Goal: Task Accomplishment & Management: Use online tool/utility

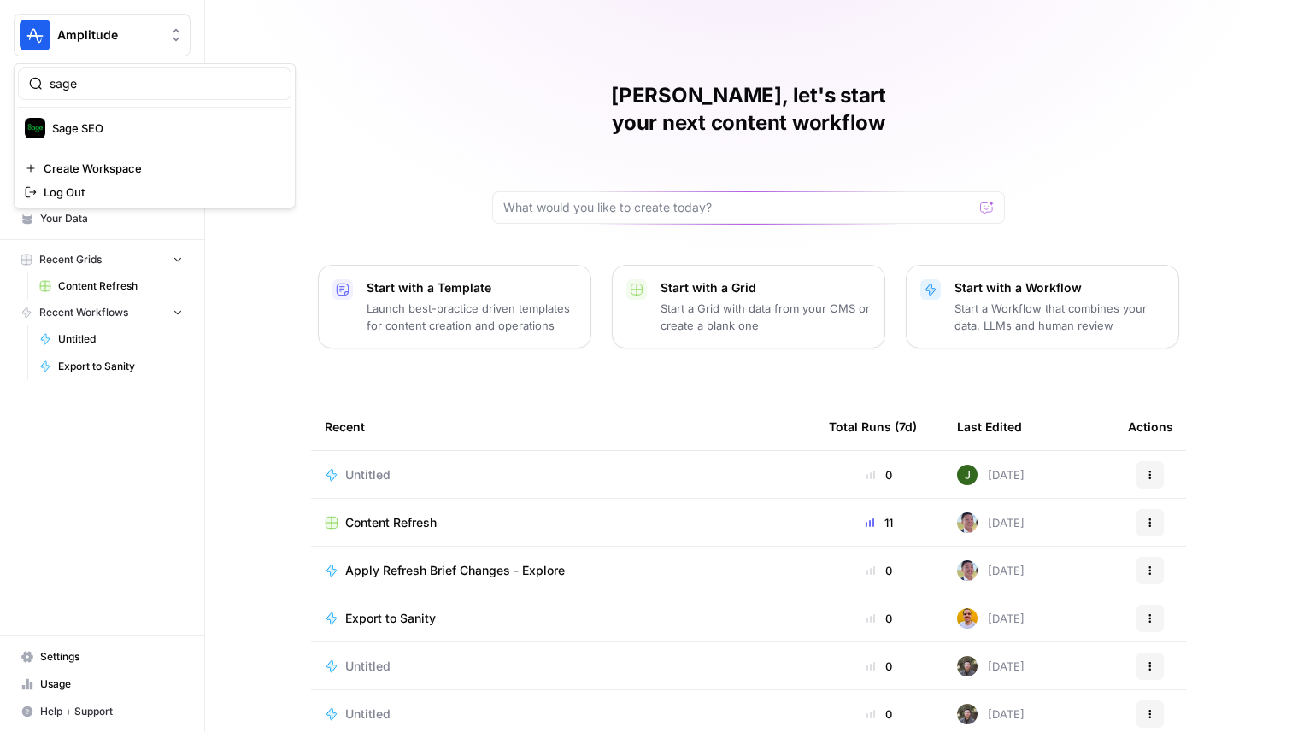
type input "sage"
click at [112, 126] on span "Sage SEO" at bounding box center [165, 128] width 226 height 17
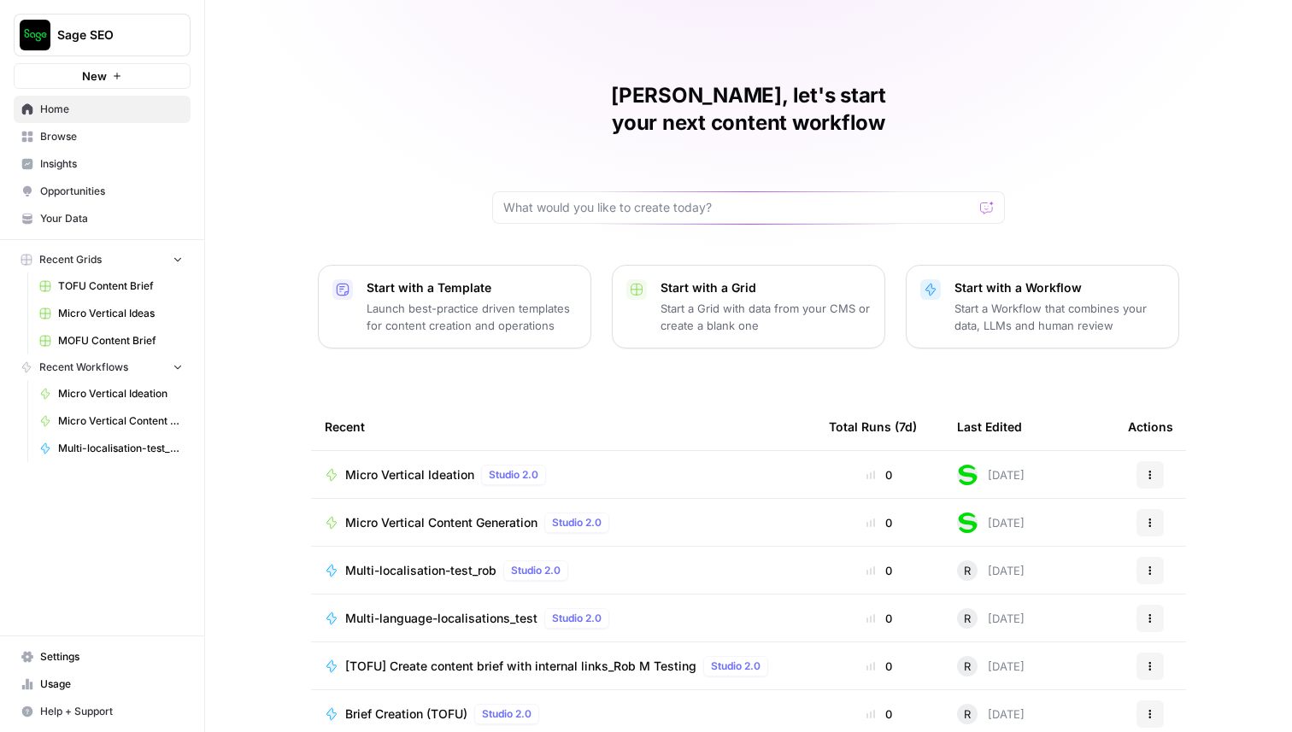
click at [117, 134] on span "Browse" at bounding box center [111, 136] width 143 height 15
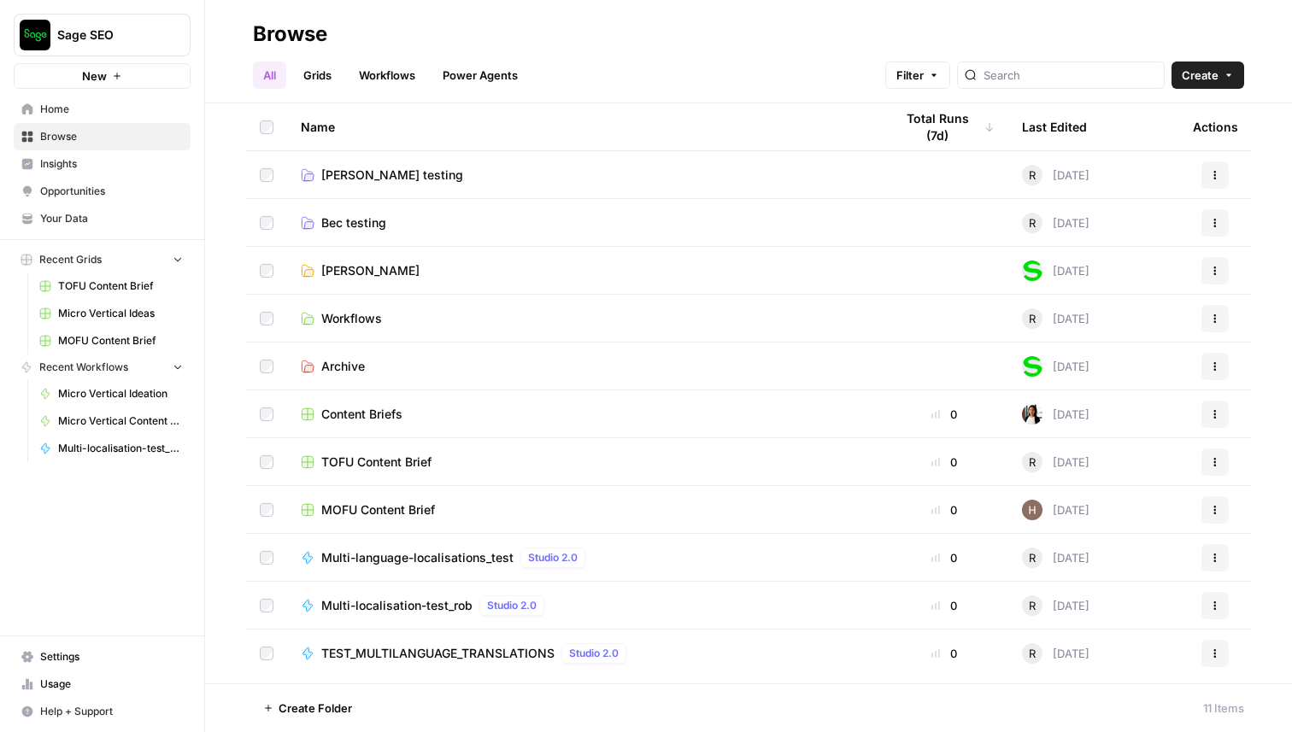
click at [330, 73] on link "Grids" at bounding box center [317, 75] width 49 height 27
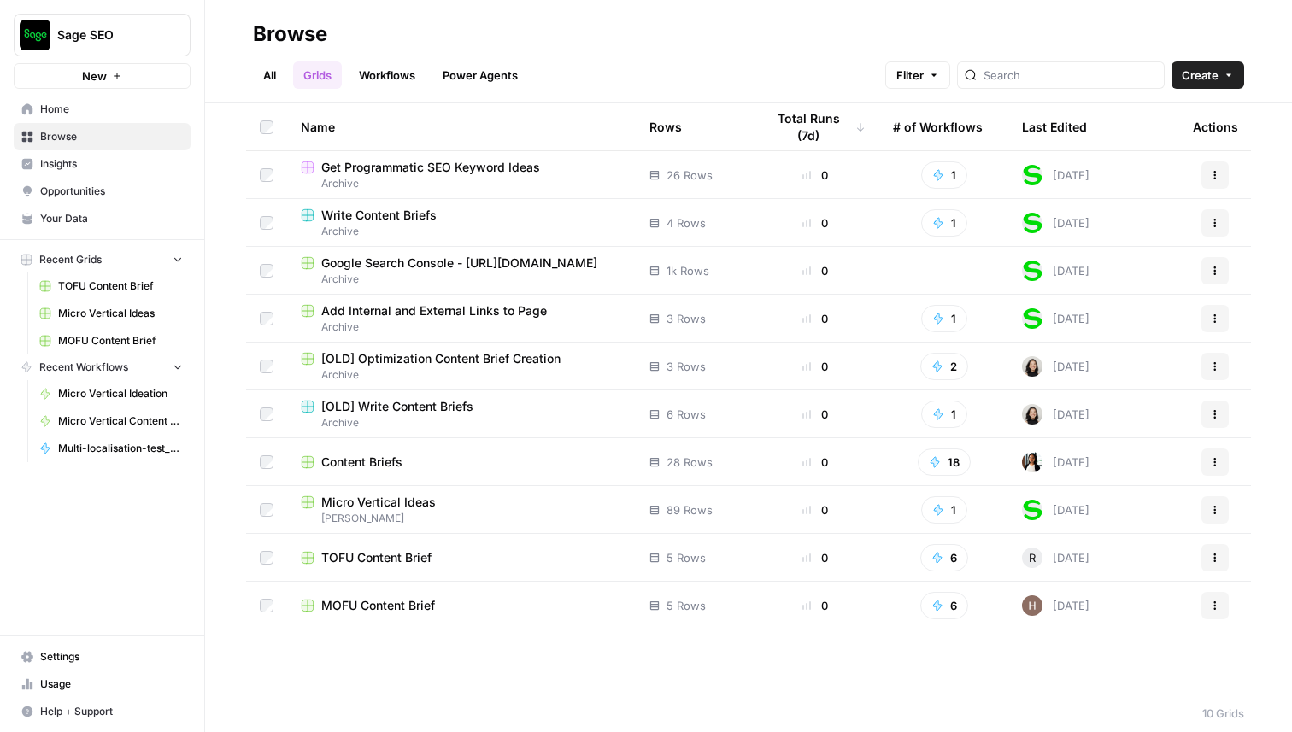
click at [387, 558] on span "TOFU Content Brief" at bounding box center [376, 557] width 110 height 17
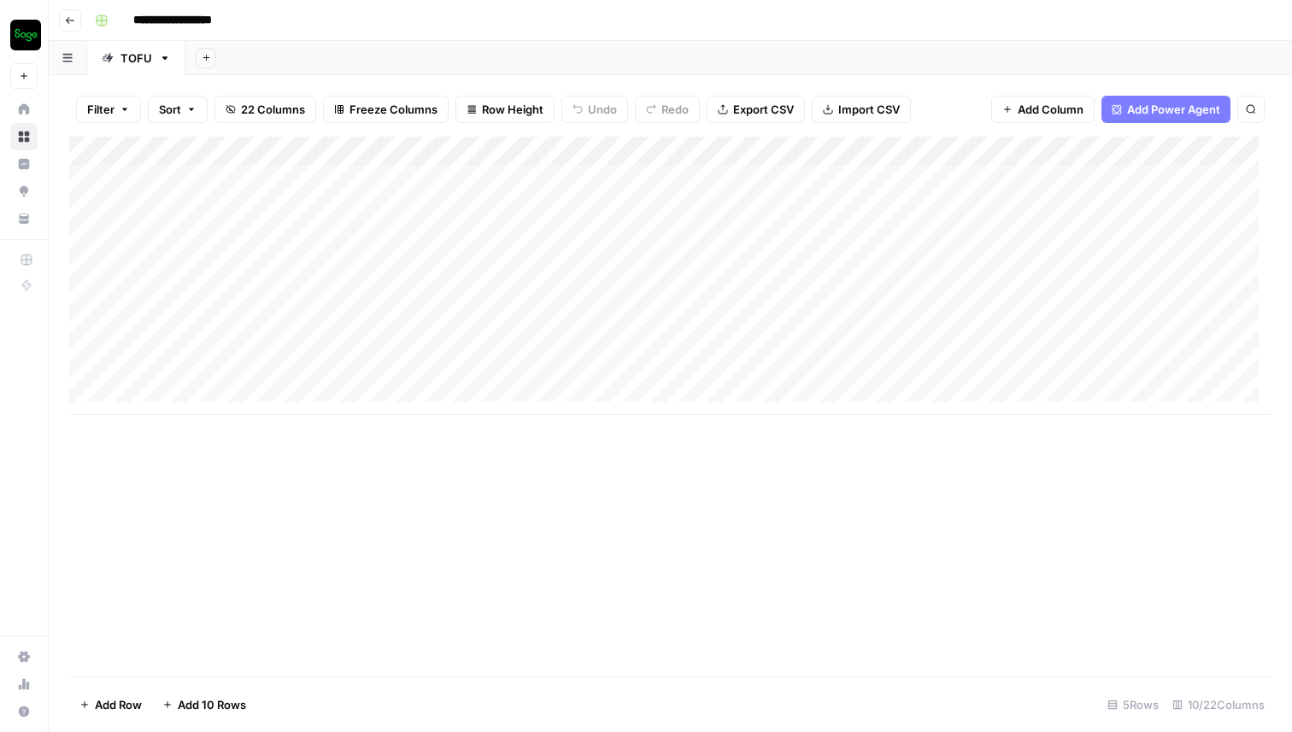
click at [72, 27] on button "Go back" at bounding box center [70, 20] width 22 height 22
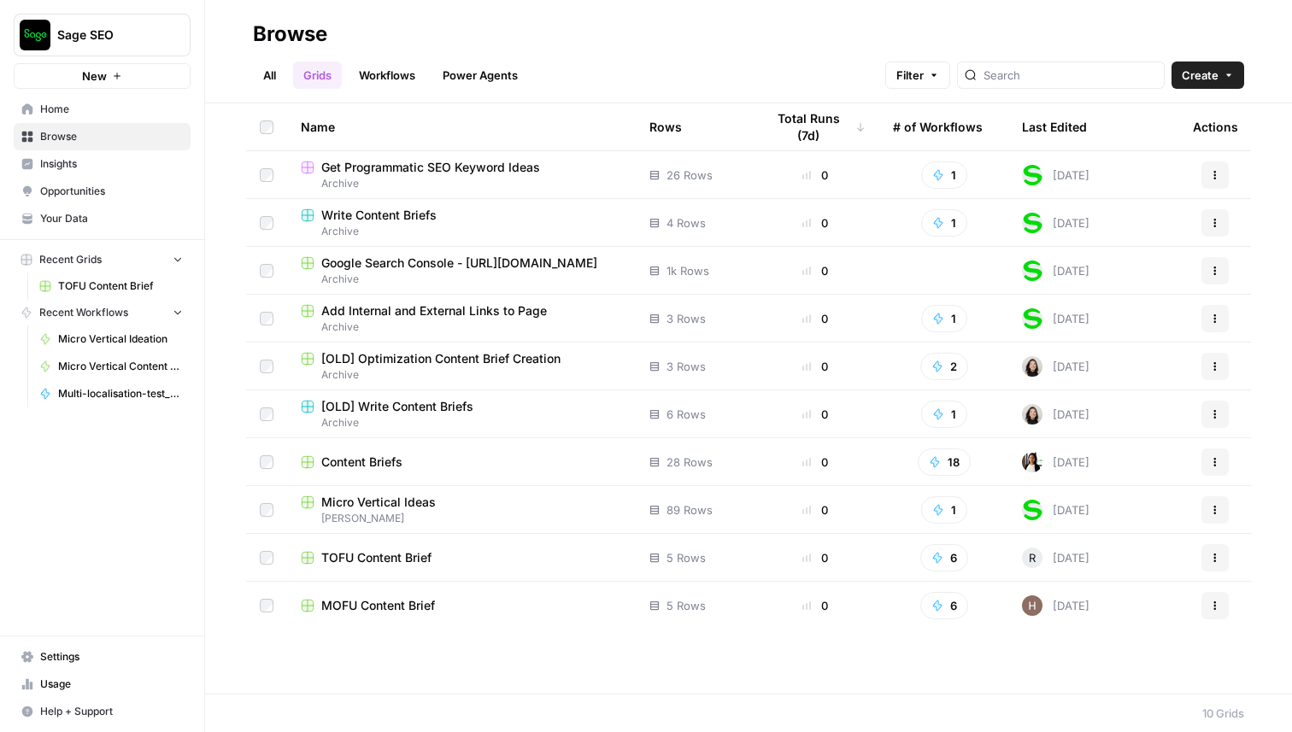
click at [408, 504] on span "Micro Vertical Ideas" at bounding box center [378, 502] width 115 height 17
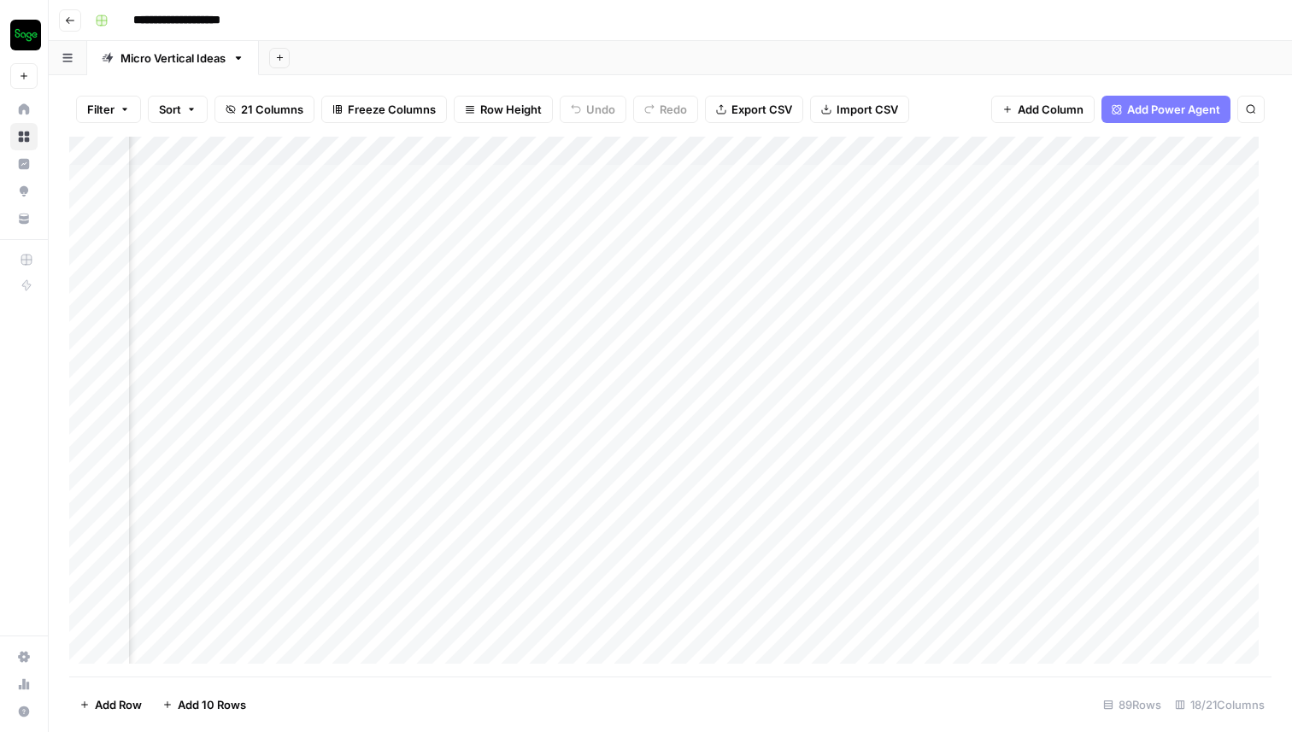
scroll to position [0, 2463]
click at [423, 152] on div "Add Column" at bounding box center [670, 407] width 1202 height 540
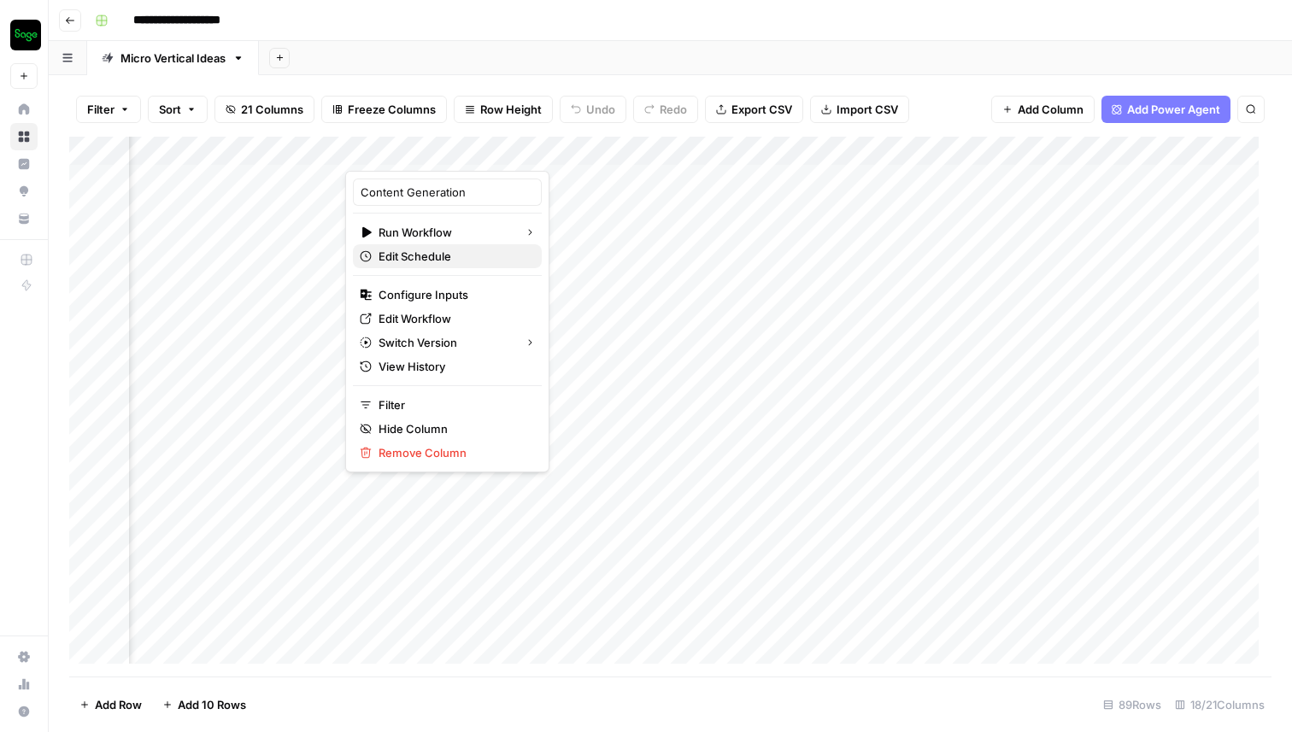
click at [429, 253] on span "Edit Schedule" at bounding box center [454, 256] width 150 height 17
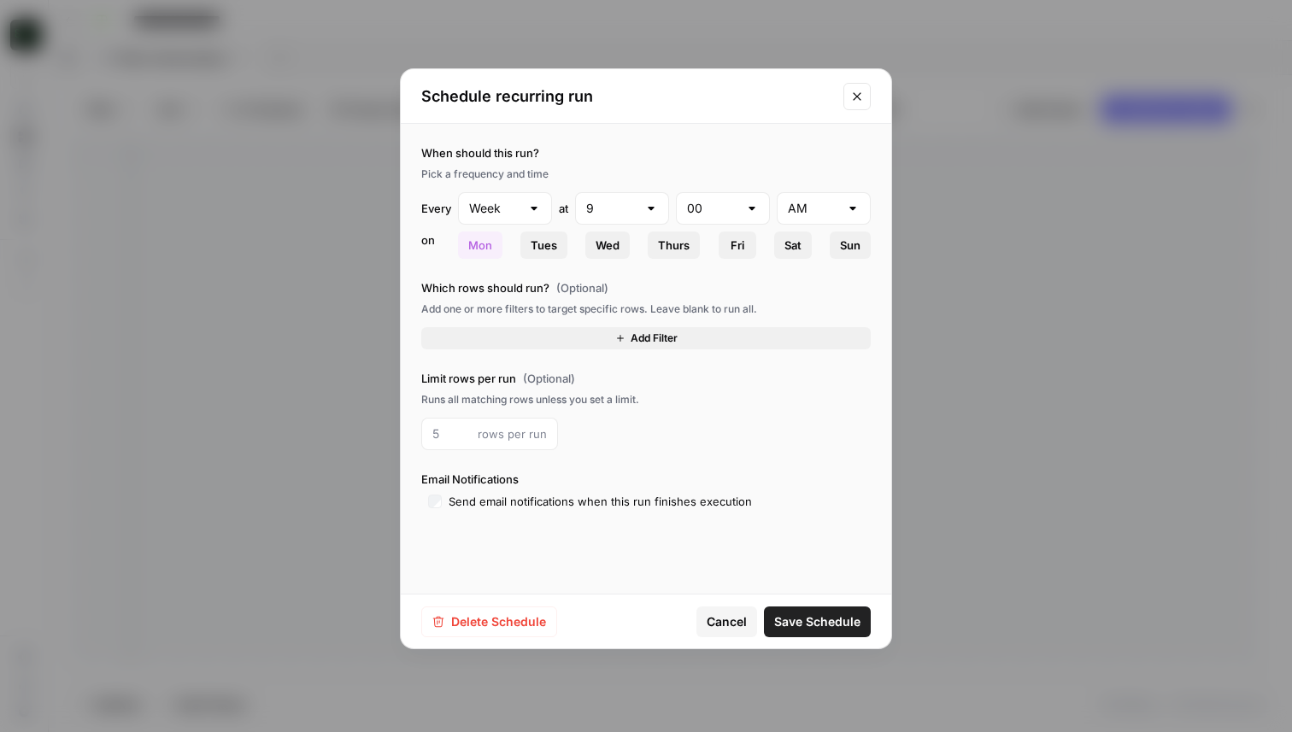
type input "Day"
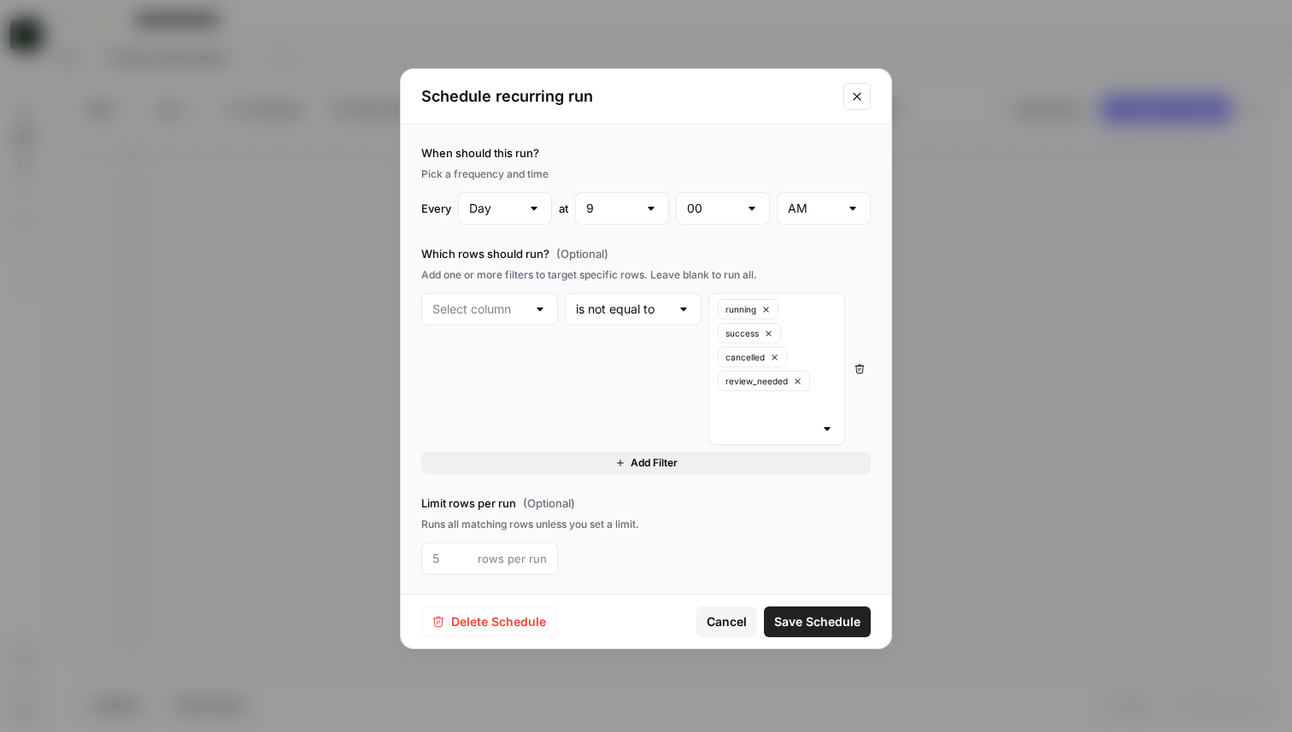
type input "Content Generation"
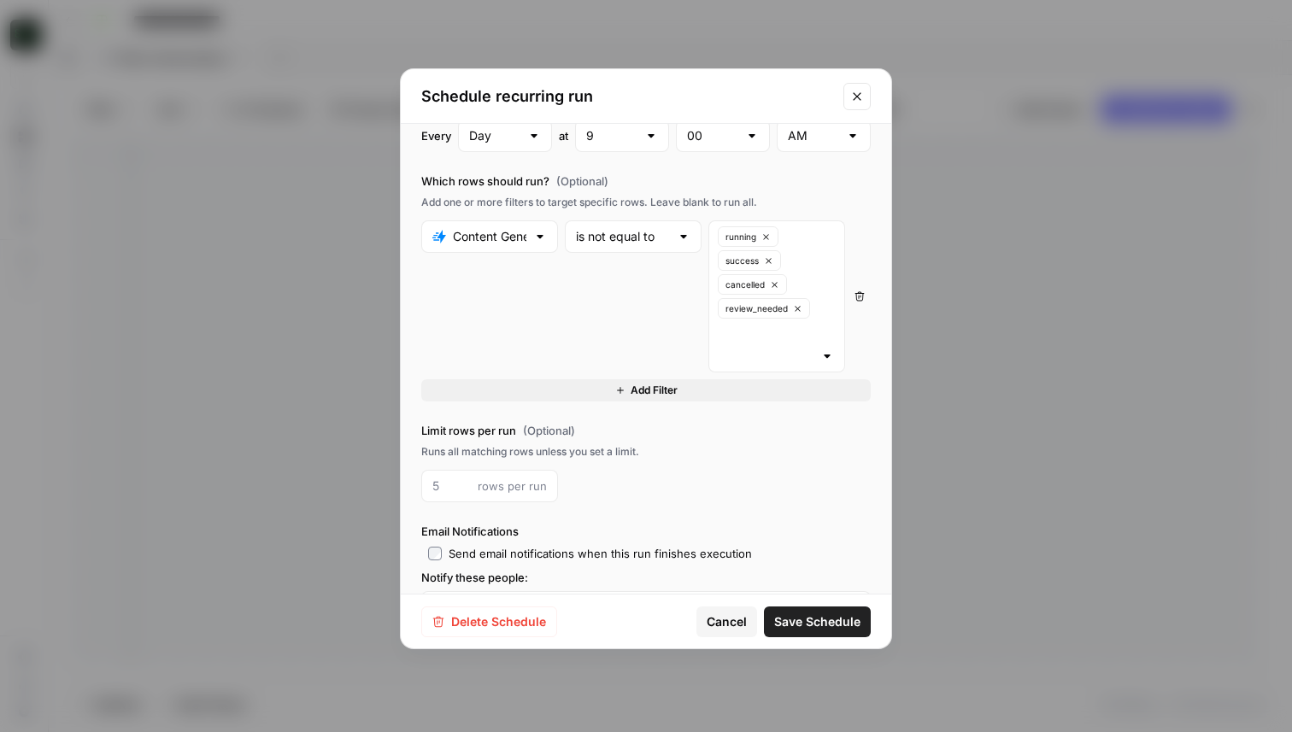
scroll to position [0, 0]
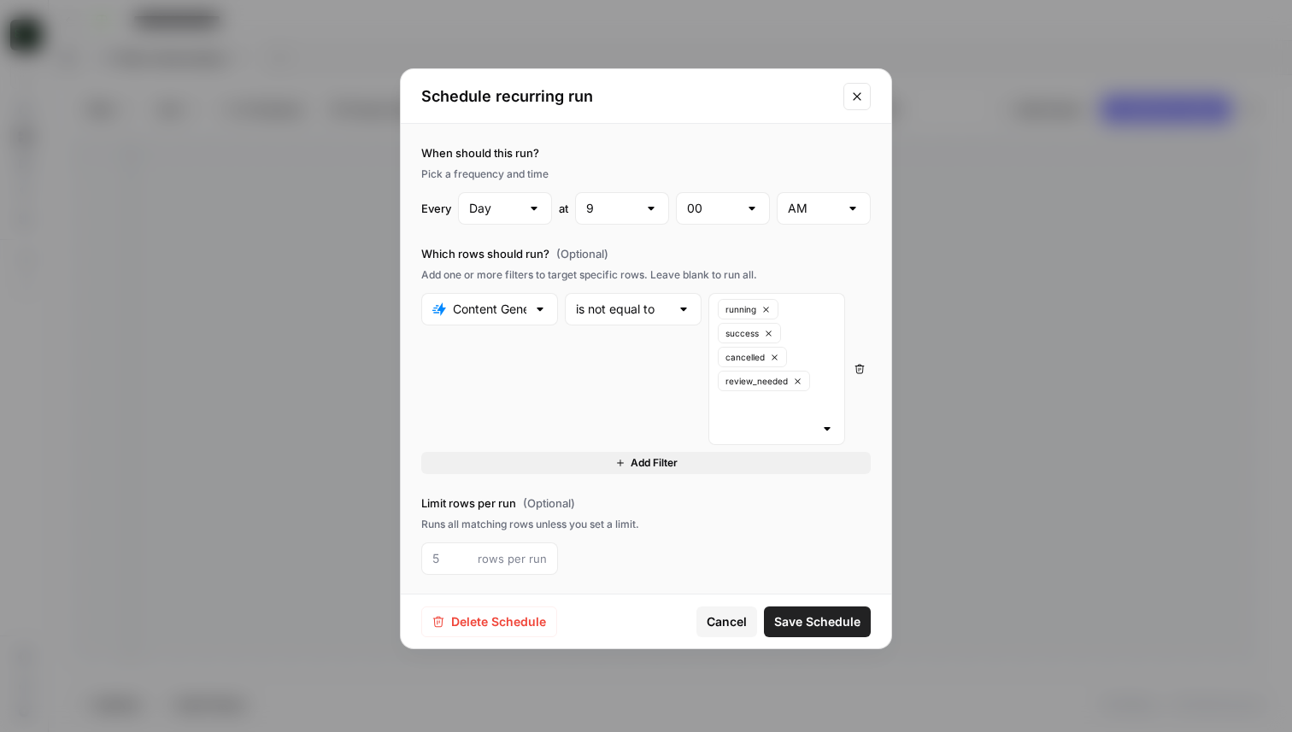
click at [860, 95] on icon "Close modal" at bounding box center [857, 97] width 14 height 14
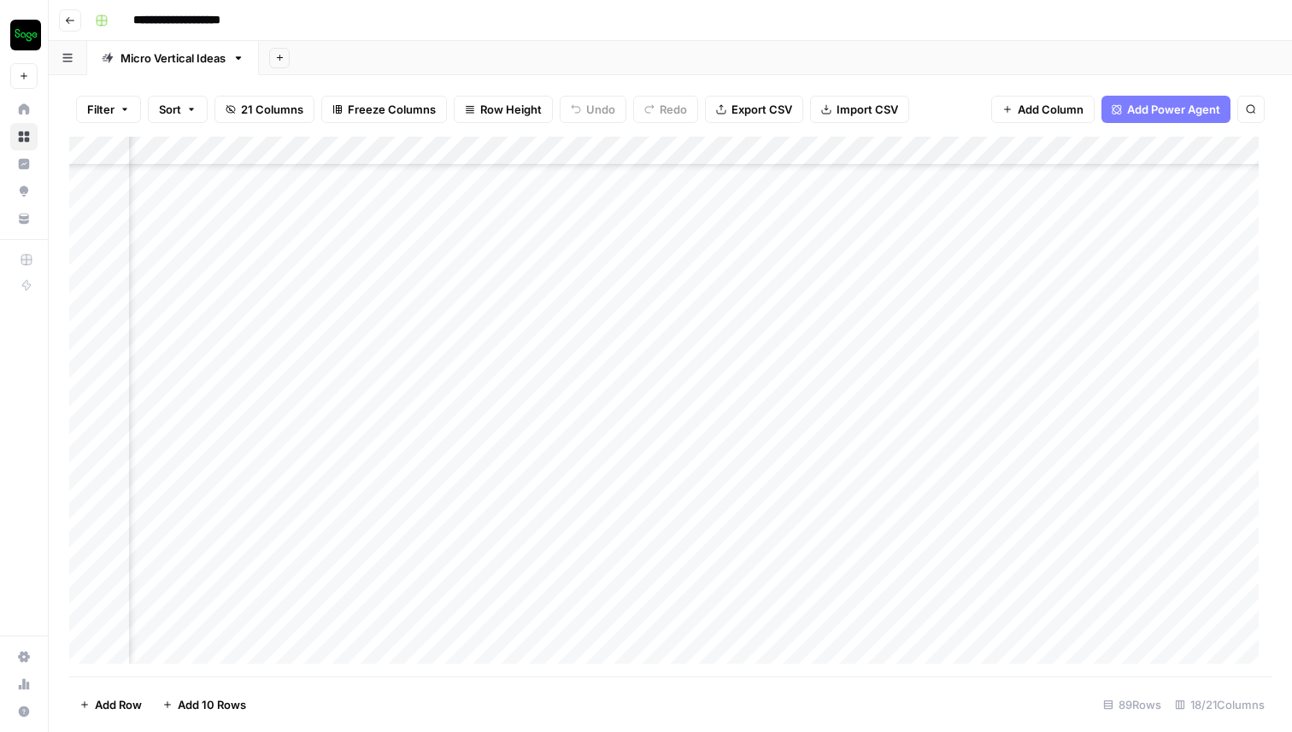
scroll to position [2115, 2463]
click at [446, 150] on div "Add Column" at bounding box center [670, 407] width 1202 height 540
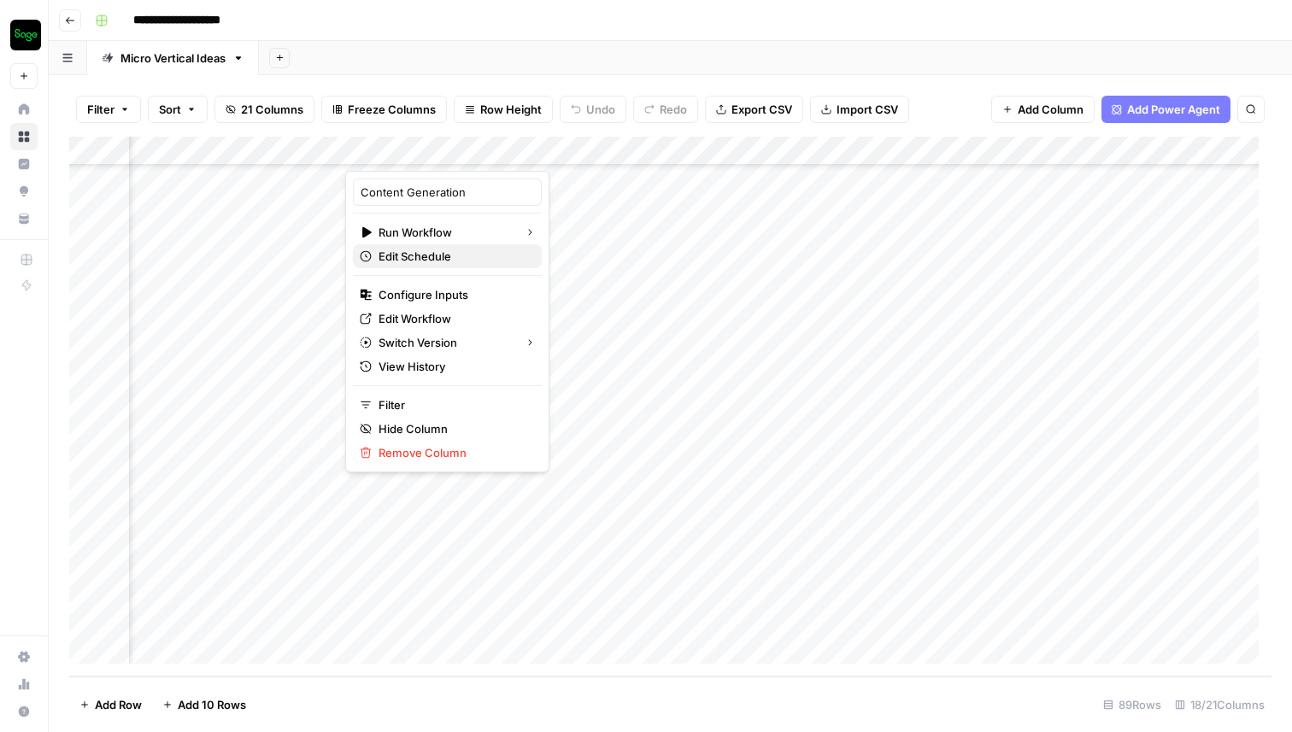
click at [426, 260] on span "Edit Schedule" at bounding box center [454, 256] width 150 height 17
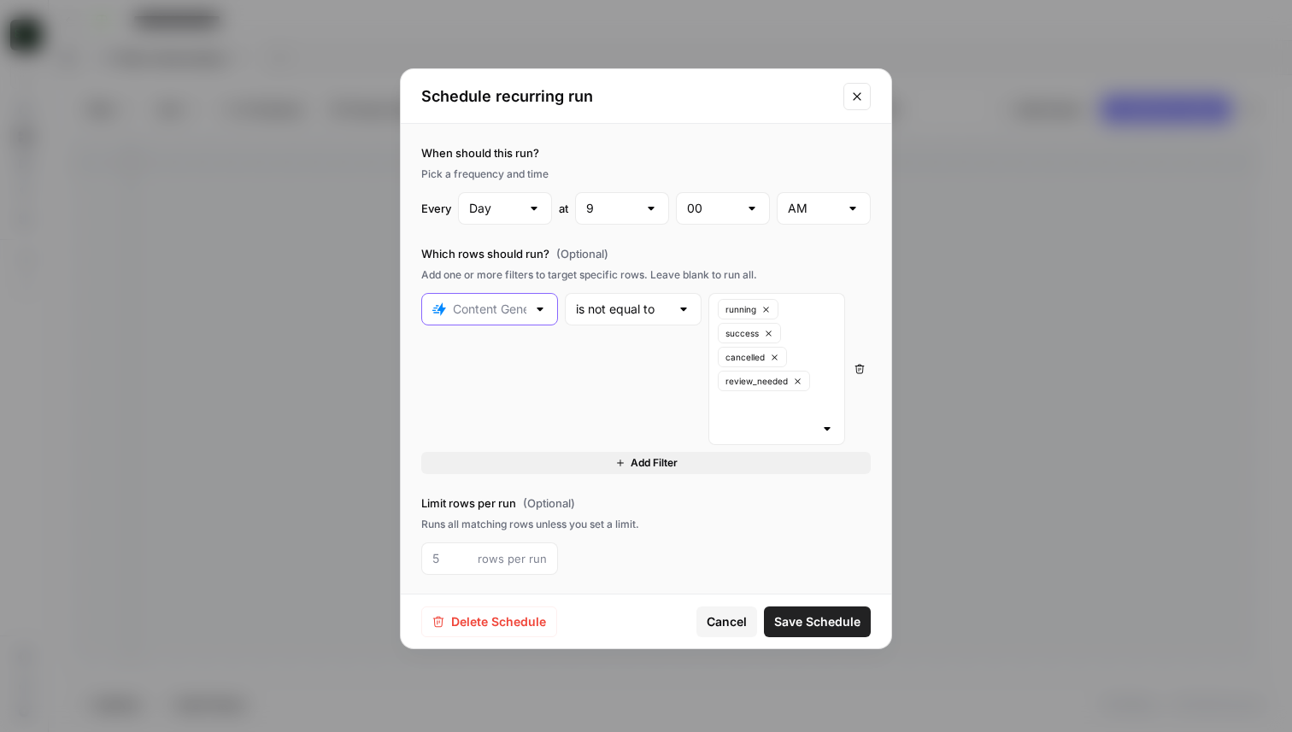
click at [495, 314] on input "text" at bounding box center [489, 309] width 73 height 17
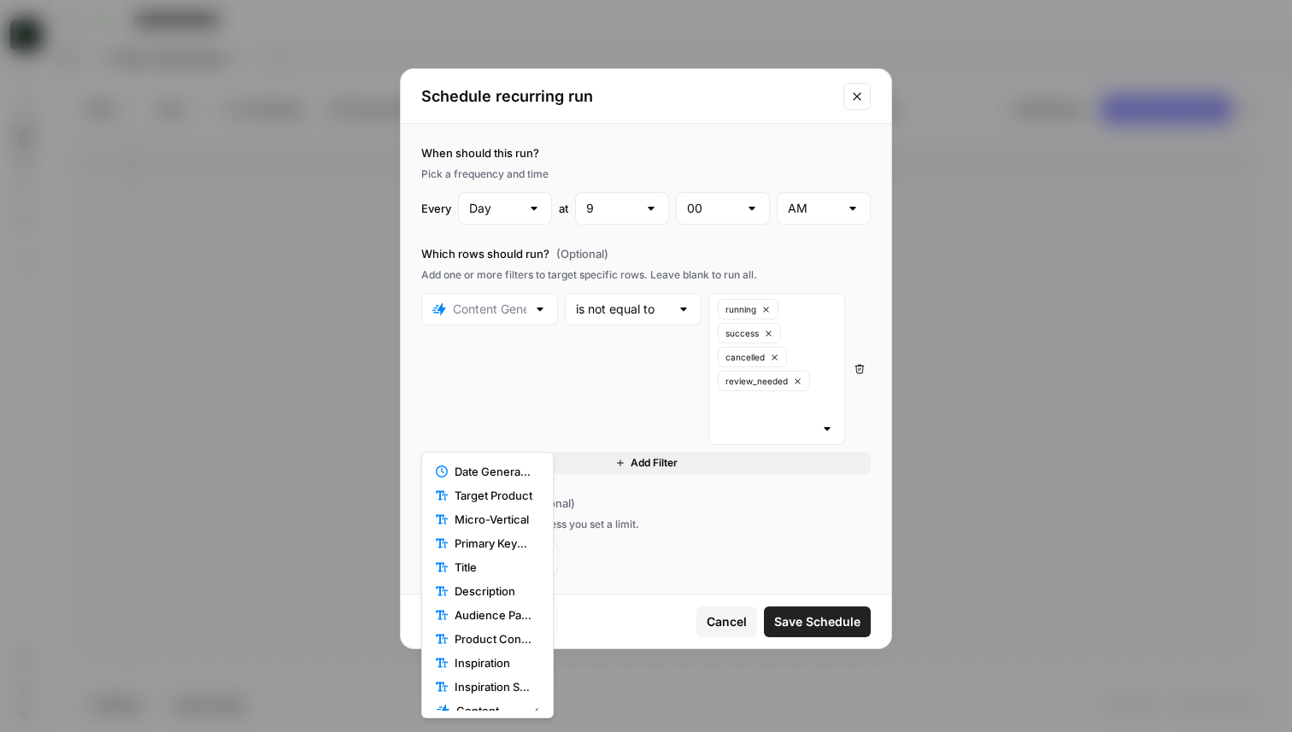
type input "Content Generation"
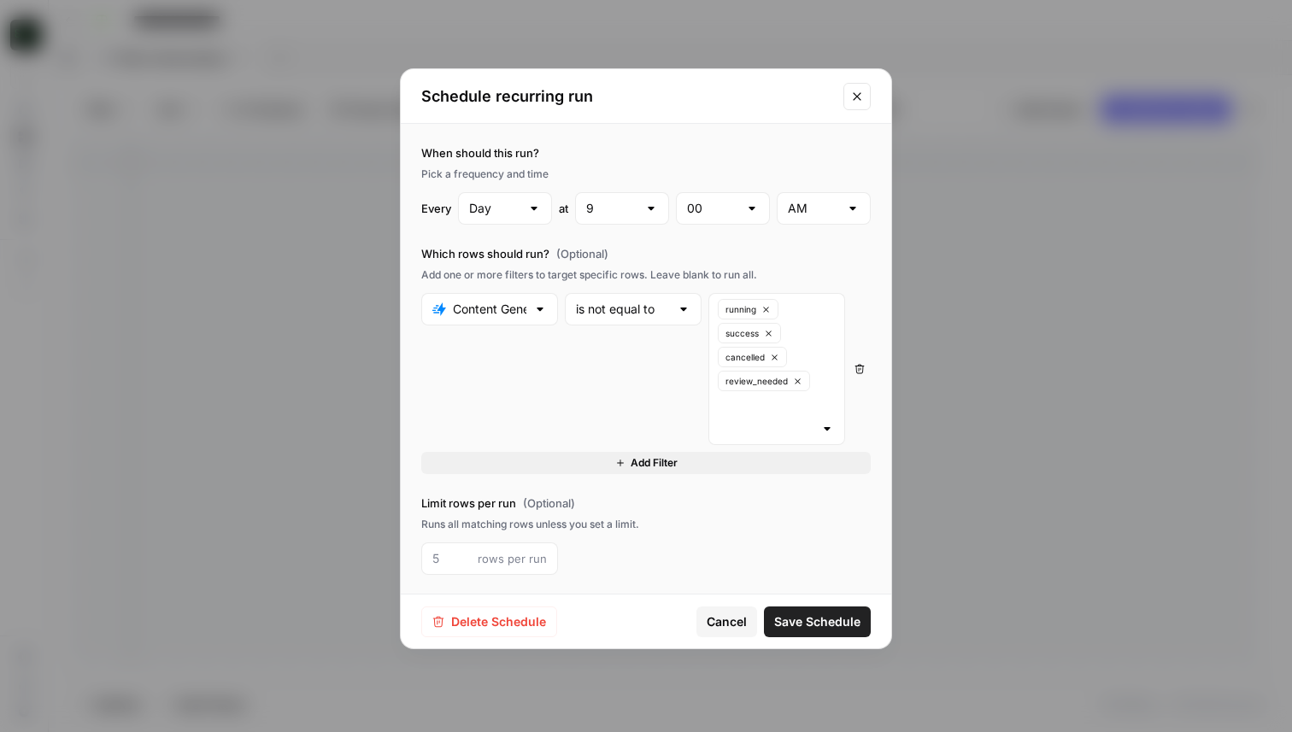
click at [638, 372] on div "is not equal to" at bounding box center [633, 369] width 137 height 152
click at [867, 90] on button "Close modal" at bounding box center [856, 96] width 27 height 27
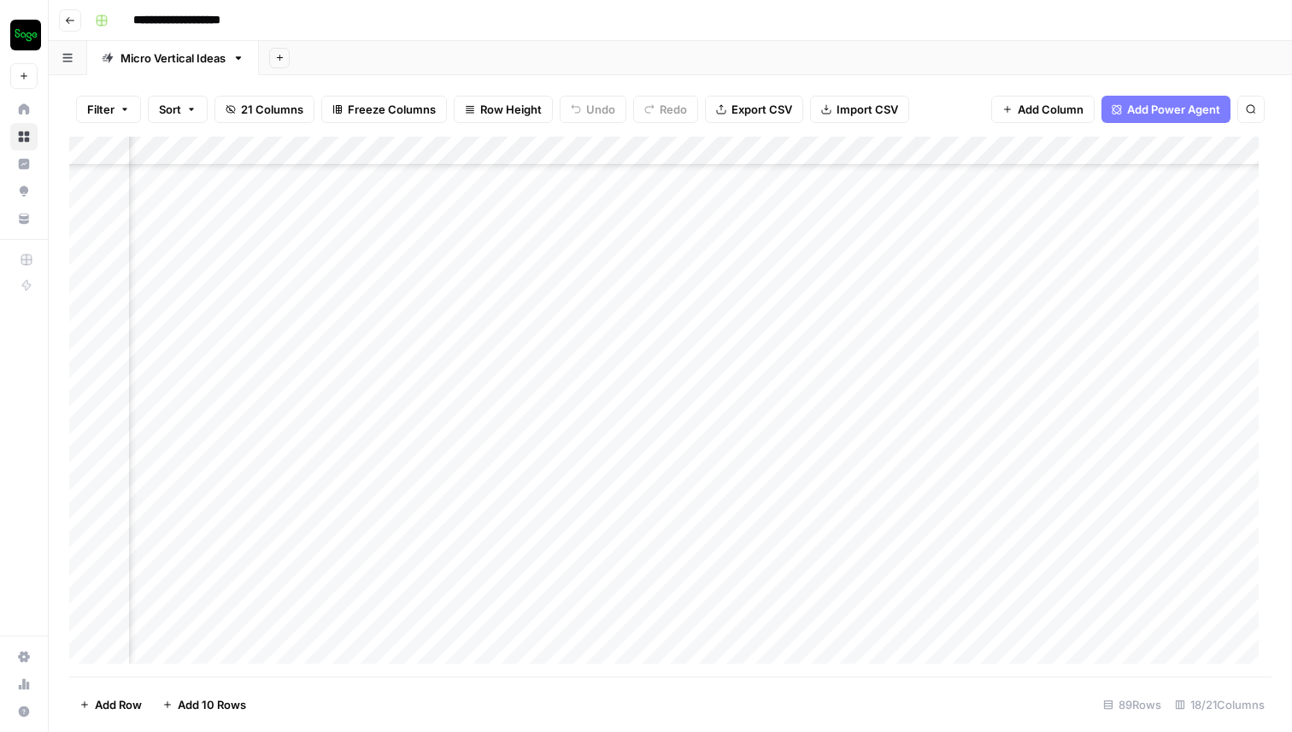
scroll to position [2115, 2307]
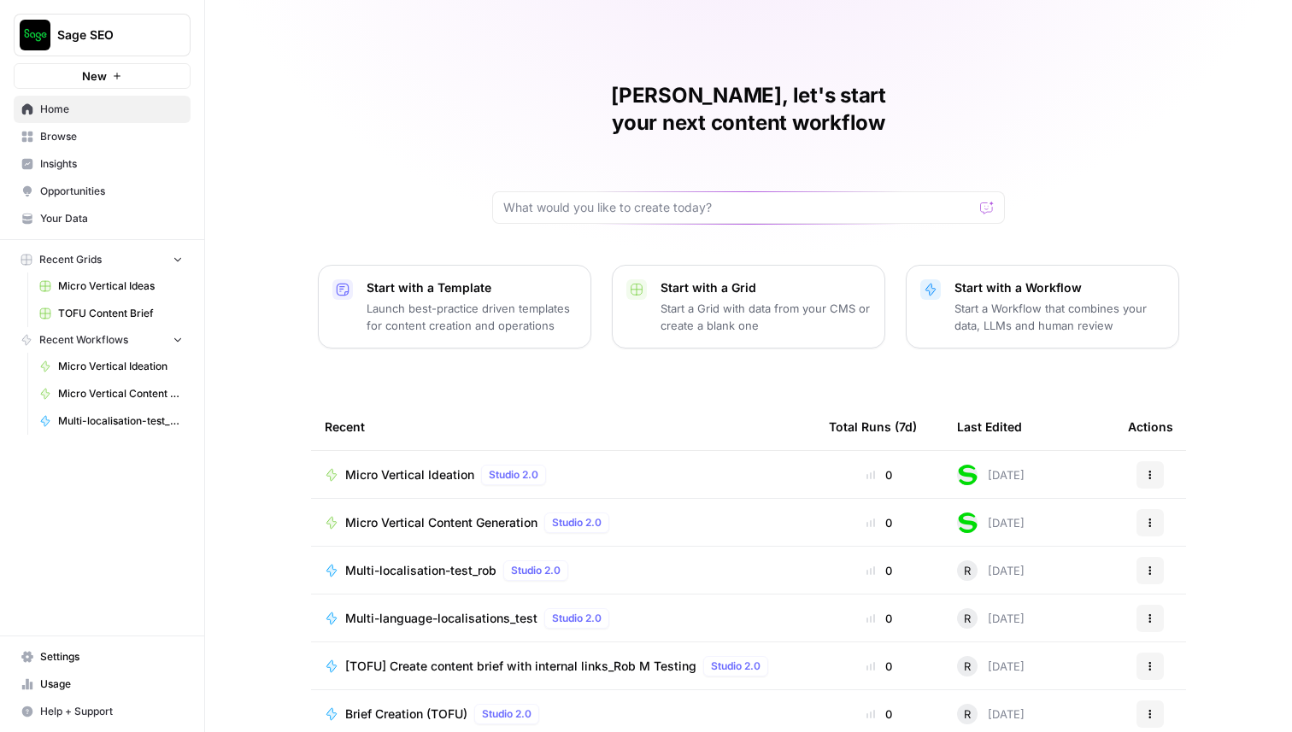
click at [136, 32] on span "Sage SEO" at bounding box center [108, 34] width 103 height 17
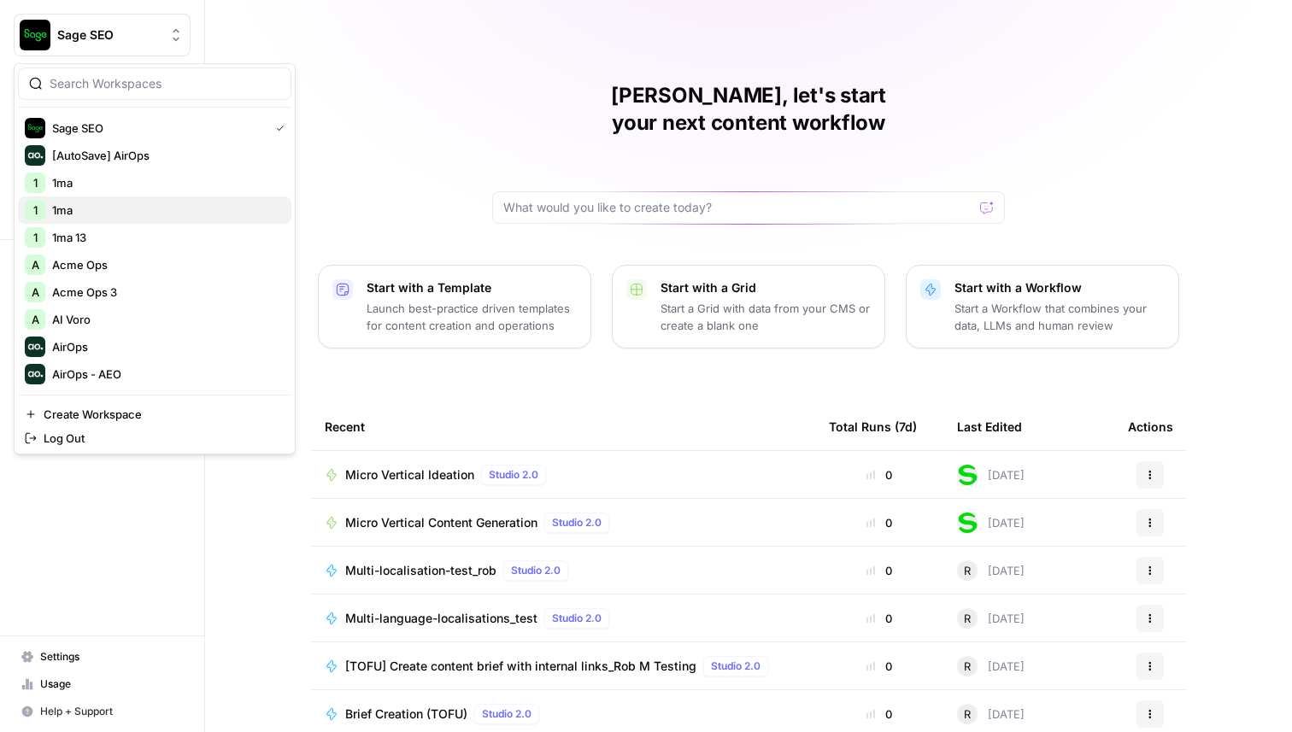
click at [73, 212] on span "1ma" at bounding box center [165, 210] width 226 height 17
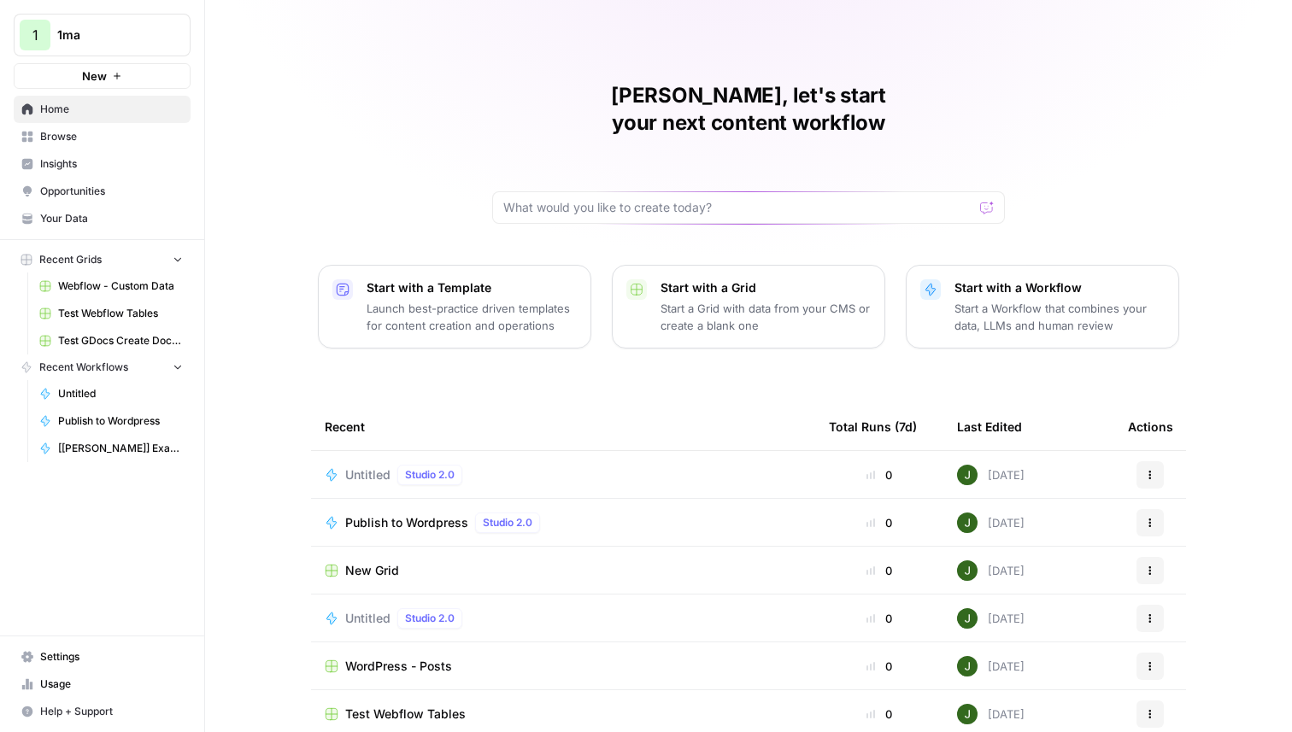
scroll to position [54, 0]
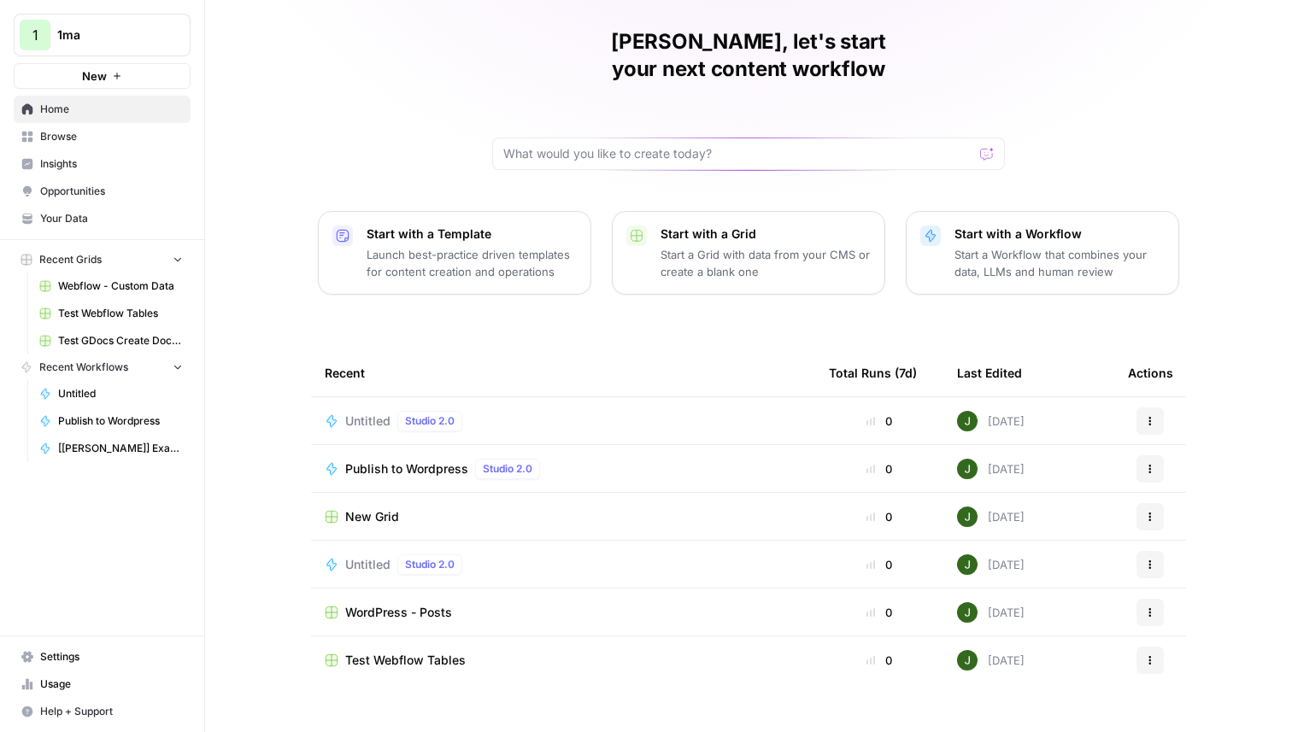
click at [996, 226] on div "Start with a Workflow Start a Workflow that combines your data, LLMs and human …" at bounding box center [1060, 253] width 210 height 55
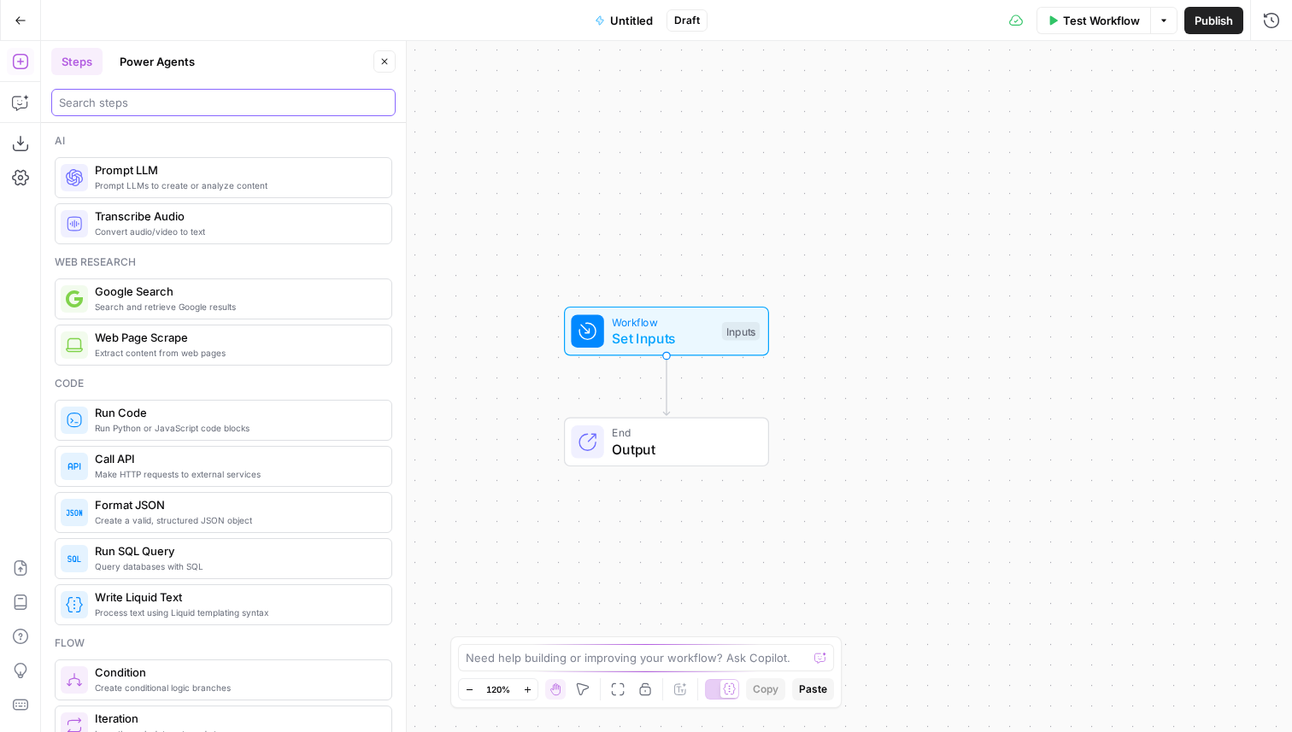
click at [131, 103] on input "search" at bounding box center [223, 102] width 329 height 17
type input "code"
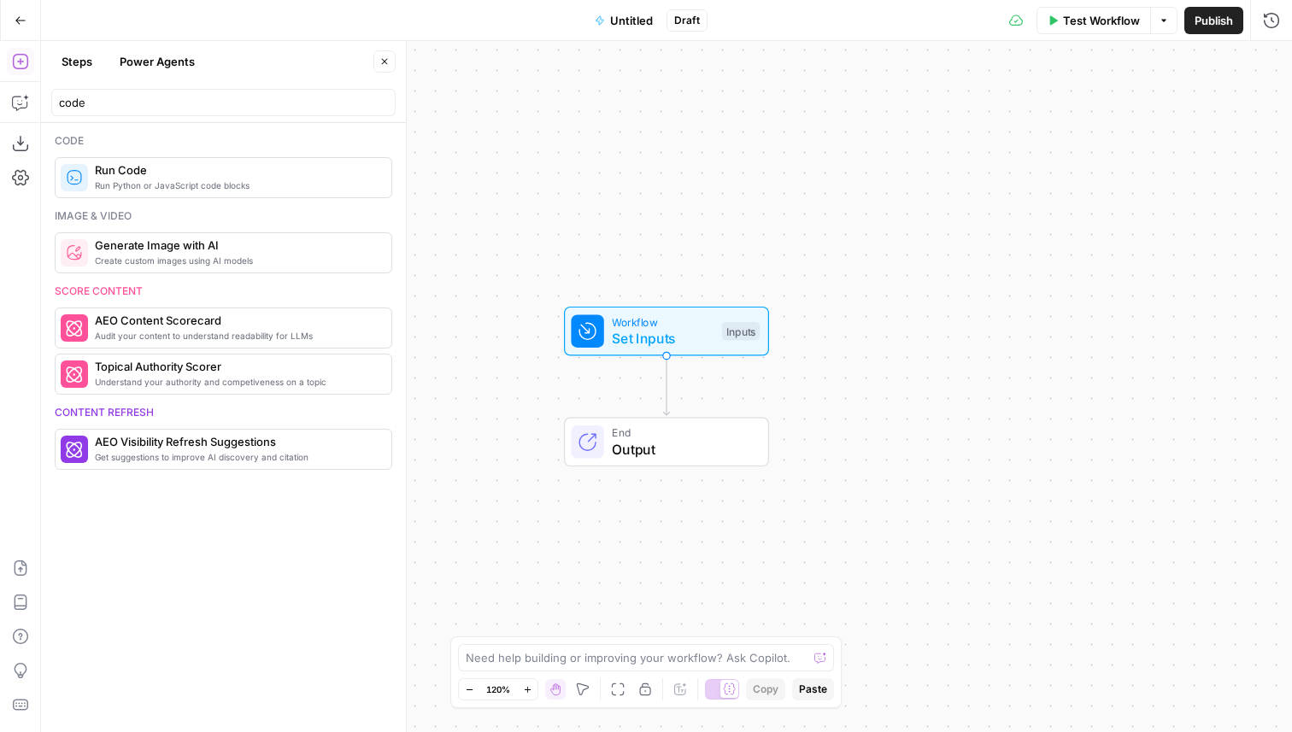
click at [177, 160] on div "Run Python or JavaScript code blocks Run Code" at bounding box center [224, 177] width 338 height 41
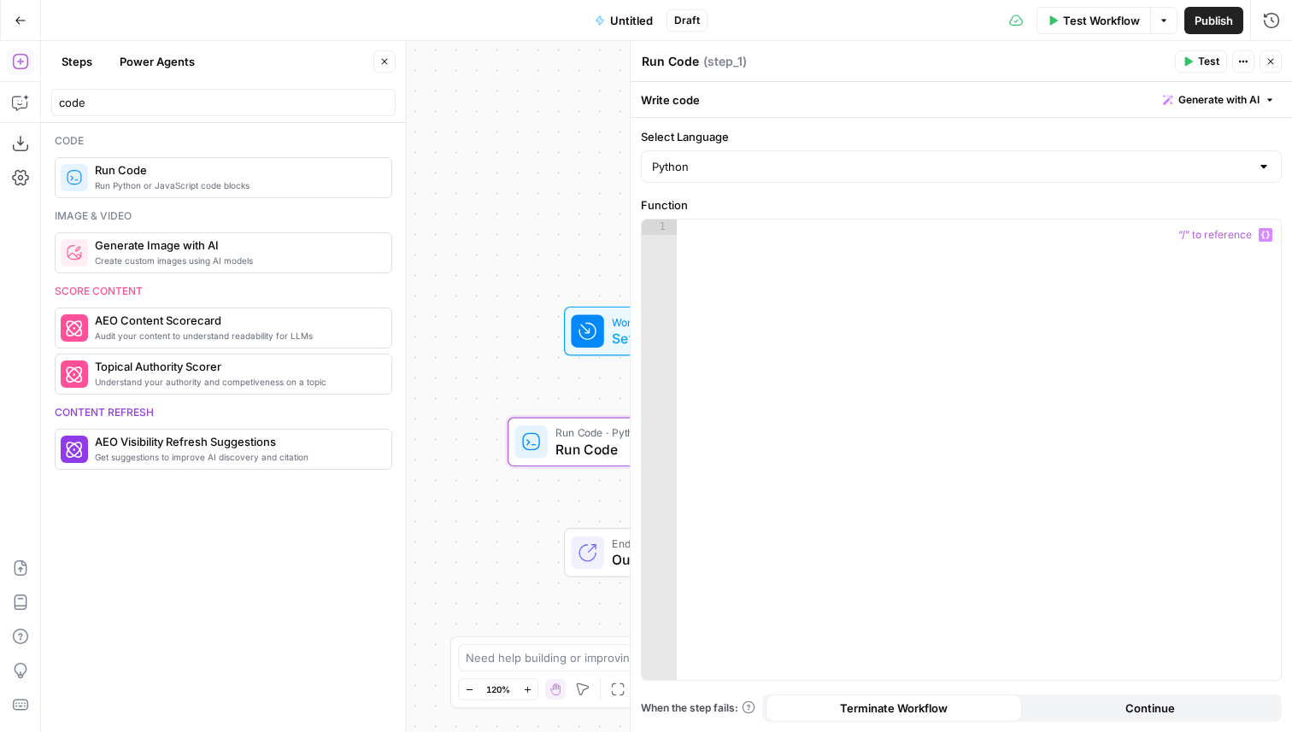
click at [823, 257] on div at bounding box center [979, 465] width 604 height 491
click at [844, 278] on div "return" at bounding box center [979, 465] width 604 height 491
type textarea "******"
click at [603, 332] on div "Workflow Set Inputs Inputs Test Step" at bounding box center [665, 331] width 189 height 35
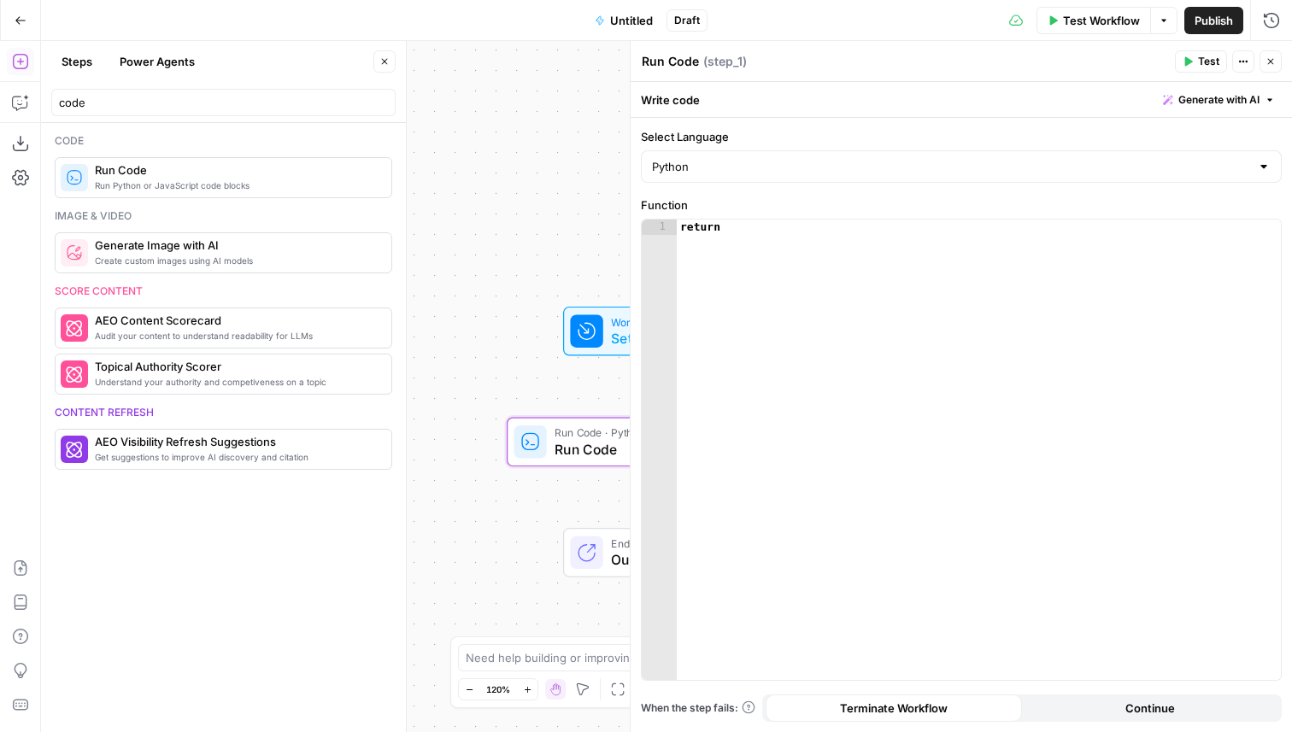
click at [591, 314] on div "Workflow Set Inputs Inputs Test Step" at bounding box center [664, 331] width 189 height 35
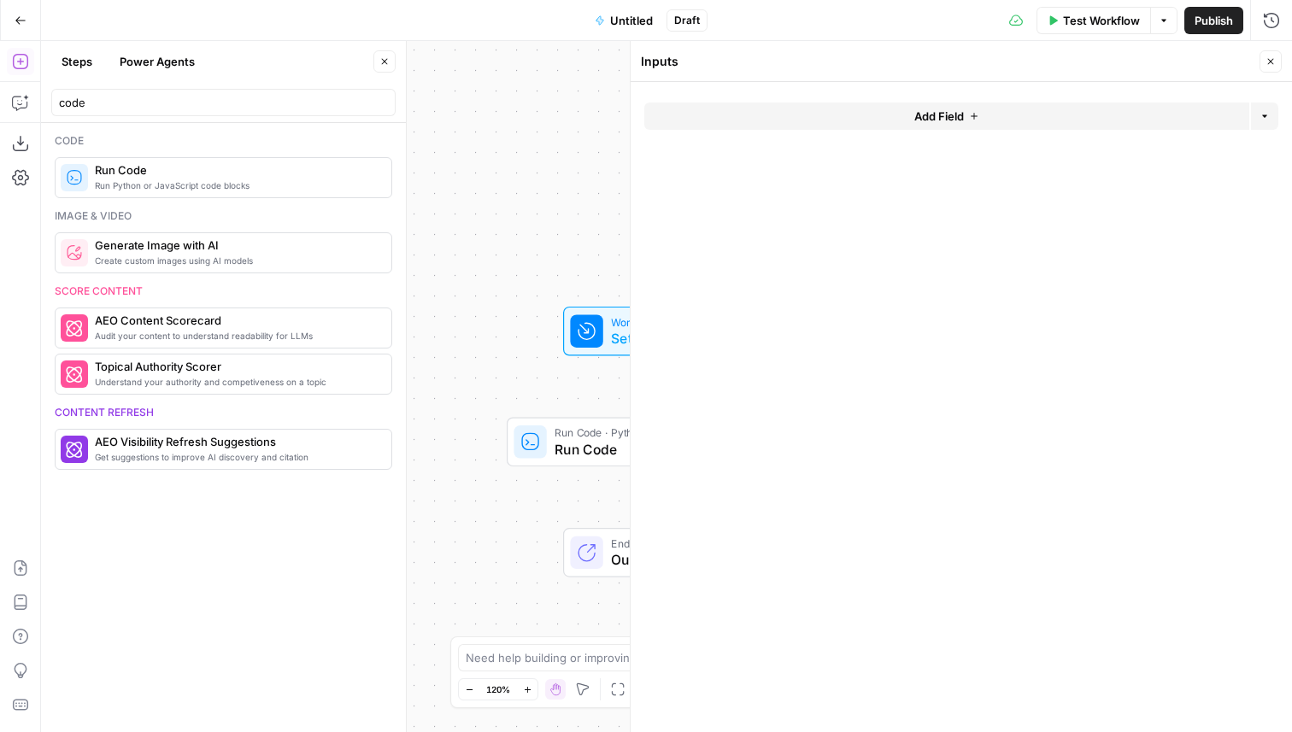
click at [846, 126] on button "Add Field" at bounding box center [946, 116] width 605 height 27
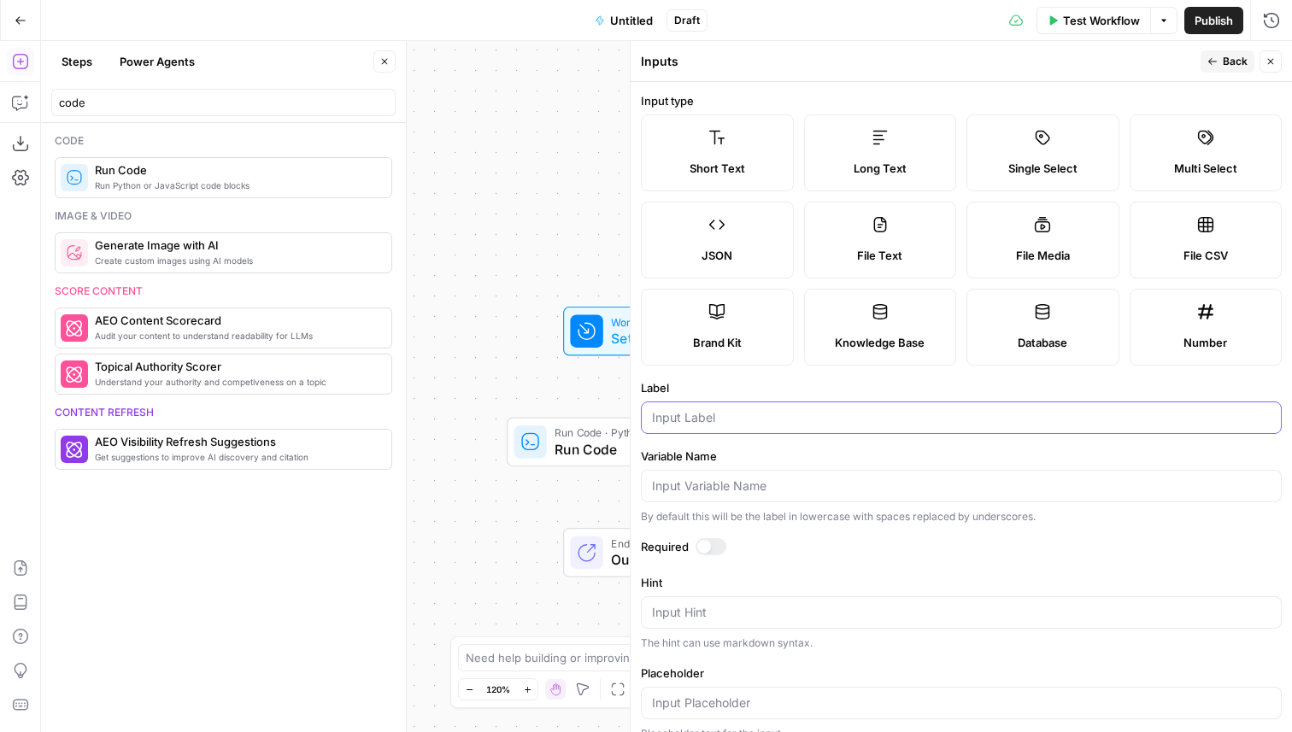
click at [694, 414] on input "Label" at bounding box center [961, 417] width 619 height 17
type input "topic"
click at [711, 549] on div at bounding box center [711, 546] width 31 height 17
click at [1229, 59] on span "Back" at bounding box center [1235, 61] width 25 height 15
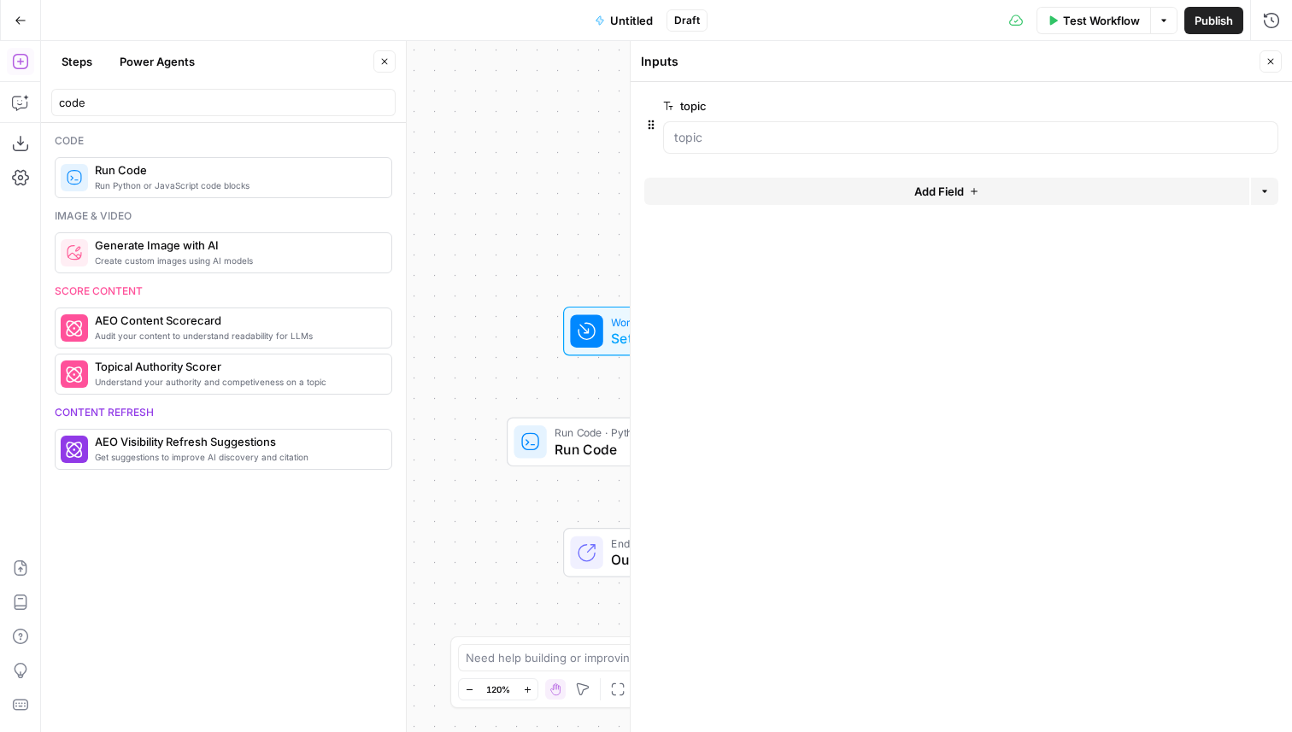
click at [1266, 64] on icon "button" at bounding box center [1271, 61] width 10 height 10
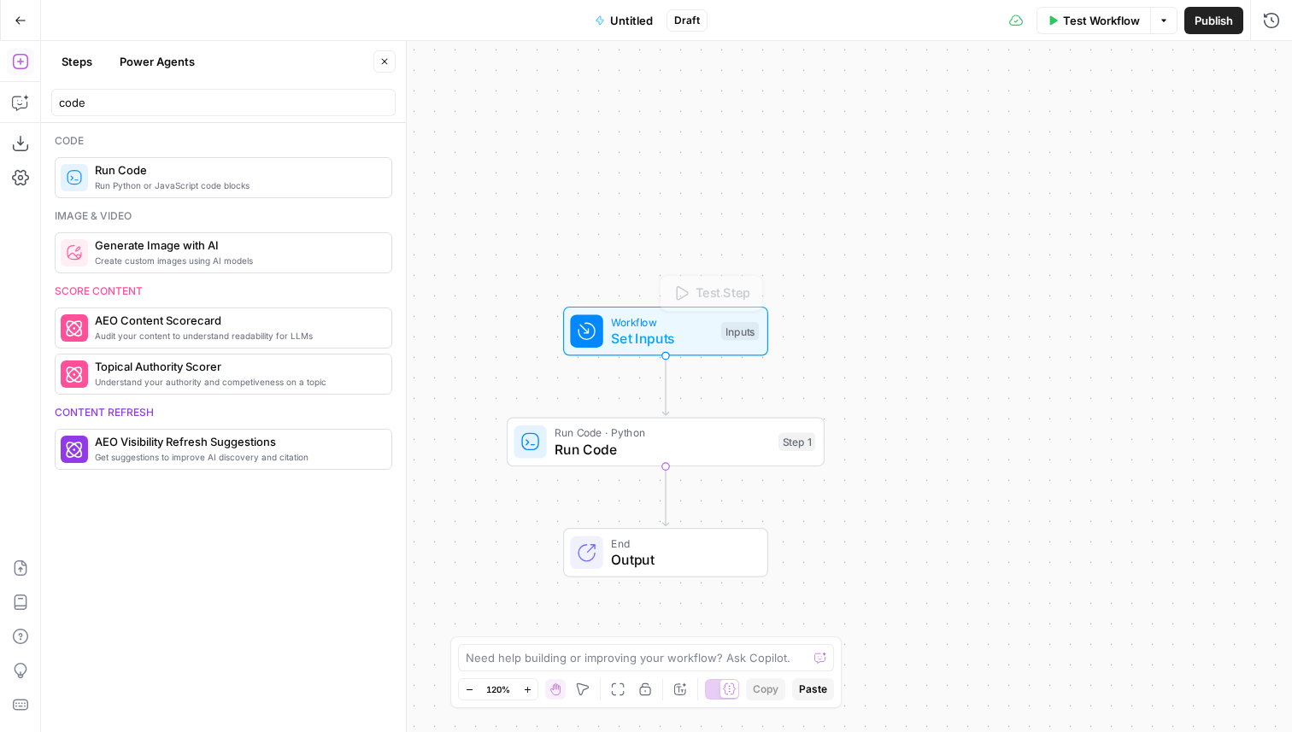
click at [641, 450] on span "Run Code" at bounding box center [662, 449] width 215 height 21
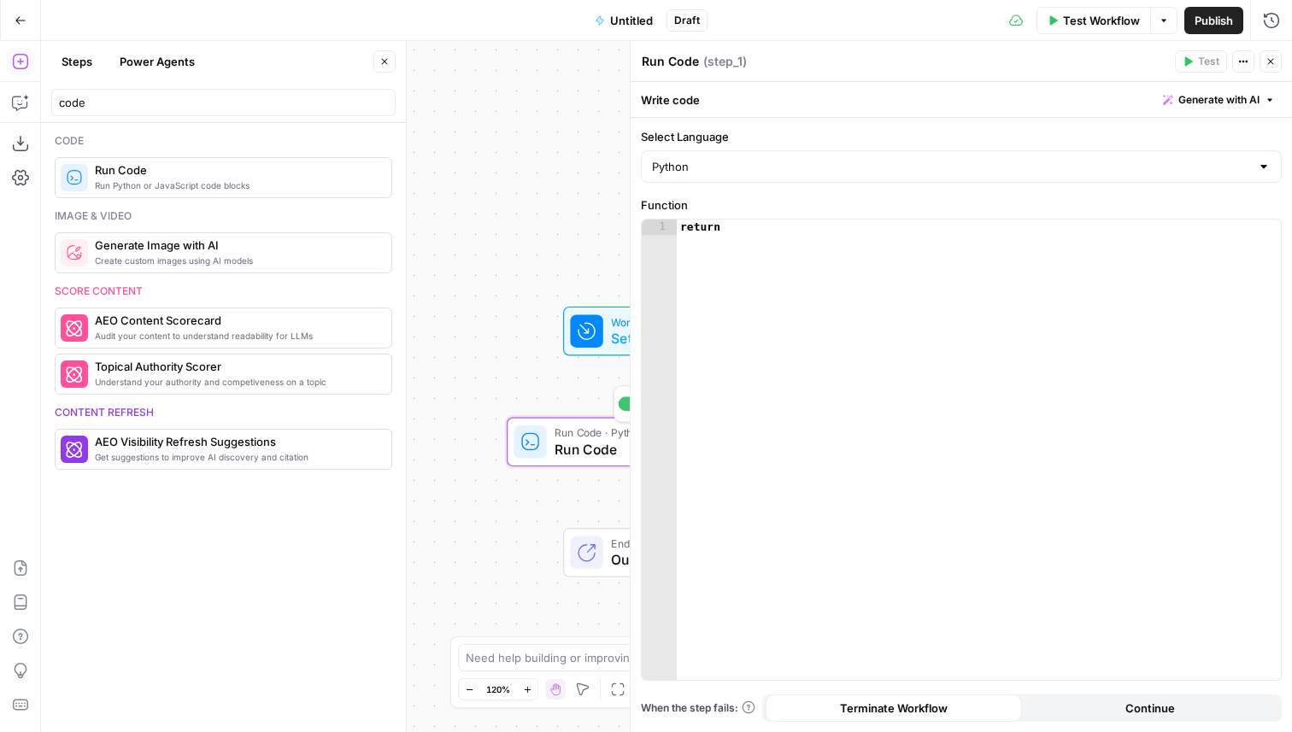
click at [804, 262] on div "return" at bounding box center [979, 465] width 604 height 491
type textarea "********"
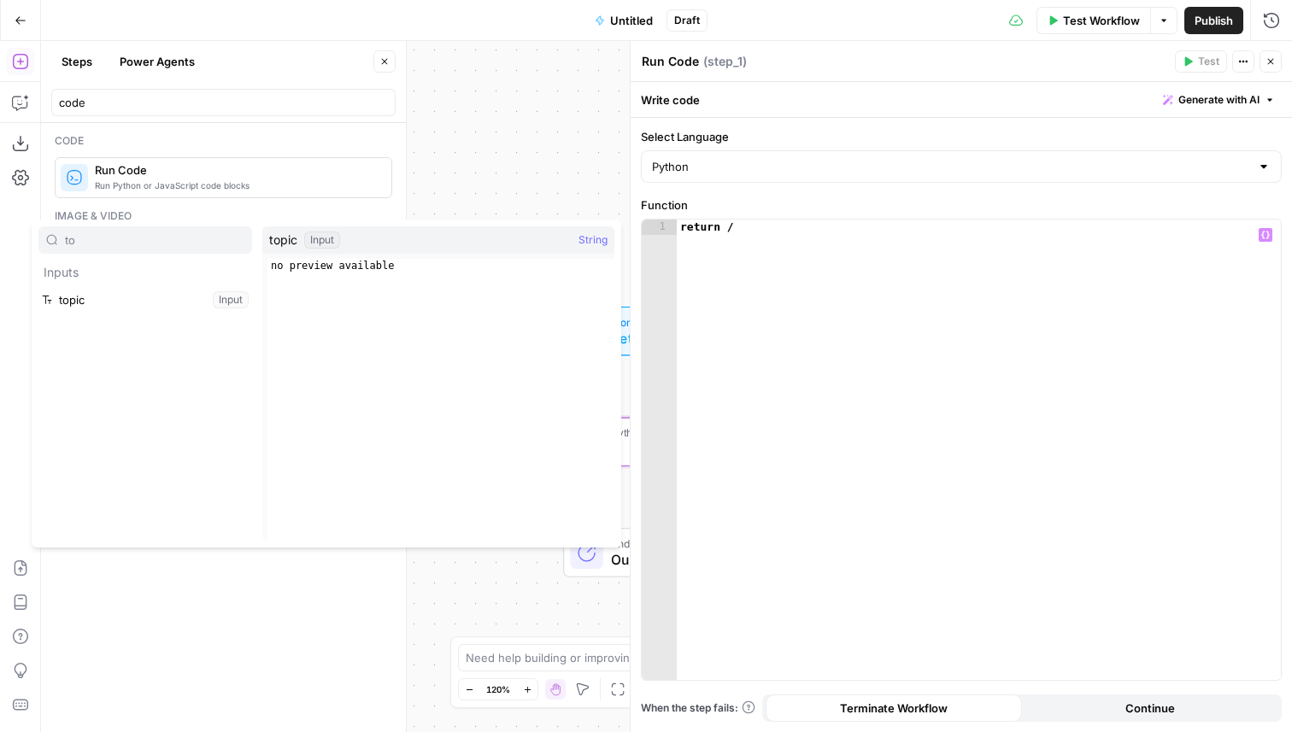
type input "to"
click at [38, 286] on button "Select variable topic" at bounding box center [145, 299] width 214 height 27
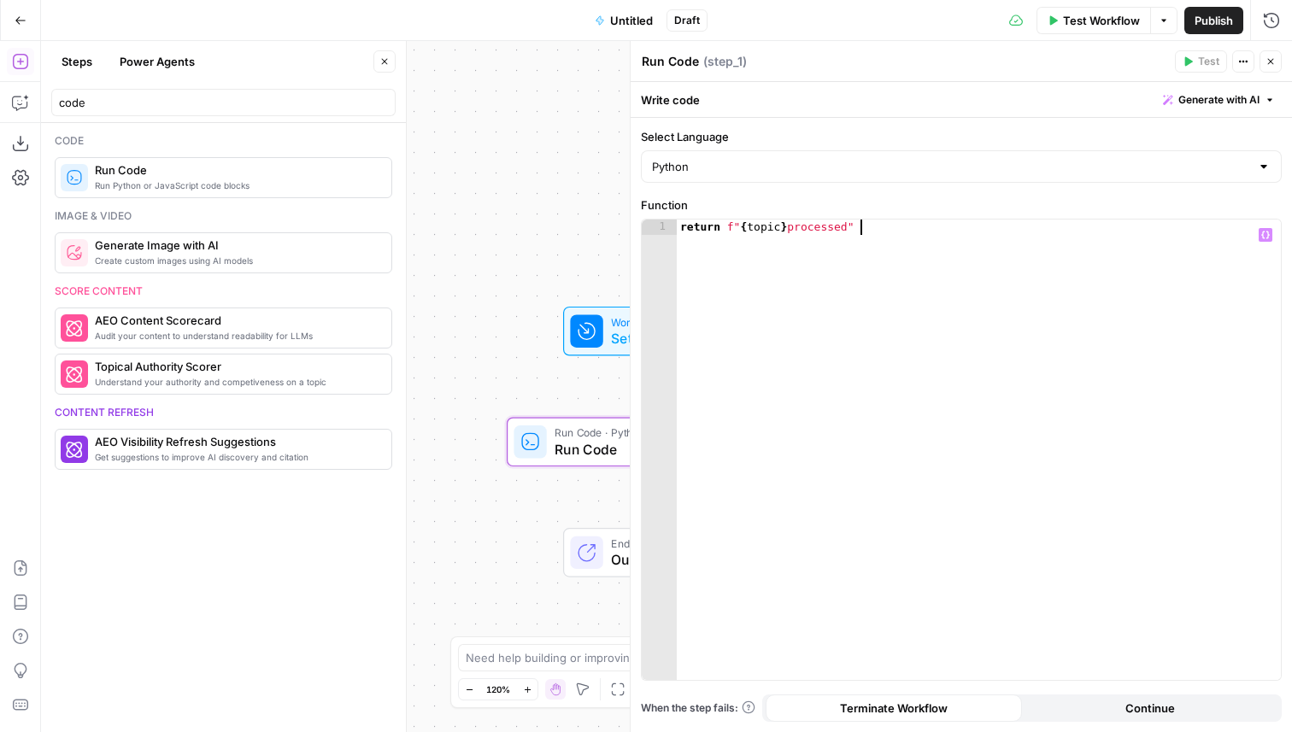
scroll to position [0, 13]
type textarea "**********"
click at [1267, 59] on icon "button" at bounding box center [1271, 61] width 10 height 10
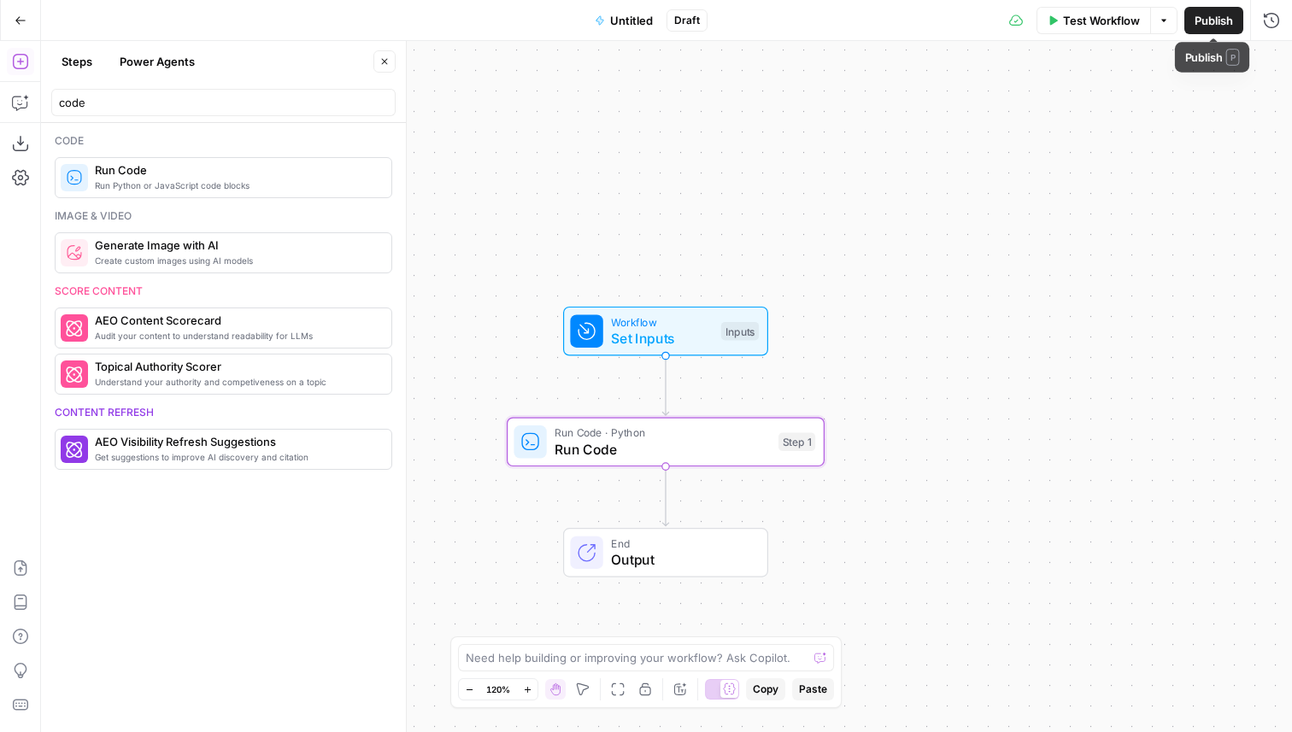
click at [1202, 21] on span "Publish" at bounding box center [1214, 20] width 38 height 17
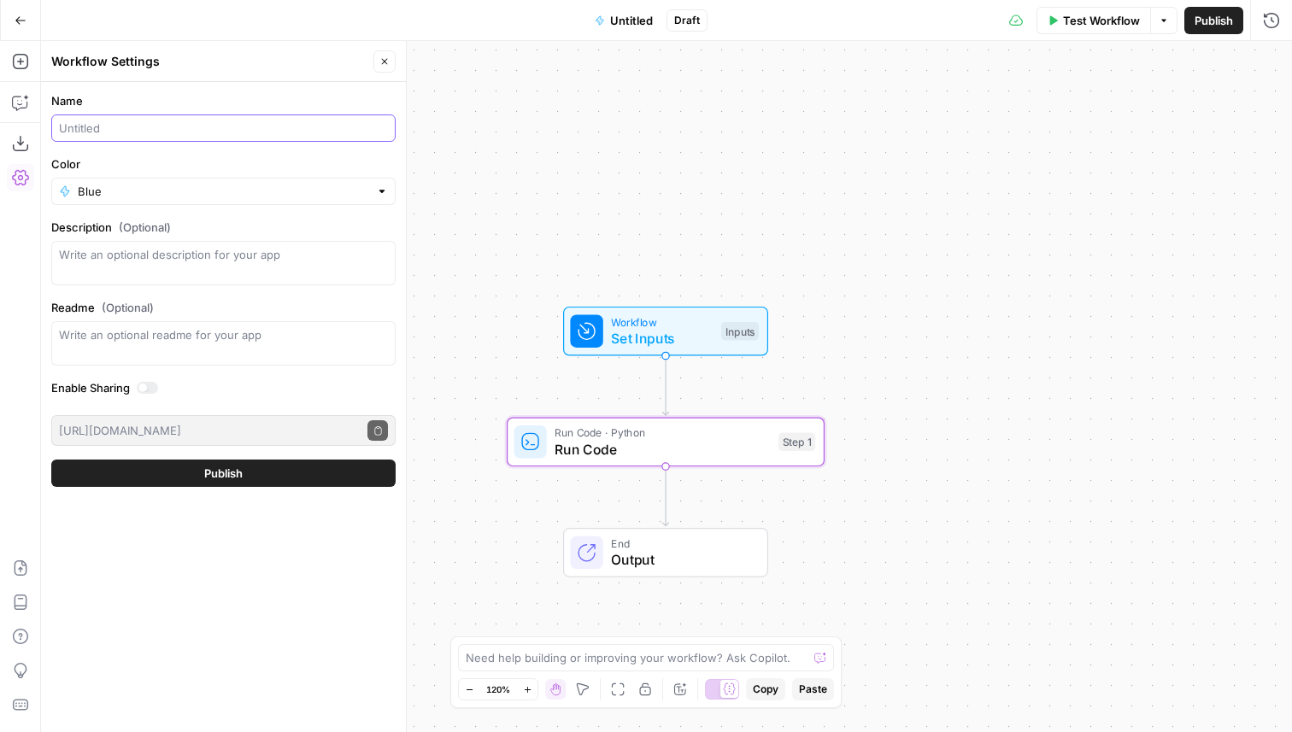
click at [225, 132] on input "Name" at bounding box center [223, 128] width 329 height 17
type input "TEST - Topic processed"
click at [214, 474] on span "Publish" at bounding box center [223, 473] width 38 height 17
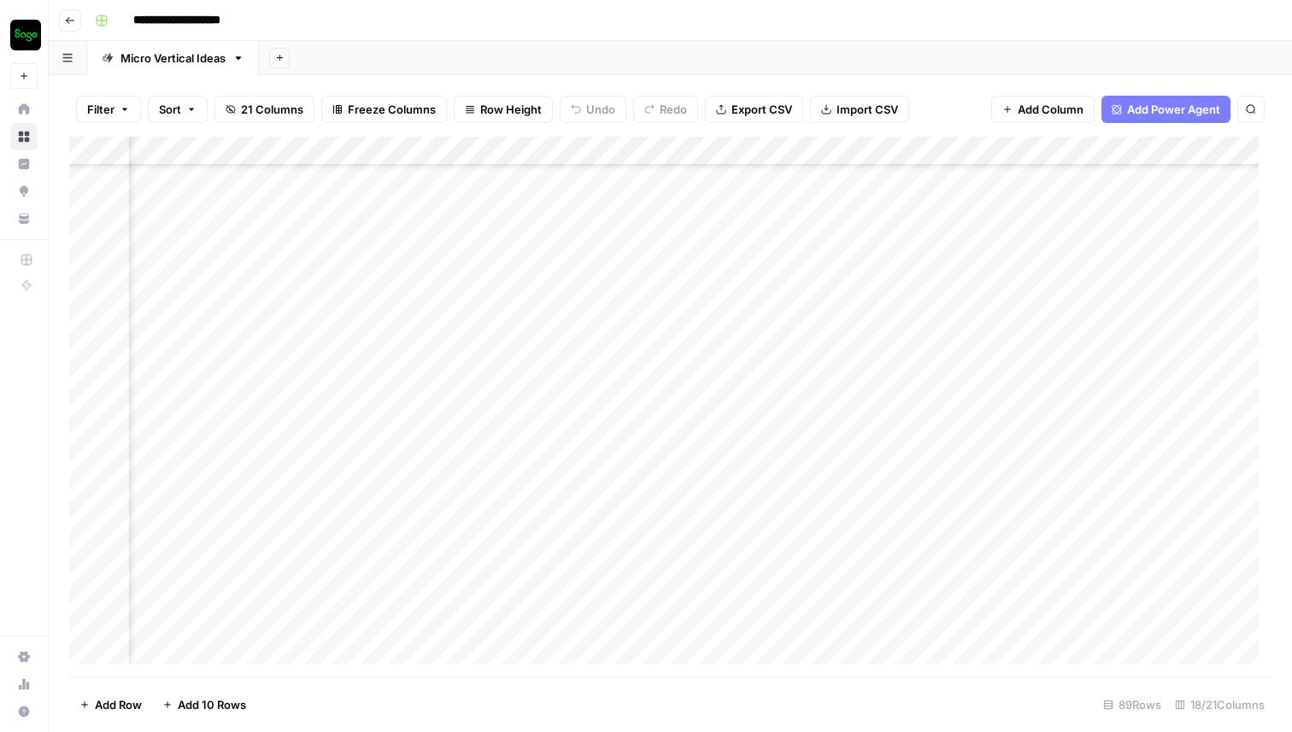
scroll to position [2115, 2511]
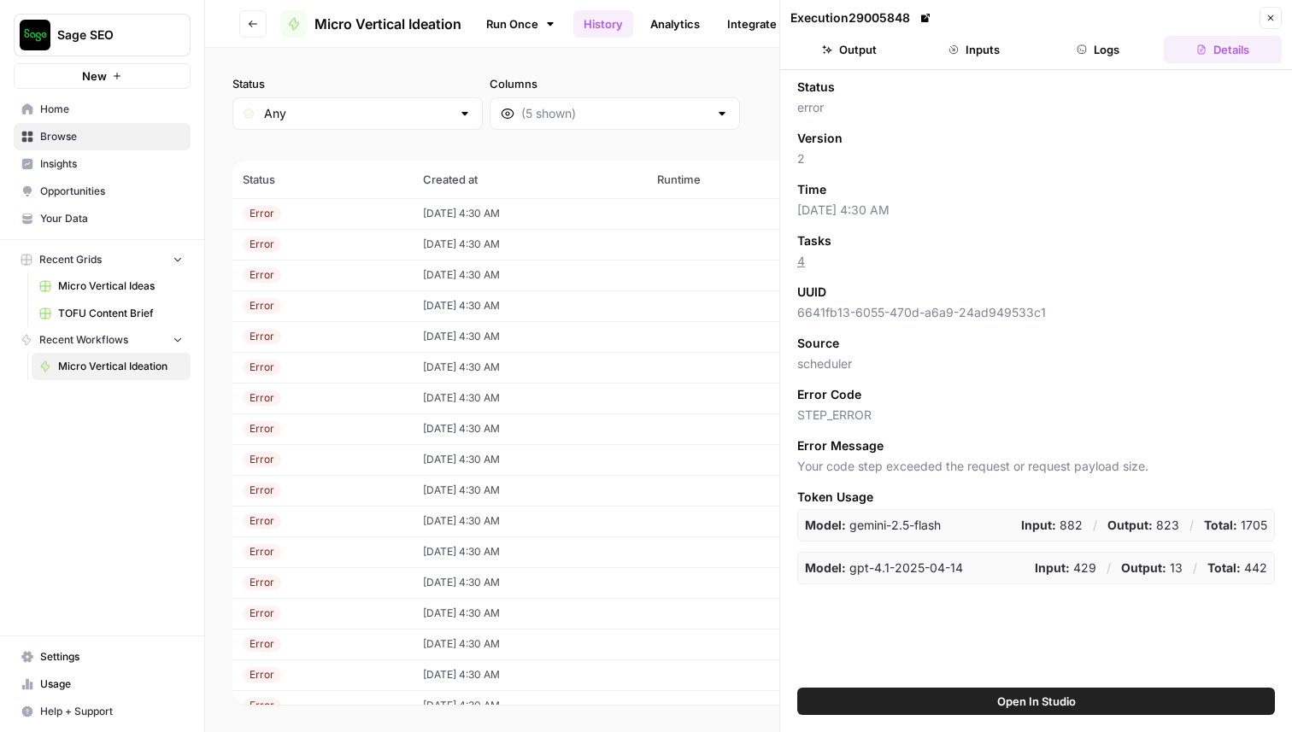
click at [1099, 54] on button "Logs" at bounding box center [1099, 49] width 118 height 27
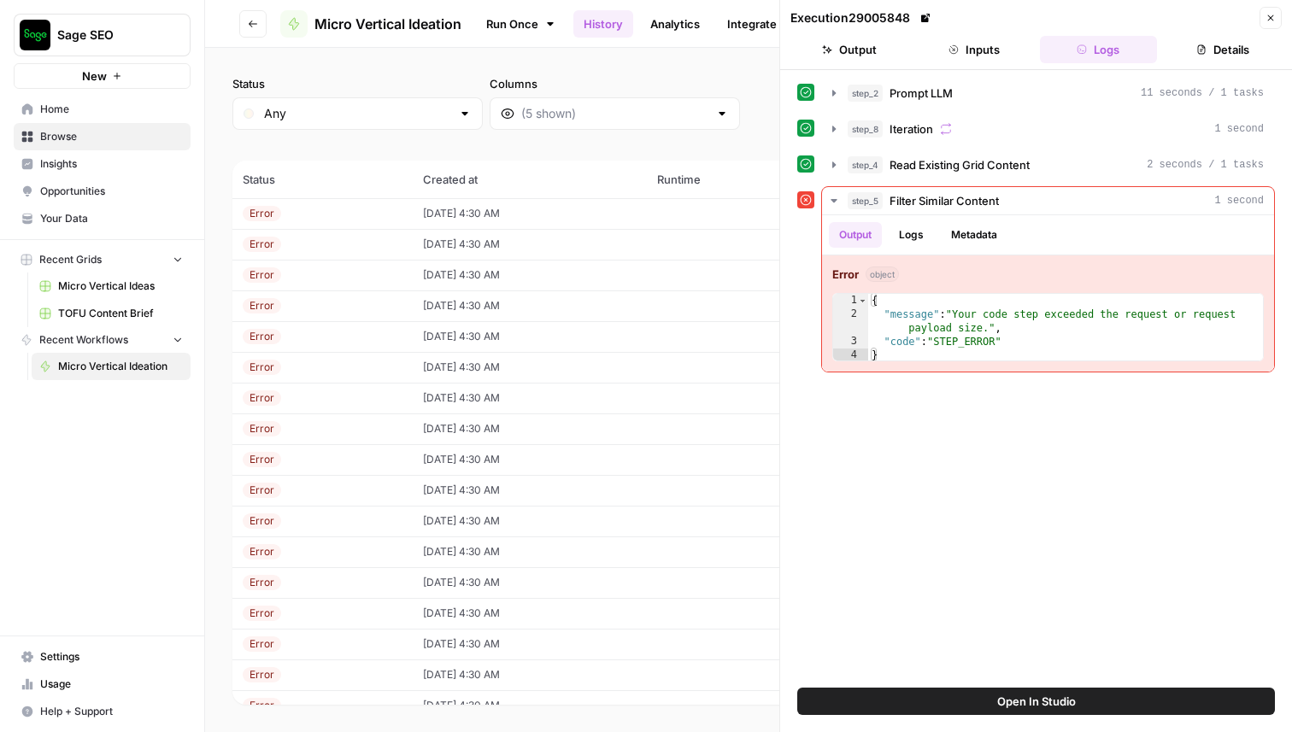
click at [1269, 11] on button "Close" at bounding box center [1271, 18] width 22 height 22
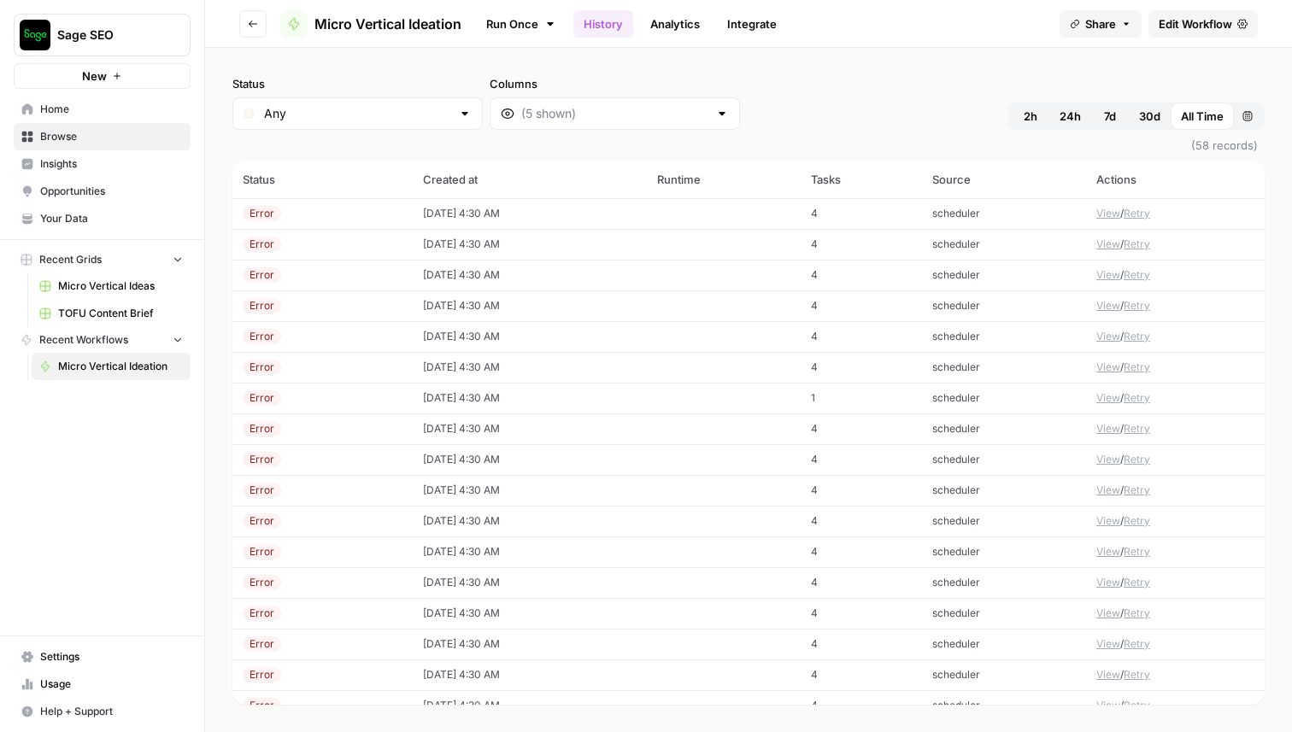
click at [1198, 23] on span "Edit Workflow" at bounding box center [1195, 23] width 73 height 17
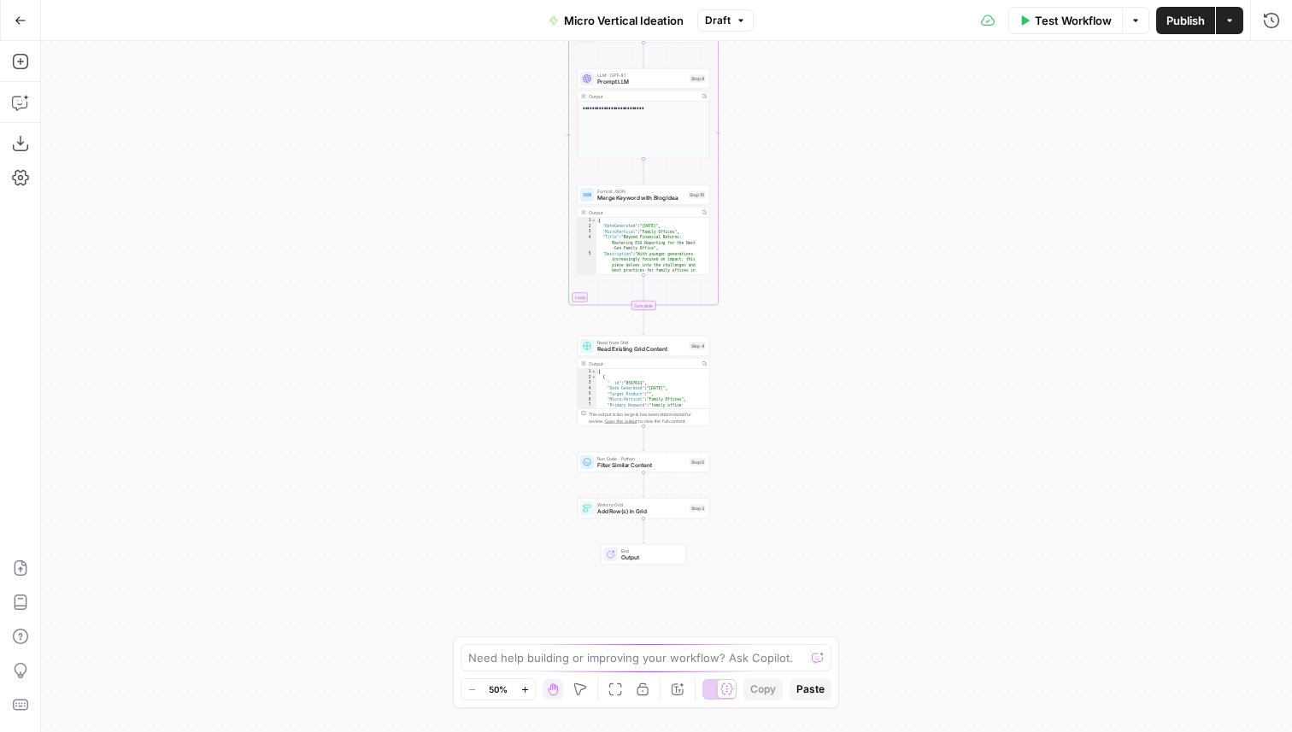
click at [649, 468] on span "Filter Similar Content" at bounding box center [641, 465] width 89 height 9
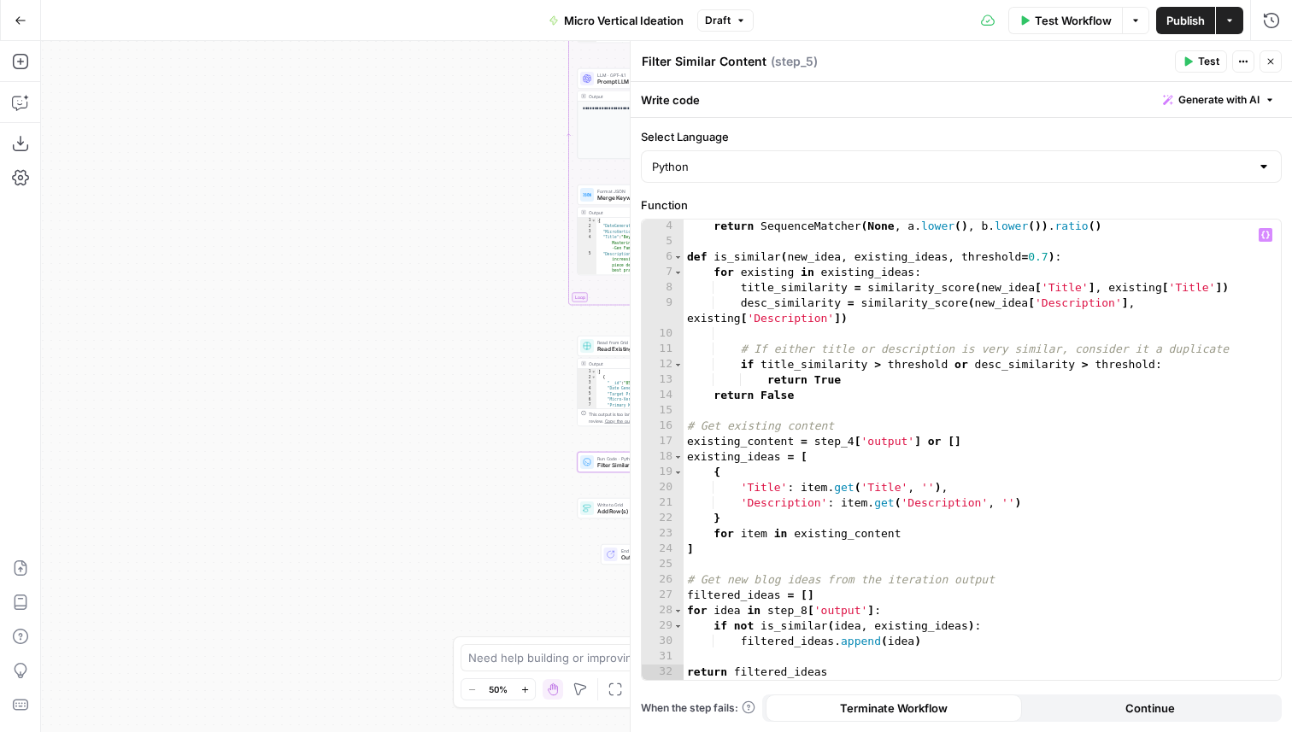
scroll to position [47, 0]
click at [1267, 56] on icon "button" at bounding box center [1271, 61] width 10 height 10
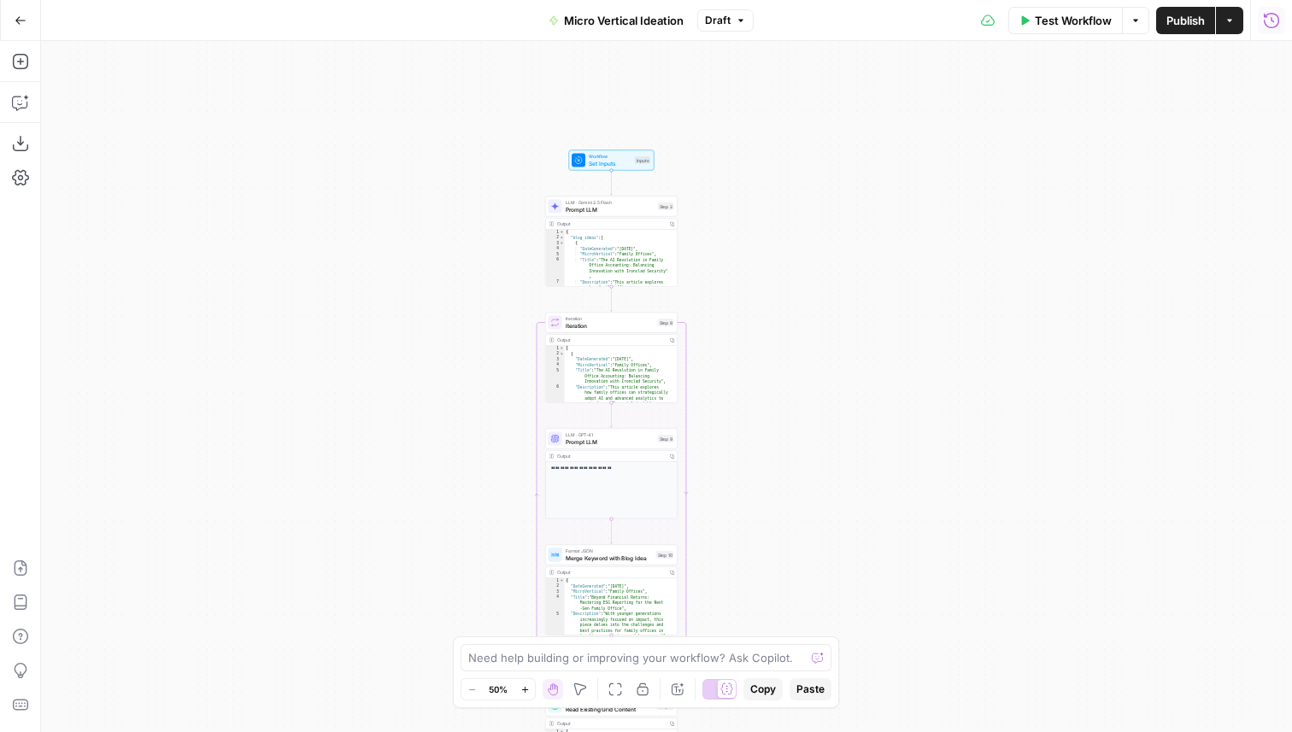
click at [1268, 17] on icon "button" at bounding box center [1271, 20] width 17 height 17
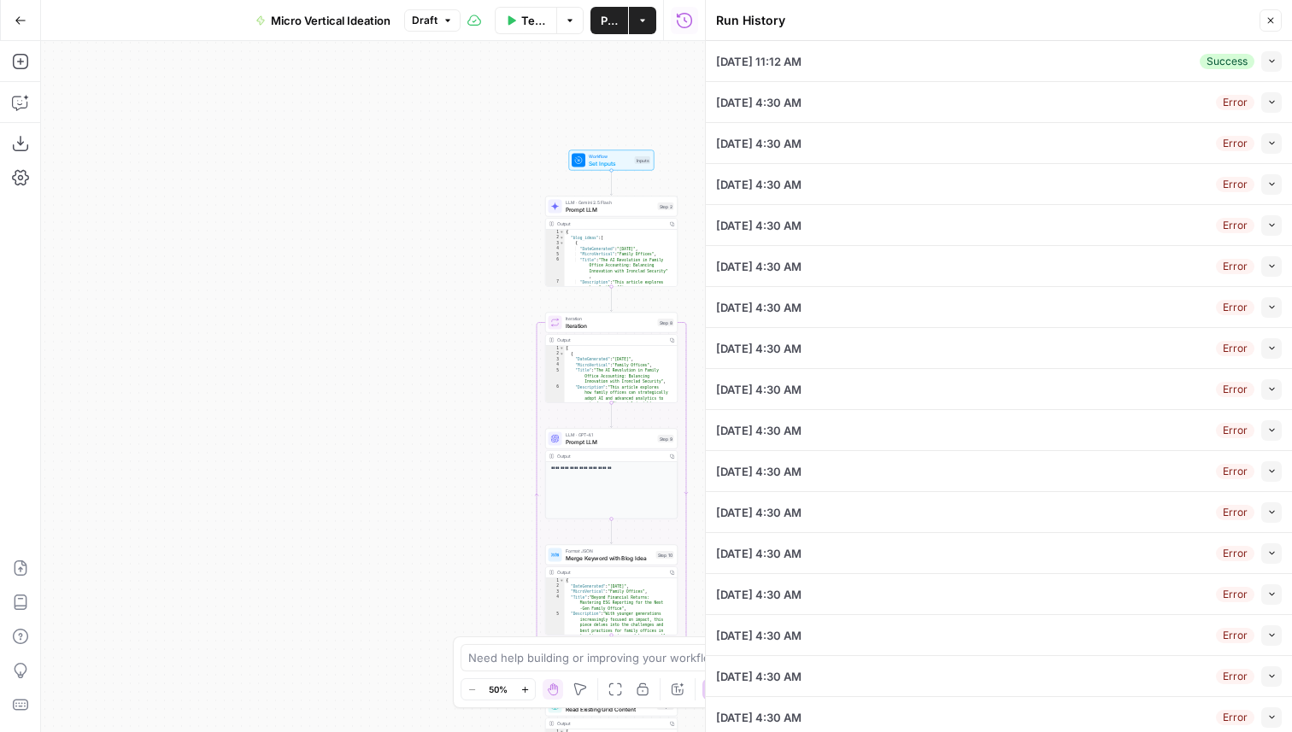
click at [1267, 101] on icon "button" at bounding box center [1271, 101] width 9 height 9
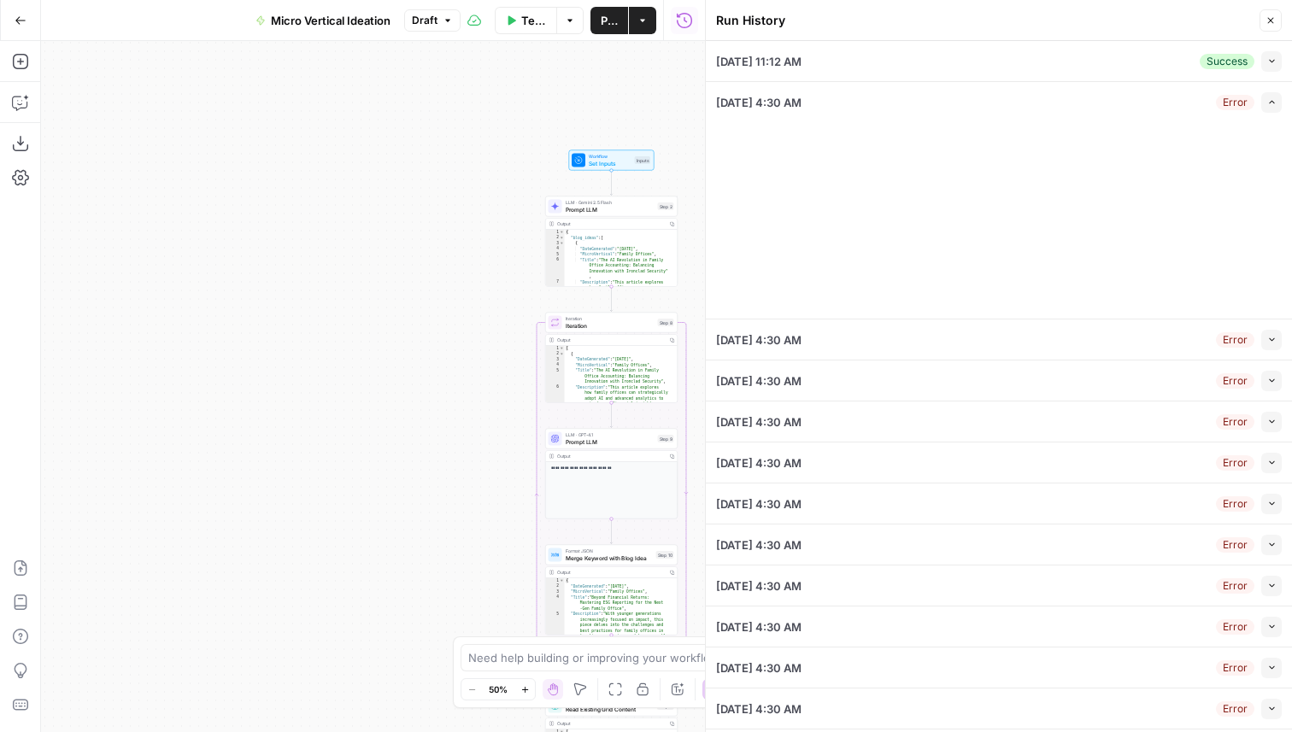
type input "Sage"
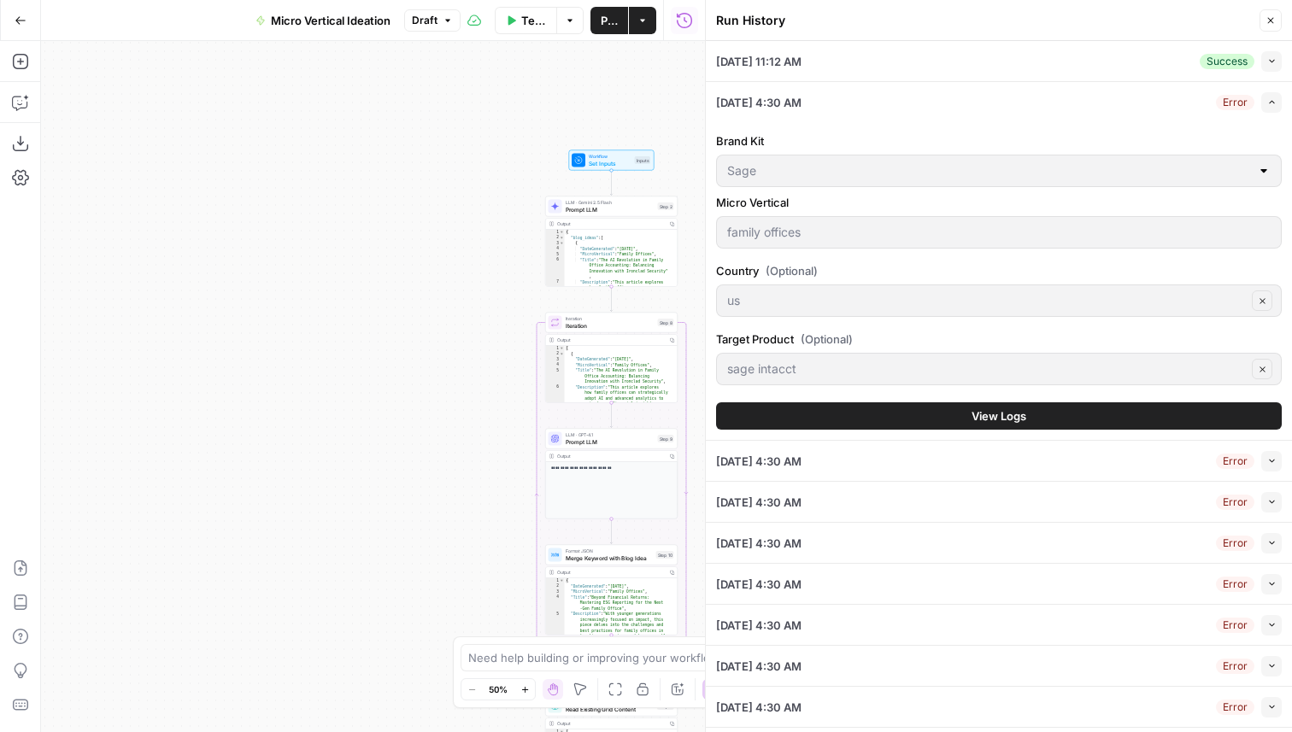
click at [946, 414] on button "View Logs" at bounding box center [999, 416] width 566 height 27
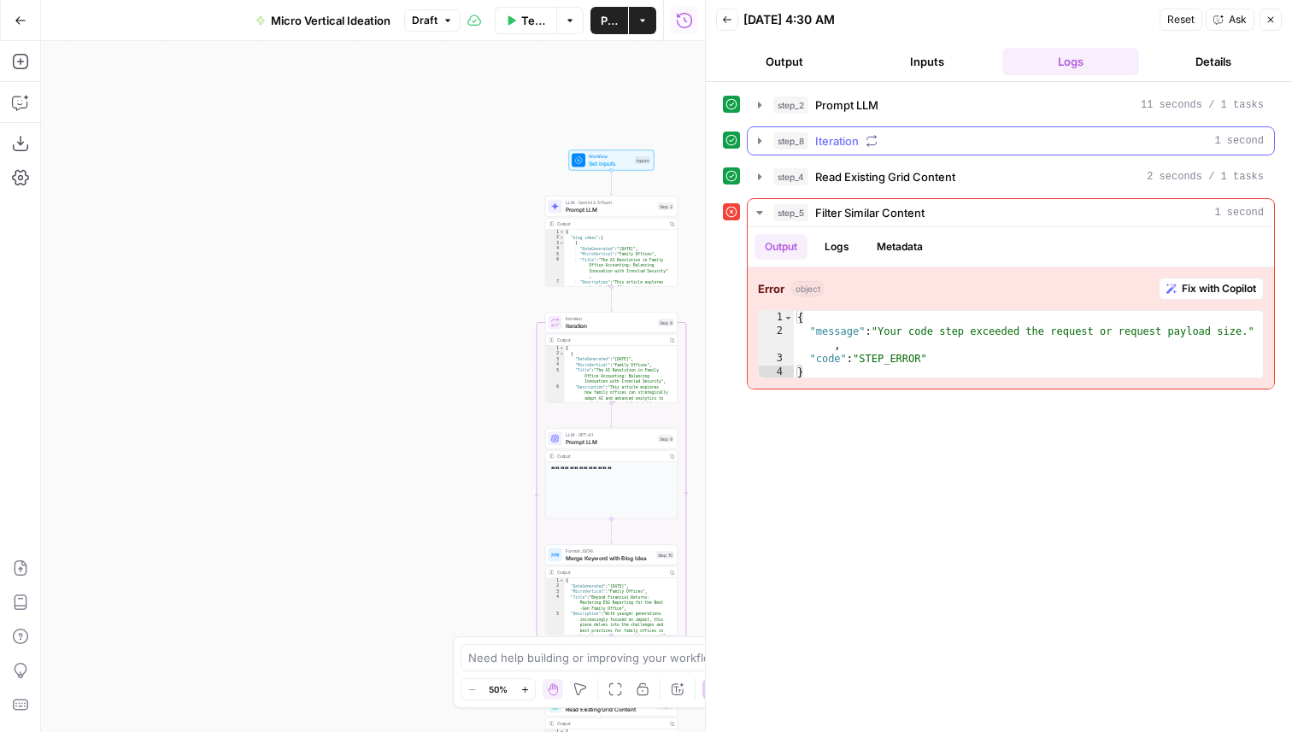
click at [752, 144] on button "step_8 Iteration 1 second" at bounding box center [1011, 140] width 526 height 27
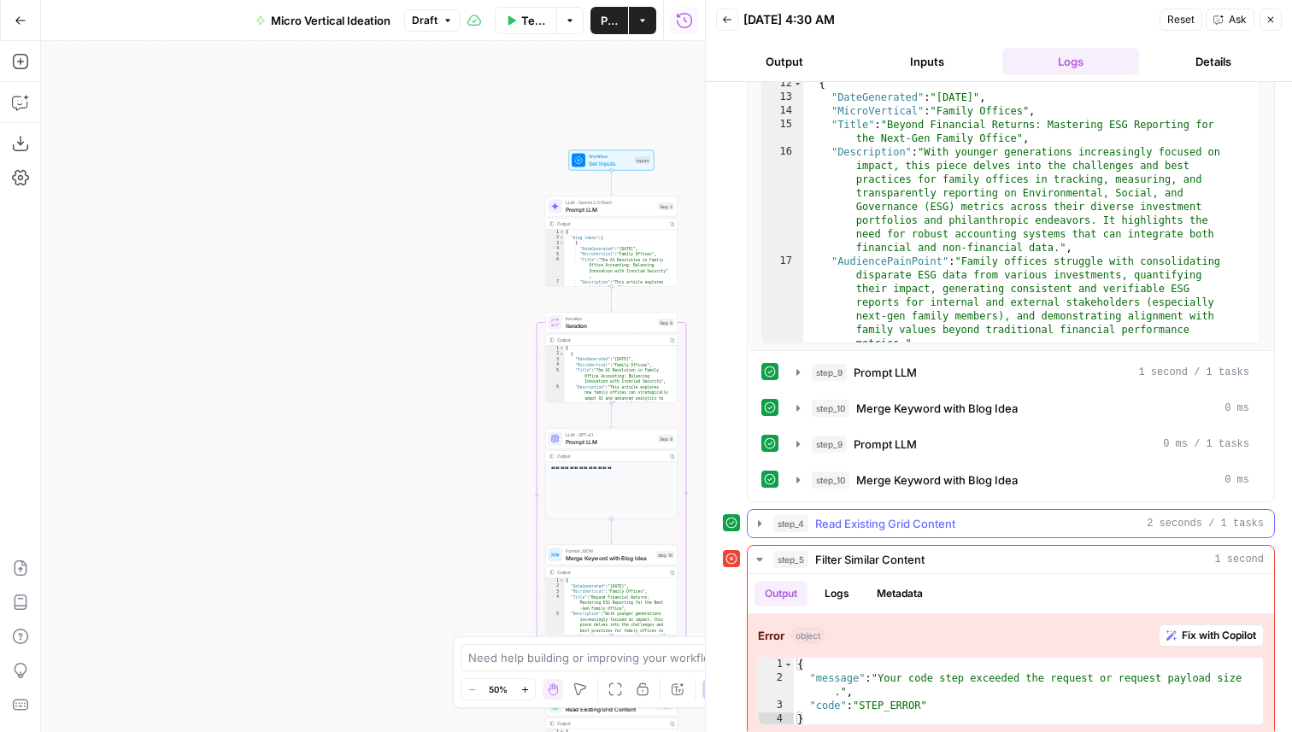
scroll to position [245, 0]
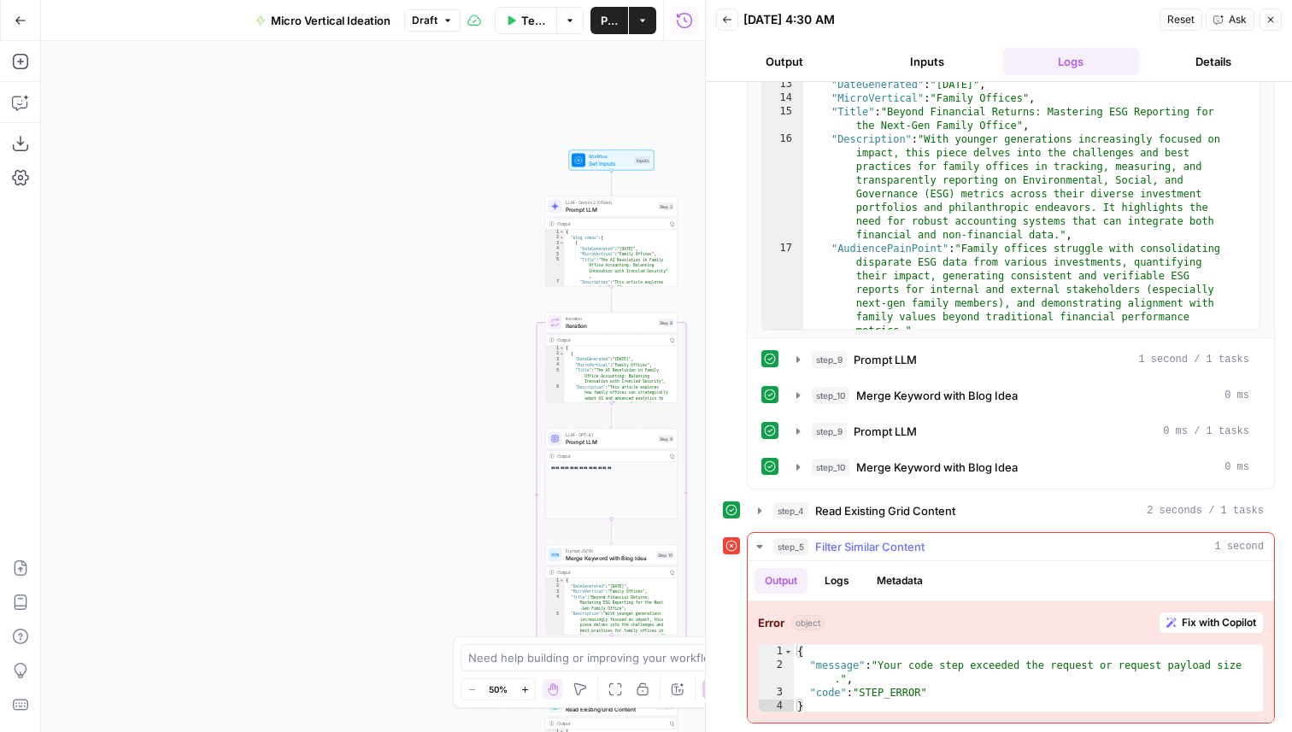
click at [835, 580] on button "Logs" at bounding box center [836, 581] width 45 height 26
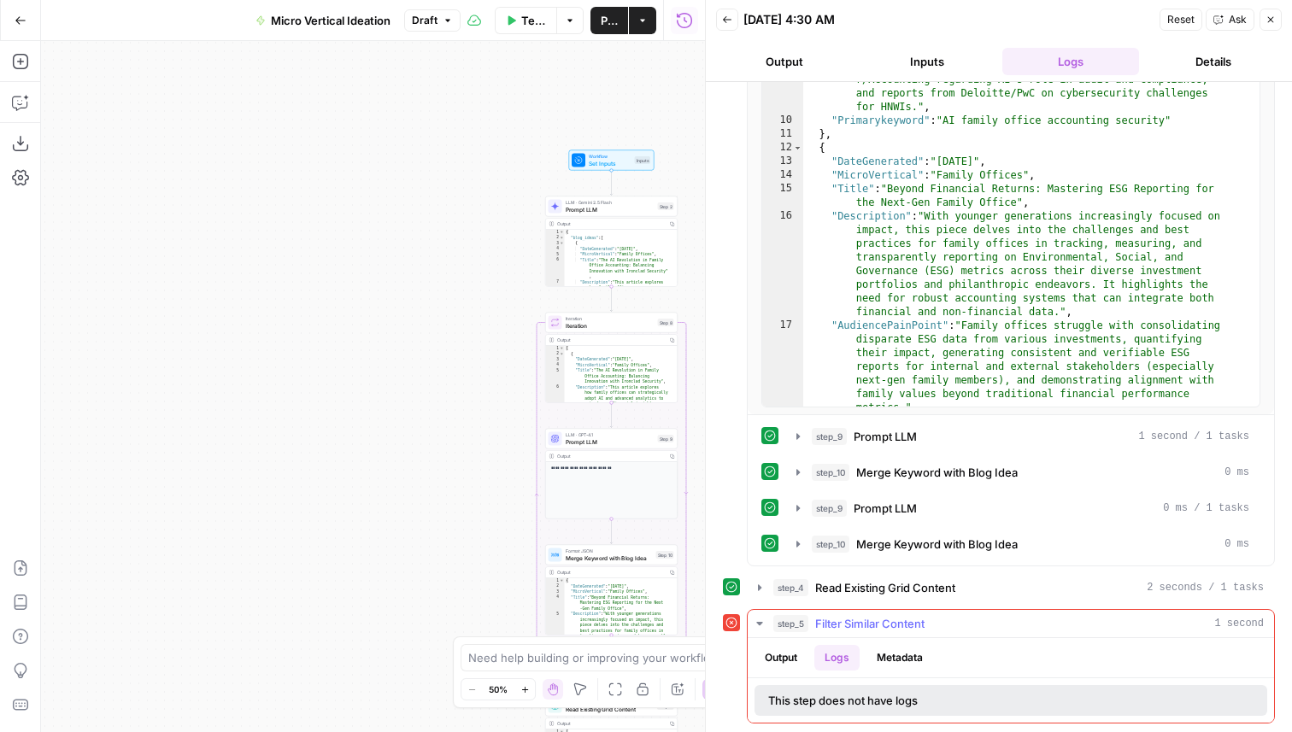
click at [904, 661] on button "Metadata" at bounding box center [900, 658] width 67 height 26
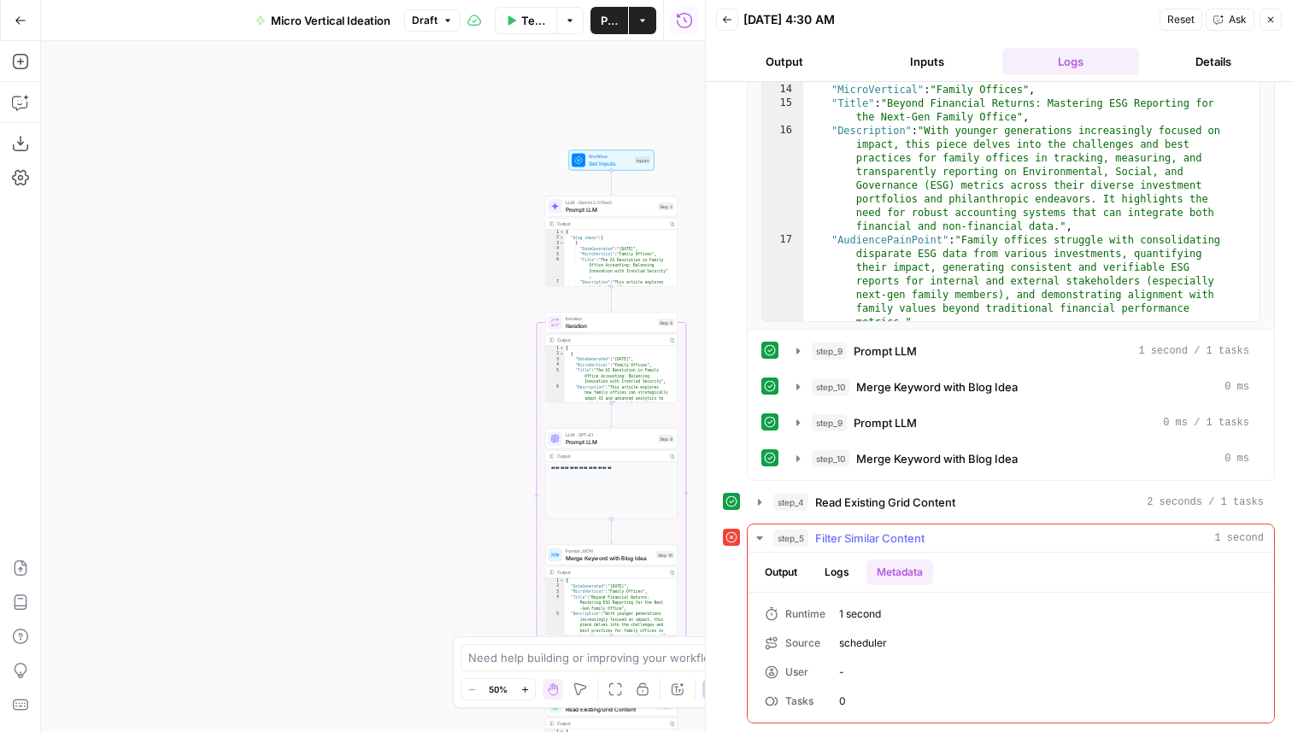
click at [788, 569] on button "Output" at bounding box center [781, 573] width 53 height 26
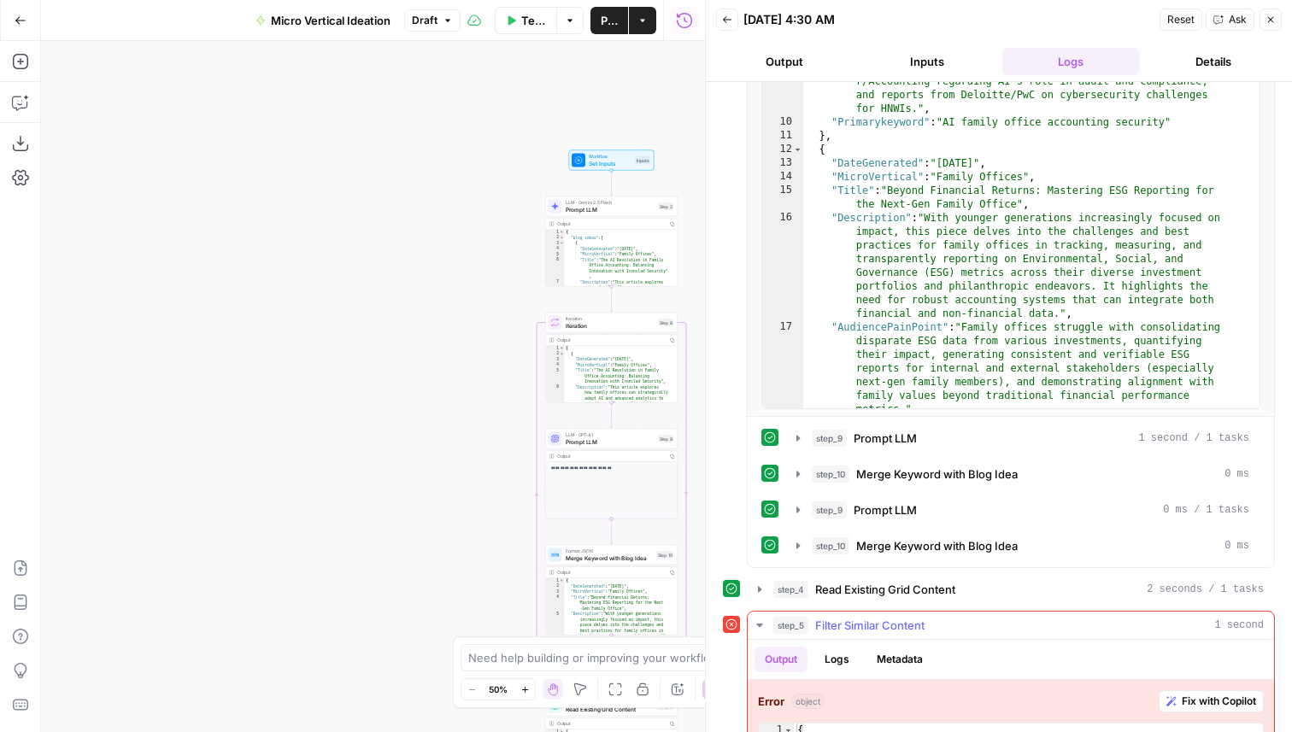
scroll to position [245, 0]
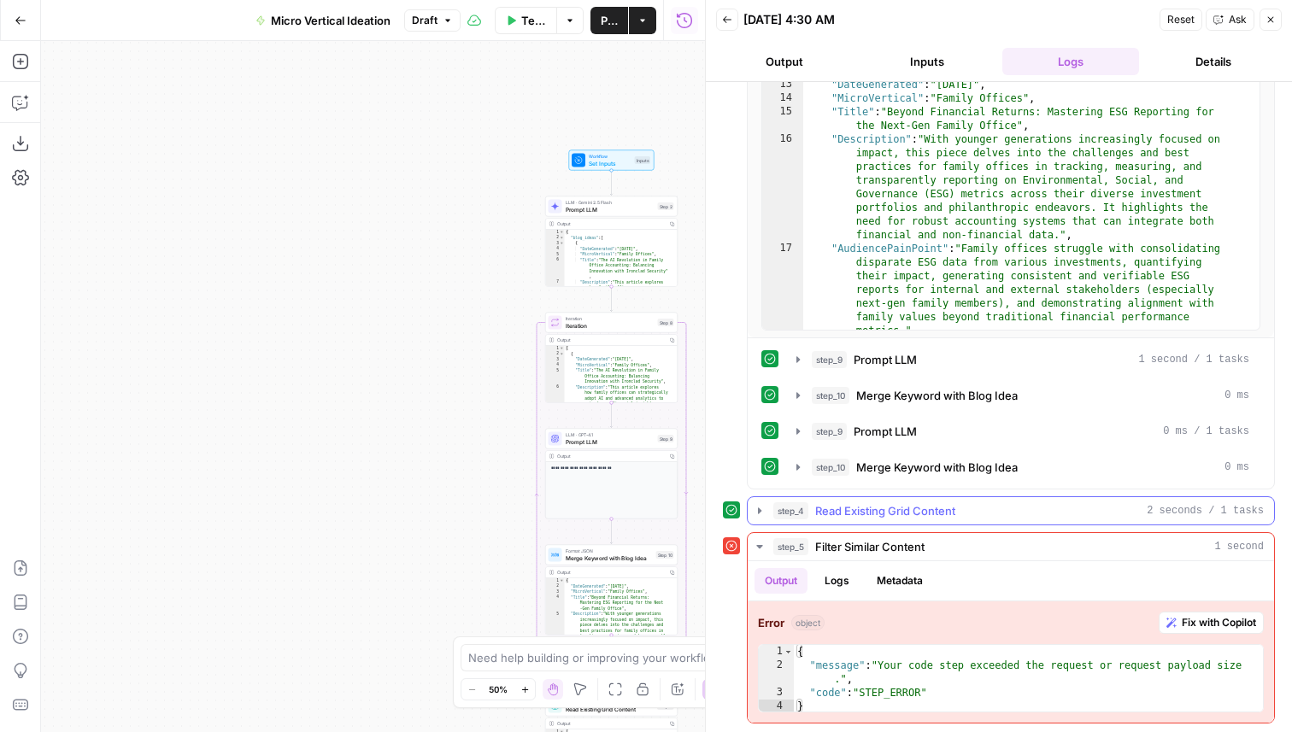
click at [914, 505] on span "Read Existing Grid Content" at bounding box center [885, 510] width 140 height 17
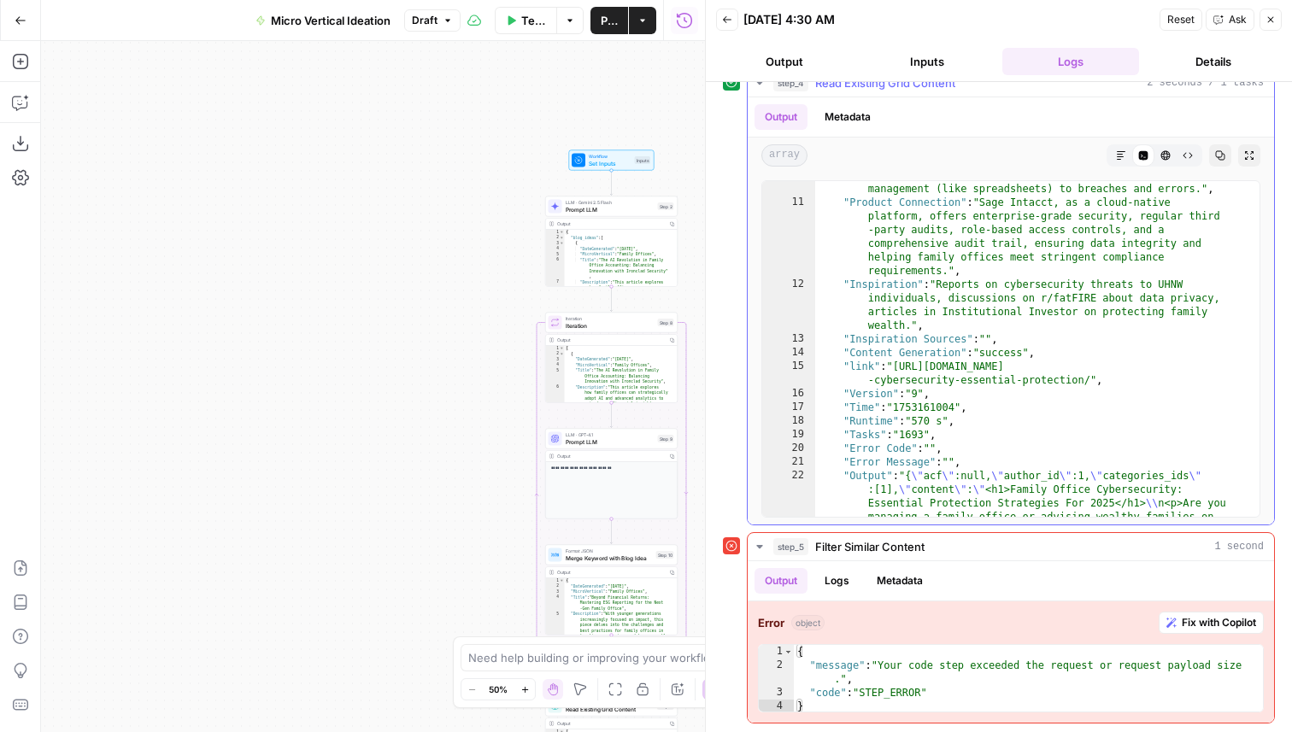
scroll to position [0, 0]
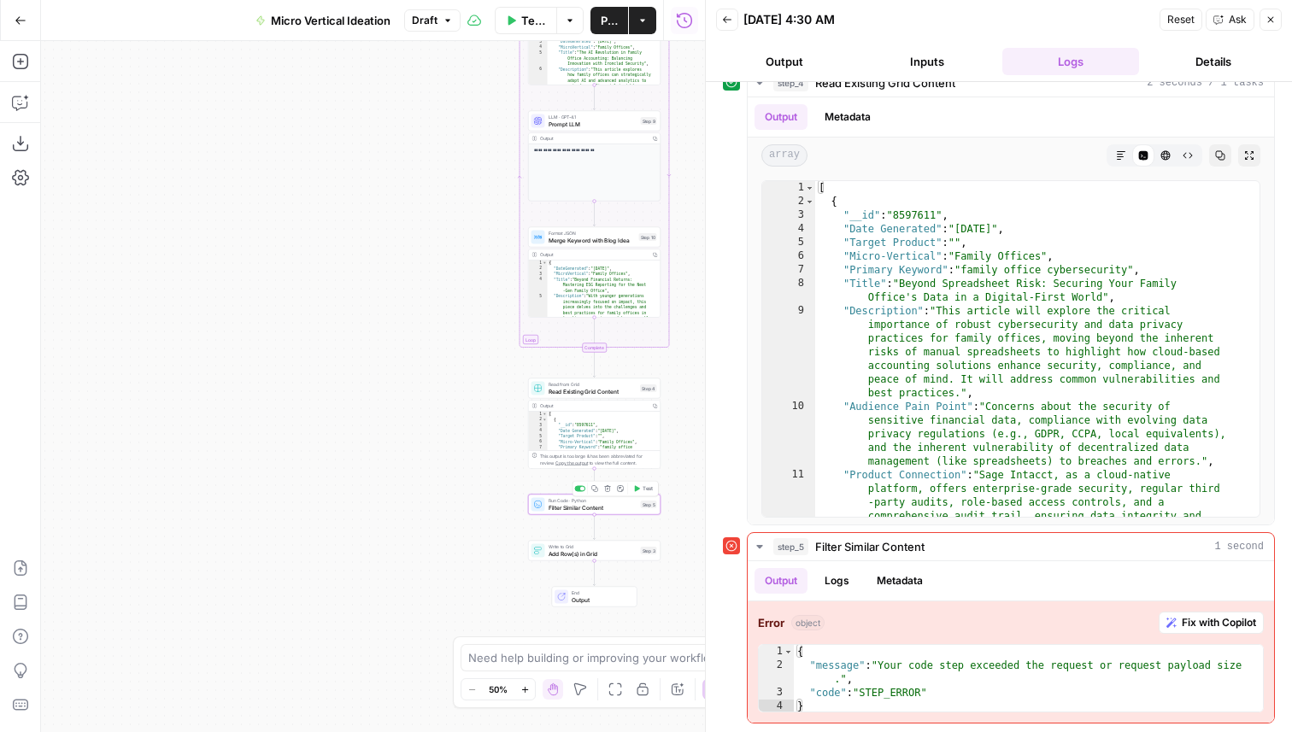
click at [613, 506] on span "Filter Similar Content" at bounding box center [593, 507] width 89 height 9
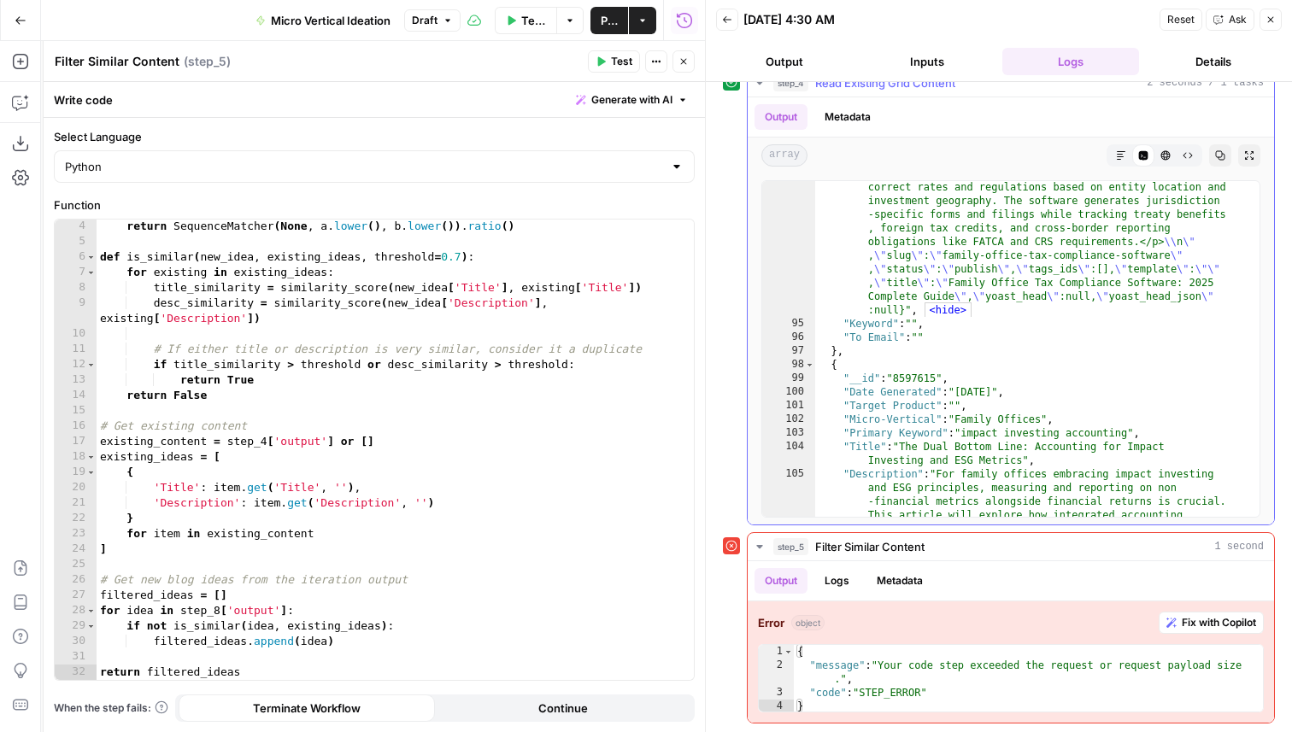
scroll to position [2419, 0]
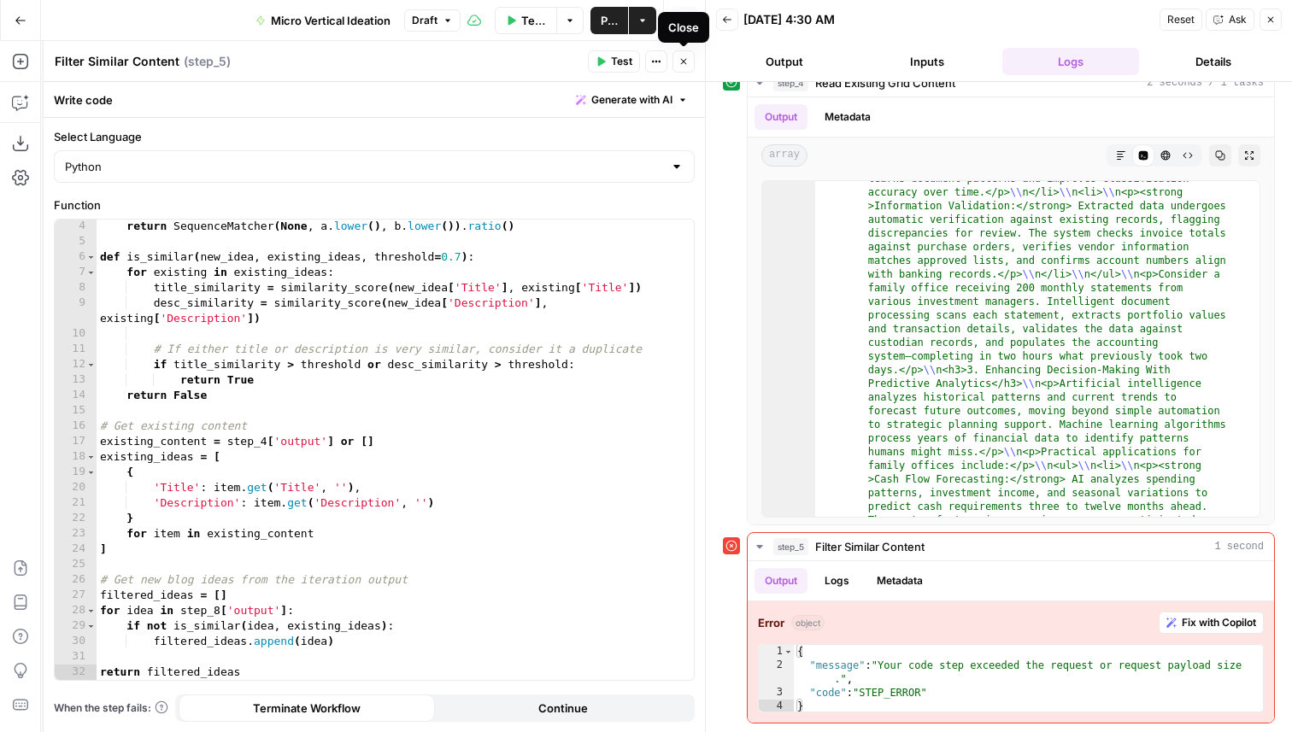
click at [686, 68] on button "Close" at bounding box center [684, 61] width 22 height 22
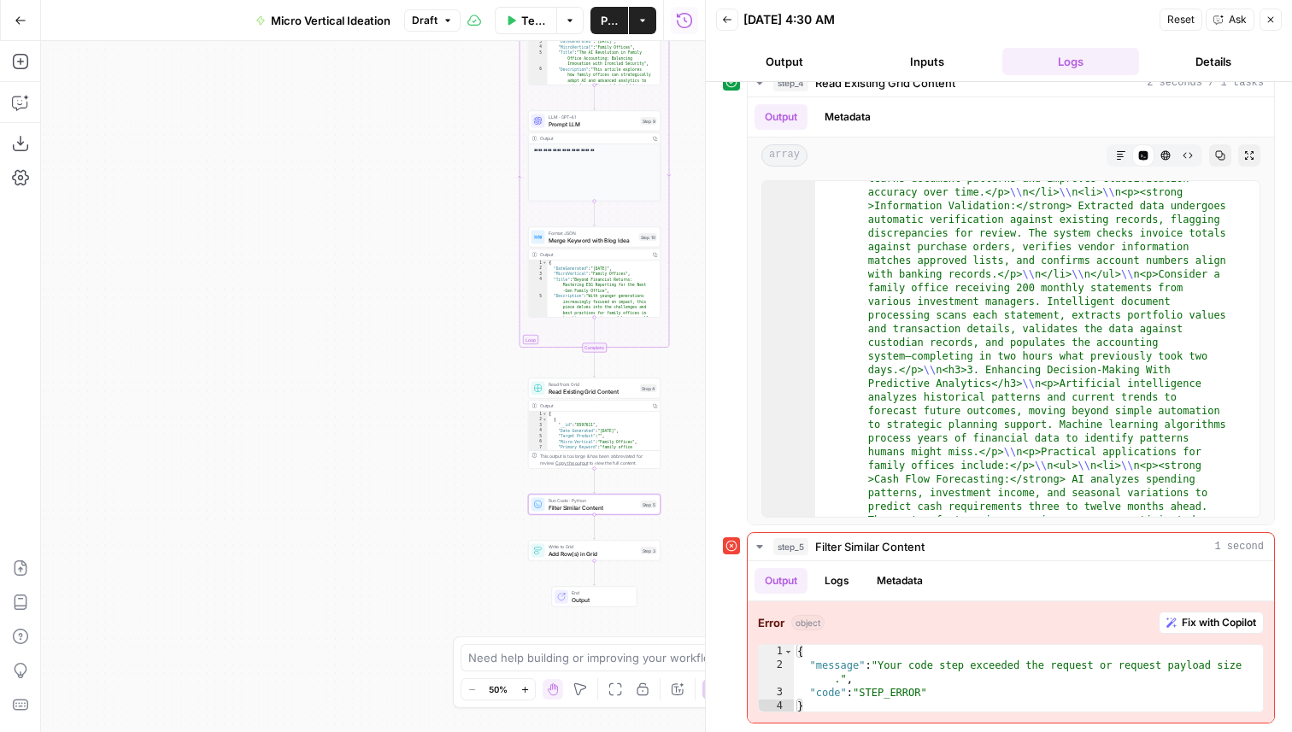
click at [584, 508] on span "Filter Similar Content" at bounding box center [593, 507] width 89 height 9
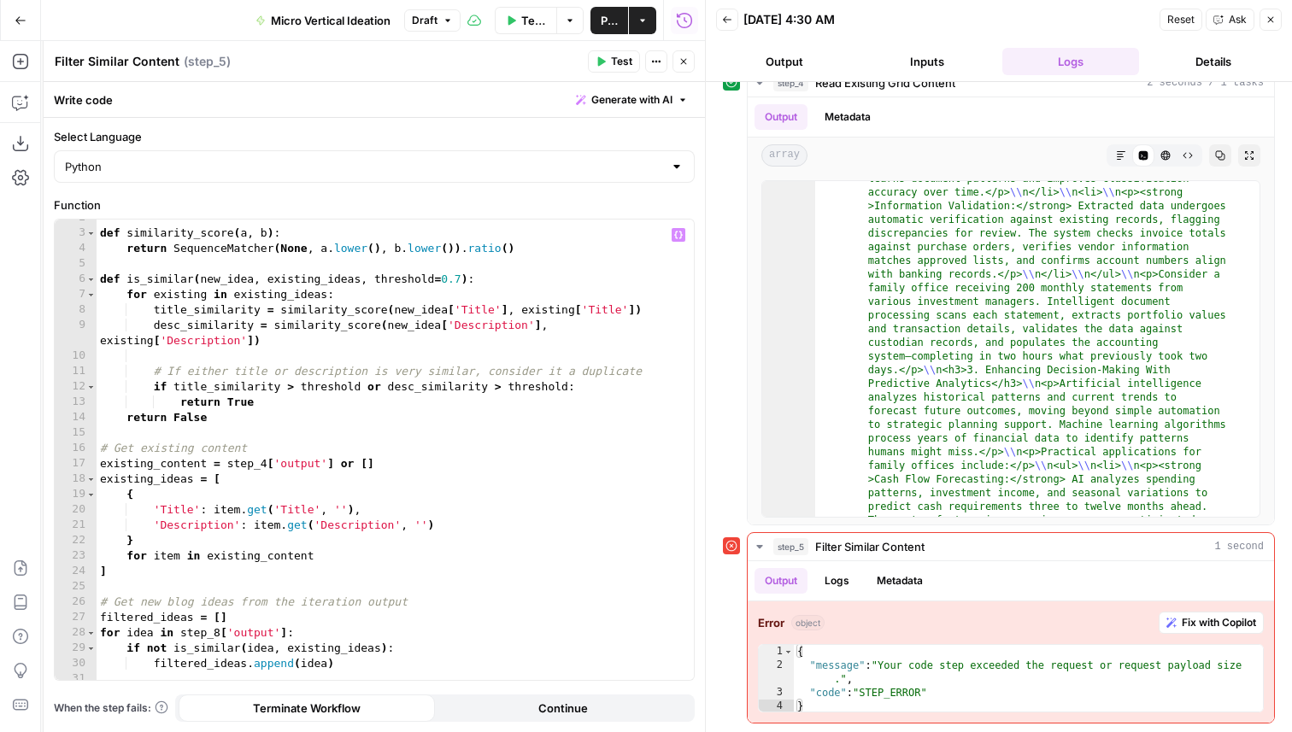
scroll to position [47, 0]
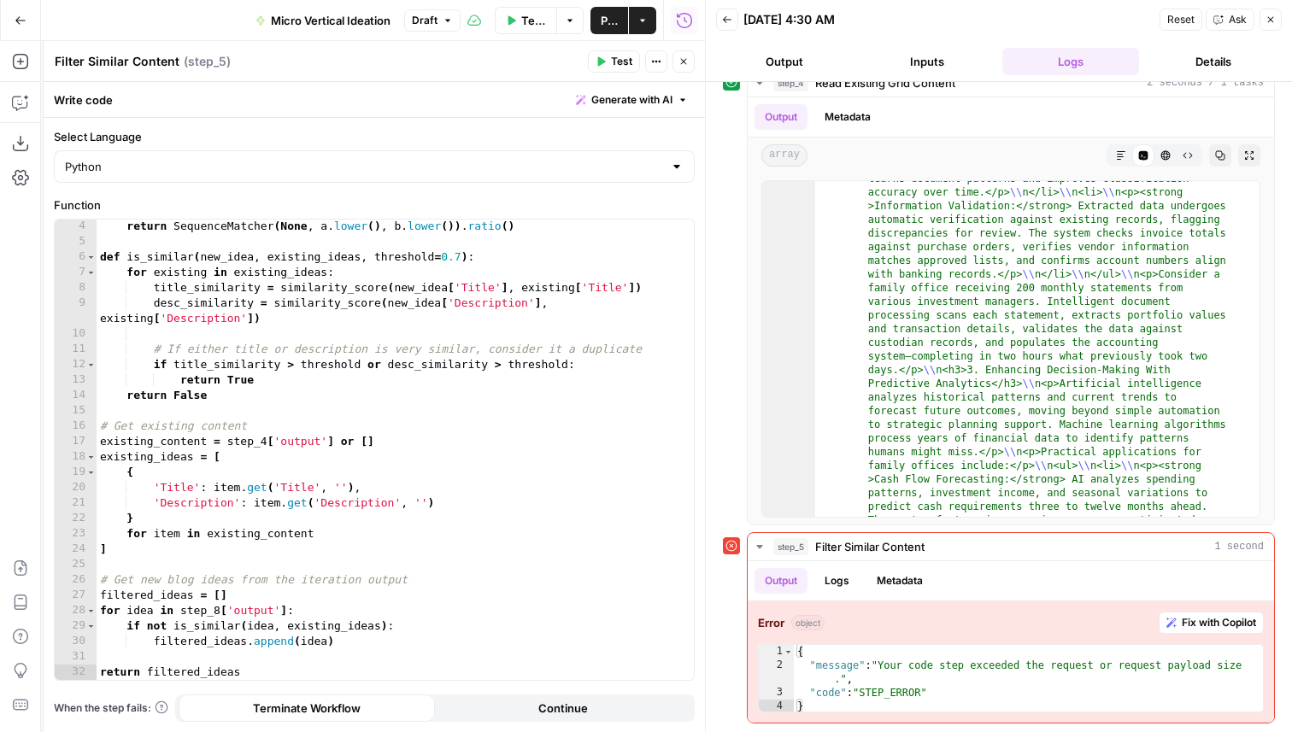
click at [681, 60] on icon "button" at bounding box center [684, 61] width 10 height 10
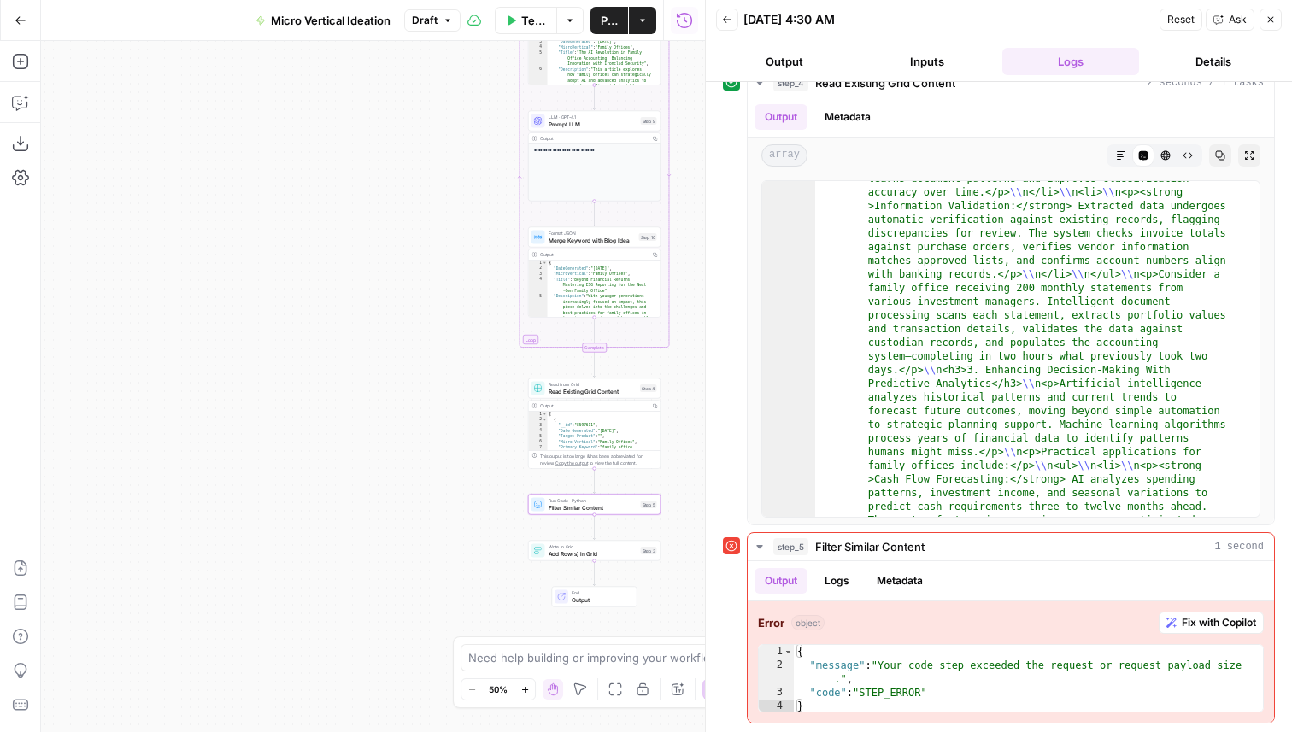
click at [568, 390] on span "Read Existing Grid Content" at bounding box center [593, 391] width 89 height 9
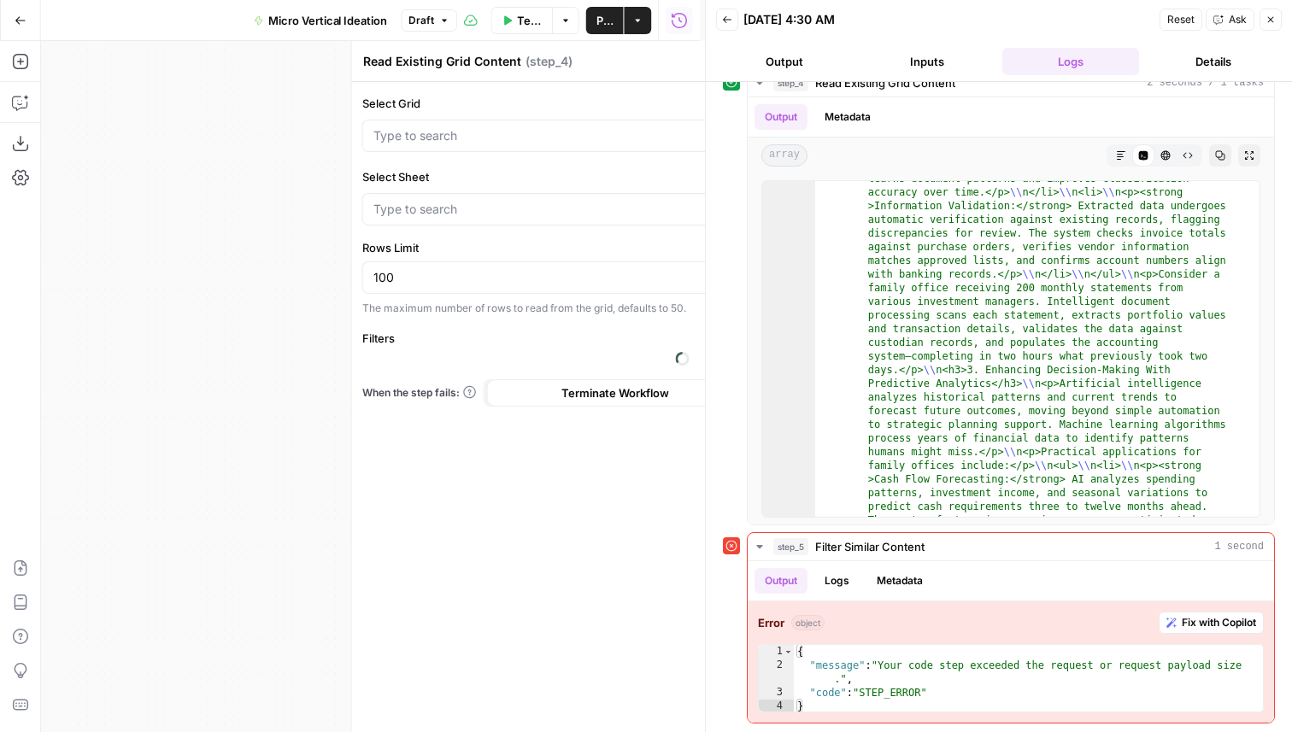
type input "Micro Vertical Ideas"
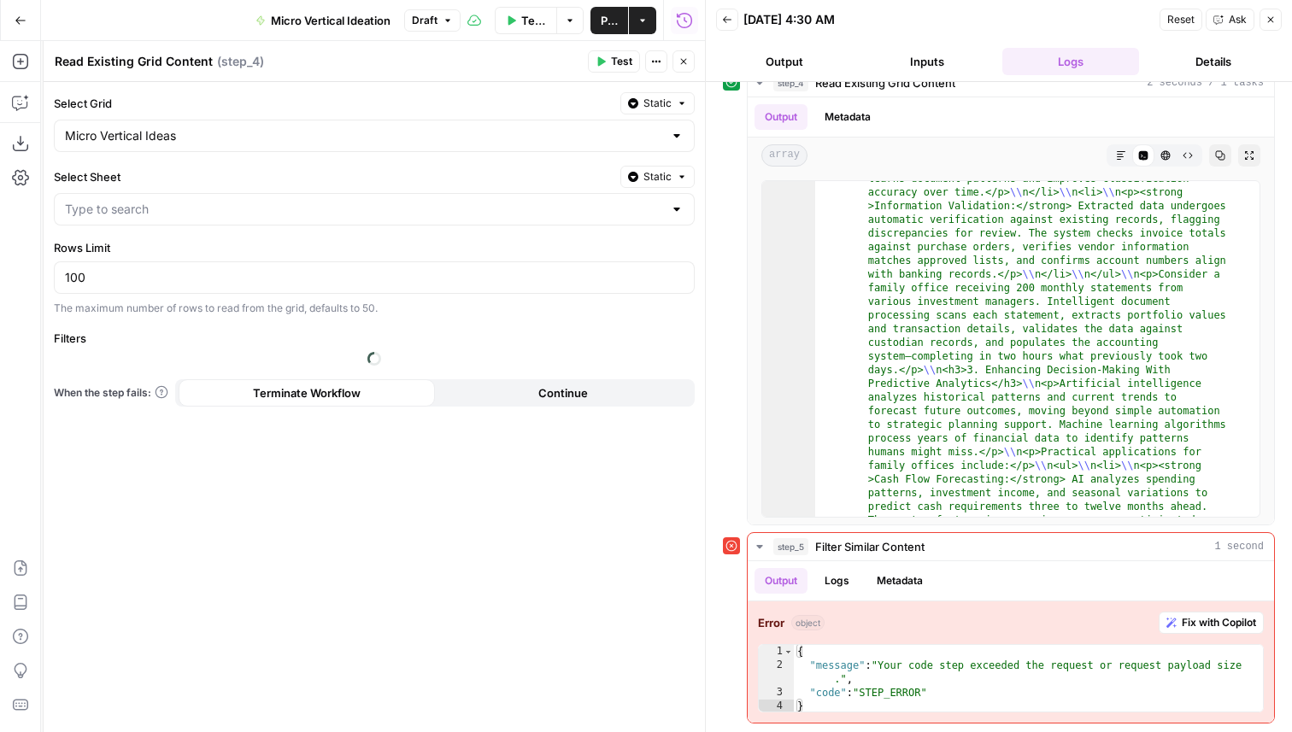
type input "Micro Vertical Ideas"
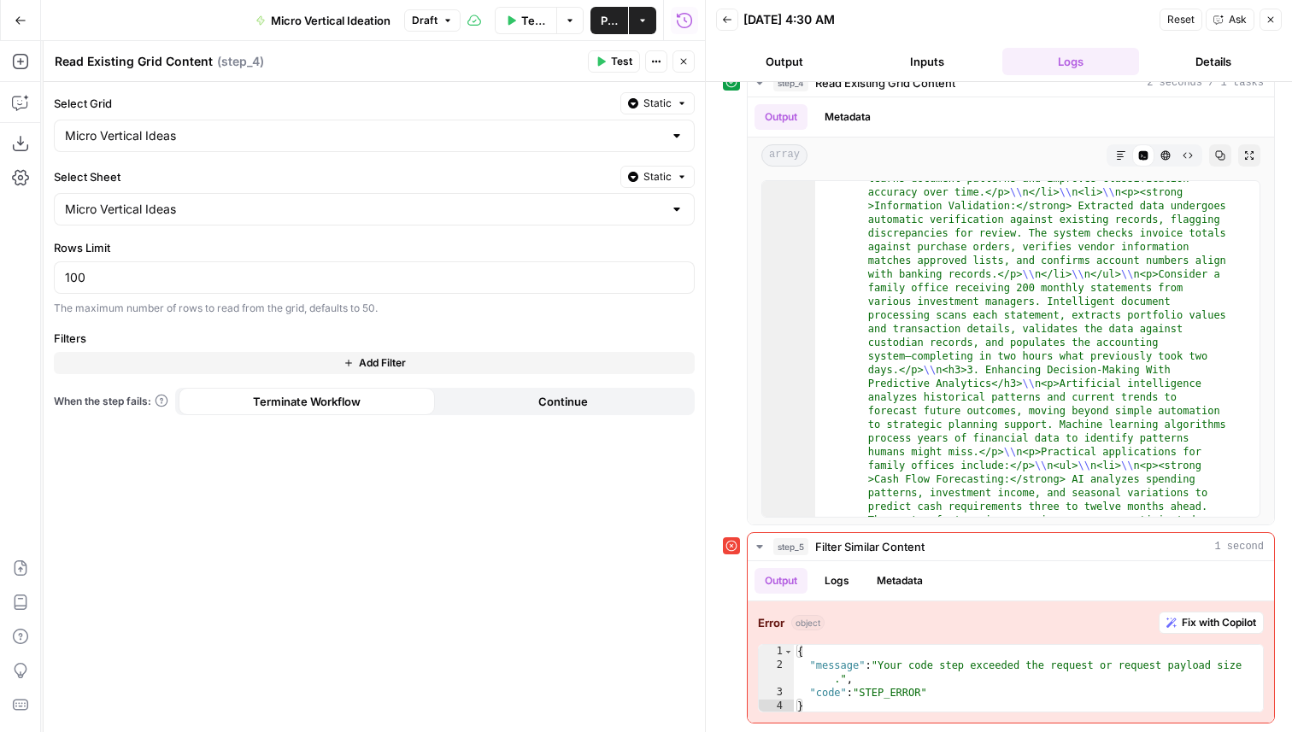
click at [397, 356] on span "Add Filter" at bounding box center [382, 363] width 47 height 15
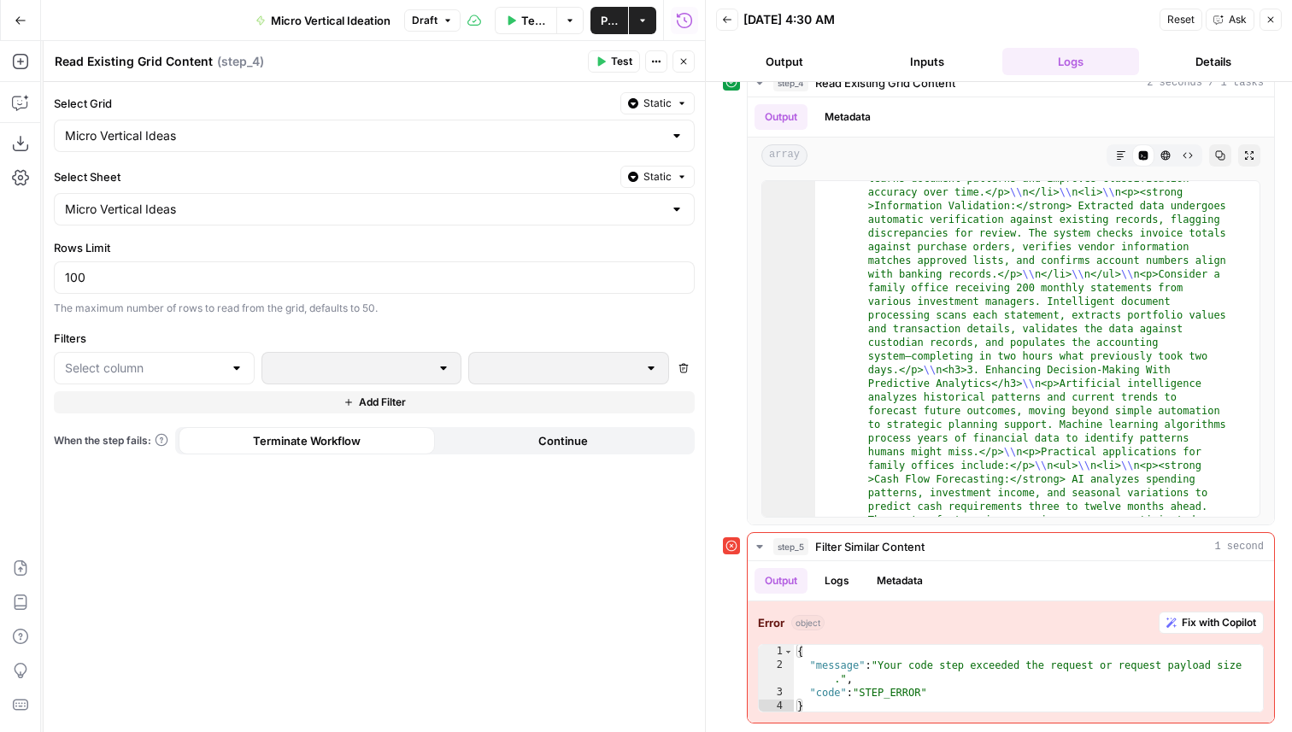
click at [230, 362] on div at bounding box center [237, 368] width 14 height 17
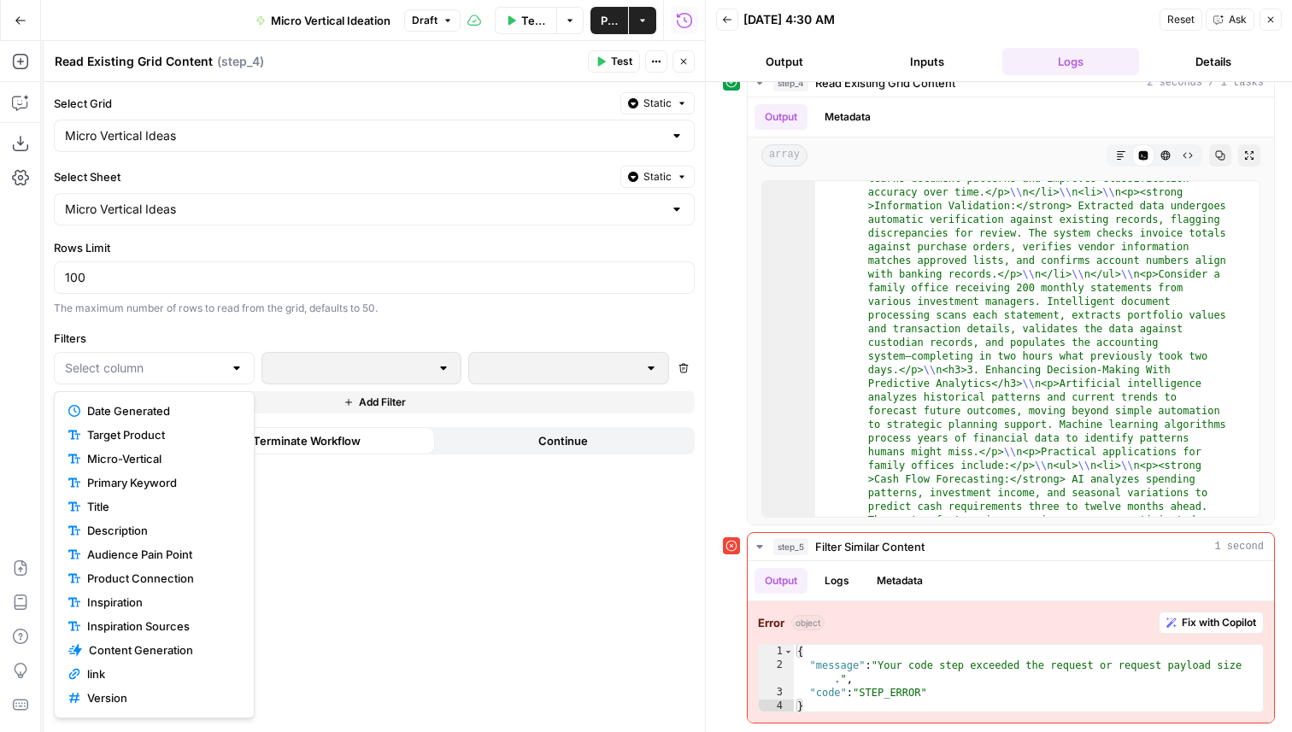
click at [297, 316] on div "Select Grid Static Micro Vertical Ideas Select Sheet Static Micro Vertical Idea…" at bounding box center [374, 407] width 661 height 650
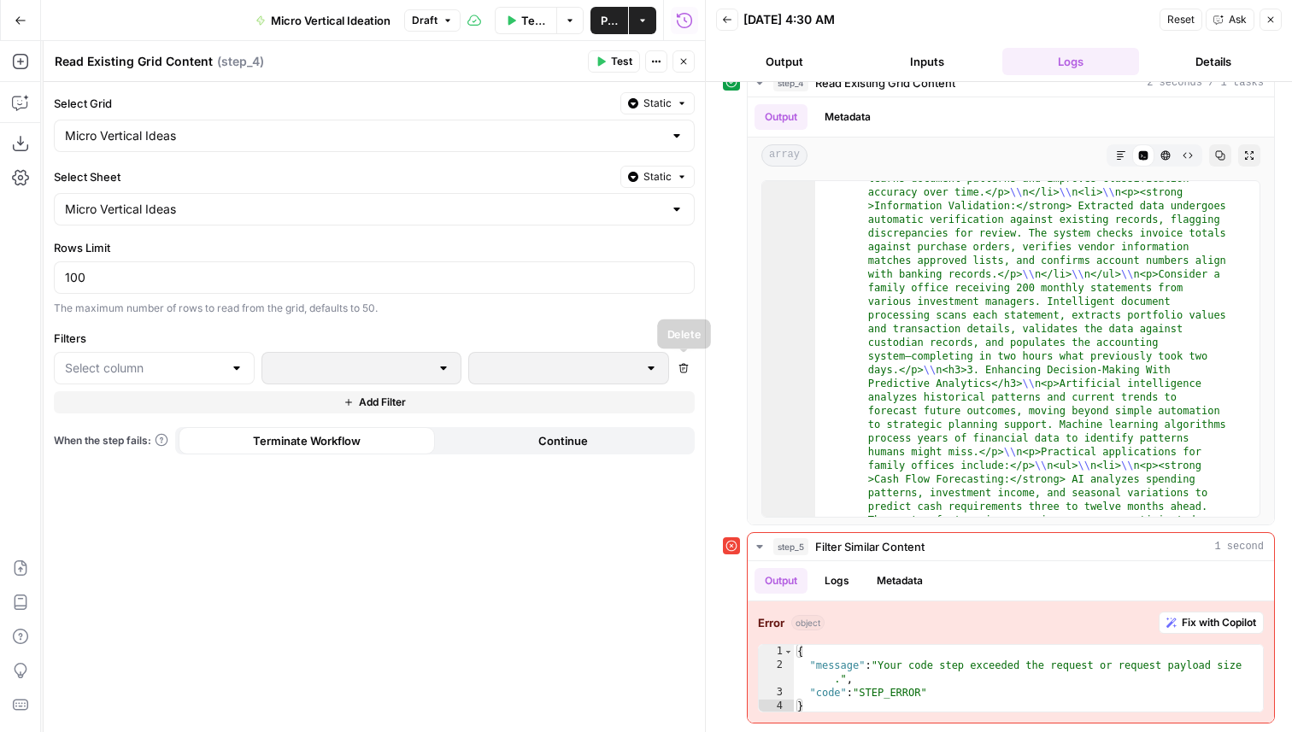
click at [688, 365] on icon "button" at bounding box center [683, 368] width 9 height 9
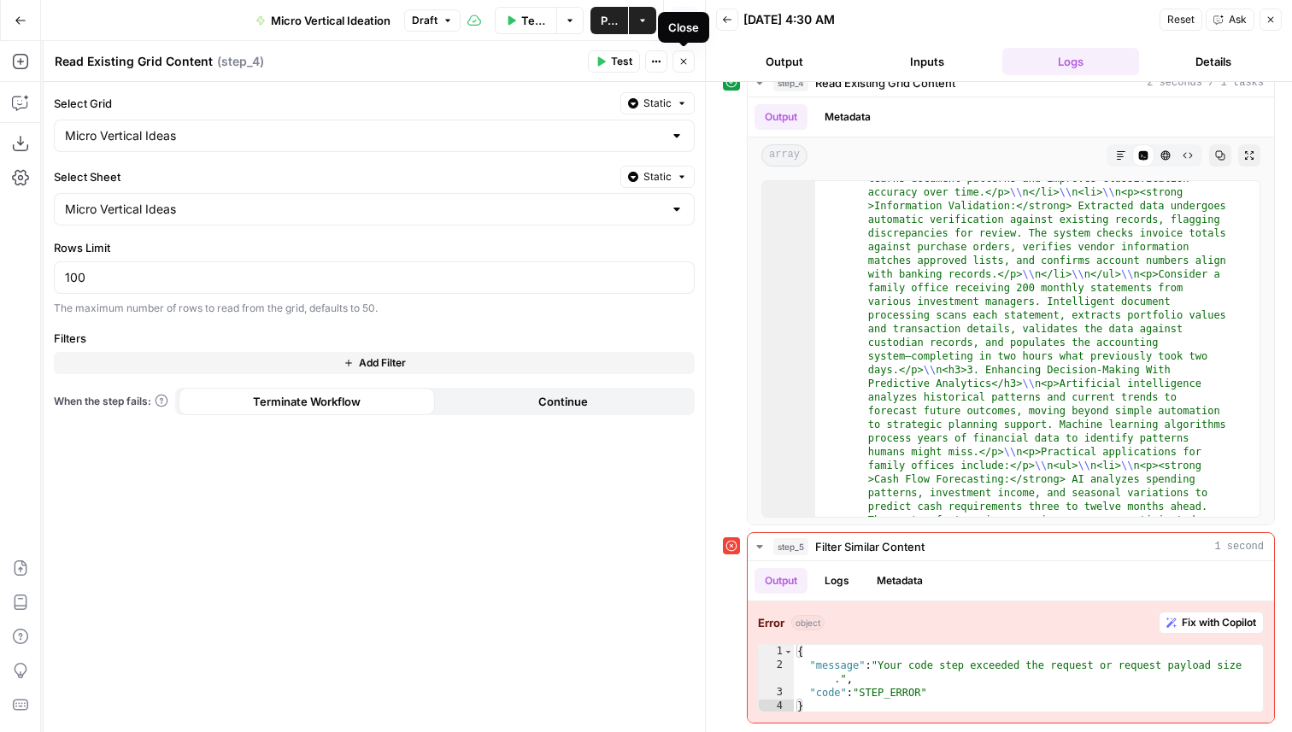
click at [685, 61] on icon "button" at bounding box center [684, 61] width 10 height 10
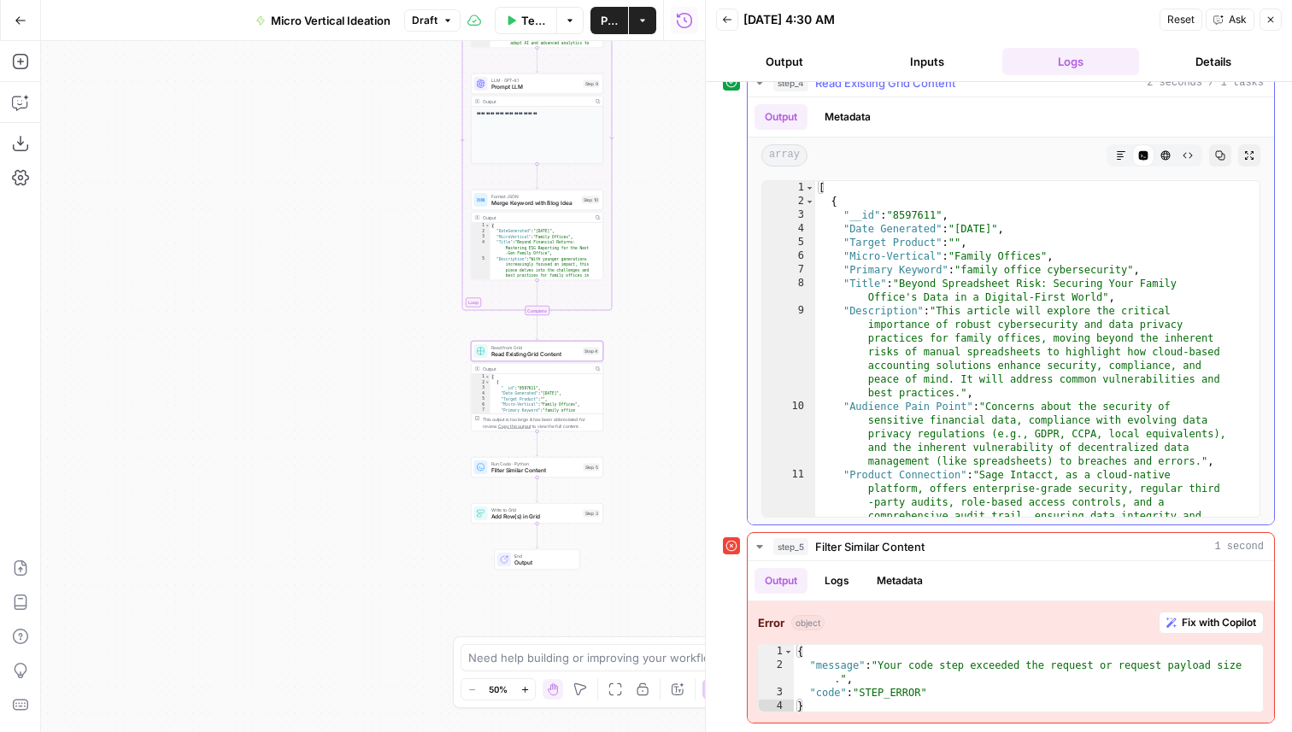
scroll to position [0, 0]
click at [988, 302] on div "[ { "__id" : "8597611" , "Date Generated" : "2024-07-26" , "Target Product" : "…" at bounding box center [1031, 397] width 432 height 432
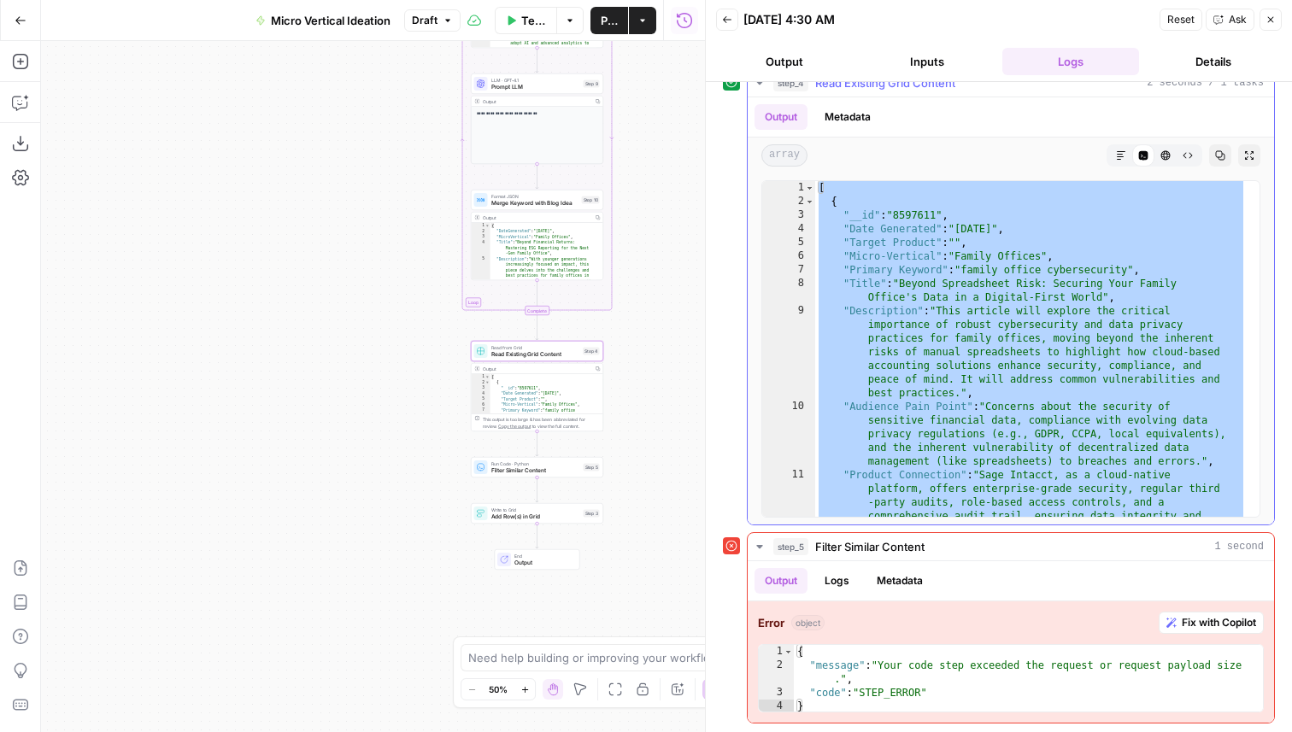
click at [982, 300] on div "[ { "__id" : "8597611" , "Date Generated" : "2024-07-26" , "Target Product" : "…" at bounding box center [1031, 397] width 432 height 432
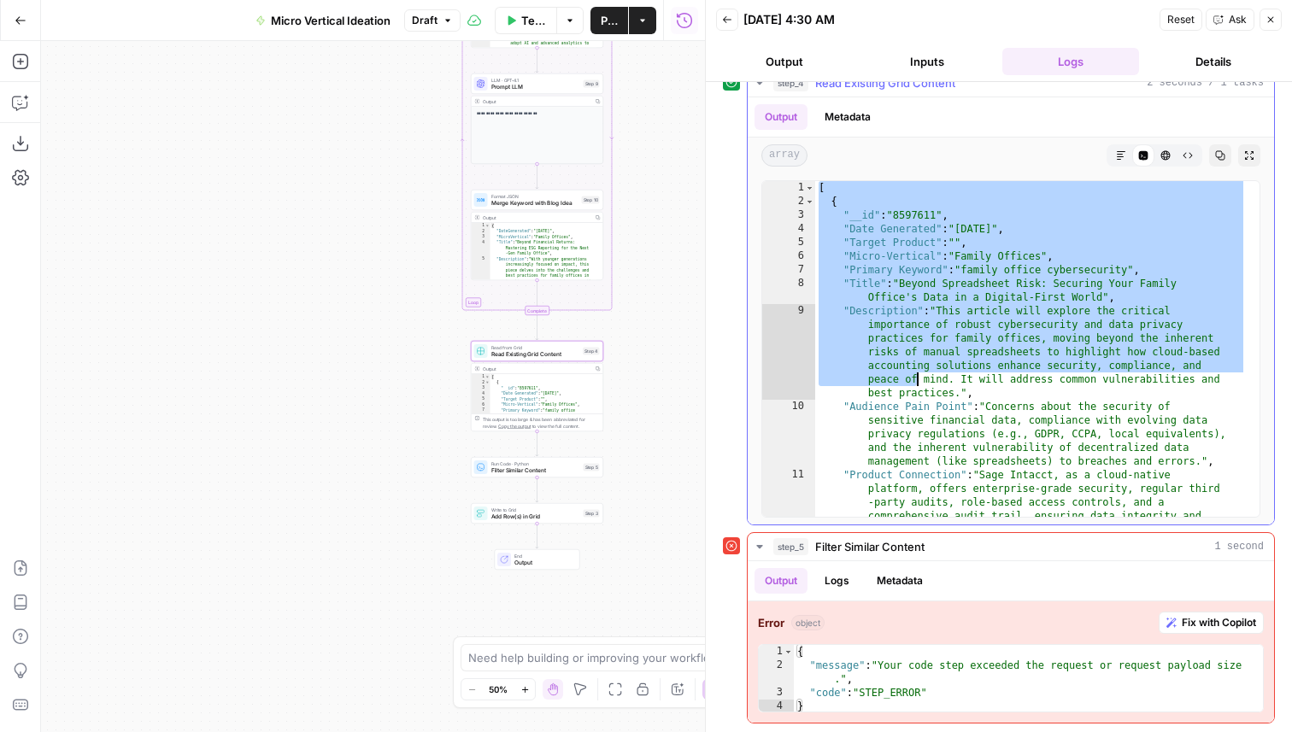
drag, startPoint x: 820, startPoint y: 186, endPoint x: 916, endPoint y: 382, distance: 218.2
click at [916, 382] on div "[ { "__id" : "8597611" , "Date Generated" : "2024-07-26" , "Target Product" : "…" at bounding box center [1031, 397] width 432 height 432
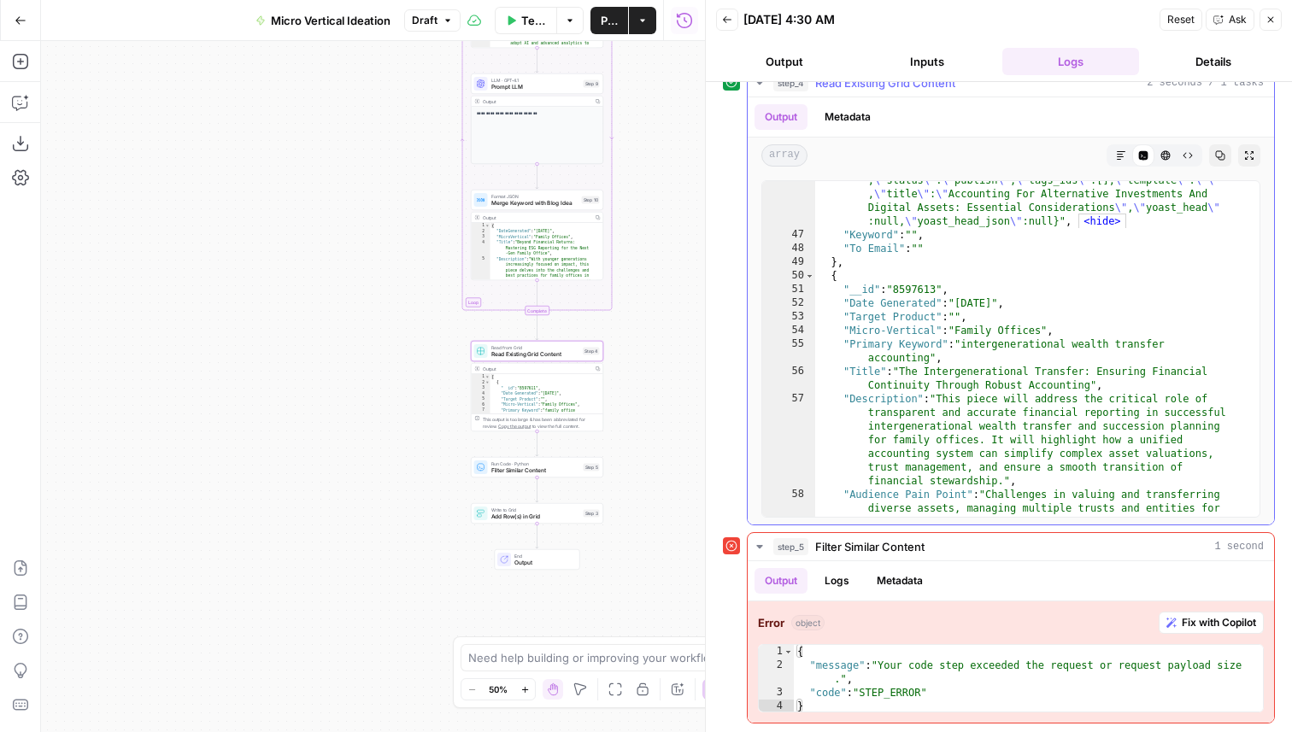
scroll to position [533, 0]
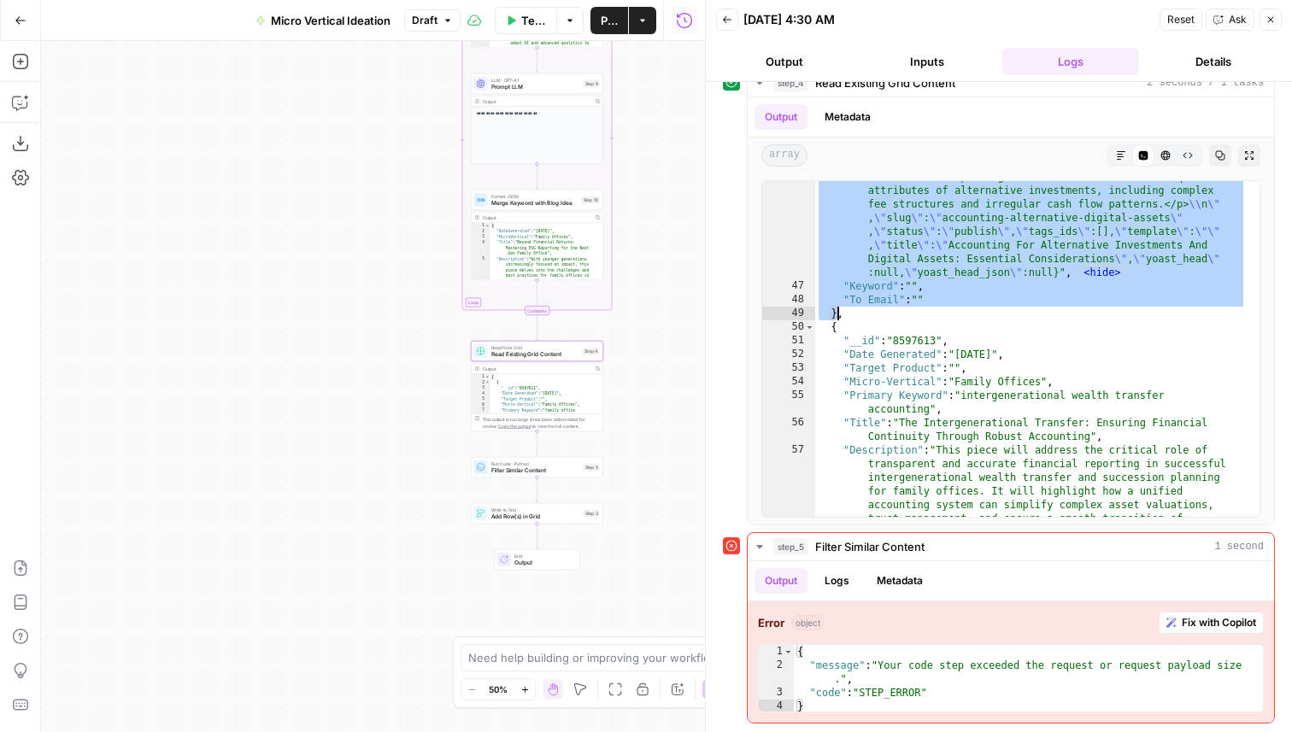
click at [508, 474] on span "Filter Similar Content" at bounding box center [535, 471] width 89 height 9
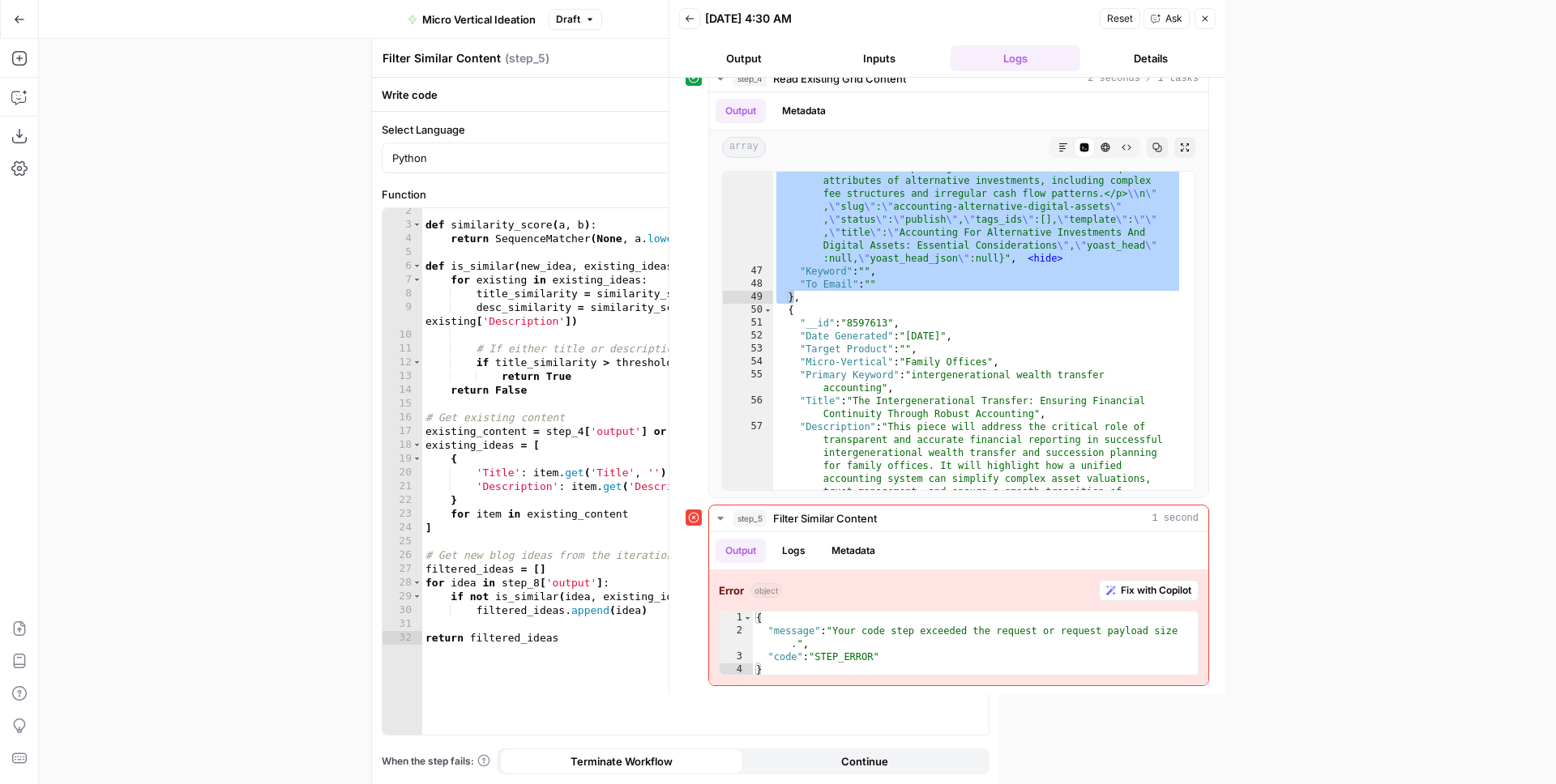
scroll to position [0, 0]
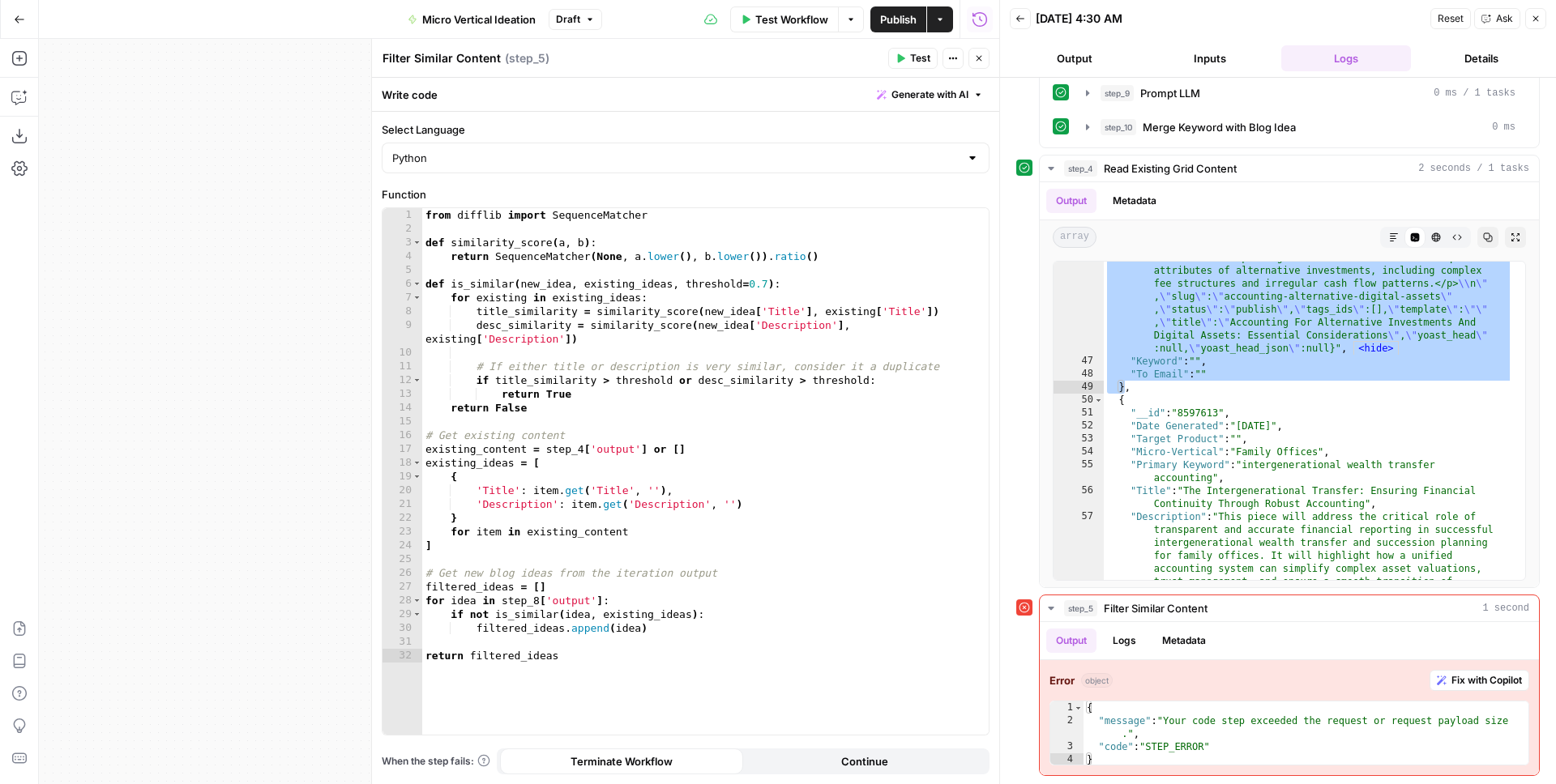
click at [981, 61] on icon "button" at bounding box center [979, 58] width 9 height 9
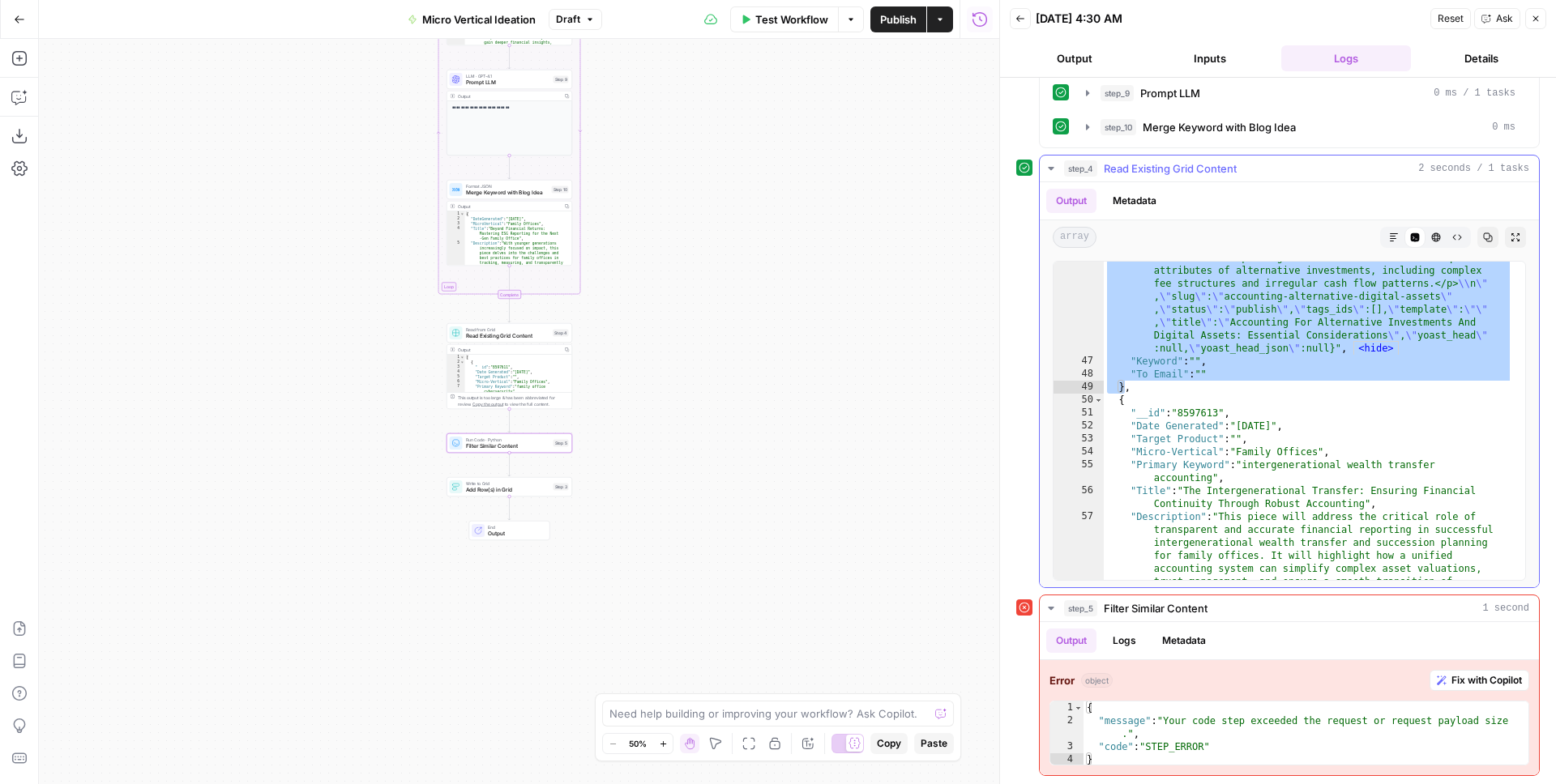
type textarea "**"
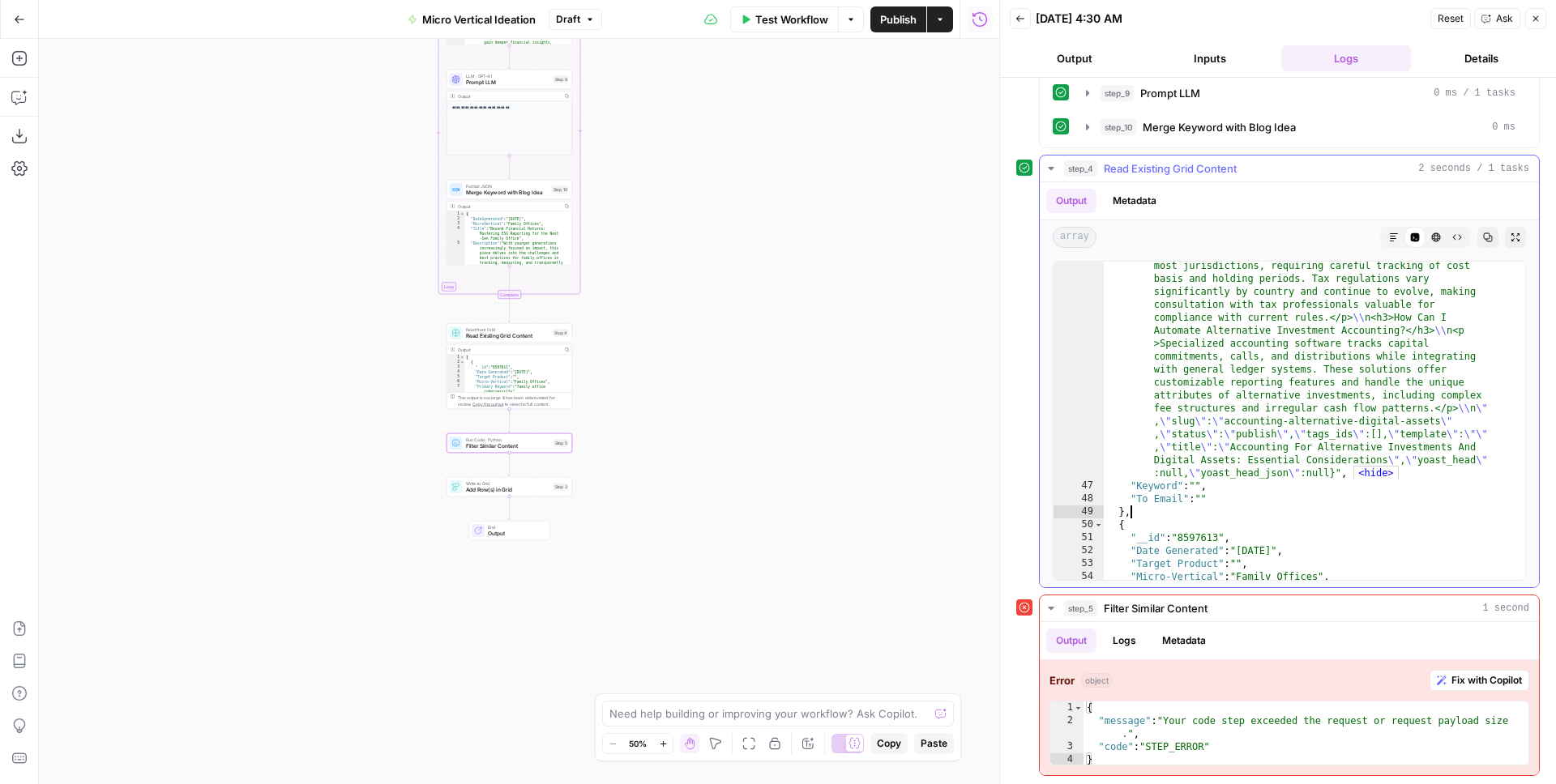
scroll to position [503, 0]
click at [1224, 238] on button "HTML Viewer" at bounding box center [1436, 237] width 21 height 21
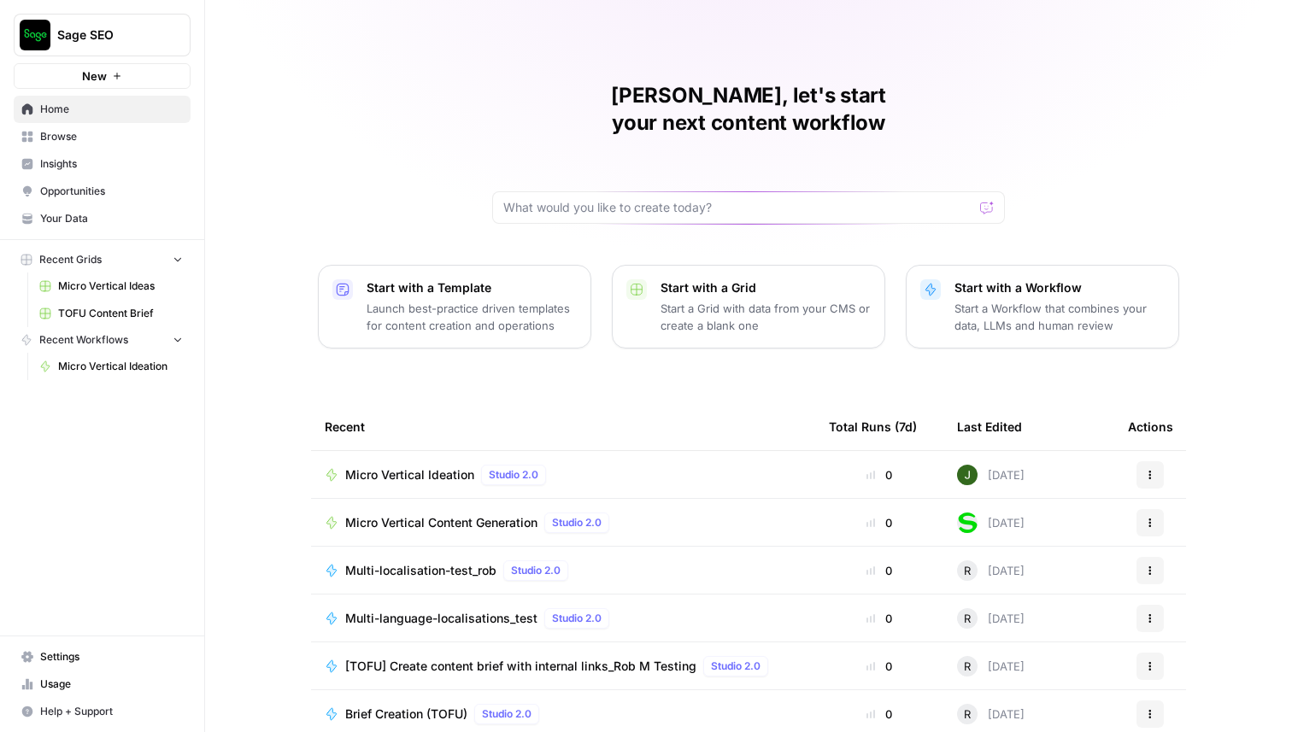
click at [125, 33] on span "Sage SEO" at bounding box center [108, 34] width 103 height 17
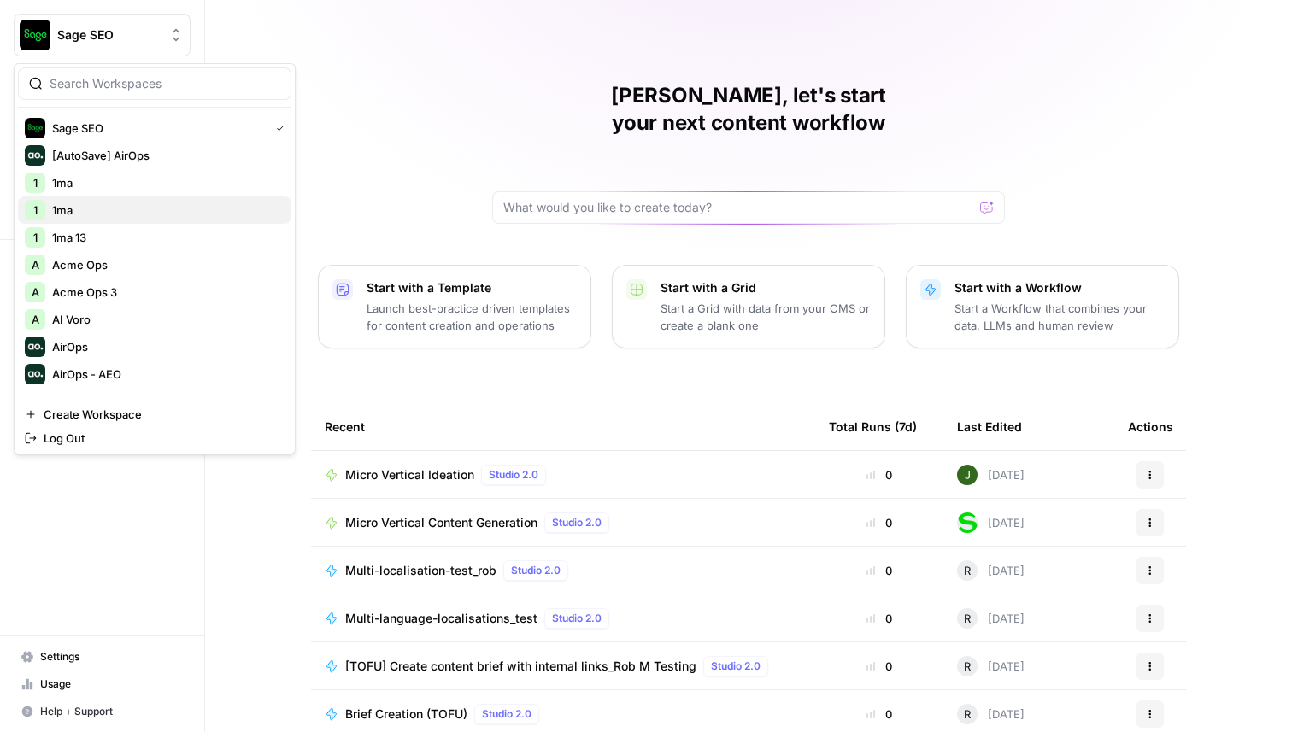
click at [91, 214] on span "1ma" at bounding box center [165, 210] width 226 height 17
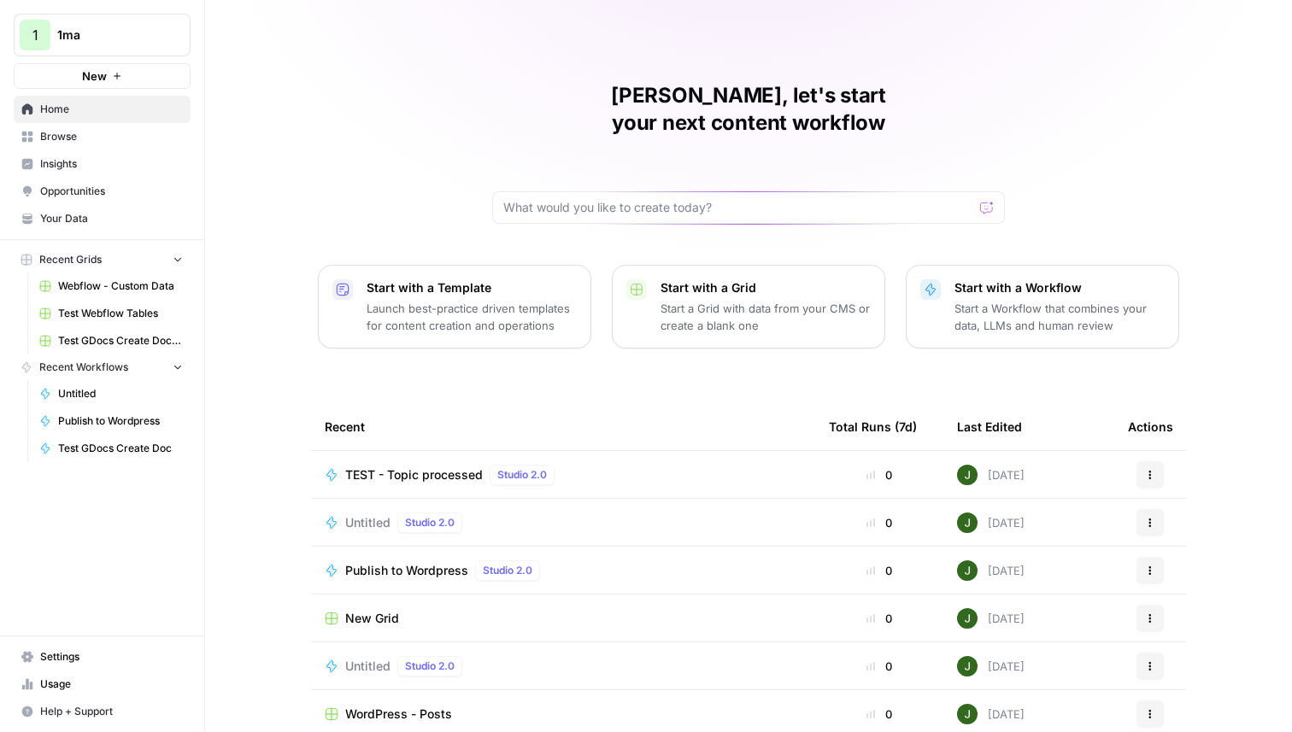
click at [101, 137] on span "Browse" at bounding box center [111, 136] width 143 height 15
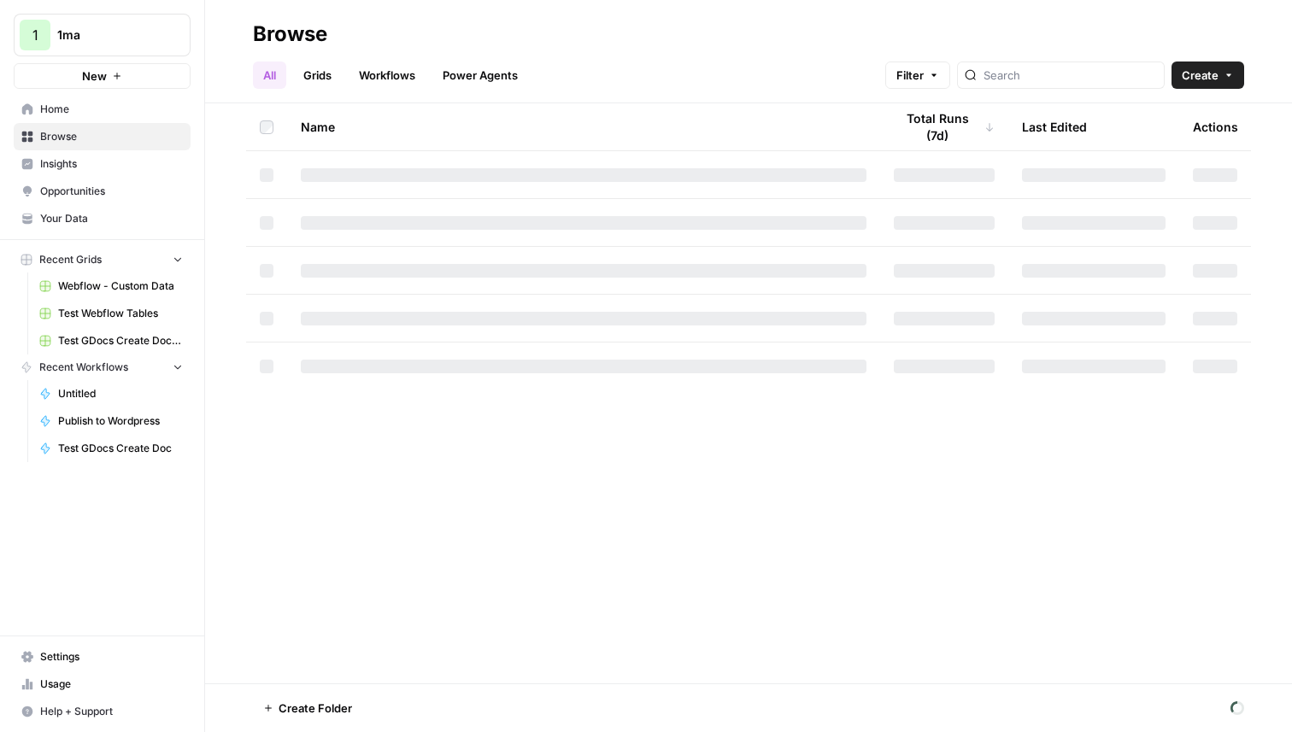
click at [394, 79] on link "Workflows" at bounding box center [387, 75] width 77 height 27
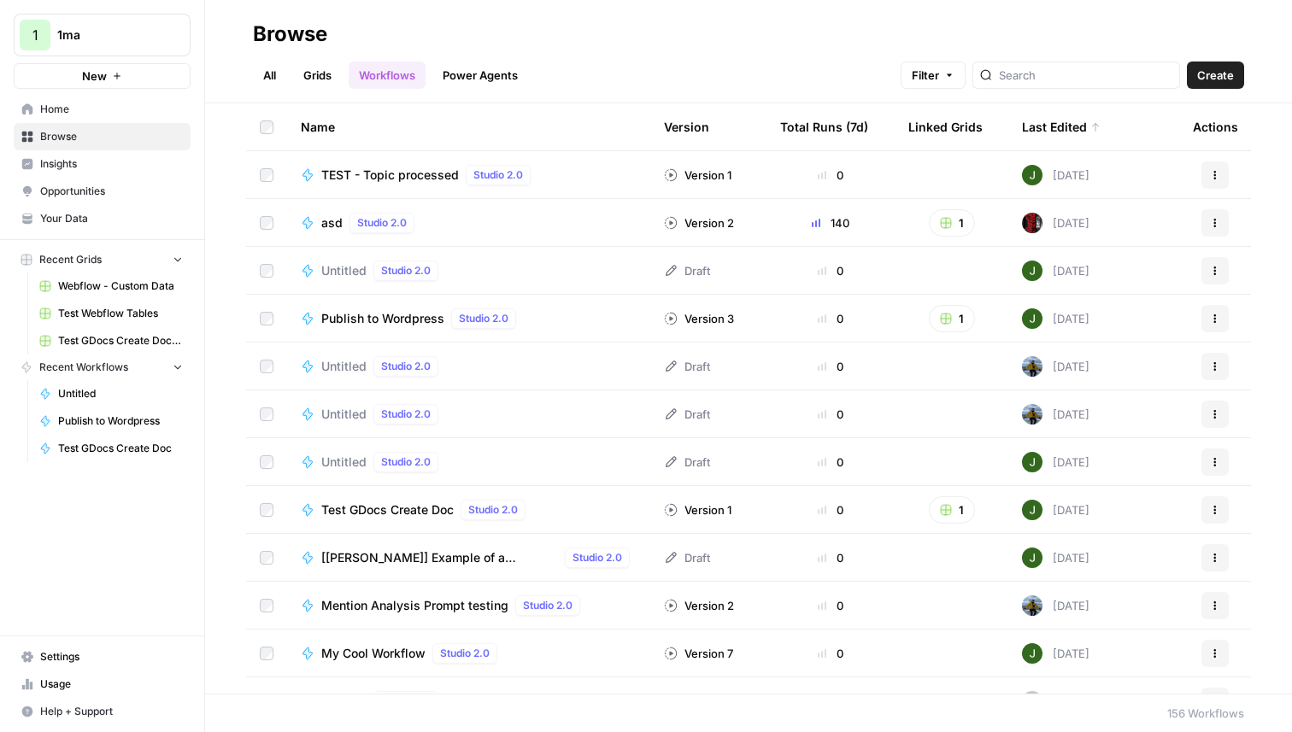
click at [1214, 83] on span "Create" at bounding box center [1215, 75] width 37 height 17
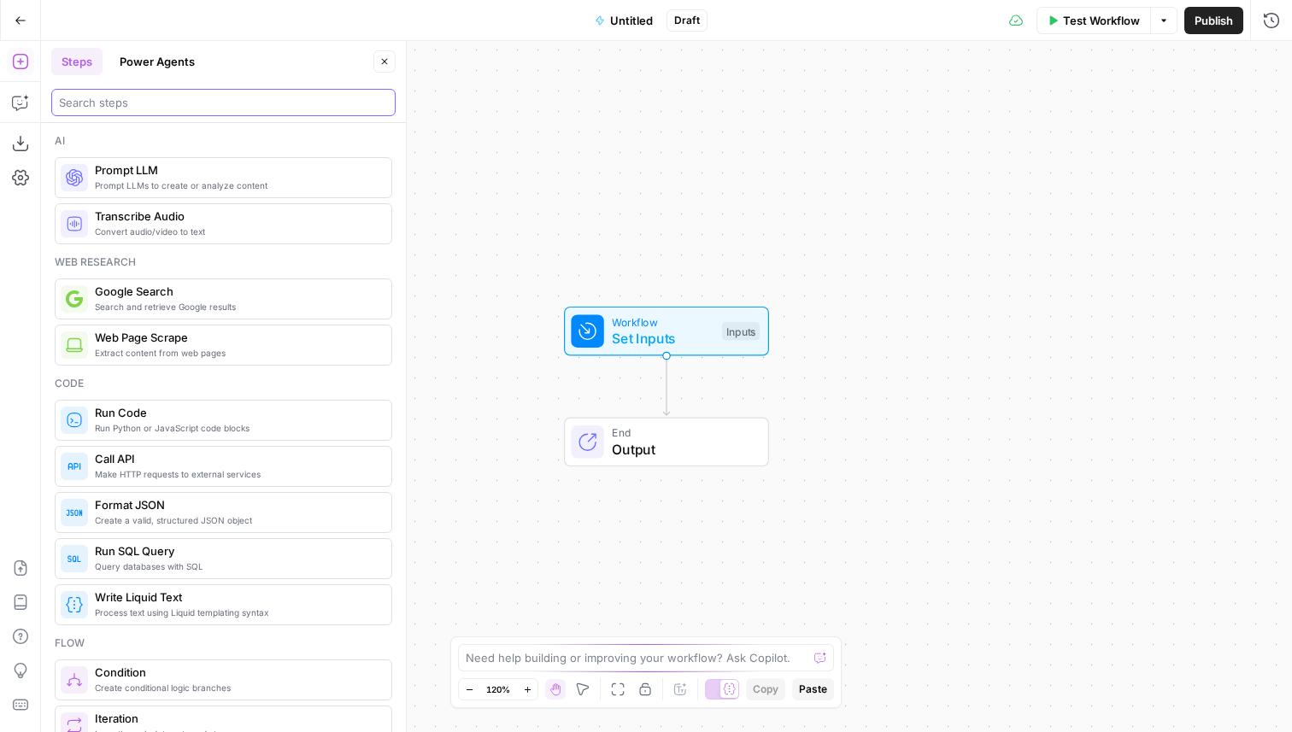
click at [179, 107] on input "search" at bounding box center [223, 102] width 329 height 17
type input "e"
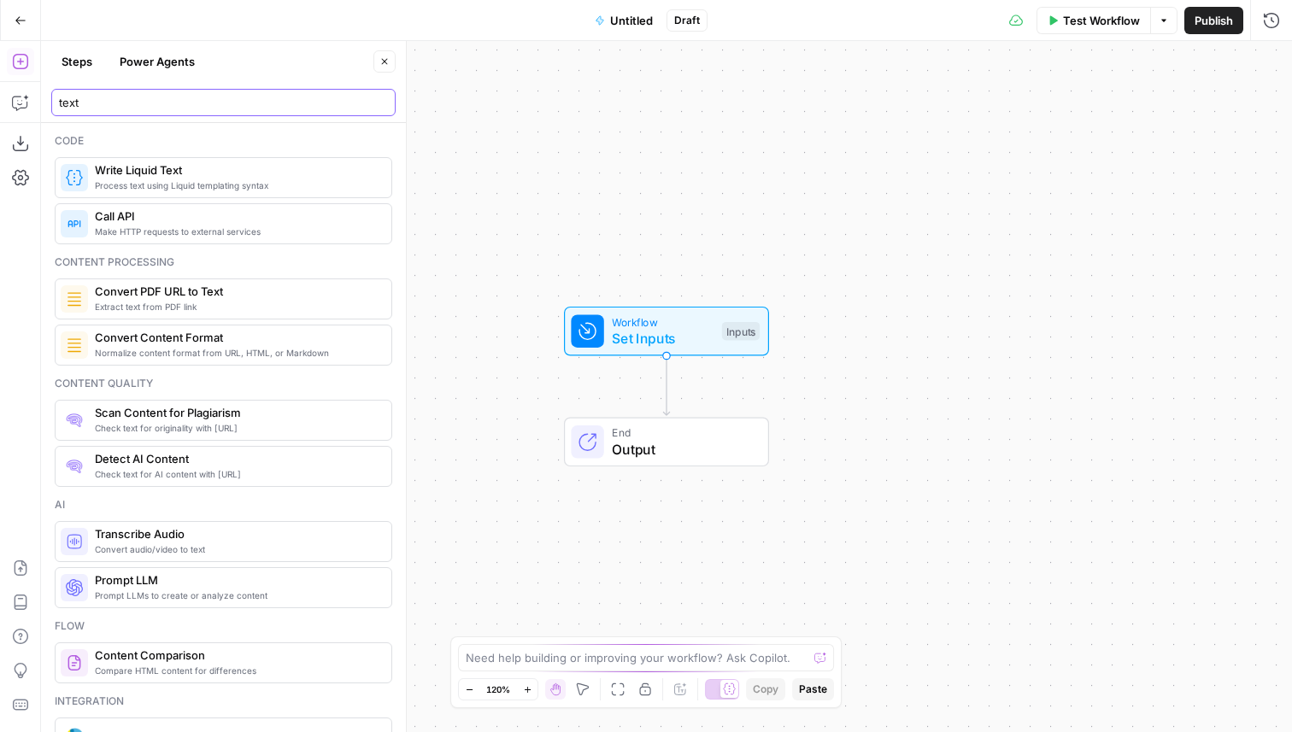
type input "text"
click at [162, 176] on span "Write Liquid Text" at bounding box center [236, 170] width 283 height 17
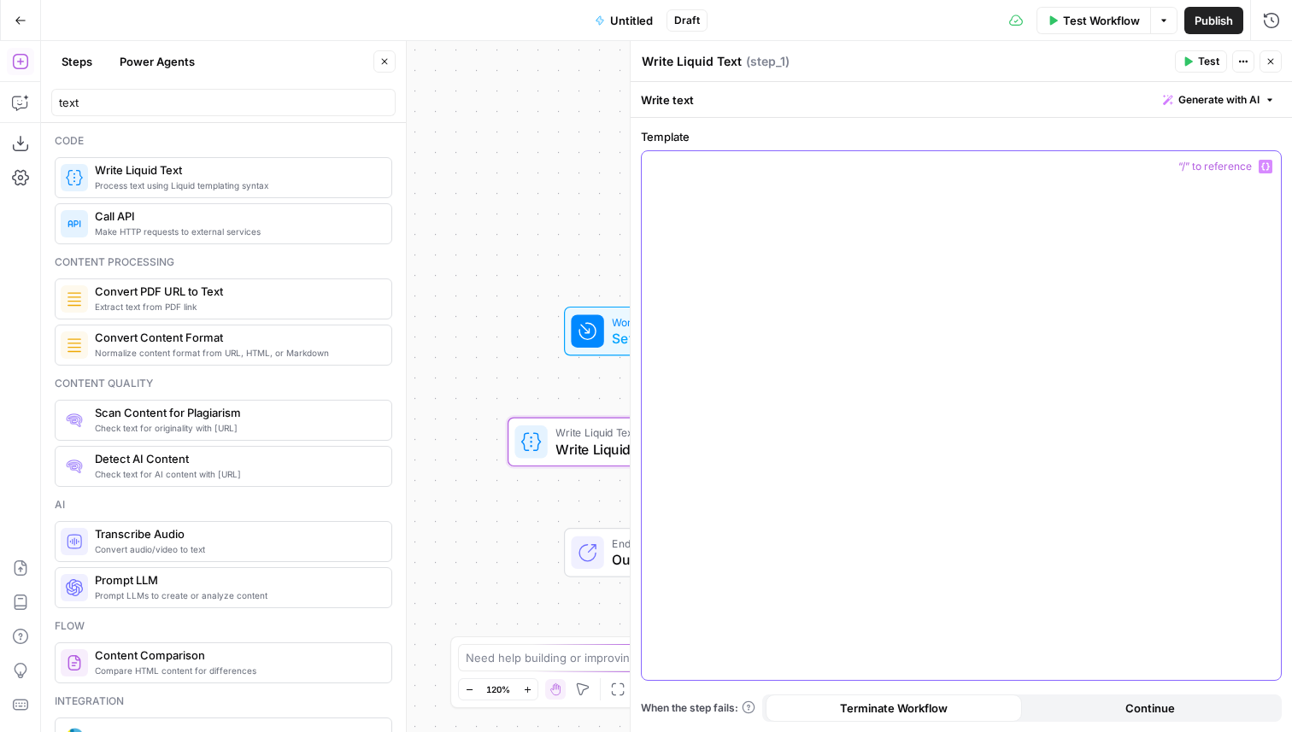
click at [740, 253] on div at bounding box center [961, 415] width 639 height 529
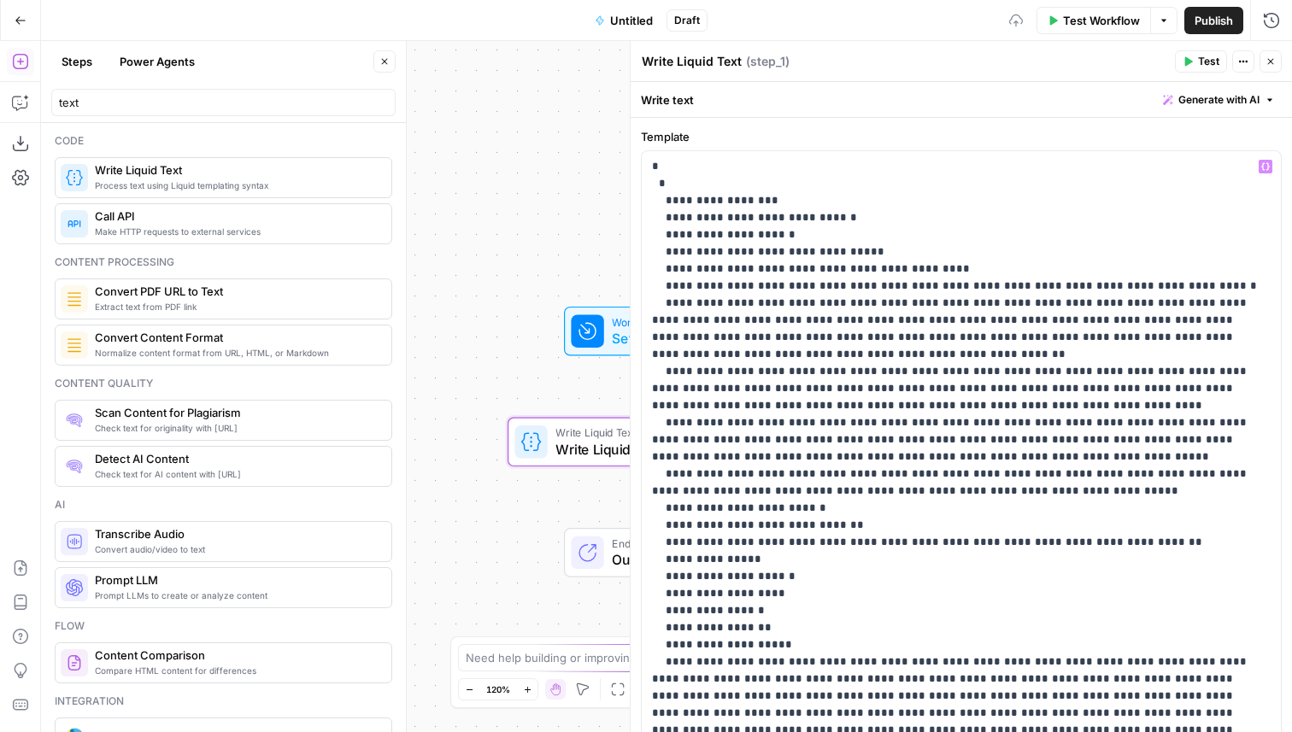
click at [1266, 56] on icon "button" at bounding box center [1271, 61] width 10 height 10
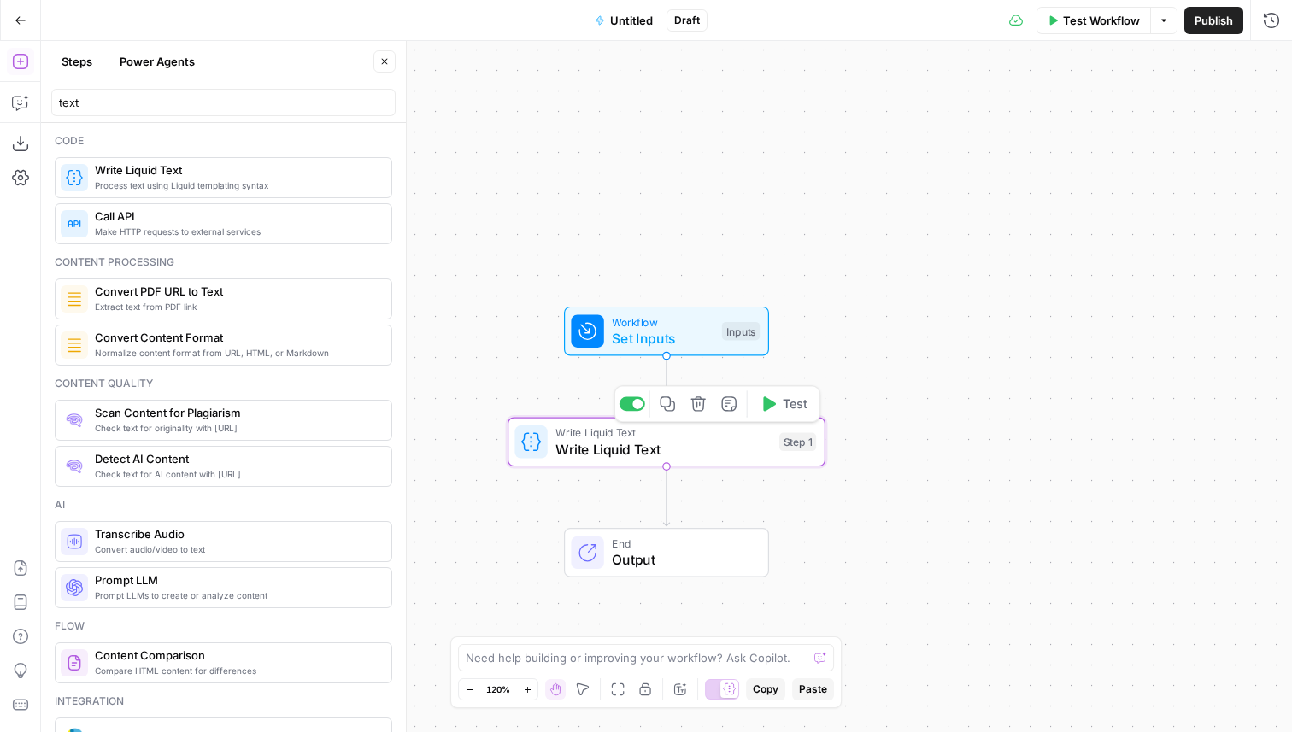
click at [783, 405] on span "Test" at bounding box center [795, 404] width 25 height 19
click at [199, 174] on span "Write Liquid Text" at bounding box center [236, 170] width 283 height 17
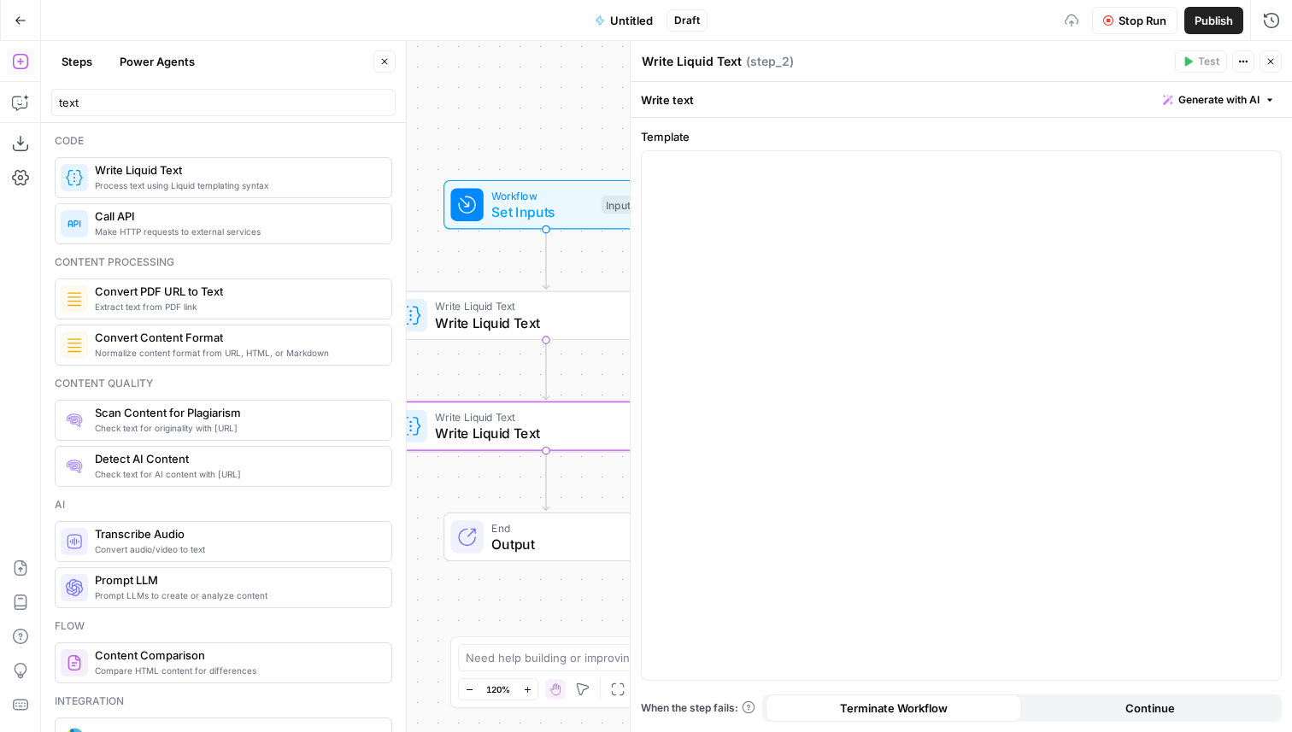
drag, startPoint x: 534, startPoint y: 225, endPoint x: 414, endPoint y: 98, distance: 174.7
click at [414, 98] on body "1 1ma New Home Browse Insights Opportunities Your Data Recent Grids Webflow - C…" at bounding box center [646, 366] width 1292 height 732
click at [540, 327] on span "Write Liquid Text" at bounding box center [542, 323] width 215 height 21
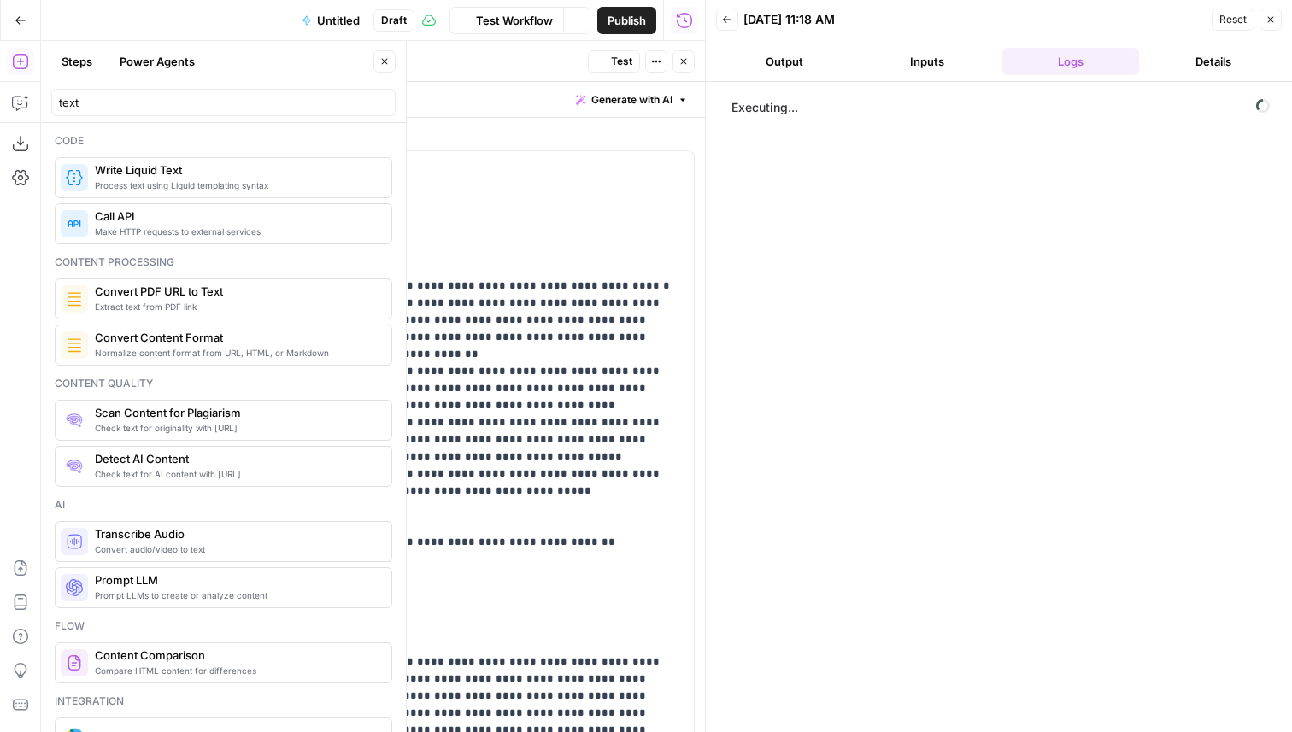
click at [681, 58] on icon "button" at bounding box center [684, 61] width 10 height 10
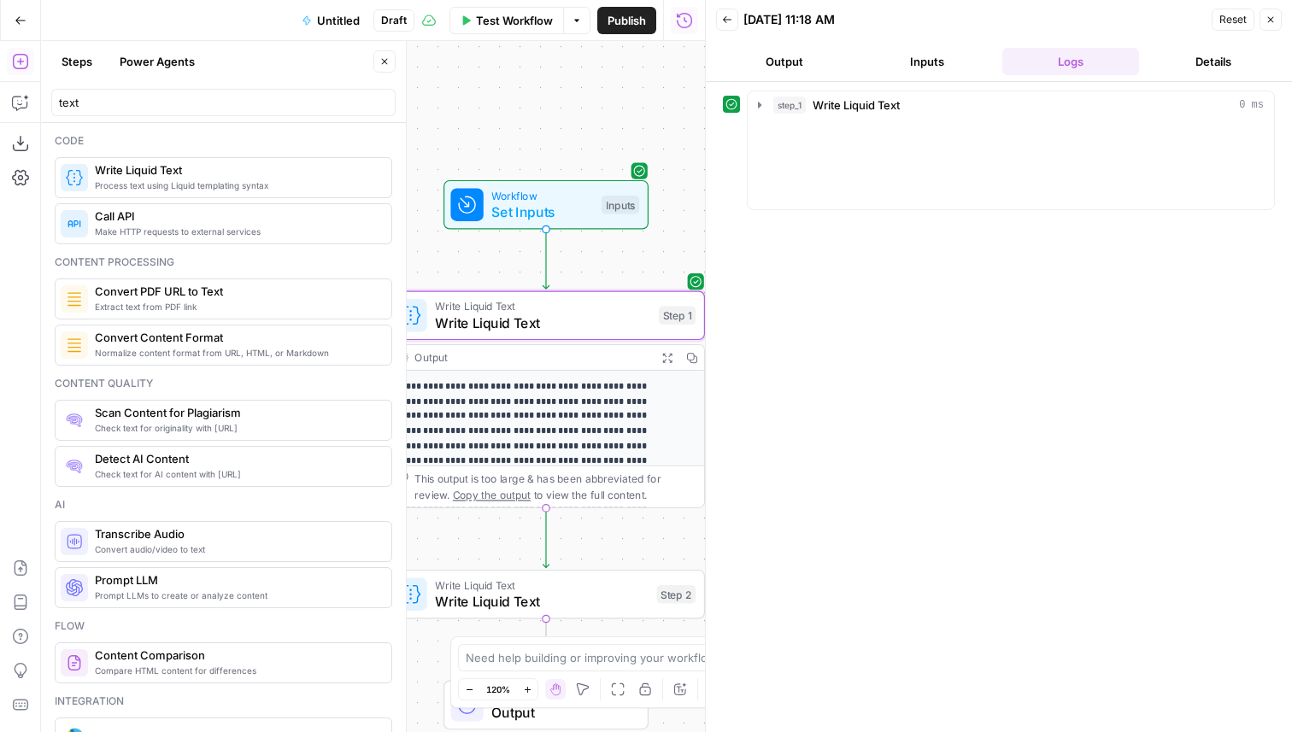
click at [1139, 180] on icon "button" at bounding box center [1143, 177] width 9 height 9
click at [1267, 27] on button "Close" at bounding box center [1271, 20] width 22 height 22
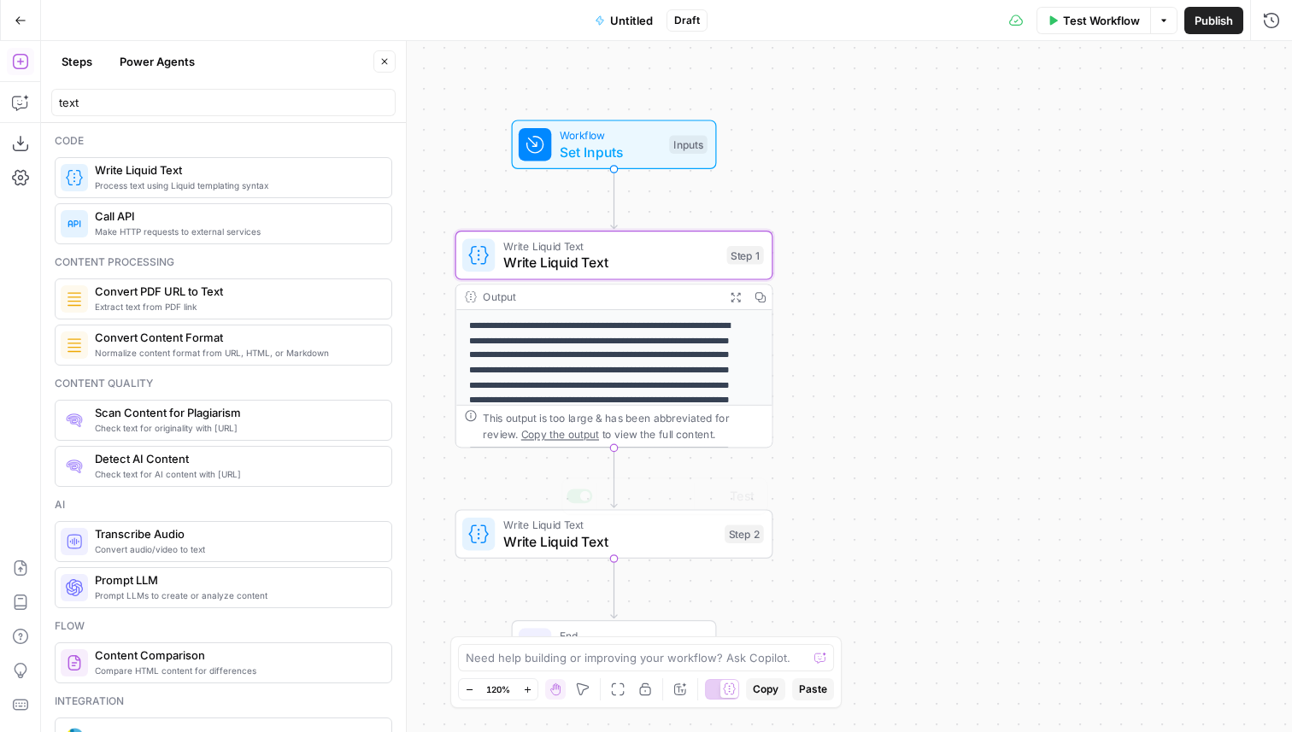
click at [674, 545] on span "Write Liquid Text" at bounding box center [610, 542] width 214 height 21
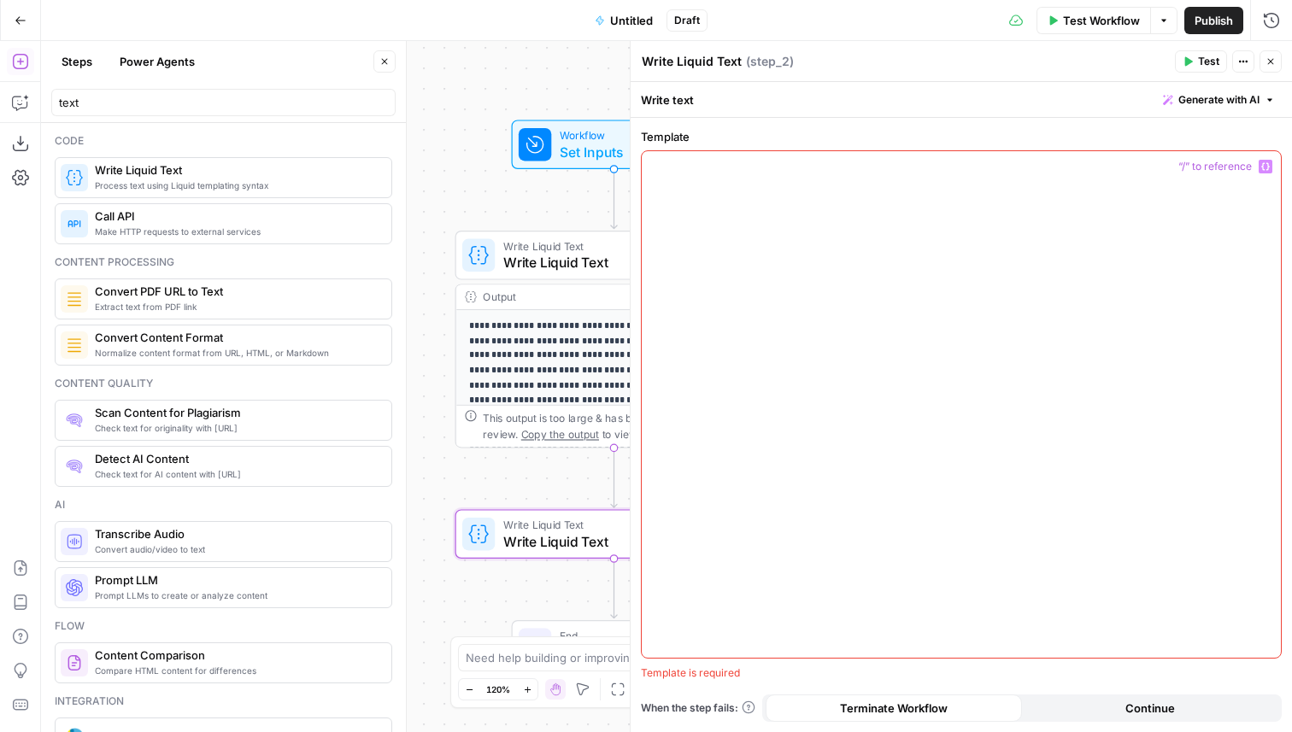
click at [838, 402] on div at bounding box center [961, 404] width 639 height 507
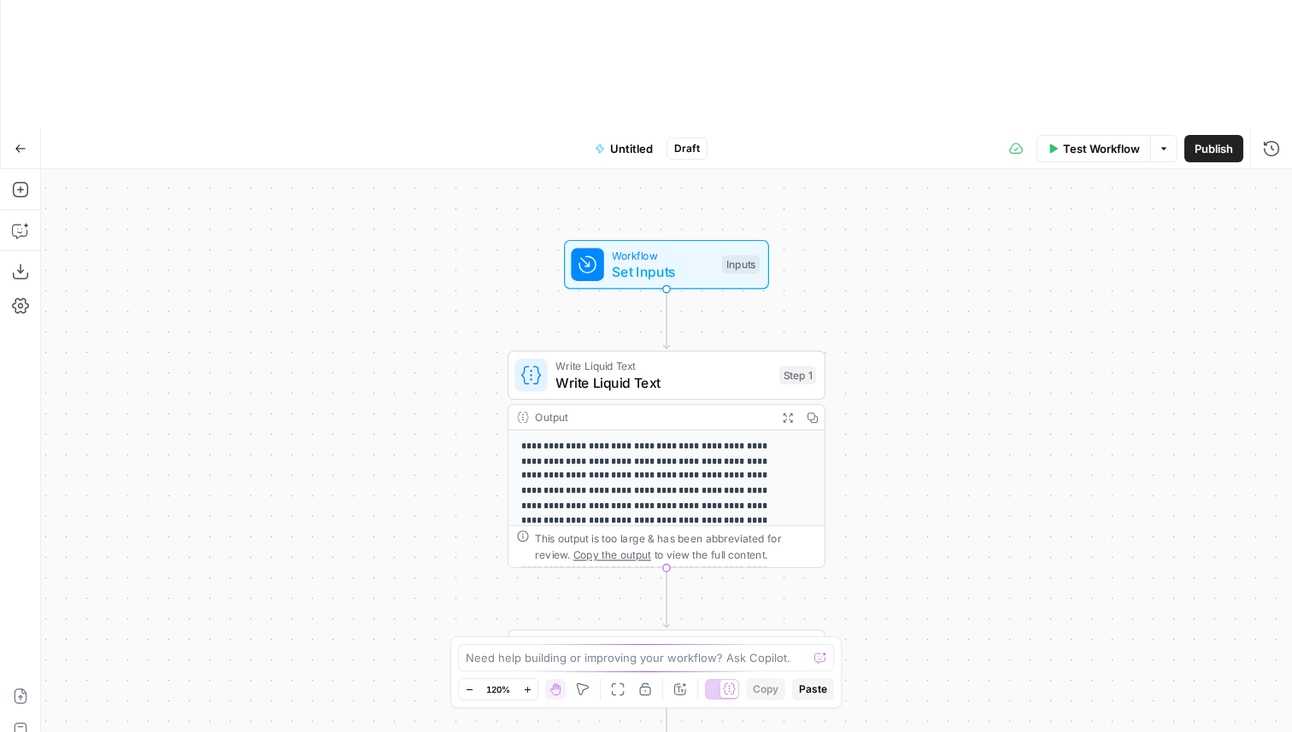
click at [613, 373] on span "Write Liquid Text" at bounding box center [662, 383] width 215 height 21
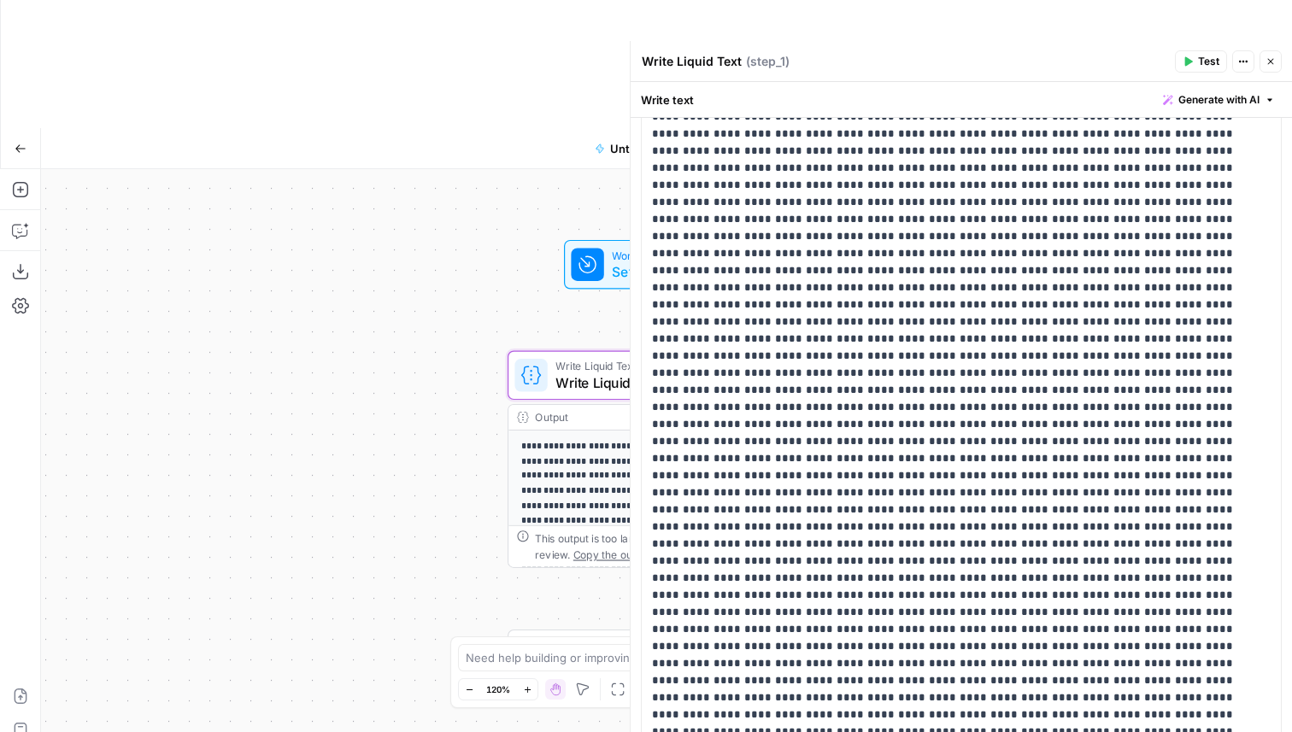
scroll to position [32416, 0]
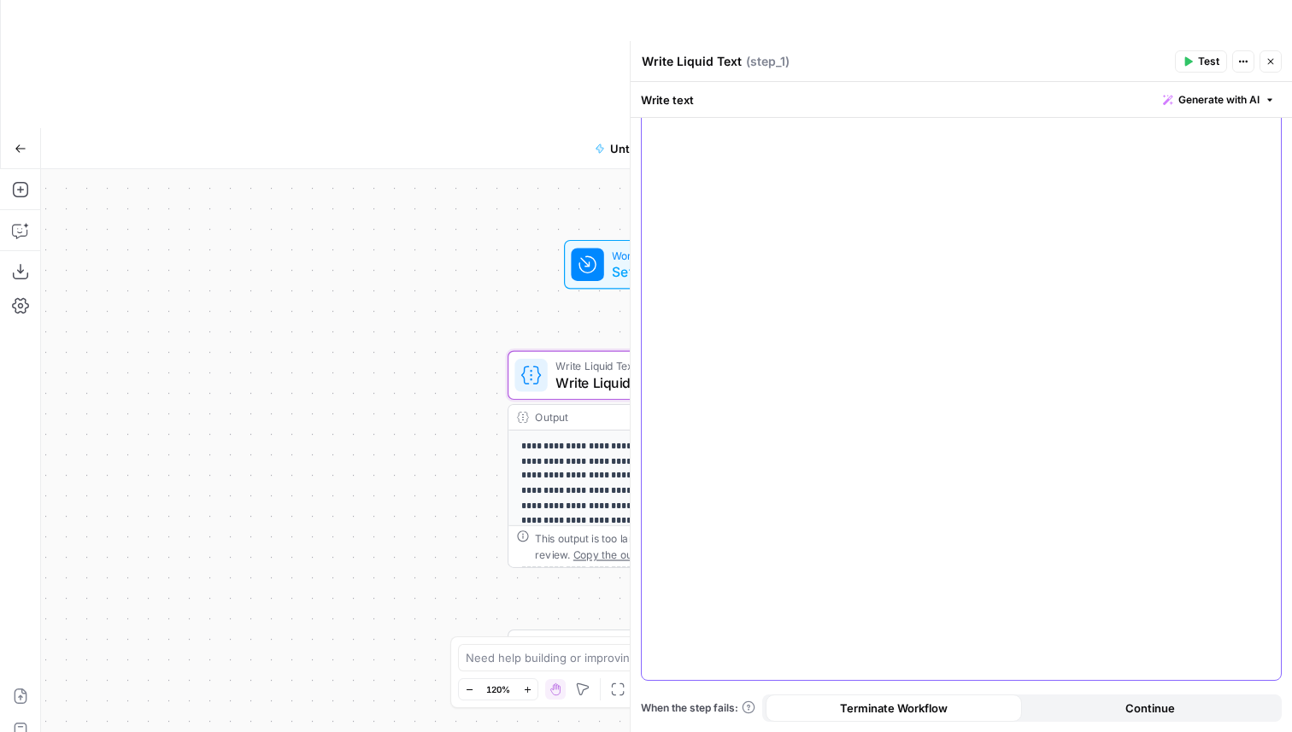
scroll to position [0, 0]
click at [791, 175] on div "*" at bounding box center [961, 415] width 639 height 529
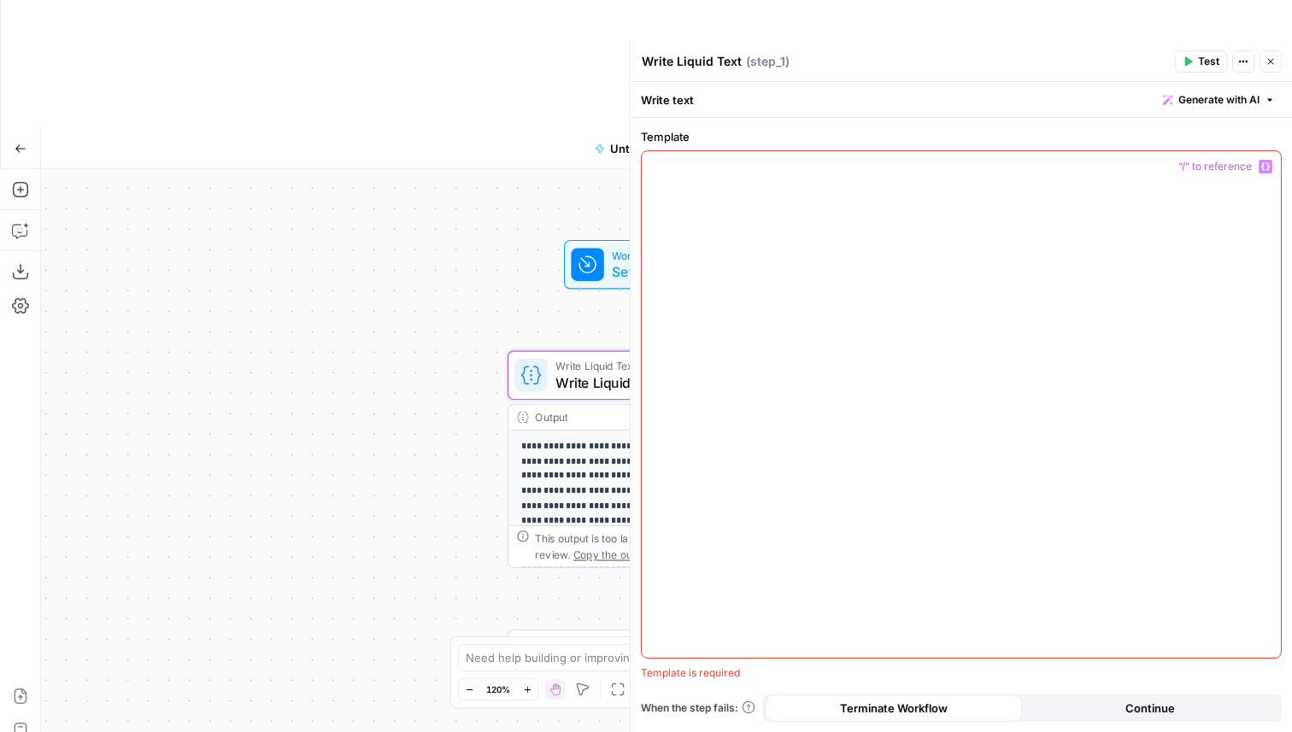
click at [694, 169] on p at bounding box center [961, 166] width 619 height 17
click at [791, 248] on div at bounding box center [961, 404] width 639 height 507
paste div
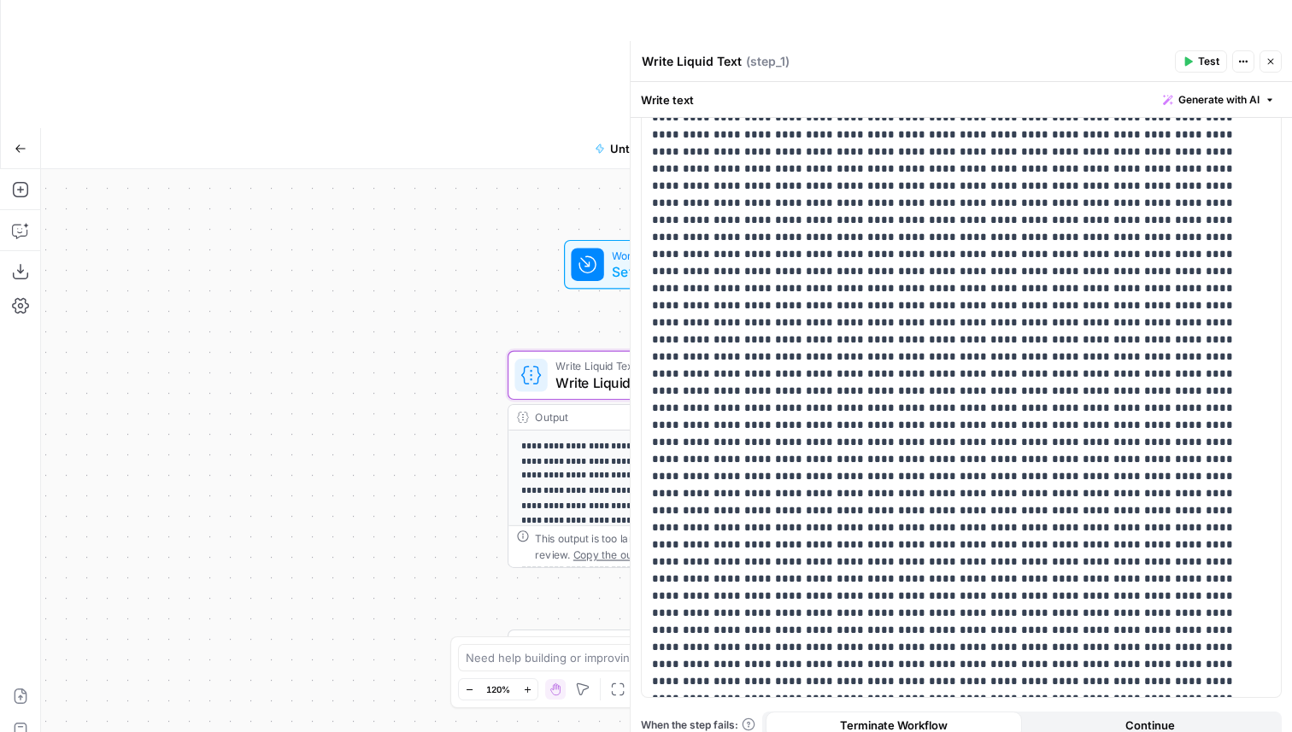
click at [1203, 62] on span "Test" at bounding box center [1208, 61] width 21 height 15
click at [1273, 65] on icon "button" at bounding box center [1271, 61] width 10 height 10
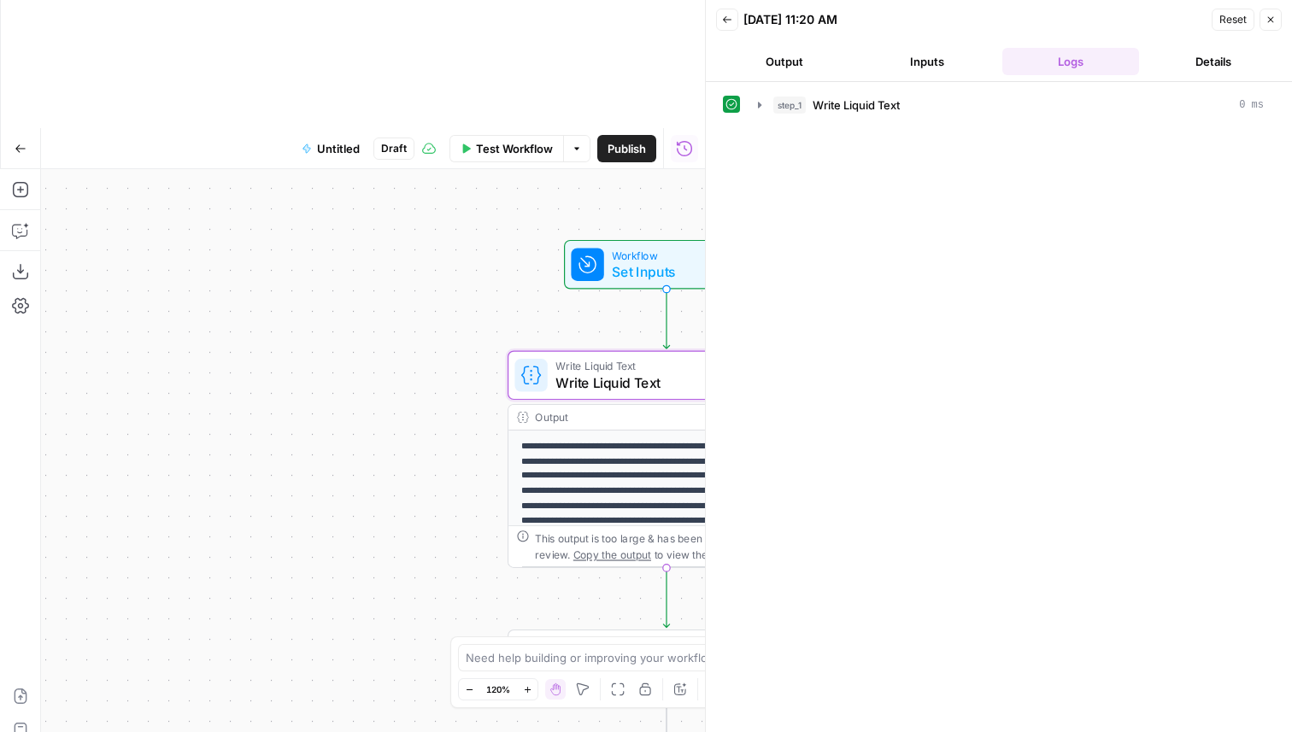
click at [1267, 18] on icon "button" at bounding box center [1271, 20] width 10 height 10
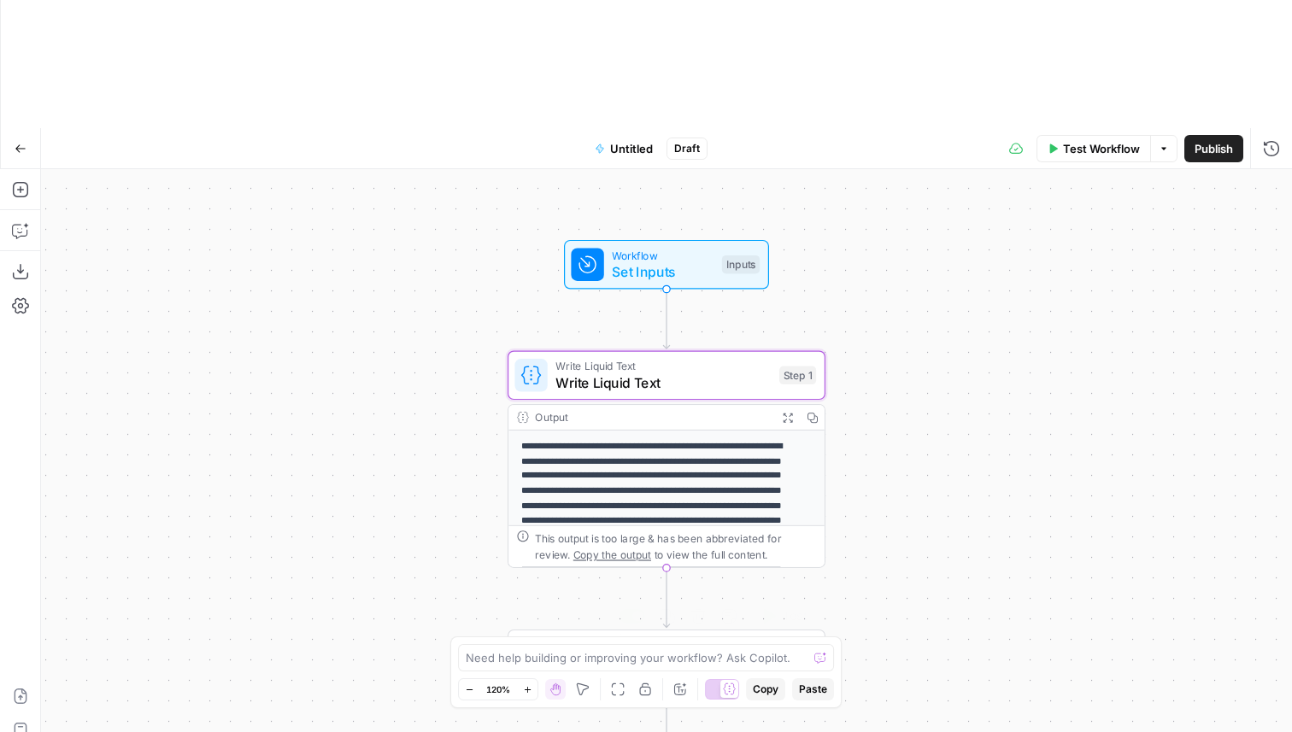
click at [631, 651] on span "Write Liquid Text" at bounding box center [662, 661] width 214 height 21
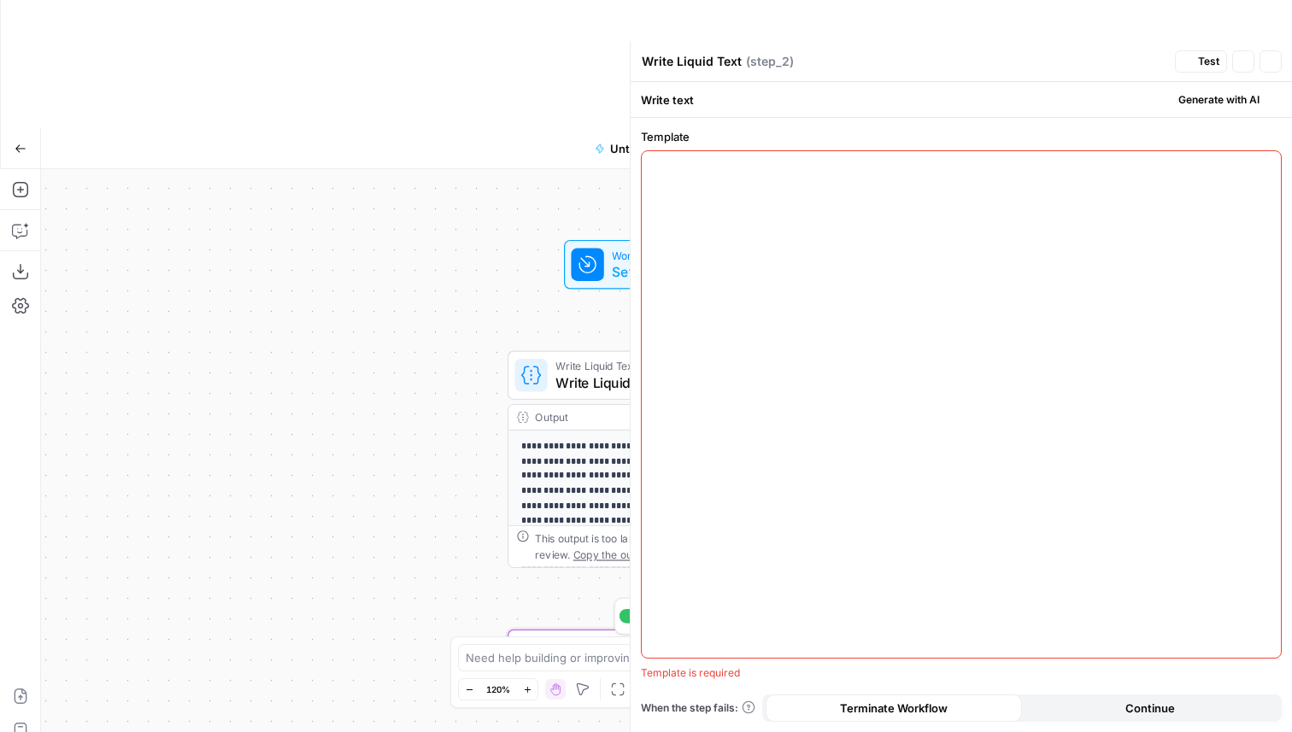
click at [866, 255] on div at bounding box center [961, 404] width 639 height 507
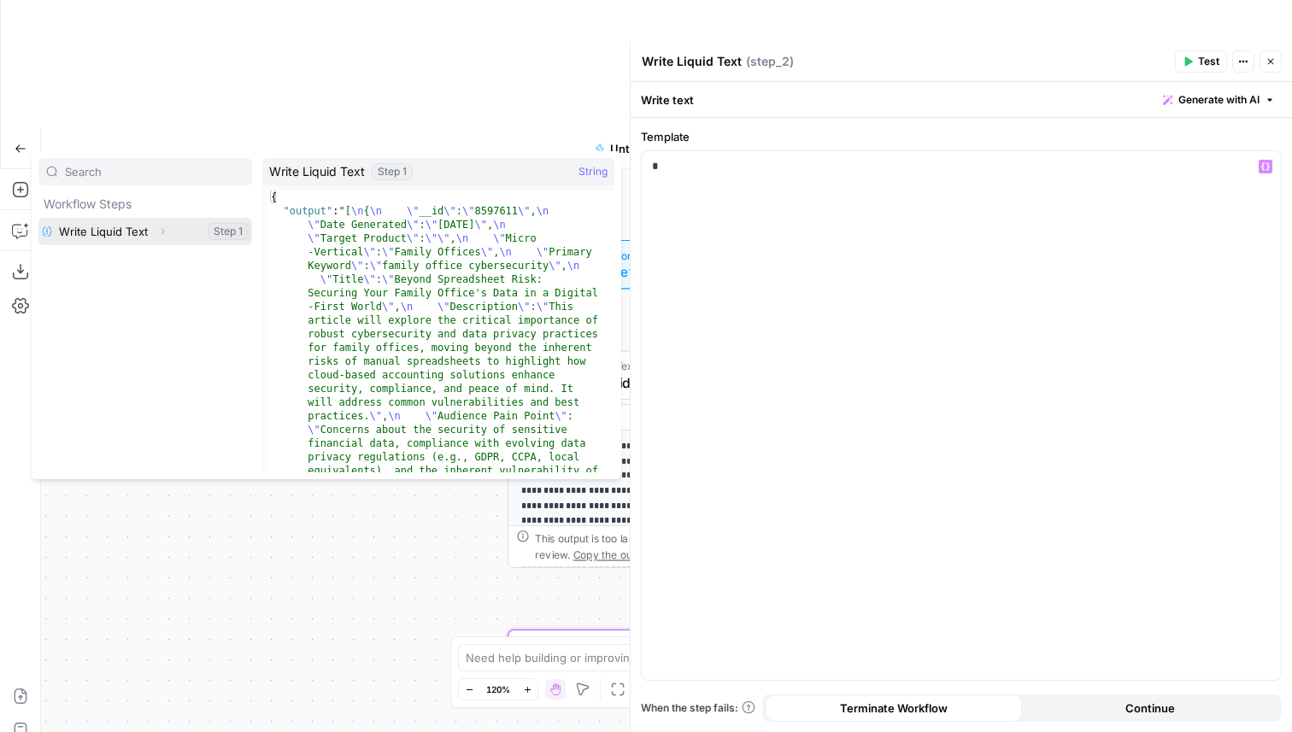
click at [130, 231] on button "Select variable Write Liquid Text" at bounding box center [145, 231] width 214 height 27
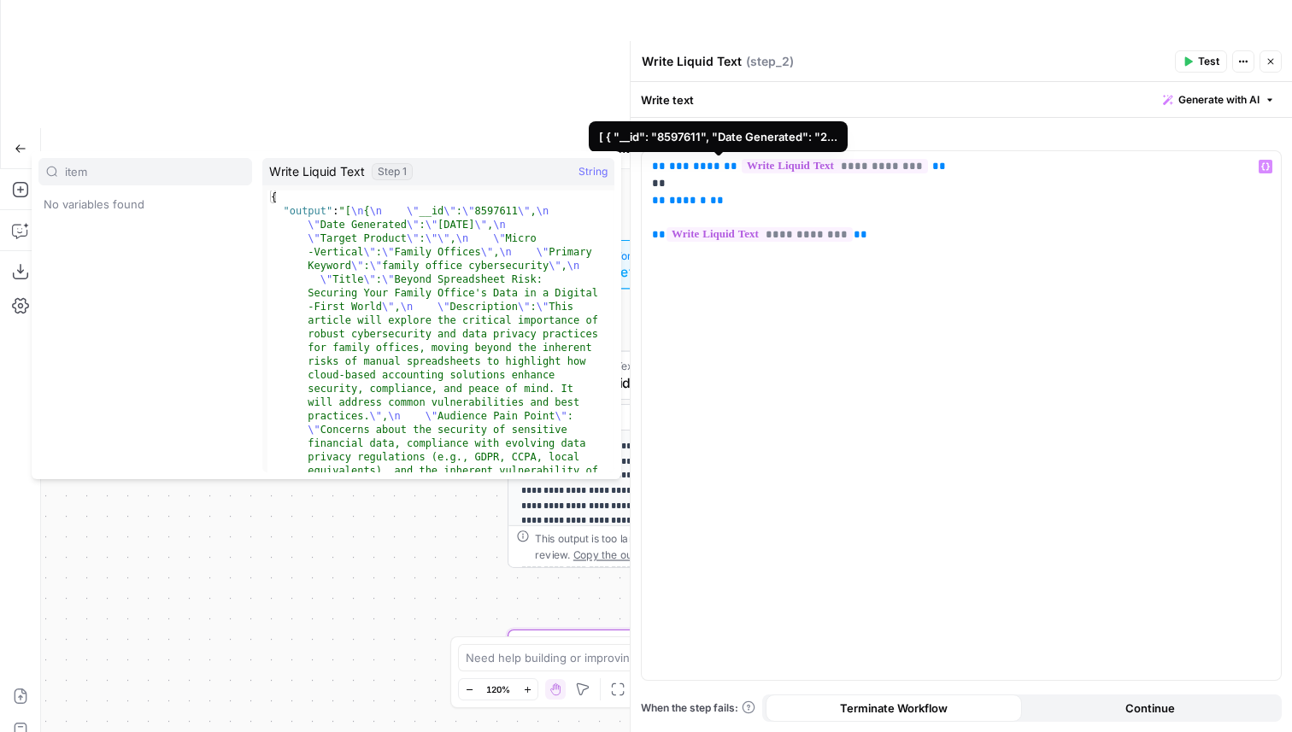
type input "item"
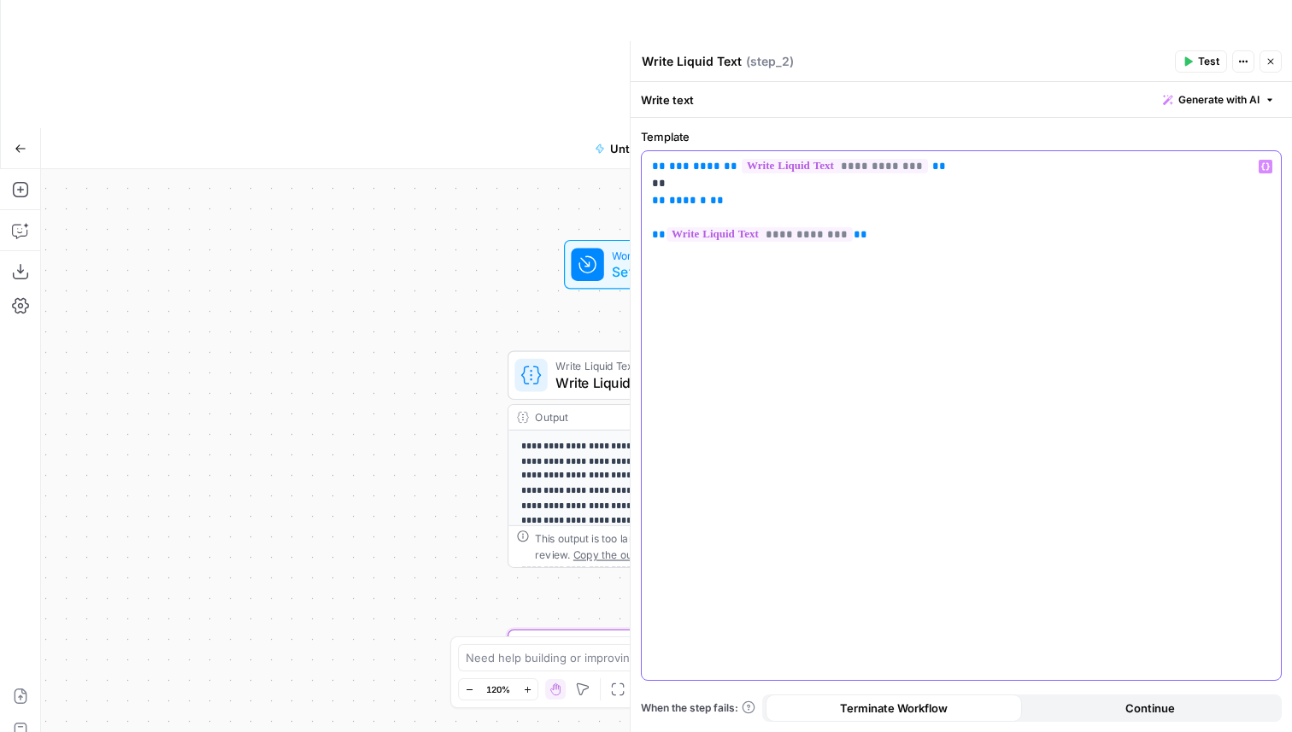
click at [845, 175] on p "**********" at bounding box center [961, 200] width 619 height 85
click at [713, 182] on p "**********" at bounding box center [961, 200] width 619 height 85
click at [739, 223] on p "**********" at bounding box center [961, 200] width 619 height 85
click at [1203, 67] on span "Test" at bounding box center [1208, 61] width 21 height 15
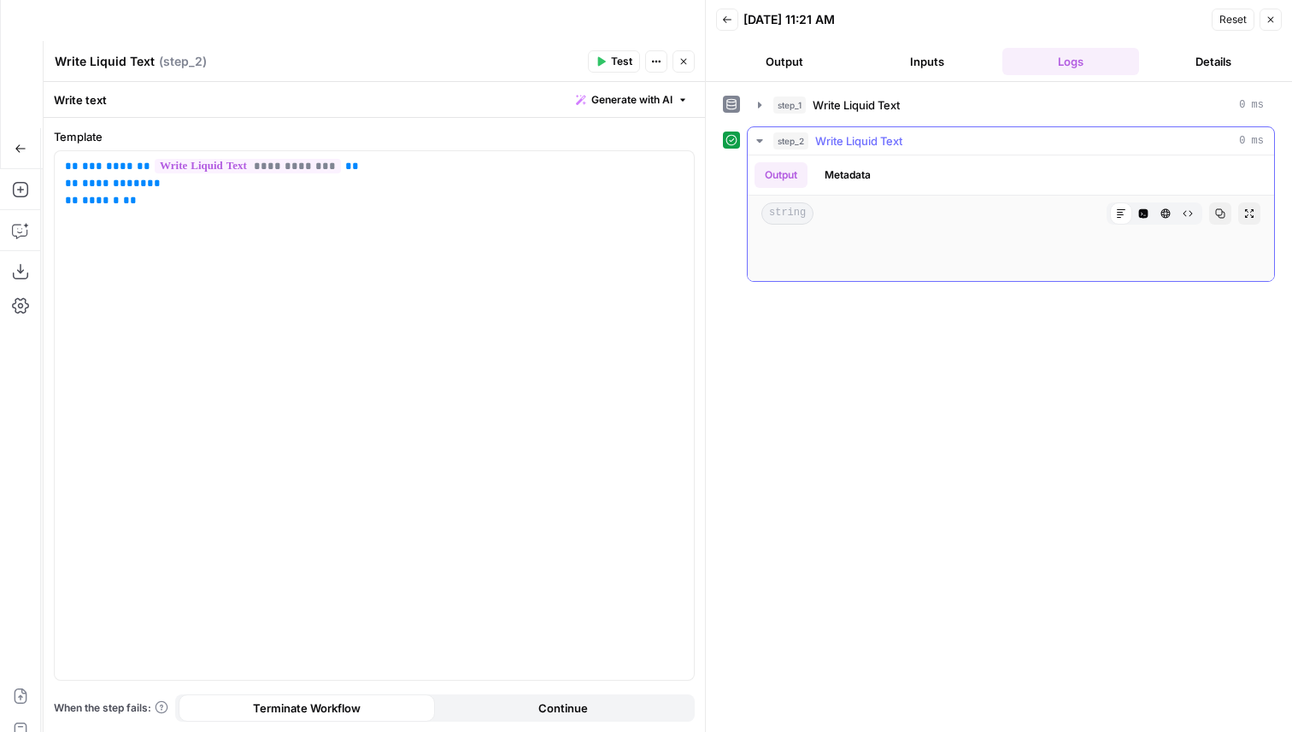
click at [1143, 213] on icon "button" at bounding box center [1143, 213] width 9 height 9
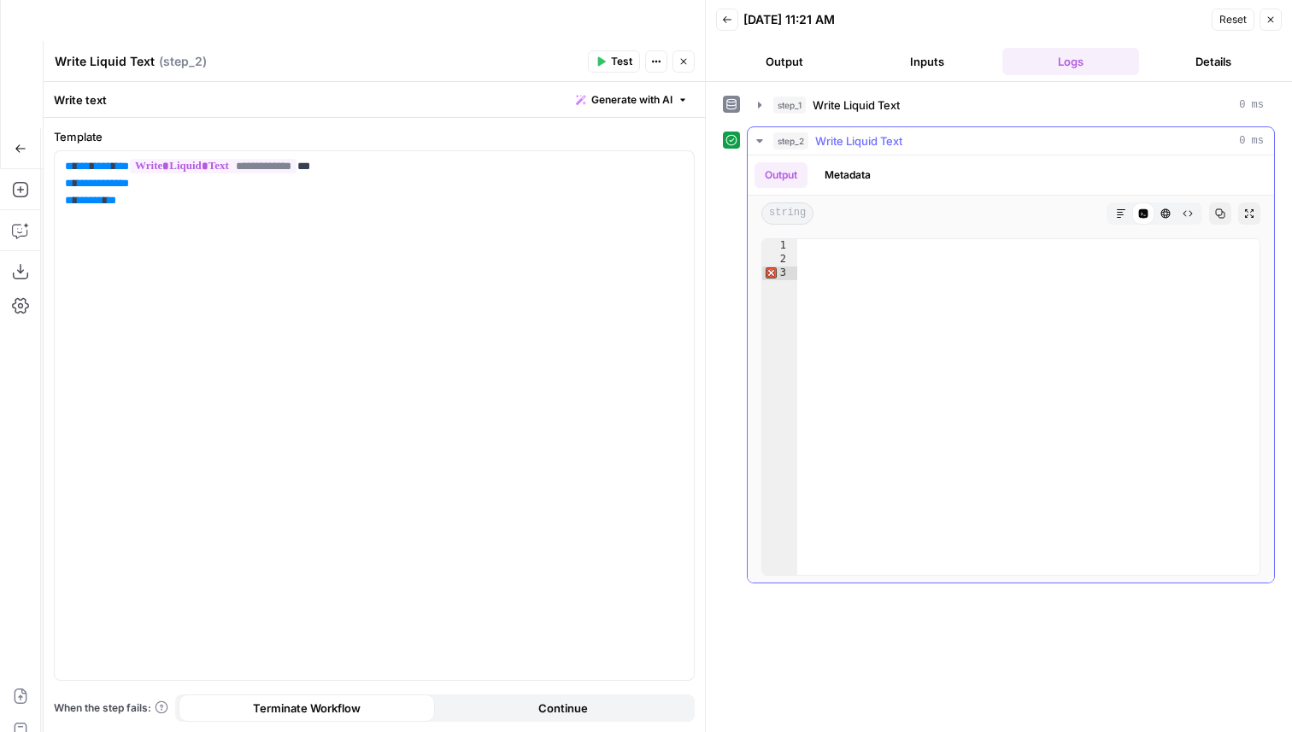
click at [1124, 214] on icon "button" at bounding box center [1121, 214] width 10 height 10
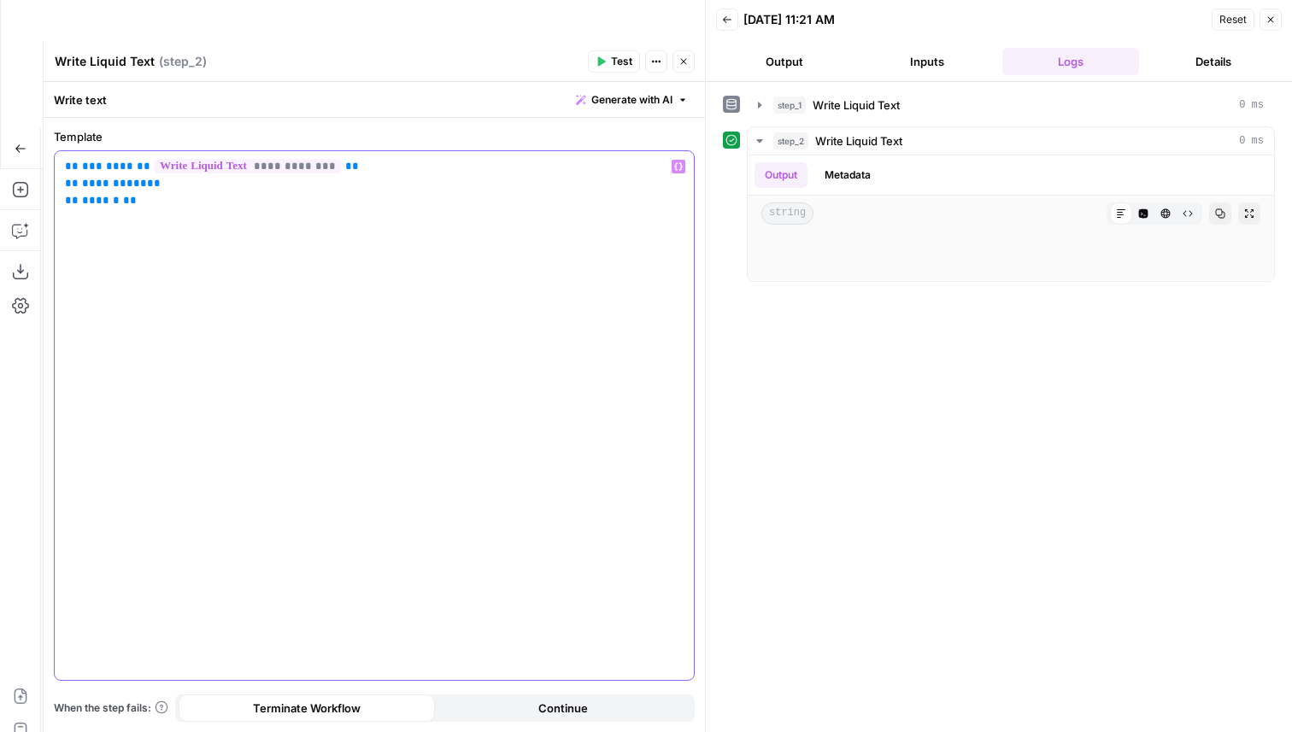
click at [139, 182] on p "**********" at bounding box center [374, 183] width 619 height 51
click at [137, 167] on span "**" at bounding box center [144, 166] width 14 height 11
click at [383, 189] on p "**********" at bounding box center [374, 183] width 619 height 51
click at [21, 181] on icon "button" at bounding box center [20, 189] width 17 height 17
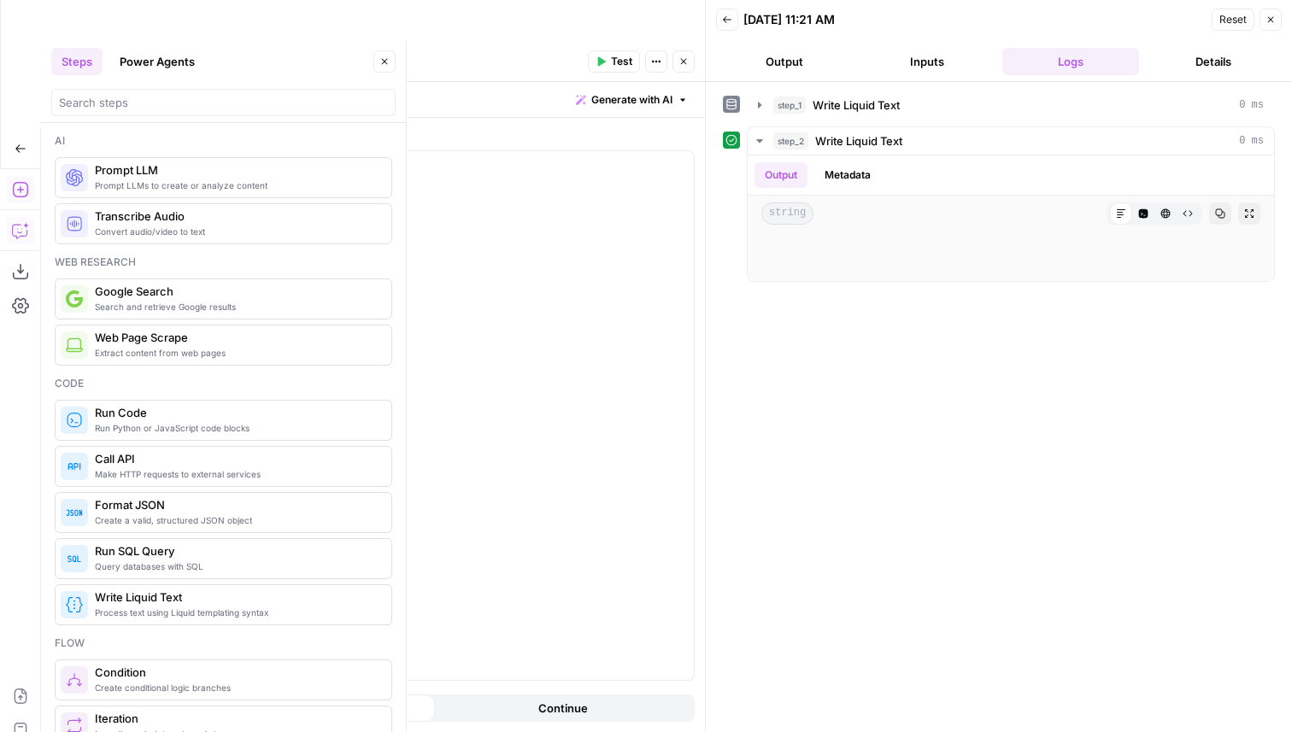
click at [15, 222] on icon "button" at bounding box center [20, 230] width 17 height 17
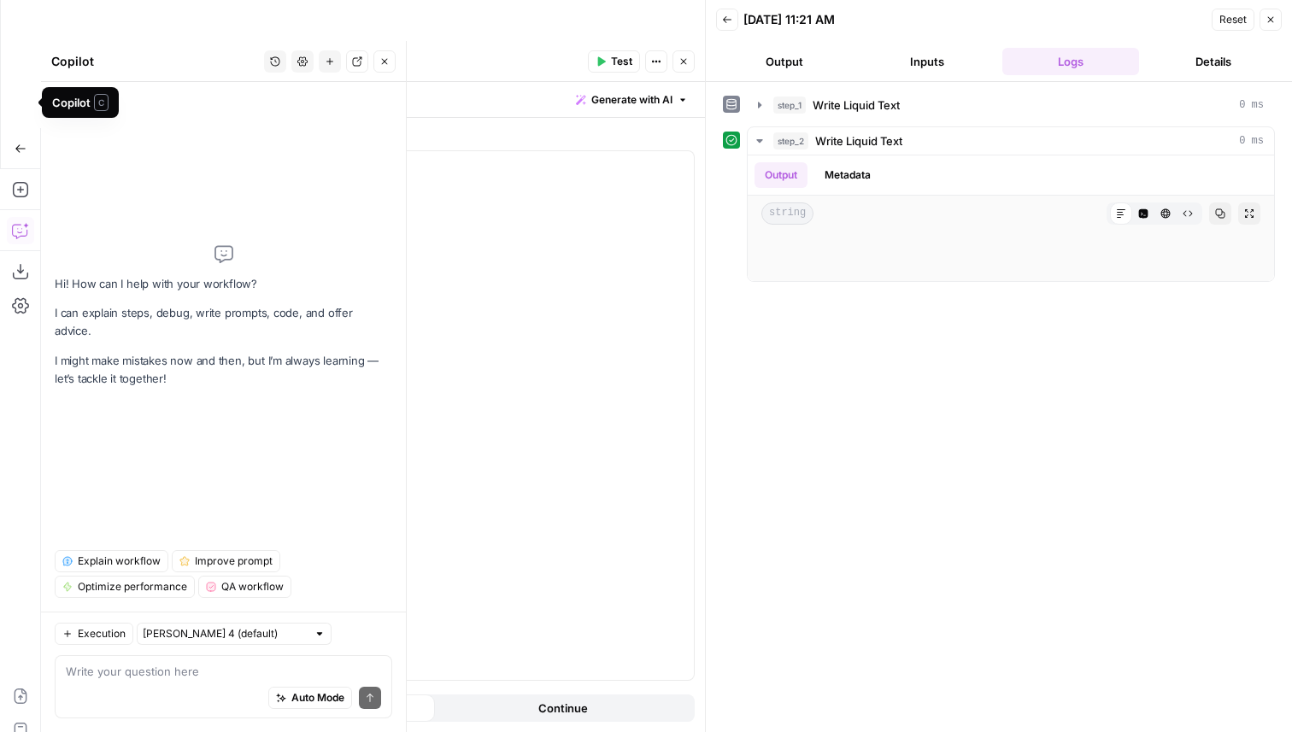
click at [1270, 20] on icon "button" at bounding box center [1271, 20] width 6 height 6
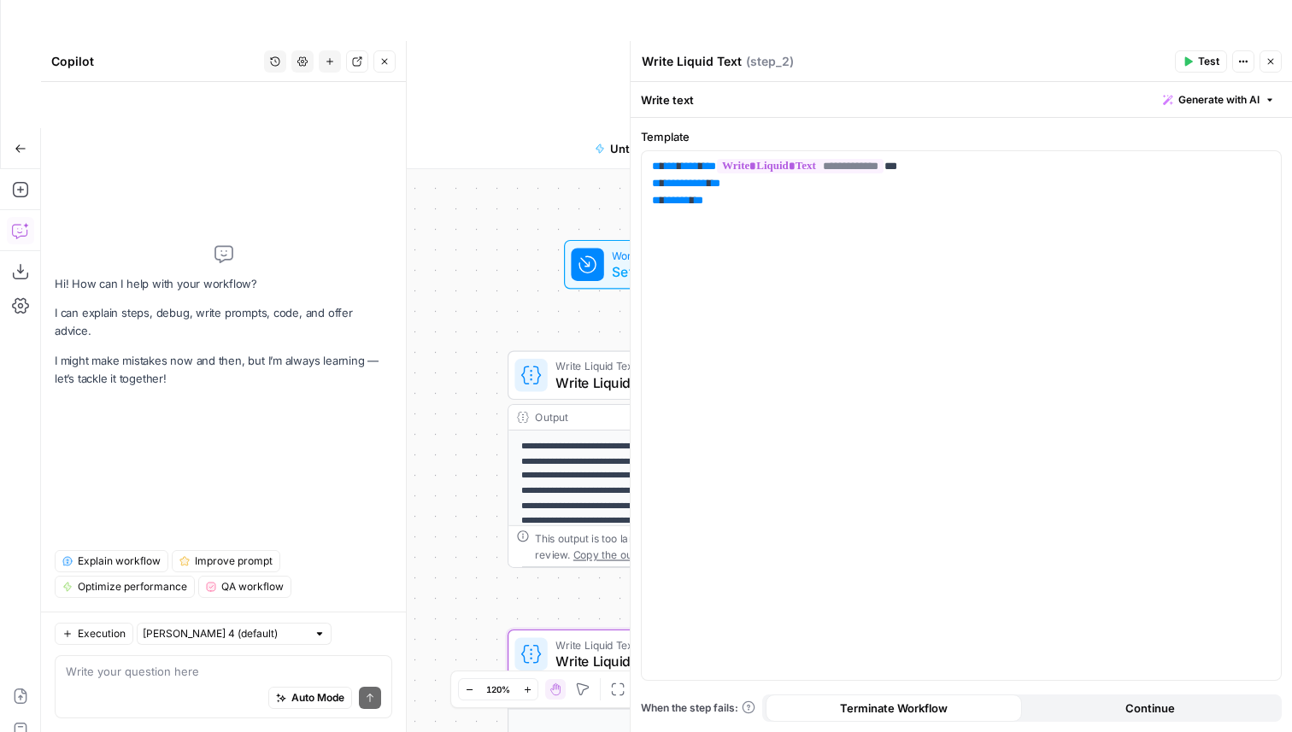
click at [179, 694] on div "Auto Mode Send" at bounding box center [223, 699] width 315 height 38
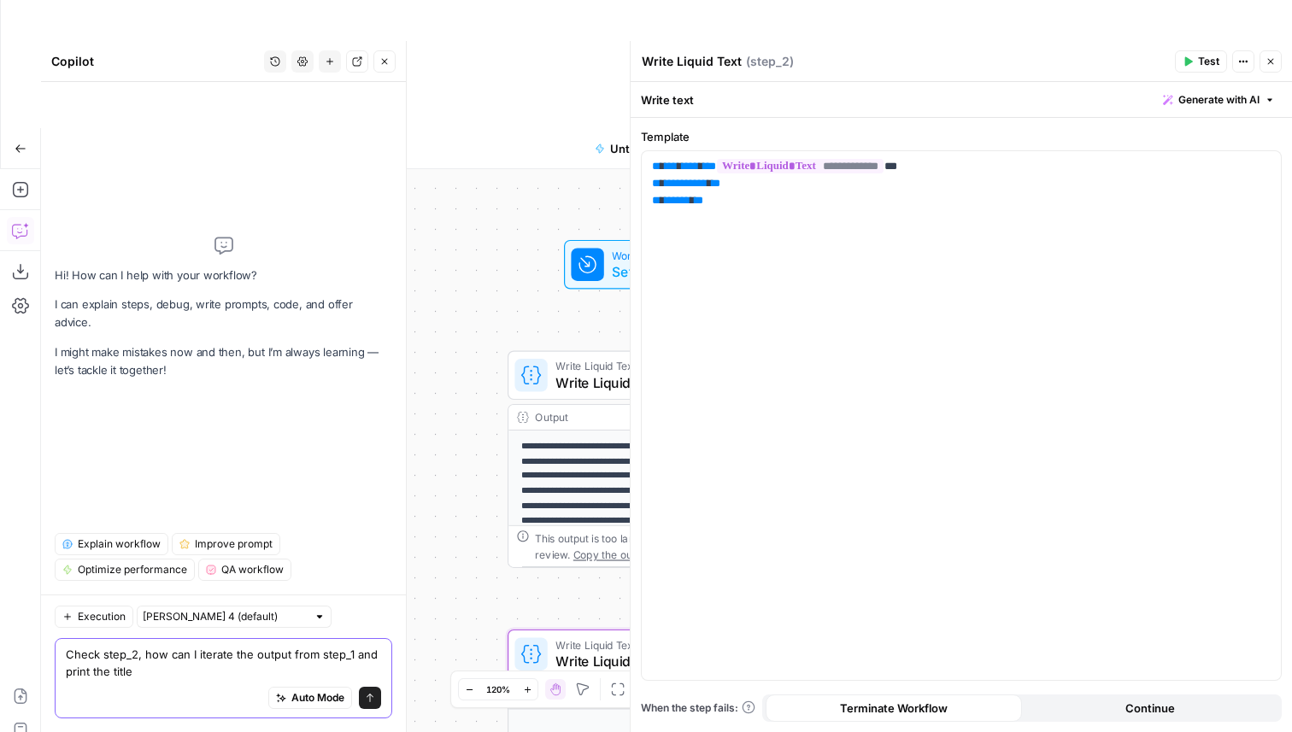
type textarea "Check step_2, how can I iterate the output from step_1 and print the title?"
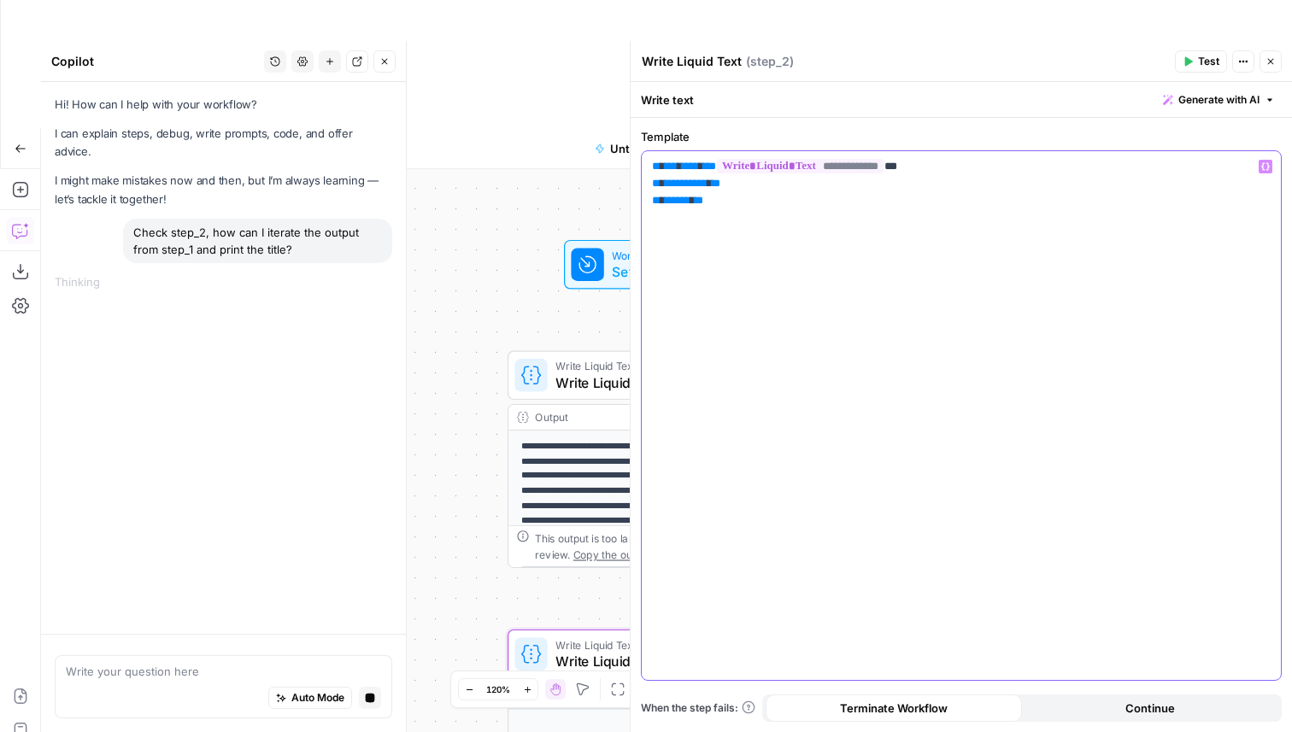
click at [687, 202] on span "******" at bounding box center [678, 200] width 26 height 11
click at [740, 198] on p "**********" at bounding box center [961, 183] width 619 height 51
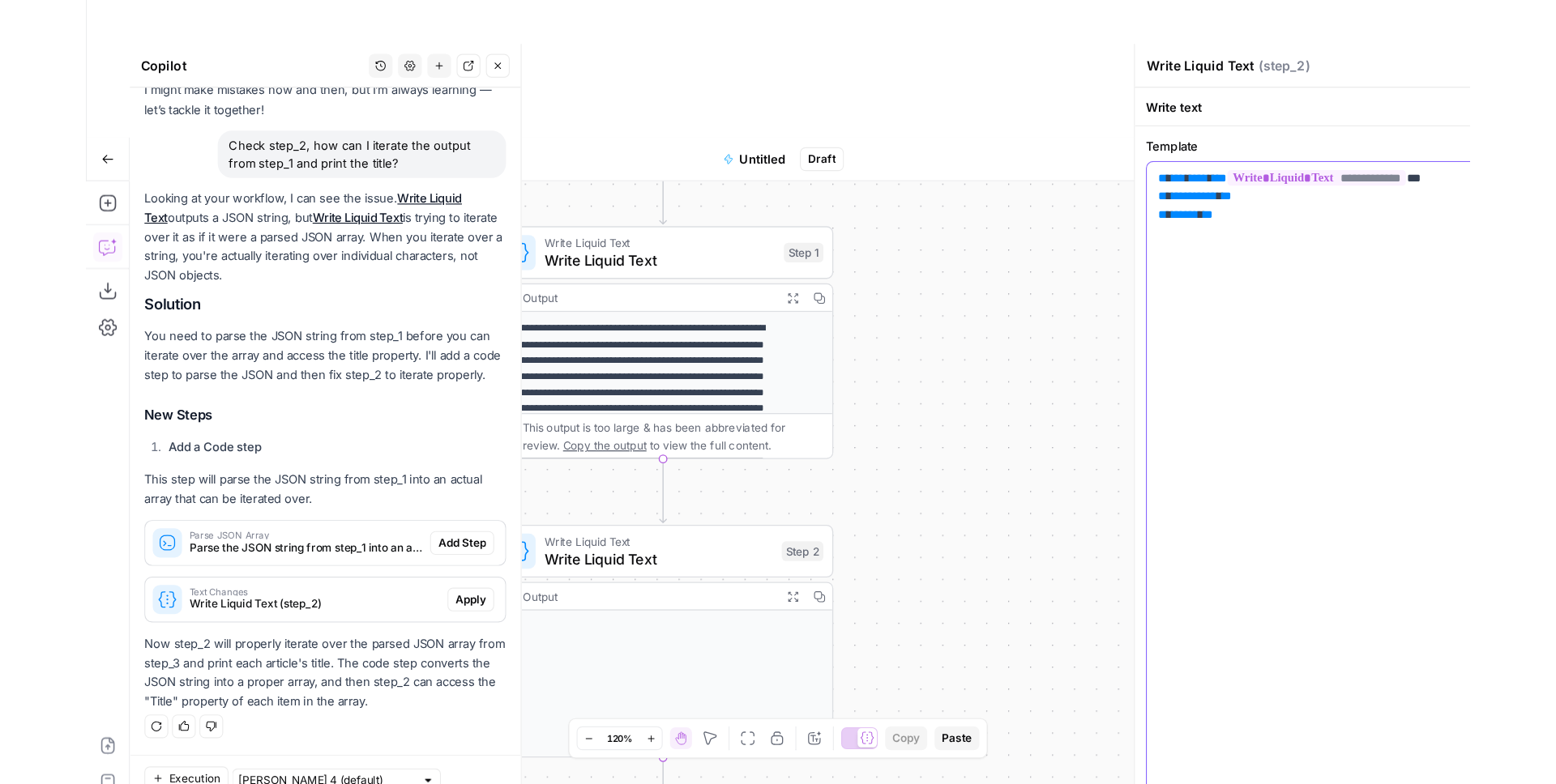
scroll to position [109, 0]
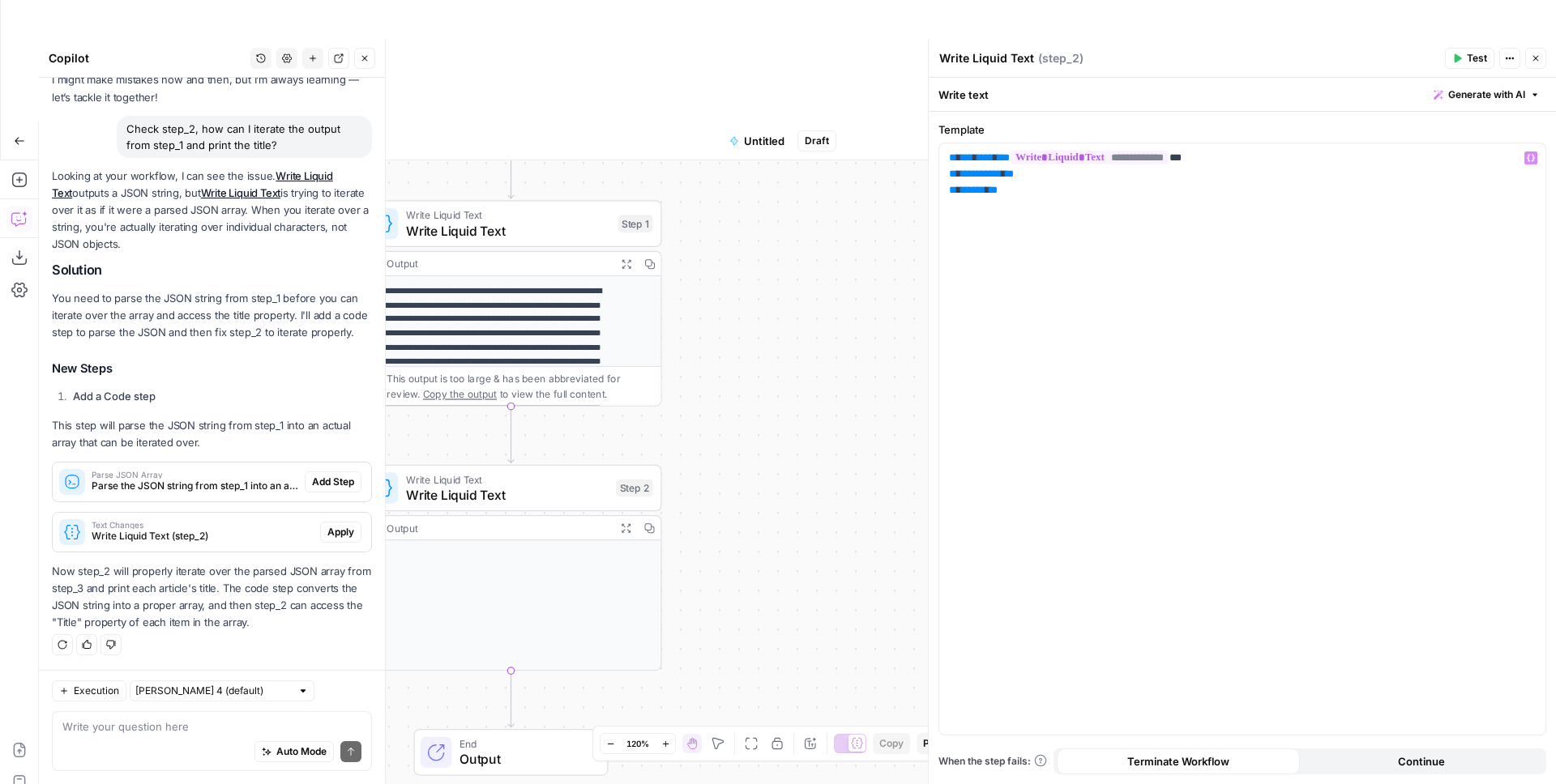
click at [260, 437] on p "This step will parse the JSON string from step_1 into an actual array that can …" at bounding box center [212, 434] width 320 height 34
click at [200, 483] on span "Parse the JSON string from step_1 into an array of objects" at bounding box center [195, 485] width 207 height 14
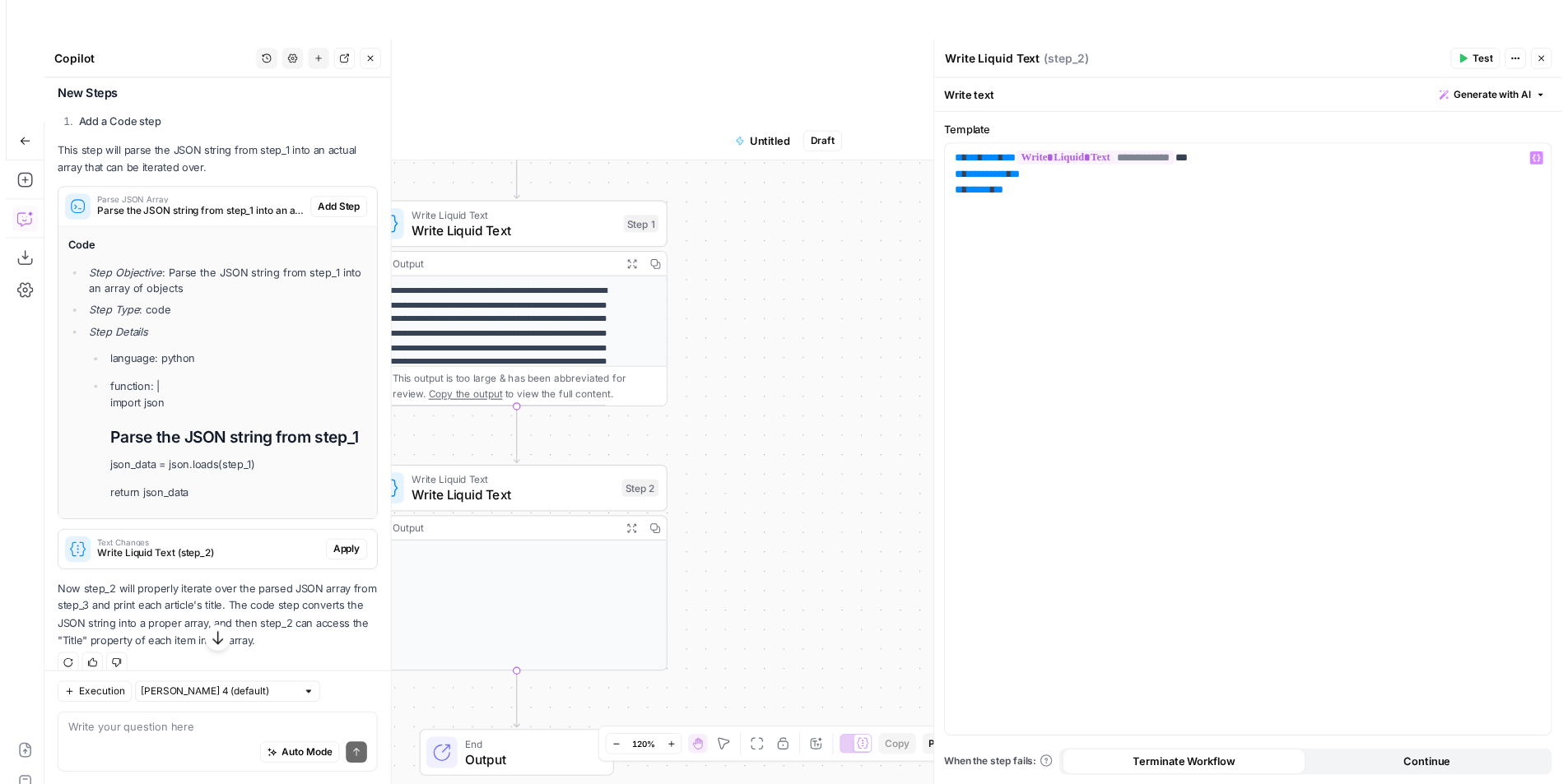
scroll to position [408, 0]
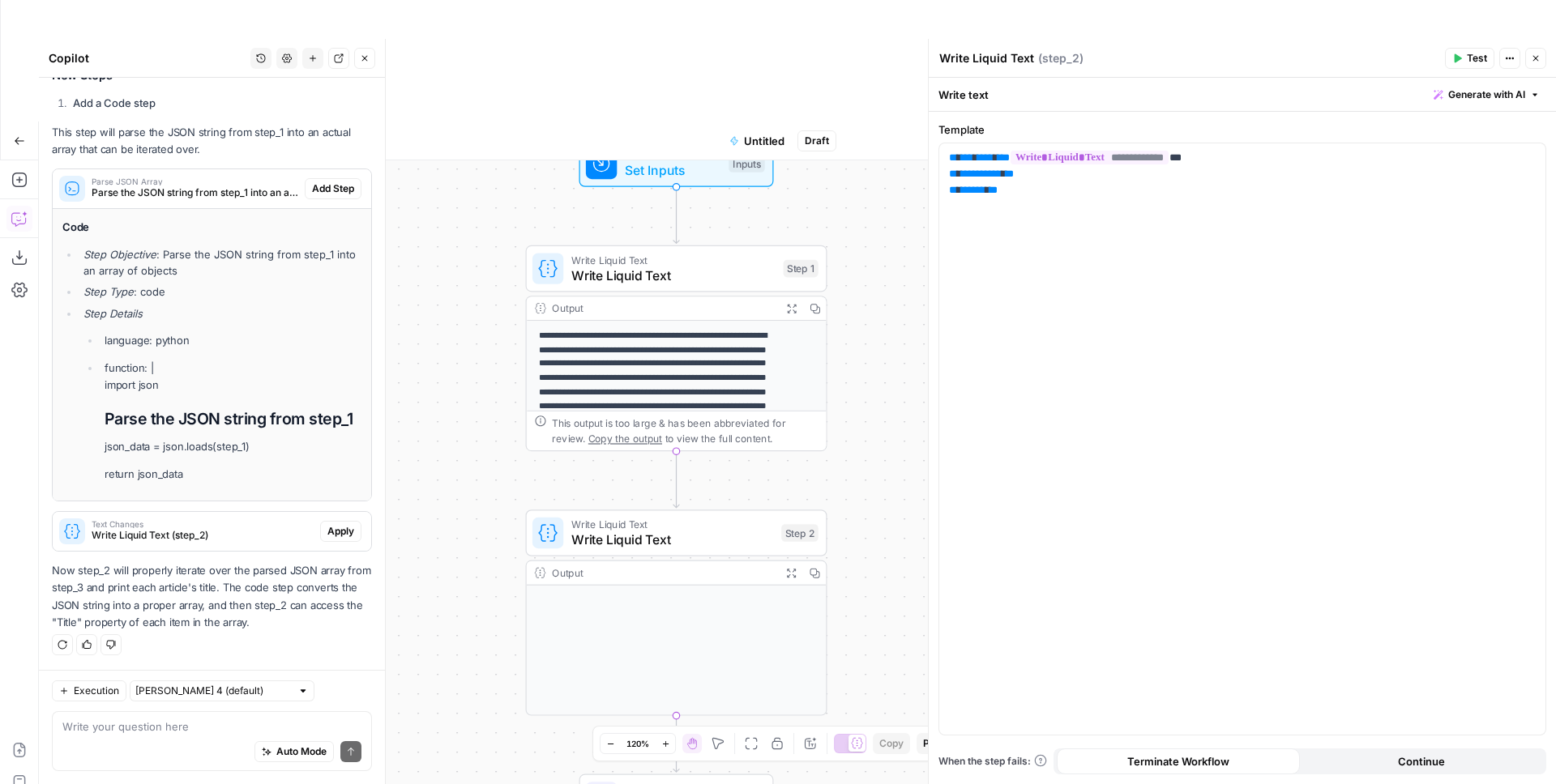
click at [119, 694] on div "Auto Mode Send" at bounding box center [211, 753] width 299 height 36
click at [648, 265] on span "Write Liquid Text" at bounding box center [672, 275] width 204 height 20
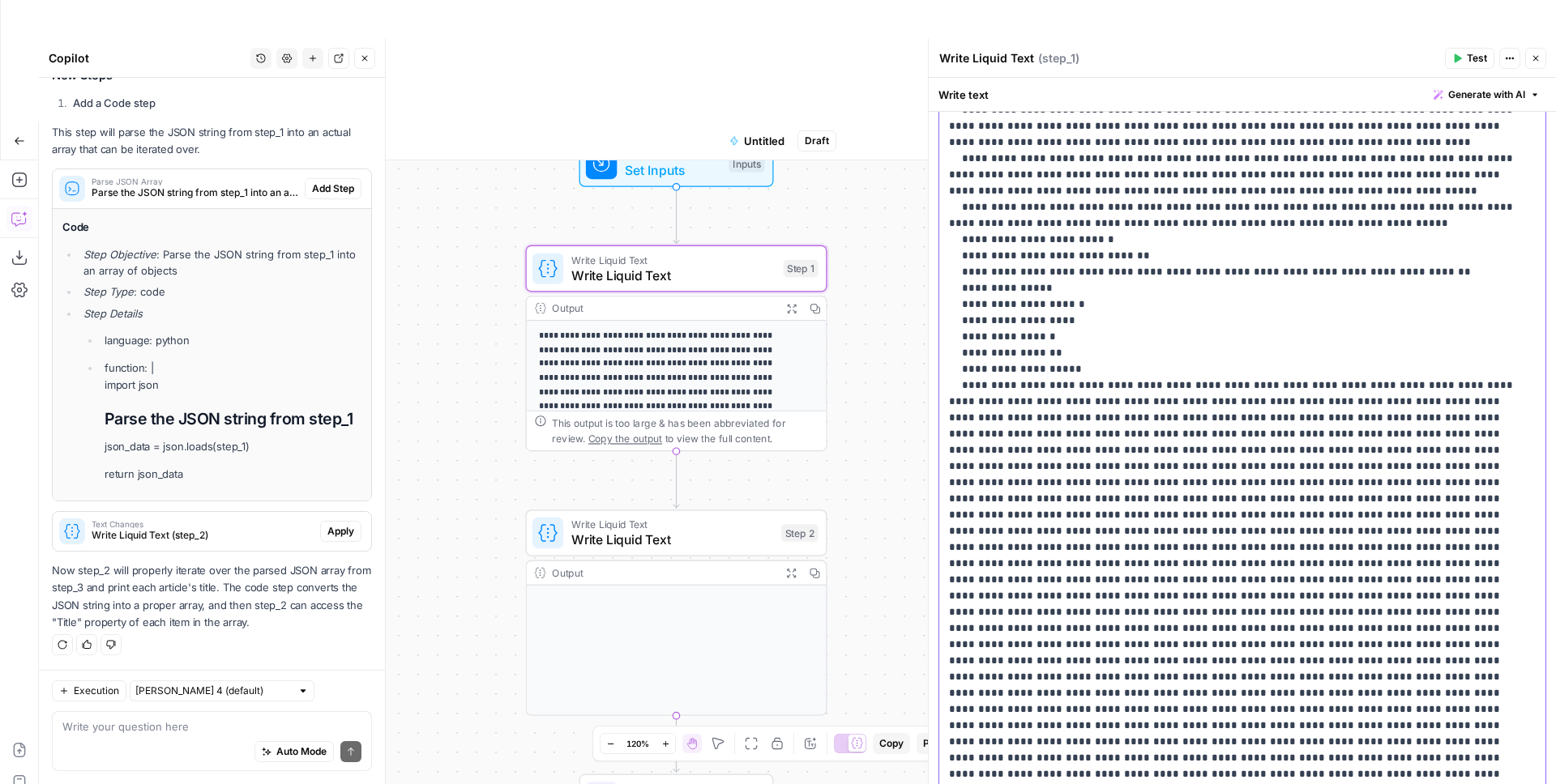
scroll to position [231, 0]
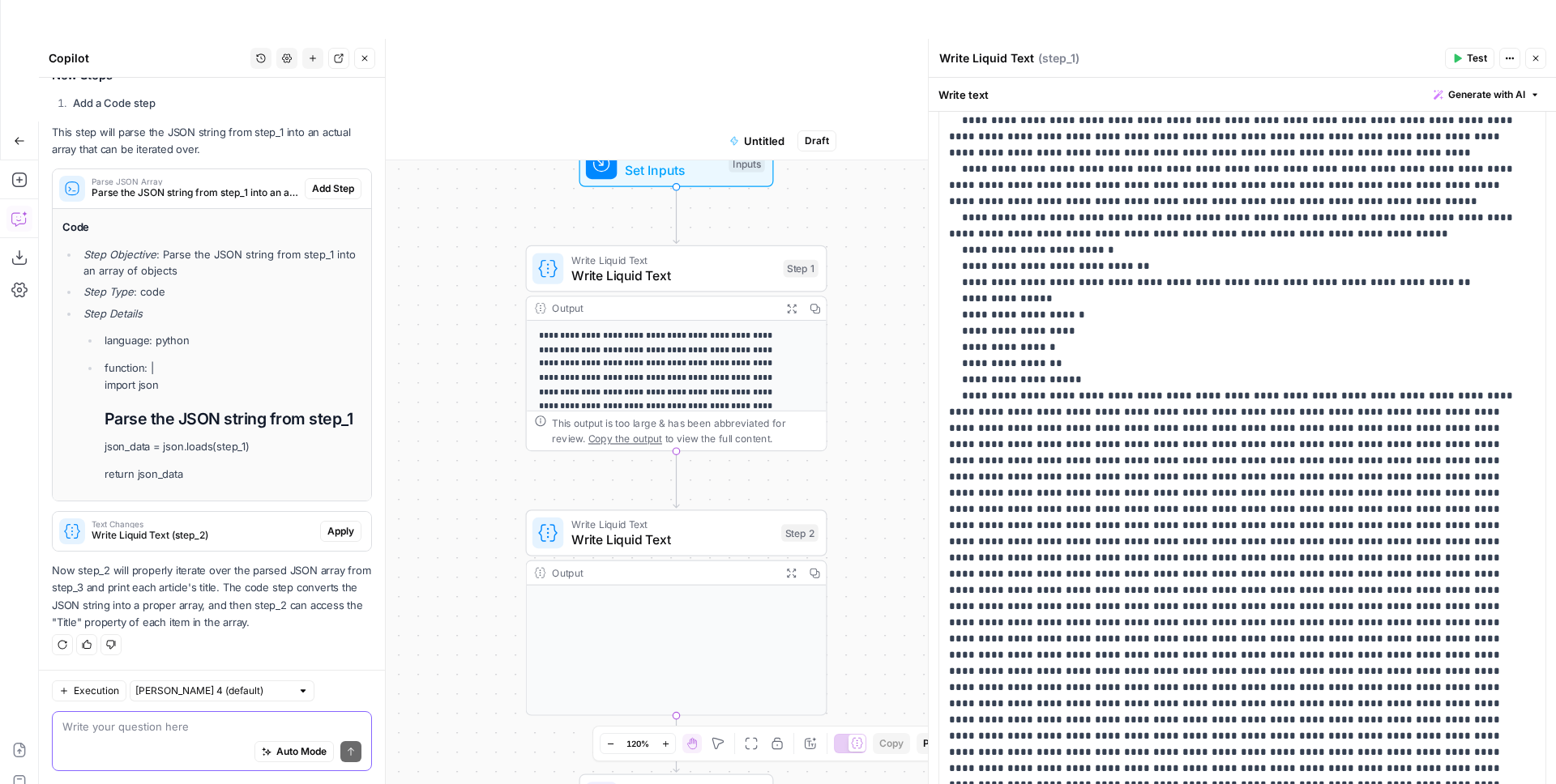
click at [104, 694] on textarea at bounding box center [211, 726] width 299 height 16
type textarea "Output from Step 1 is already a JSON"
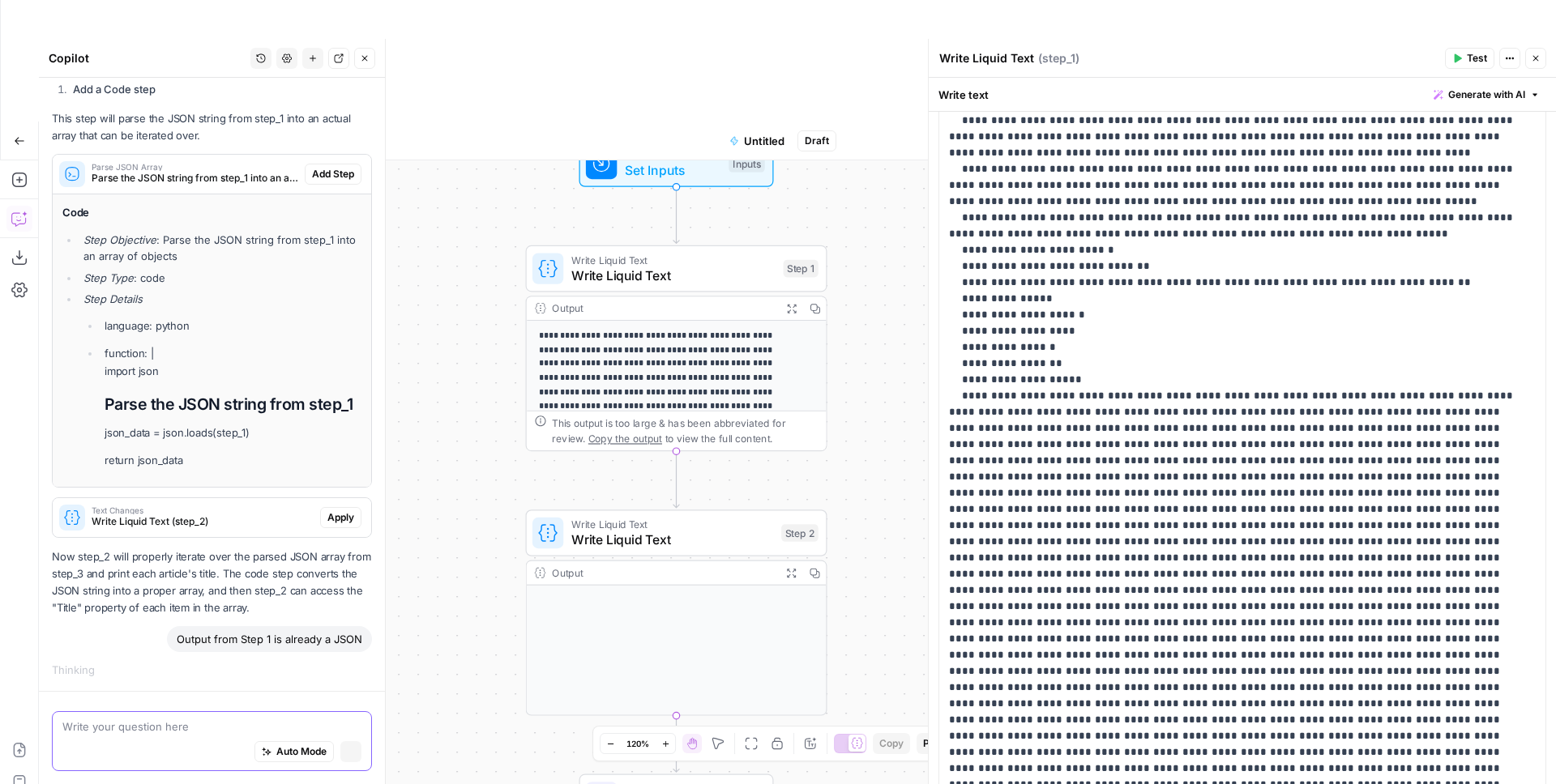
scroll to position [410, 0]
click at [181, 516] on span "Write Liquid Text (step_2)" at bounding box center [203, 521] width 222 height 14
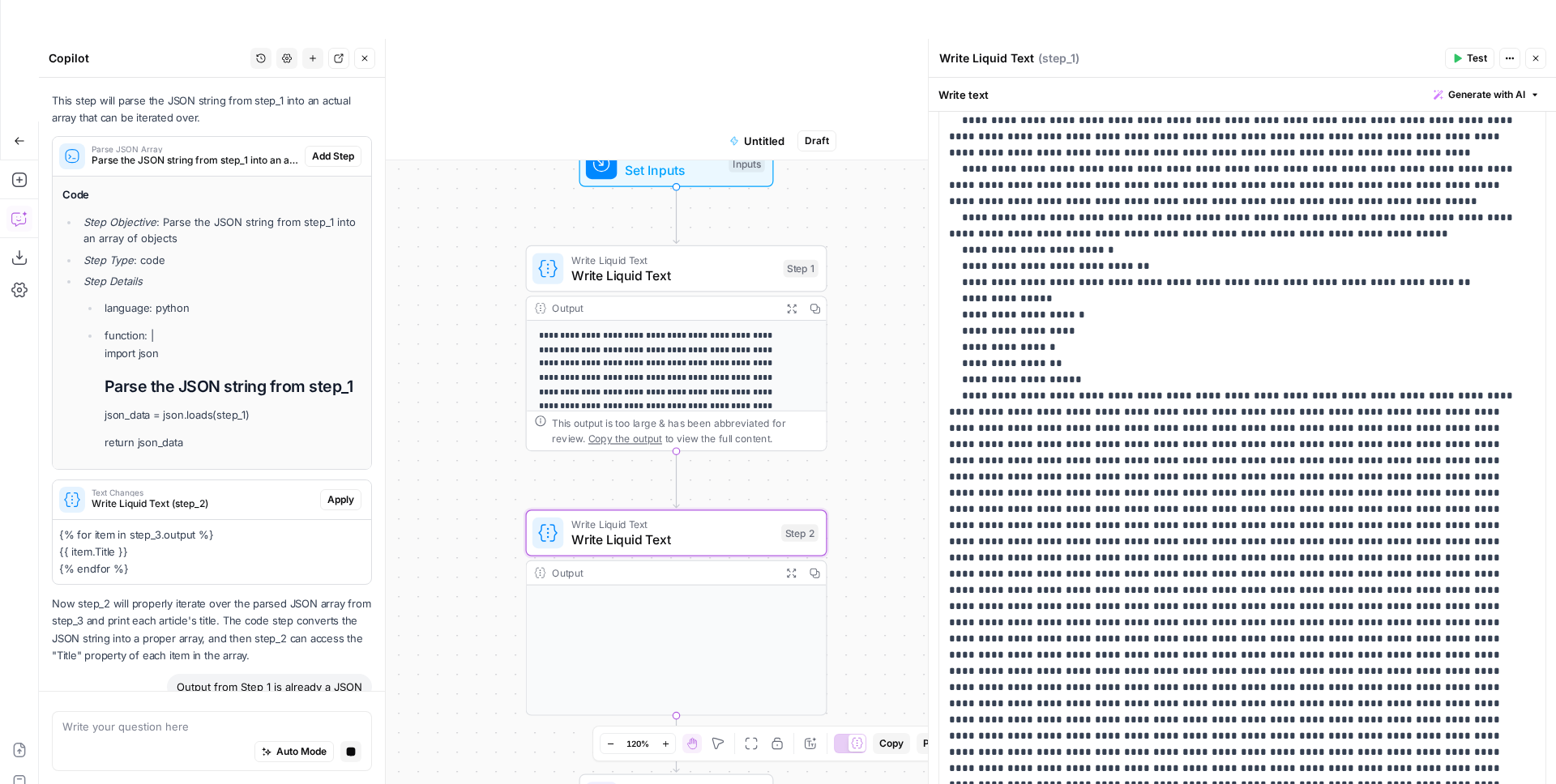
click at [327, 507] on span "Apply" at bounding box center [340, 500] width 27 height 14
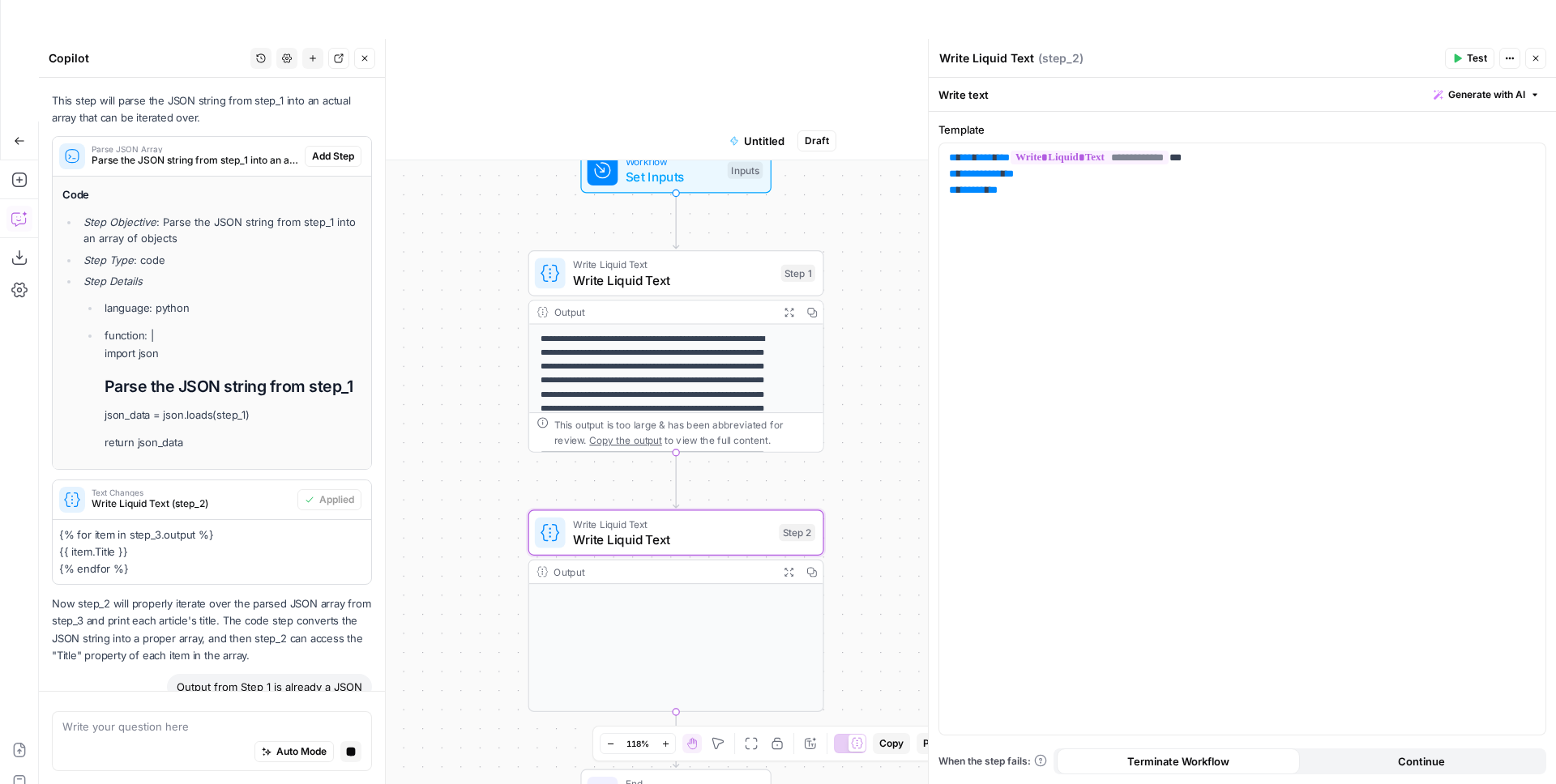
scroll to position [476, 0]
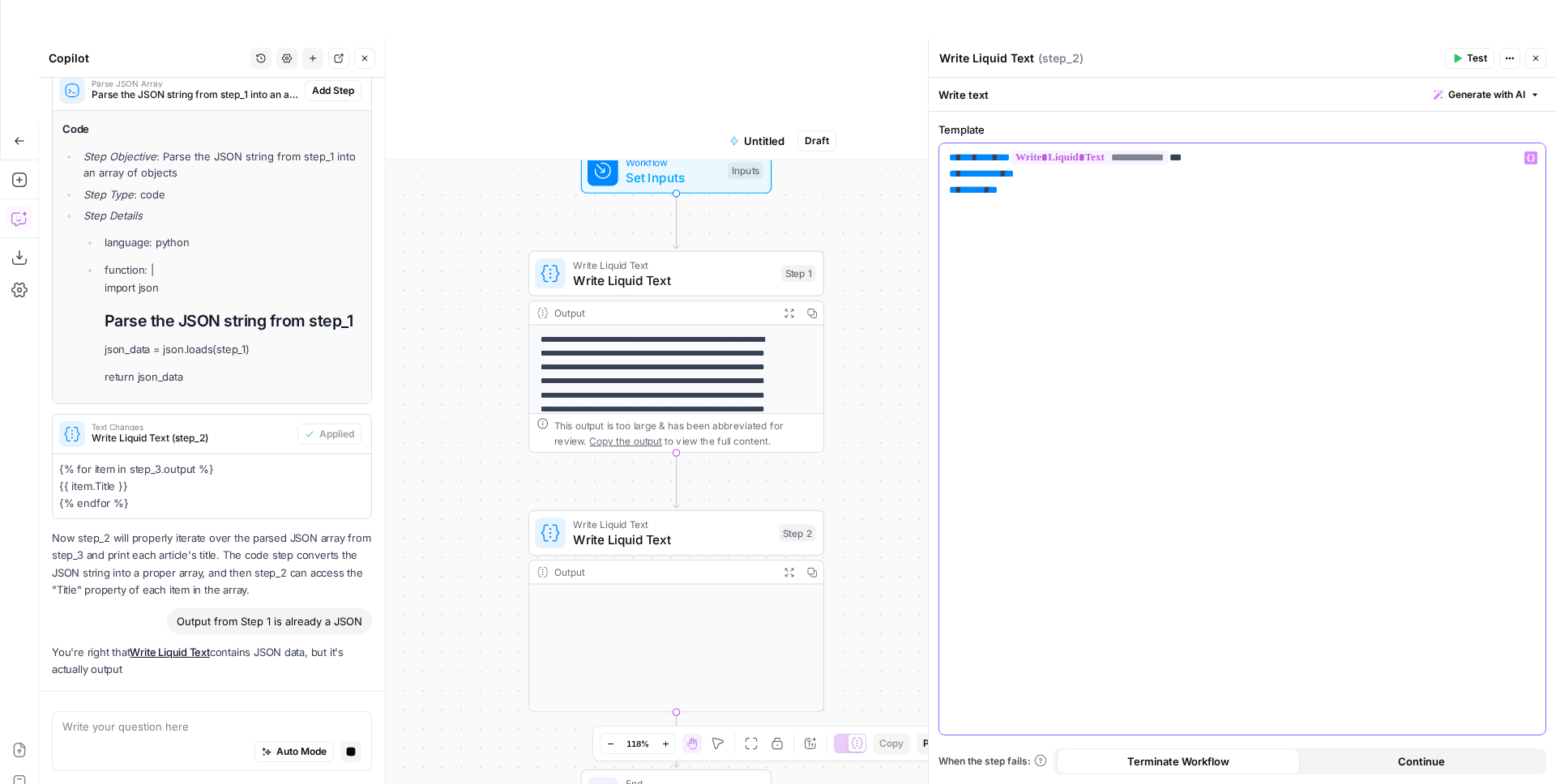
click at [1078, 187] on p "**********" at bounding box center [1242, 173] width 587 height 48
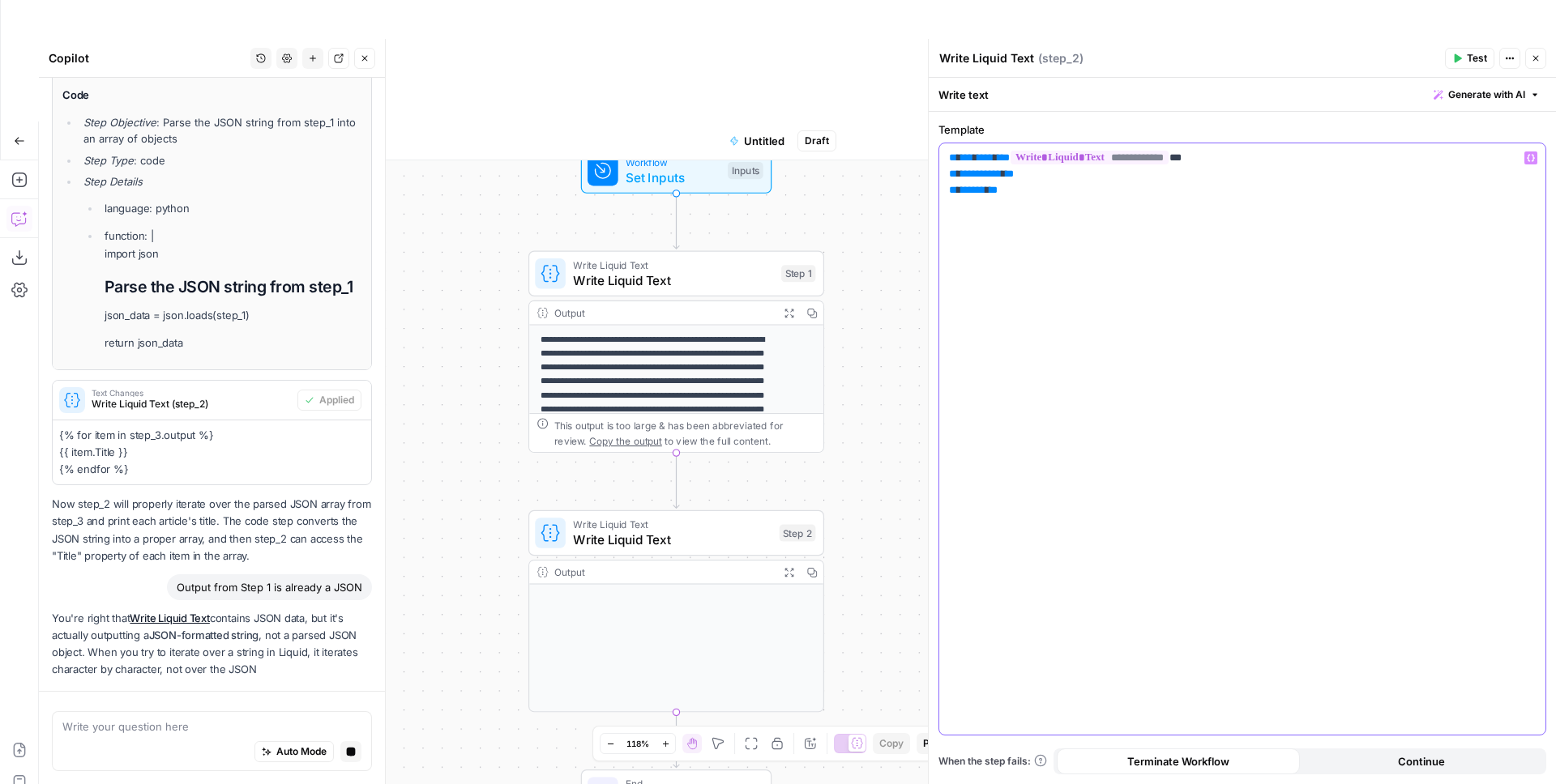
click at [985, 173] on span "**********" at bounding box center [981, 173] width 41 height 10
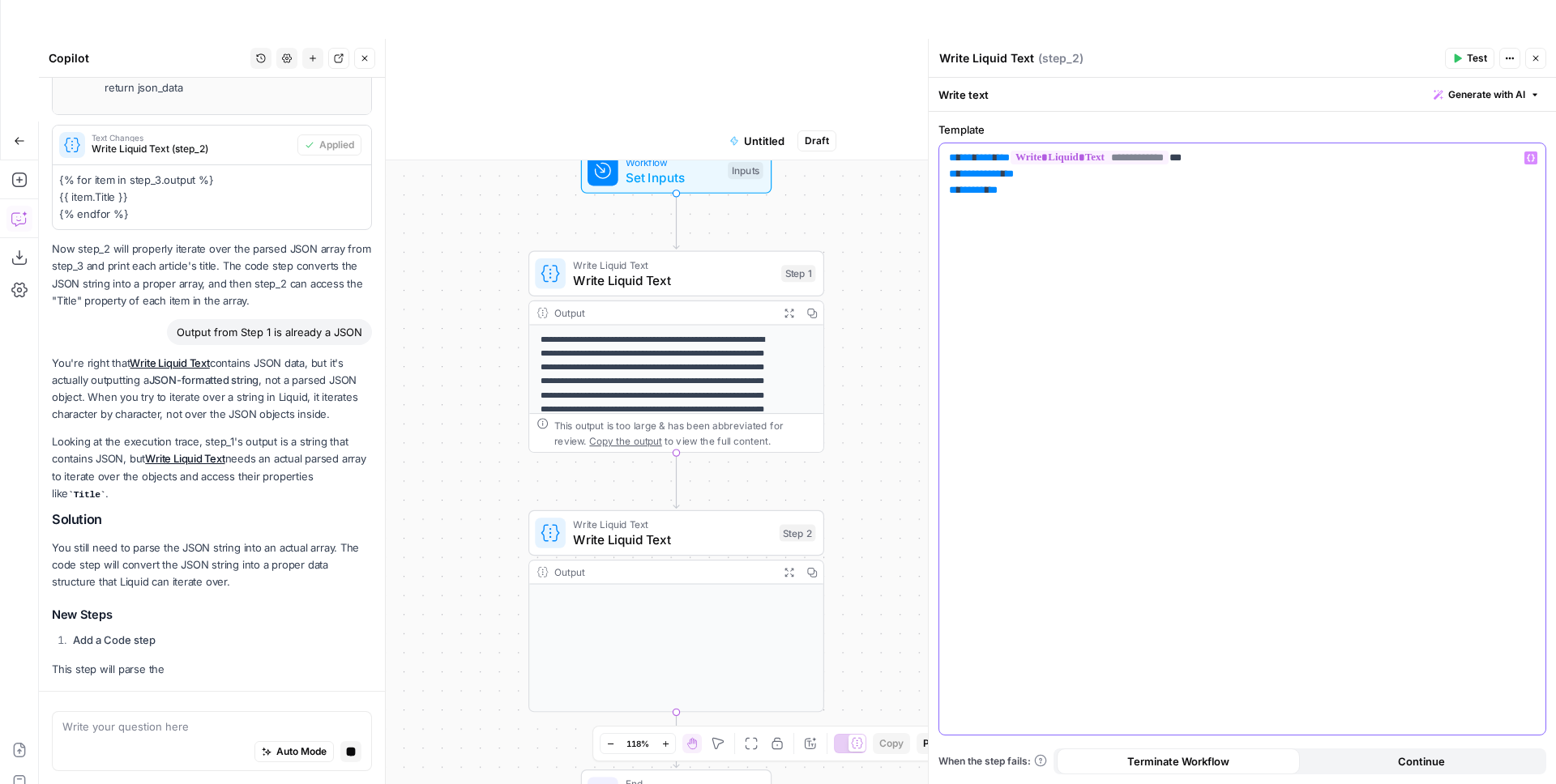
click at [1157, 197] on p "**********" at bounding box center [1242, 173] width 587 height 48
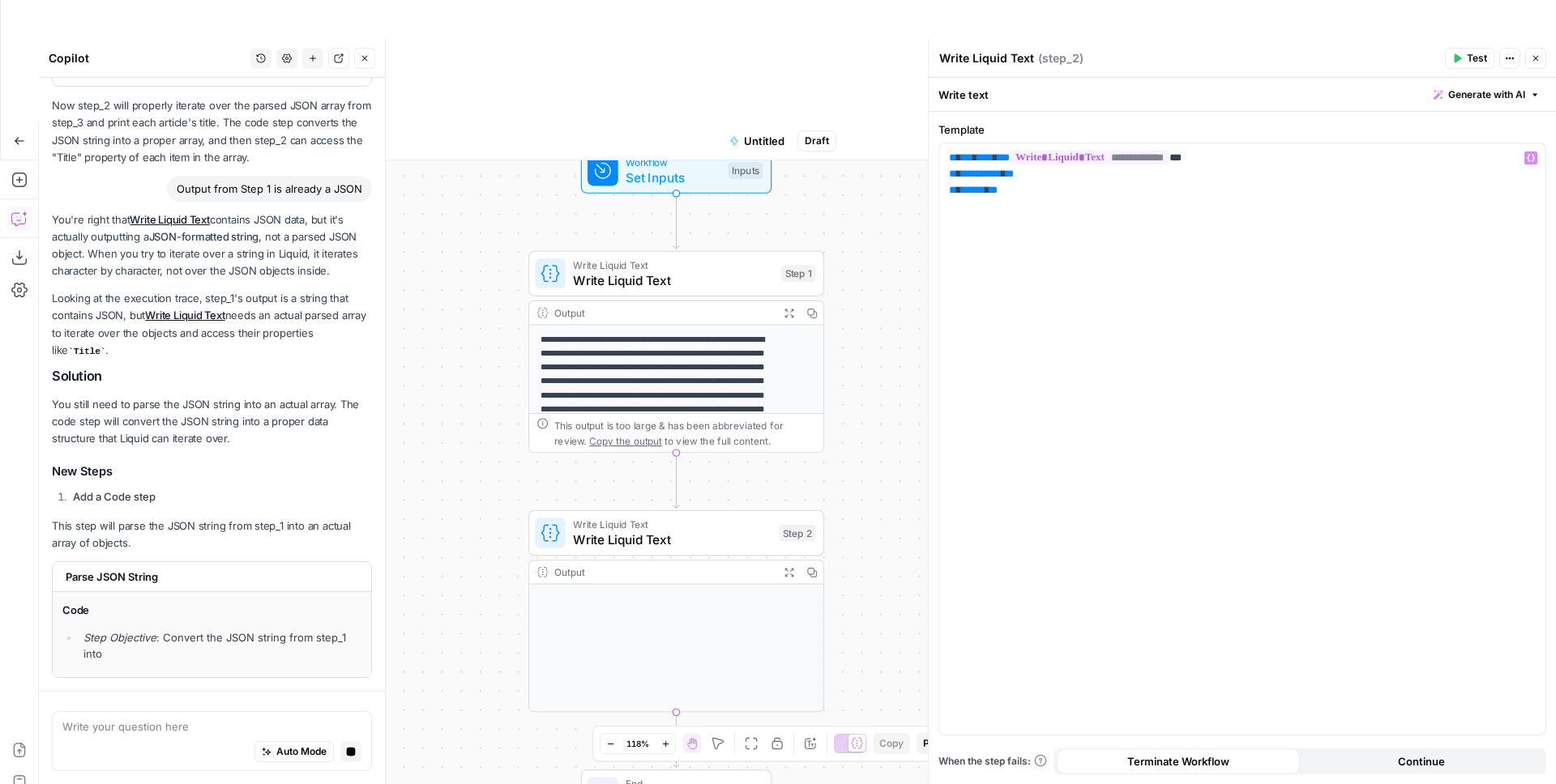
click at [1224, 63] on button "Test" at bounding box center [1470, 58] width 49 height 21
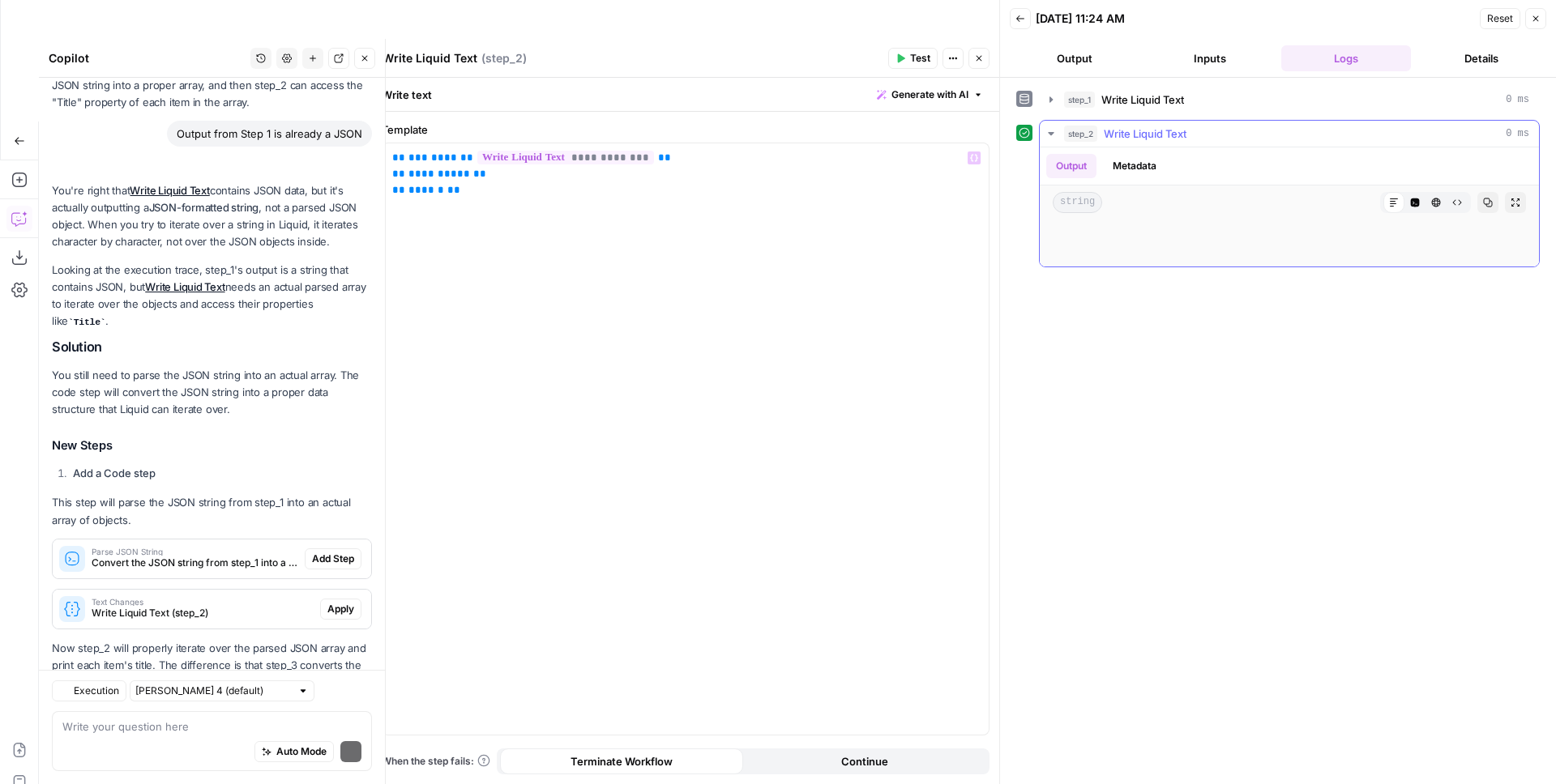
scroll to position [749, 0]
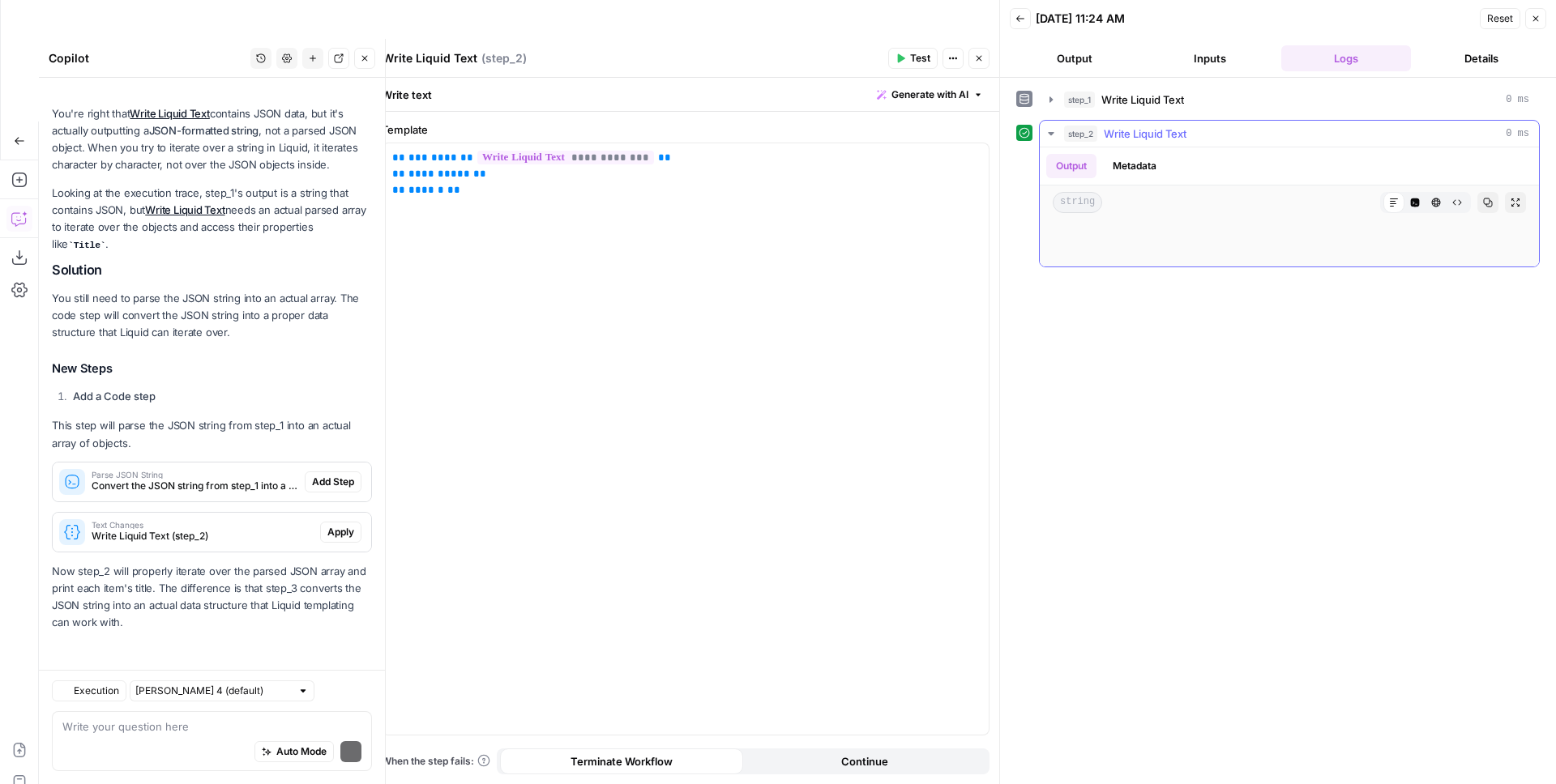
click at [1224, 197] on button "Code Editor" at bounding box center [1415, 203] width 21 height 21
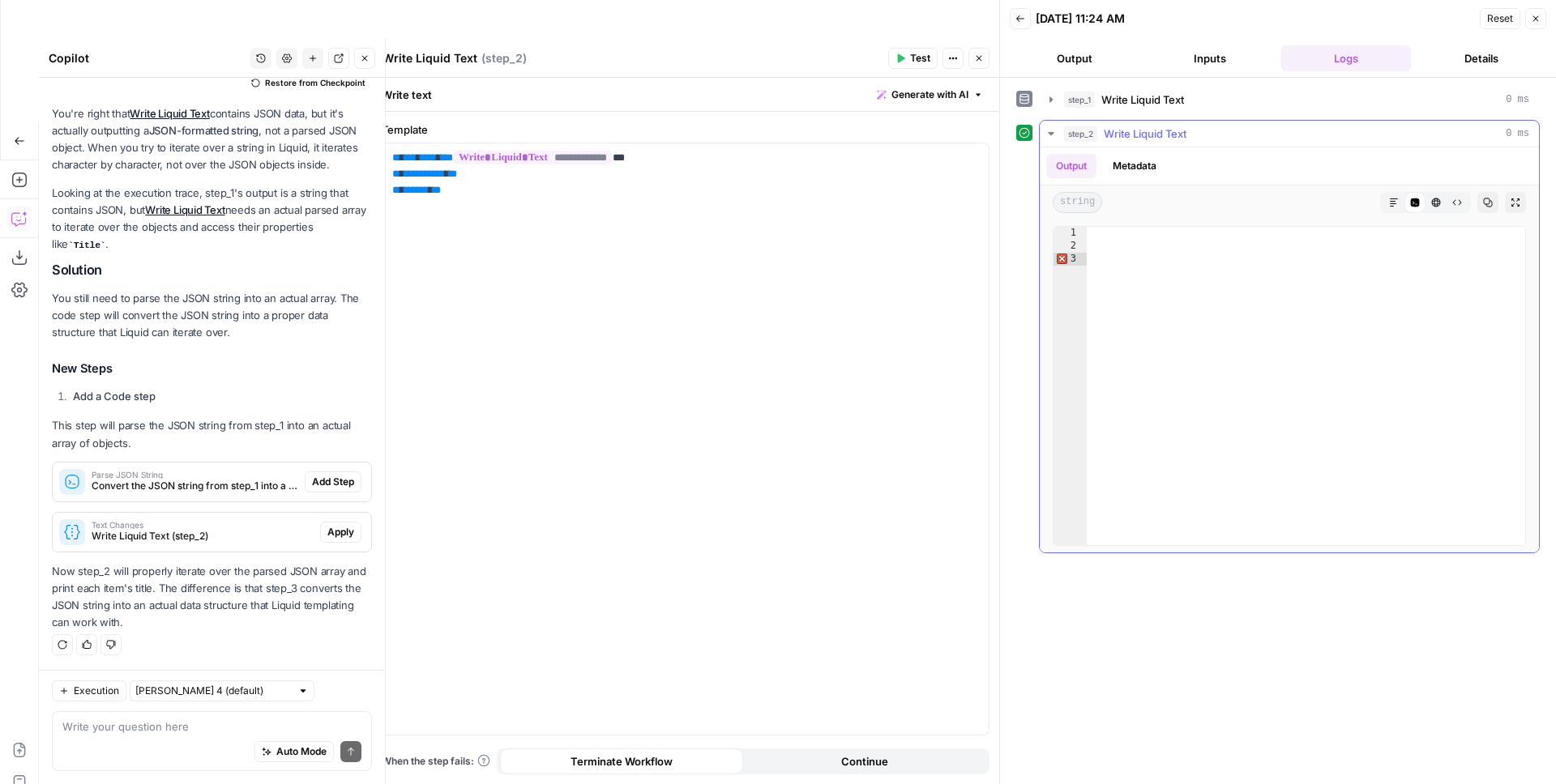
click at [1224, 201] on icon "button" at bounding box center [1394, 203] width 9 height 9
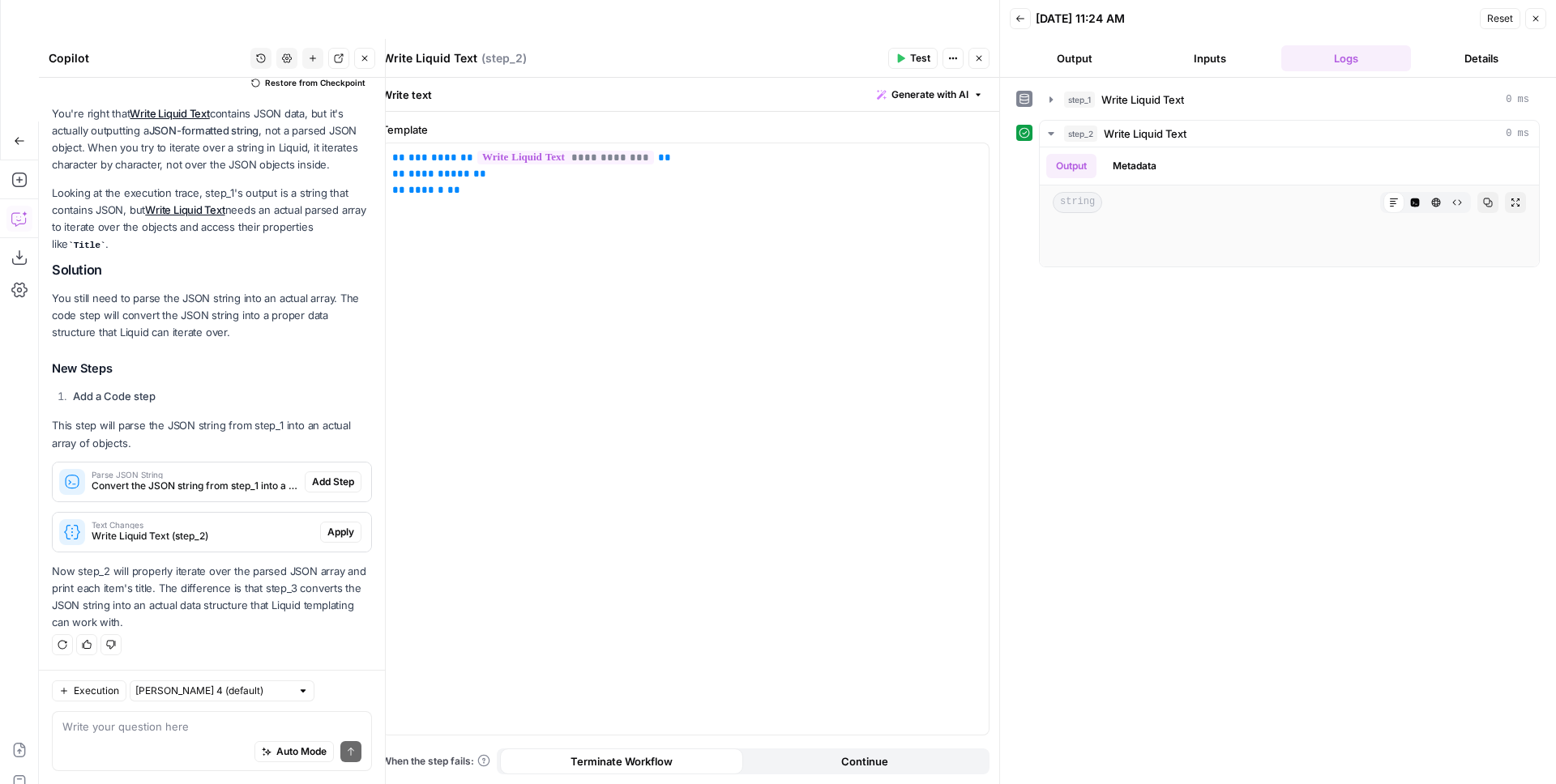
click at [224, 401] on li "Add a Code step" at bounding box center [221, 395] width 303 height 16
click at [632, 153] on p "**********" at bounding box center [686, 173] width 587 height 48
click at [153, 694] on textarea at bounding box center [211, 726] width 299 height 16
type textarea "Can I convert the JSON string into an array directly in liquid?"
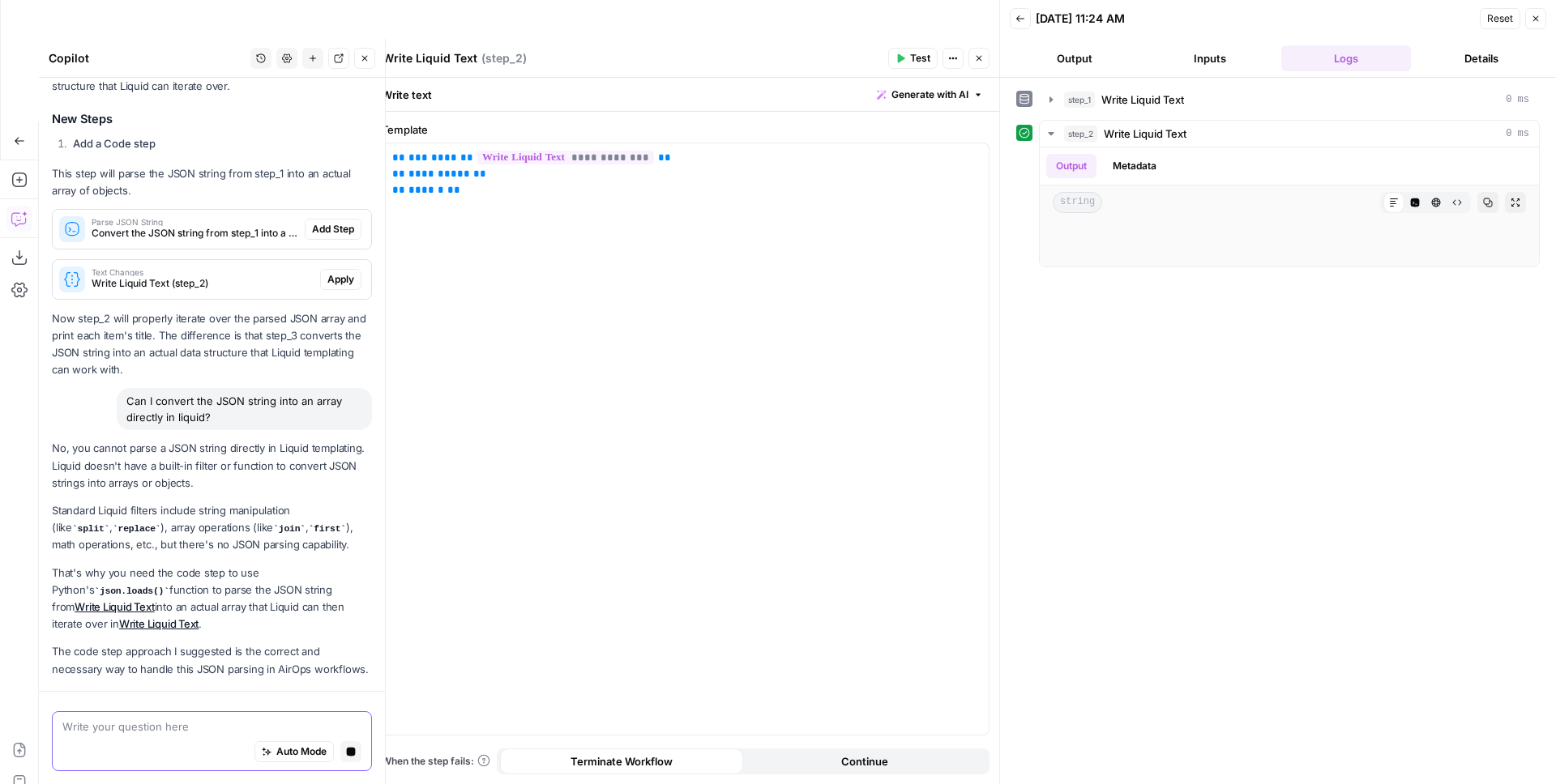
scroll to position [1065, 0]
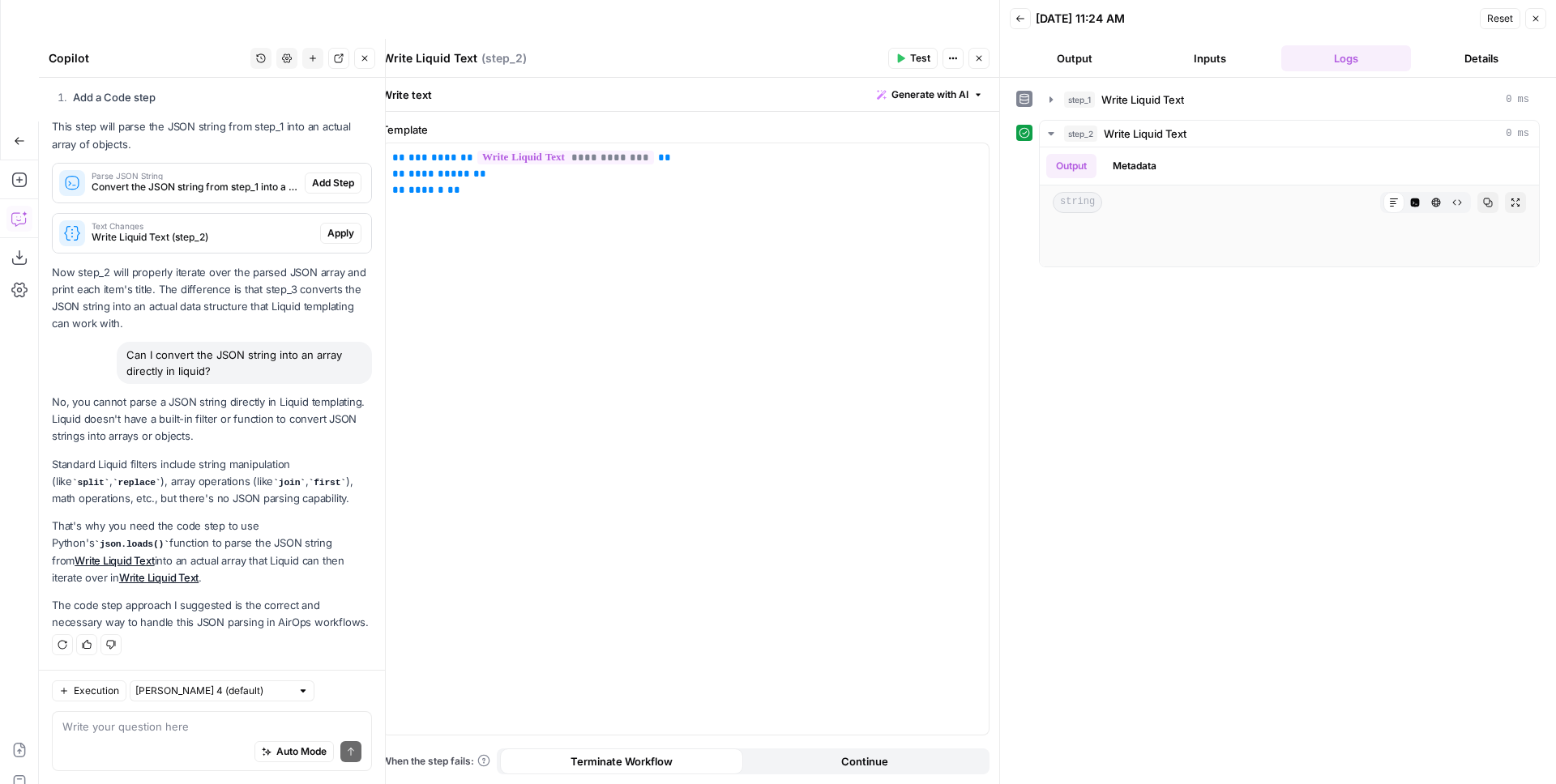
click at [978, 60] on icon "button" at bounding box center [979, 58] width 9 height 9
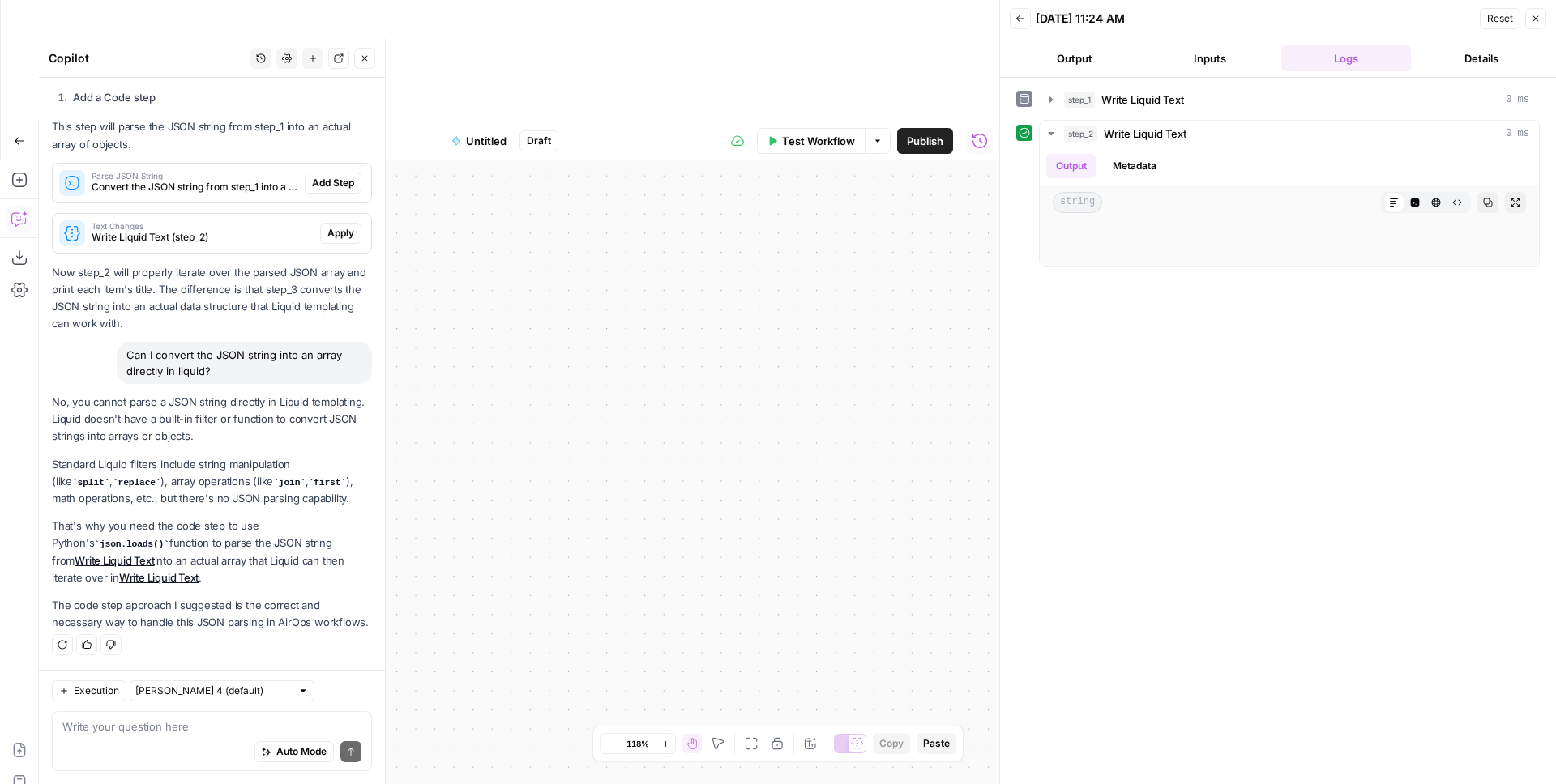
drag, startPoint x: 825, startPoint y: 238, endPoint x: 747, endPoint y: 253, distance: 79.4
click at [753, 253] on div "Workflow Set Inputs Inputs Write Liquid Text Write Liquid Text Step 1 Output Ex…" at bounding box center [519, 533] width 961 height 745
click at [749, 694] on icon "button" at bounding box center [751, 744] width 13 height 13
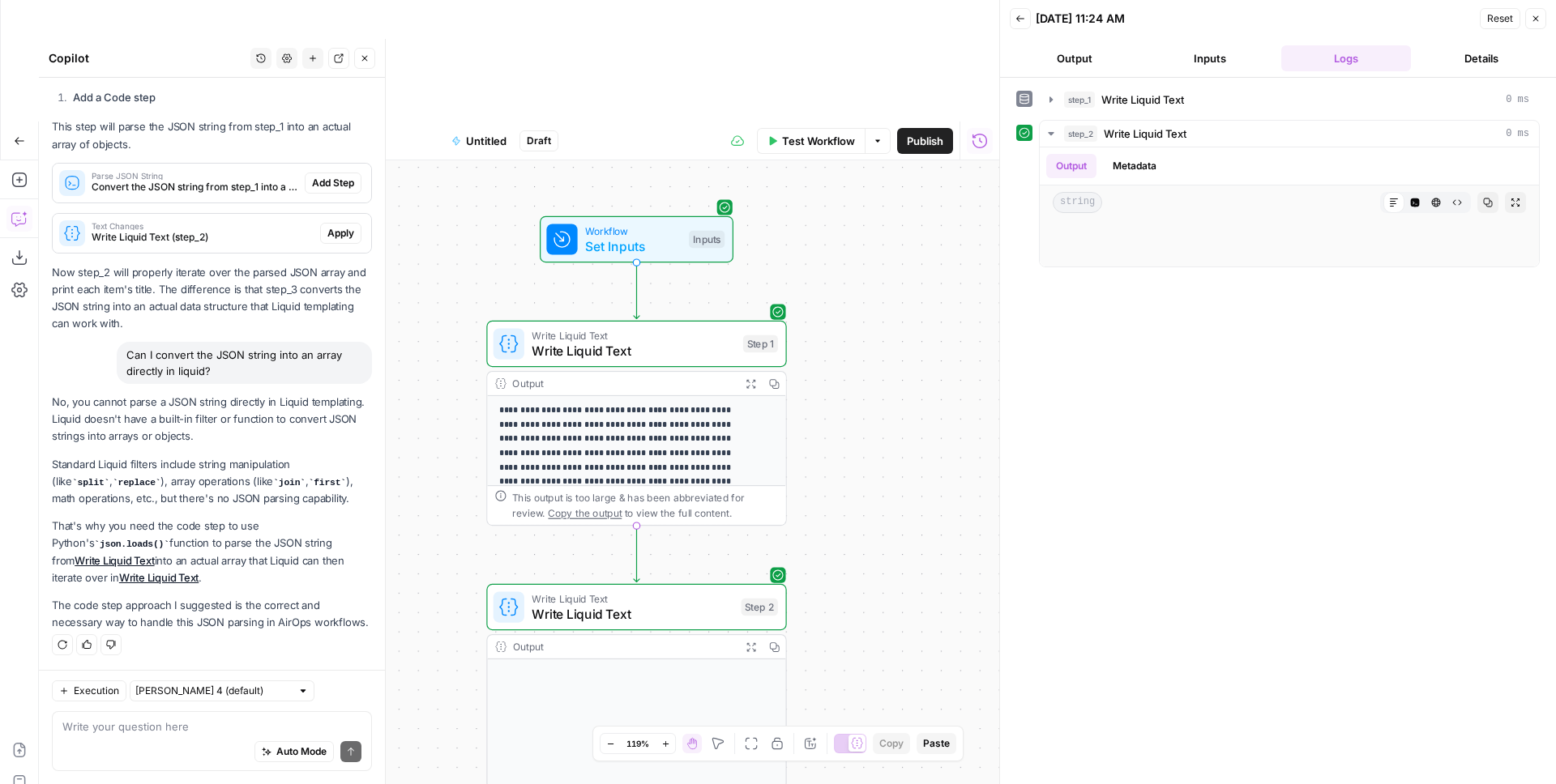
drag, startPoint x: 773, startPoint y: 237, endPoint x: 847, endPoint y: 234, distance: 74.1
click at [893, 253] on div "Workflow Set Inputs Inputs Write Liquid Text Write Liquid Text Step 1 Output Ex…" at bounding box center [519, 533] width 961 height 745
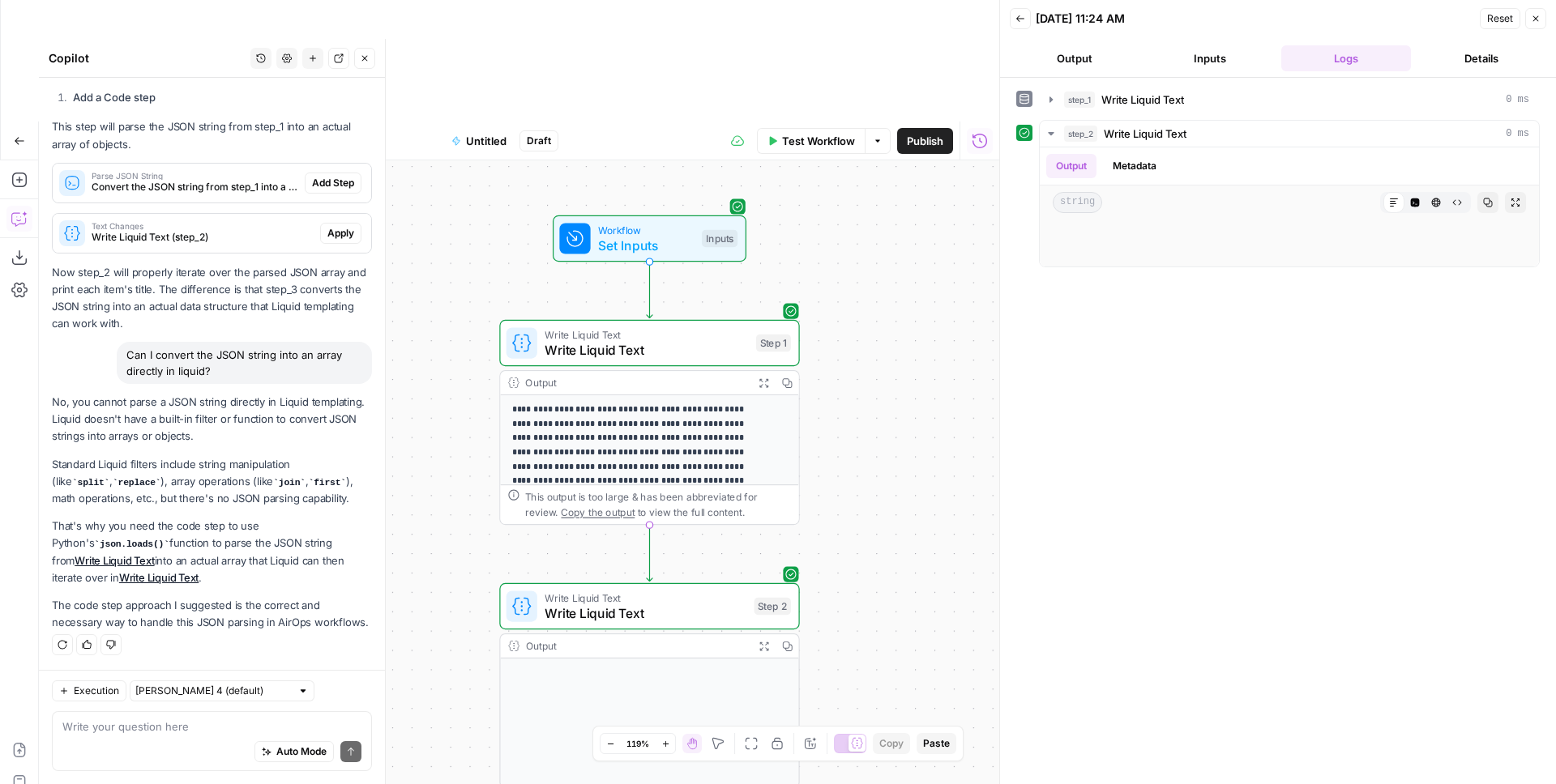
click at [638, 340] on span "Write Liquid Text" at bounding box center [646, 350] width 203 height 20
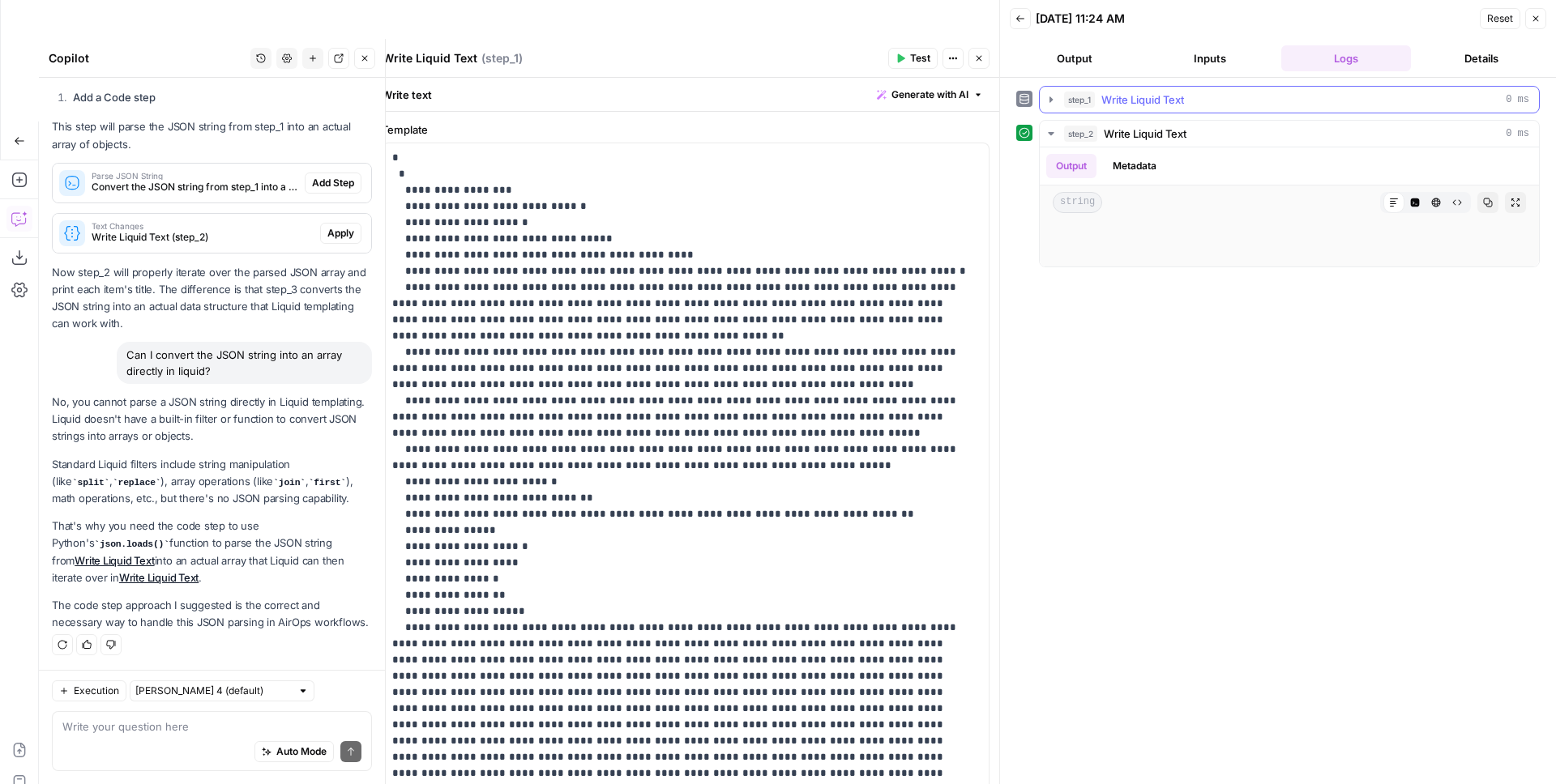
click at [1125, 94] on span "Write Liquid Text" at bounding box center [1142, 100] width 82 height 16
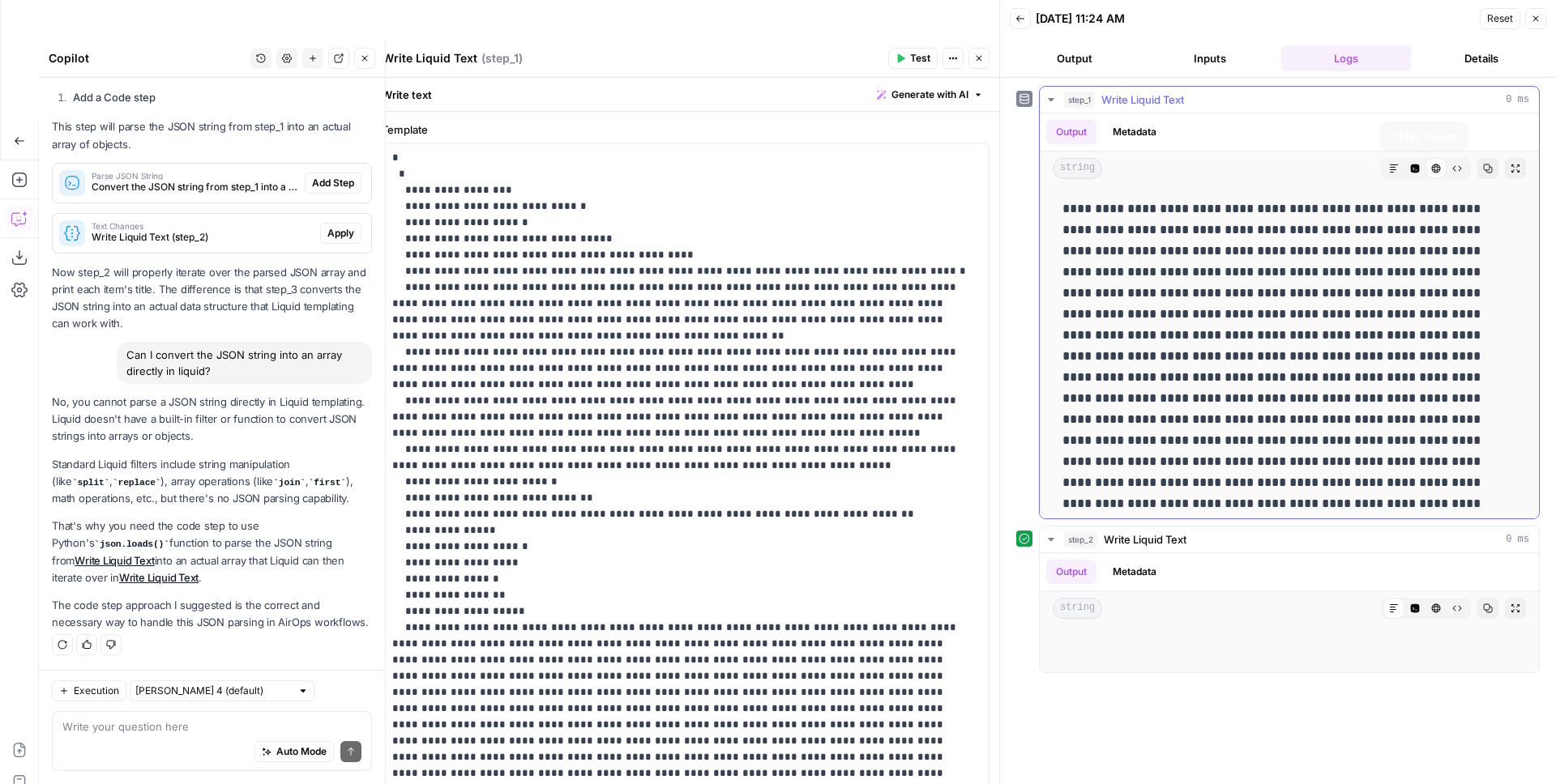
click at [1224, 167] on icon "button" at bounding box center [1415, 168] width 9 height 9
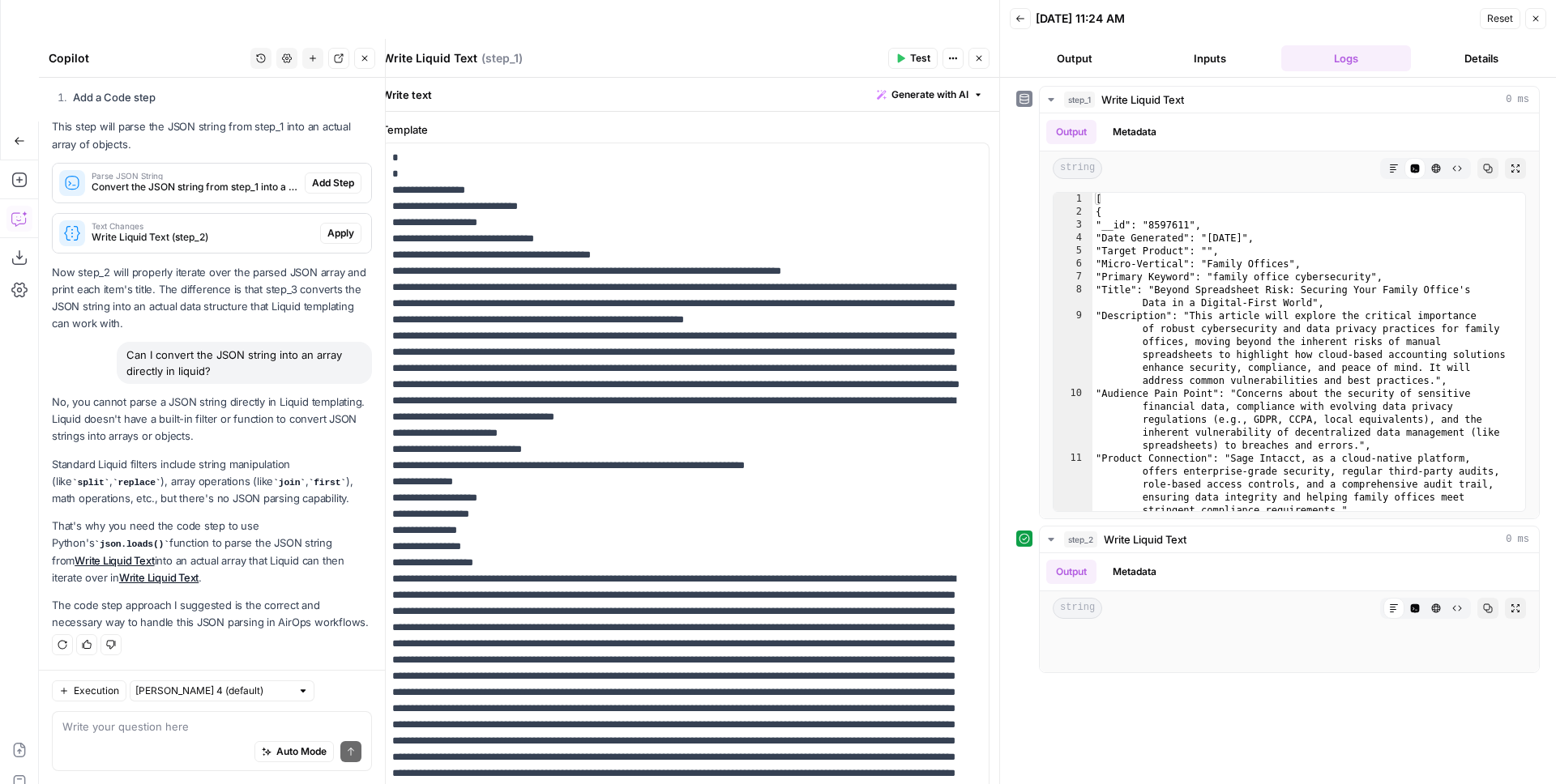
click at [1224, 17] on icon "button" at bounding box center [1535, 19] width 9 height 9
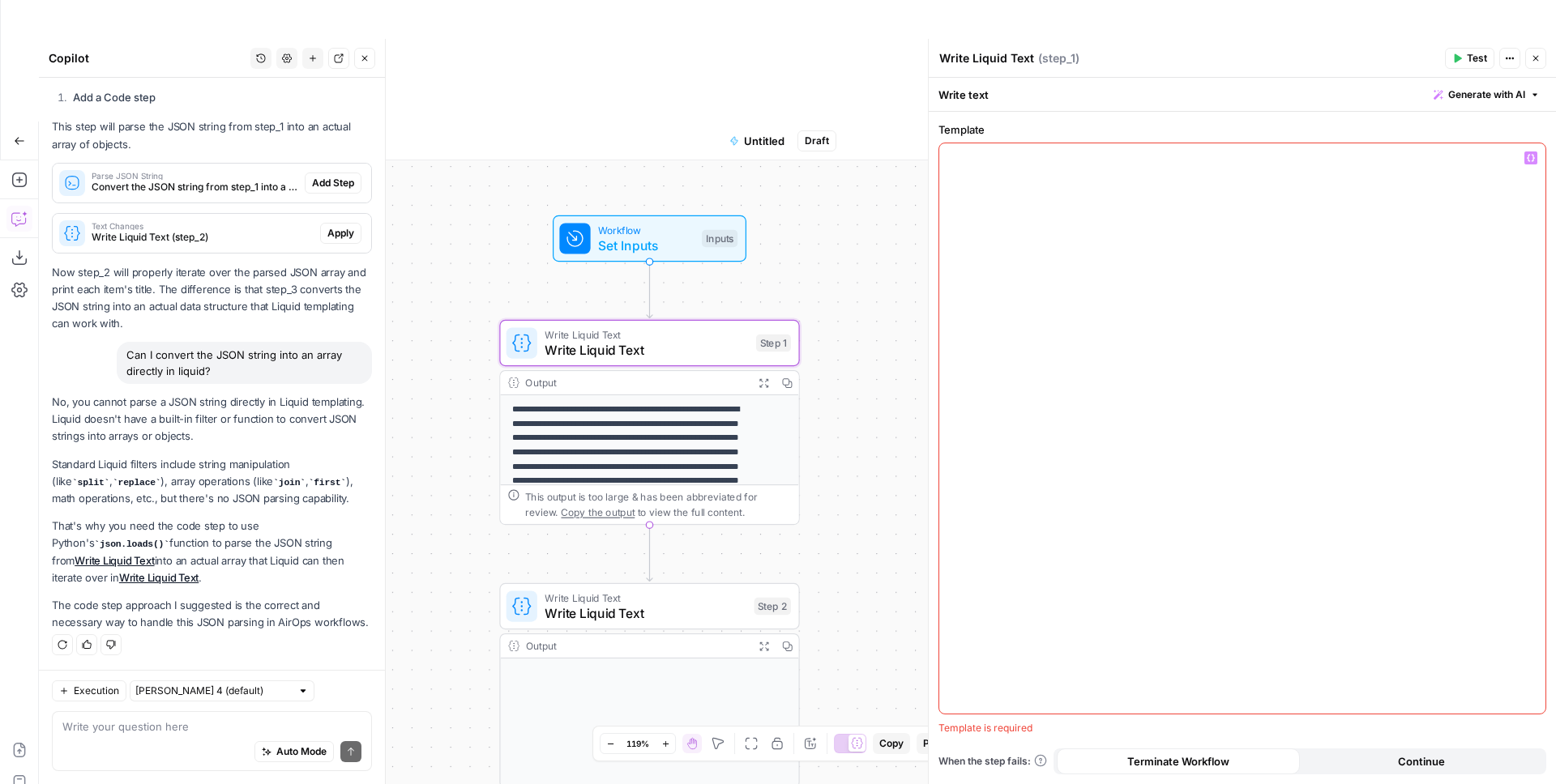
scroll to position [1090, 0]
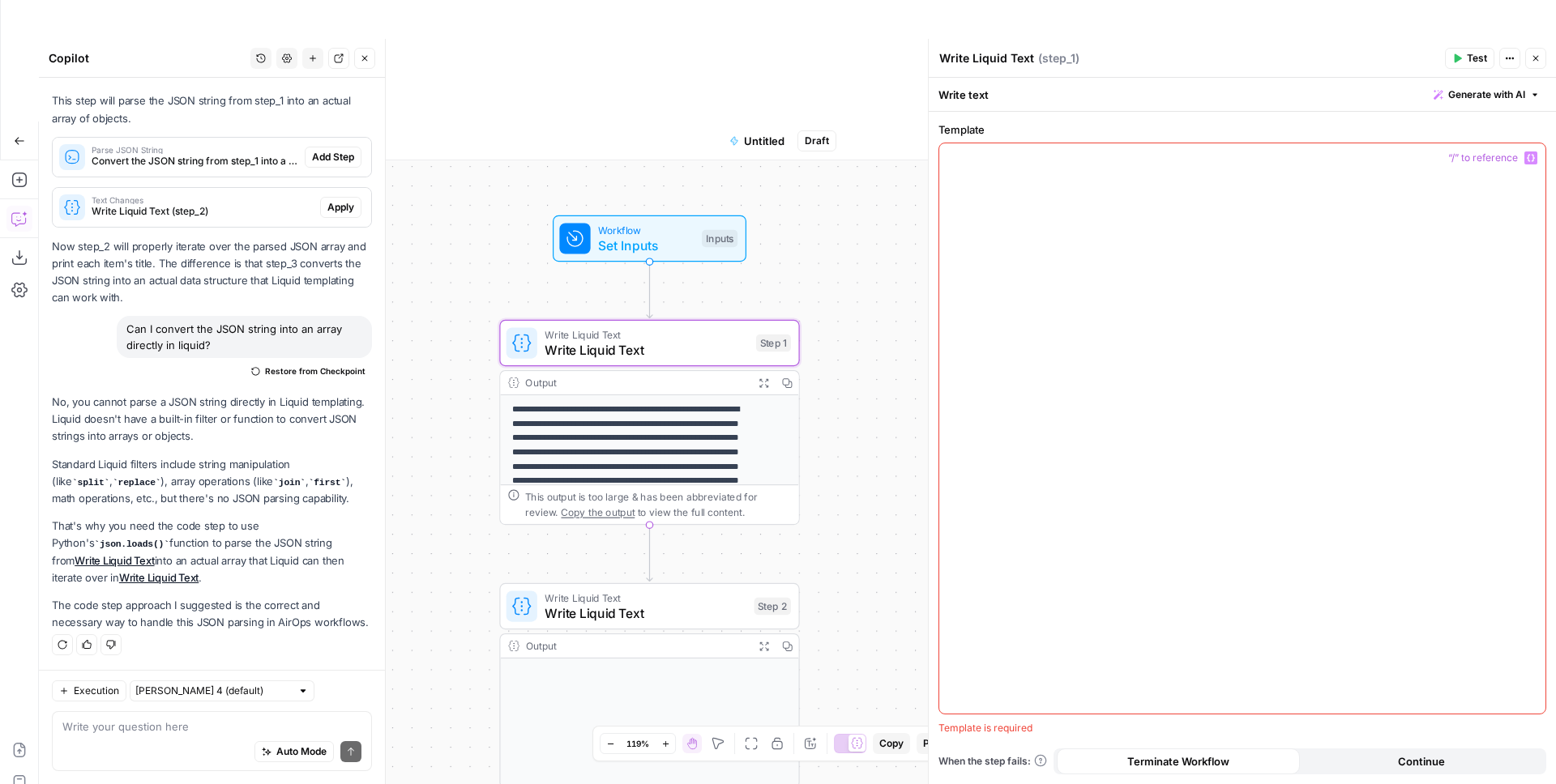
click at [1065, 227] on div at bounding box center [1241, 428] width 606 height 571
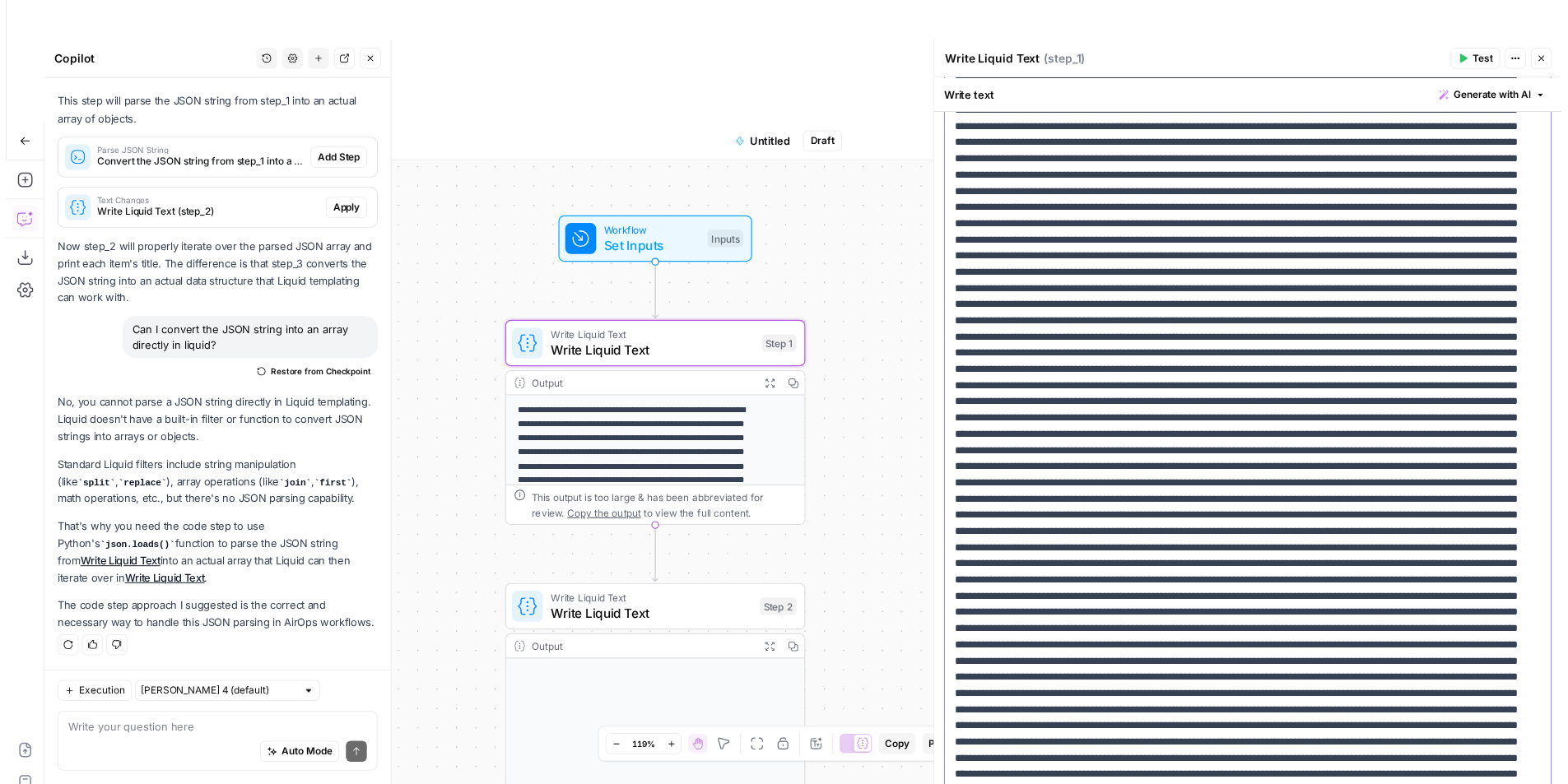
scroll to position [1378, 0]
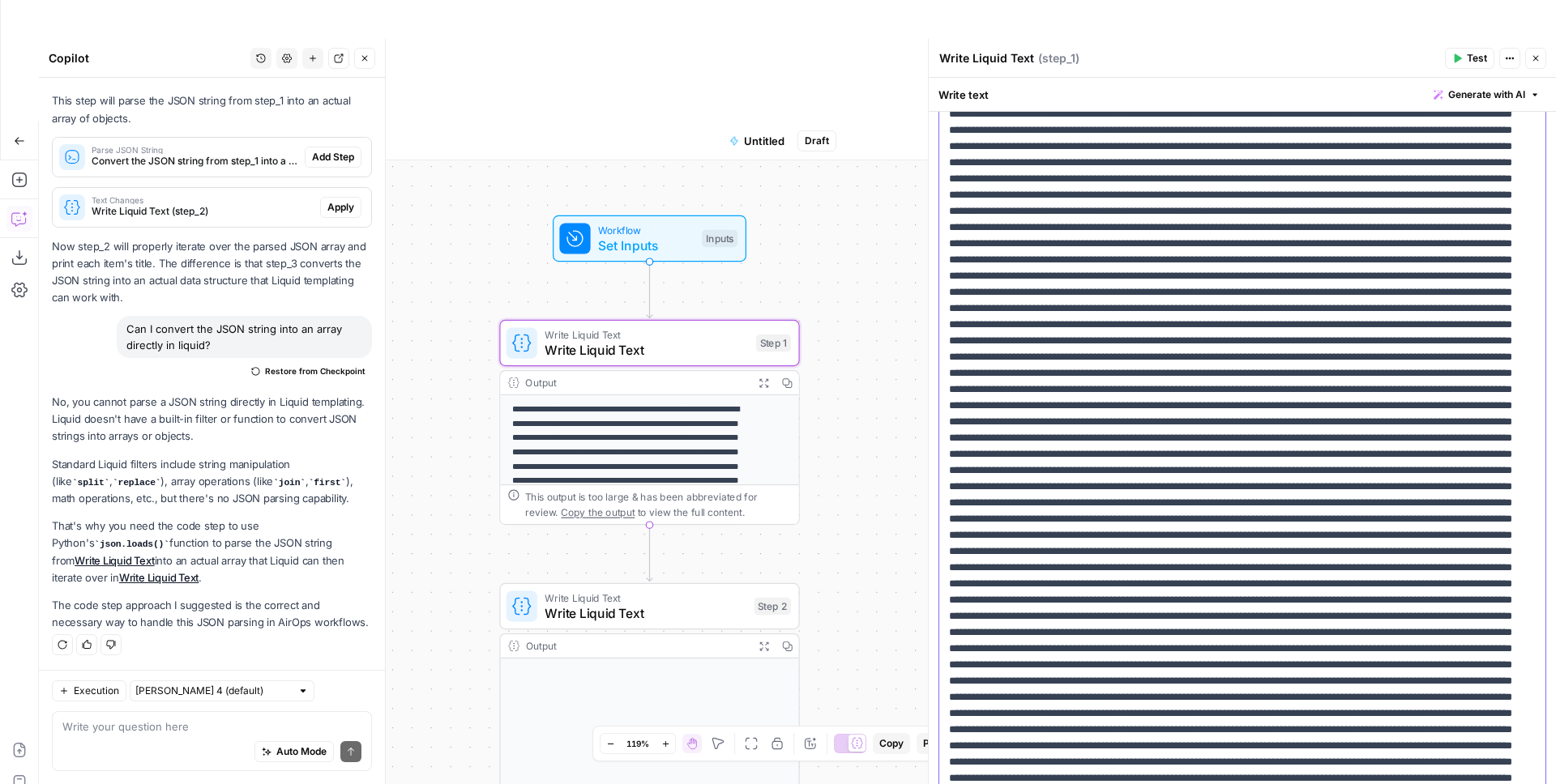
click at [1224, 57] on icon "button" at bounding box center [1536, 59] width 6 height 6
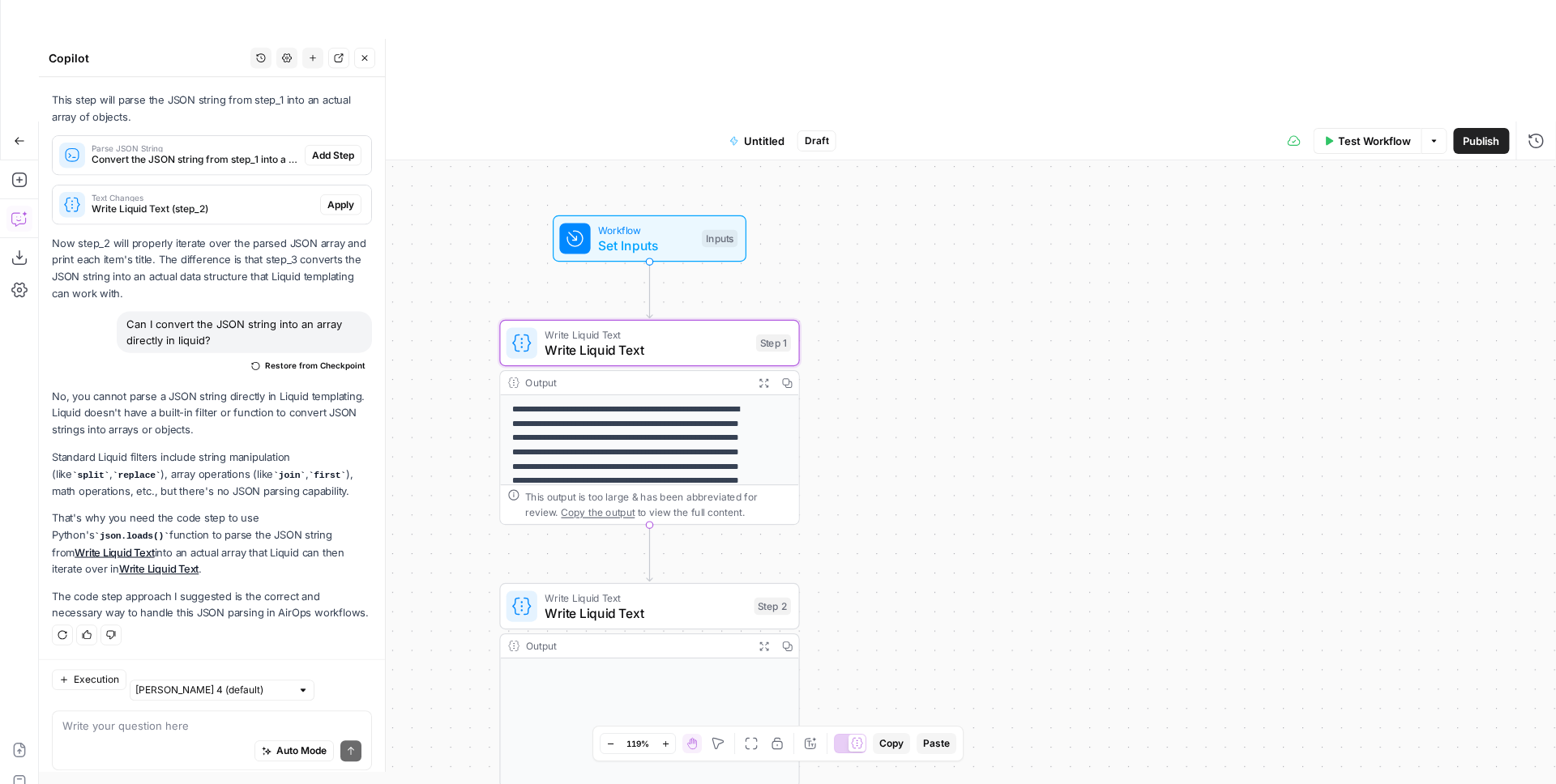
scroll to position [1090, 0]
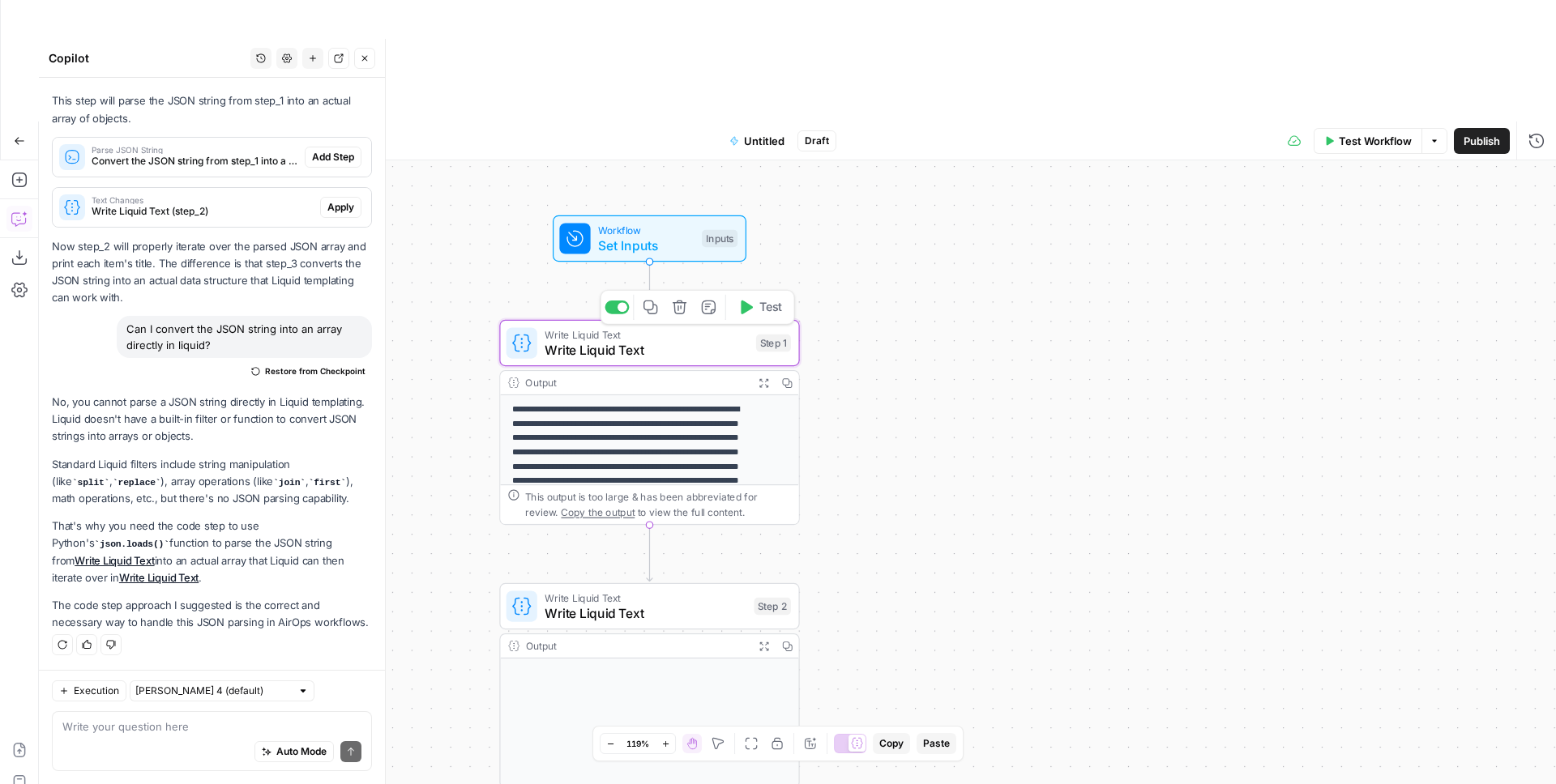
click at [678, 300] on icon "button" at bounding box center [679, 307] width 15 height 15
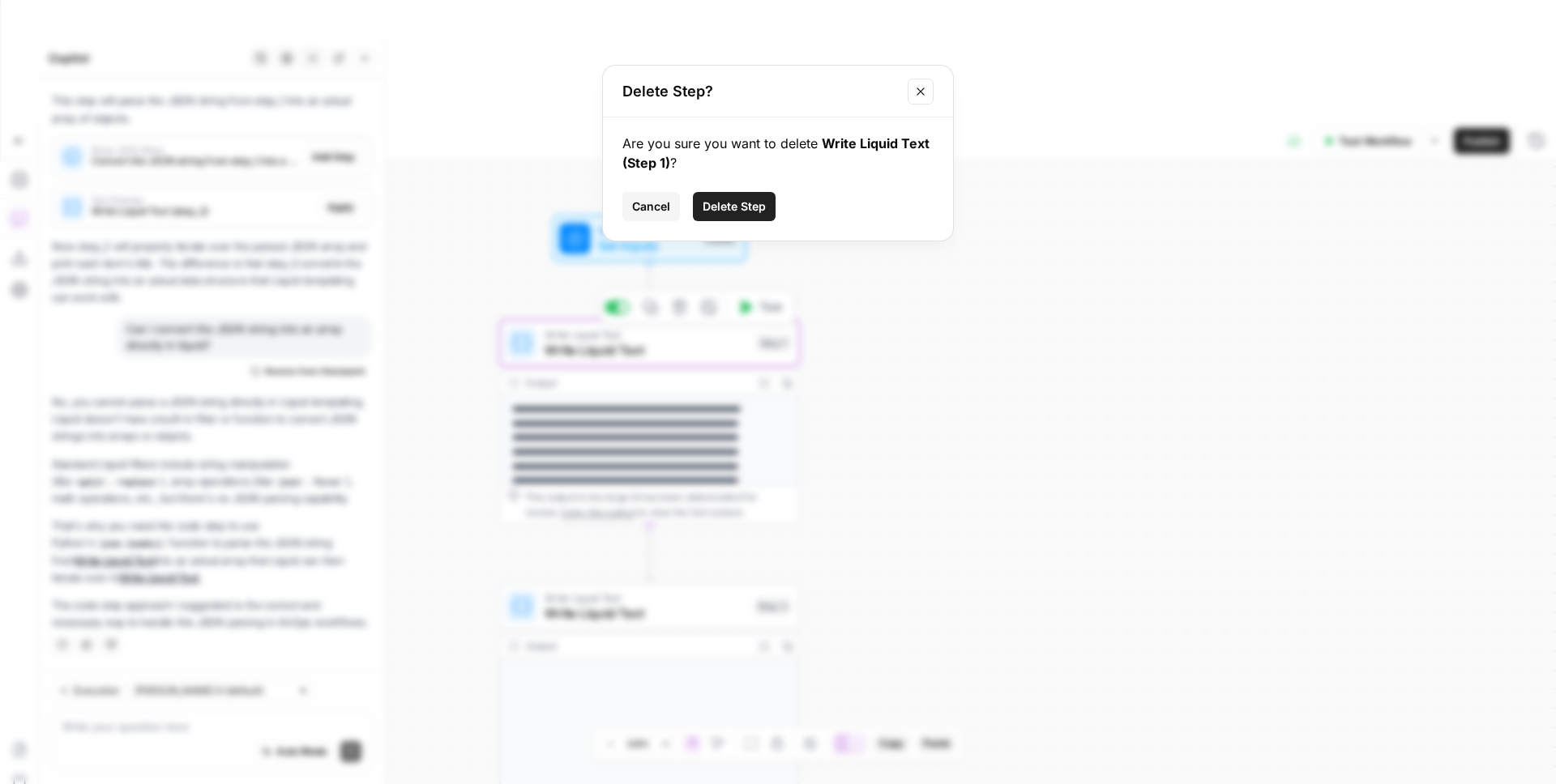
click at [727, 202] on span "Delete Step" at bounding box center [734, 206] width 64 height 16
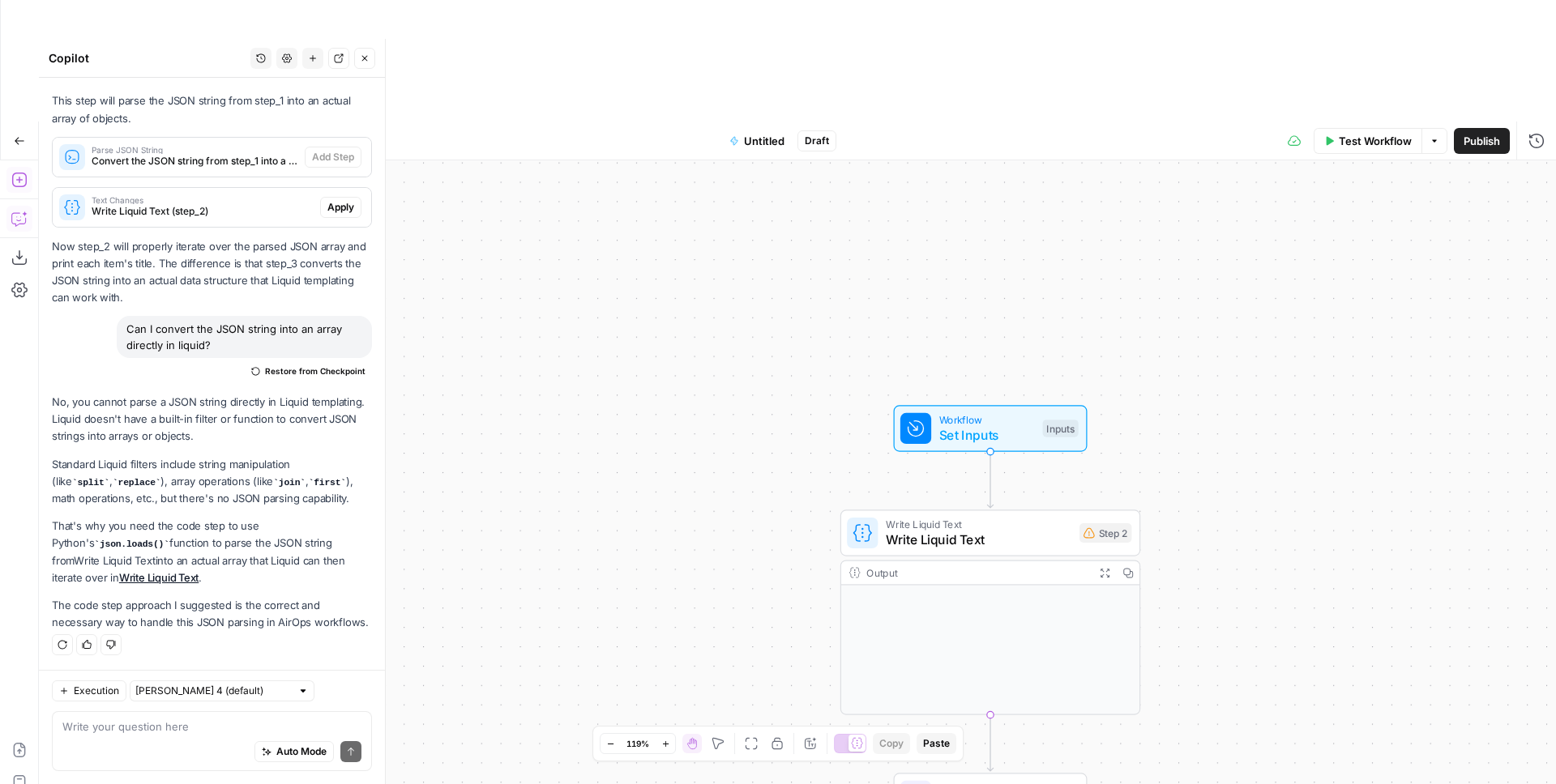
click at [30, 167] on button "Add Steps" at bounding box center [19, 179] width 26 height 26
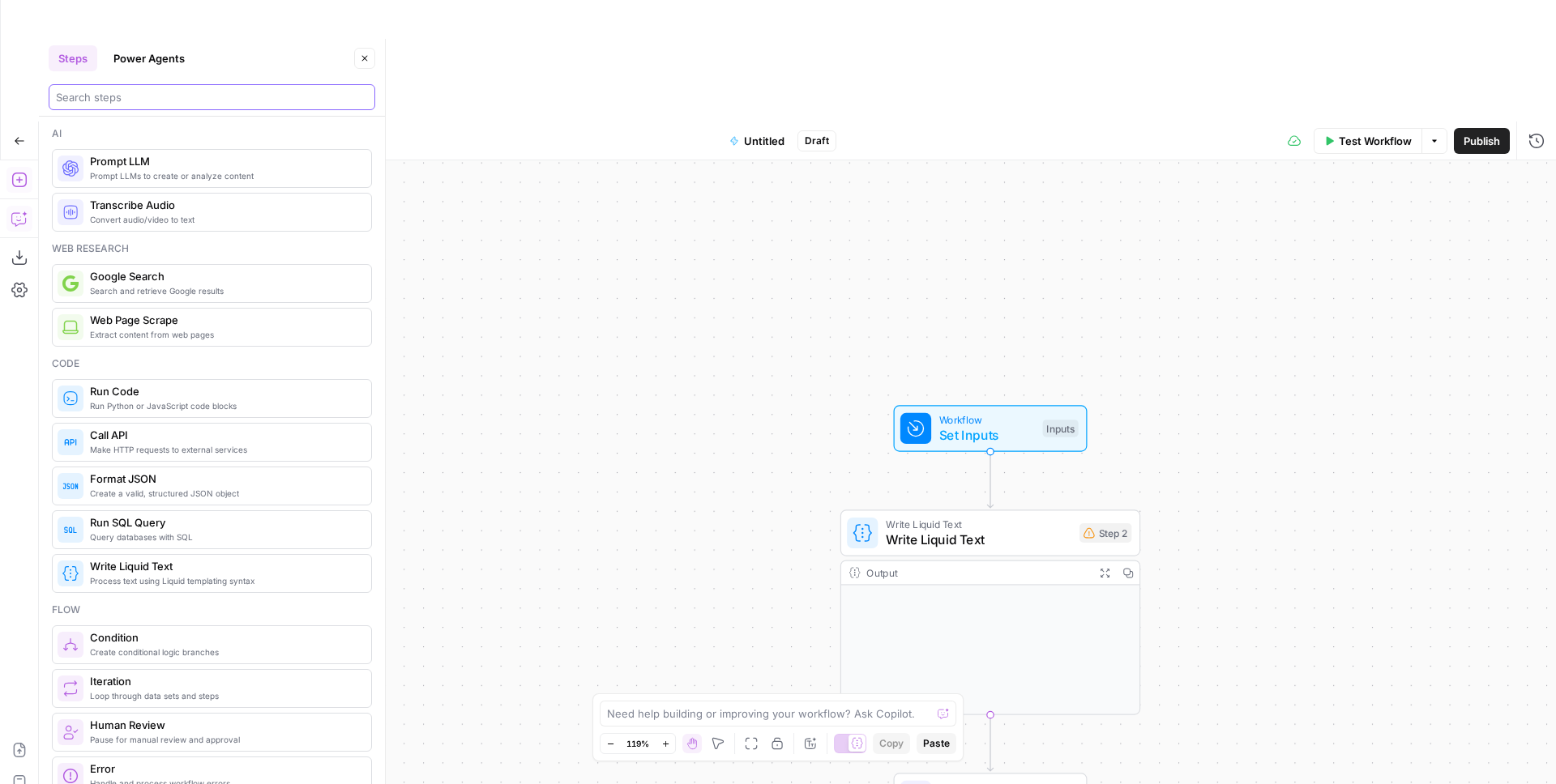
click at [142, 95] on input "search" at bounding box center [211, 97] width 312 height 16
type input "code"
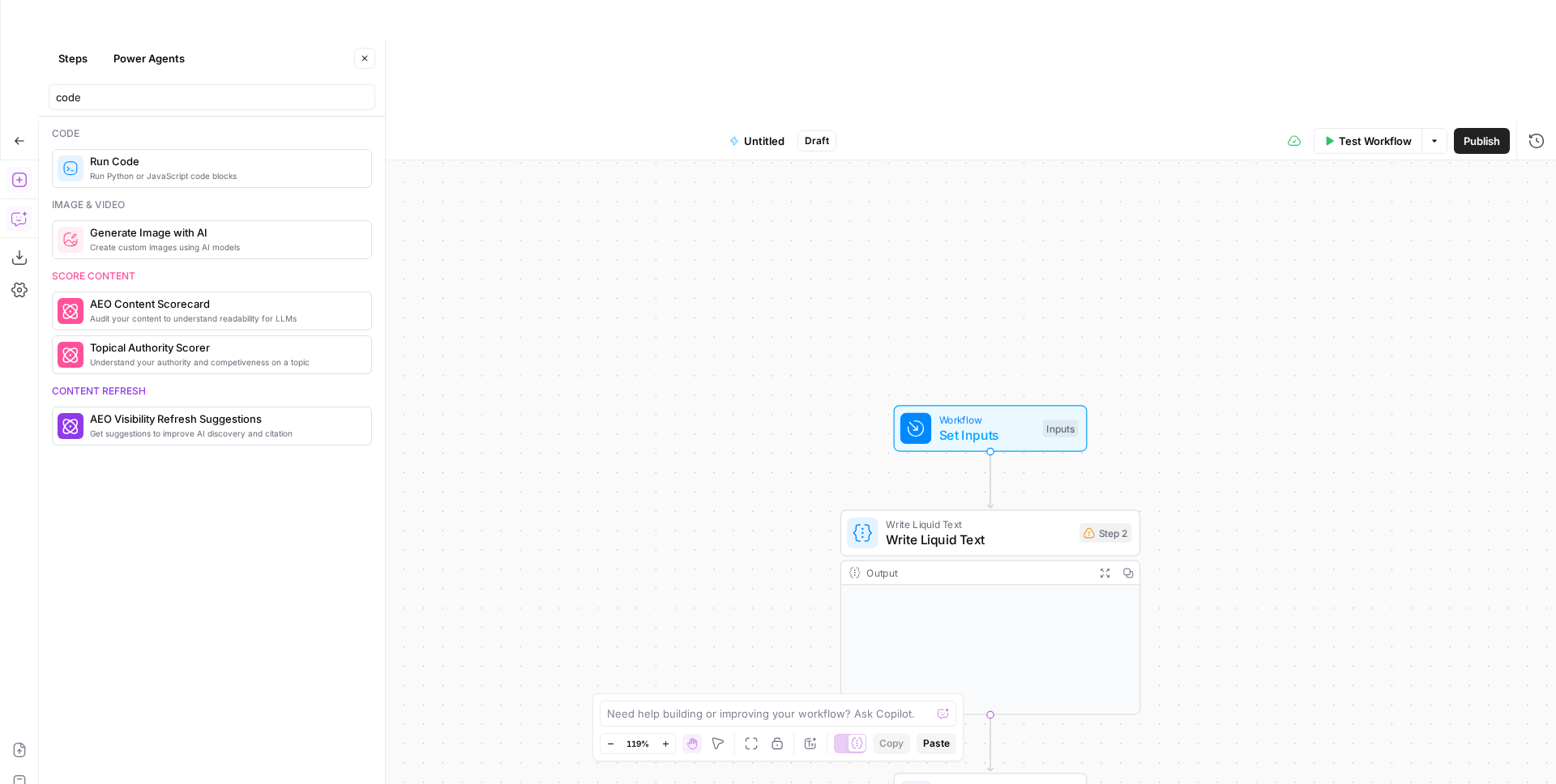
click at [158, 164] on span "Run Code" at bounding box center [224, 161] width 268 height 16
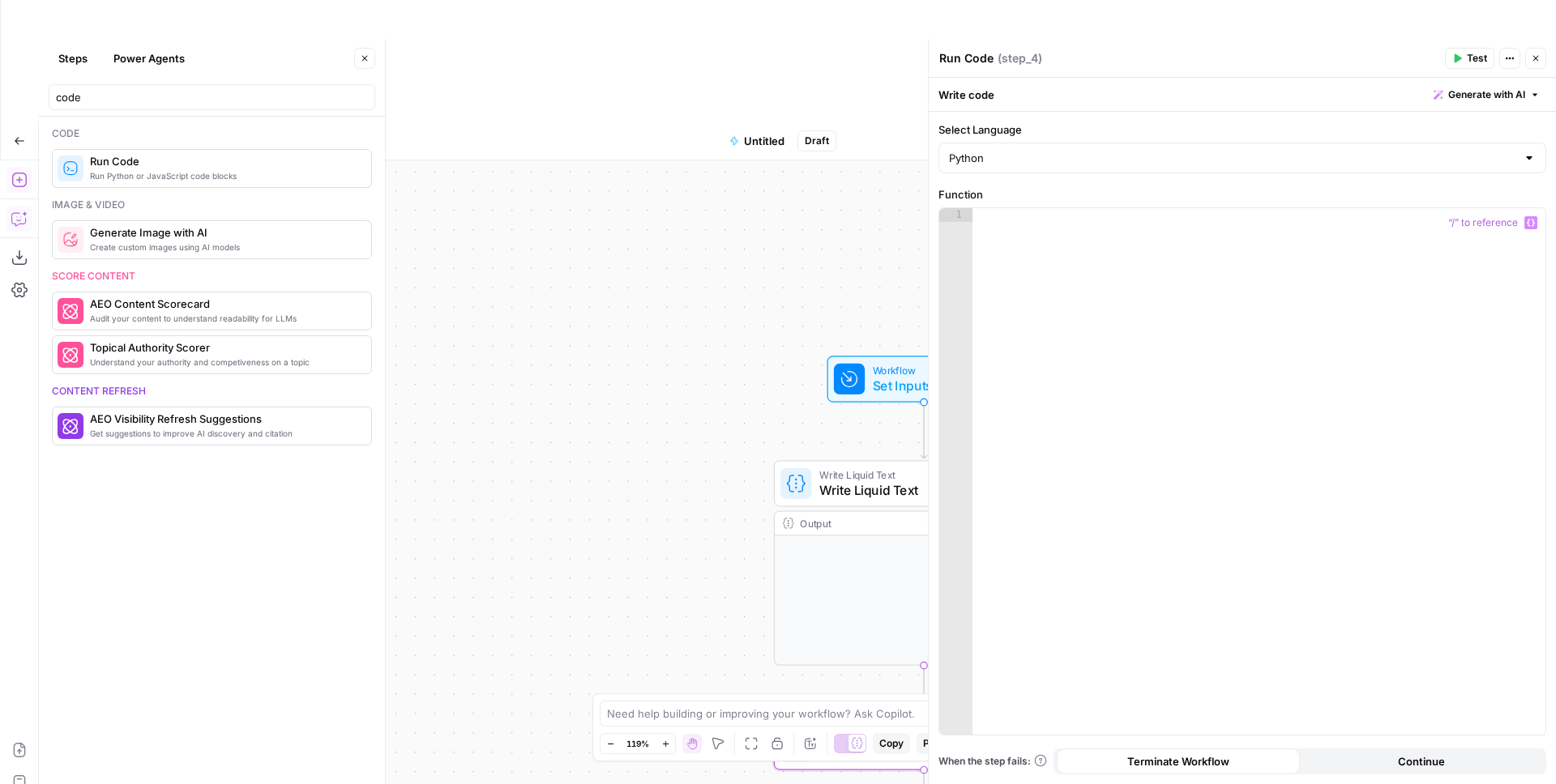
drag, startPoint x: 732, startPoint y: 447, endPoint x: 768, endPoint y: 309, distance: 142.6
click at [533, 312] on div "Workflow Set Inputs Inputs Write Liquid Text Write Liquid Text Step 2 Output Ex…" at bounding box center [797, 533] width 1517 height 745
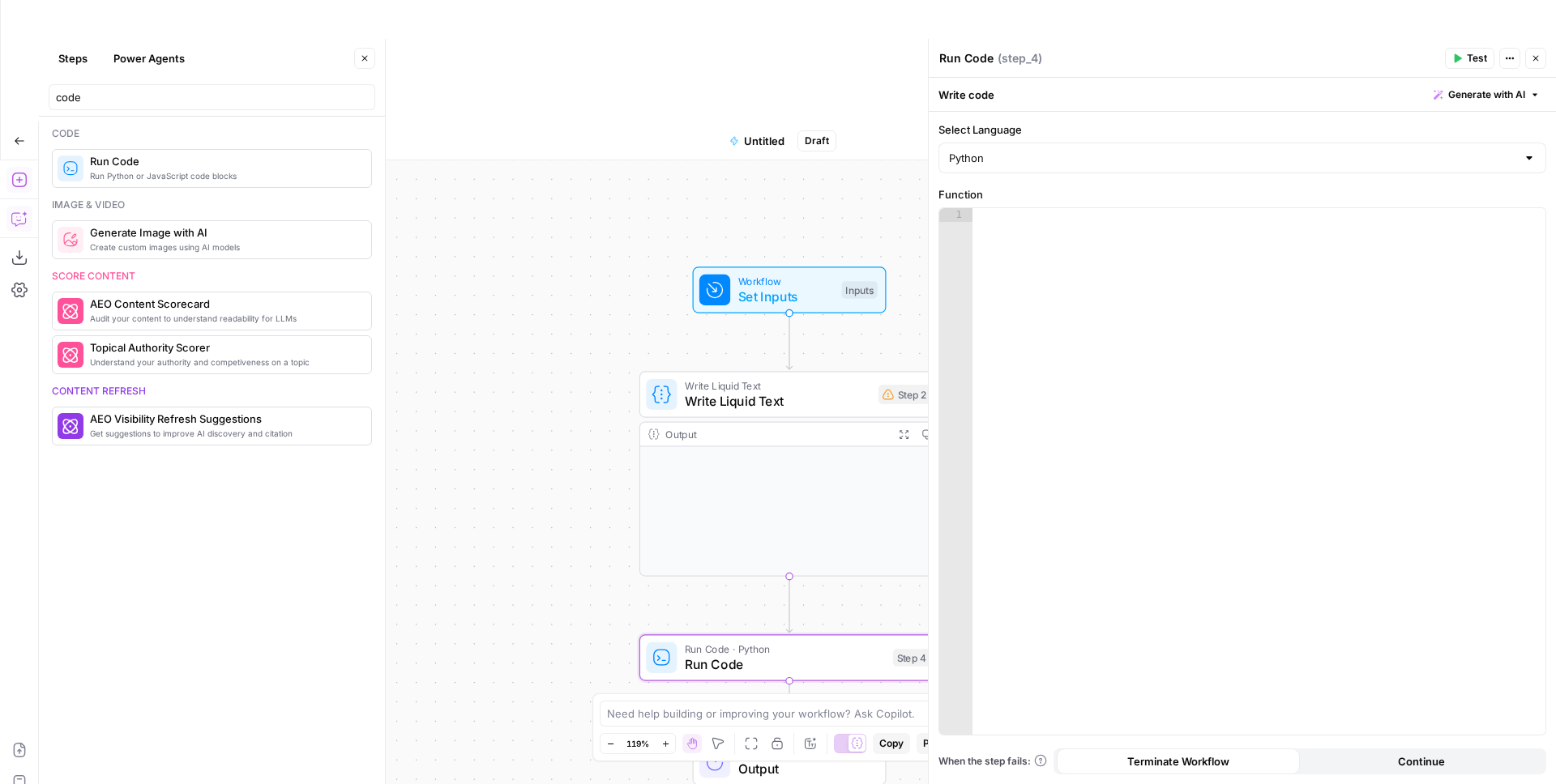
click at [1123, 303] on div at bounding box center [1258, 485] width 573 height 555
type textarea "******"
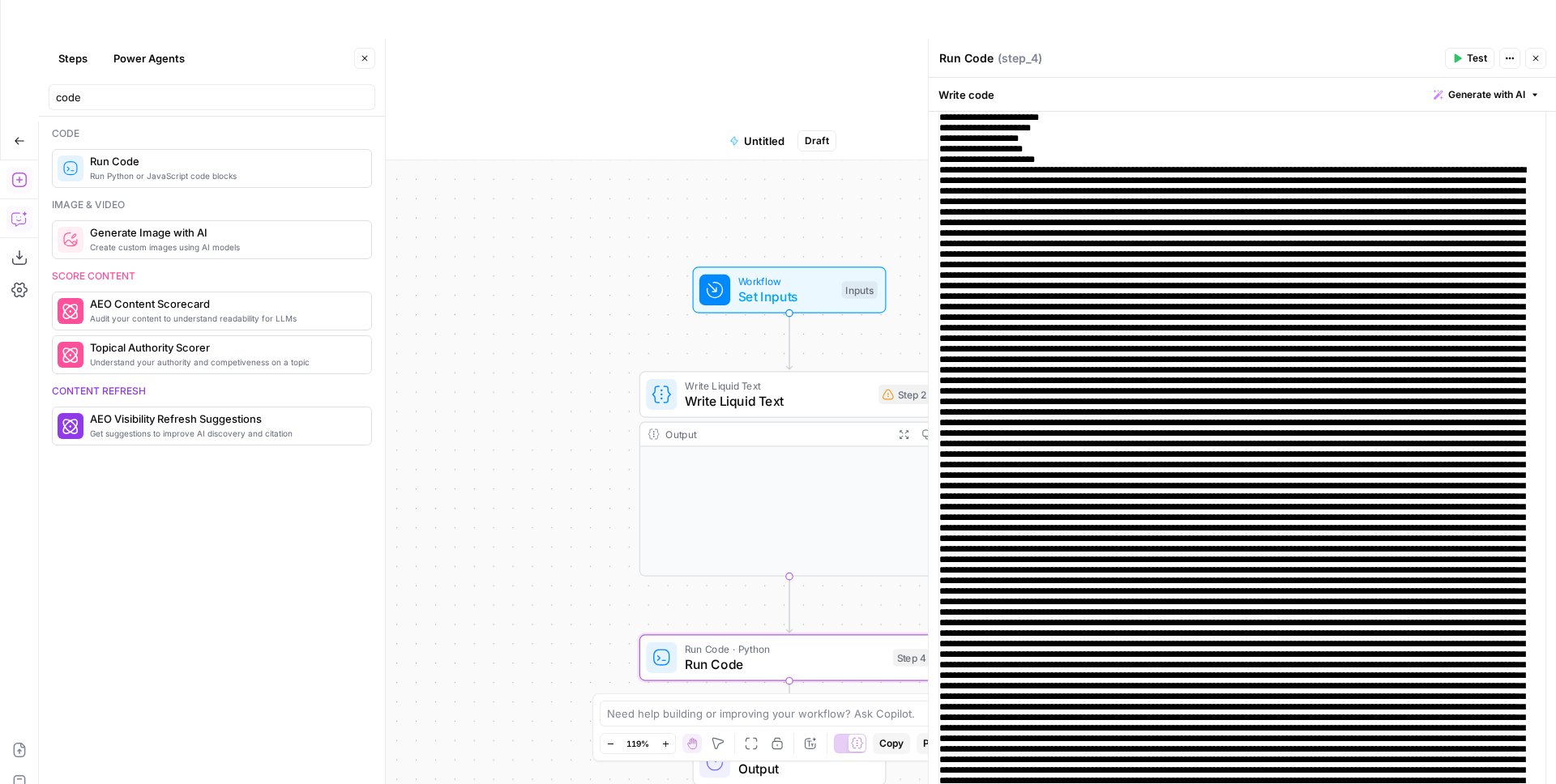
scroll to position [0, 0]
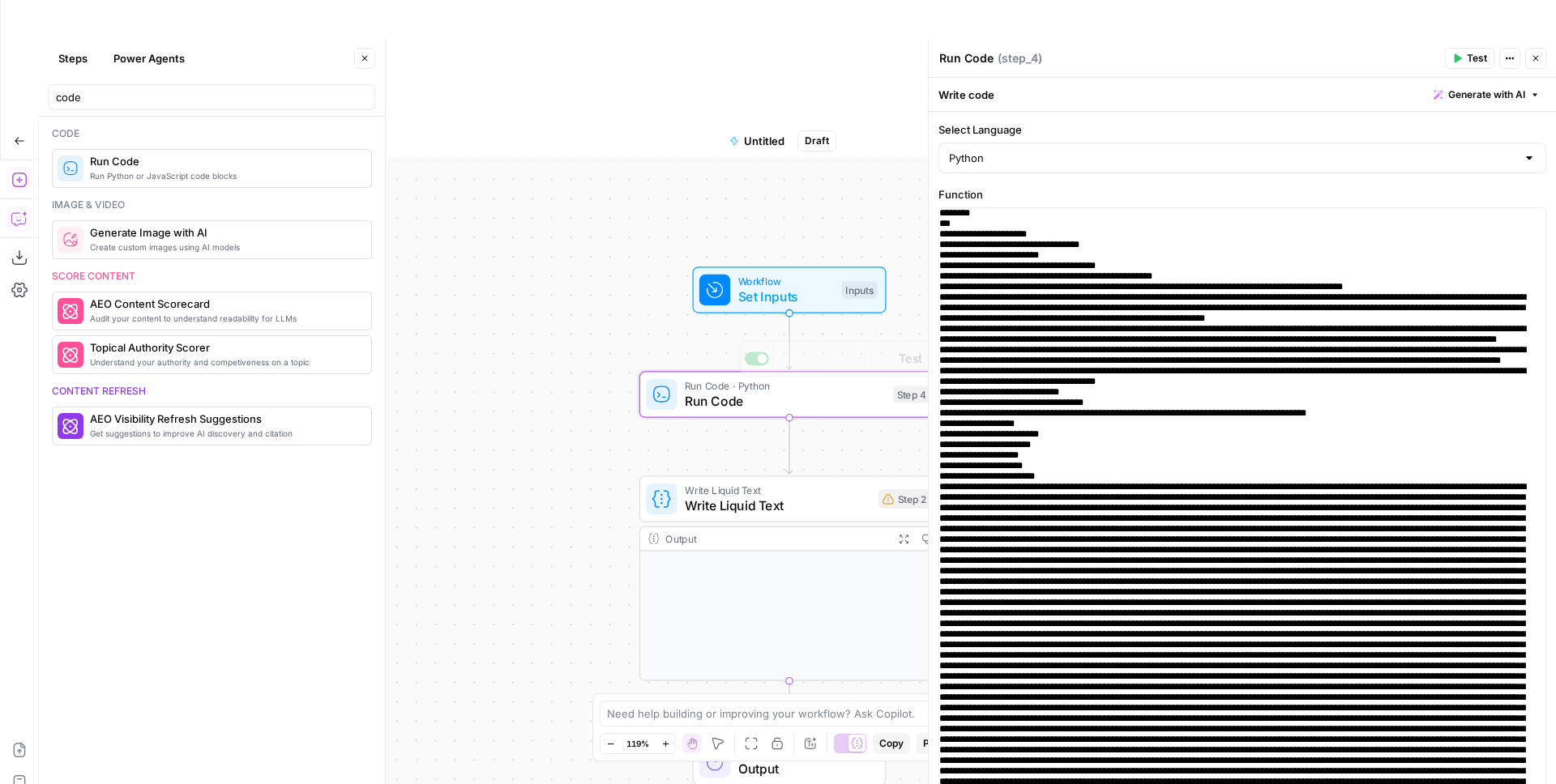
click at [981, 161] on input "Select Language" at bounding box center [1233, 157] width 567 height 16
click at [979, 192] on span "JavaScript" at bounding box center [1241, 198] width 543 height 16
type input "JavaScript"
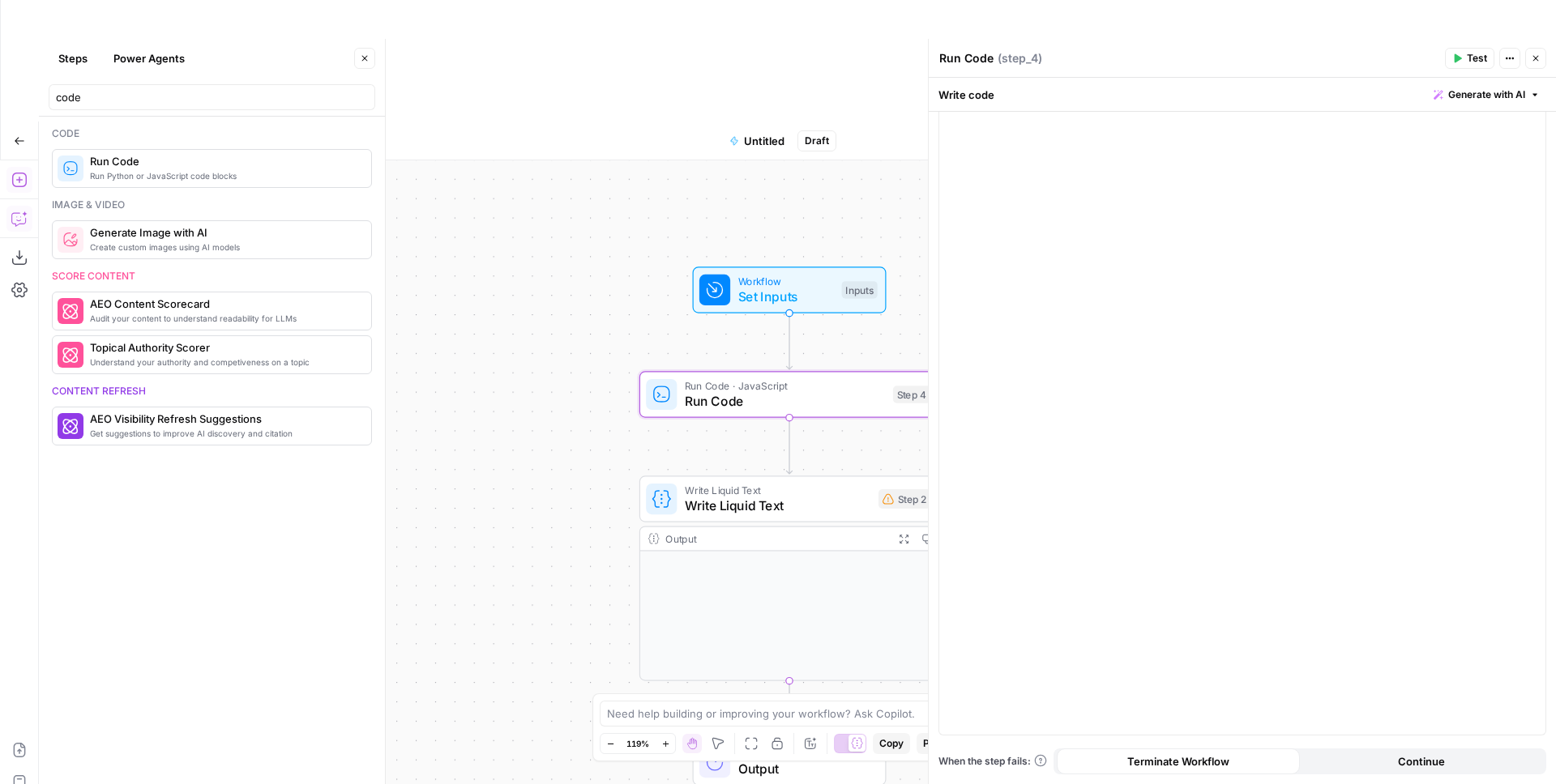
click at [1224, 54] on span "Test" at bounding box center [1476, 58] width 20 height 14
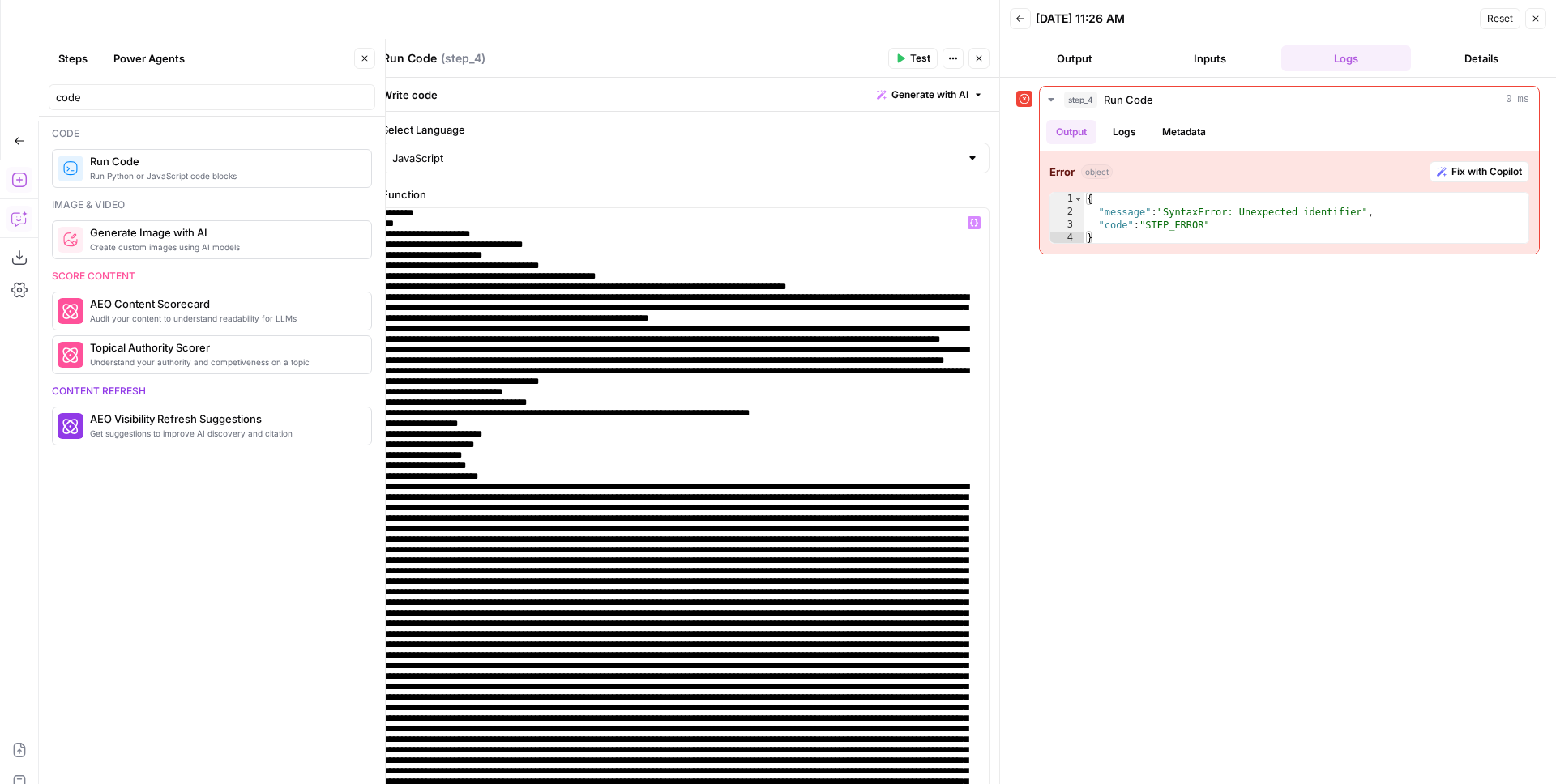
click at [366, 59] on icon "button" at bounding box center [365, 59] width 6 height 6
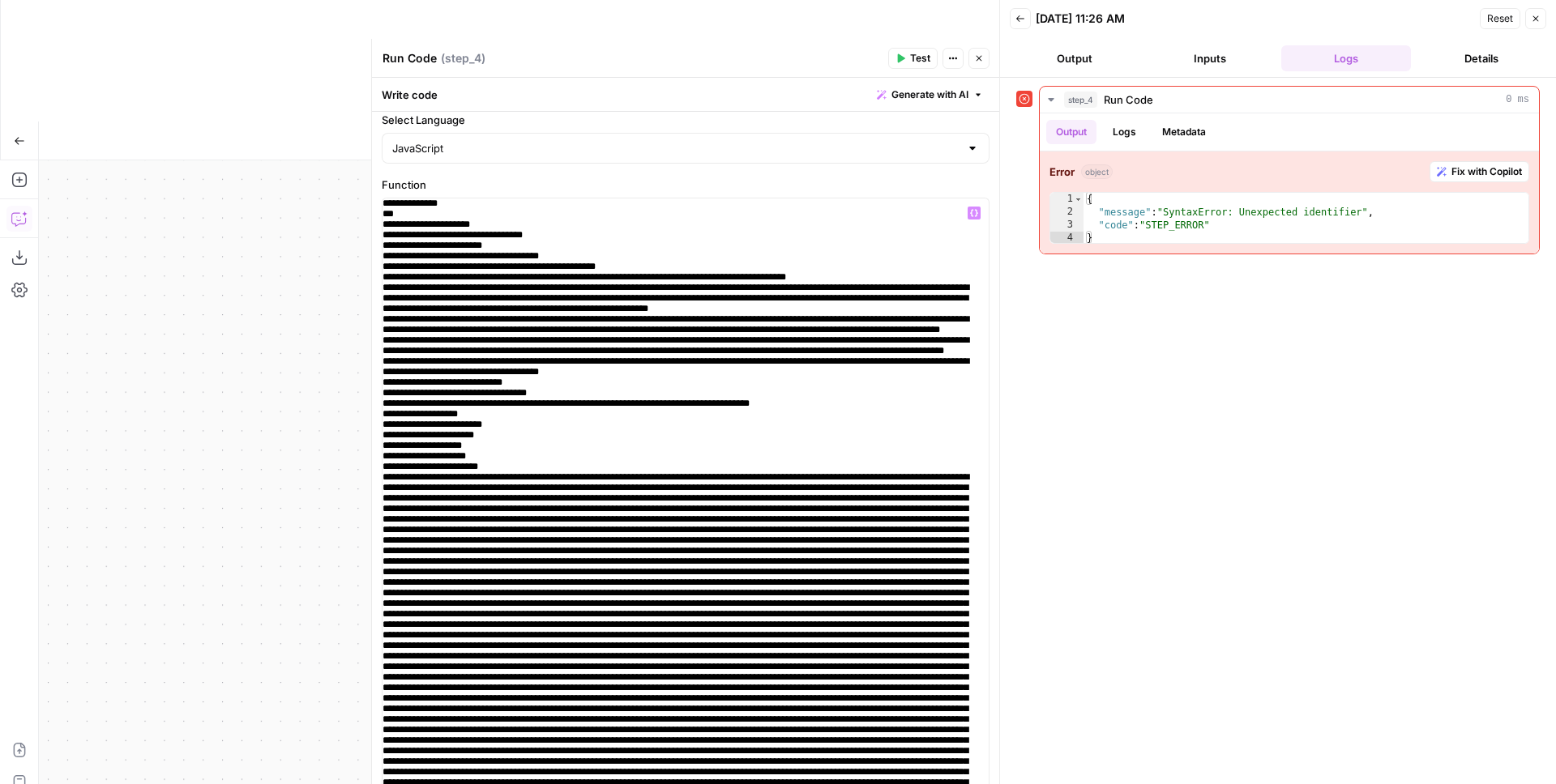
scroll to position [30, 0]
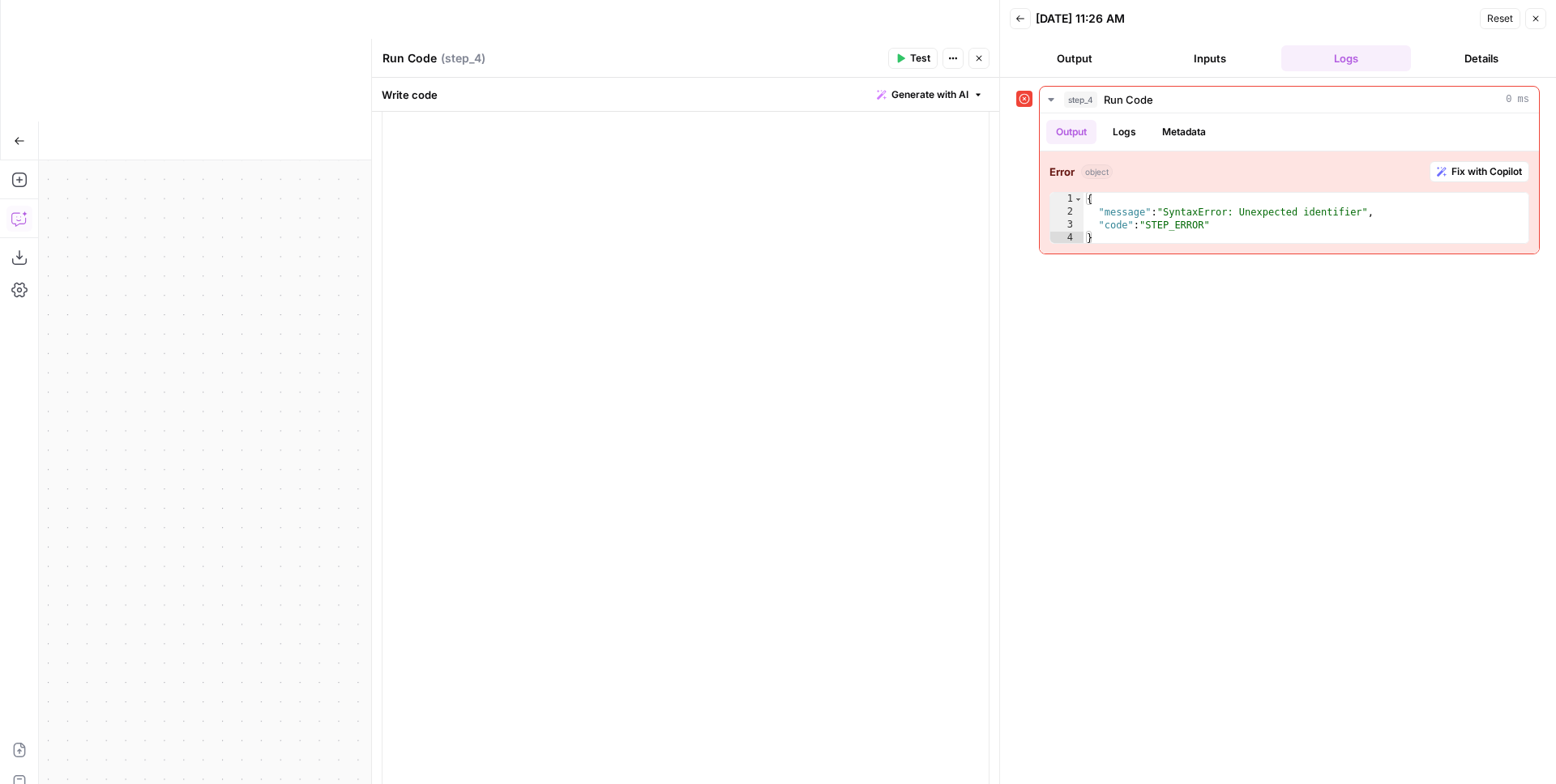
scroll to position [15704, 0]
click at [930, 53] on button "Test" at bounding box center [913, 58] width 49 height 21
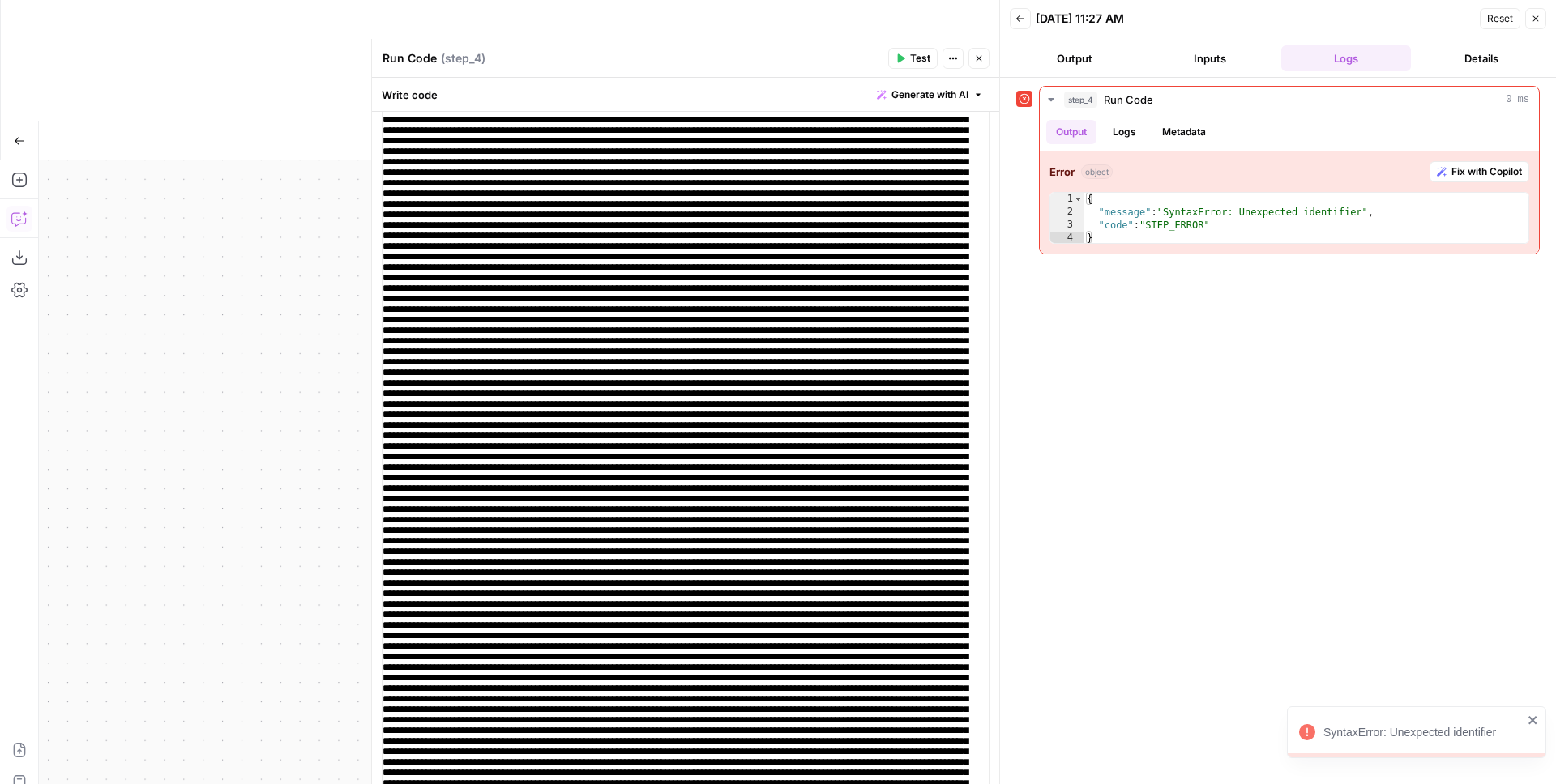
scroll to position [0, 0]
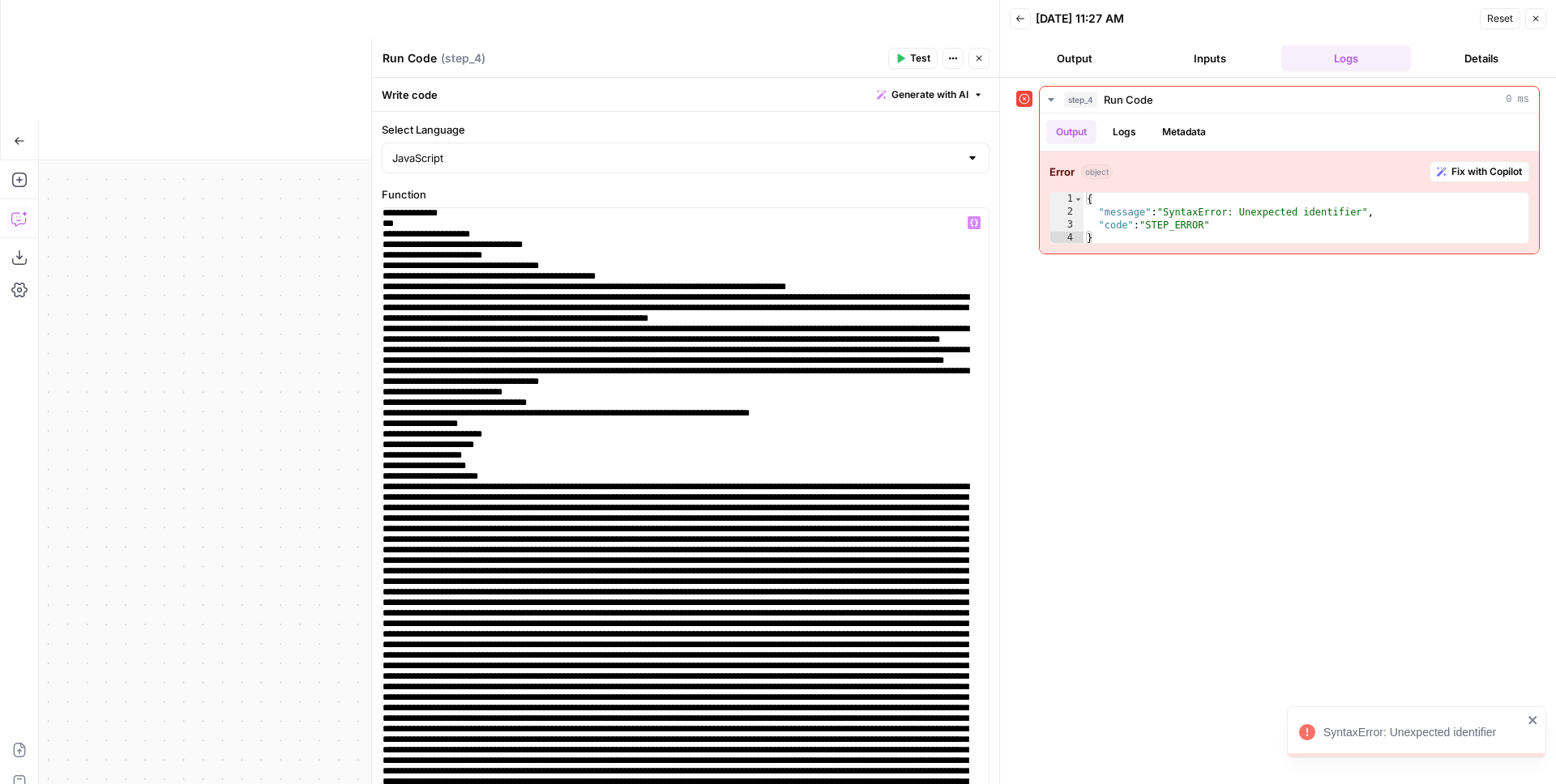
type textarea "**********"
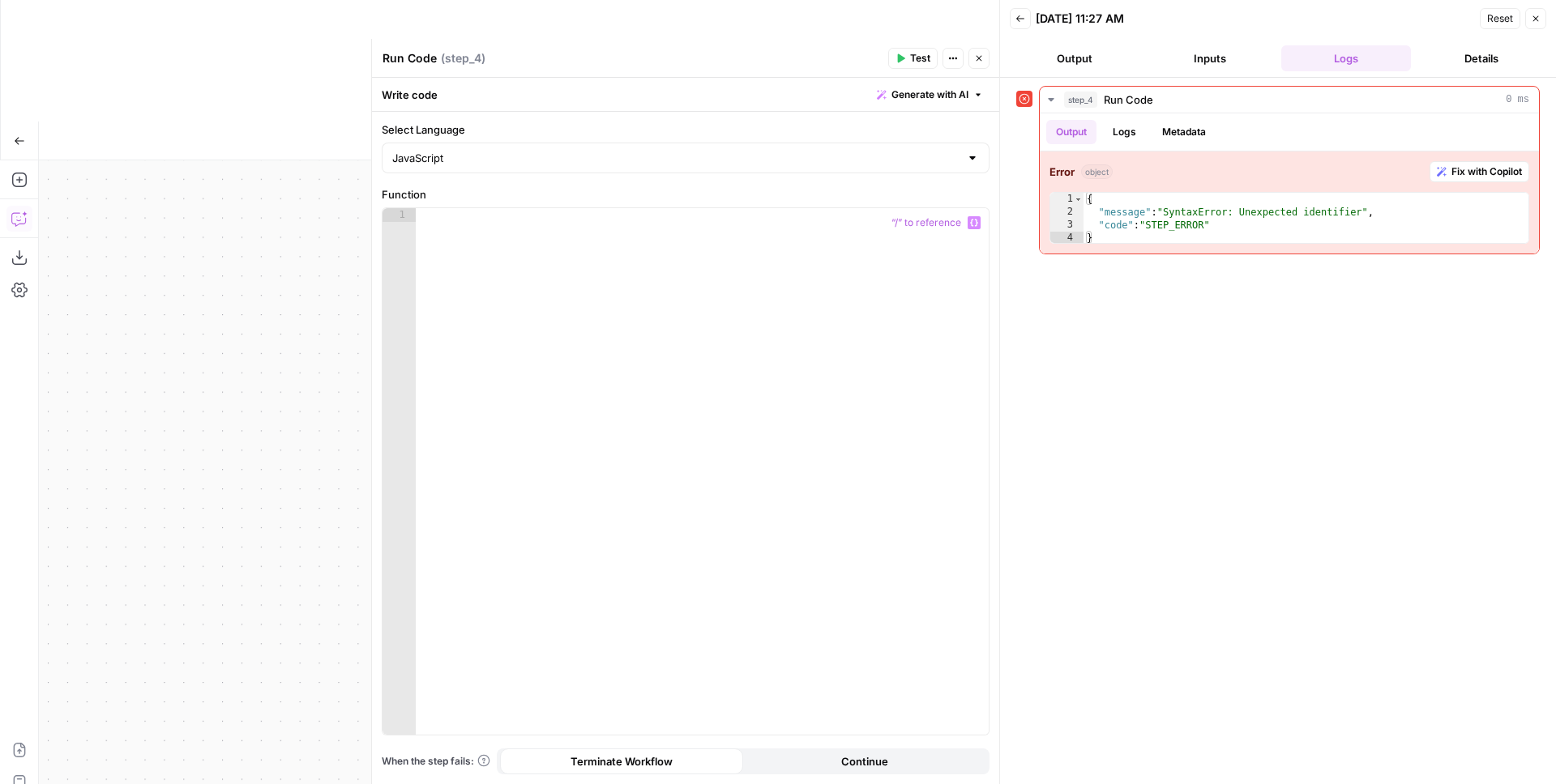
click at [483, 211] on div at bounding box center [702, 485] width 573 height 555
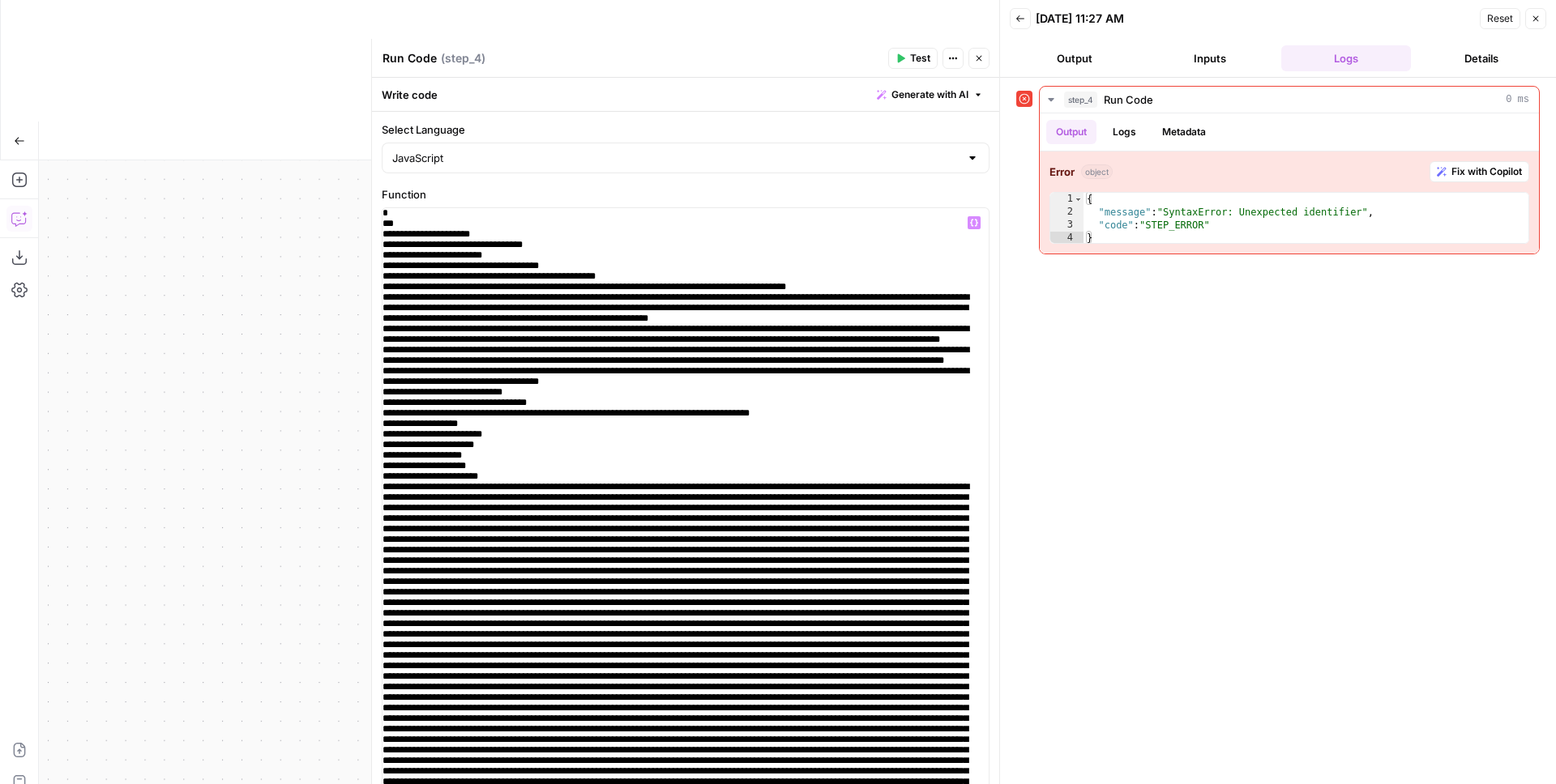
click at [420, 164] on input "Select Language" at bounding box center [676, 157] width 567 height 16
type input "JavaScript"
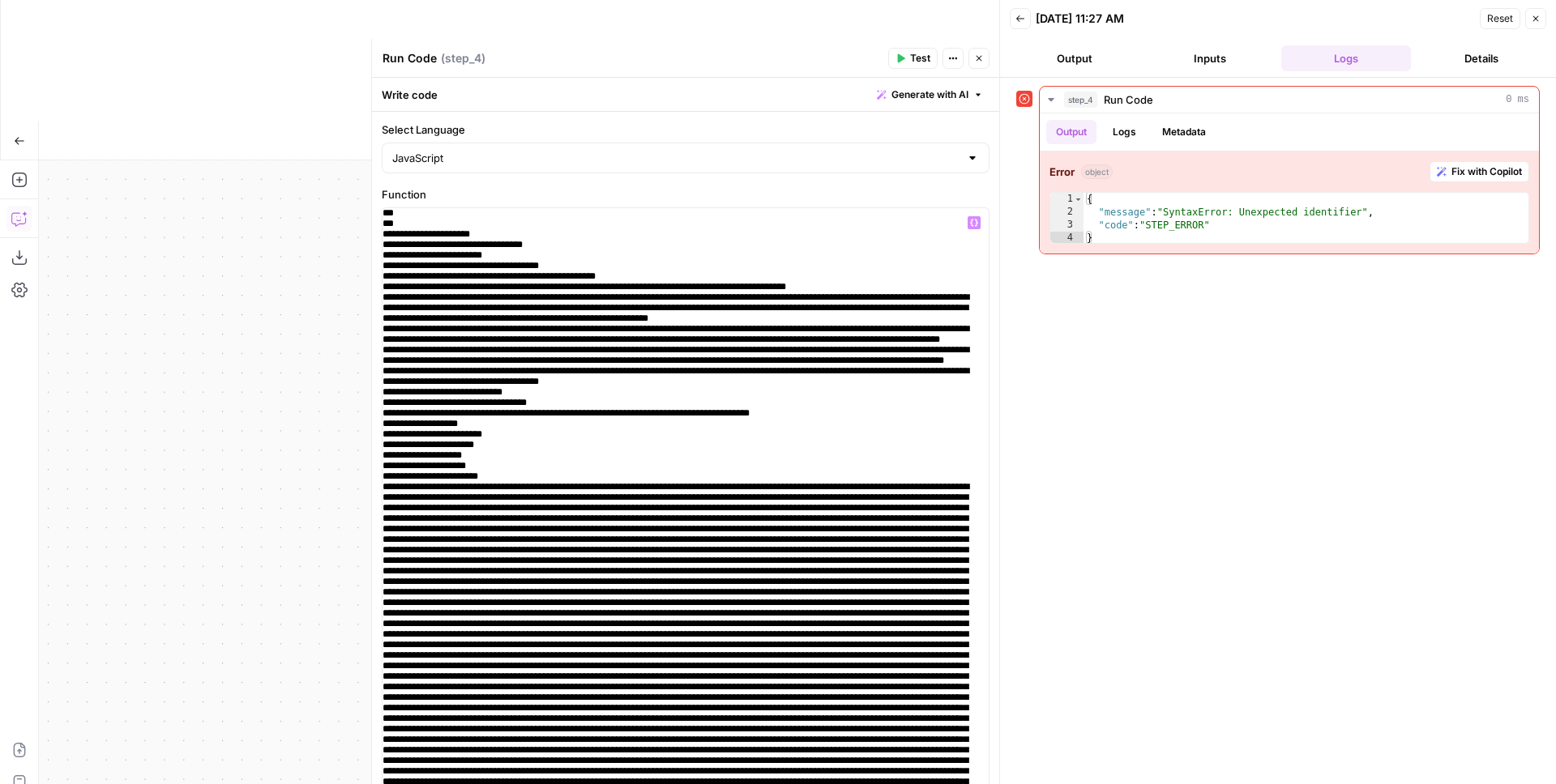
type textarea "**********"
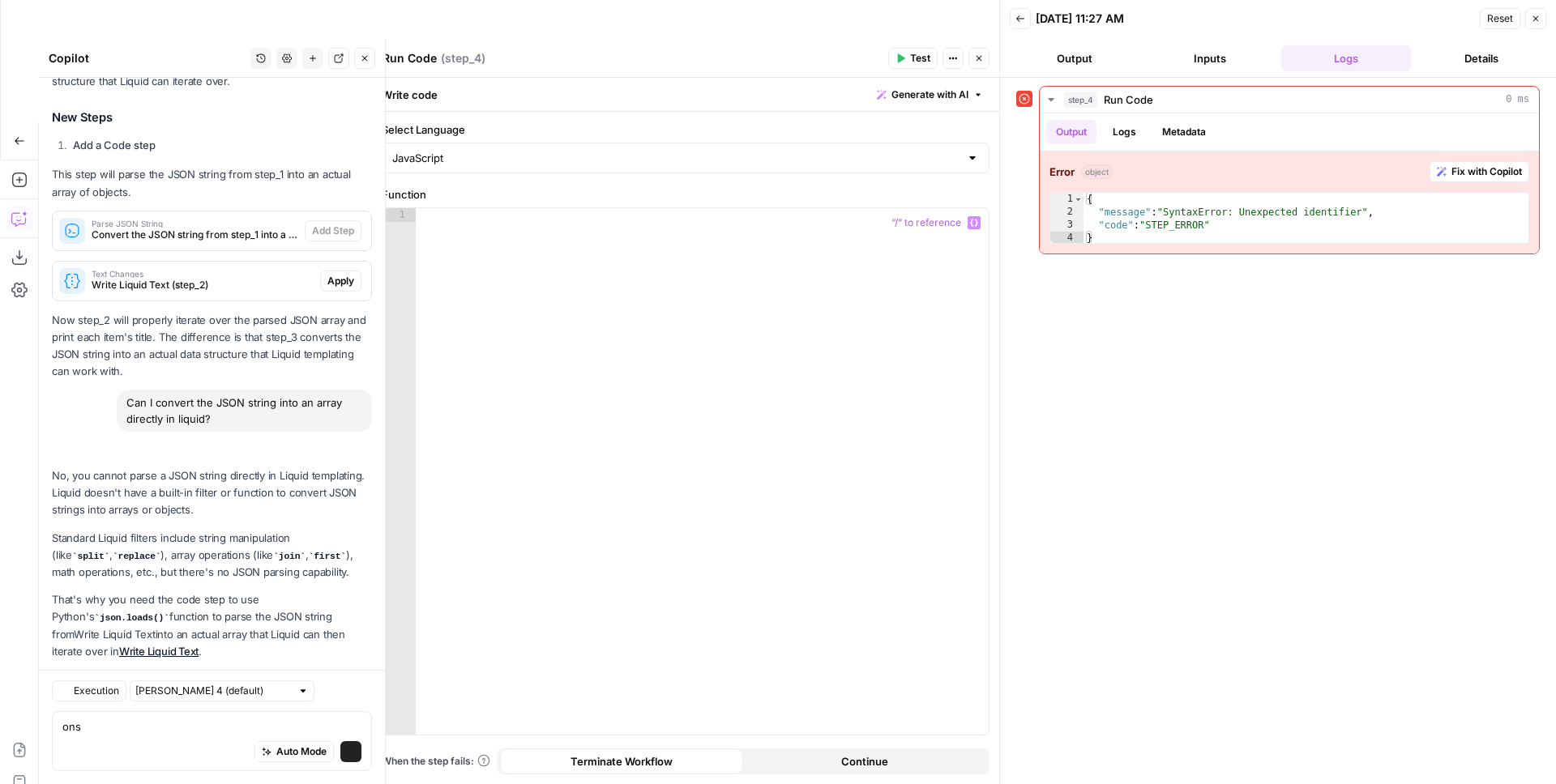
scroll to position [1090, 0]
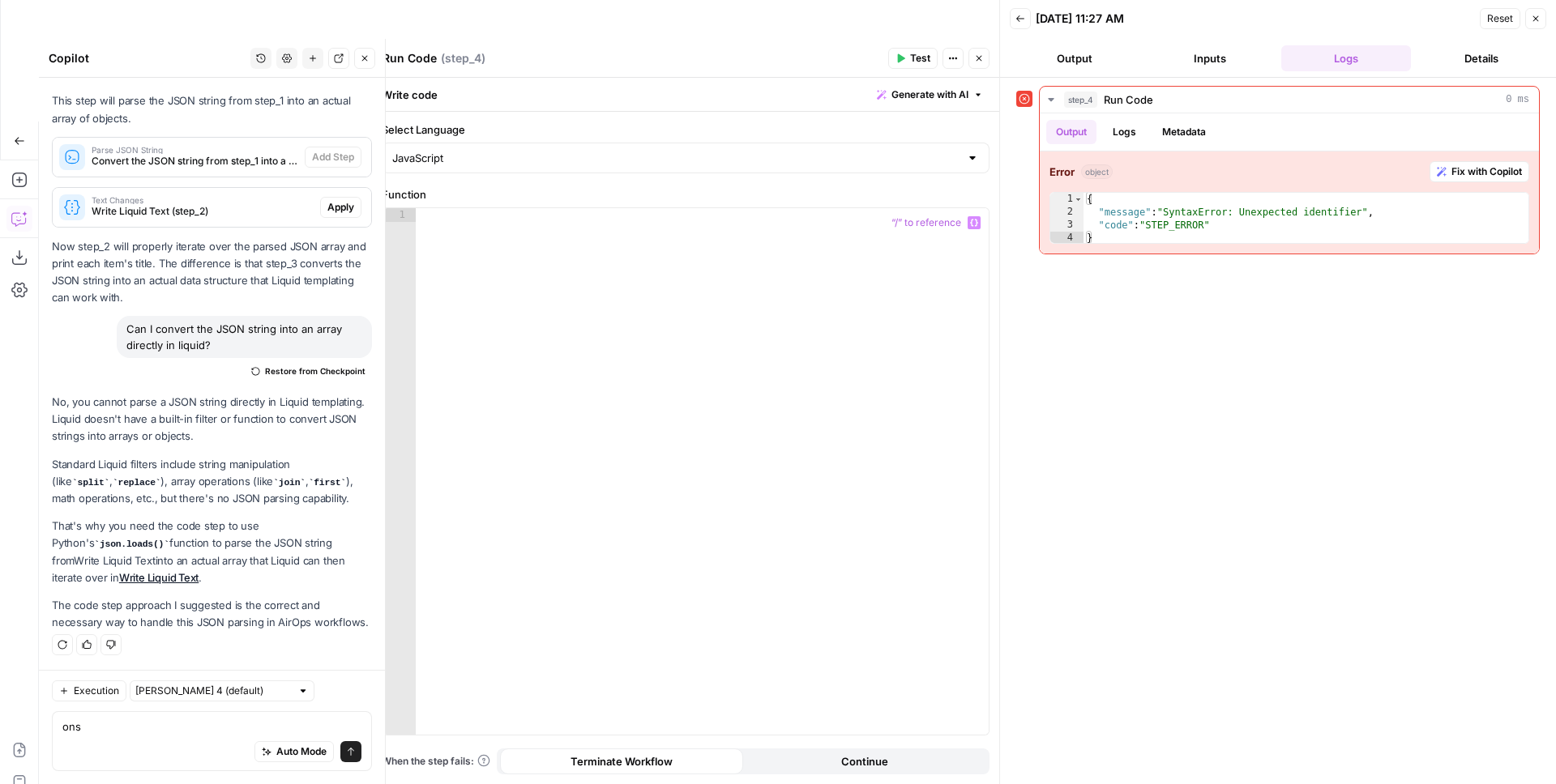
type textarea "ons"
click at [691, 337] on div at bounding box center [702, 485] width 573 height 555
type textarea "**********"
click at [546, 167] on div "JavaScript" at bounding box center [686, 157] width 608 height 30
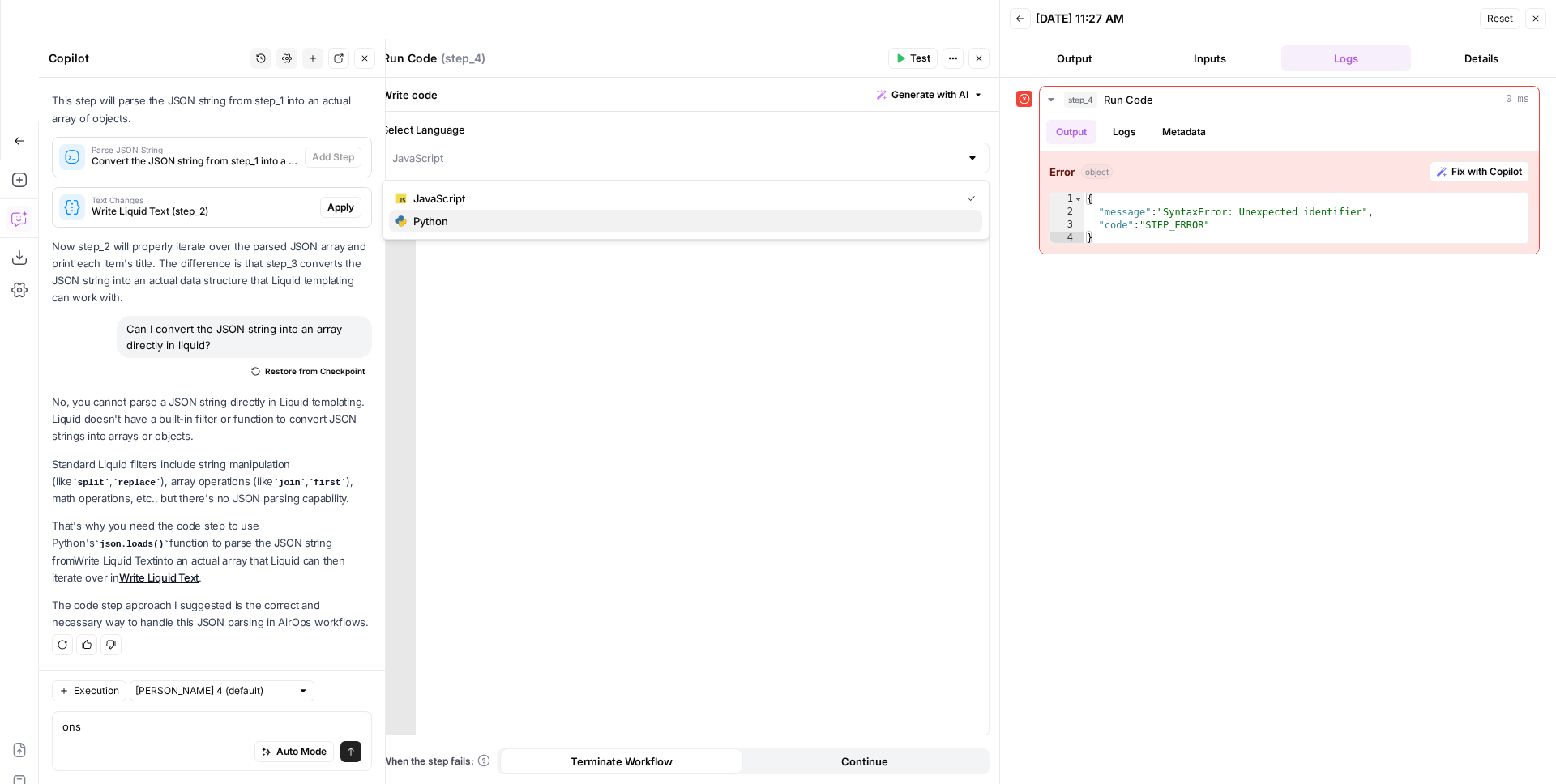
click at [499, 223] on span "Python" at bounding box center [691, 221] width 556 height 16
type input "Python"
click at [547, 241] on div "const str =" at bounding box center [702, 485] width 573 height 555
click at [972, 60] on button "Close" at bounding box center [979, 58] width 21 height 21
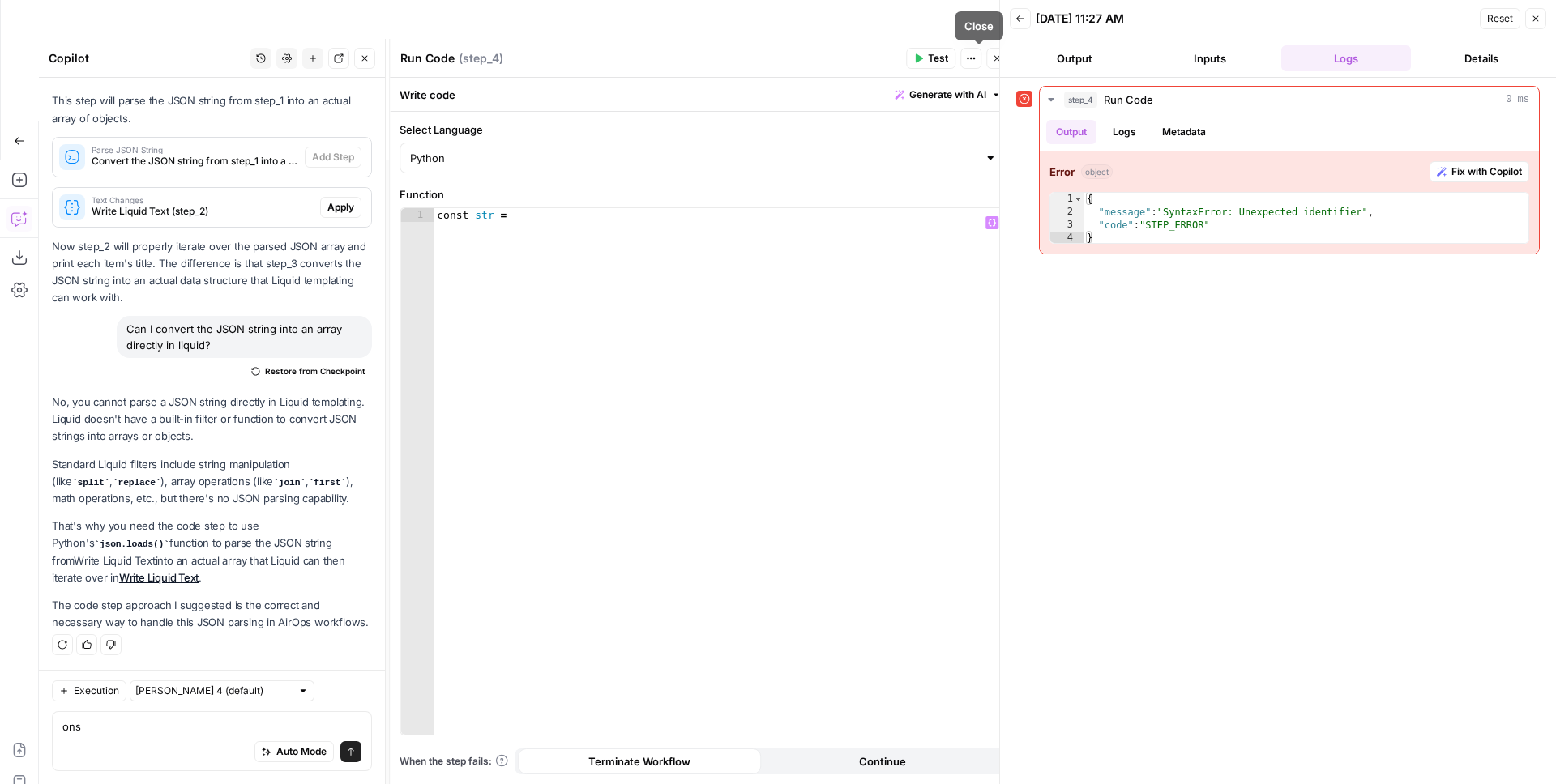
scroll to position [1090, 0]
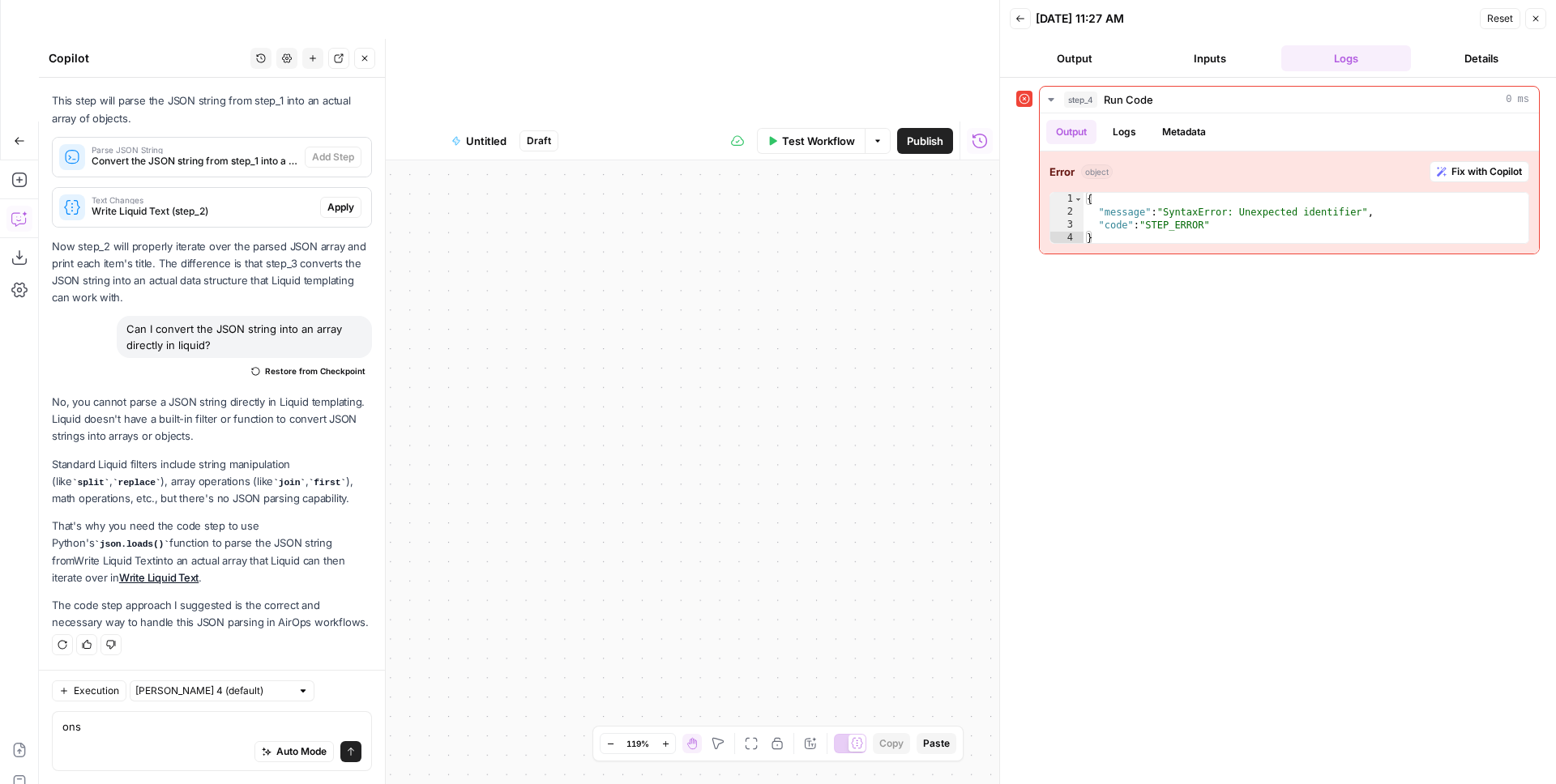
drag, startPoint x: 805, startPoint y: 132, endPoint x: 929, endPoint y: 182, distance: 133.7
click at [923, 175] on div "Workflow Set Inputs Inputs Error Run Code · Python Run Code Step 4 Write Liquid…" at bounding box center [519, 533] width 961 height 745
click at [755, 694] on icon "button" at bounding box center [751, 744] width 13 height 13
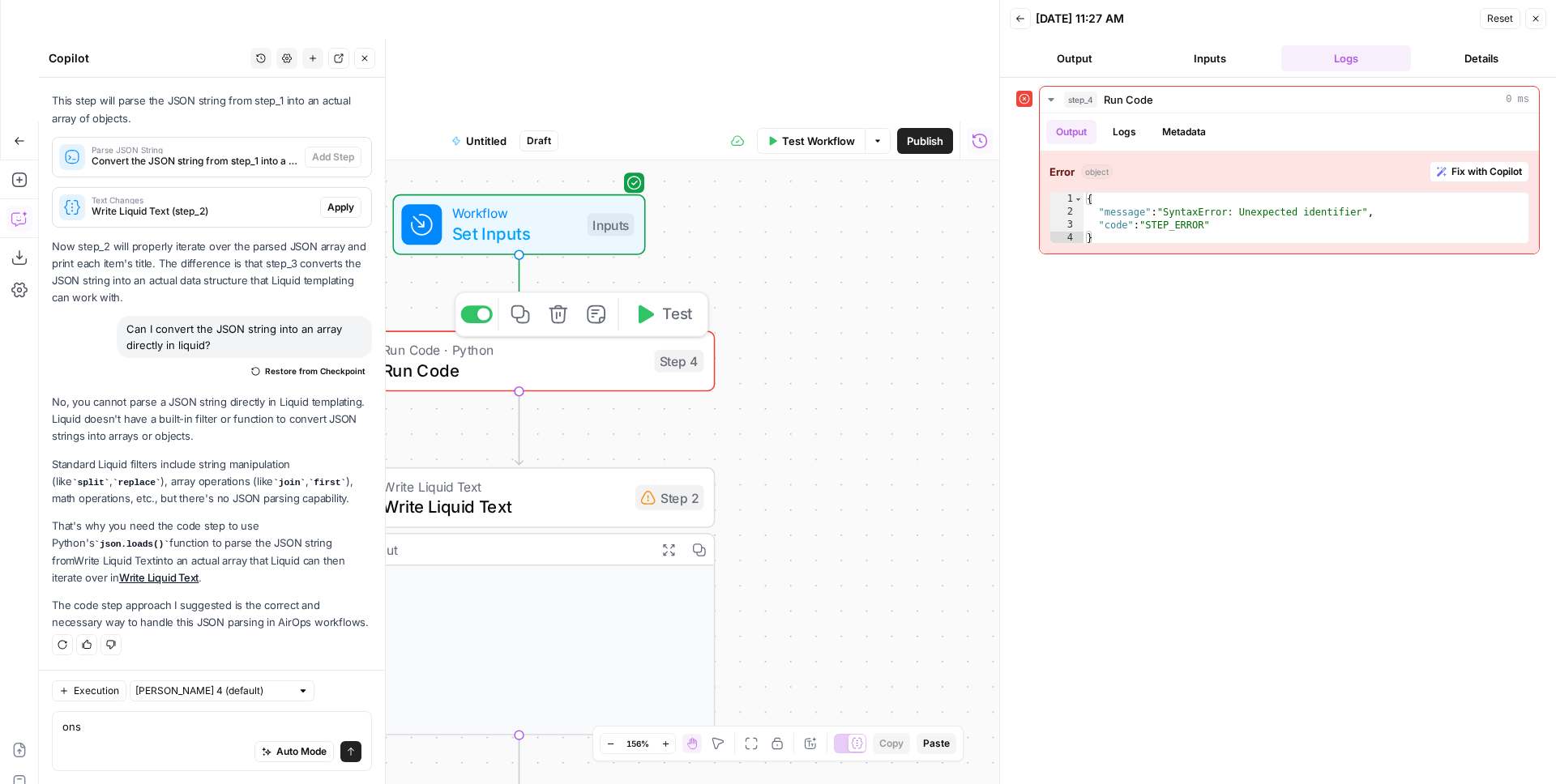
click at [557, 304] on icon "button" at bounding box center [558, 314] width 20 height 20
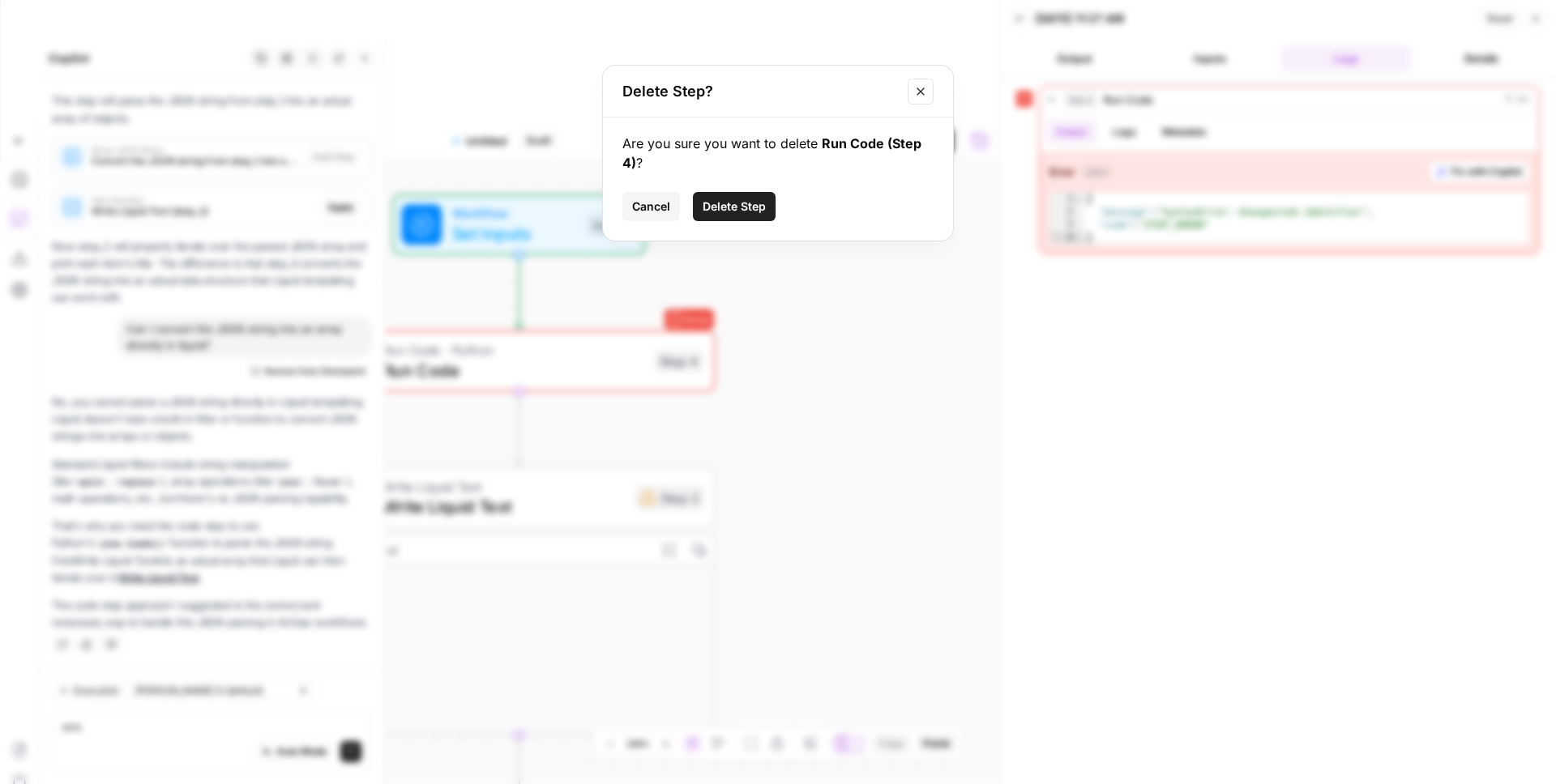
click at [748, 206] on span "Delete Step" at bounding box center [734, 206] width 64 height 16
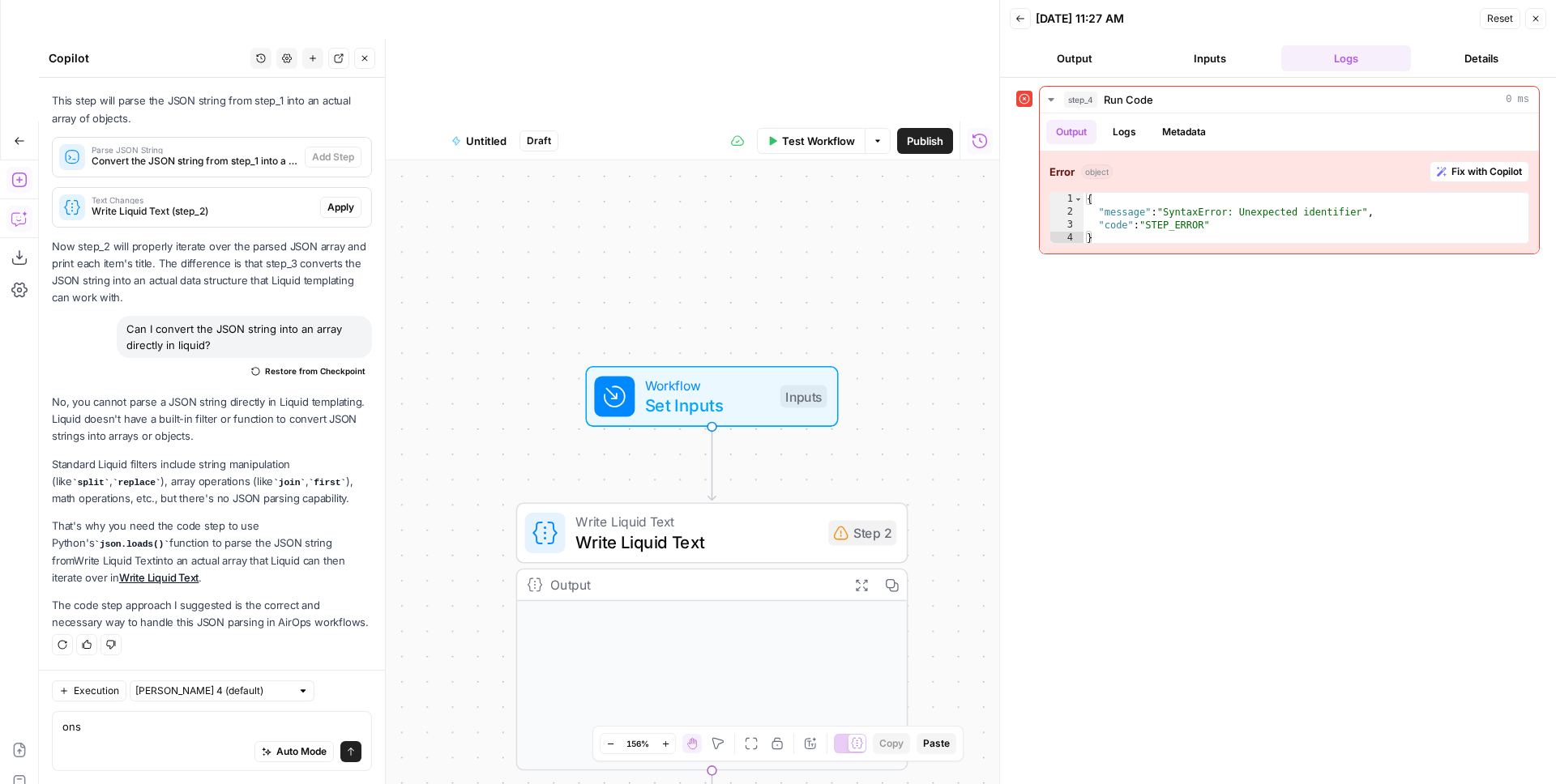
click at [14, 167] on button "Add Steps" at bounding box center [19, 179] width 26 height 26
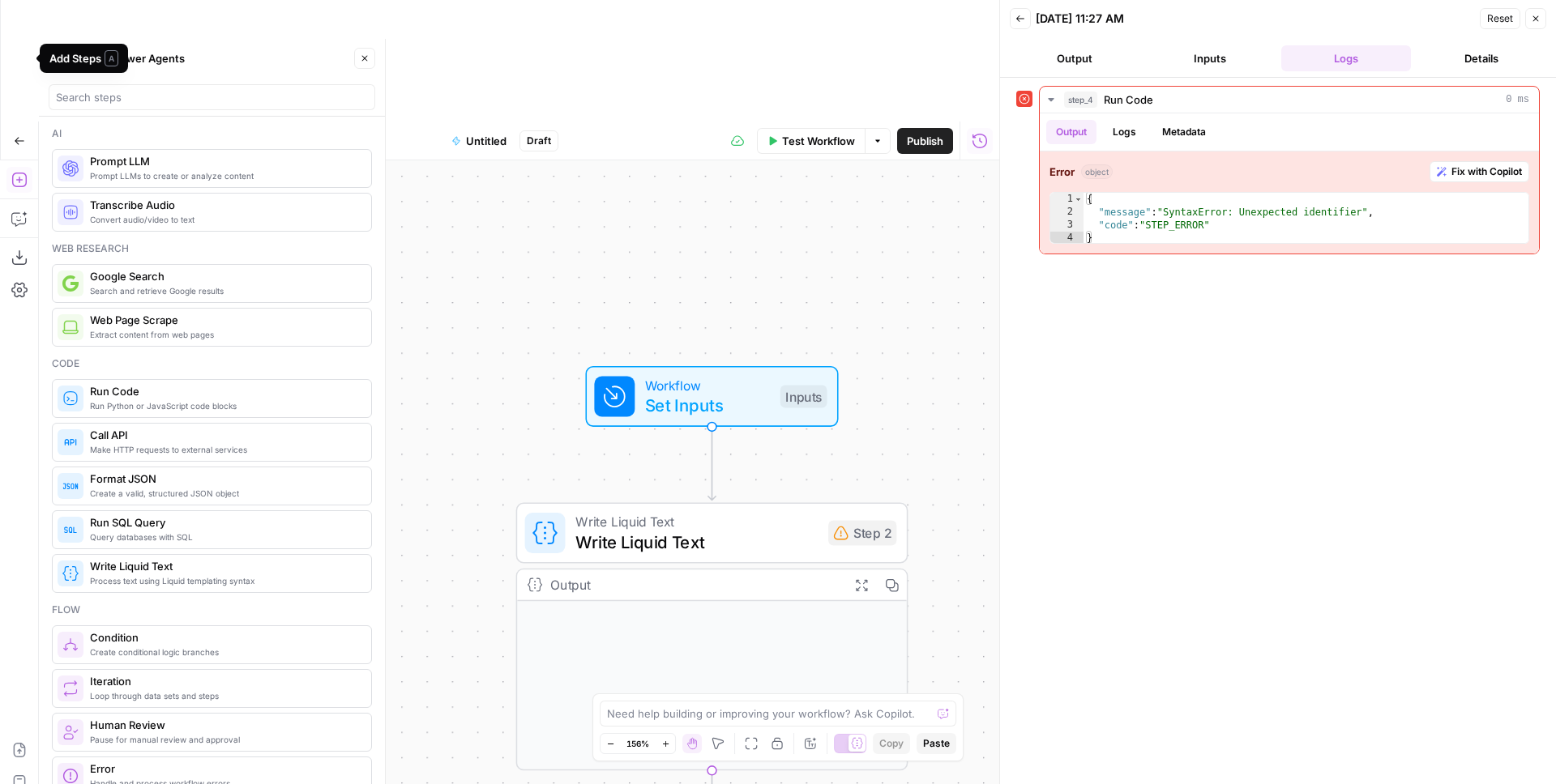
click at [131, 114] on header "Steps Power Agents Close" at bounding box center [211, 78] width 346 height 78
click at [133, 100] on input "search" at bounding box center [211, 97] width 312 height 16
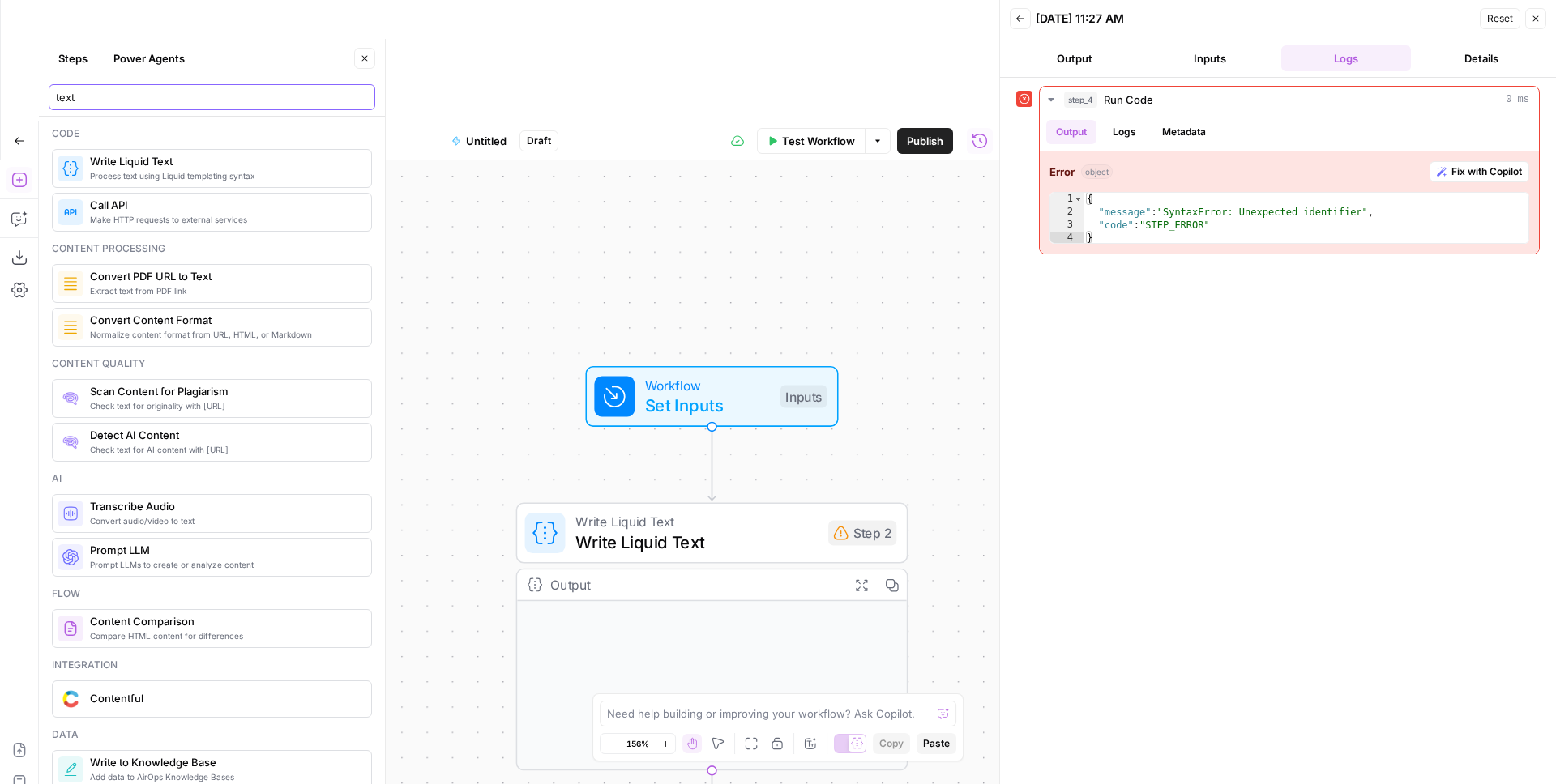
type input "text"
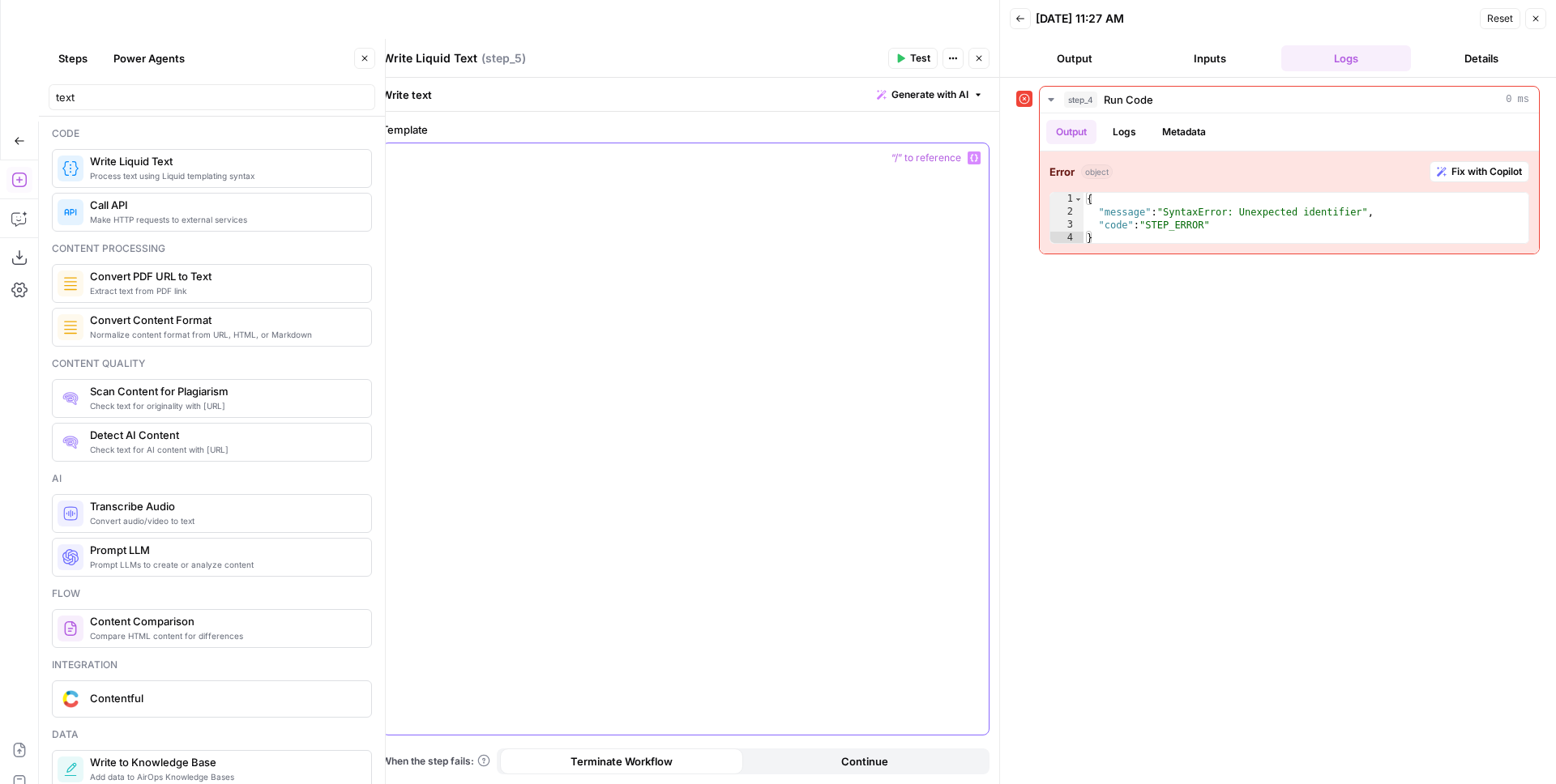
click at [572, 356] on div at bounding box center [685, 439] width 606 height 592
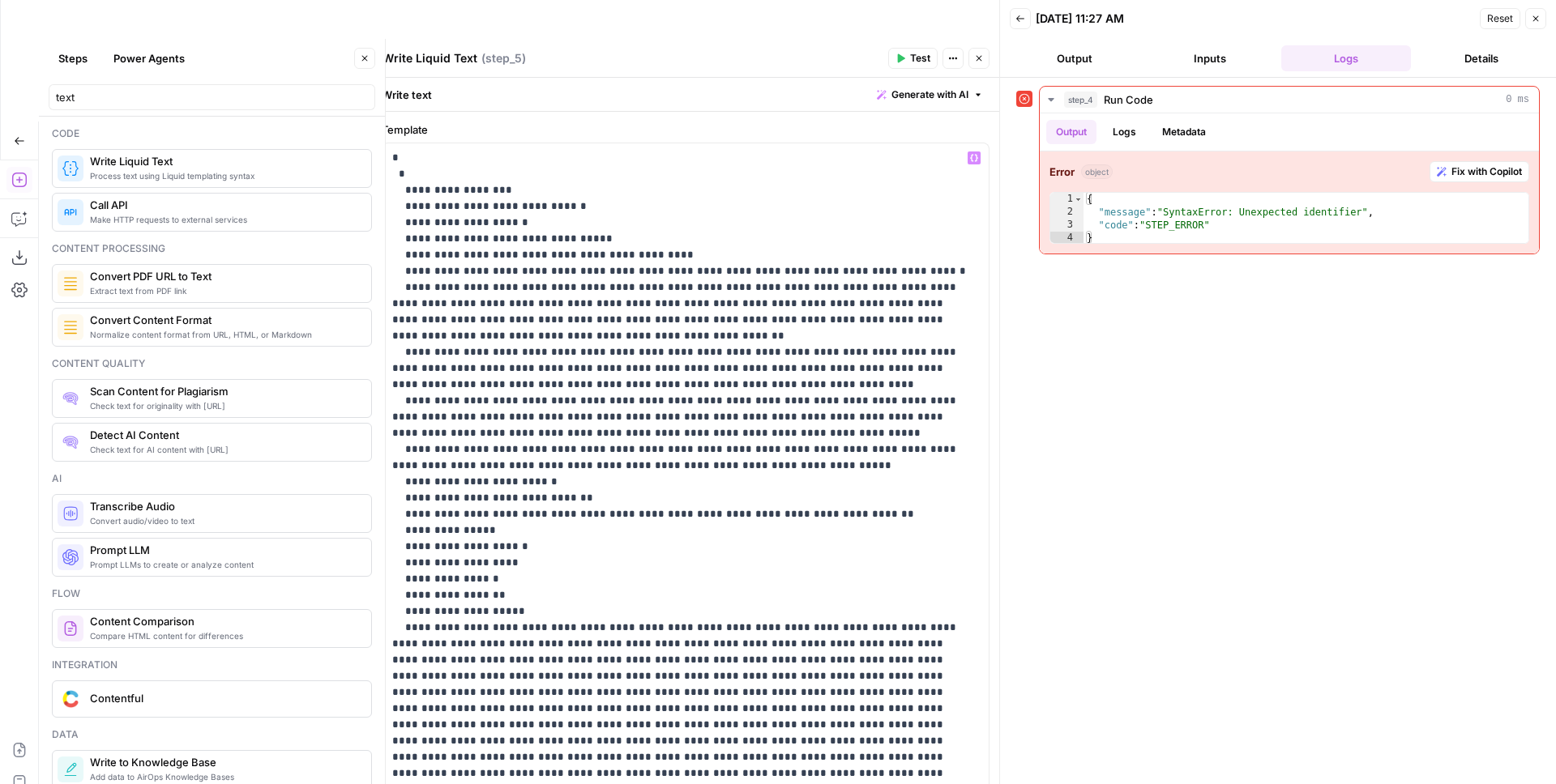
click at [985, 55] on button "Close" at bounding box center [979, 58] width 21 height 21
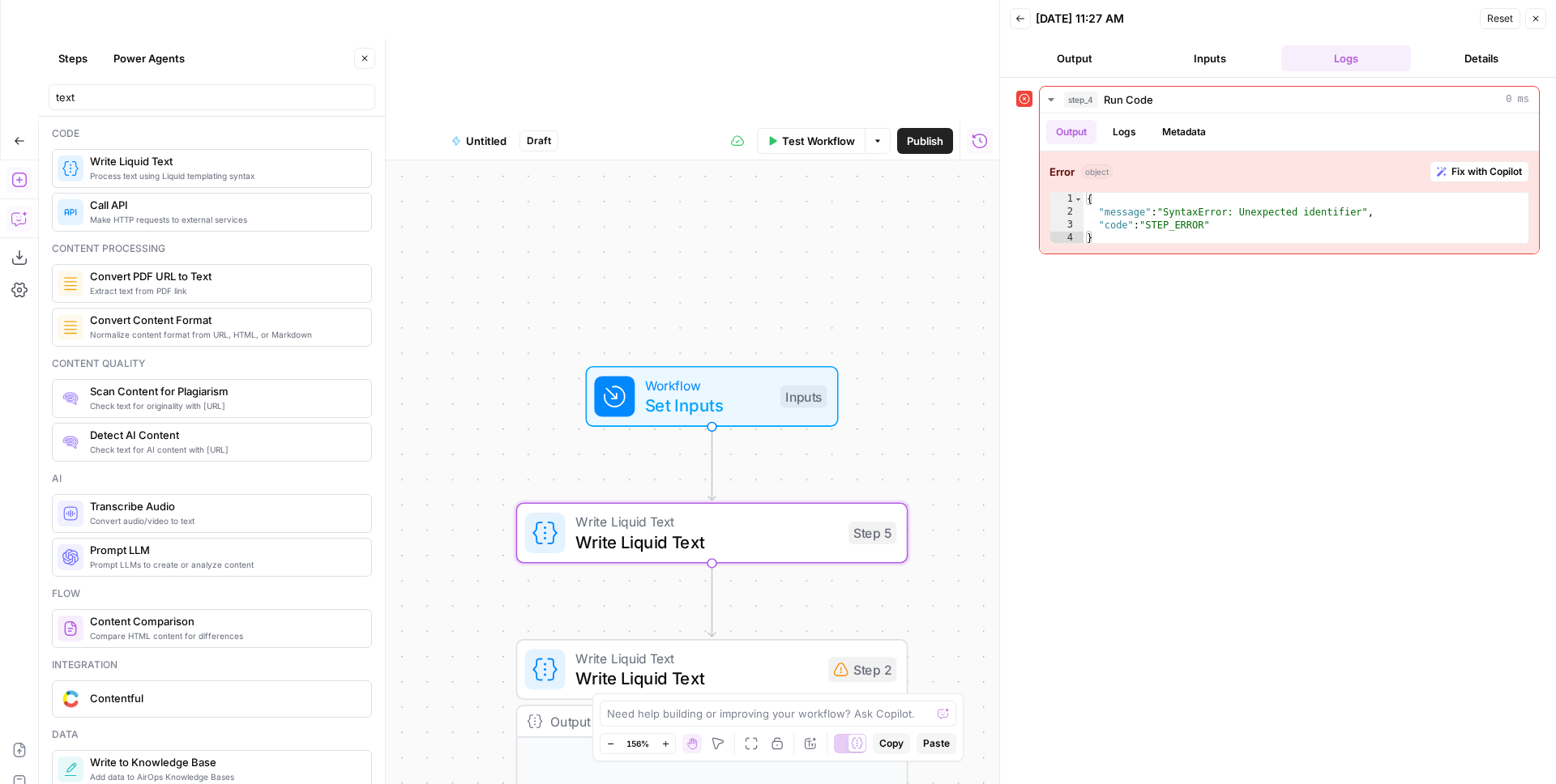
click at [22, 211] on icon "button" at bounding box center [25, 214] width 6 height 6
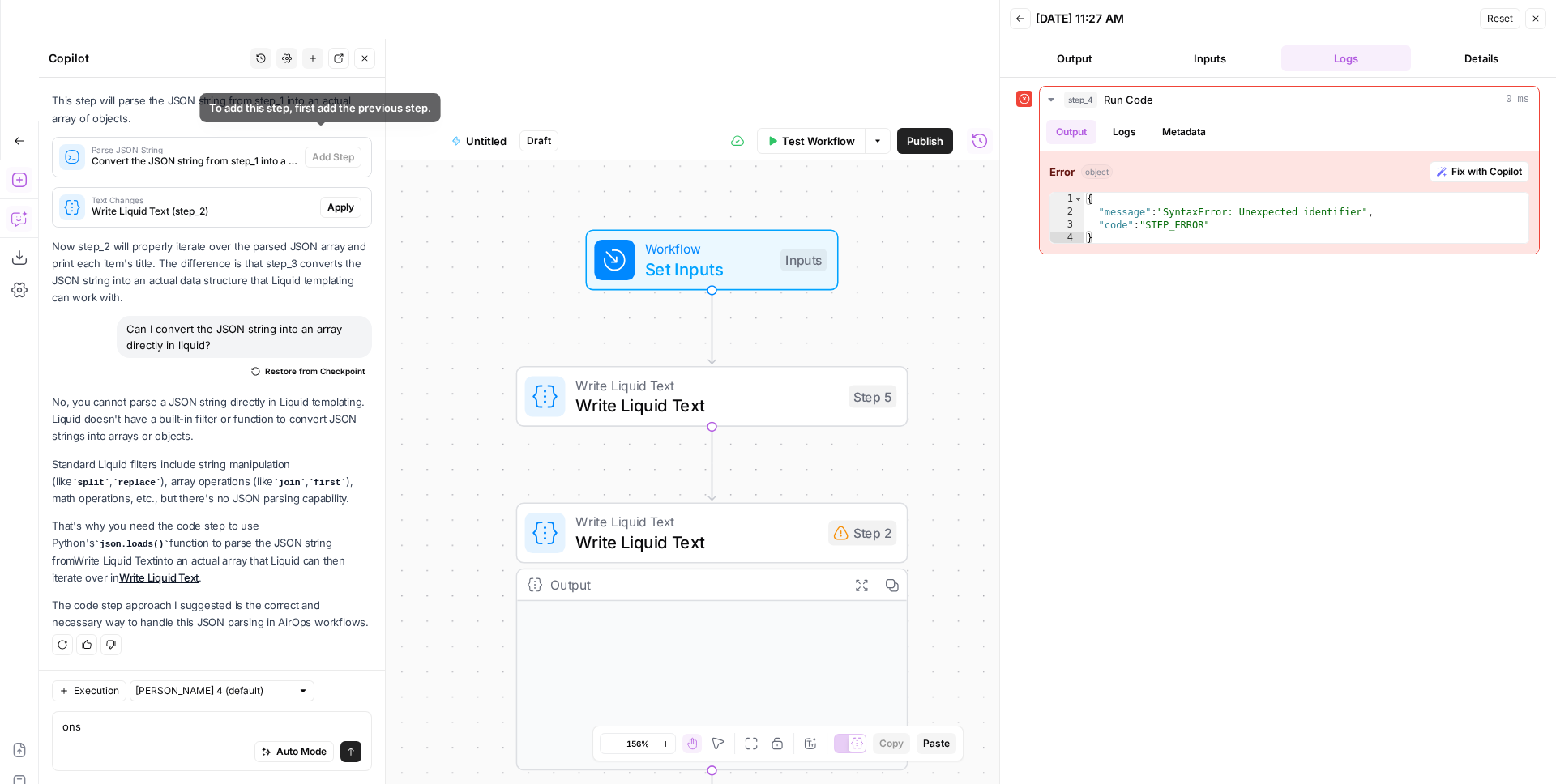
click at [224, 146] on span "Parse JSON String" at bounding box center [195, 150] width 207 height 9
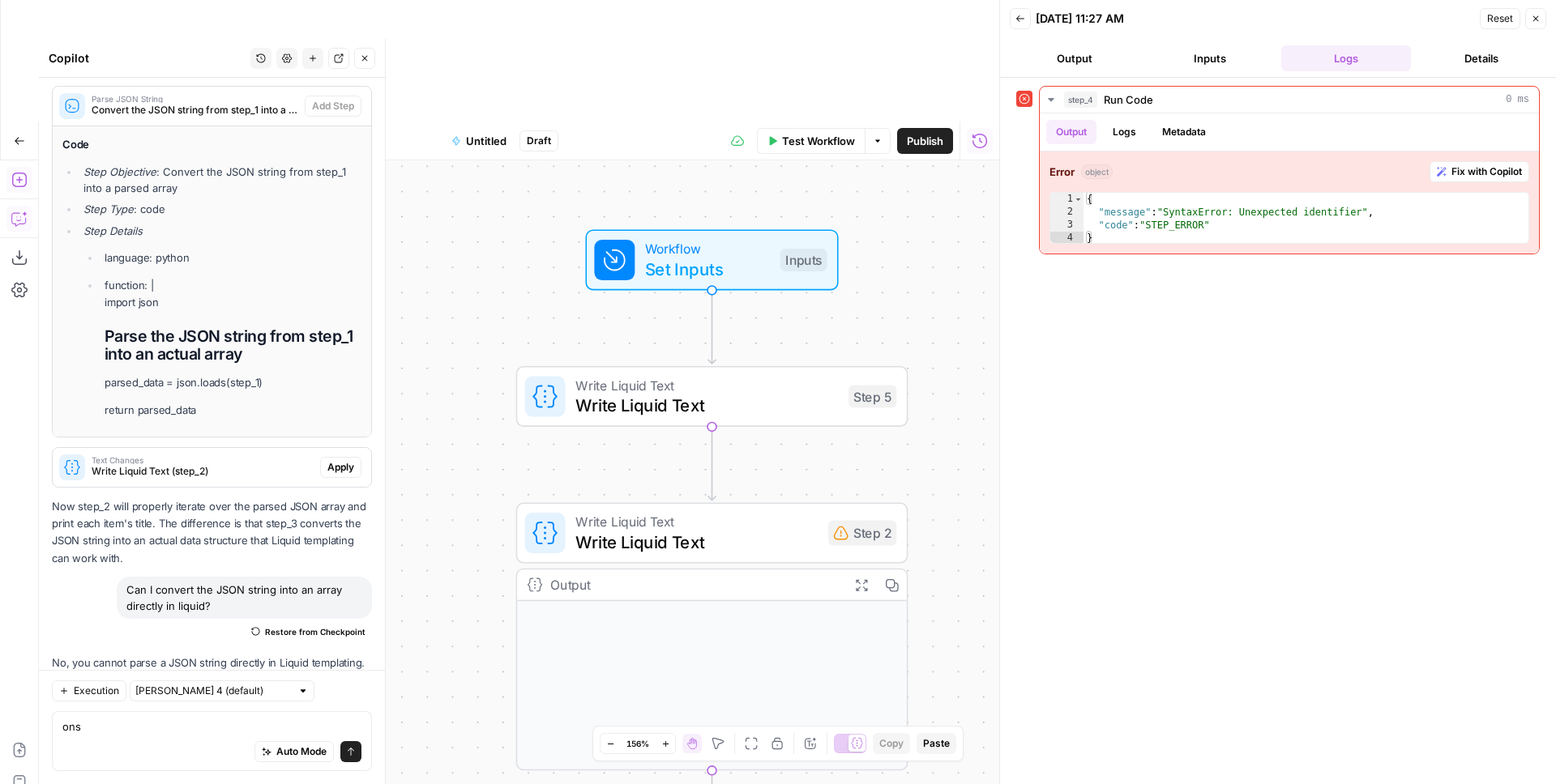
scroll to position [1401, 0]
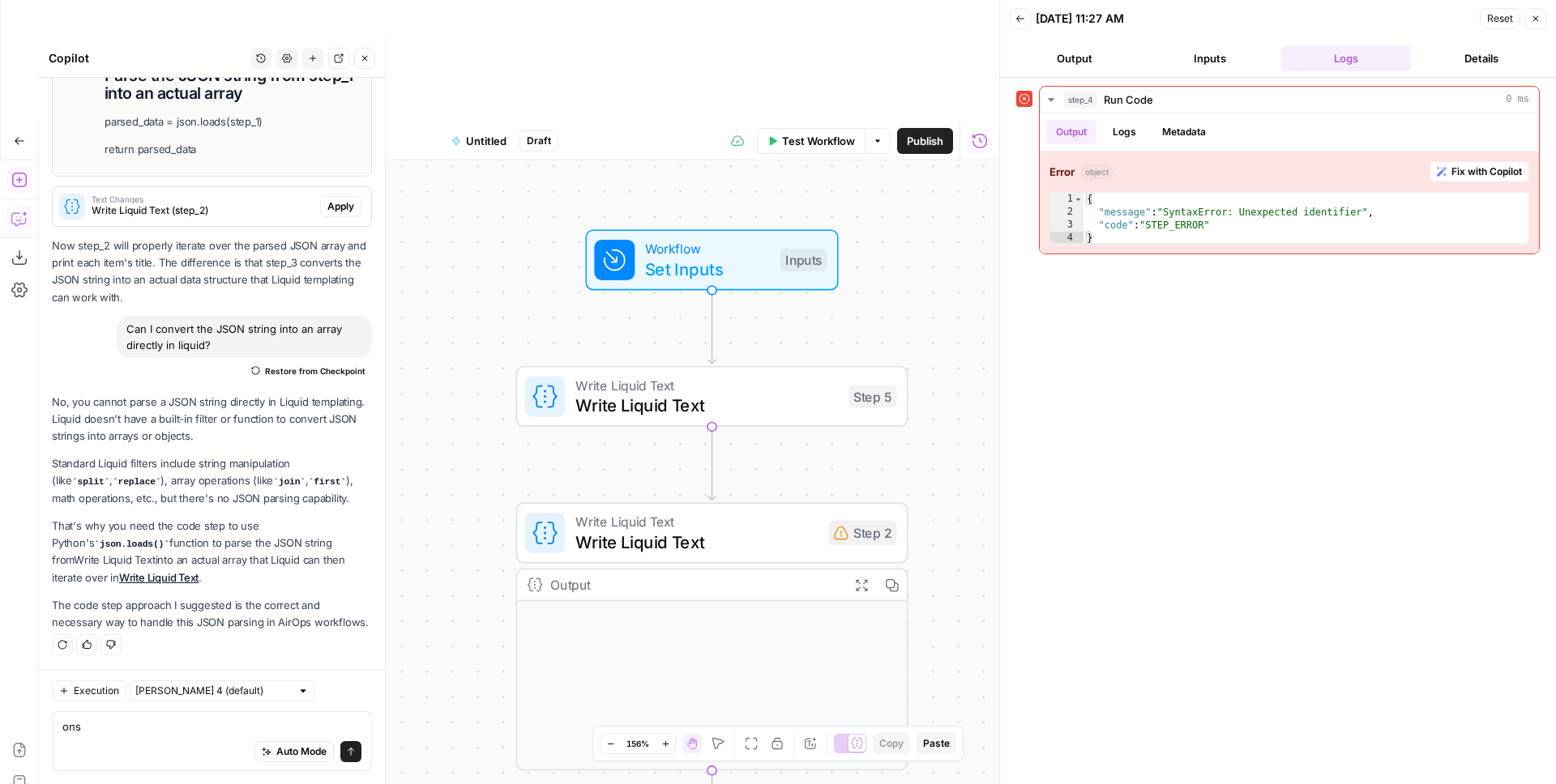
click at [15, 173] on icon "button" at bounding box center [18, 179] width 14 height 14
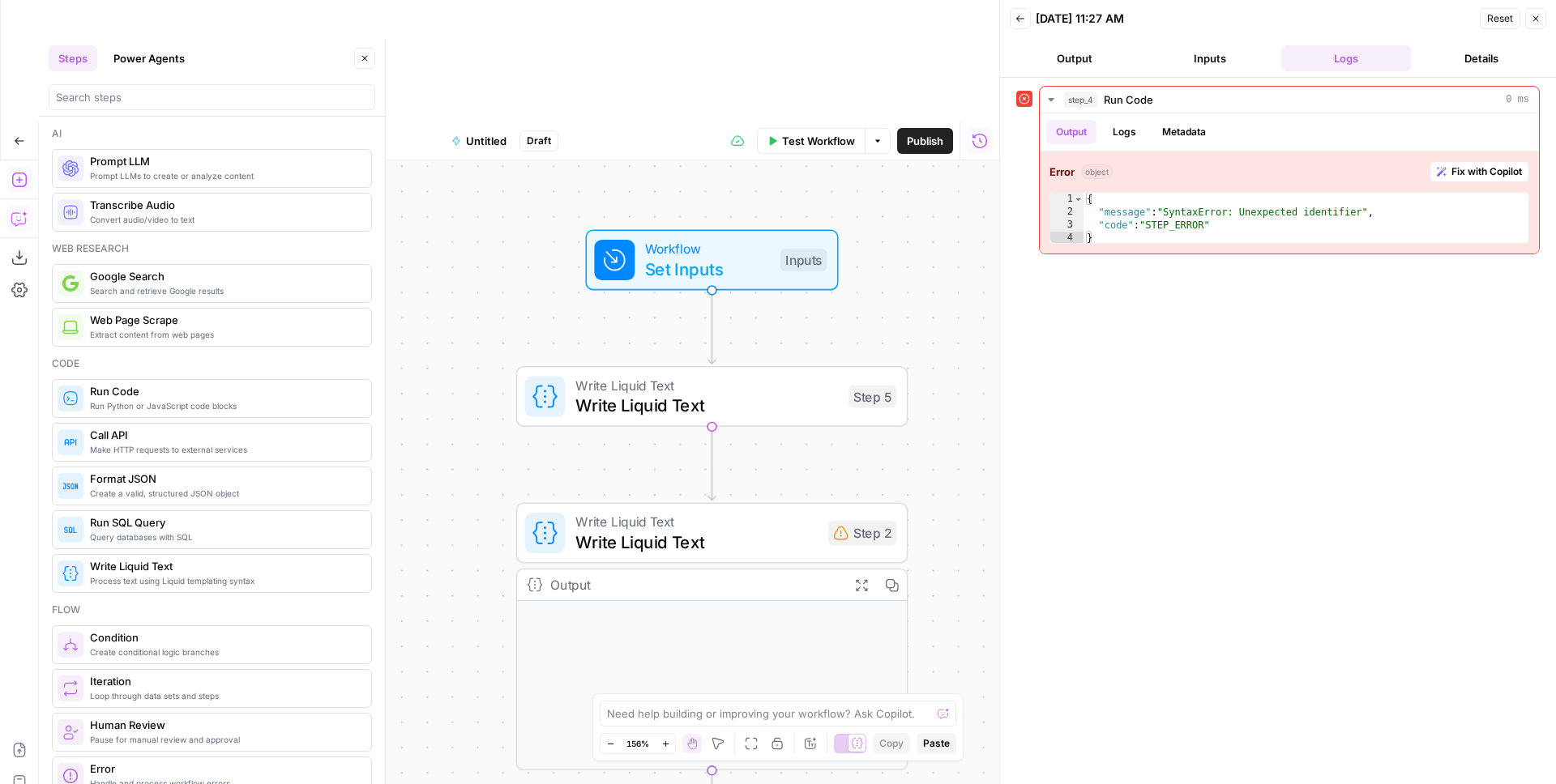
click at [9, 206] on button "Copilot" at bounding box center [19, 218] width 26 height 26
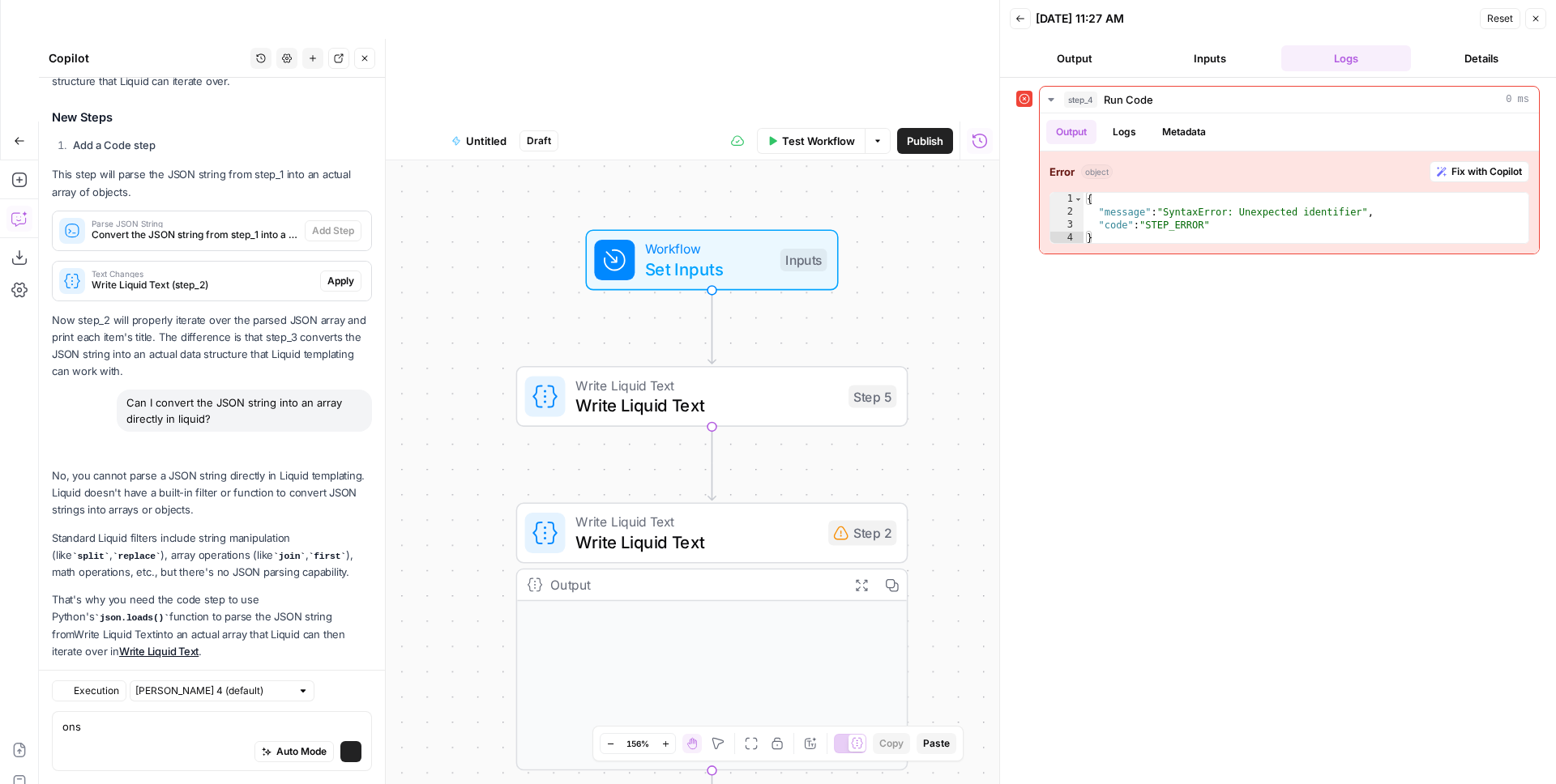
scroll to position [1090, 0]
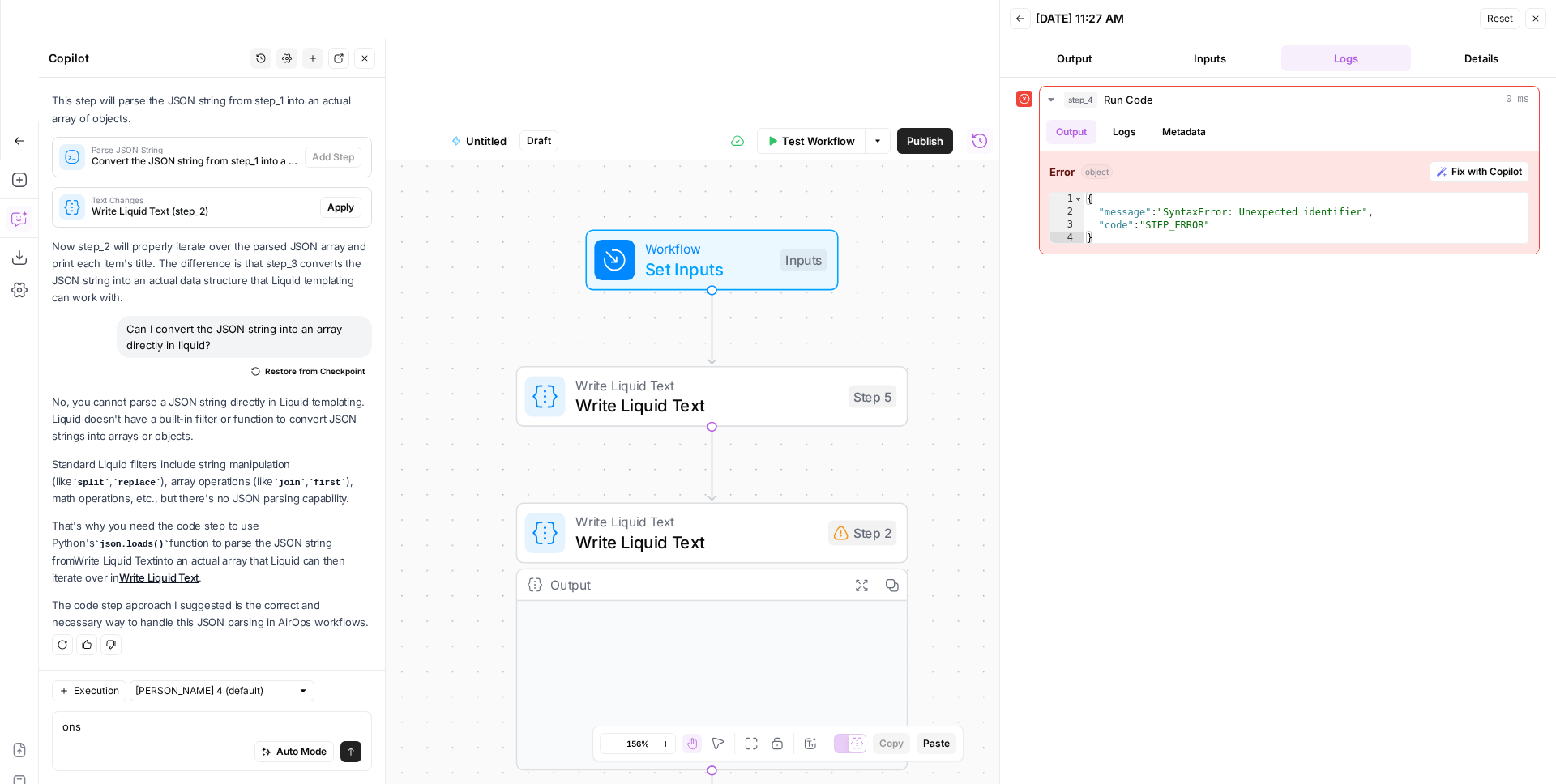
drag, startPoint x: 115, startPoint y: 778, endPoint x: 119, endPoint y: 765, distance: 13.6
click at [115, 694] on div "Execution Claude Sonnet 4 (default) ons ons Auto Mode Send" at bounding box center [211, 727] width 346 height 114
click at [125, 694] on textarea "ons" at bounding box center [211, 726] width 299 height 16
type textarea "Ok let's parse step 5"
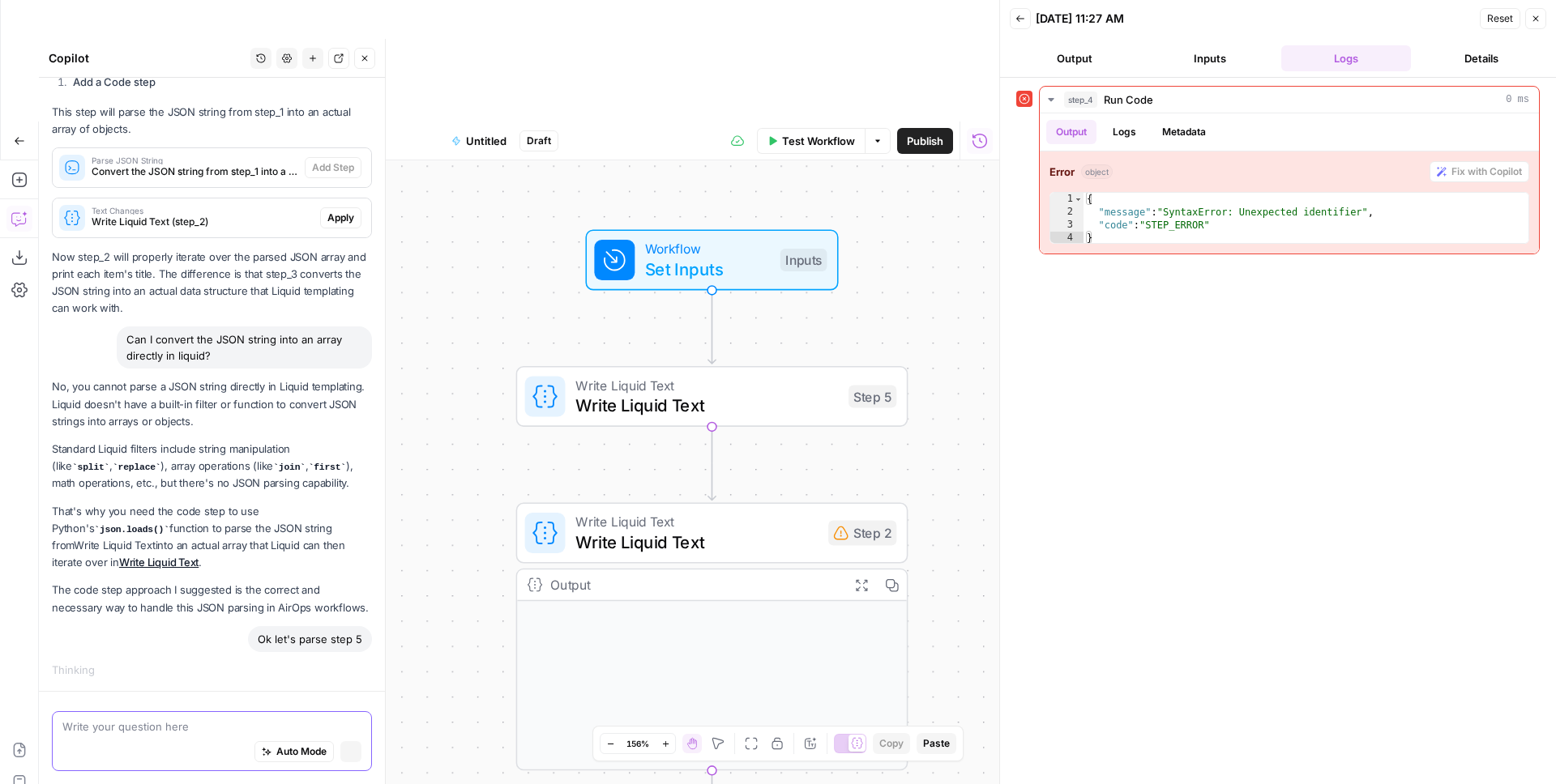
scroll to position [1015, 0]
click at [1224, 19] on span "Close" at bounding box center [1540, 19] width 1 height 1
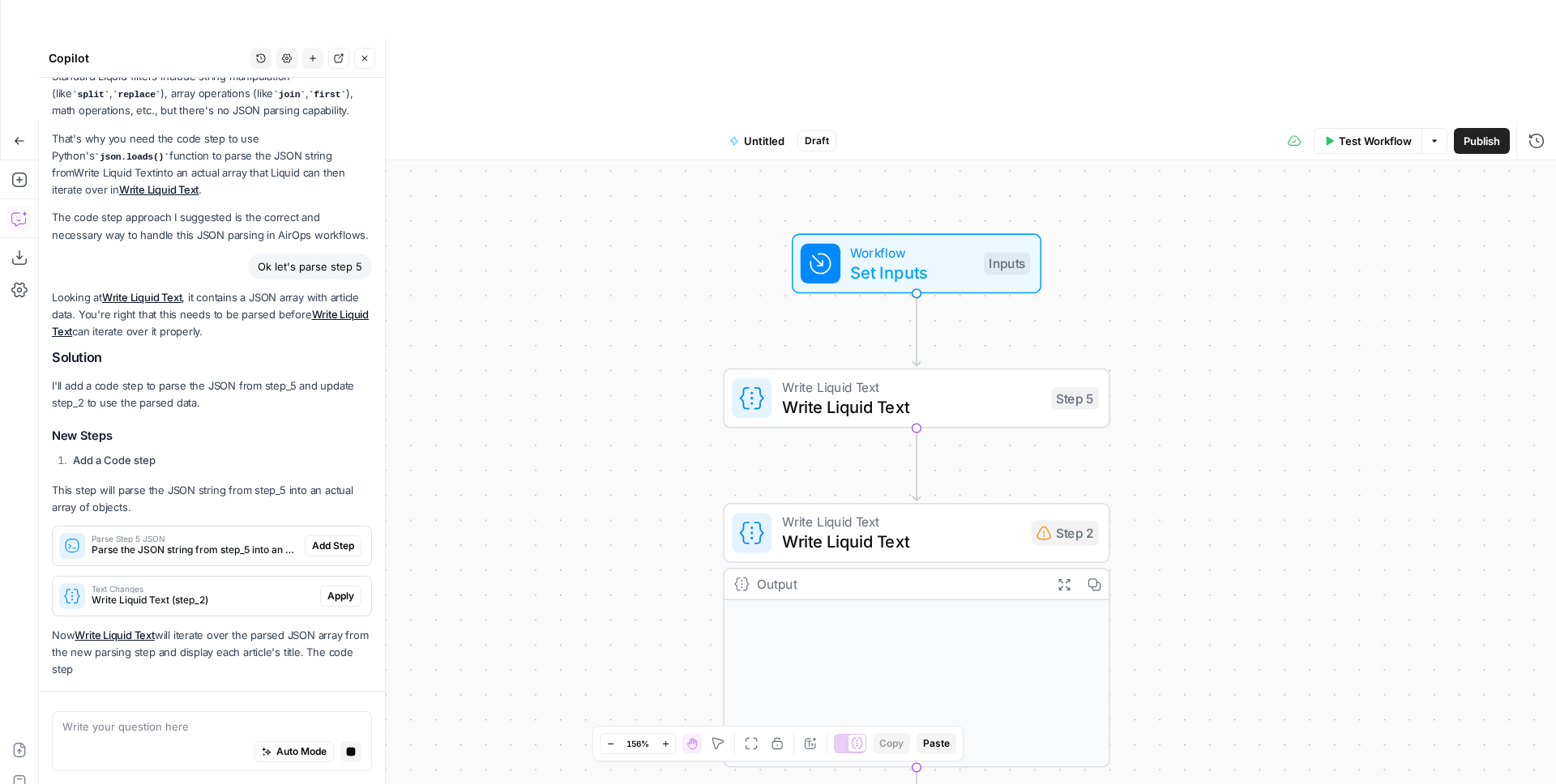
scroll to position [1406, 0]
click at [329, 538] on span "Add Step" at bounding box center [333, 545] width 42 height 14
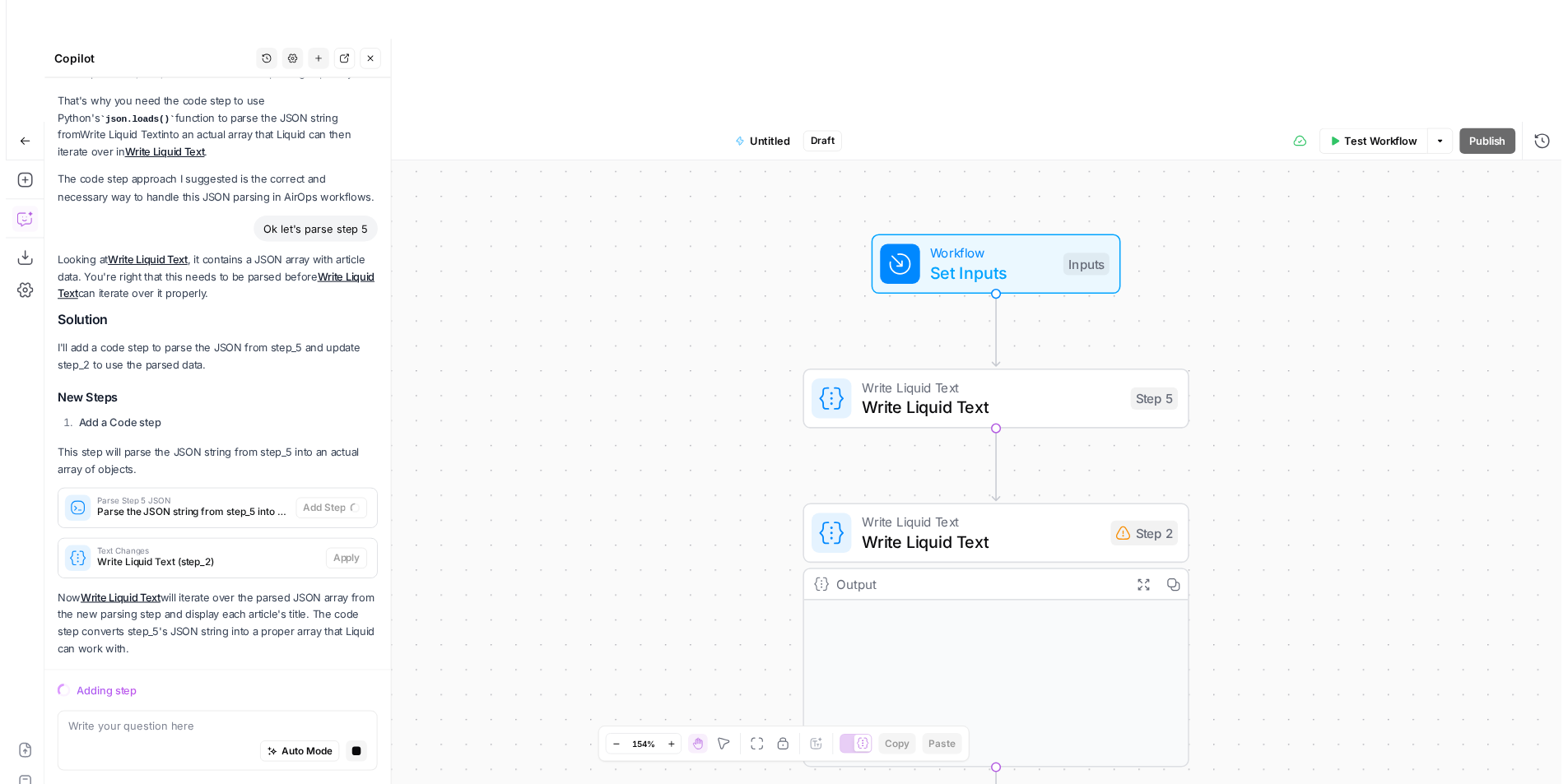
scroll to position [1494, 0]
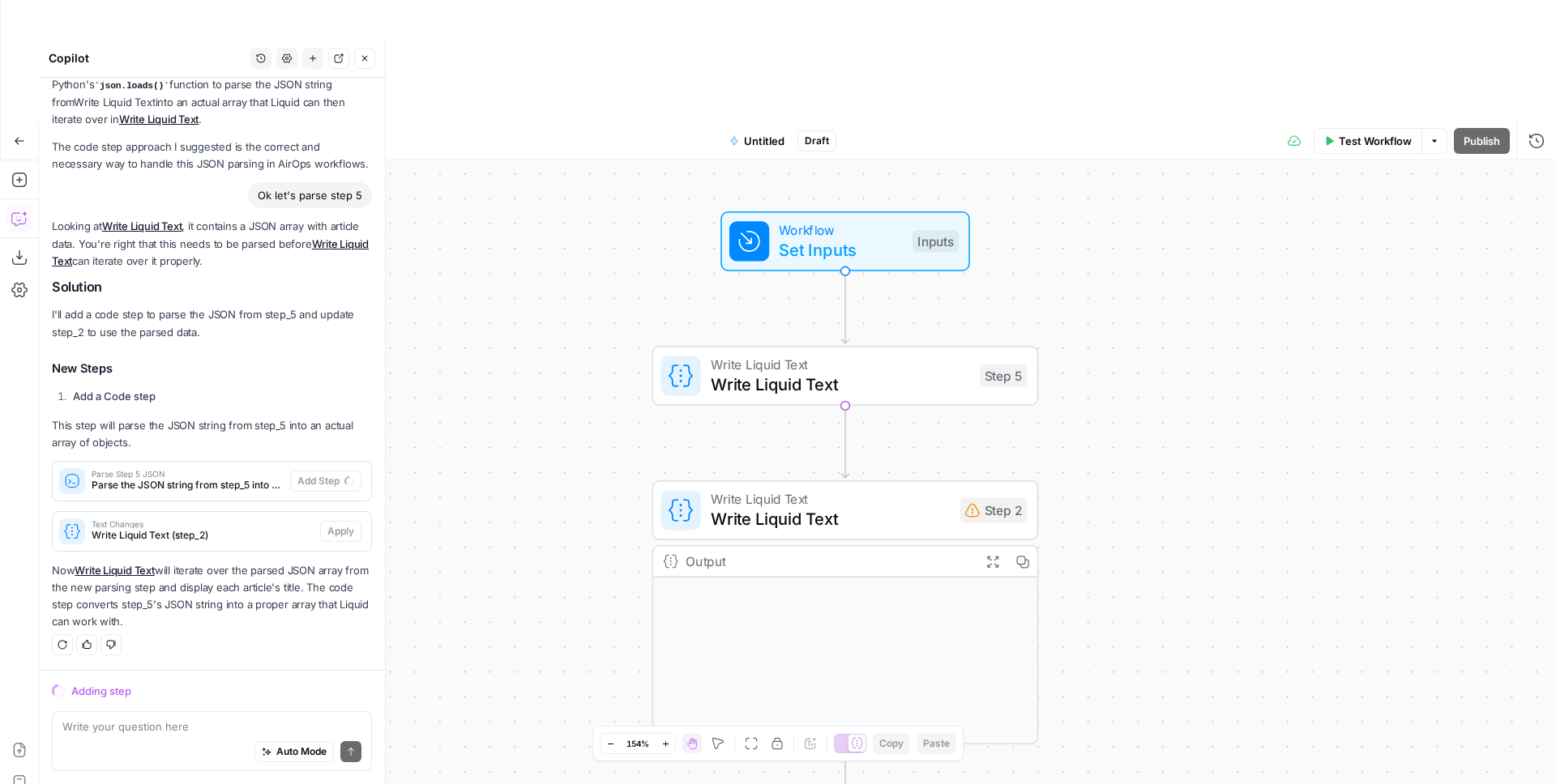
drag, startPoint x: 662, startPoint y: 291, endPoint x: 516, endPoint y: 287, distance: 146.1
click at [516, 287] on div "Workflow Set Inputs Inputs Write Liquid Text Write Liquid Text Step 5 Write Liq…" at bounding box center [797, 533] width 1517 height 745
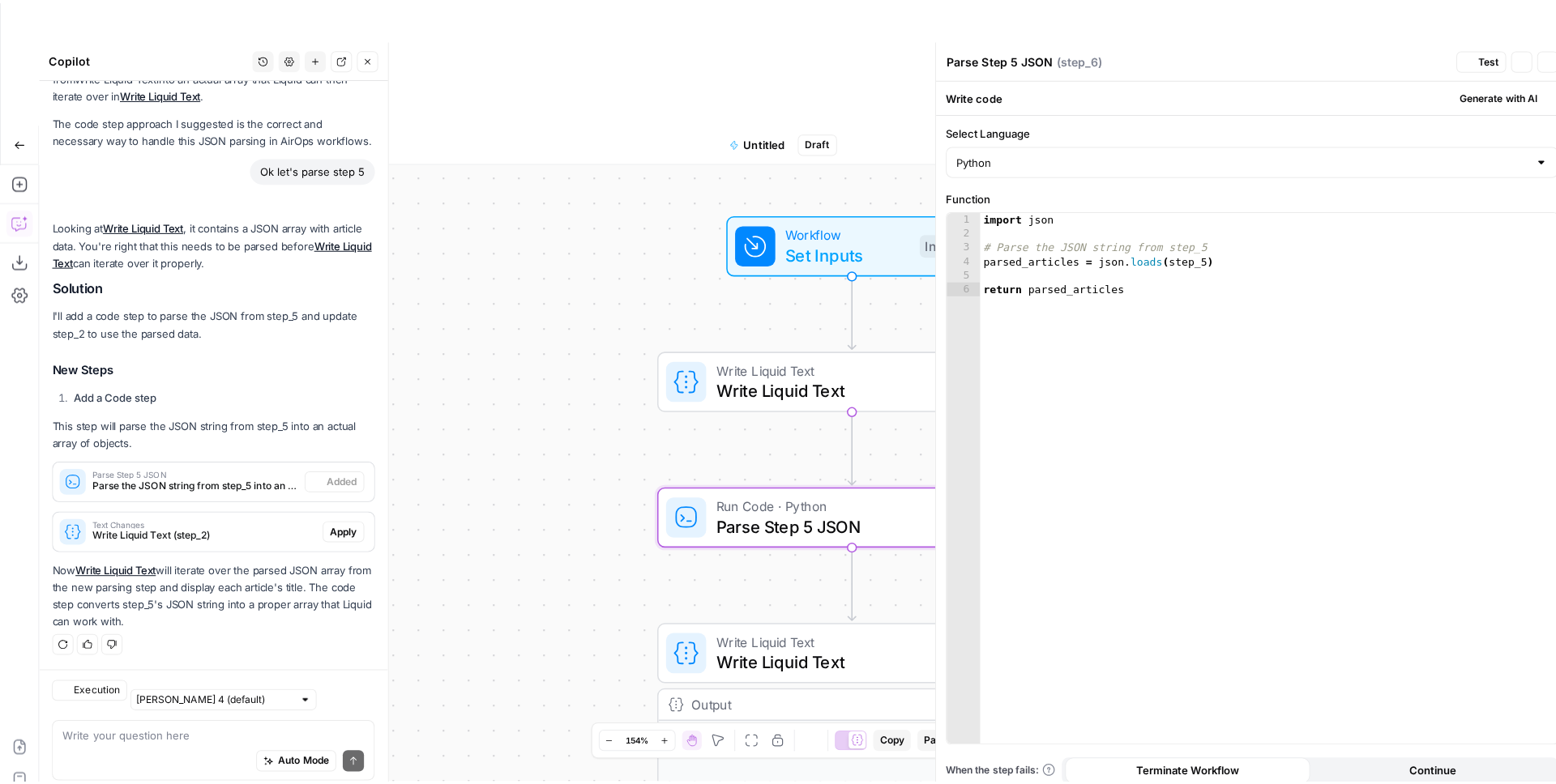
scroll to position [1574, 0]
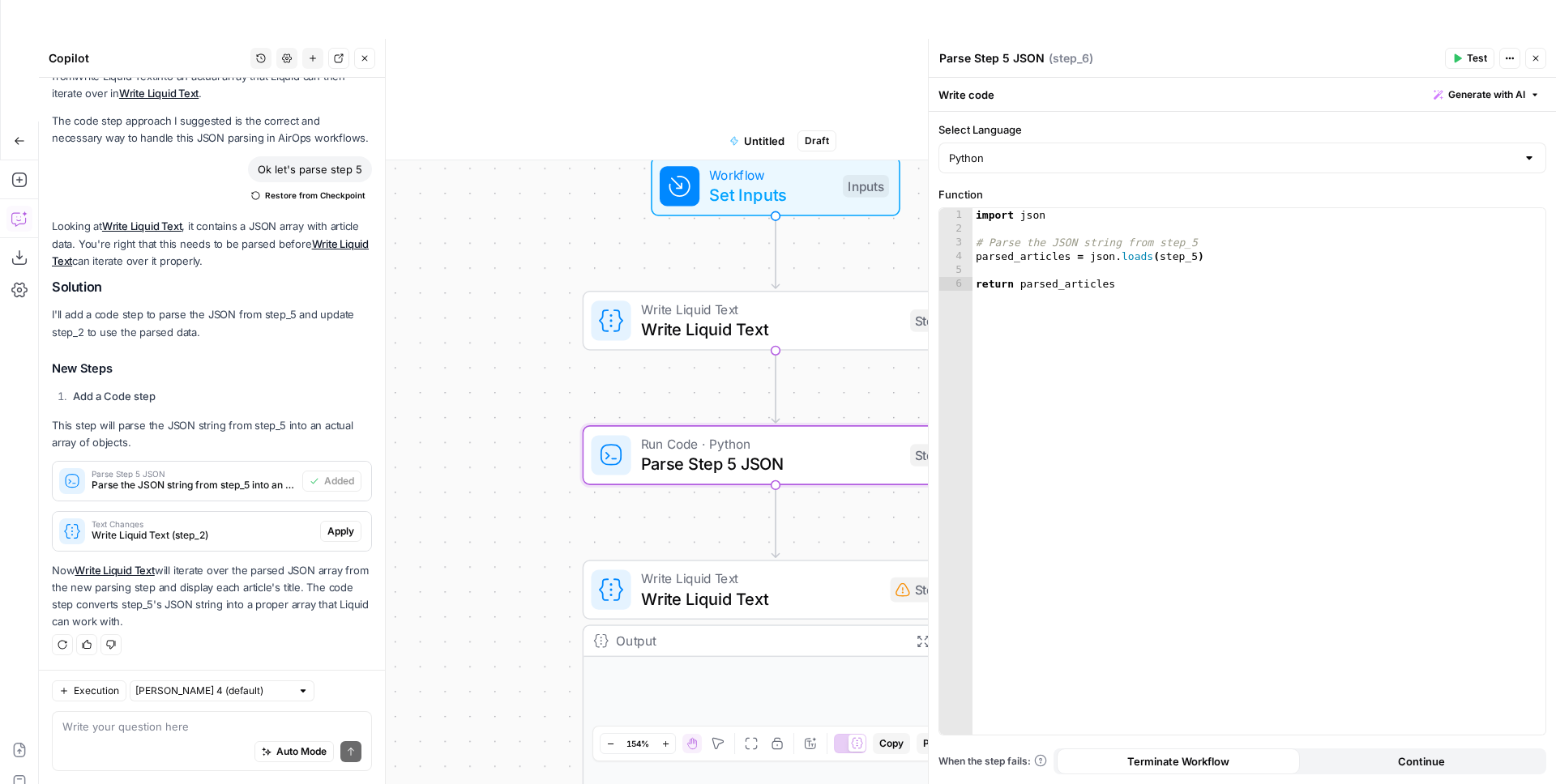
drag, startPoint x: 537, startPoint y: 350, endPoint x: 467, endPoint y: 295, distance: 89.0
click at [467, 295] on div "Workflow Set Inputs Inputs Write Liquid Text Write Liquid Text Step 5 Run Code …" at bounding box center [797, 533] width 1517 height 745
click at [1224, 56] on span "Test" at bounding box center [1476, 58] width 20 height 14
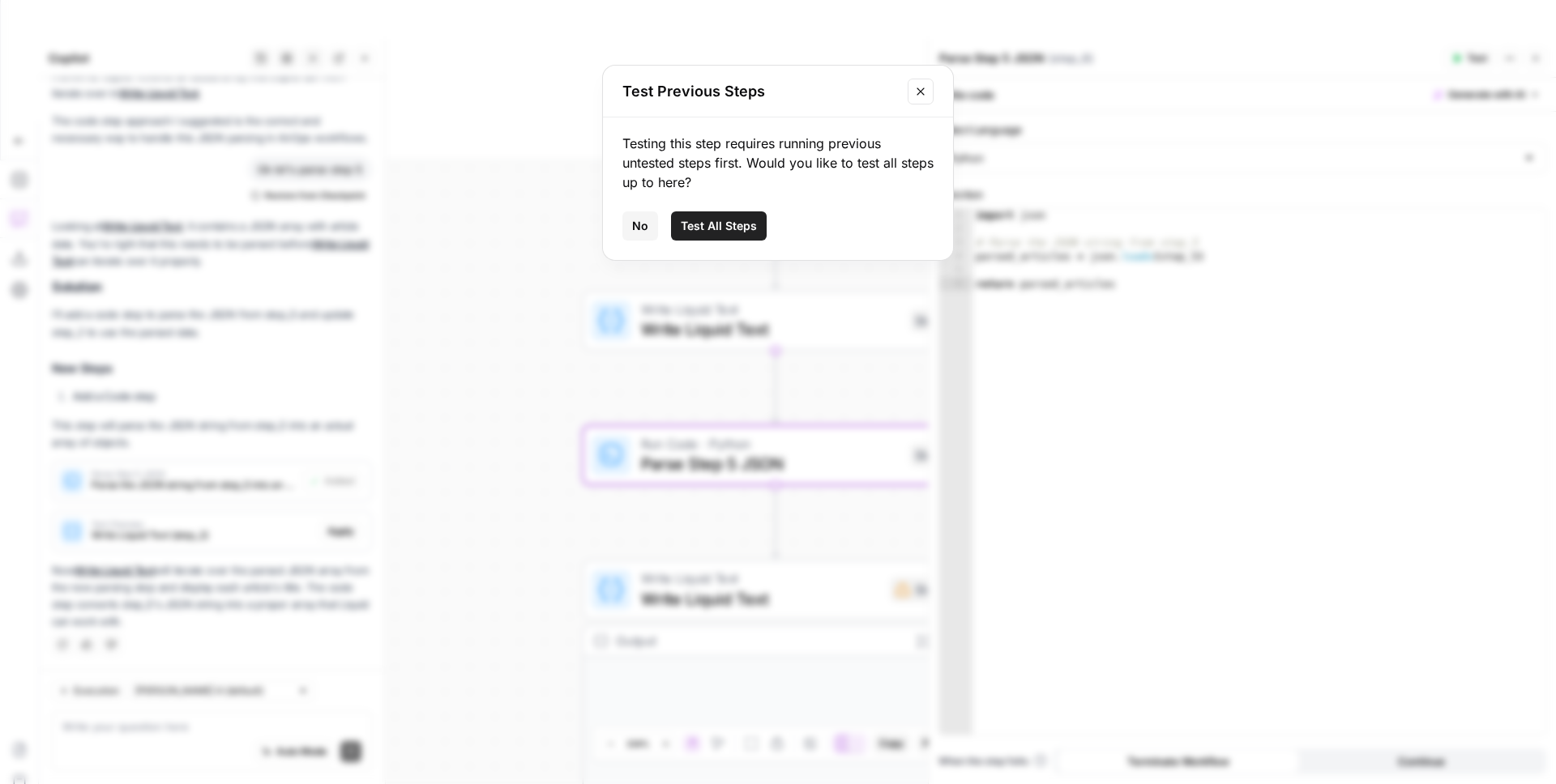
click at [931, 86] on button "Close modal" at bounding box center [920, 91] width 26 height 26
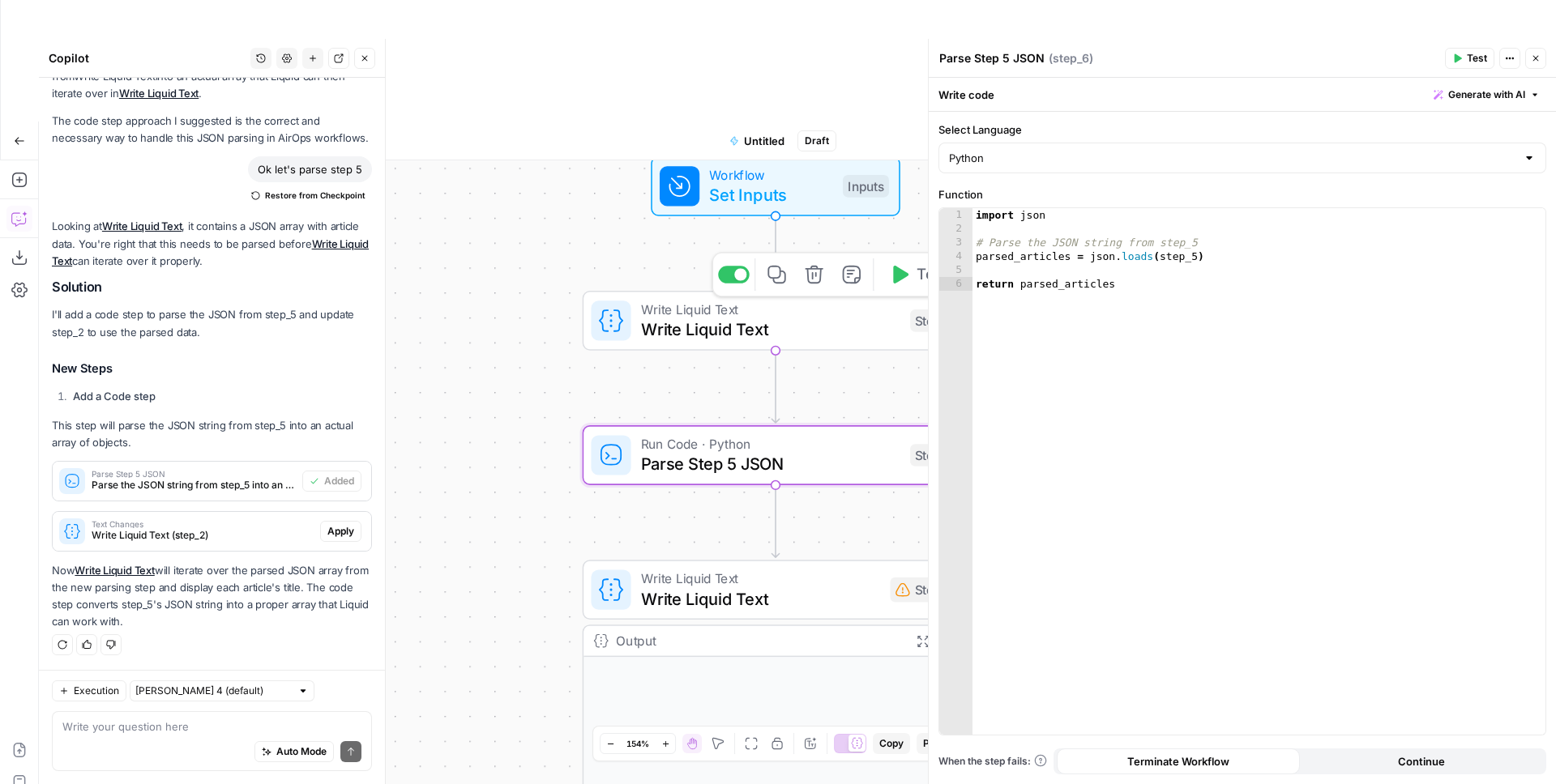
click at [912, 259] on button "Test" at bounding box center [917, 275] width 77 height 32
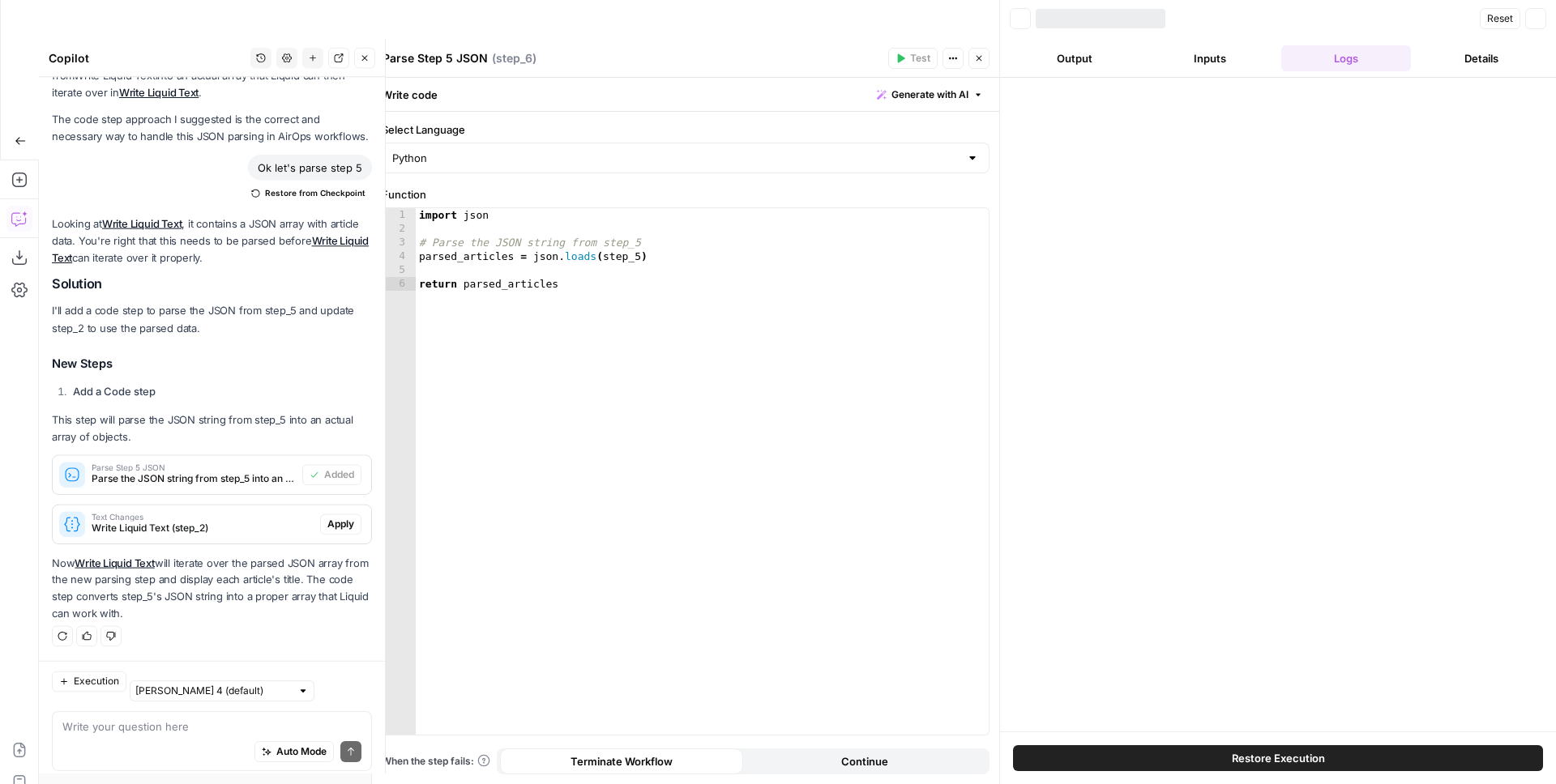
click at [1224, 59] on button "Details" at bounding box center [1482, 58] width 130 height 26
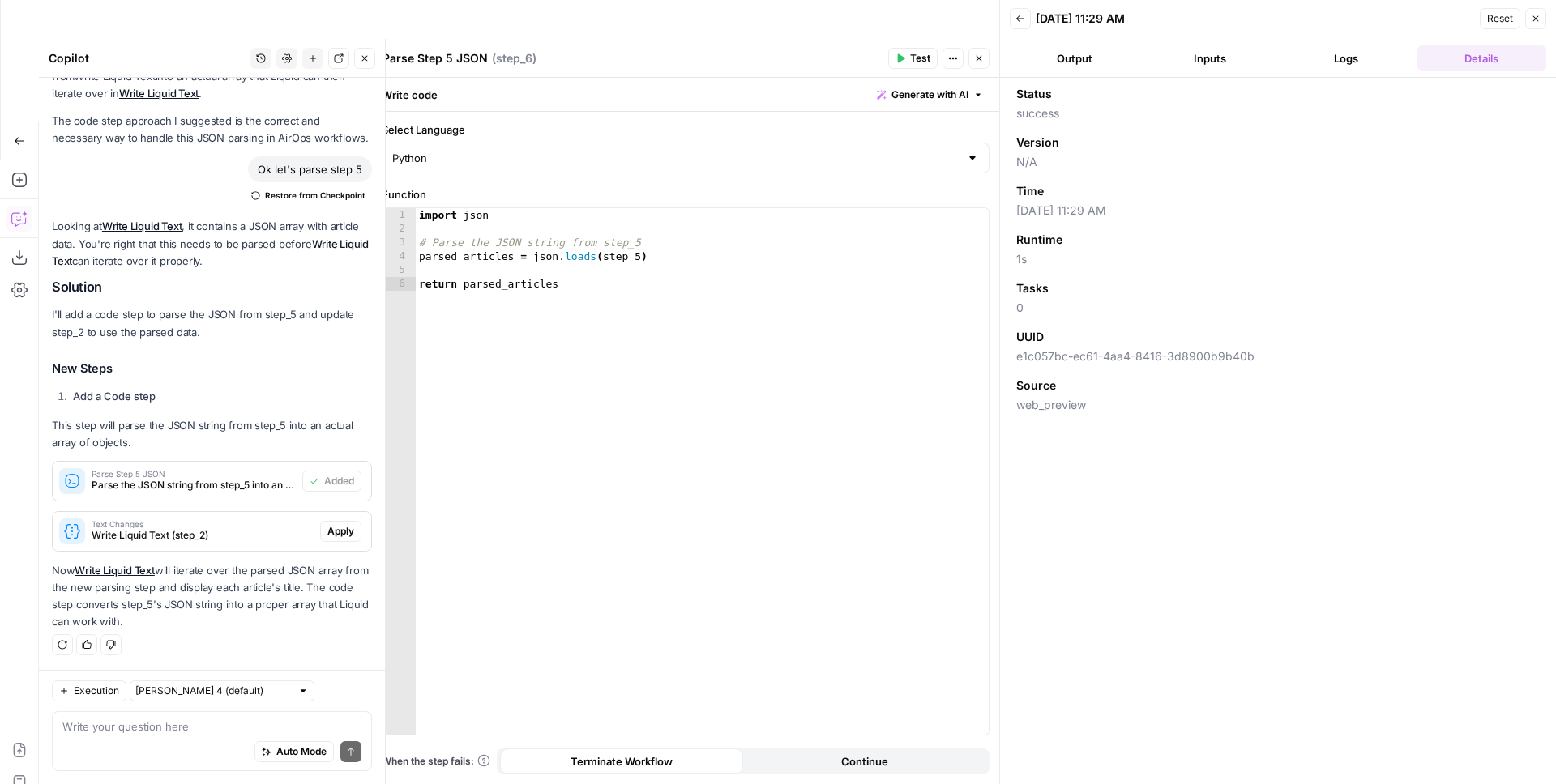
click at [1224, 24] on button "Close" at bounding box center [1535, 19] width 21 height 21
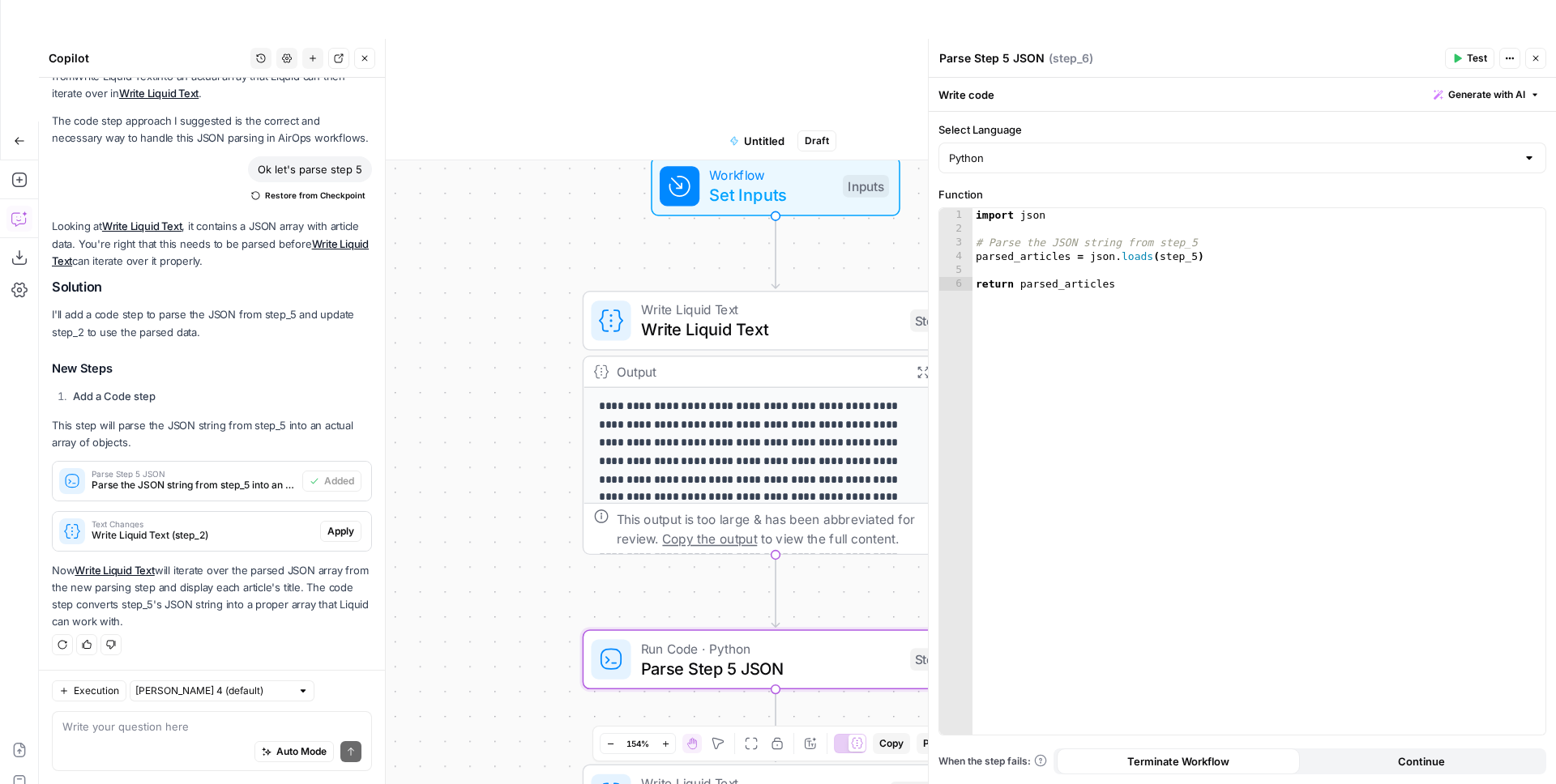
click at [1224, 55] on button "Close" at bounding box center [1535, 58] width 21 height 21
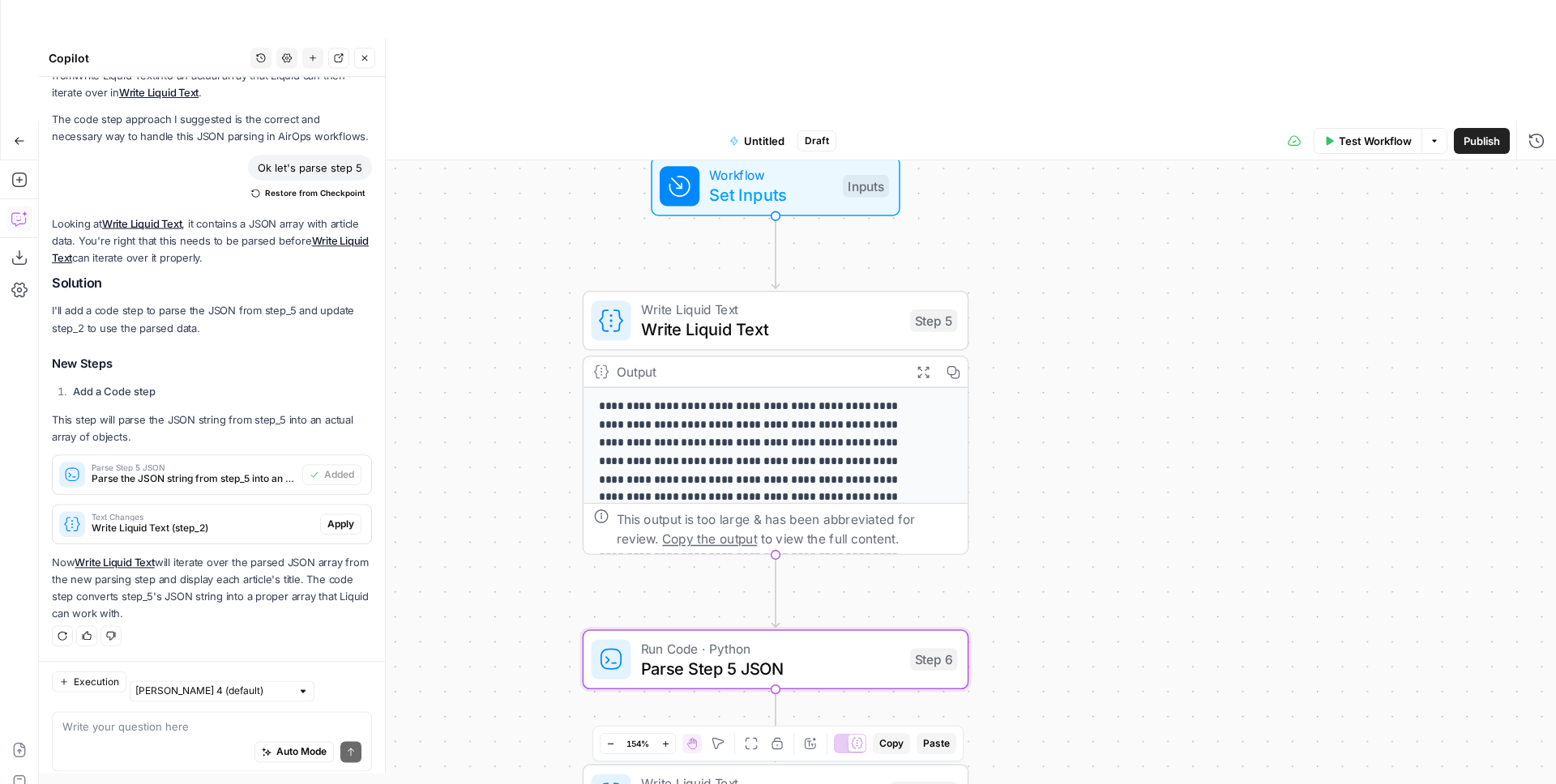
scroll to position [1574, 0]
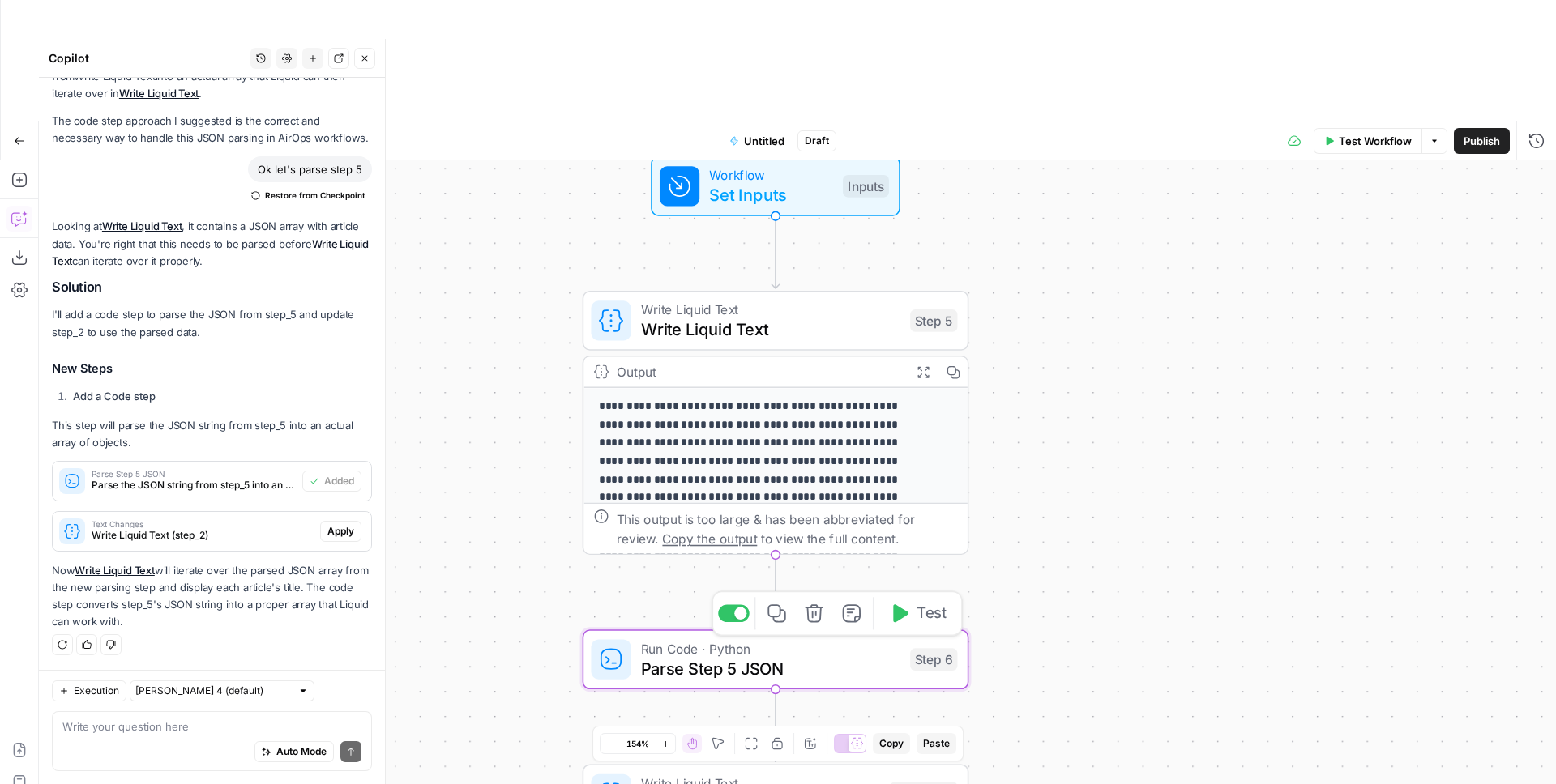
click at [923, 602] on span "Test" at bounding box center [932, 613] width 30 height 23
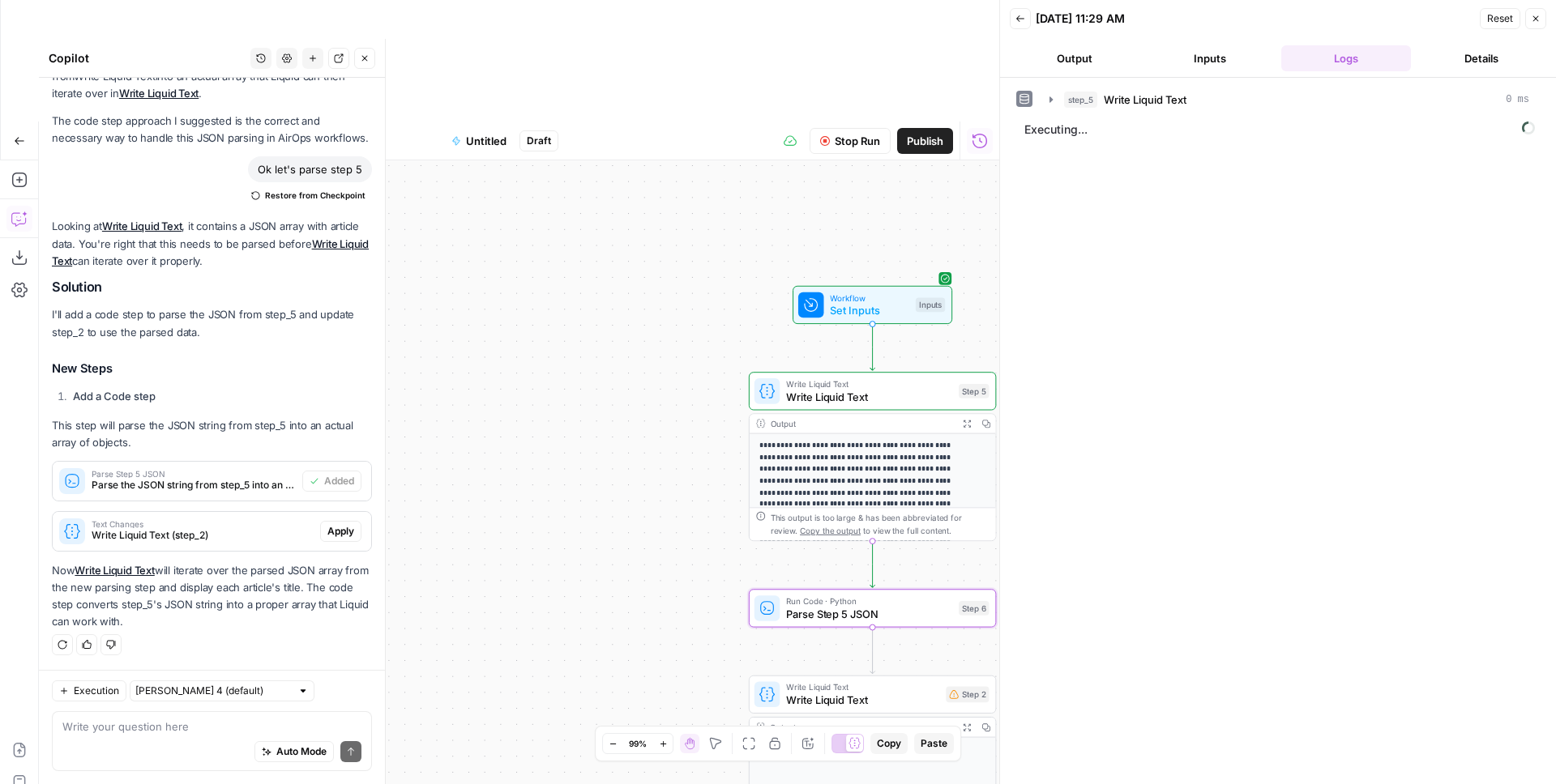
drag, startPoint x: 1074, startPoint y: 485, endPoint x: 1058, endPoint y: 467, distance: 24.1
click at [1053, 463] on div "step_5 Write Liquid Text 0 ms Executing..." at bounding box center [1278, 430] width 556 height 706
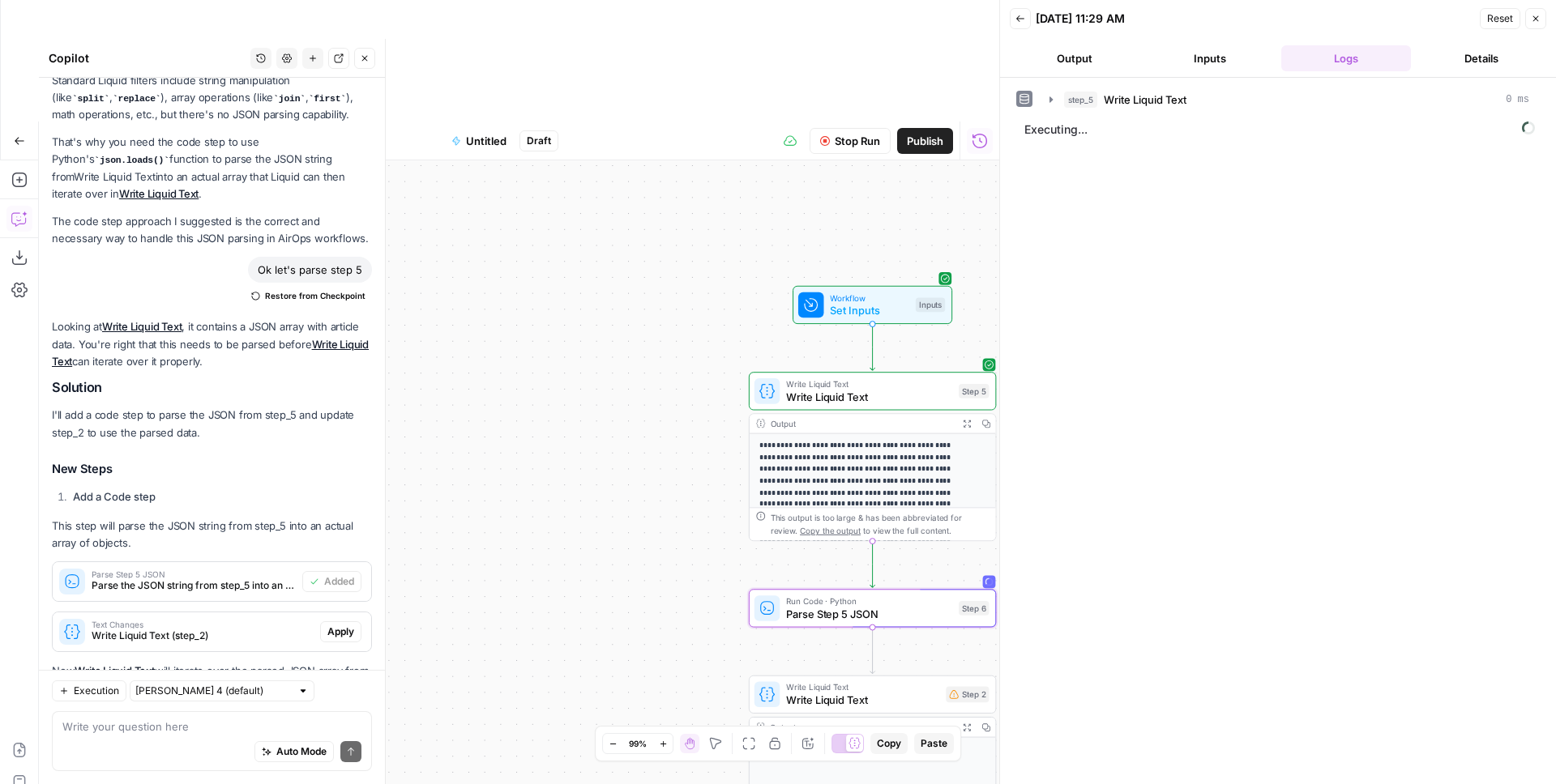
drag, startPoint x: 561, startPoint y: 339, endPoint x: 500, endPoint y: 264, distance: 96.7
click at [500, 264] on div "Workflow Set Inputs Inputs Write Liquid Text Write Liquid Text Step 5 Output Ex…" at bounding box center [519, 533] width 961 height 745
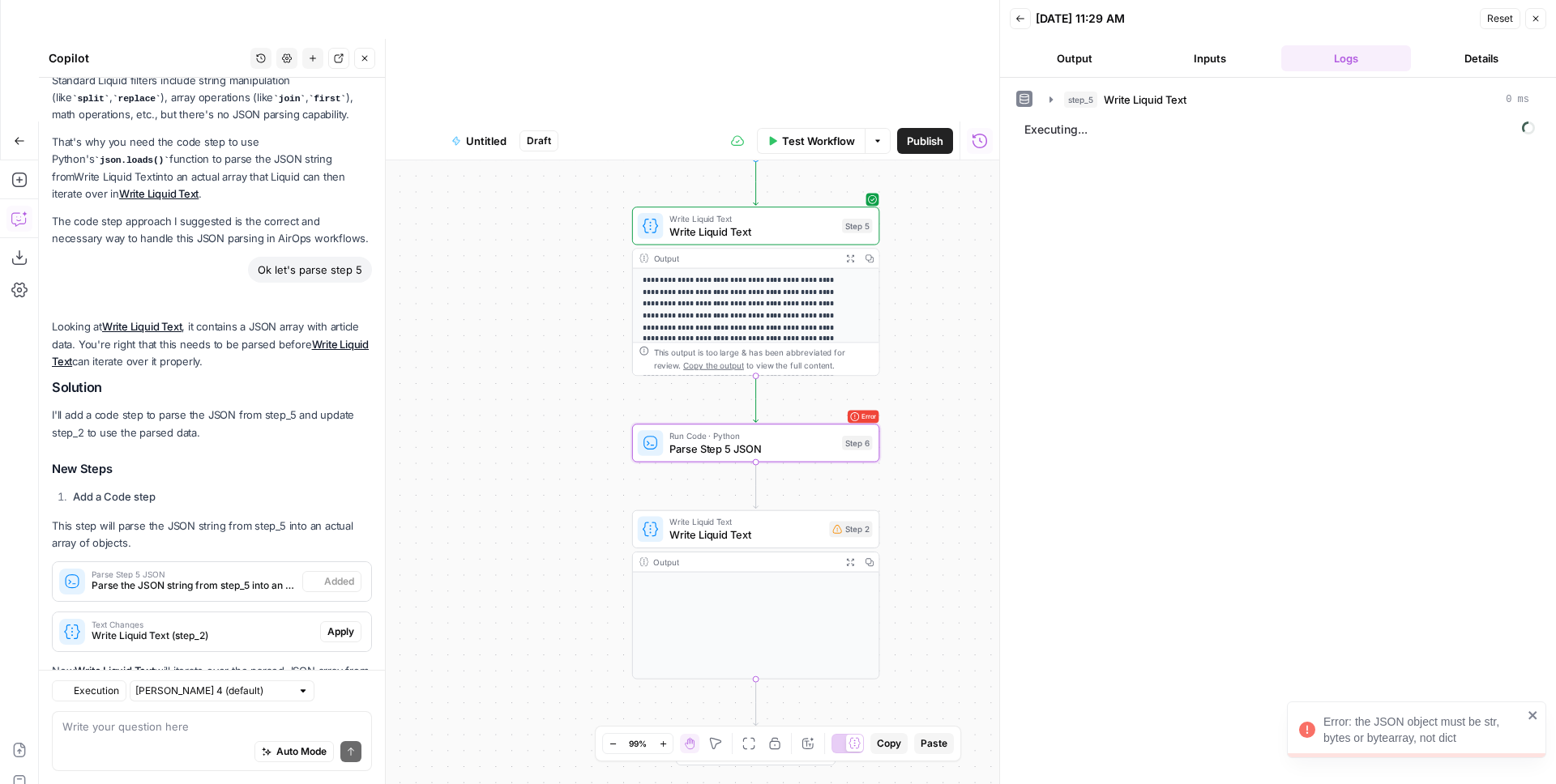
scroll to position [1574, 0]
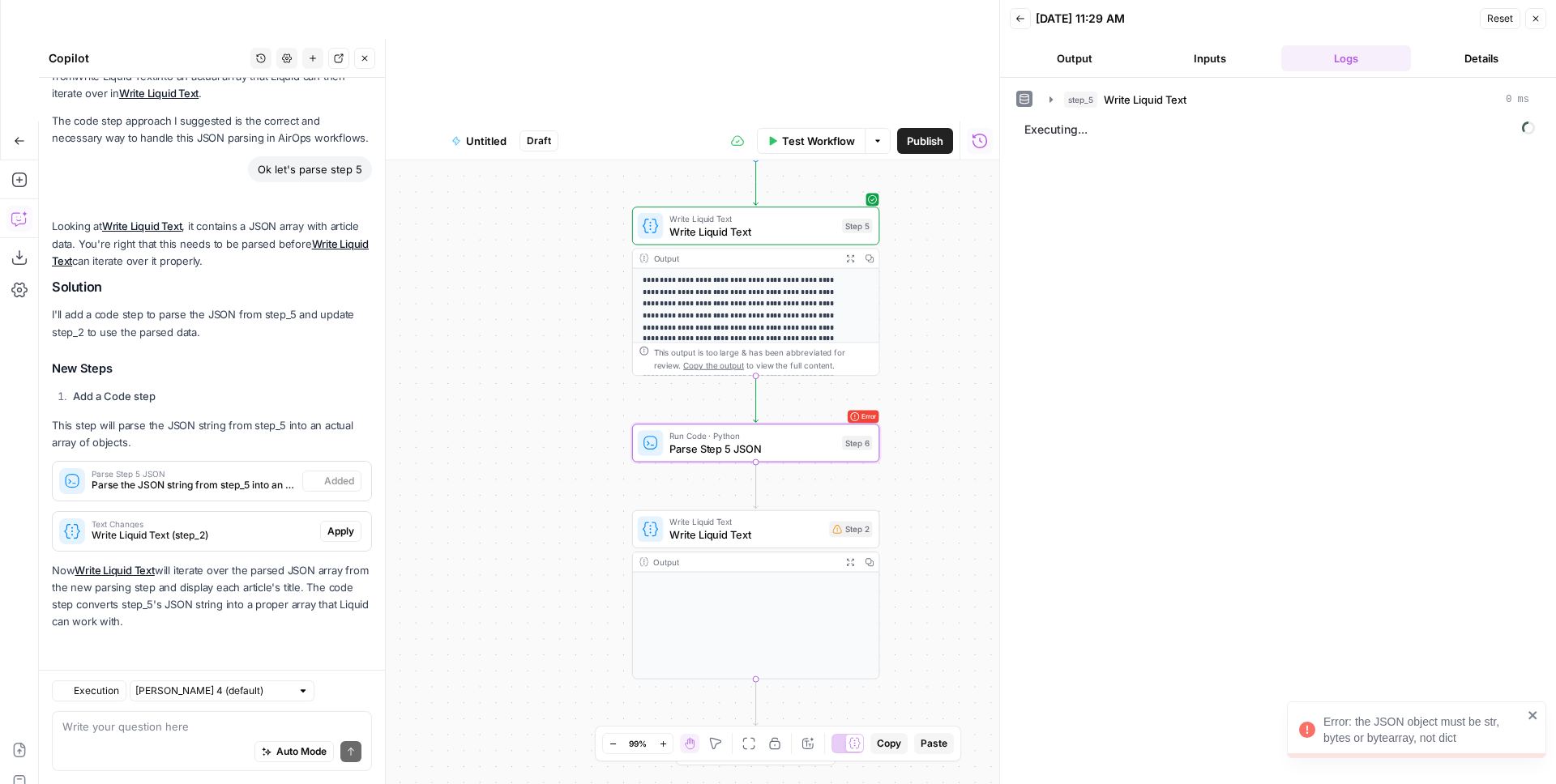
drag, startPoint x: 516, startPoint y: 318, endPoint x: 487, endPoint y: 287, distance: 42.4
click at [488, 288] on div "Workflow Set Inputs Inputs Write Liquid Text Write Liquid Text Step 5 Output Ex…" at bounding box center [519, 533] width 961 height 745
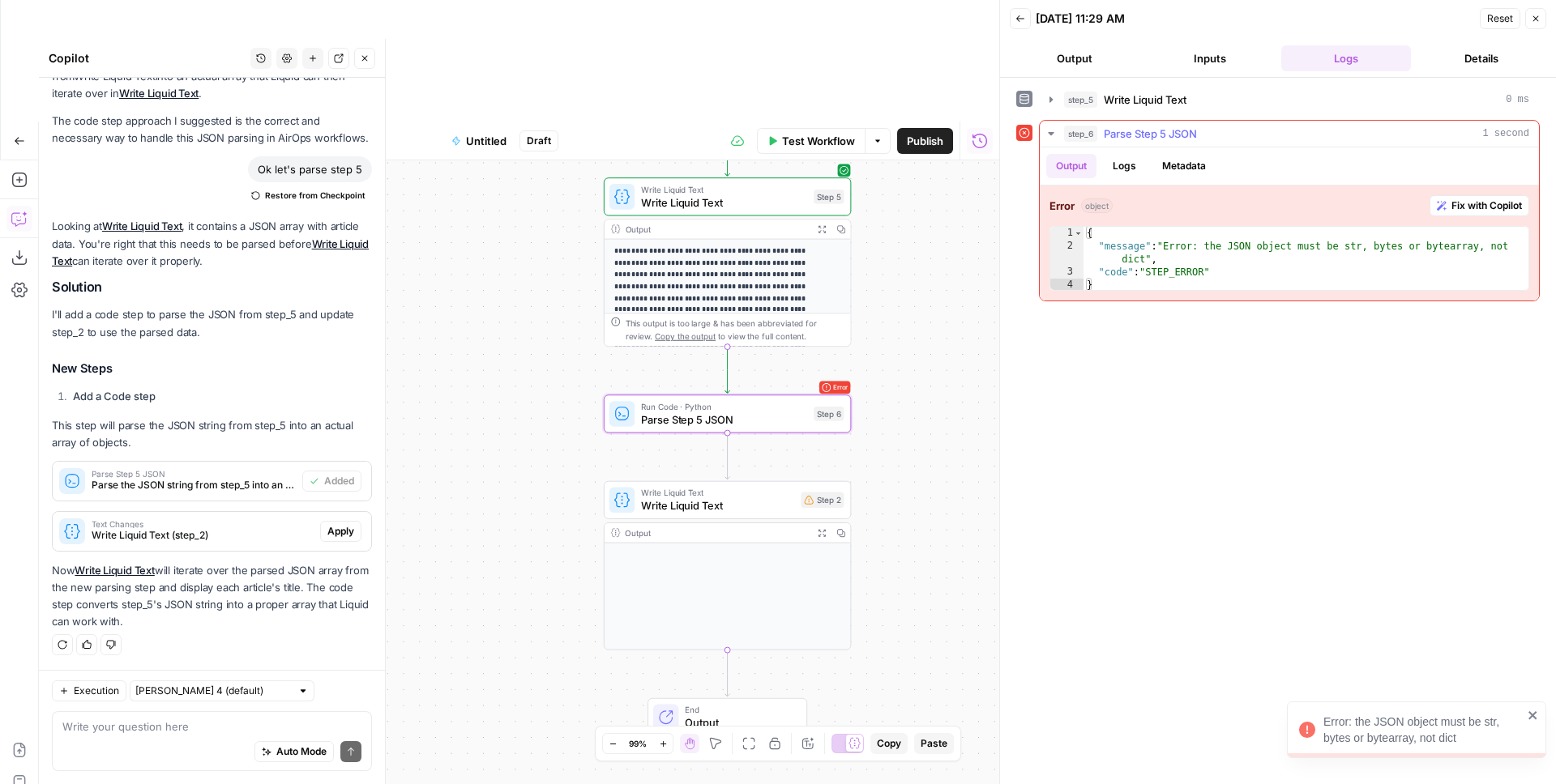
click at [1224, 254] on div "{ "message" : "Error: the JSON object must be str, bytes or bytearray, not dict…" at bounding box center [1306, 272] width 445 height 91
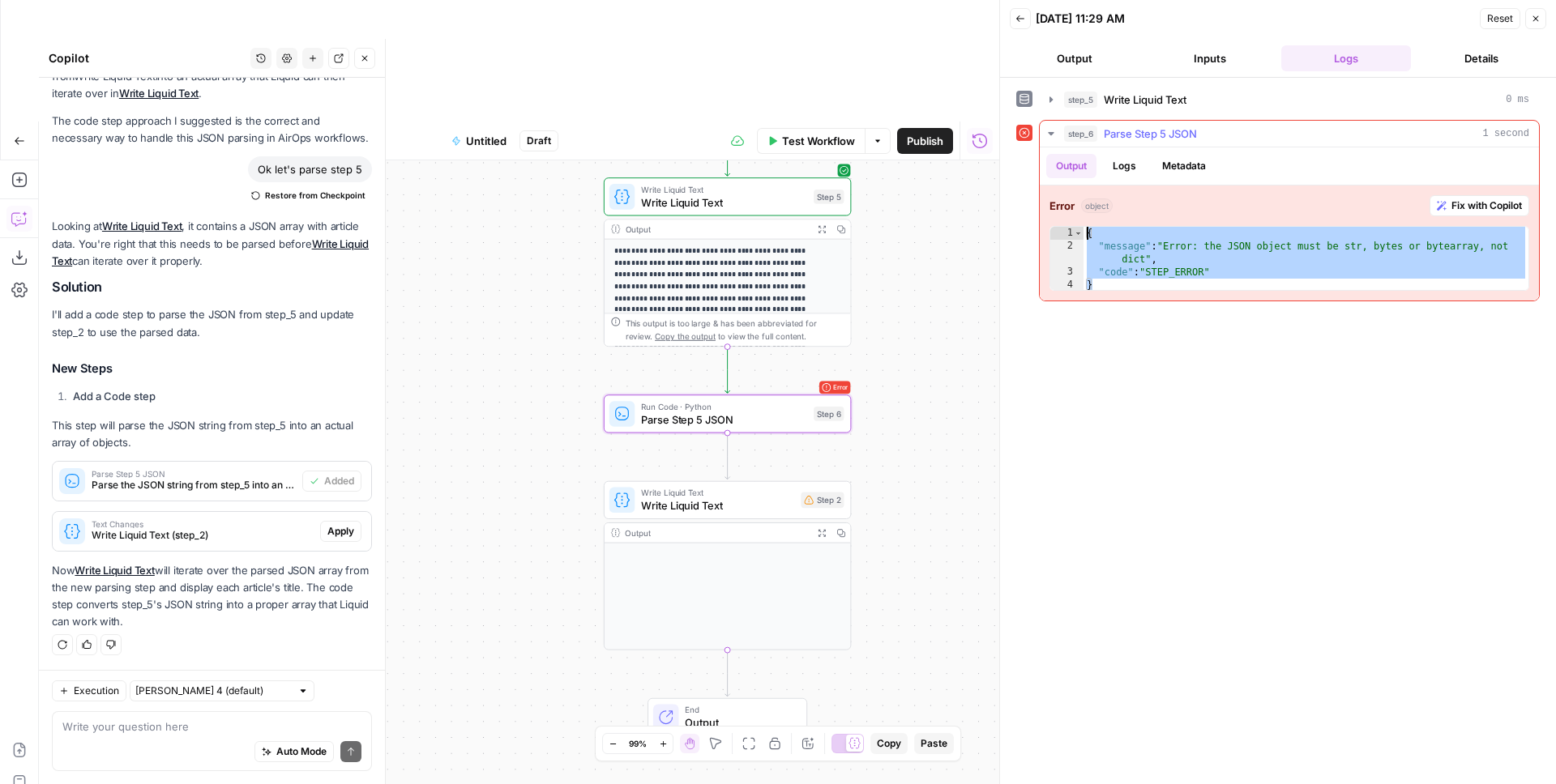
drag, startPoint x: 1107, startPoint y: 283, endPoint x: 1061, endPoint y: 223, distance: 75.6
click at [1061, 223] on div "**********" at bounding box center [1289, 243] width 499 height 115
type textarea "**********"
click at [155, 694] on div "Auto Mode Send" at bounding box center [211, 753] width 299 height 36
paste textarea "{ "message": "Error: the JSON object must be str, bytes or bytearray, not dict"…"
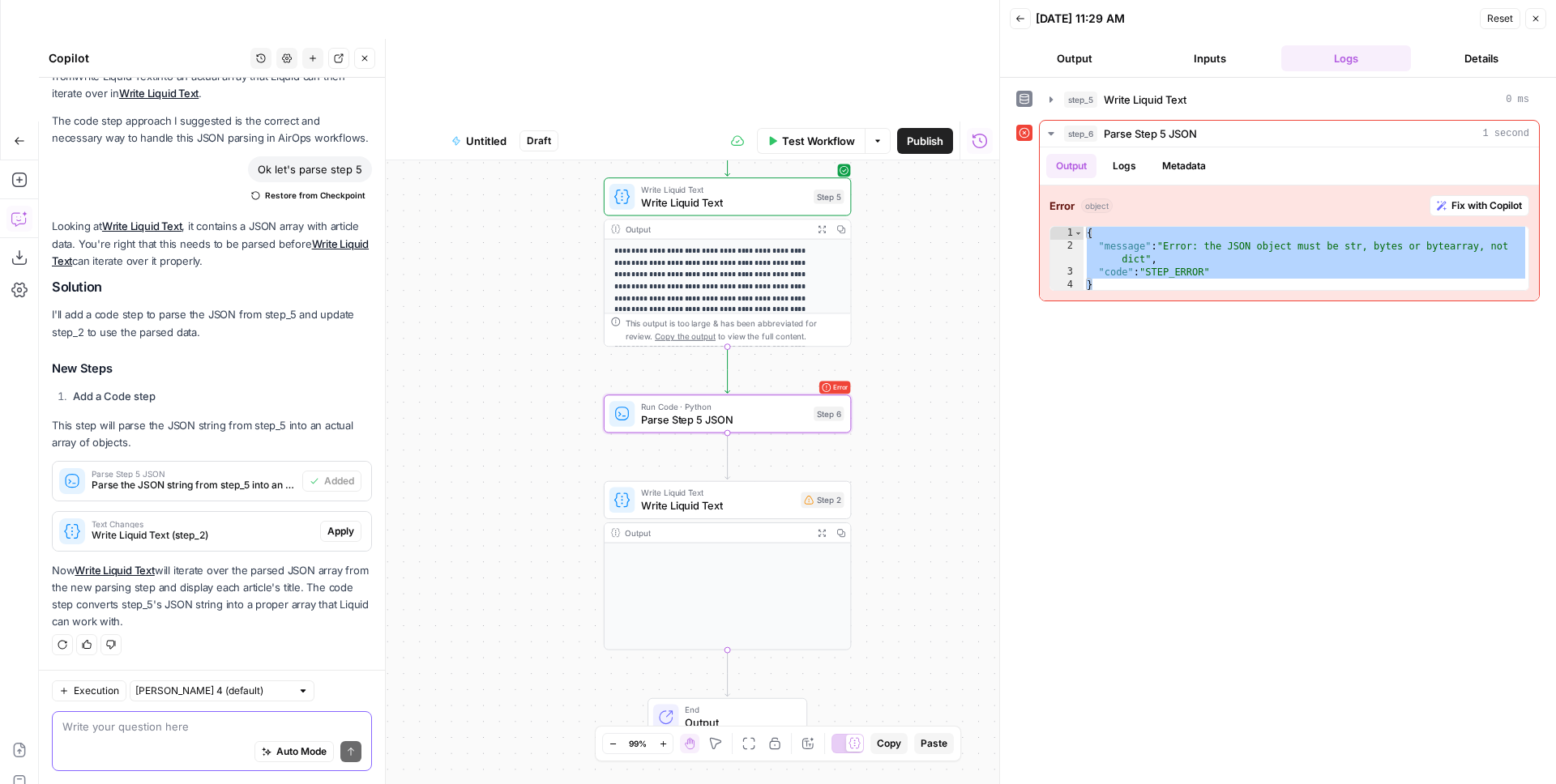
type textarea "{ "message": "Error: the JSON object must be str, bytes or bytearray, not dict"…"
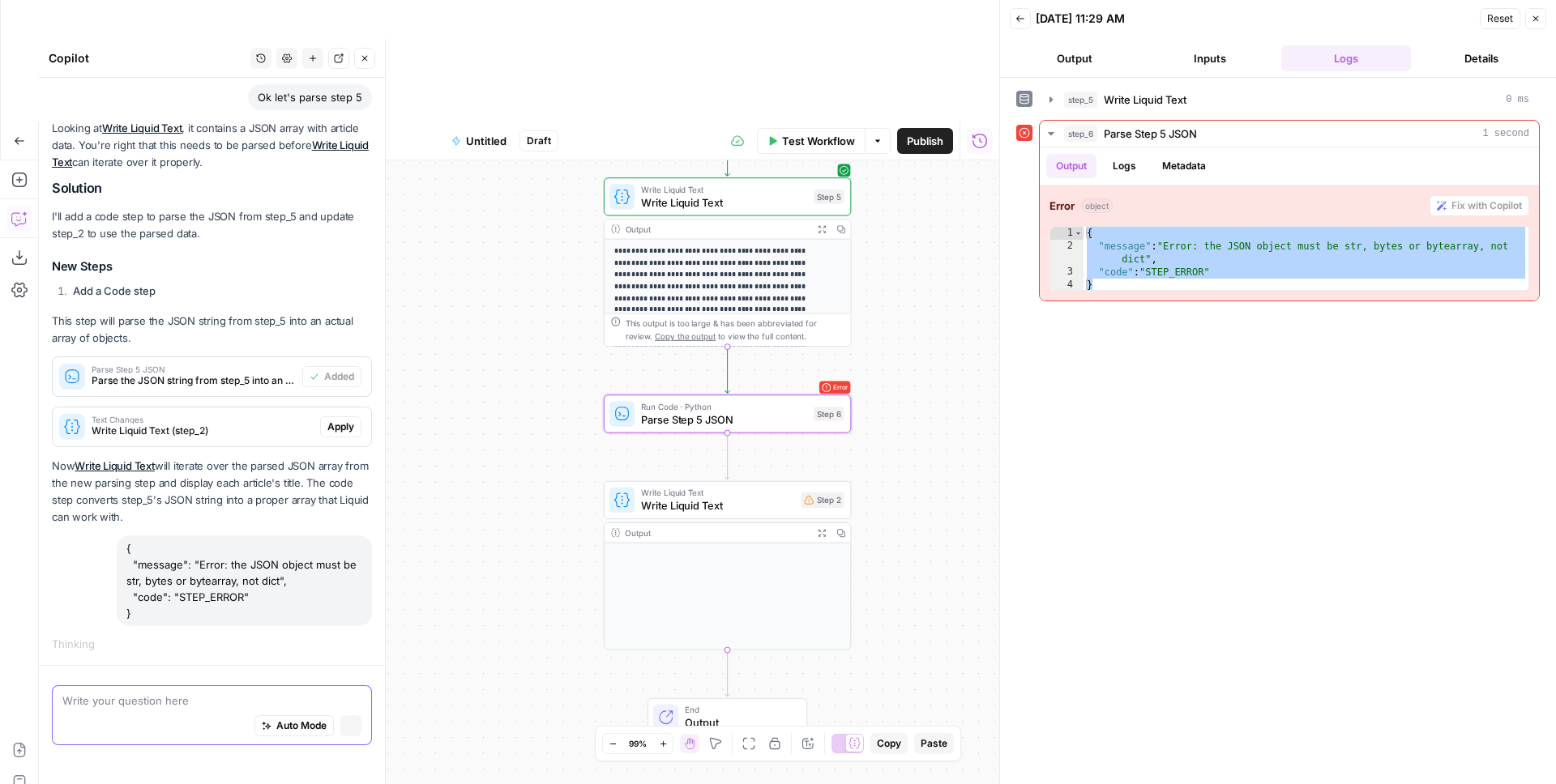
scroll to position [1532, 0]
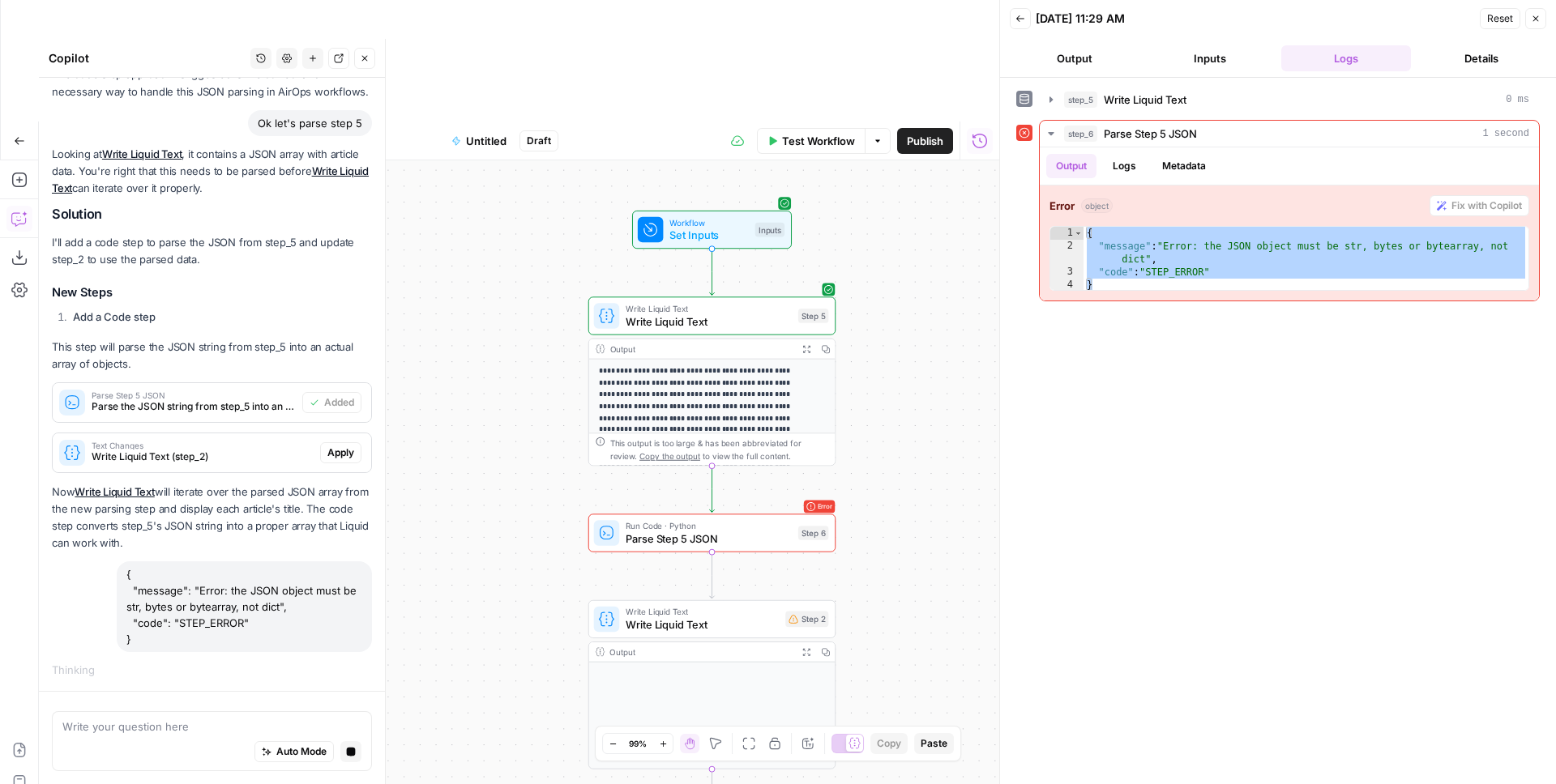
click at [1205, 62] on button "Inputs" at bounding box center [1210, 58] width 130 height 26
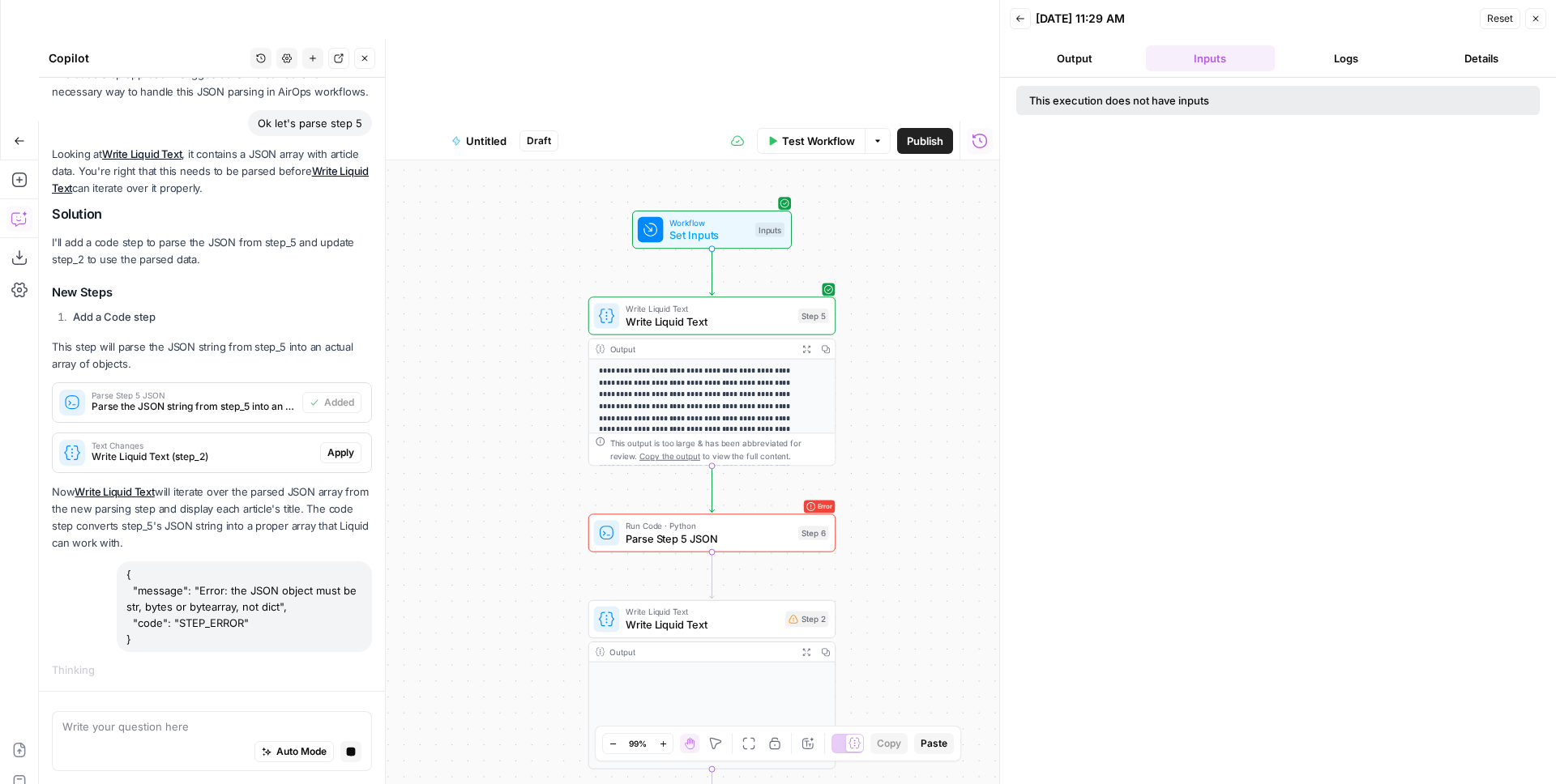
drag, startPoint x: 1342, startPoint y: 38, endPoint x: 1350, endPoint y: 45, distance: 10.6
click at [1224, 39] on header "Back 09/15/25 at 11:29 AM Reset Close Output Inputs Logs Details" at bounding box center [1278, 39] width 556 height 78
click at [1224, 54] on button "Logs" at bounding box center [1345, 58] width 130 height 26
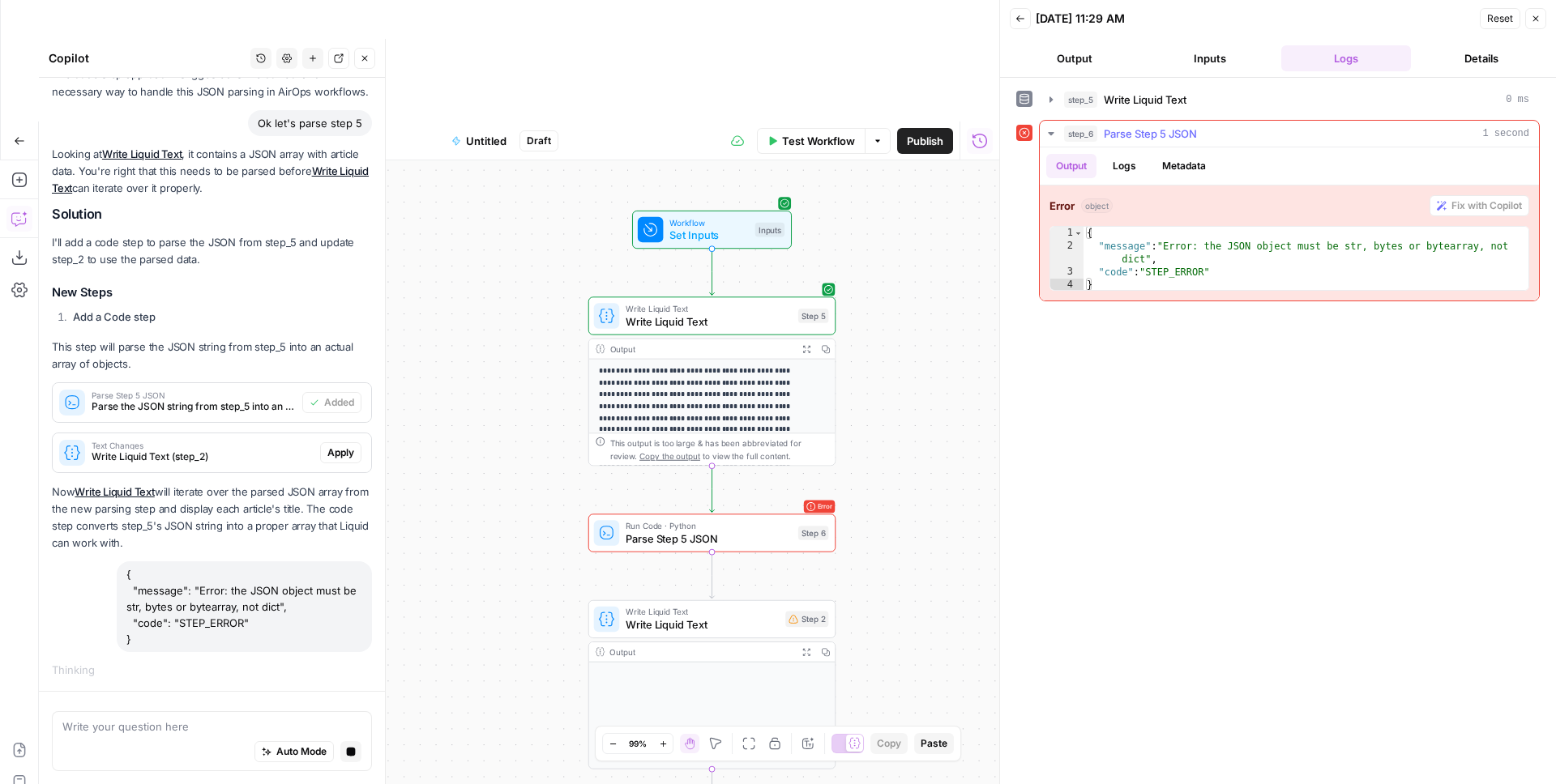
click at [1128, 167] on button "Logs" at bounding box center [1124, 166] width 43 height 25
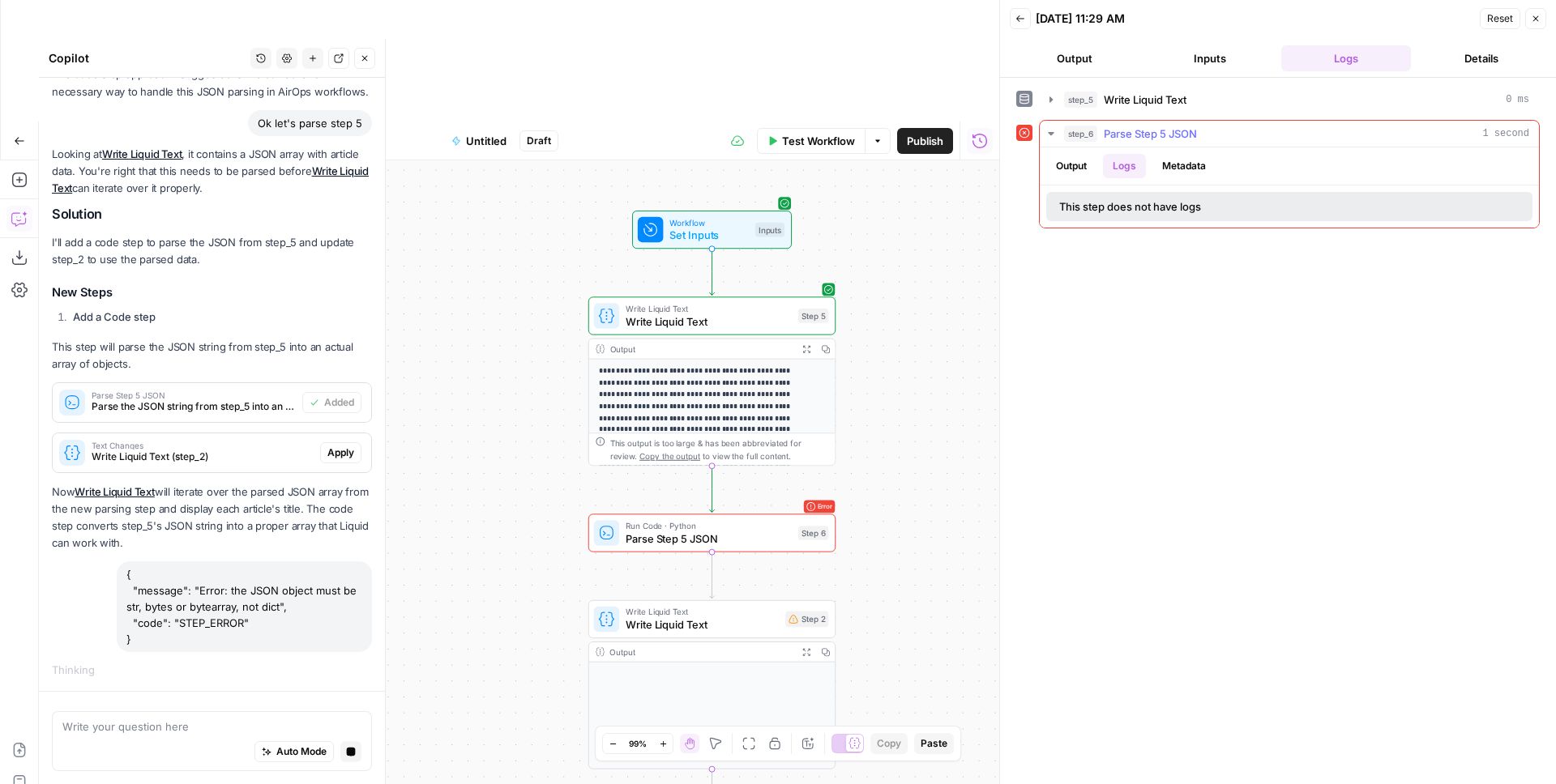
click at [1056, 170] on button "Output" at bounding box center [1071, 166] width 50 height 25
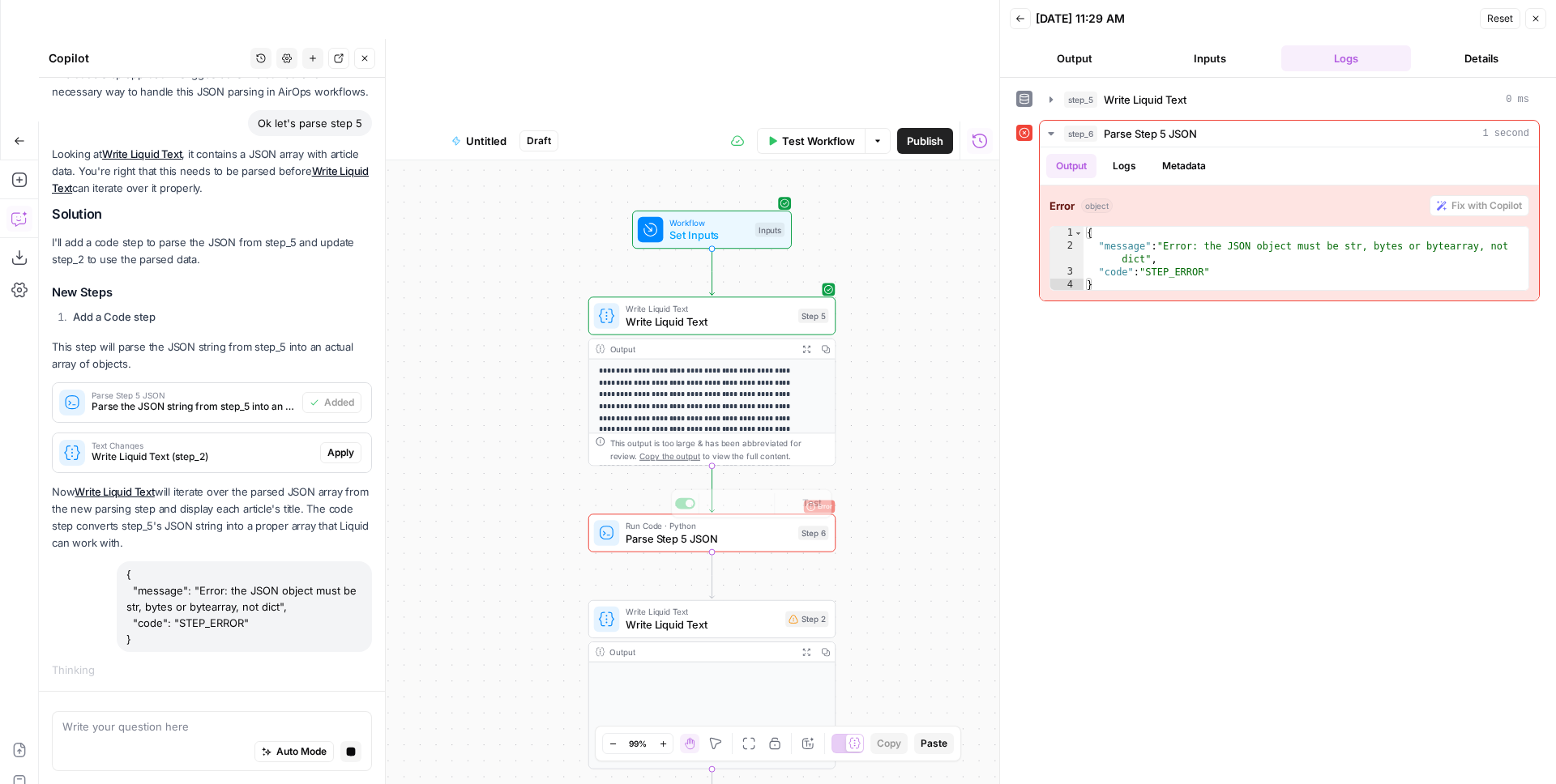
click at [688, 435] on div "Workflow Set Inputs Inputs Write Liquid Text Write Liquid Text Step 5 Output Ex…" at bounding box center [519, 533] width 961 height 745
click at [690, 514] on div "Error Run Code · Python Parse Step 5 JSON Step 6 Copy step Delete step Add Note…" at bounding box center [711, 533] width 247 height 38
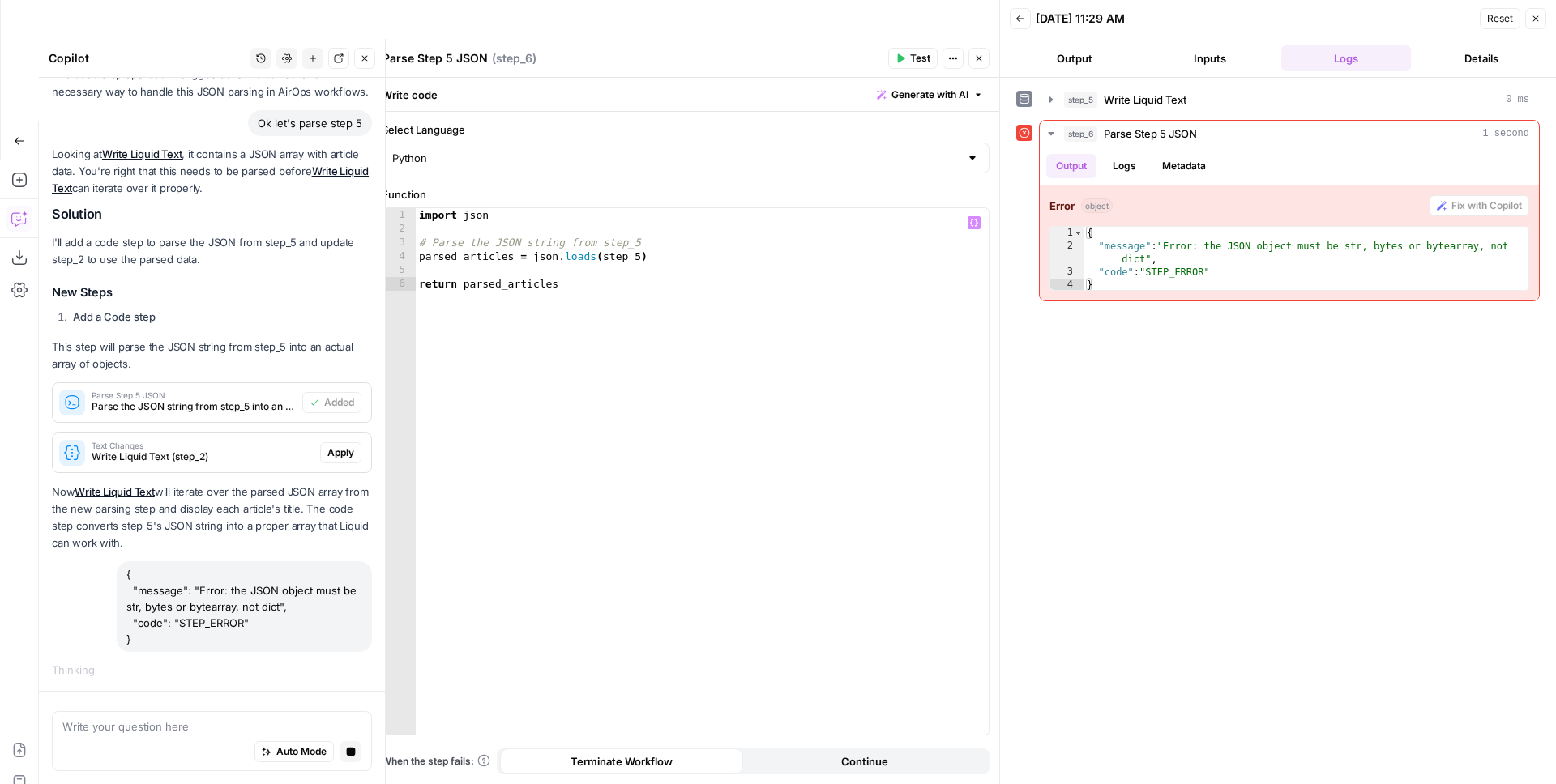
click at [632, 259] on div "import json # Parse the JSON string from step_5 parsed_articles = json . loads …" at bounding box center [702, 485] width 573 height 555
click at [913, 59] on span "Test" at bounding box center [920, 58] width 20 height 14
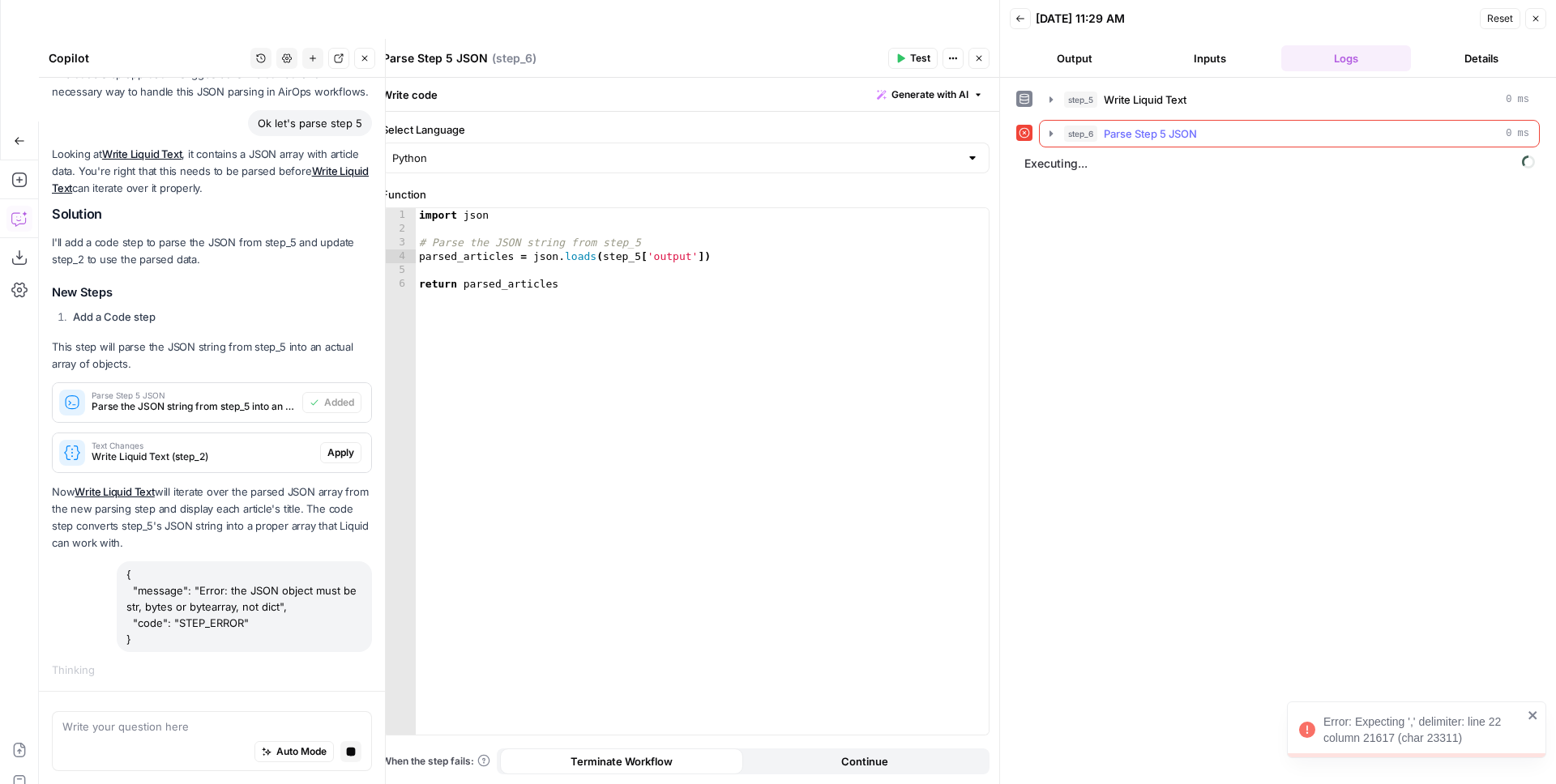
click at [1128, 133] on span "Parse Step 5 JSON" at bounding box center [1150, 133] width 93 height 16
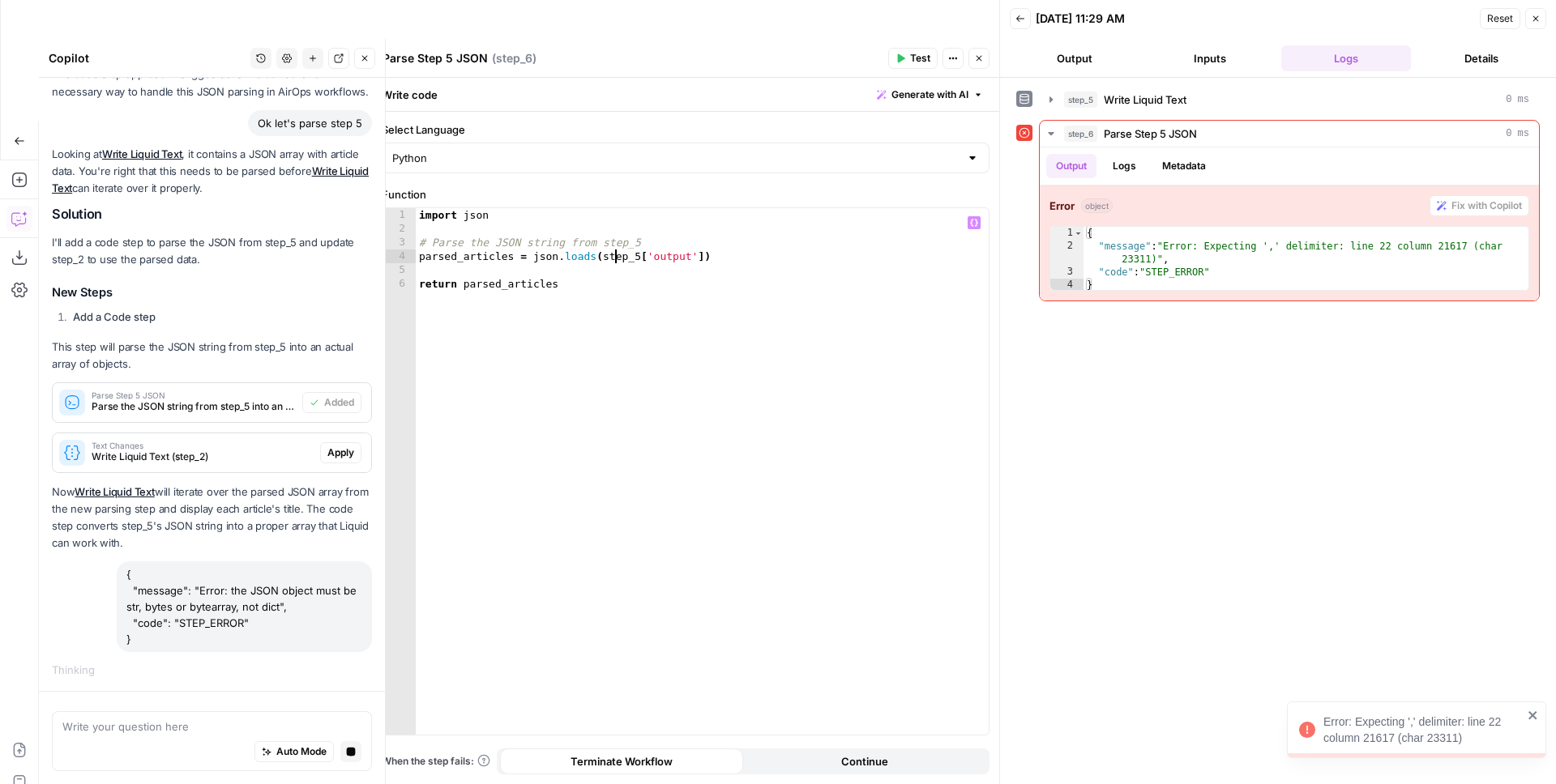
click at [612, 260] on div "import json # Parse the JSON string from step_5 parsed_articles = json . loads …" at bounding box center [702, 485] width 573 height 555
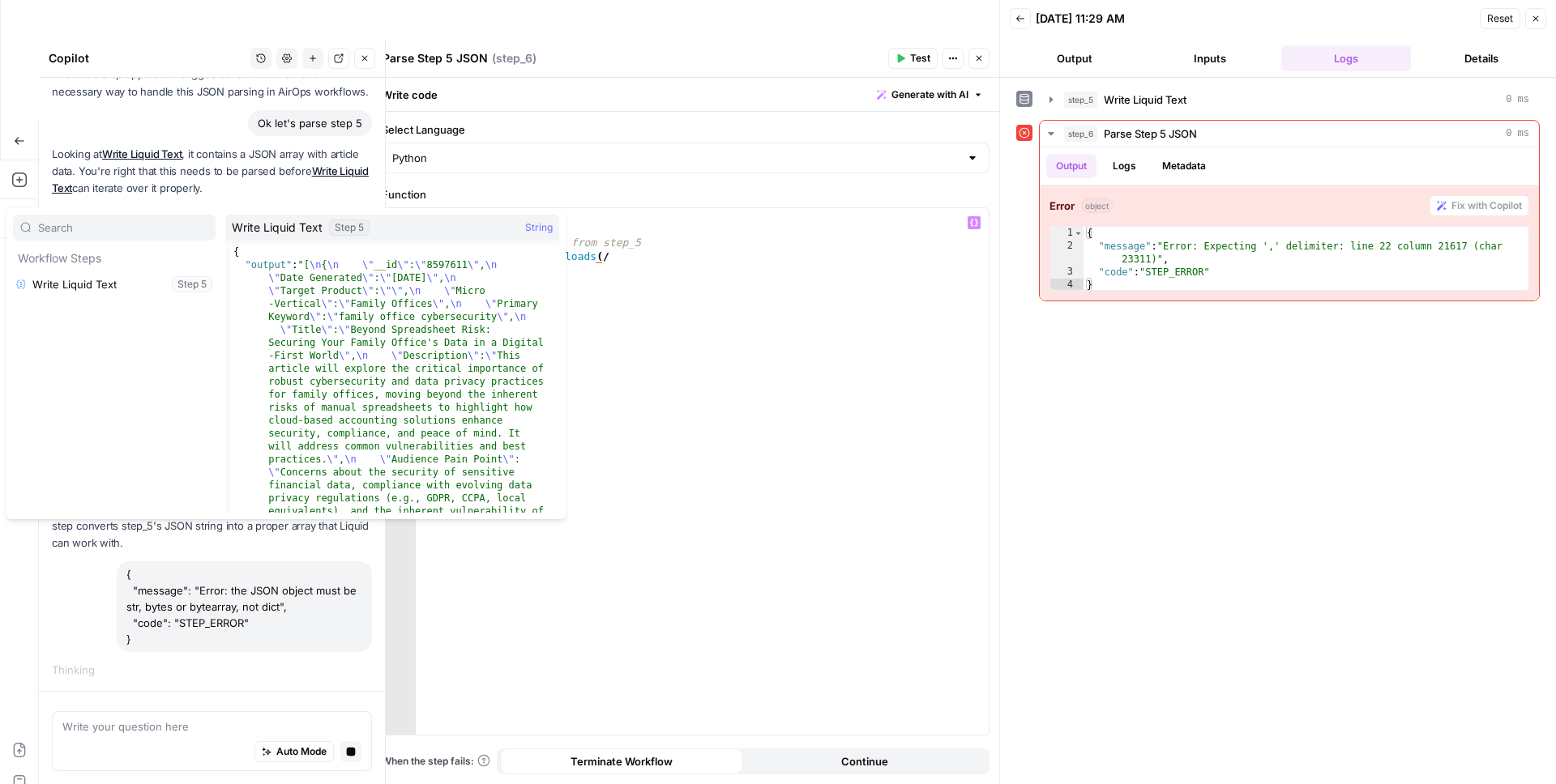
scroll to position [0, 14]
click at [130, 283] on icon "button" at bounding box center [130, 284] width 9 height 9
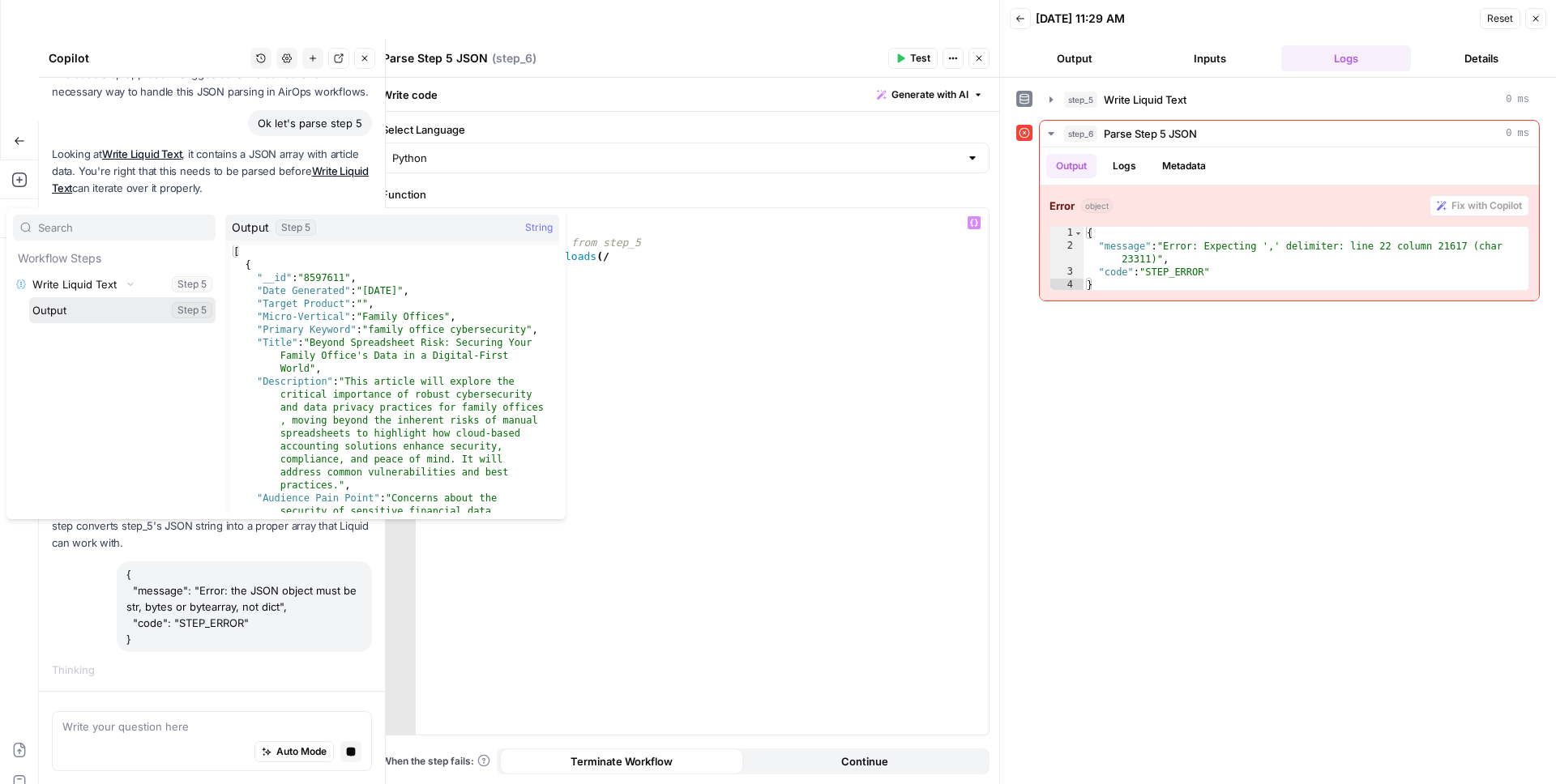
click at [57, 314] on button "Select variable Output" at bounding box center [122, 310] width 187 height 26
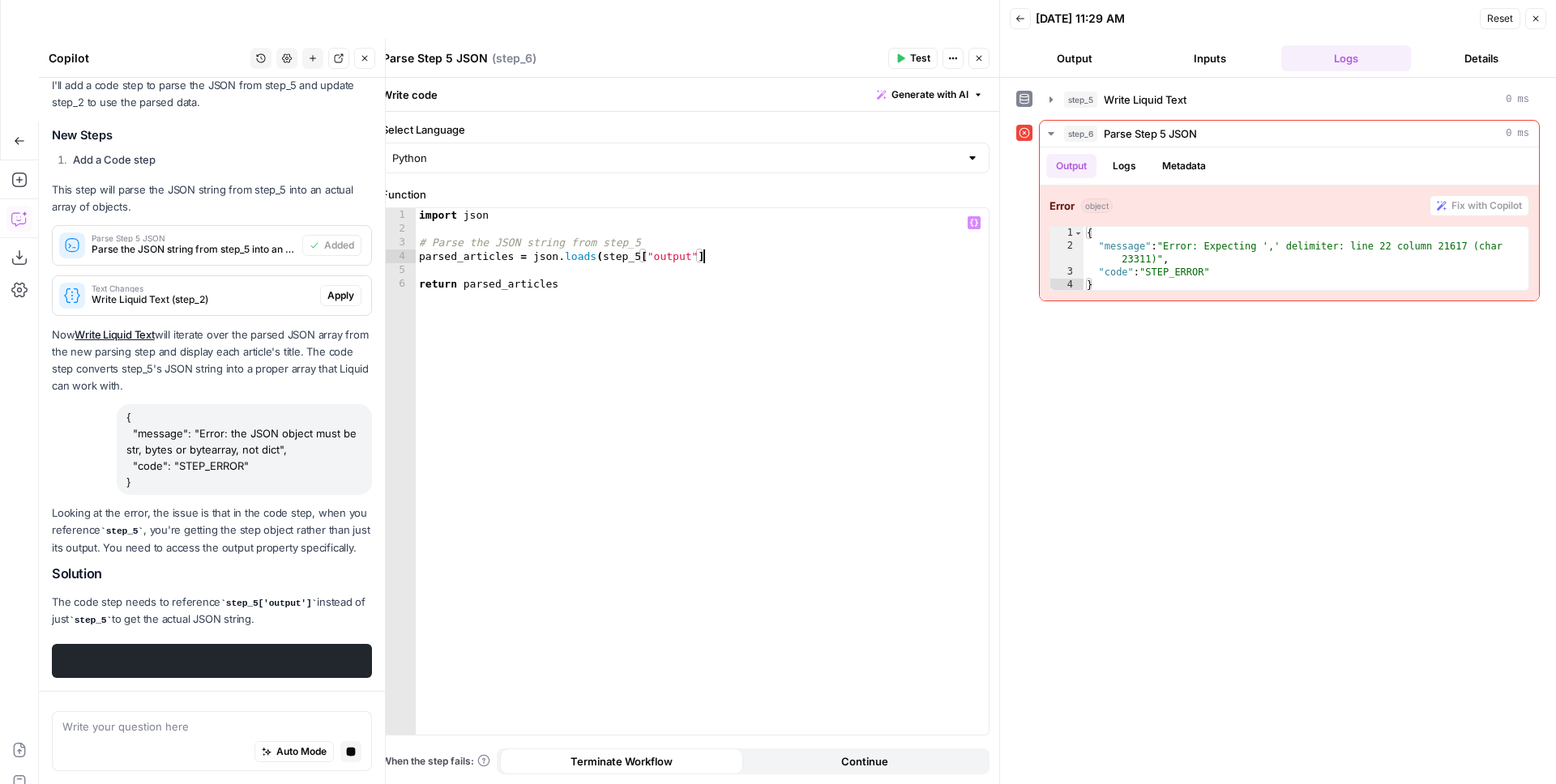
click at [910, 57] on span "Test" at bounding box center [920, 58] width 20 height 14
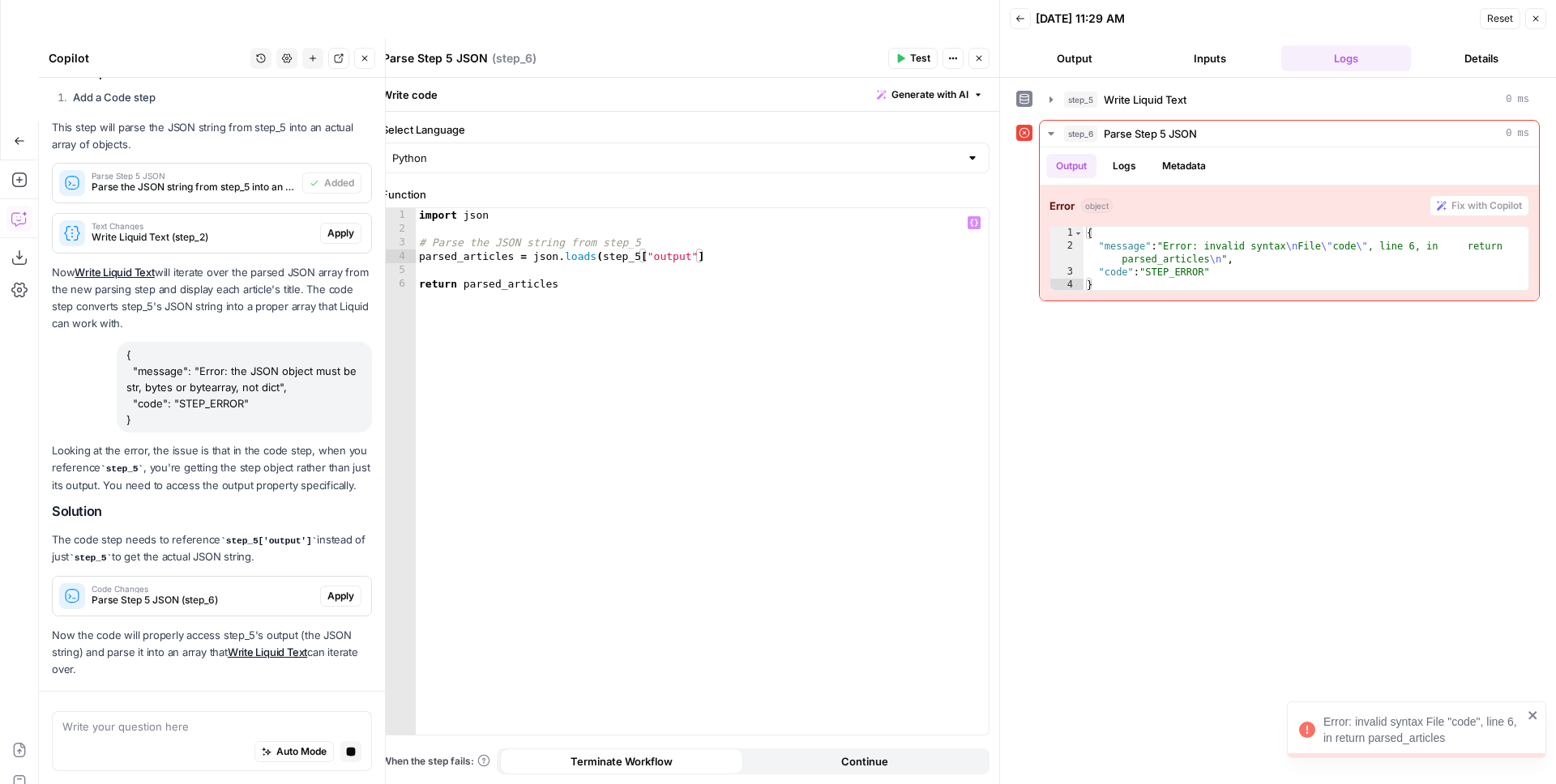
scroll to position [1962, 0]
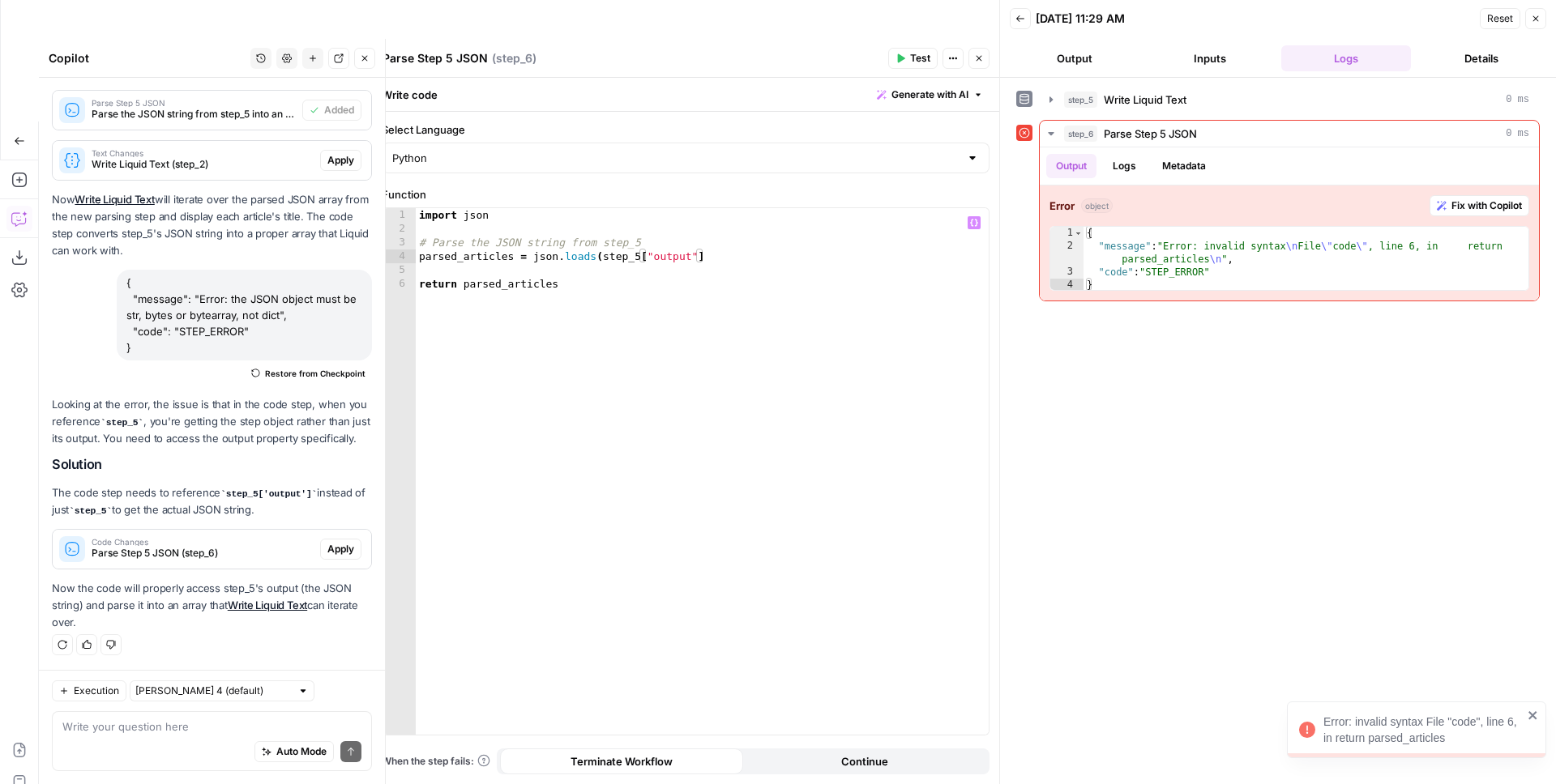
type textarea "**********"
click at [588, 282] on div "import json # Parse the JSON string from step_5 parsed_articles = json . loads …" at bounding box center [702, 485] width 573 height 555
click at [553, 287] on div "import json # Parse the JSON string from step_5 parsed_articles = json . loads …" at bounding box center [702, 485] width 573 height 555
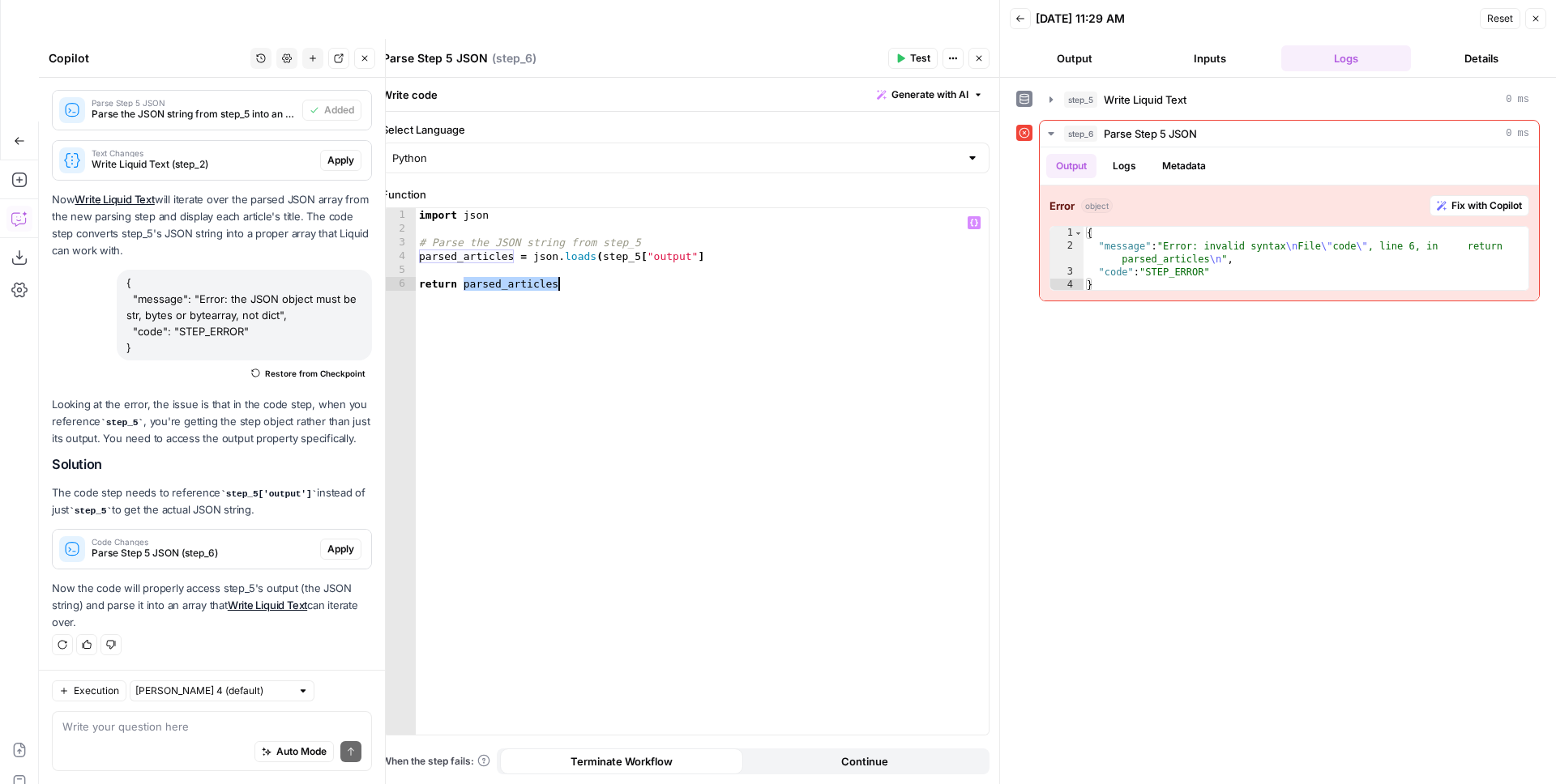
click at [339, 547] on span "Apply" at bounding box center [340, 549] width 27 height 14
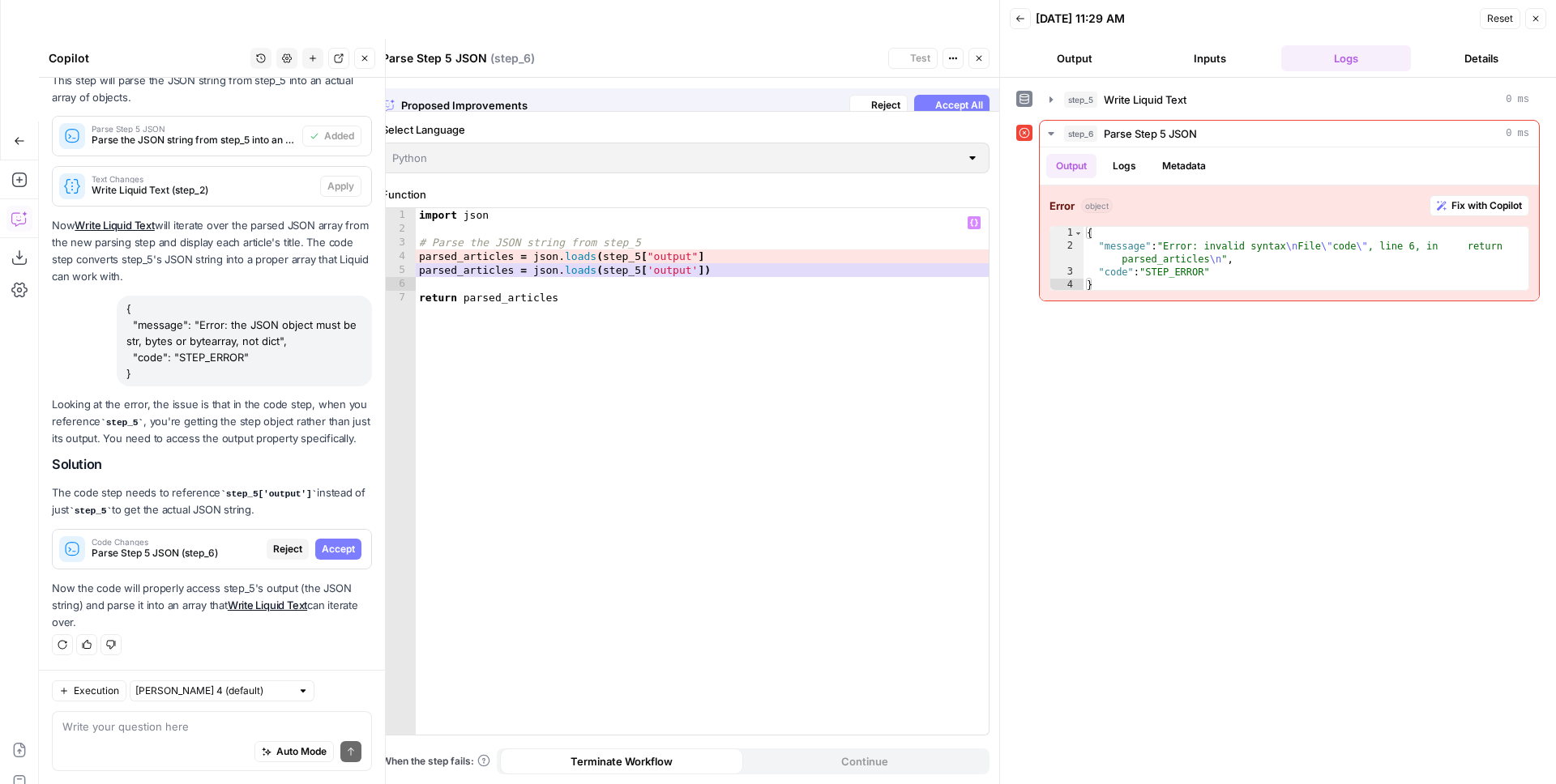
scroll to position [1832, 0]
click at [941, 95] on span "Accept All" at bounding box center [959, 94] width 47 height 14
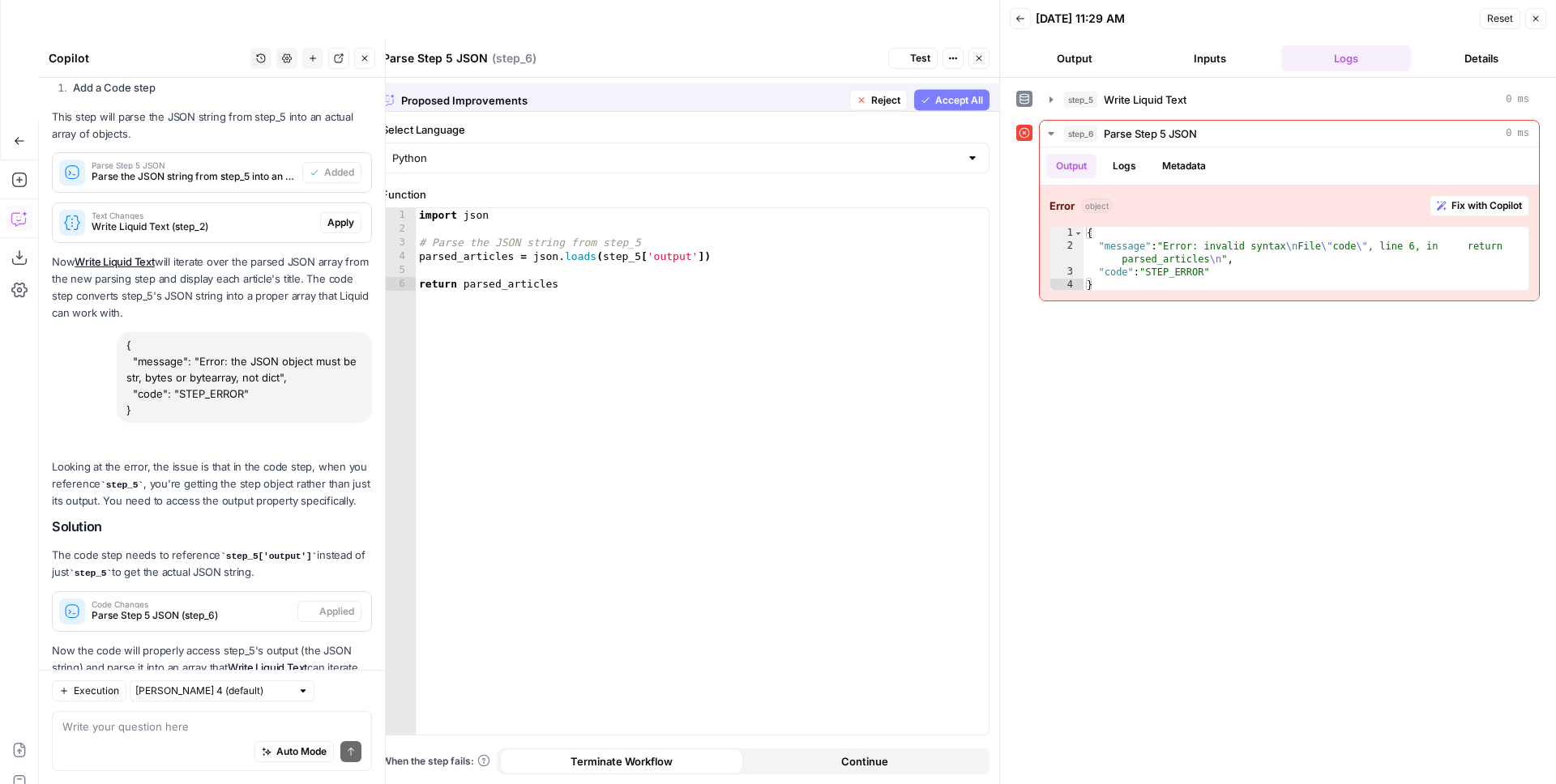
scroll to position [1962, 0]
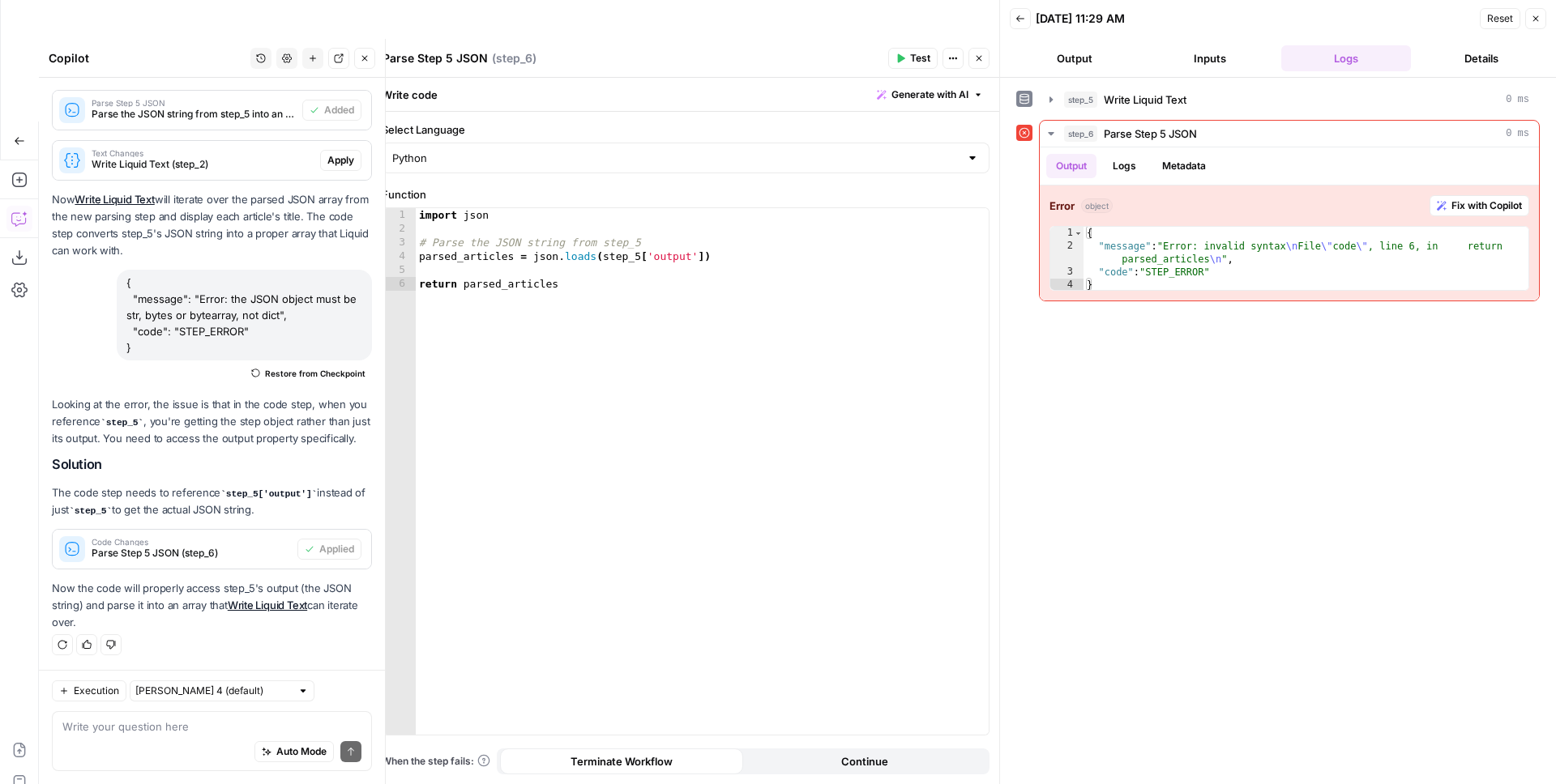
click at [905, 54] on icon "button" at bounding box center [900, 58] width 9 height 9
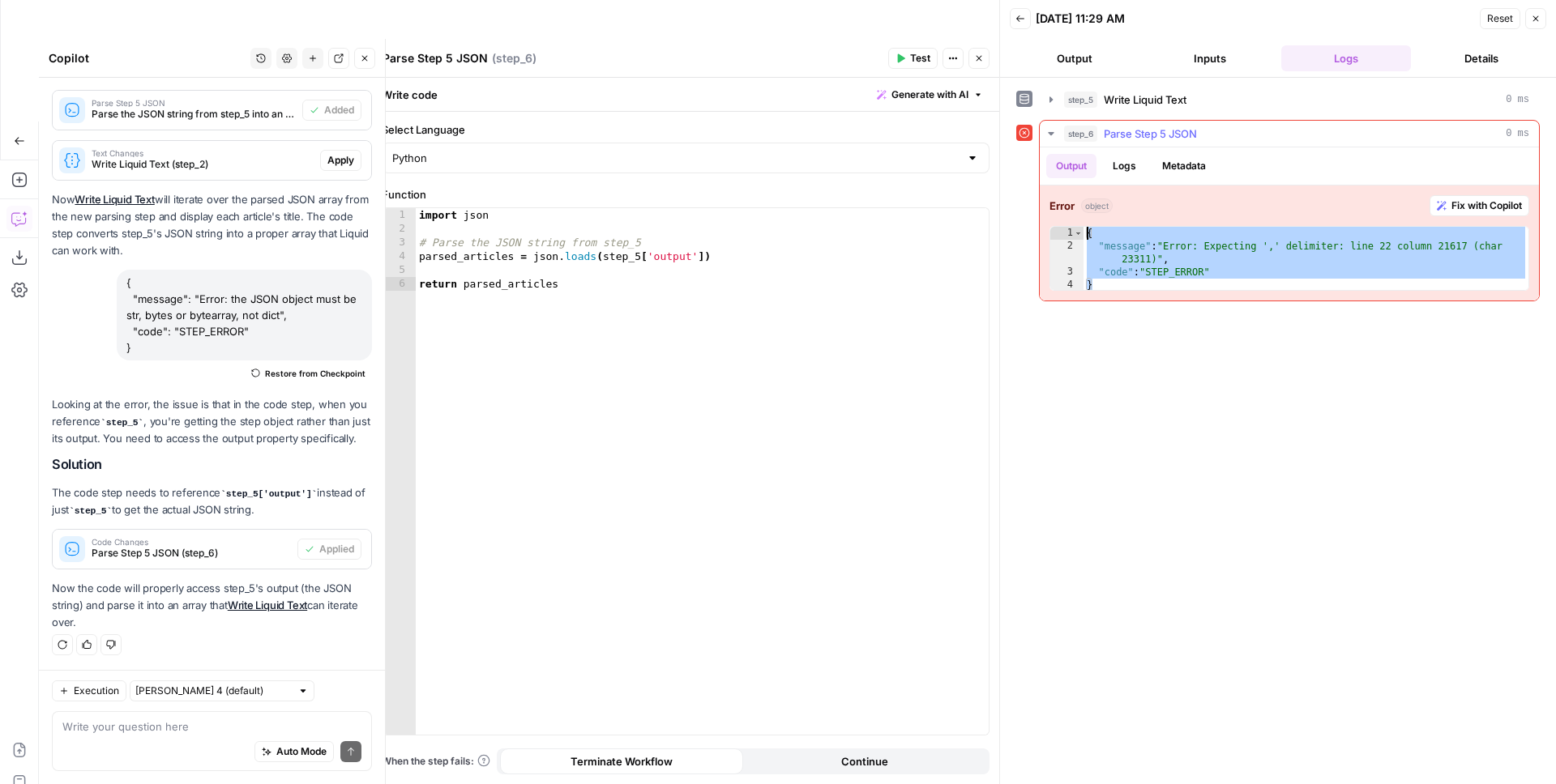
drag, startPoint x: 1103, startPoint y: 275, endPoint x: 1063, endPoint y: 228, distance: 61.7
click at [1063, 228] on div "* 1 2 3 4 { "message" : "Error: Expecting ',' delimiter: line 22 column 21617 (…" at bounding box center [1290, 258] width 480 height 64
type textarea "**********"
click at [196, 694] on div "Auto Mode Send" at bounding box center [211, 753] width 299 height 36
paste textarea "{ "message": "Error: Expecting ',' delimiter: line 22 column 21617 (char 23311)…"
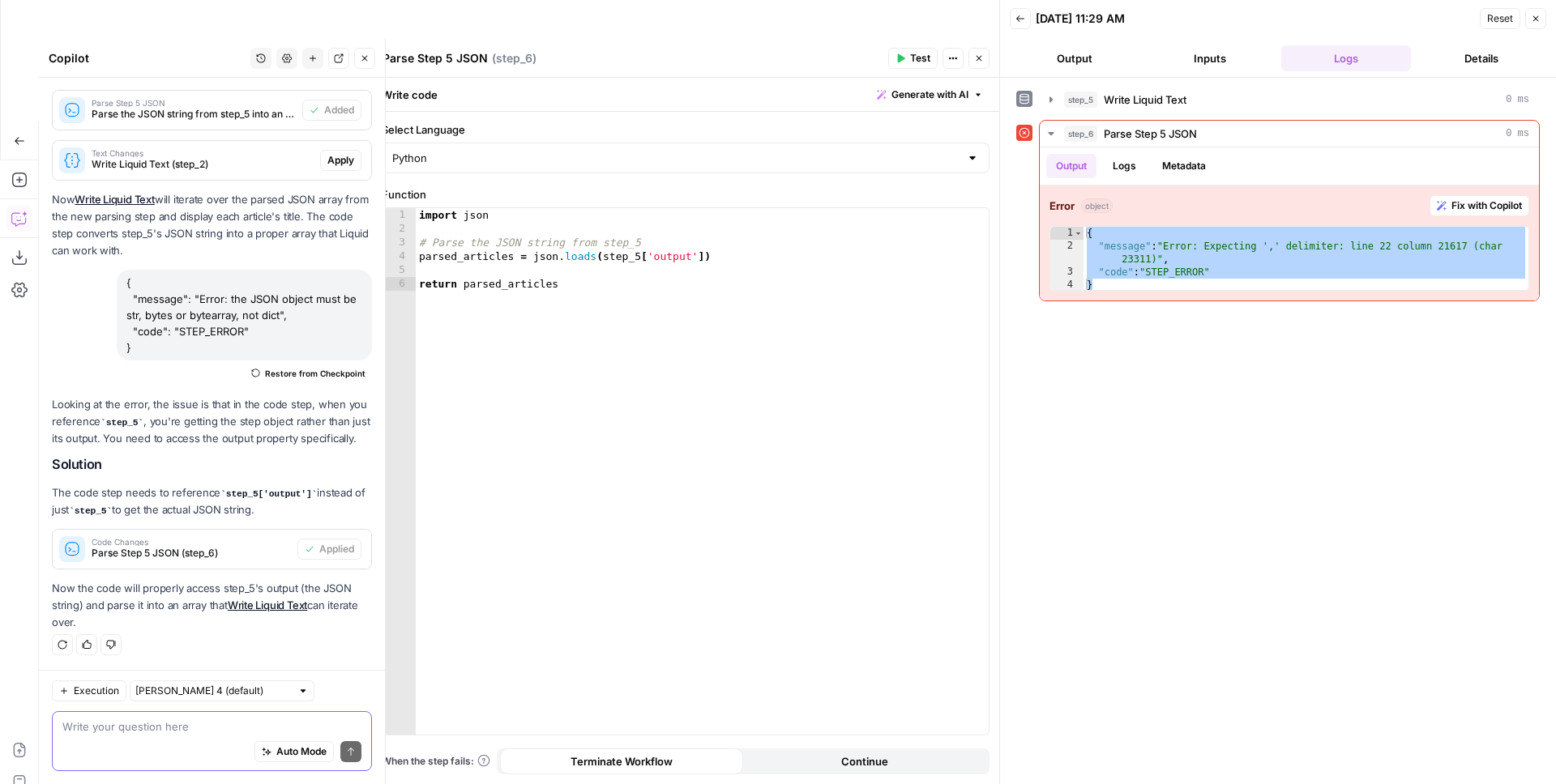
type textarea "{ "message": "Error: Expecting ',' delimiter: line 22 column 21617 (char 23311)…"
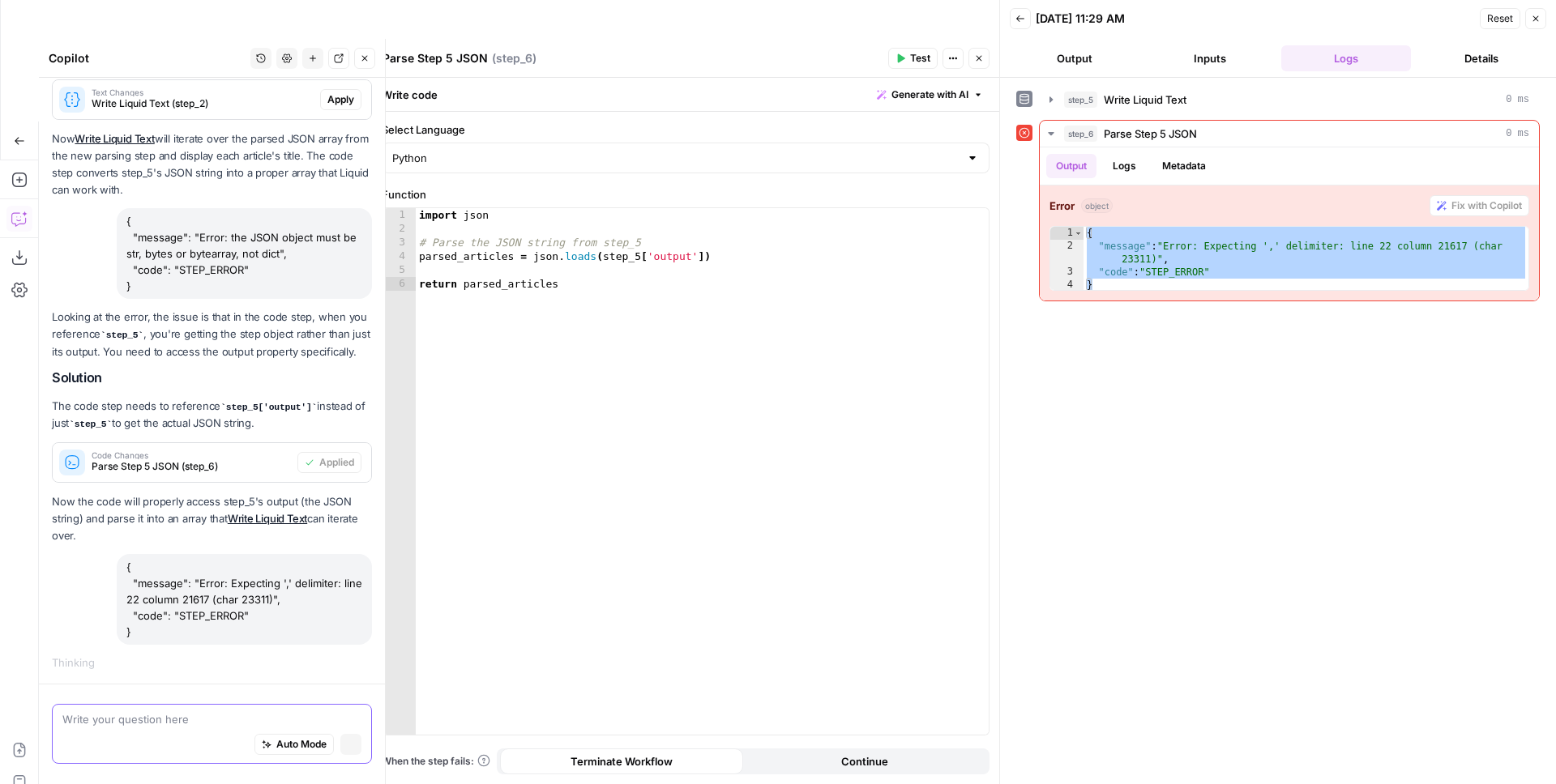
scroll to position [1893, 0]
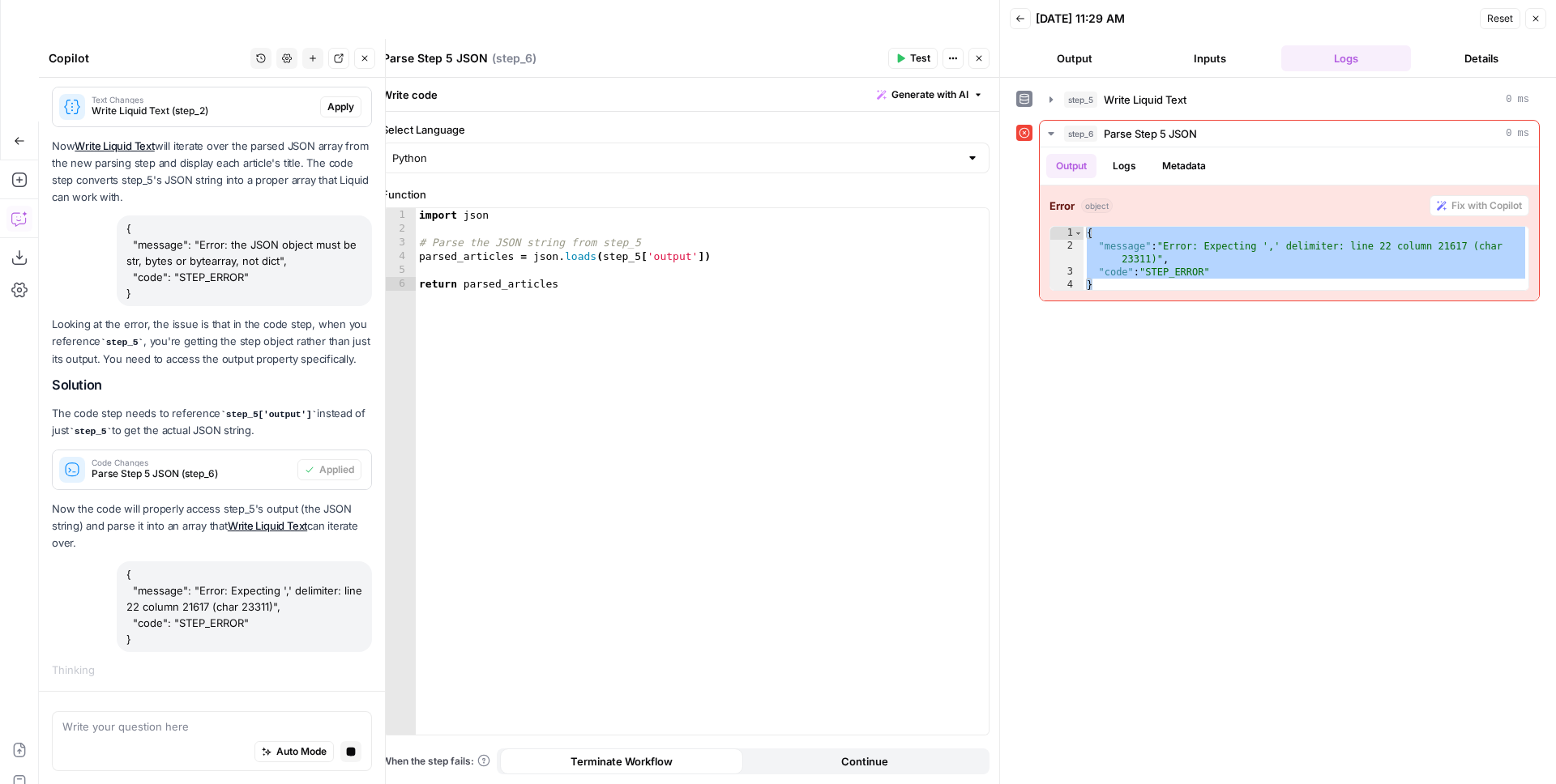
click at [983, 60] on icon "button" at bounding box center [979, 58] width 9 height 9
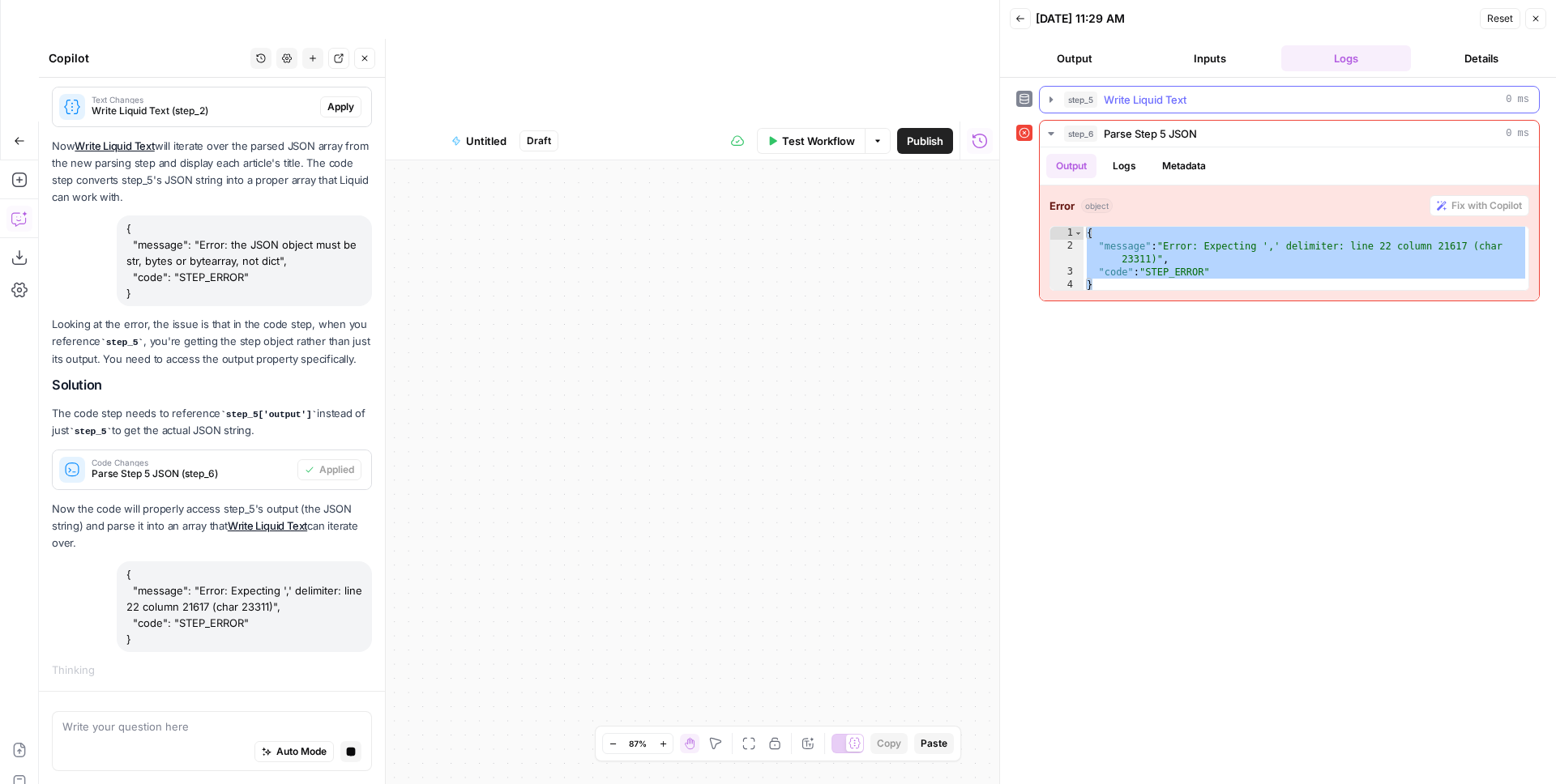
drag, startPoint x: 1123, startPoint y: 97, endPoint x: 1130, endPoint y: 104, distance: 9.9
click at [1123, 97] on span "Write Liquid Text" at bounding box center [1144, 100] width 82 height 16
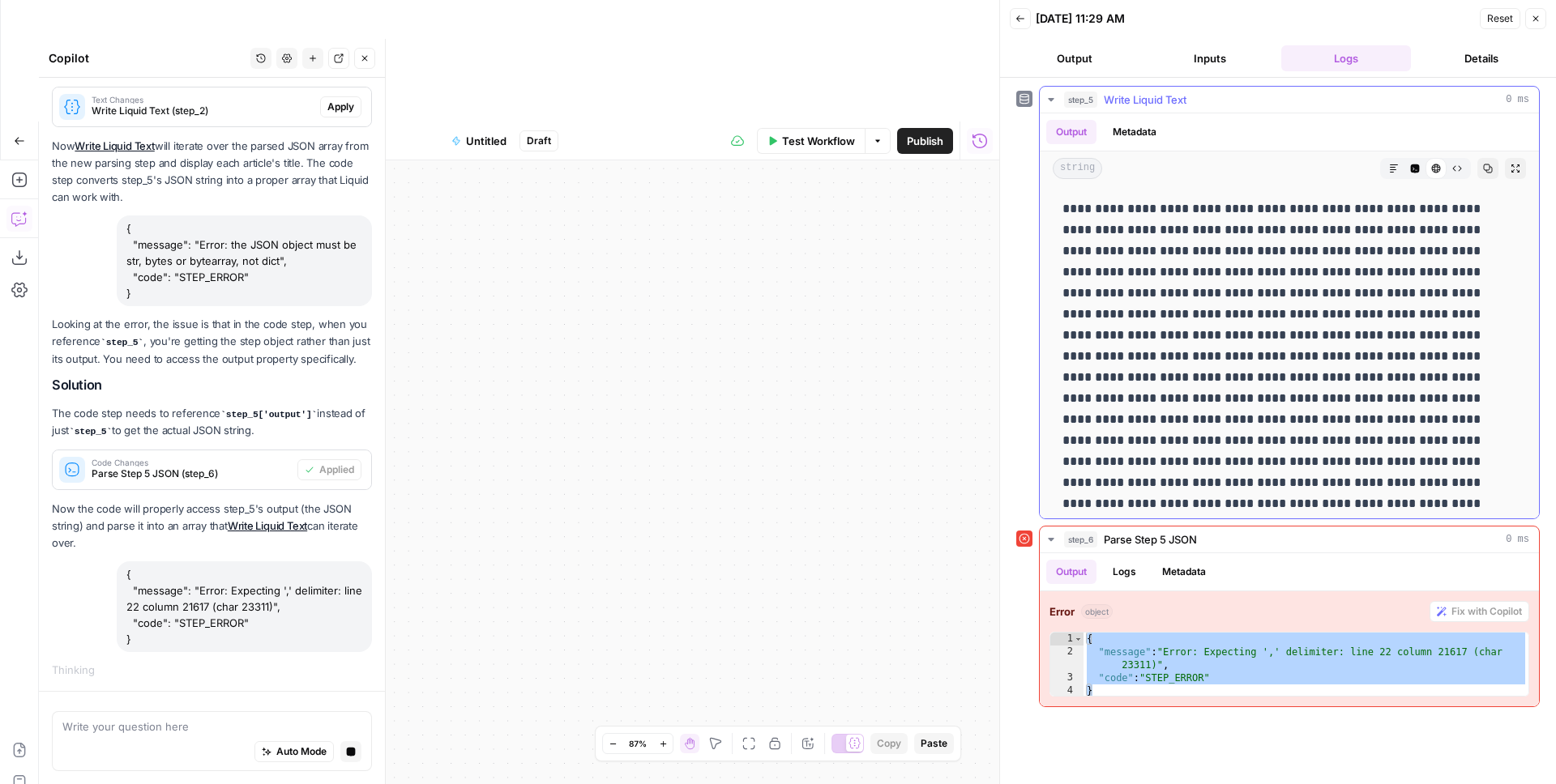
click at [1224, 257] on p at bounding box center [1283, 450] width 442 height 505
click at [1224, 170] on icon "button" at bounding box center [1415, 168] width 9 height 9
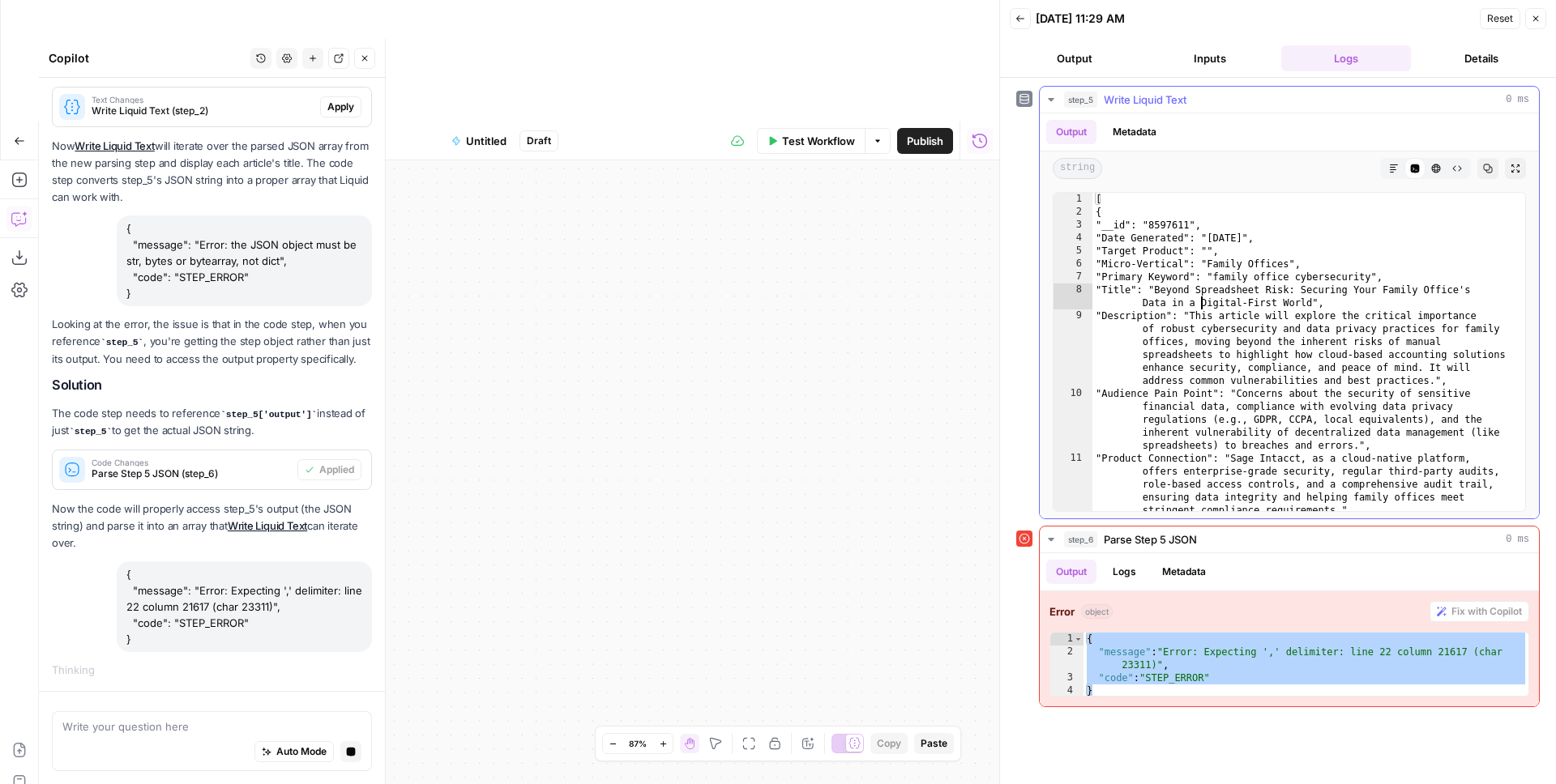
click at [1199, 299] on div "[ { "__id": "8597611", "Date Generated": "2024-07-26", "Target Product": "", "M…" at bounding box center [1303, 384] width 421 height 383
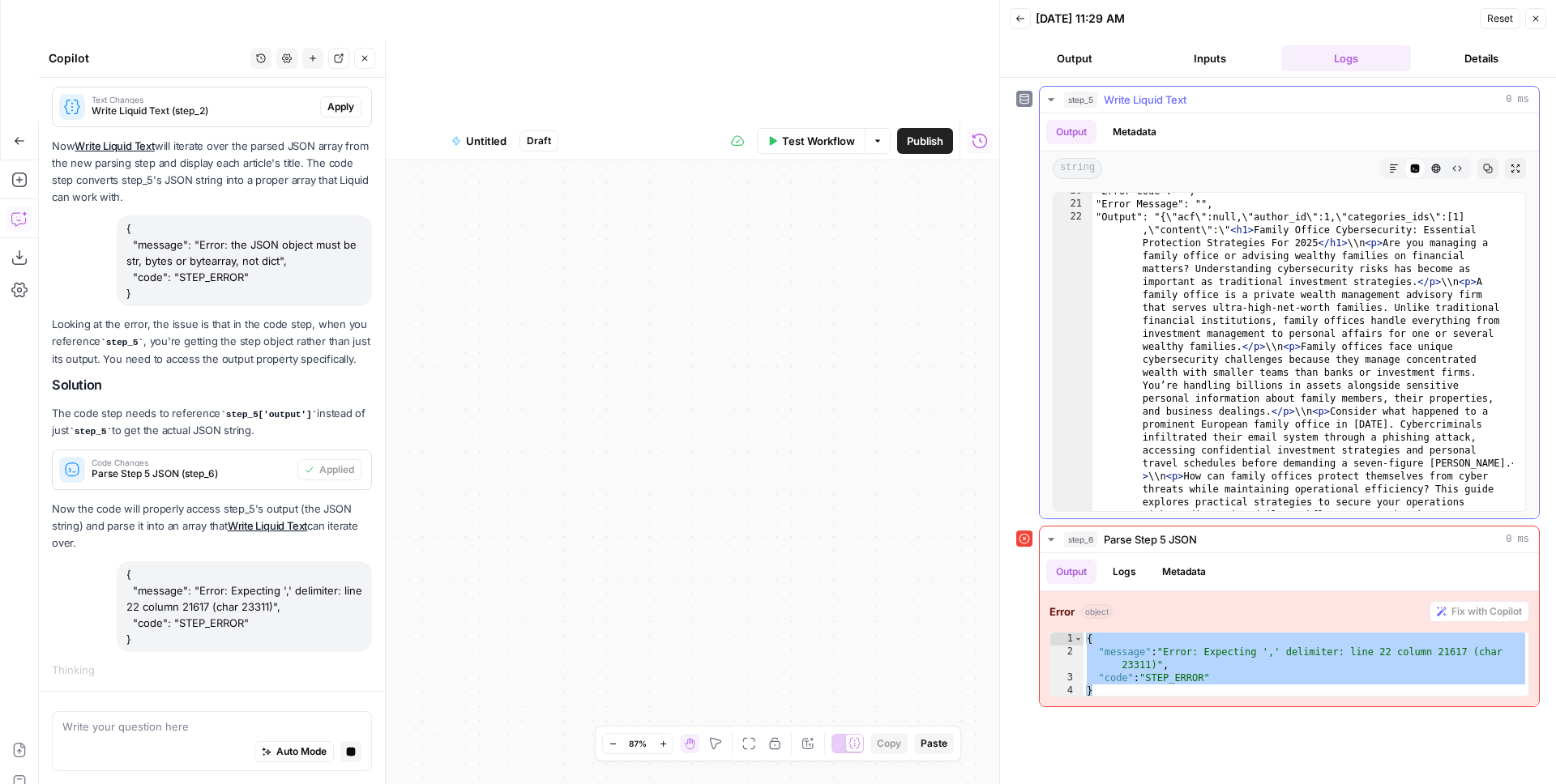
scroll to position [472, 0]
type textarea "**********"
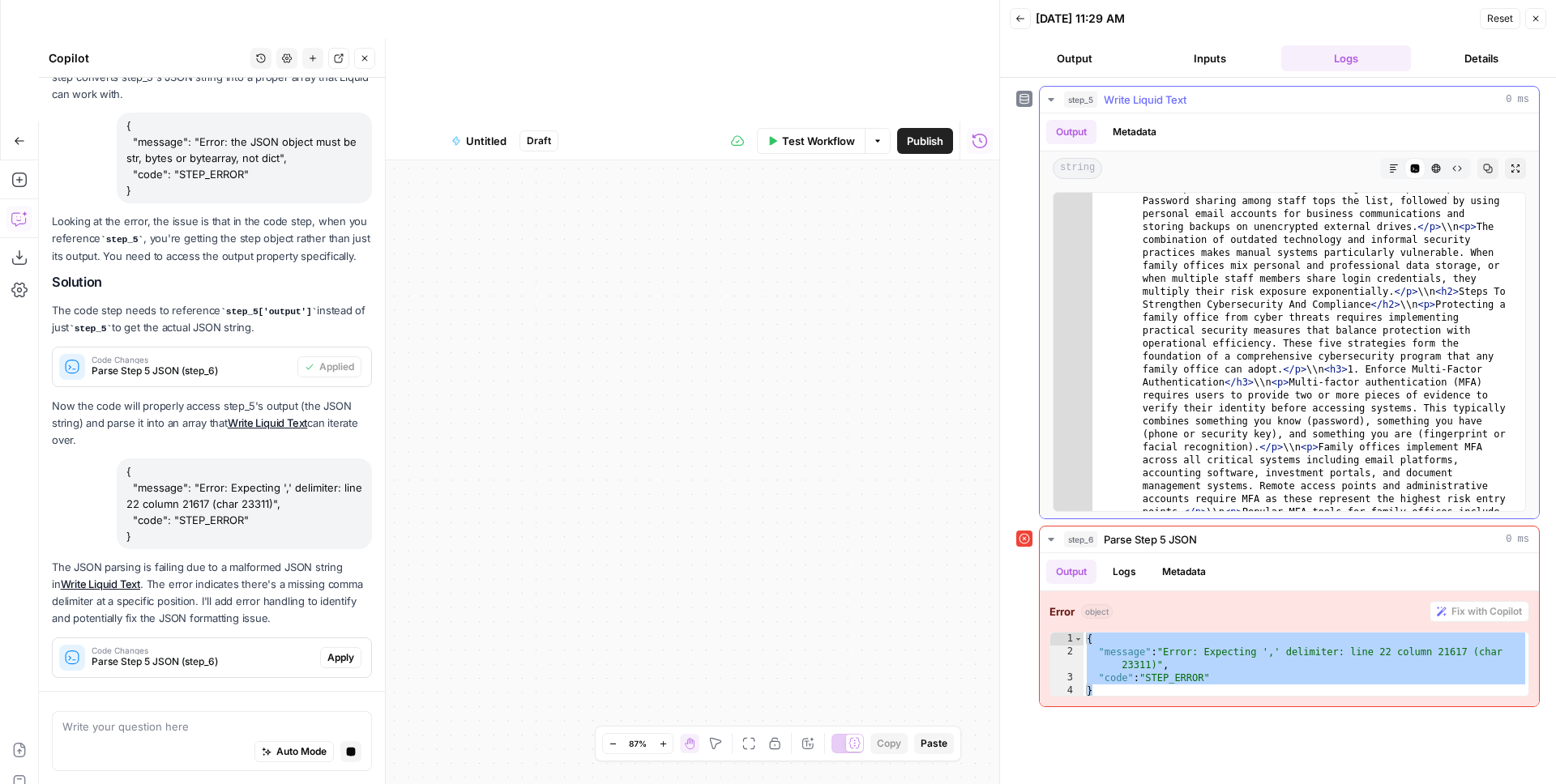
scroll to position [0, 0]
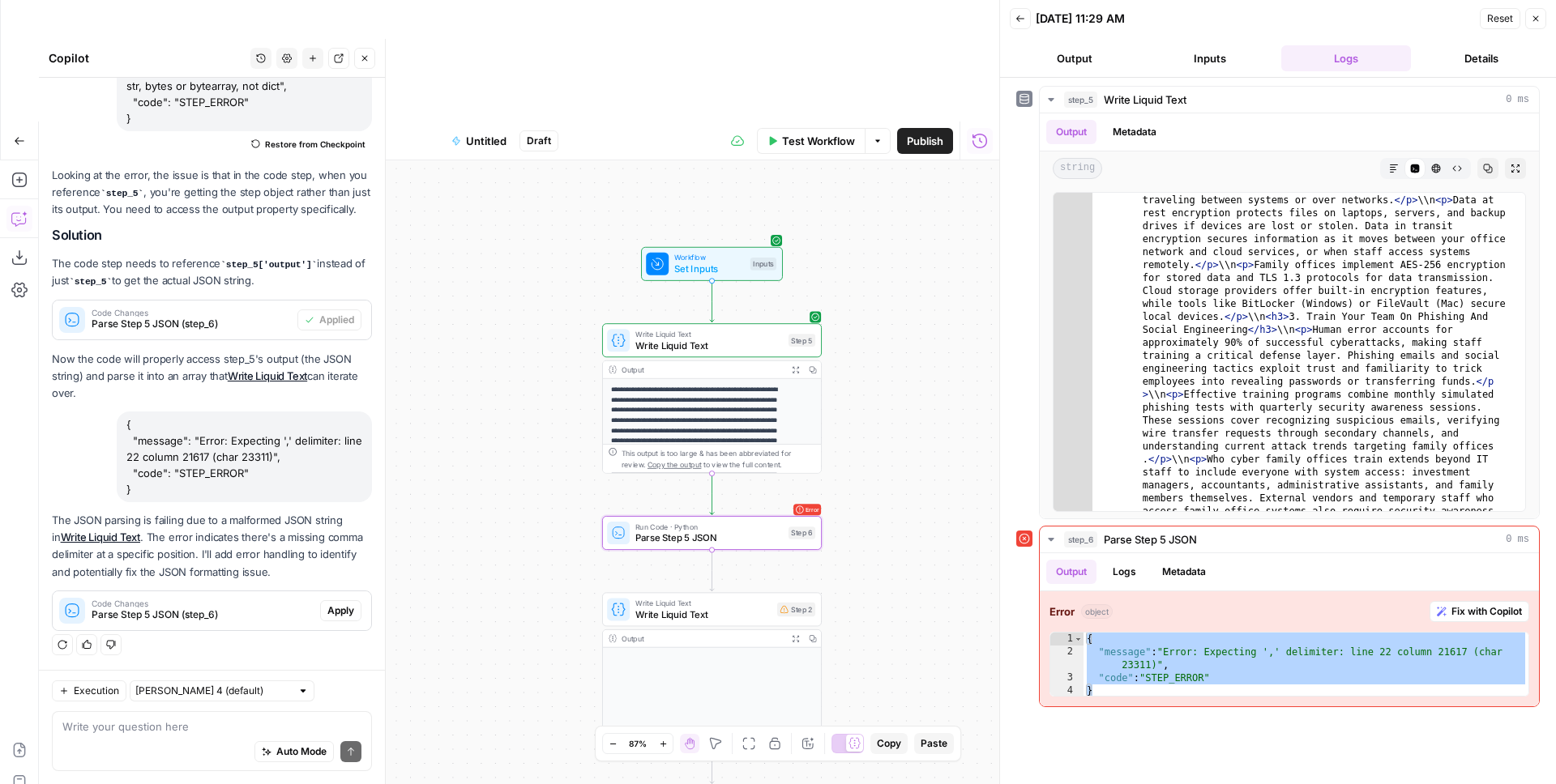
click at [335, 610] on span "Apply" at bounding box center [340, 611] width 27 height 14
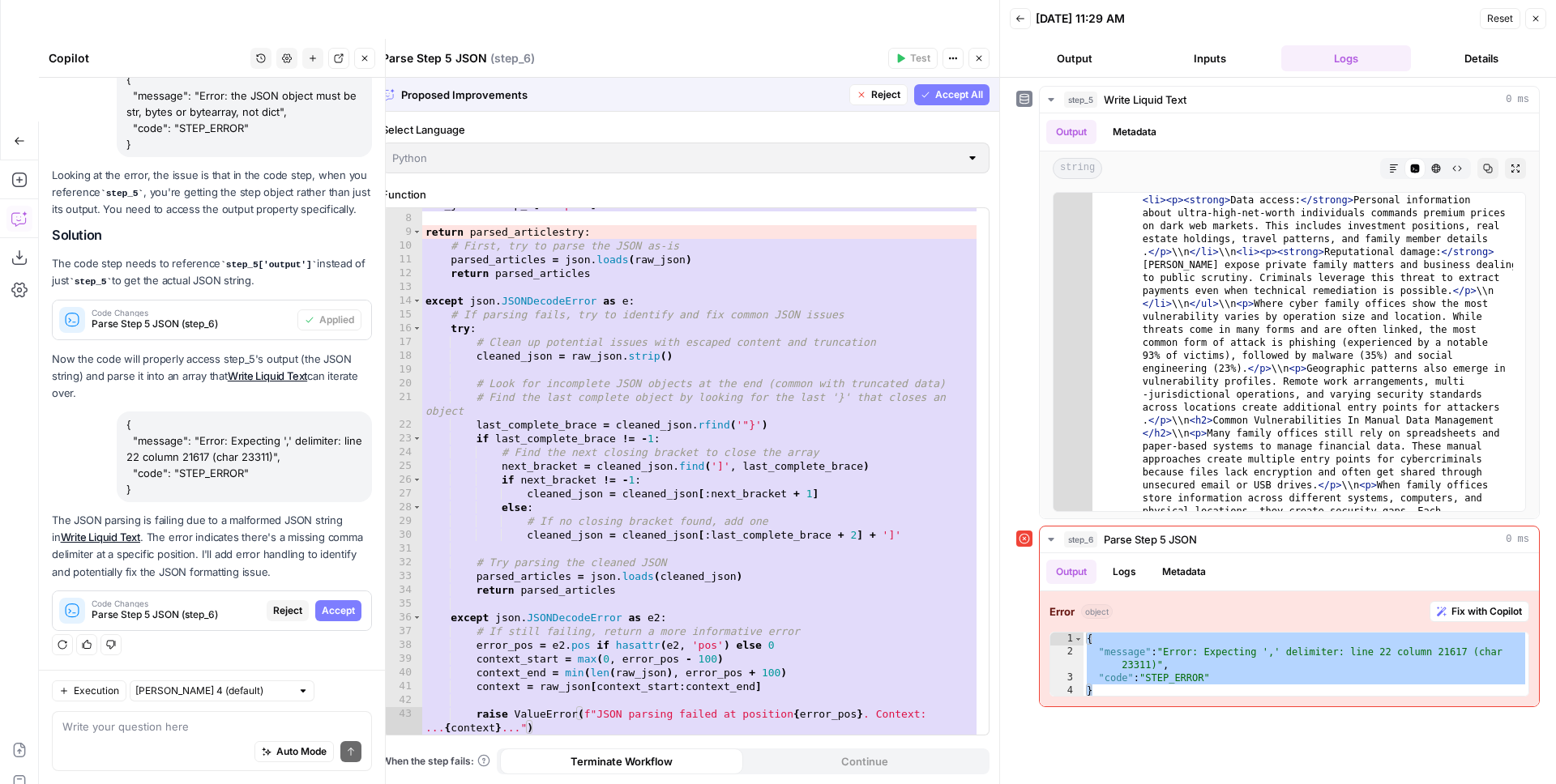
click at [870, 95] on button "Reject" at bounding box center [879, 95] width 59 height 21
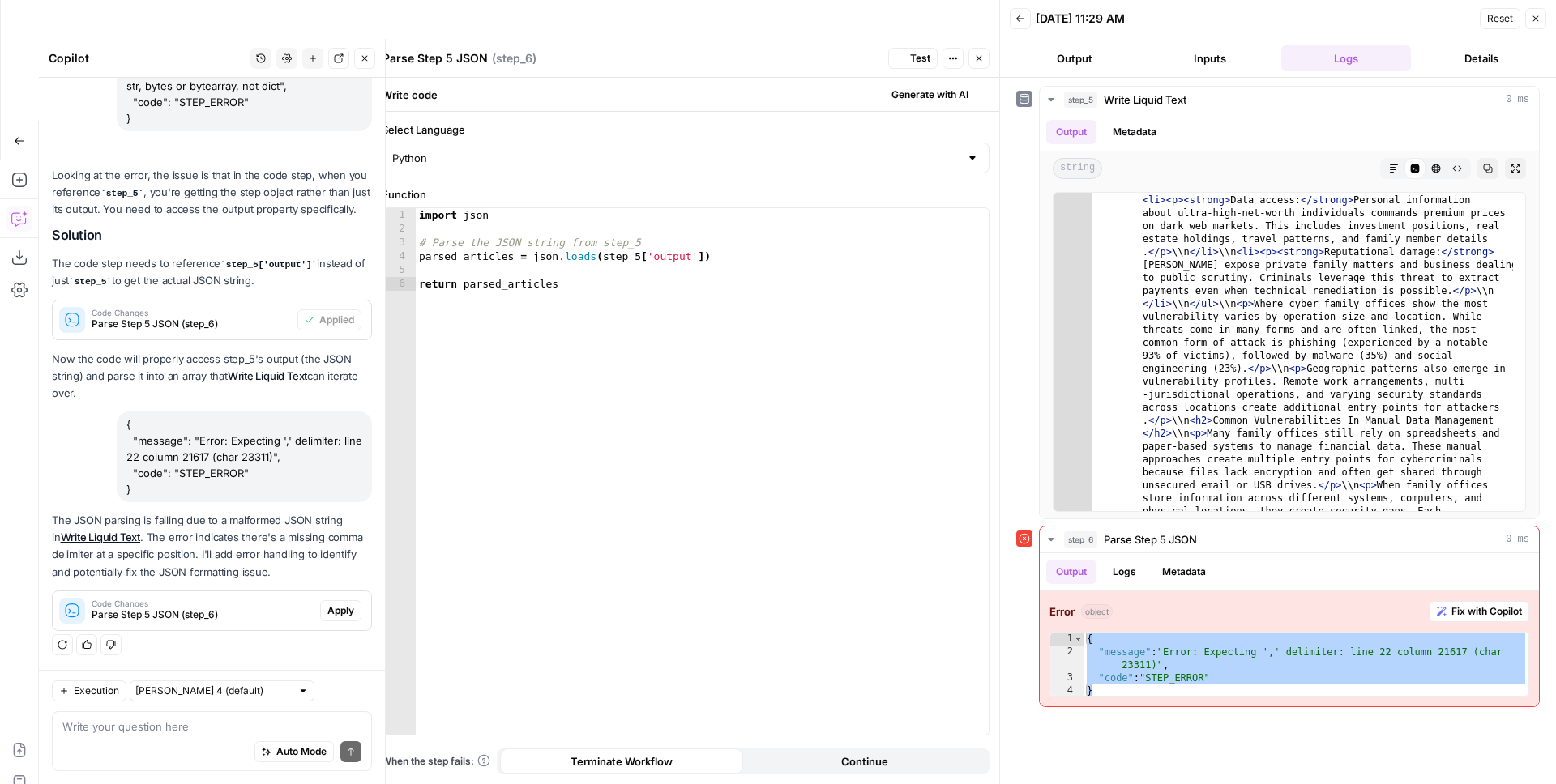
click at [981, 58] on icon "button" at bounding box center [979, 58] width 9 height 9
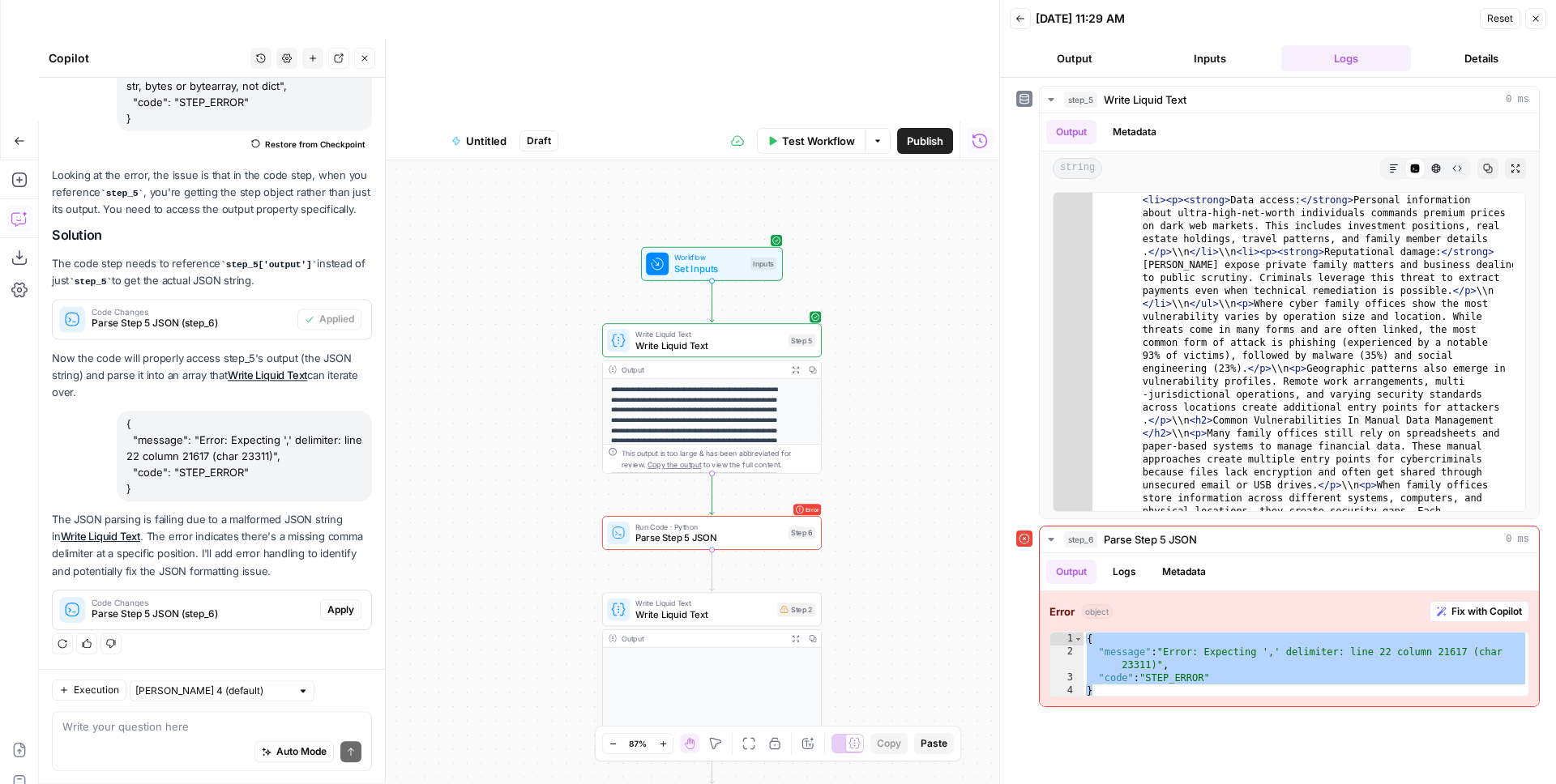
scroll to position [2191, 0]
click at [713, 328] on span "Write Liquid Text" at bounding box center [709, 334] width 148 height 11
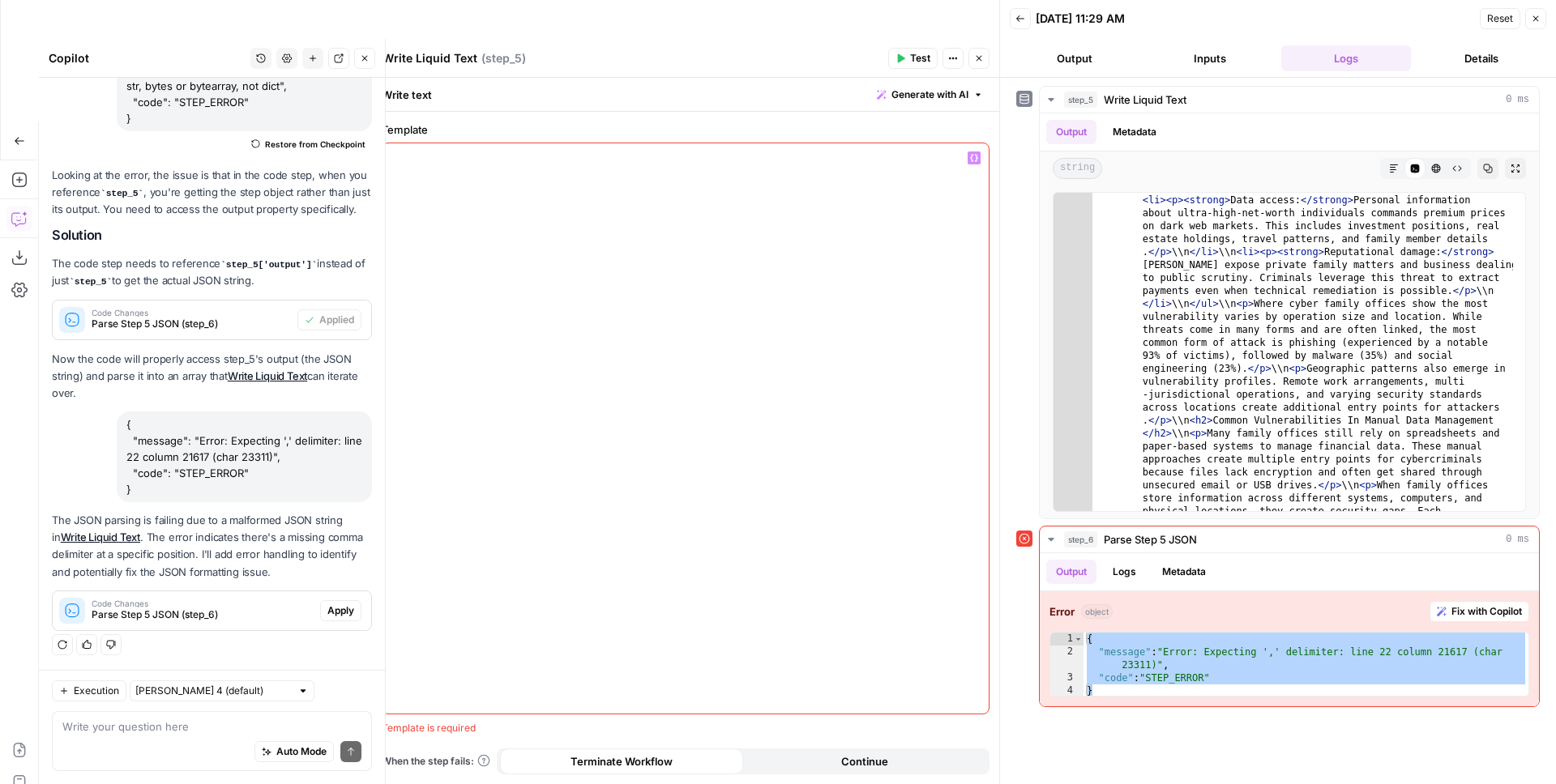
paste div
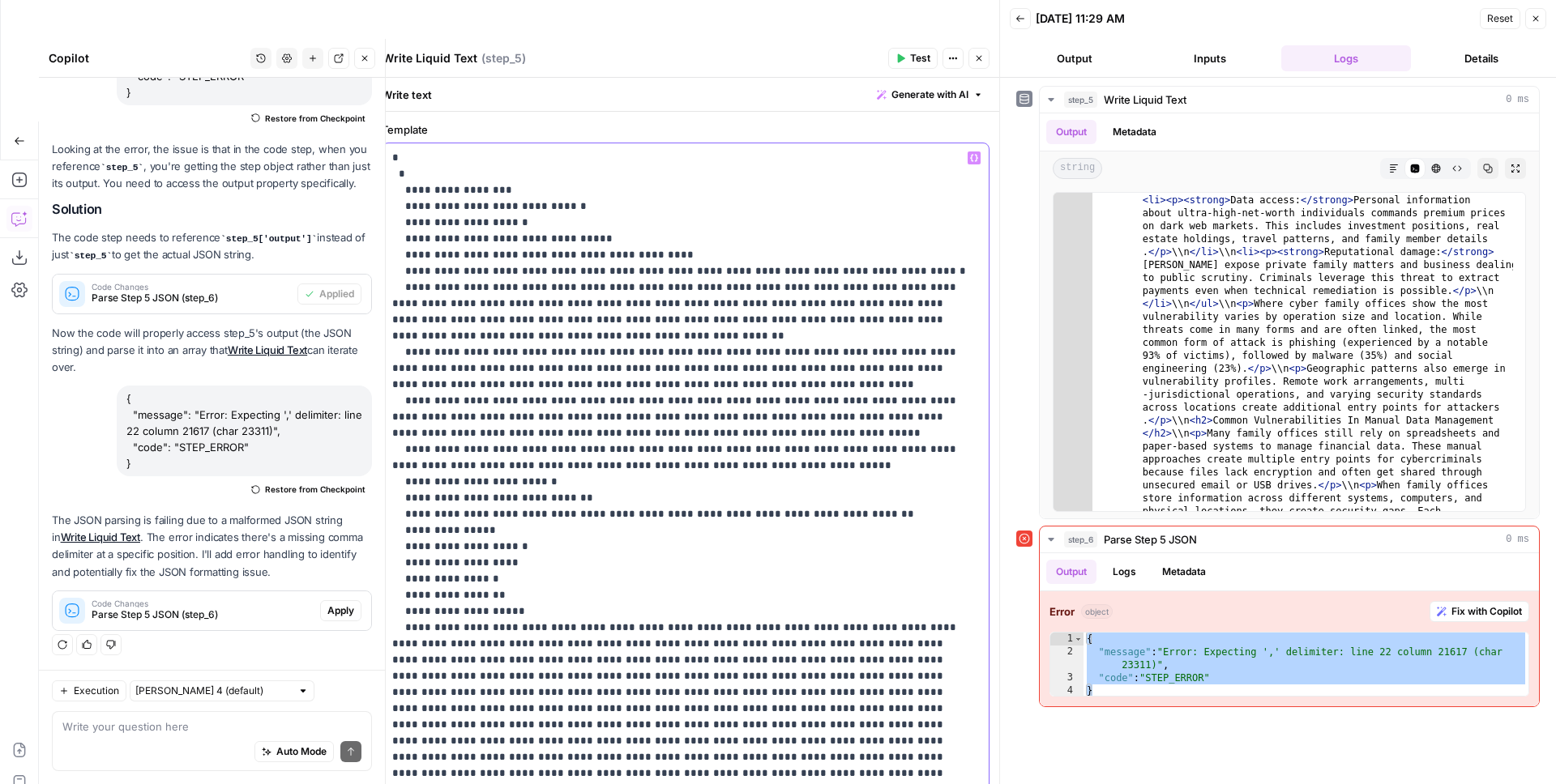
scroll to position [18006, 0]
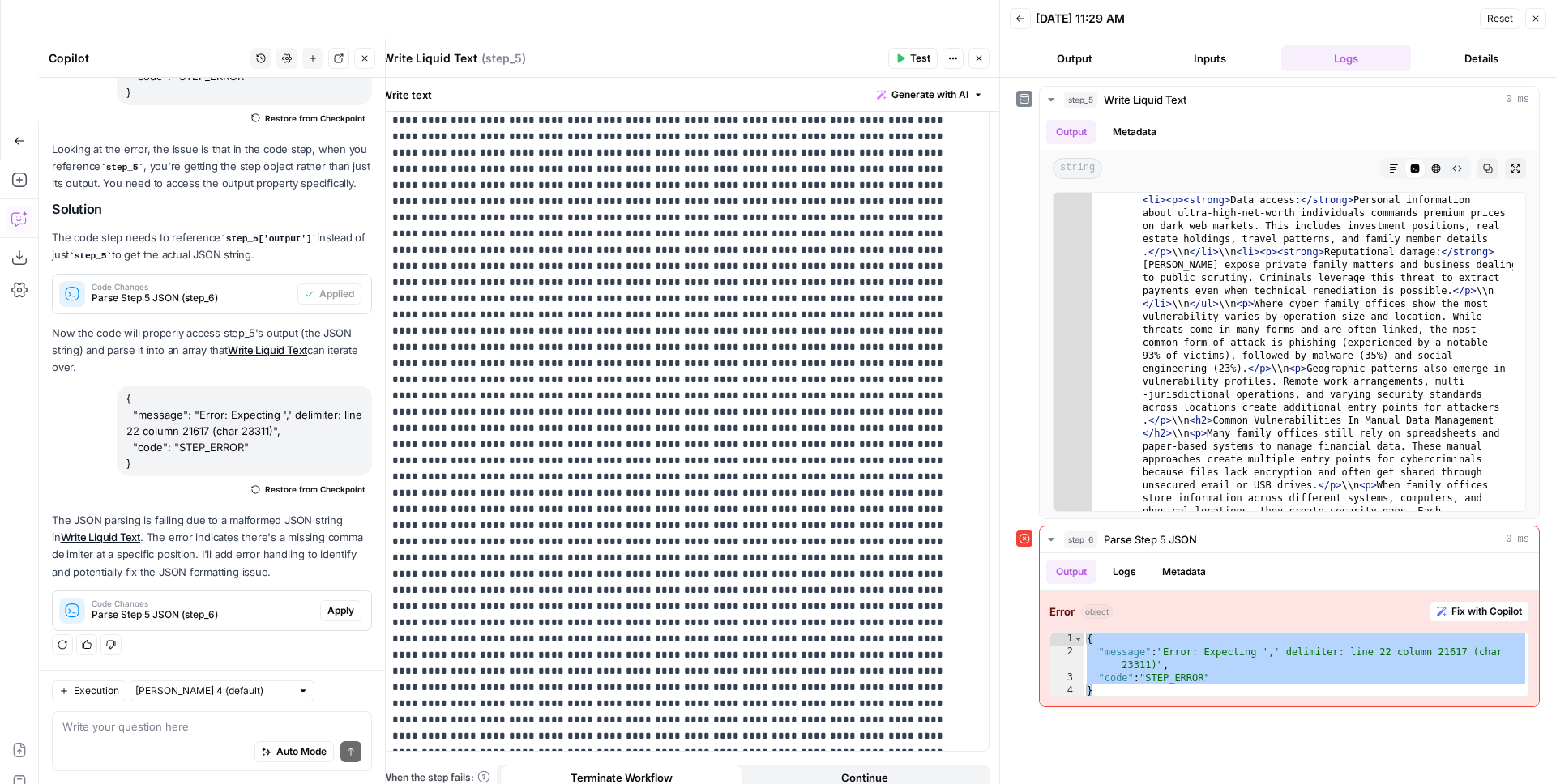
click at [921, 58] on span "Test" at bounding box center [920, 58] width 20 height 14
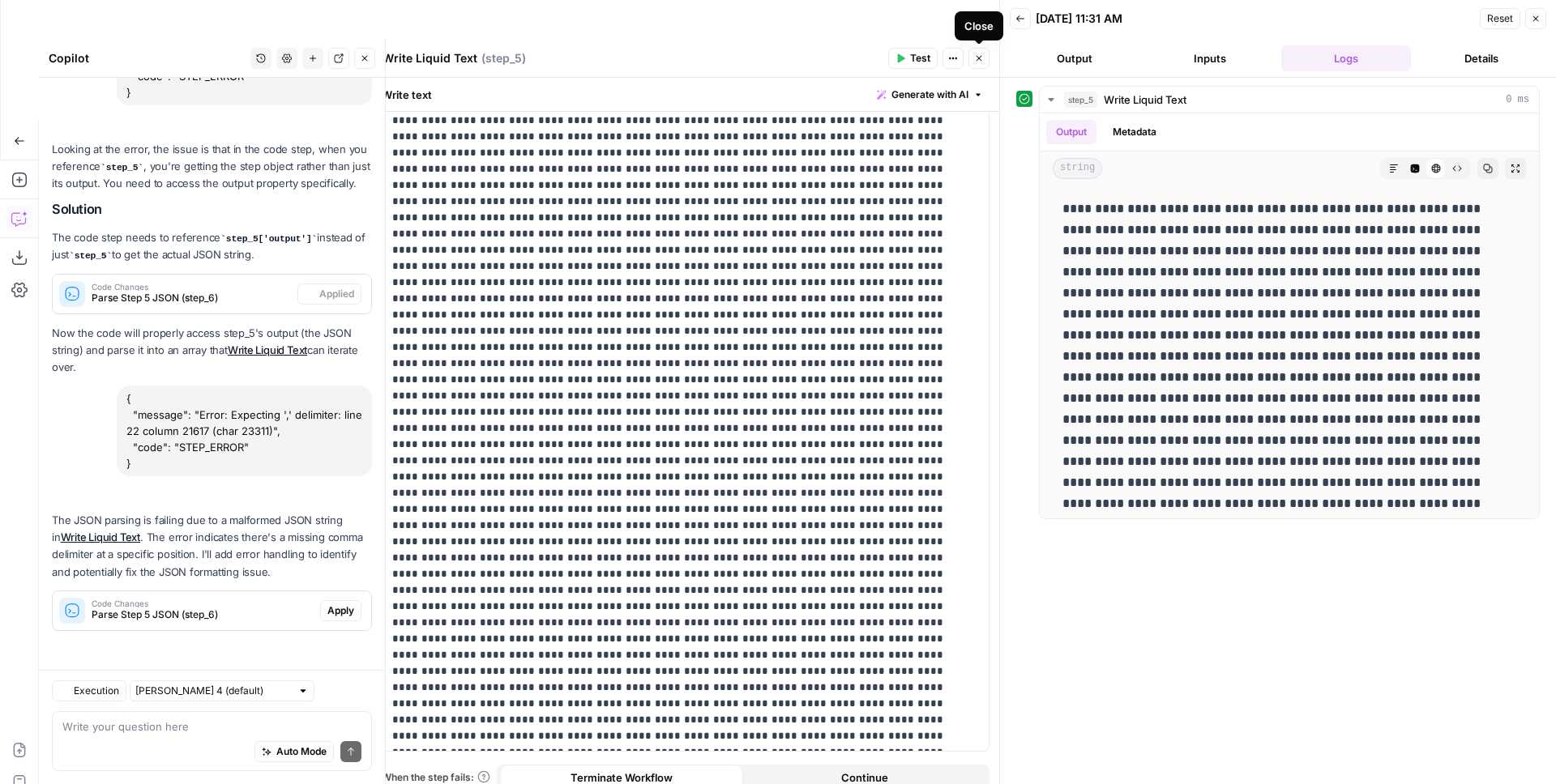
click at [983, 60] on icon "button" at bounding box center [979, 58] width 9 height 9
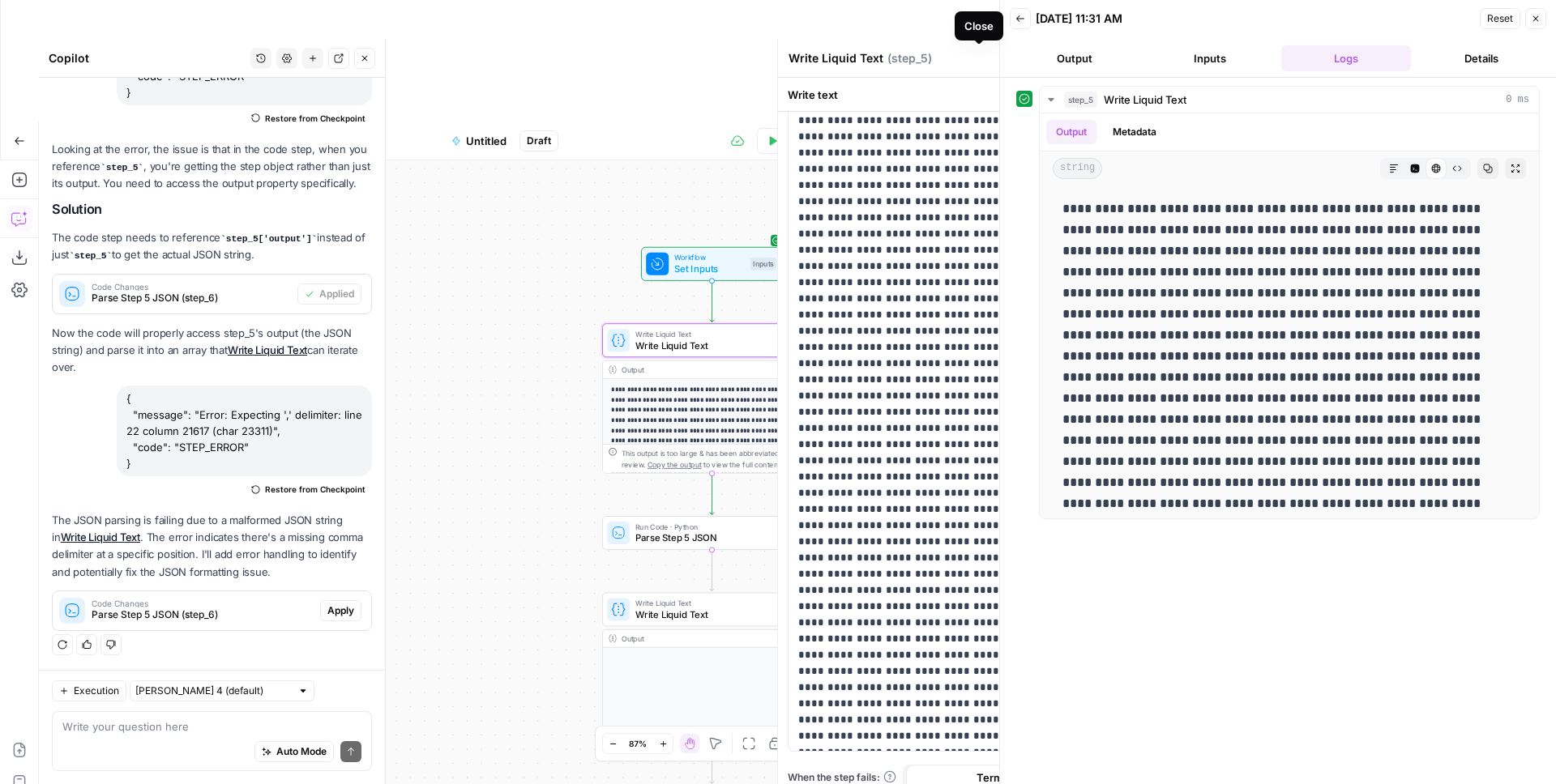
scroll to position [2216, 0]
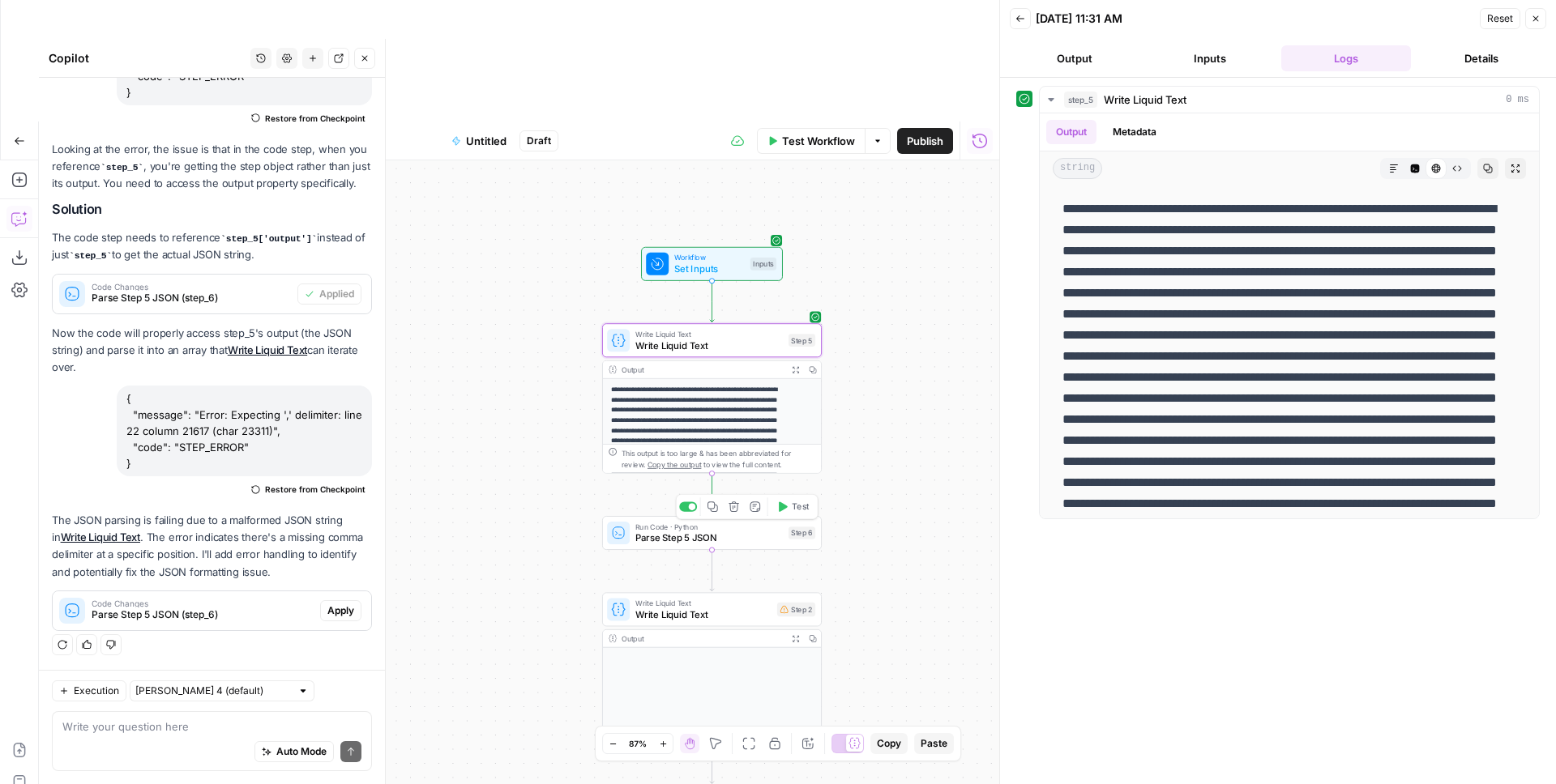
click at [796, 501] on span "Test" at bounding box center [800, 507] width 17 height 13
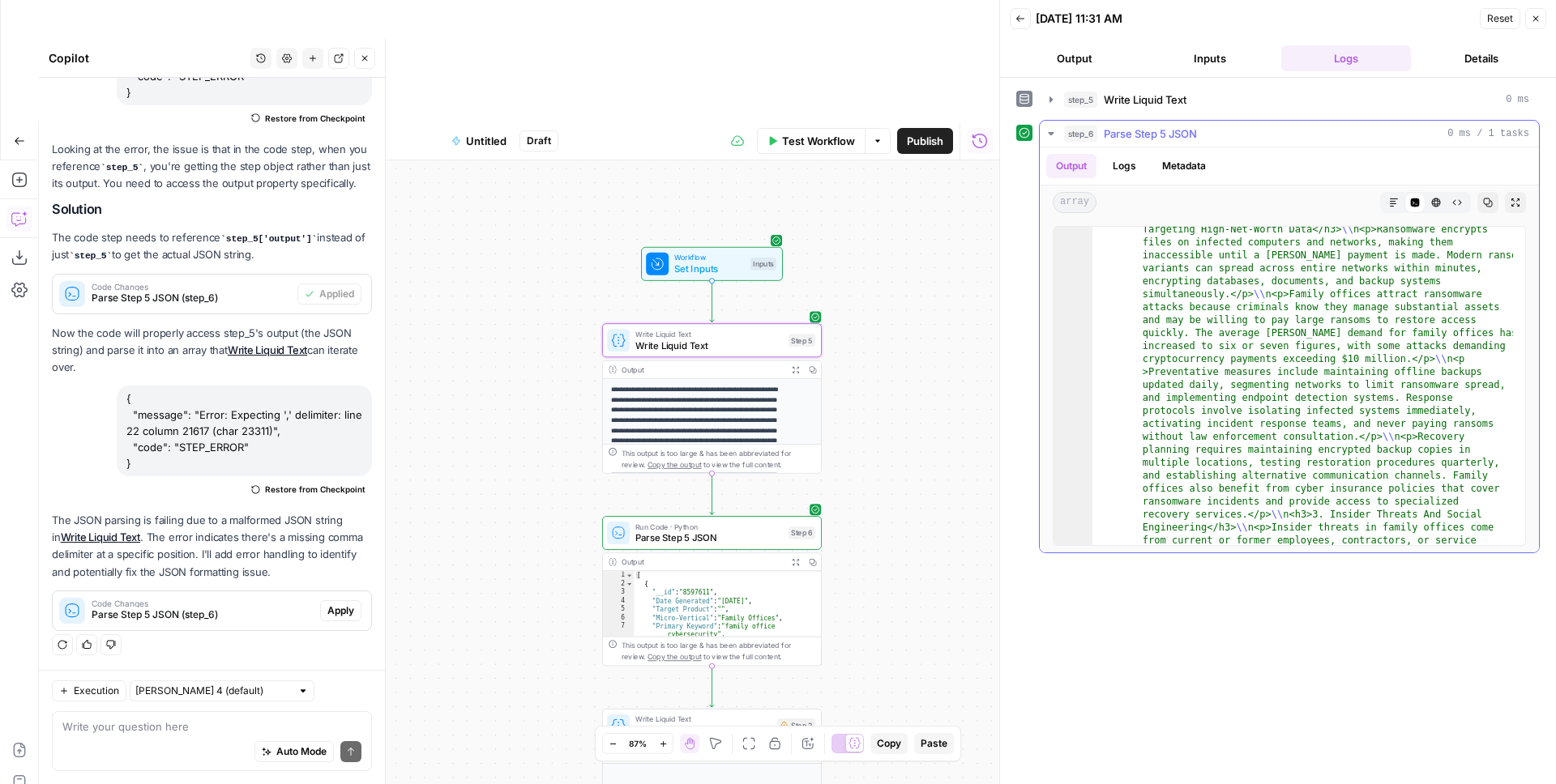
scroll to position [4301, 0]
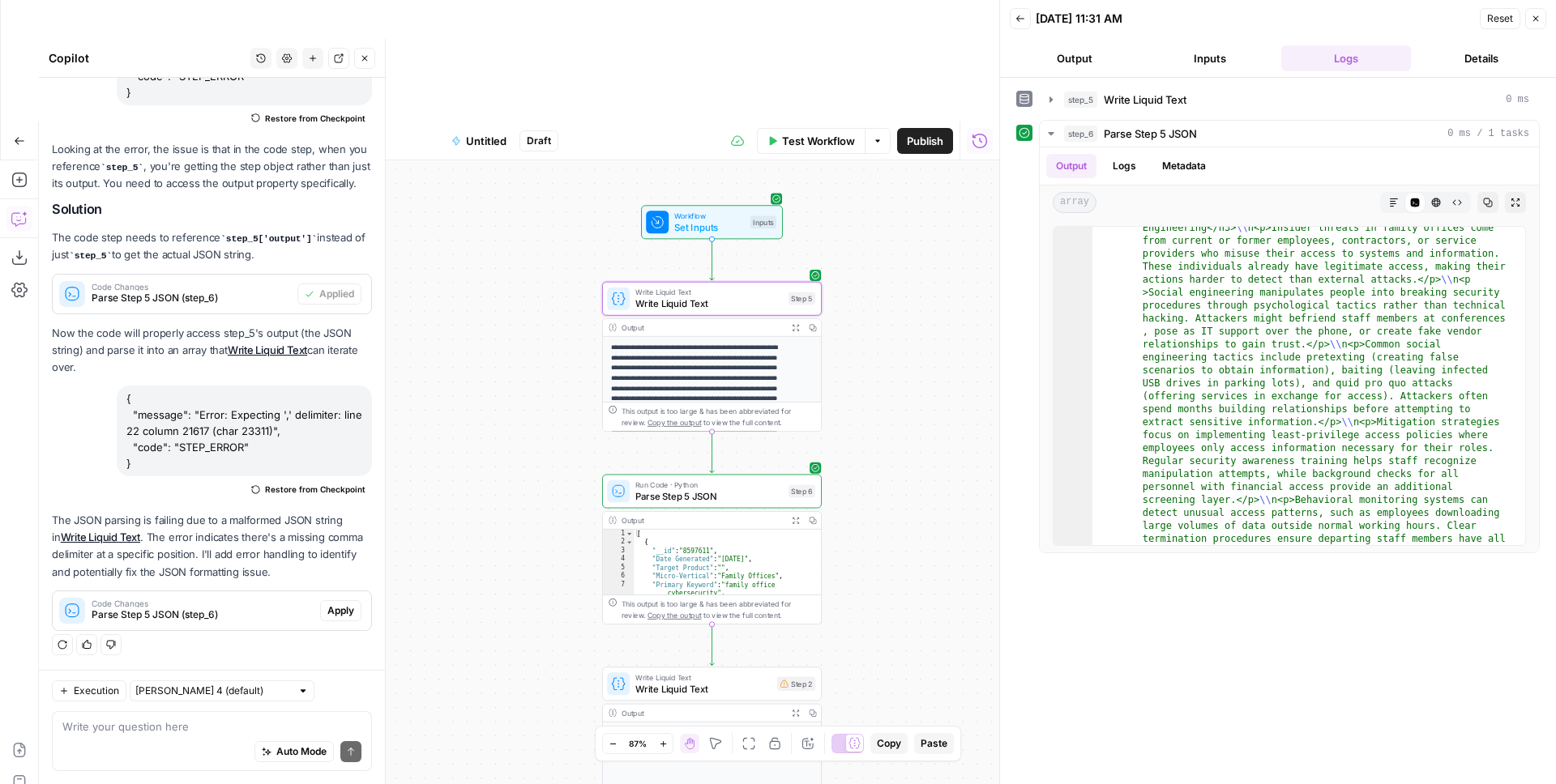
click at [650, 480] on span "Run Code · Python" at bounding box center [709, 485] width 148 height 11
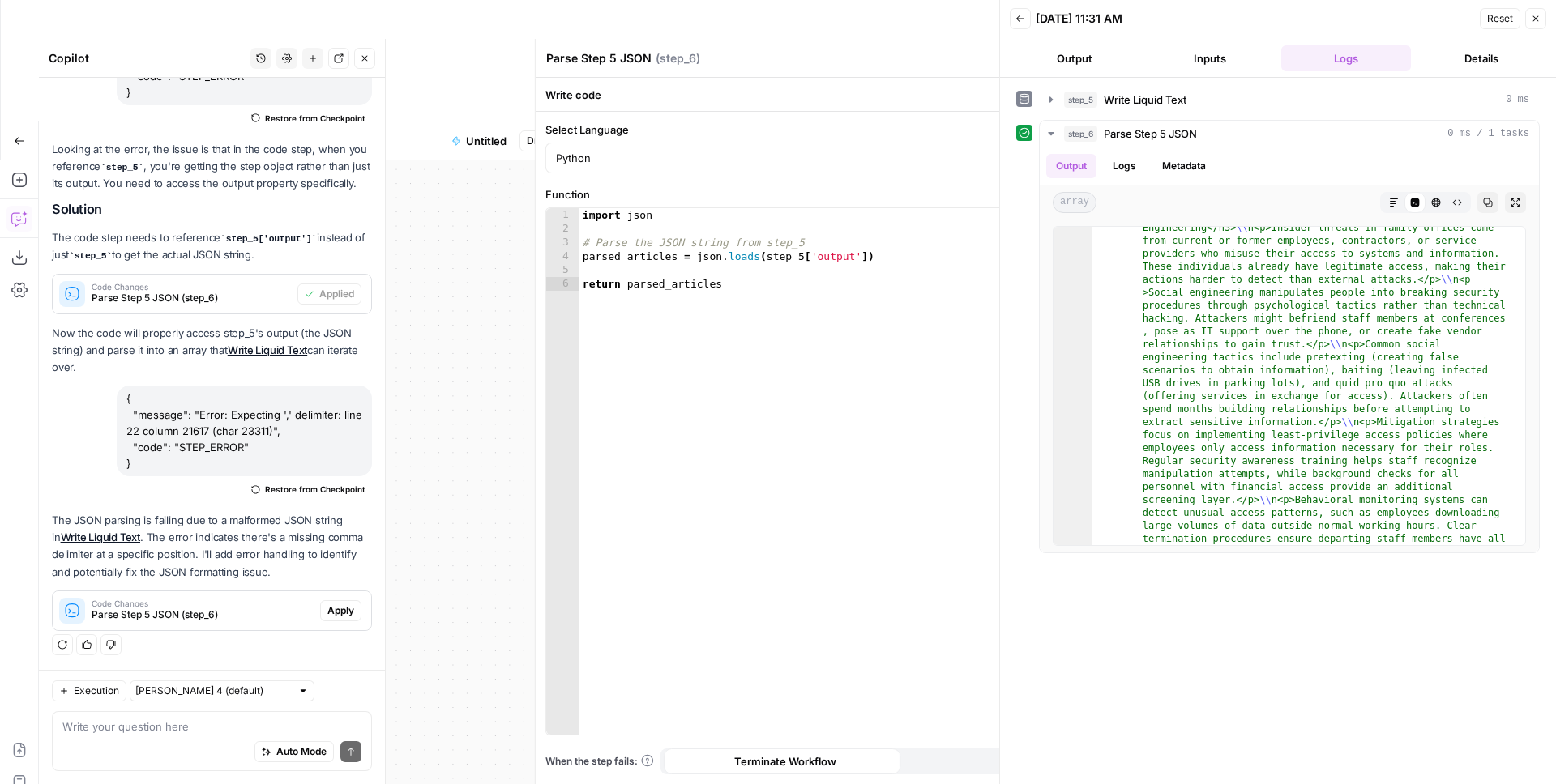
scroll to position [2216, 0]
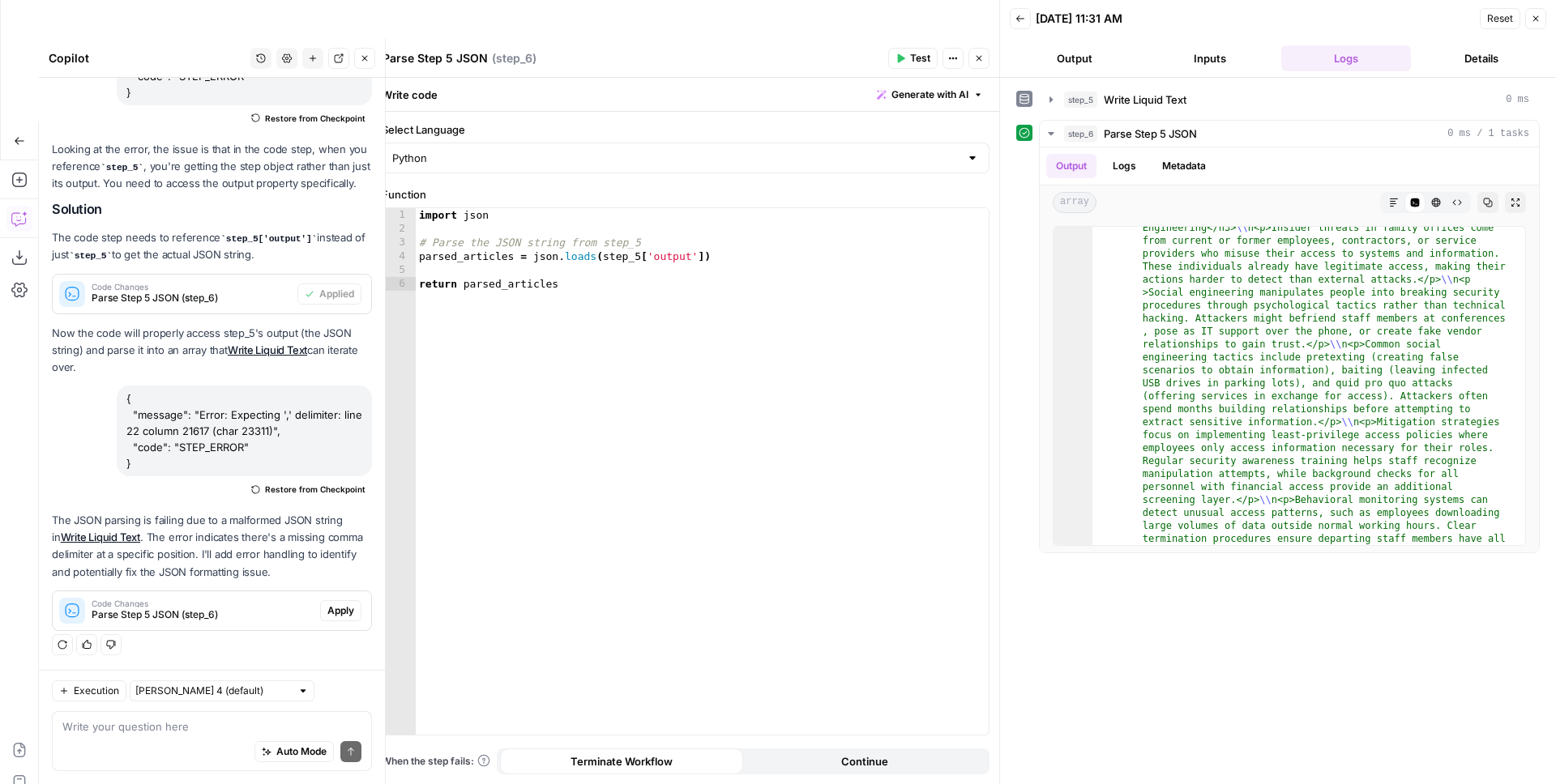
click at [978, 59] on icon "button" at bounding box center [979, 58] width 9 height 9
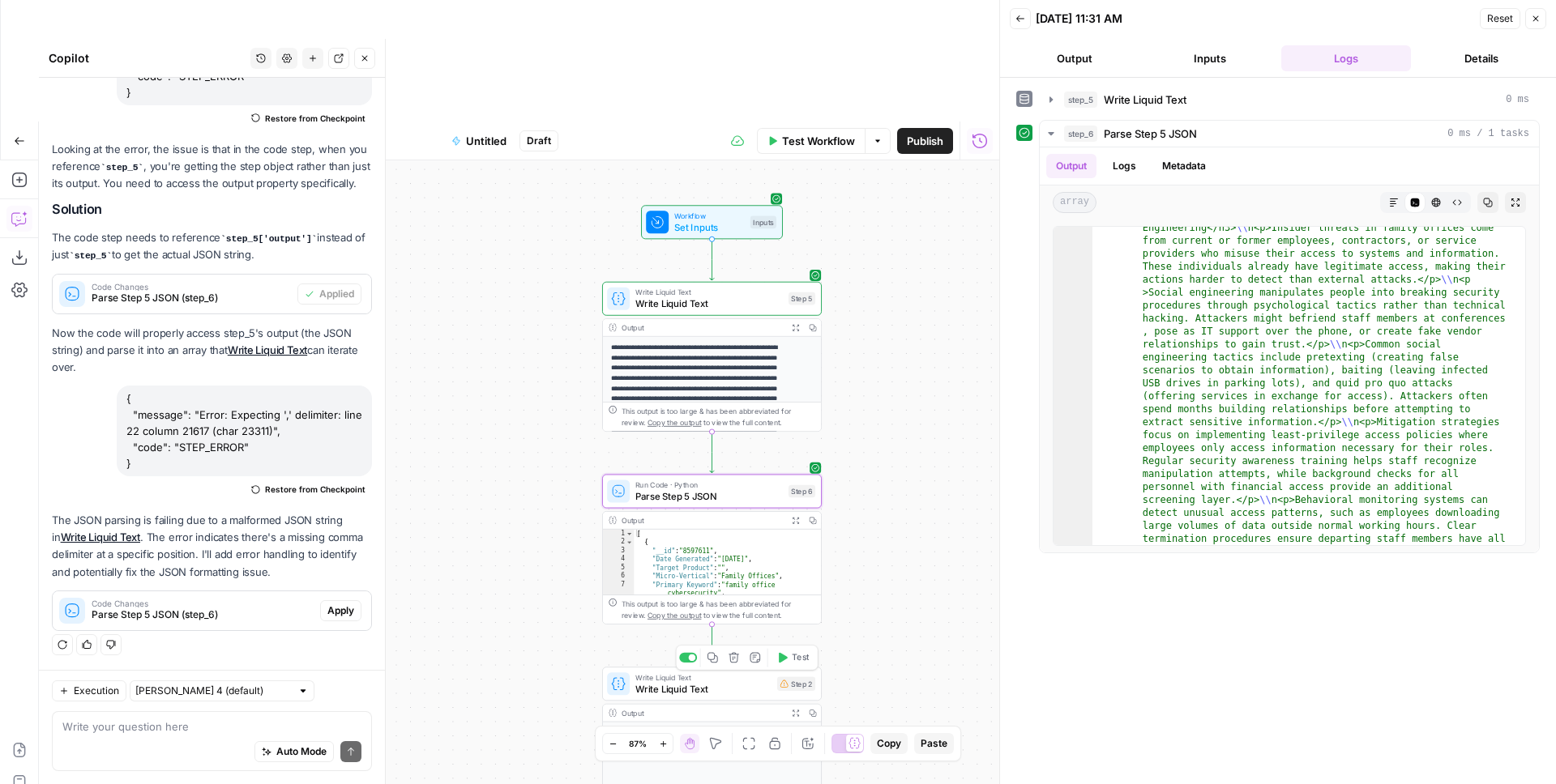
click at [743, 683] on span "Write Liquid Text" at bounding box center [704, 689] width 137 height 14
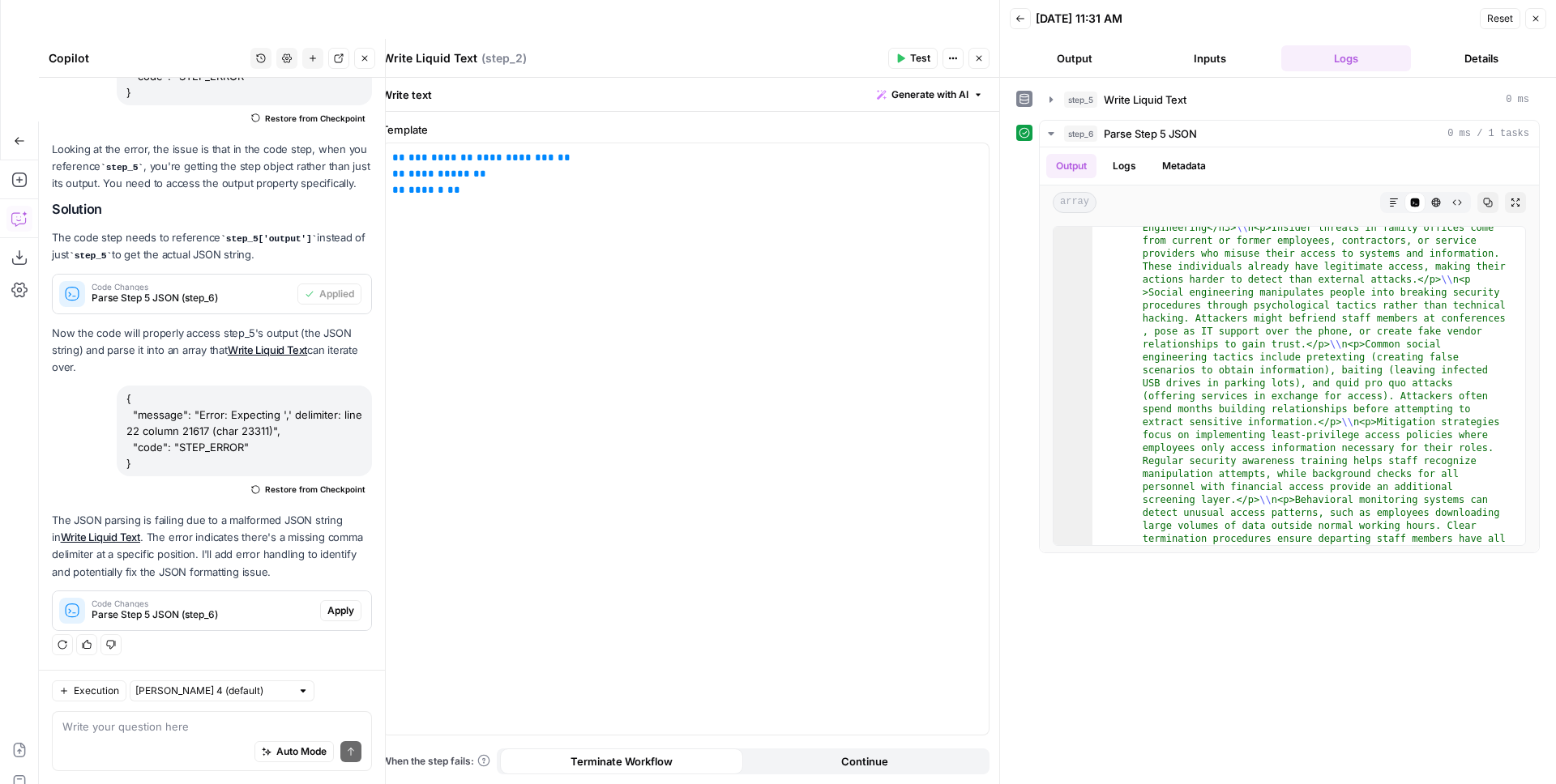
click at [905, 54] on icon "button" at bounding box center [900, 58] width 9 height 9
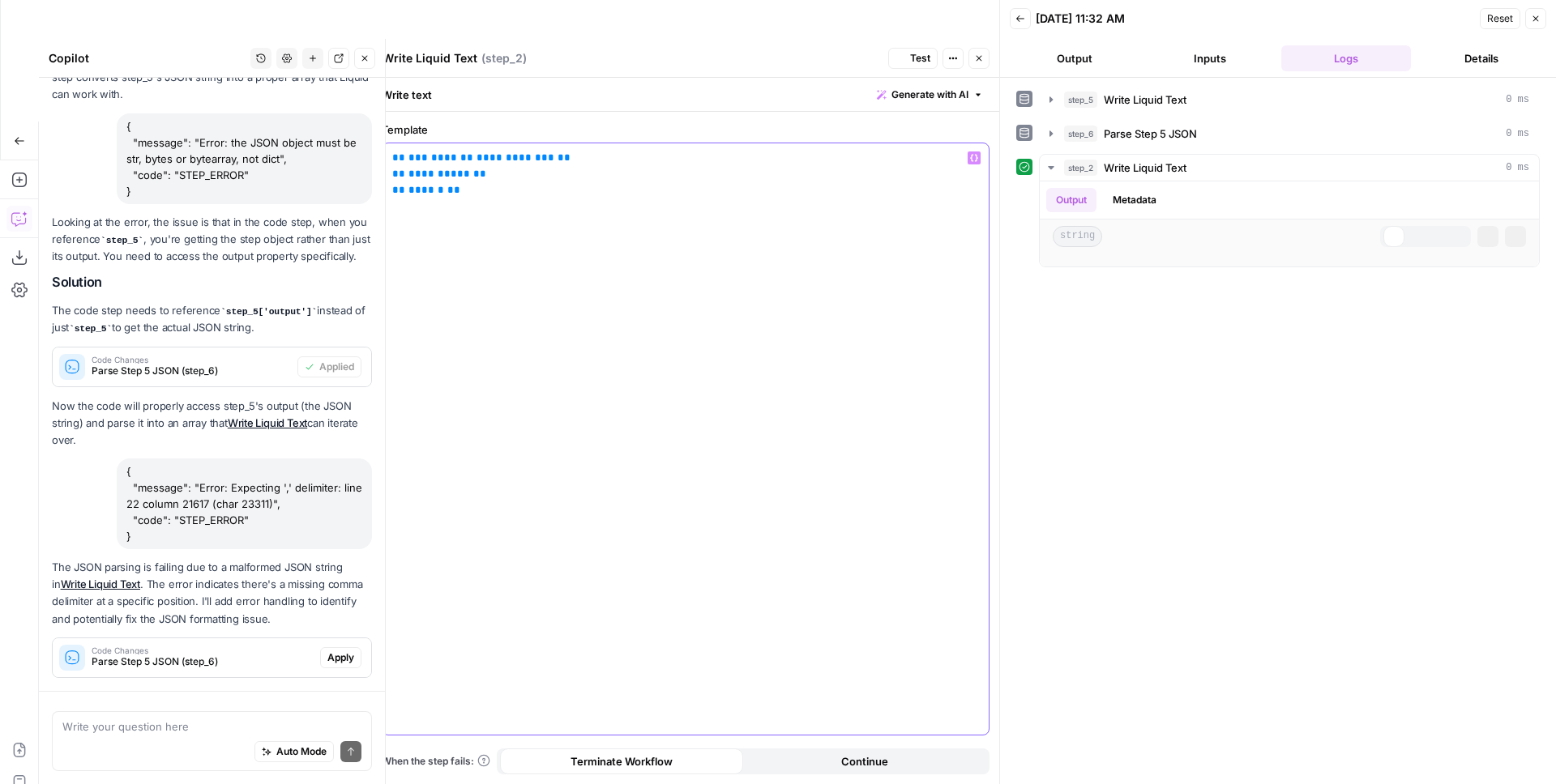
click at [476, 160] on span "**********" at bounding box center [515, 157] width 78 height 10
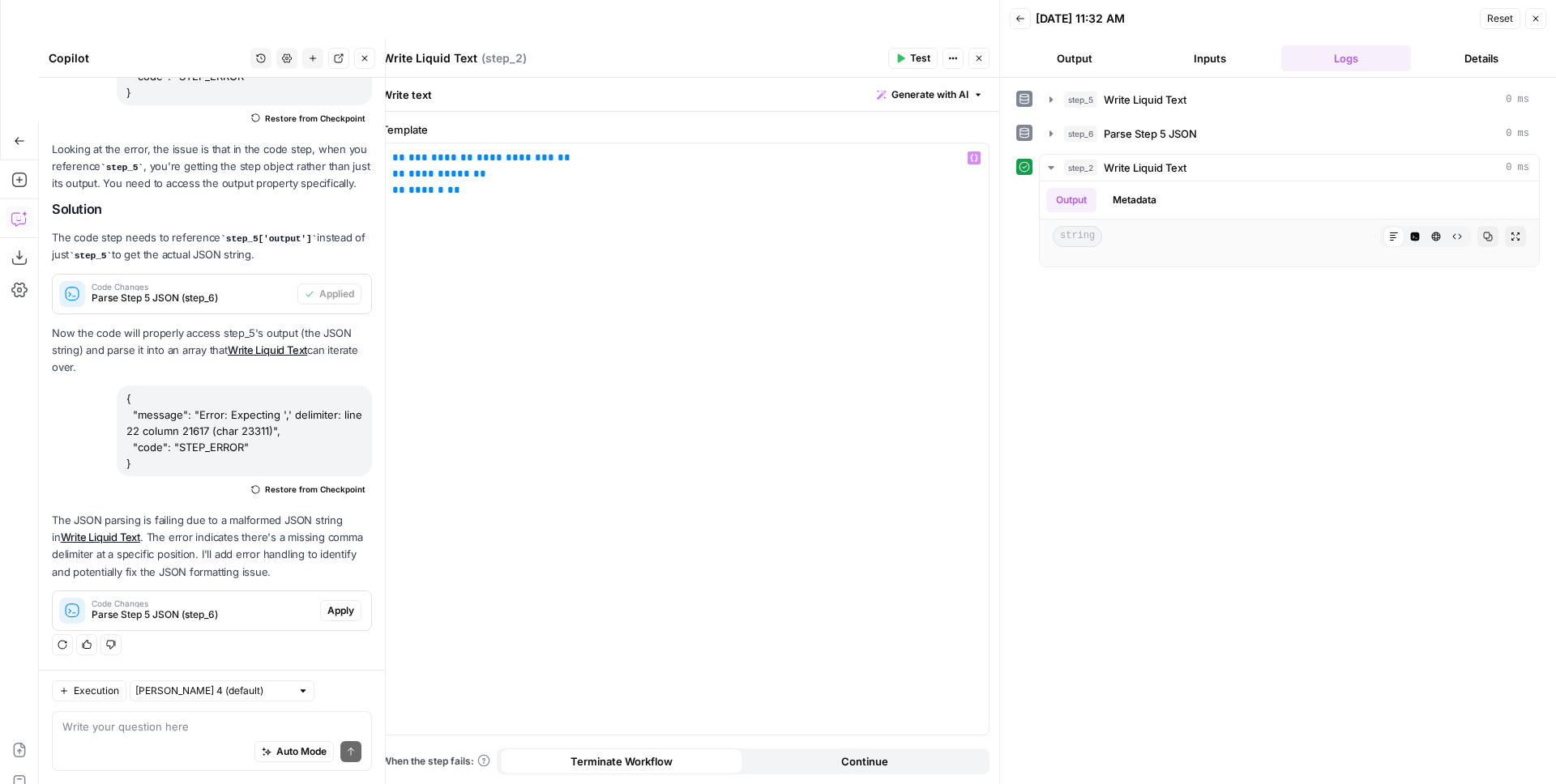
click at [365, 59] on div at bounding box center [372, 411] width 16 height 745
click at [357, 64] on button "Close" at bounding box center [364, 58] width 21 height 21
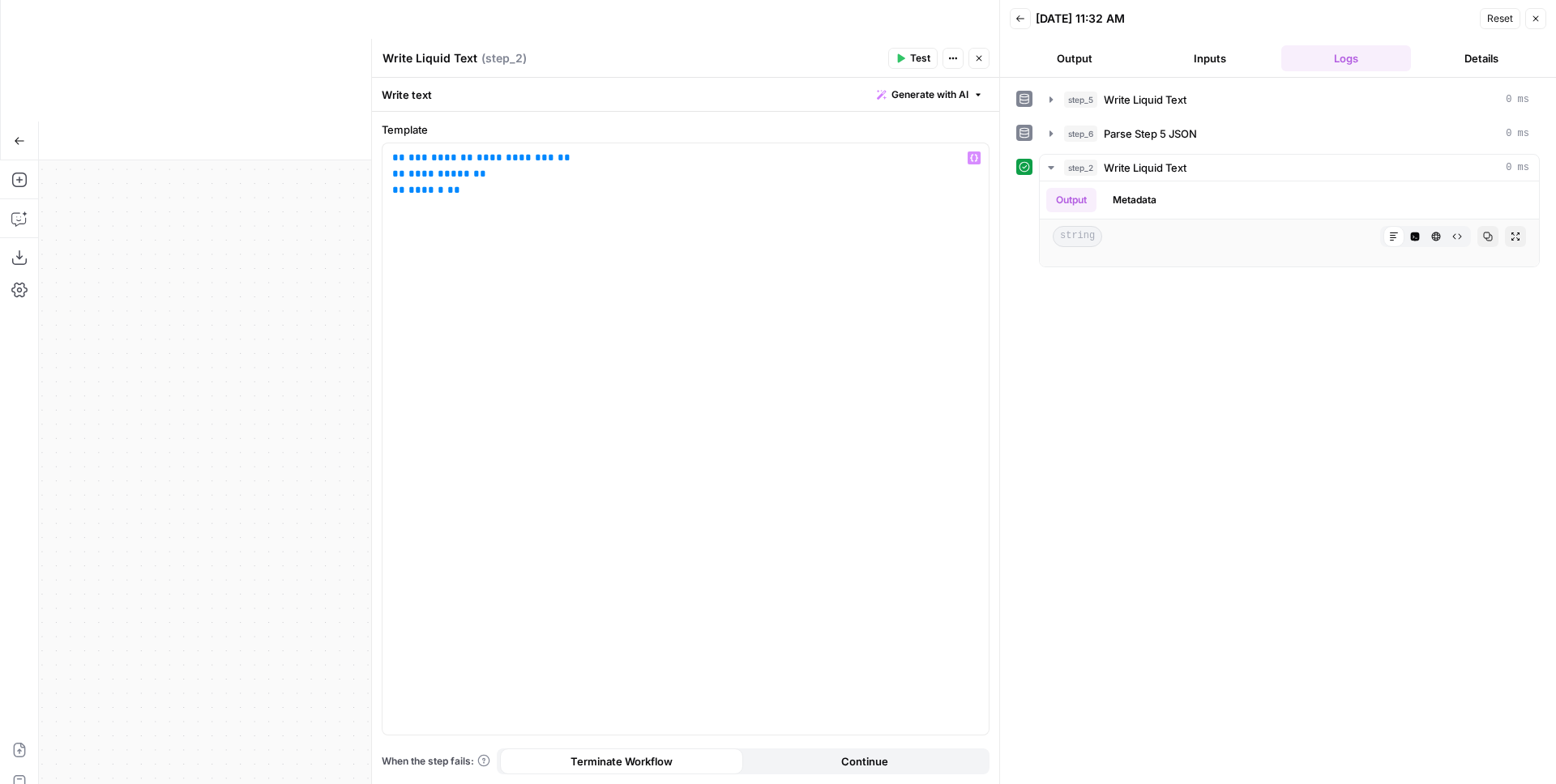
drag, startPoint x: 111, startPoint y: 266, endPoint x: 64, endPoint y: 264, distance: 47.0
click at [48, 268] on div "Workflow Set Inputs Inputs Write Liquid Text Write Liquid Text Step 5 Output Ex…" at bounding box center [519, 533] width 961 height 745
drag, startPoint x: 250, startPoint y: 281, endPoint x: 79, endPoint y: 298, distance: 171.8
click at [129, 294] on div "Workflow Set Inputs Inputs Write Liquid Text Write Liquid Text Step 5 Output Ex…" at bounding box center [519, 533] width 961 height 745
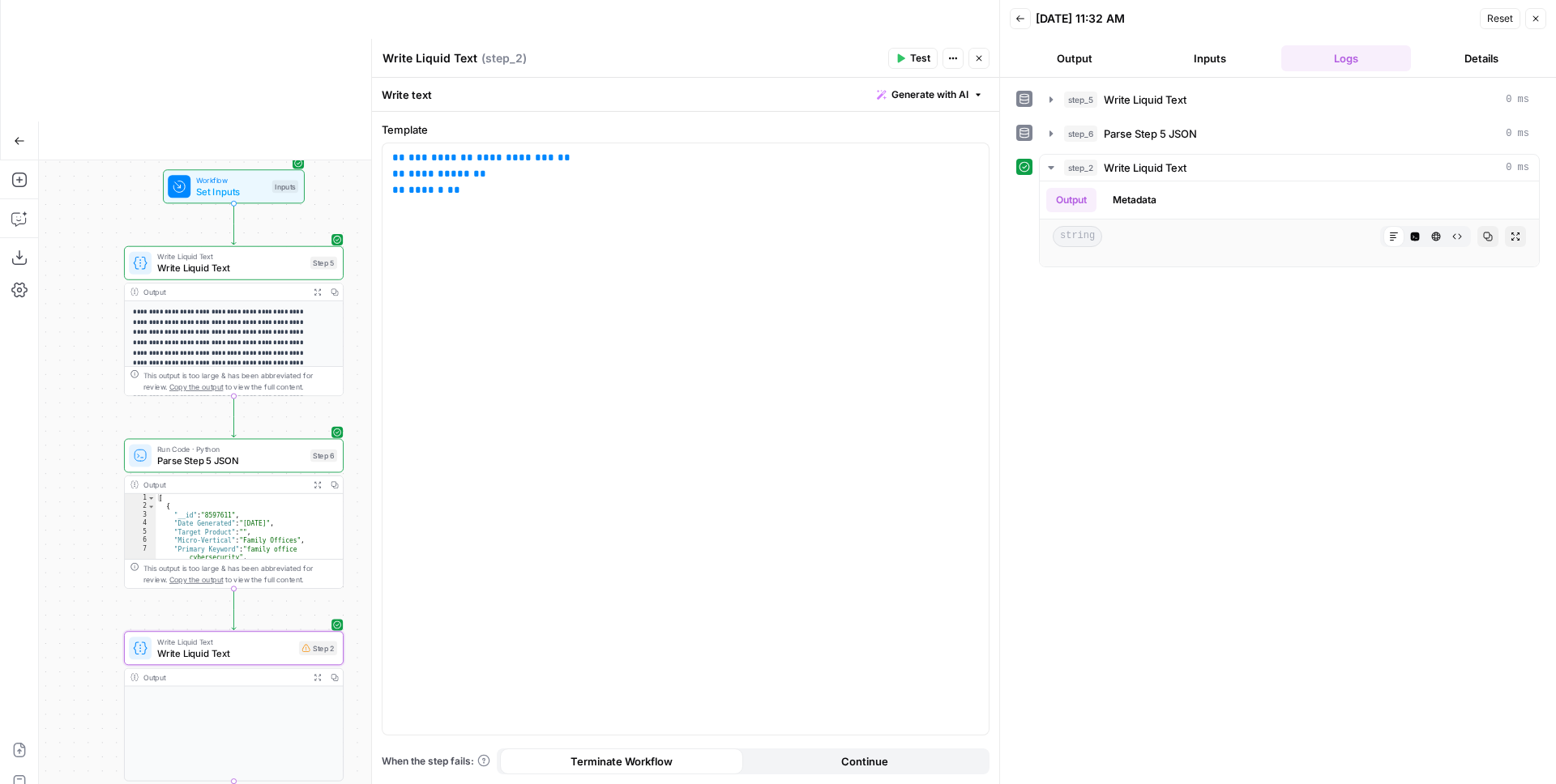
drag, startPoint x: 149, startPoint y: 301, endPoint x: 53, endPoint y: 238, distance: 114.8
click at [53, 238] on div "Workflow Set Inputs Inputs Write Liquid Text Write Liquid Text Step 5 Output Ex…" at bounding box center [519, 533] width 961 height 745
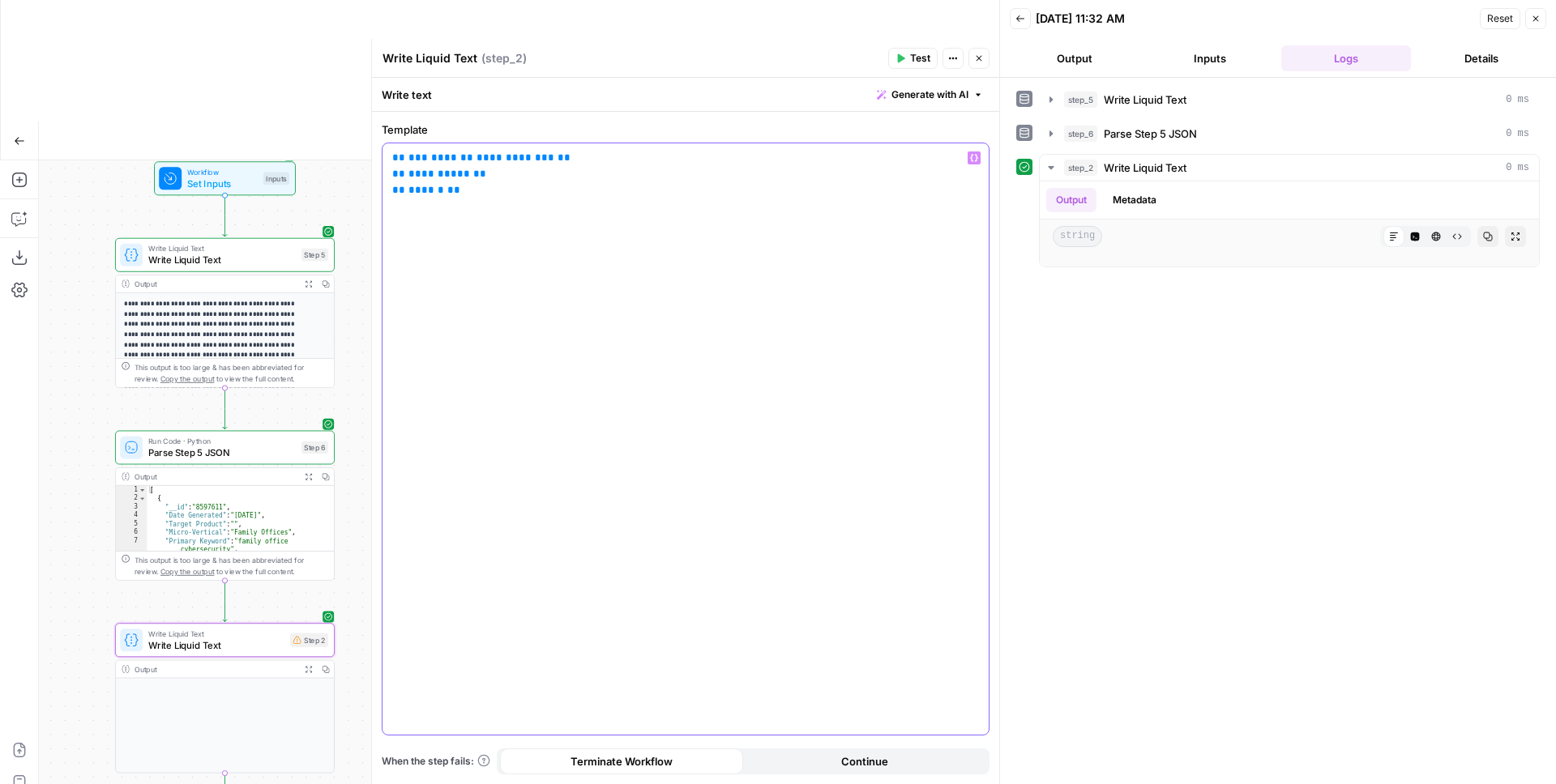
click at [493, 155] on span "**********" at bounding box center [515, 157] width 78 height 10
click at [908, 58] on button "Test" at bounding box center [913, 58] width 49 height 21
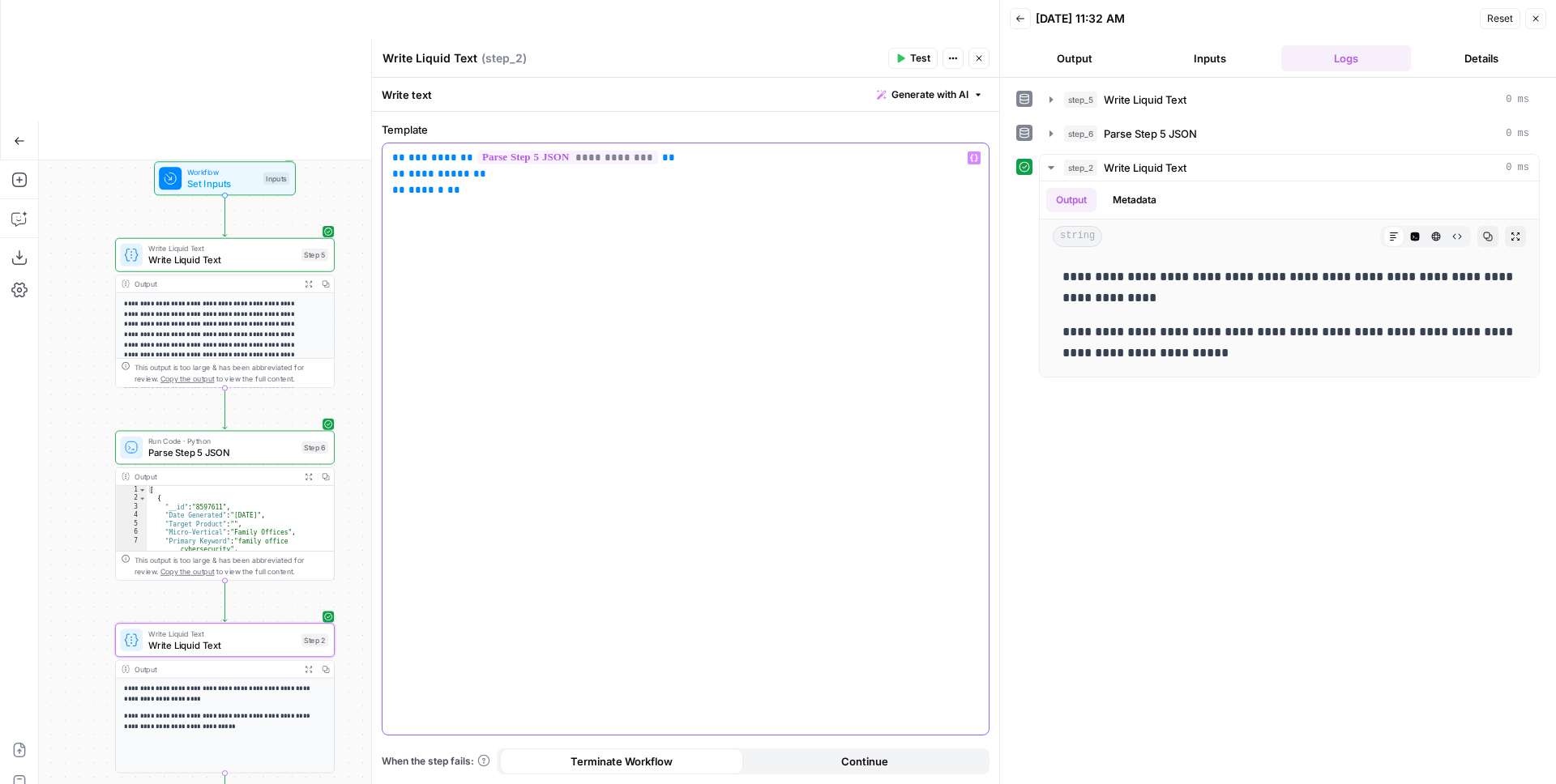
click at [476, 177] on p "**********" at bounding box center [686, 173] width 587 height 48
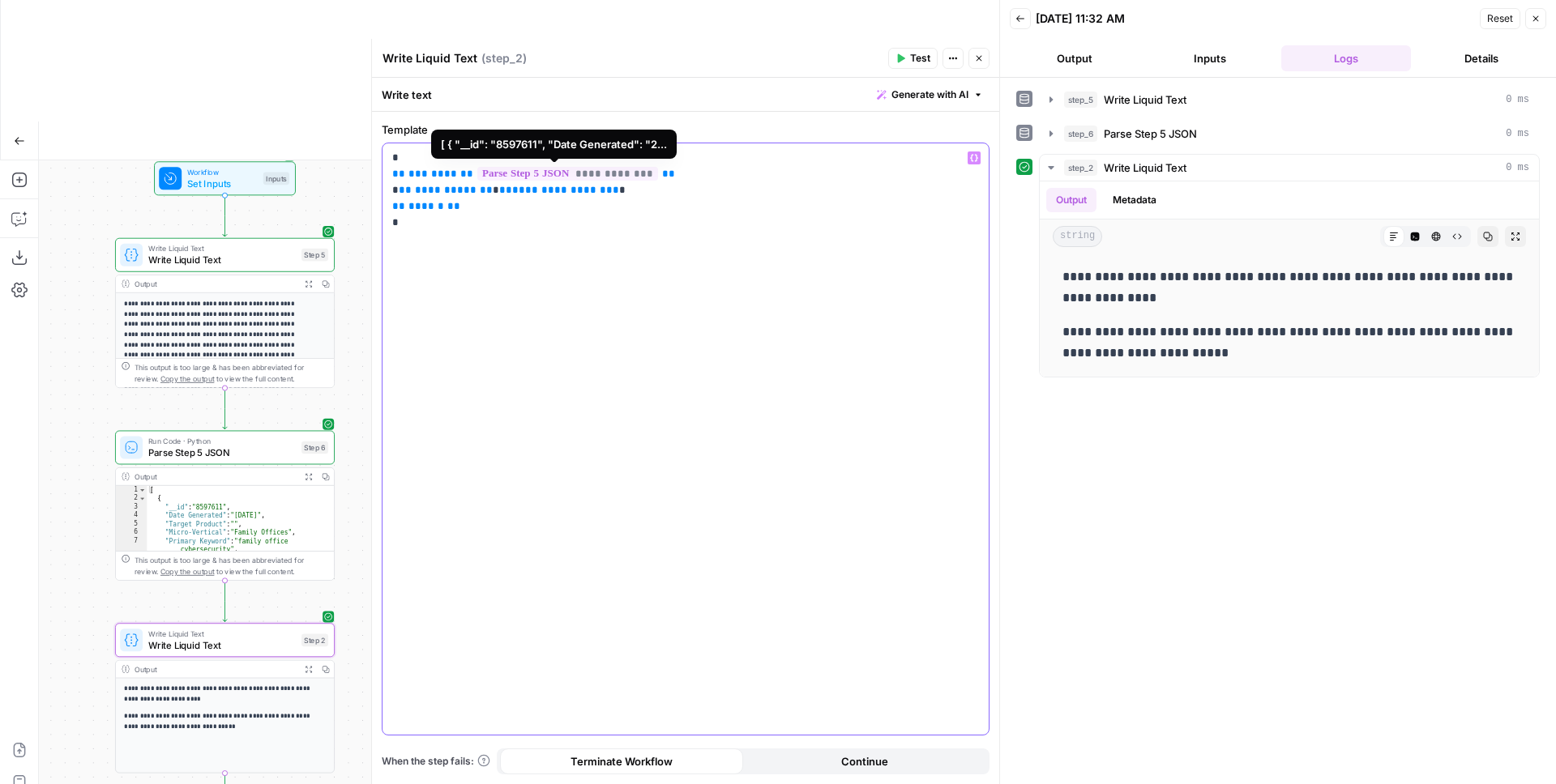
click at [838, 215] on p "**********" at bounding box center [686, 190] width 587 height 81
click at [915, 58] on span "Test" at bounding box center [920, 58] width 20 height 14
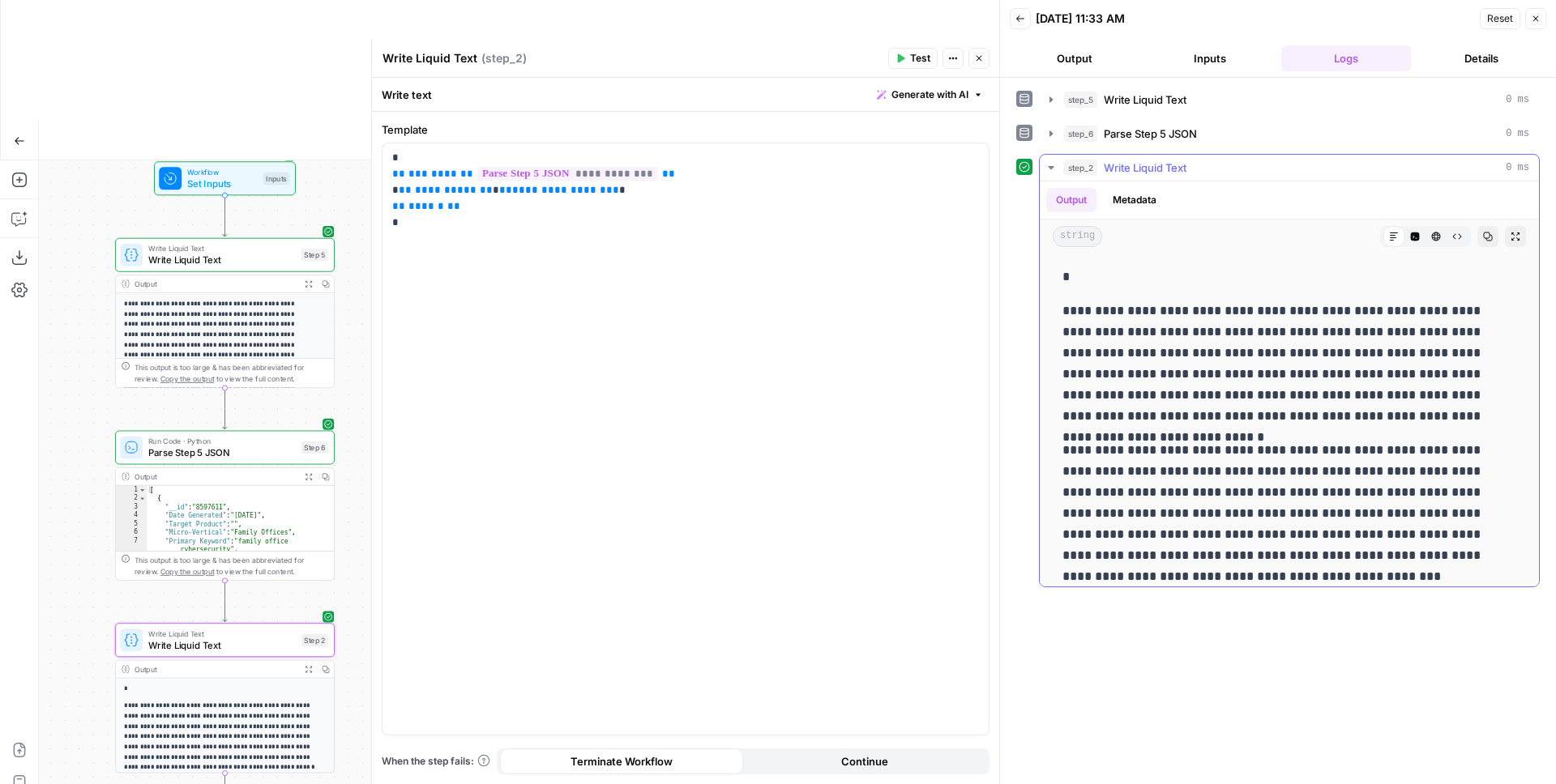
click at [1224, 236] on icon "button" at bounding box center [1415, 236] width 9 height 9
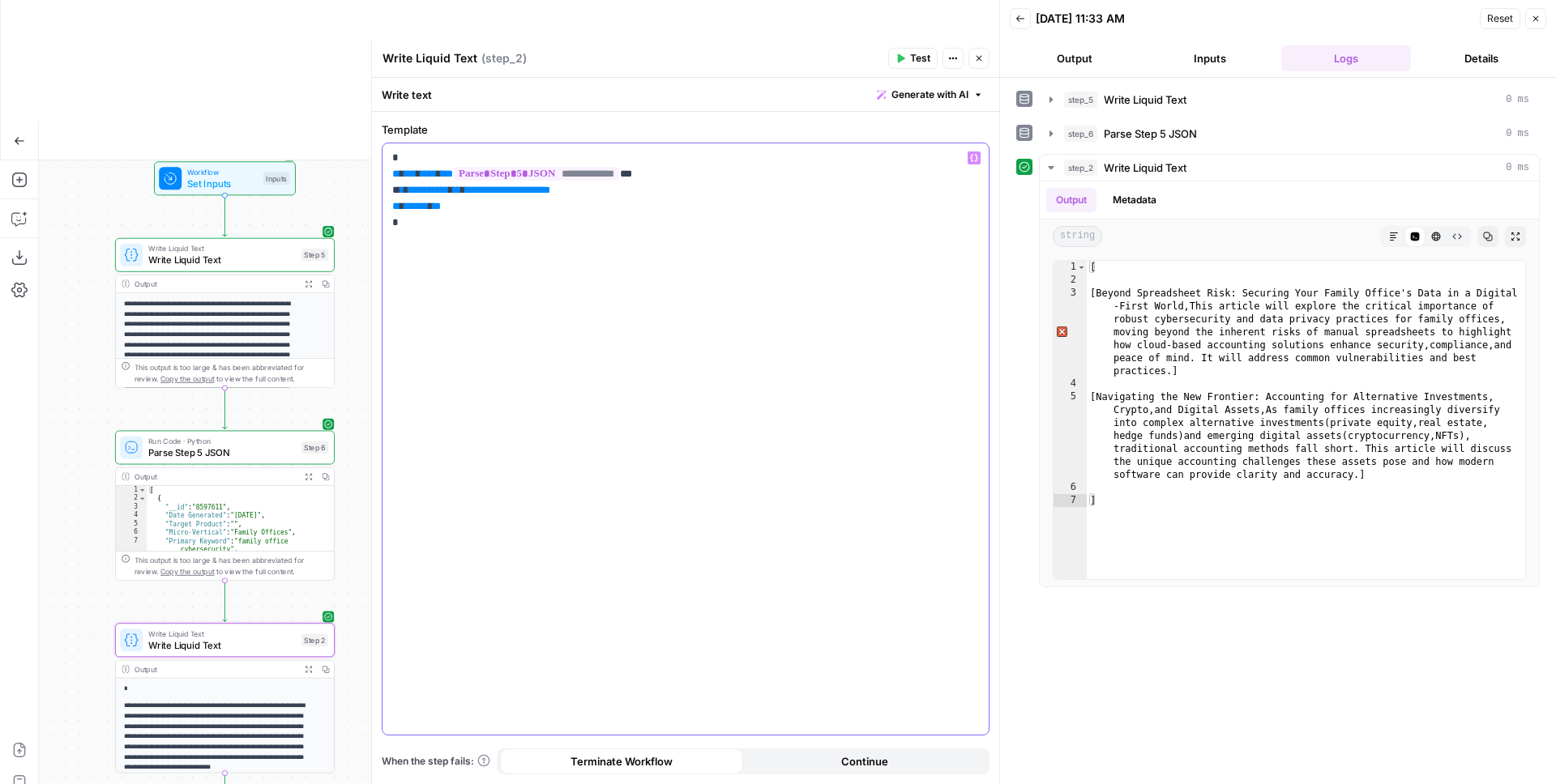
click at [624, 186] on p "**********" at bounding box center [686, 190] width 587 height 81
click at [917, 54] on span "Test" at bounding box center [920, 58] width 20 height 14
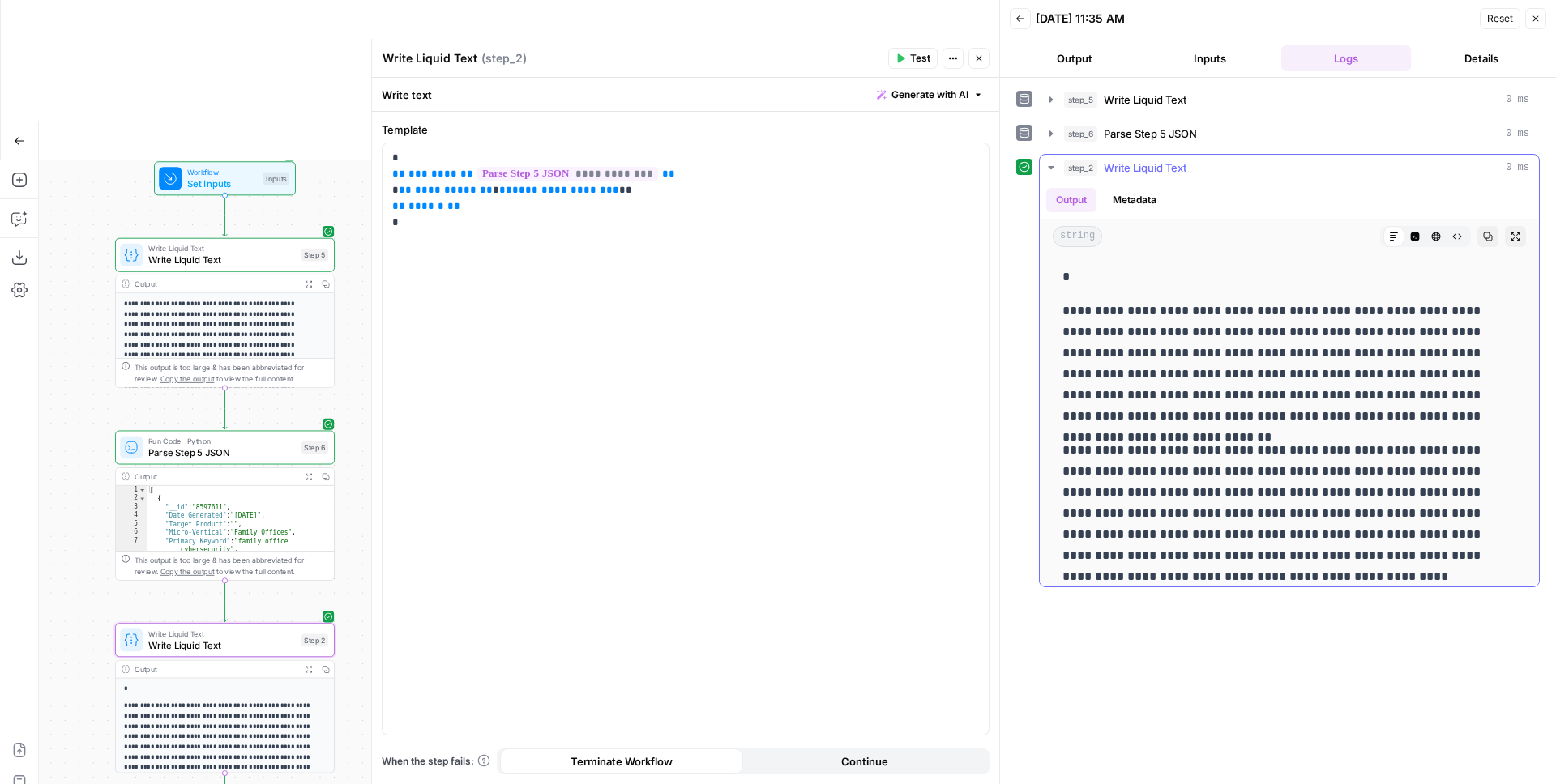
click at [1224, 237] on icon "button" at bounding box center [1415, 236] width 9 height 9
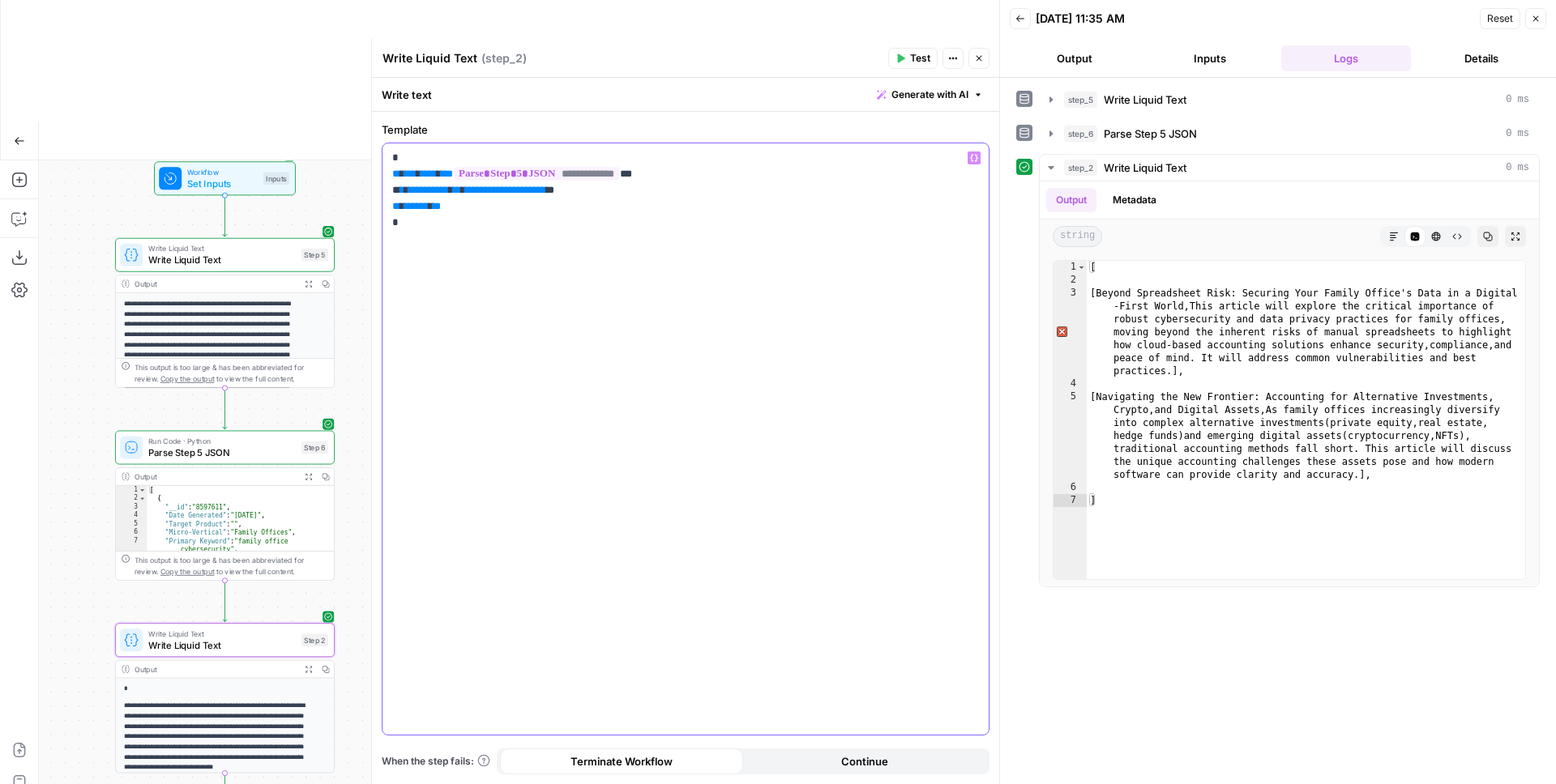
click at [646, 187] on p "**********" at bounding box center [686, 190] width 587 height 81
click at [908, 59] on button "Test" at bounding box center [913, 58] width 49 height 21
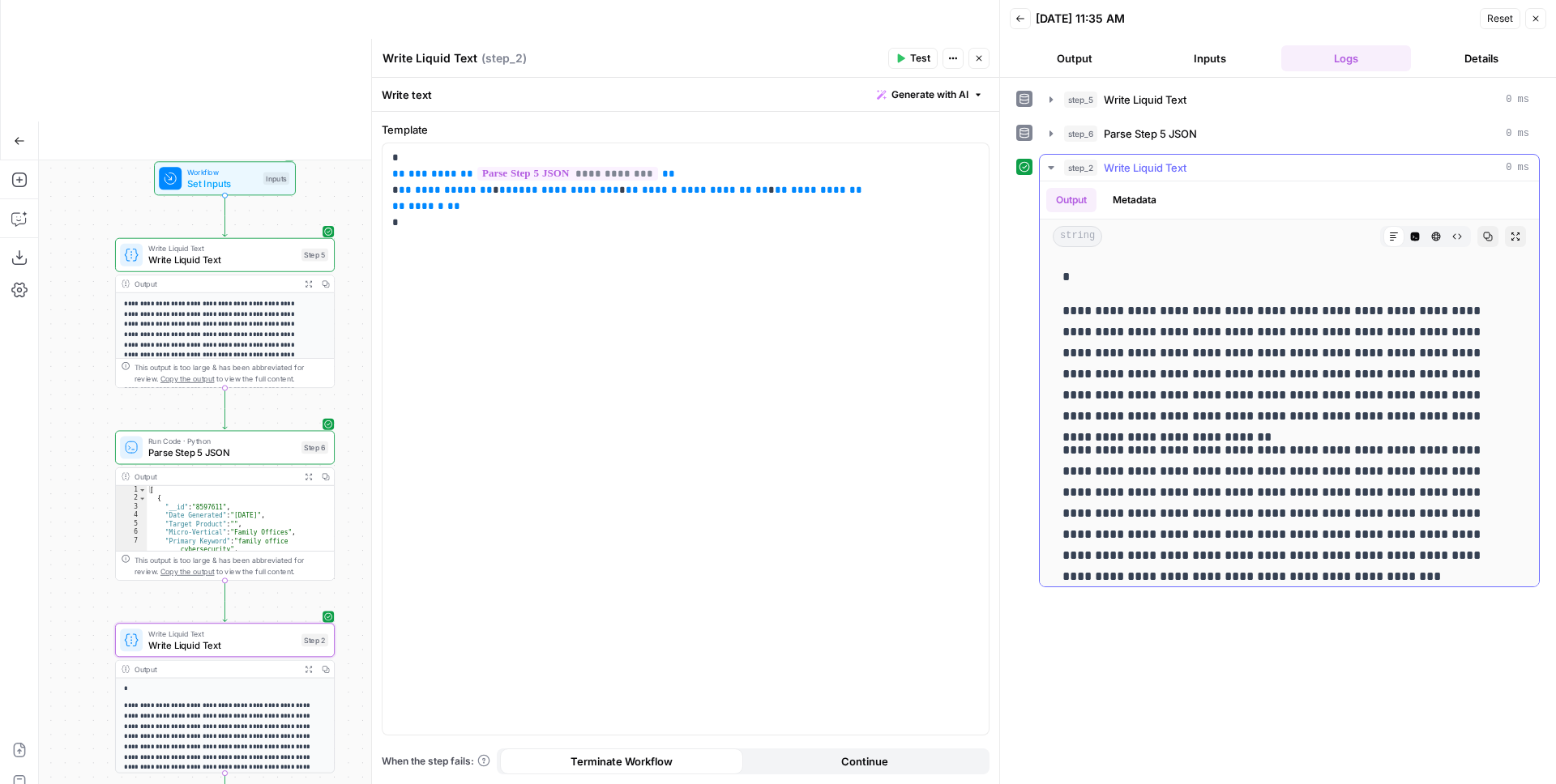
click at [1224, 235] on button "HTML Viewer" at bounding box center [1436, 236] width 21 height 21
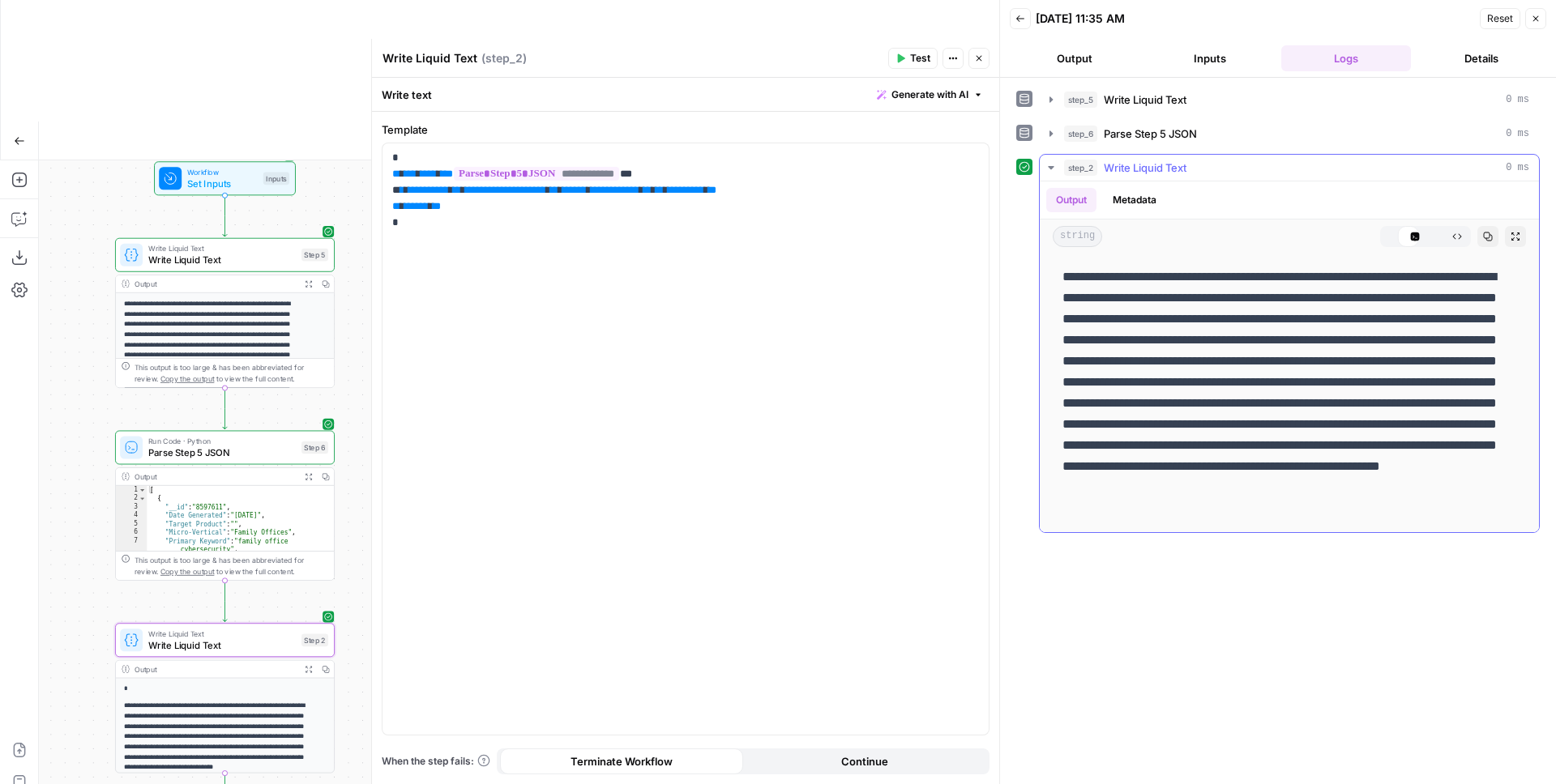
click at [1224, 236] on button "Code Editor" at bounding box center [1415, 236] width 21 height 21
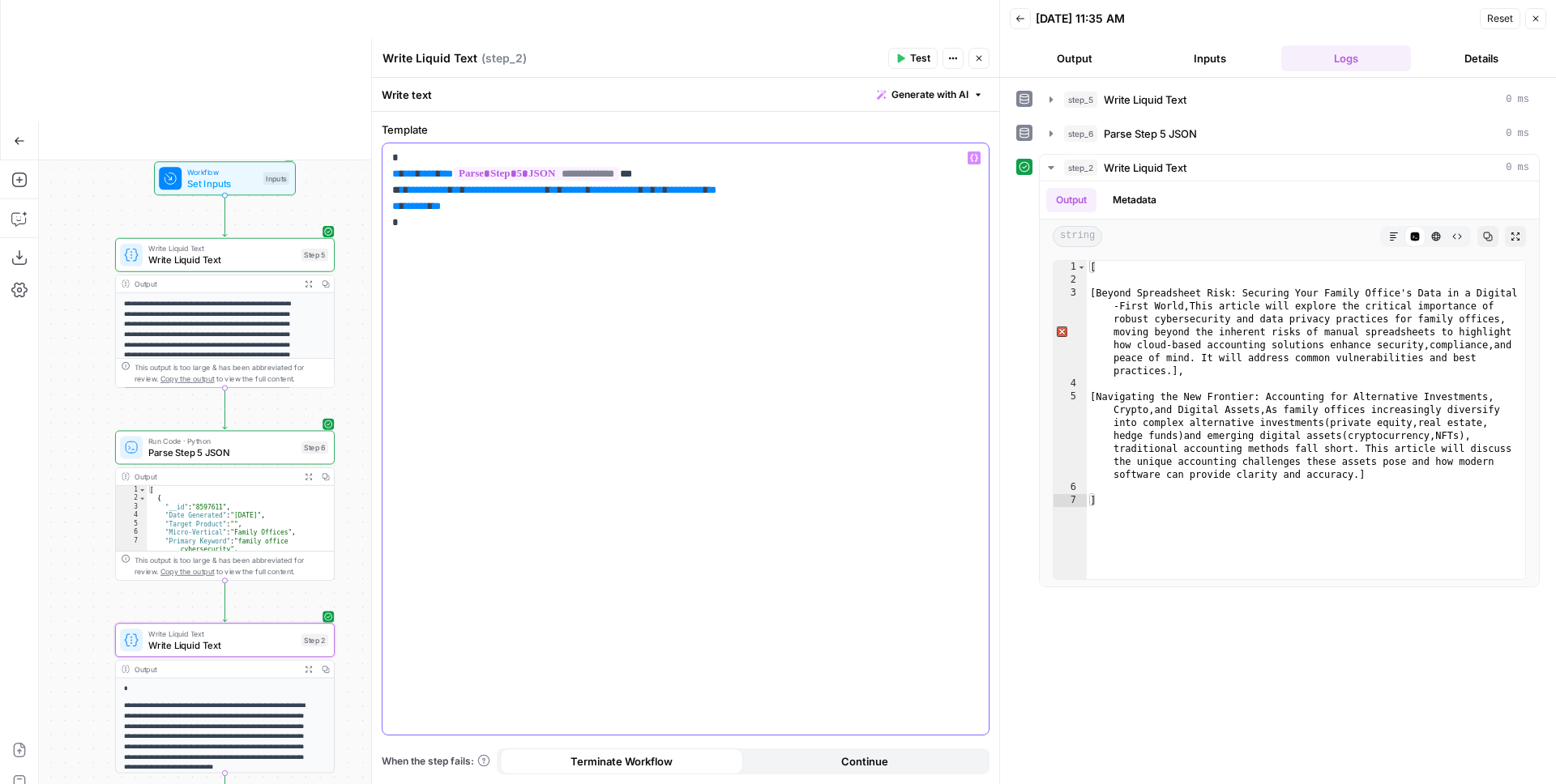
click at [404, 189] on span "**" at bounding box center [402, 190] width 4 height 10
click at [925, 63] on span "Test" at bounding box center [920, 58] width 20 height 14
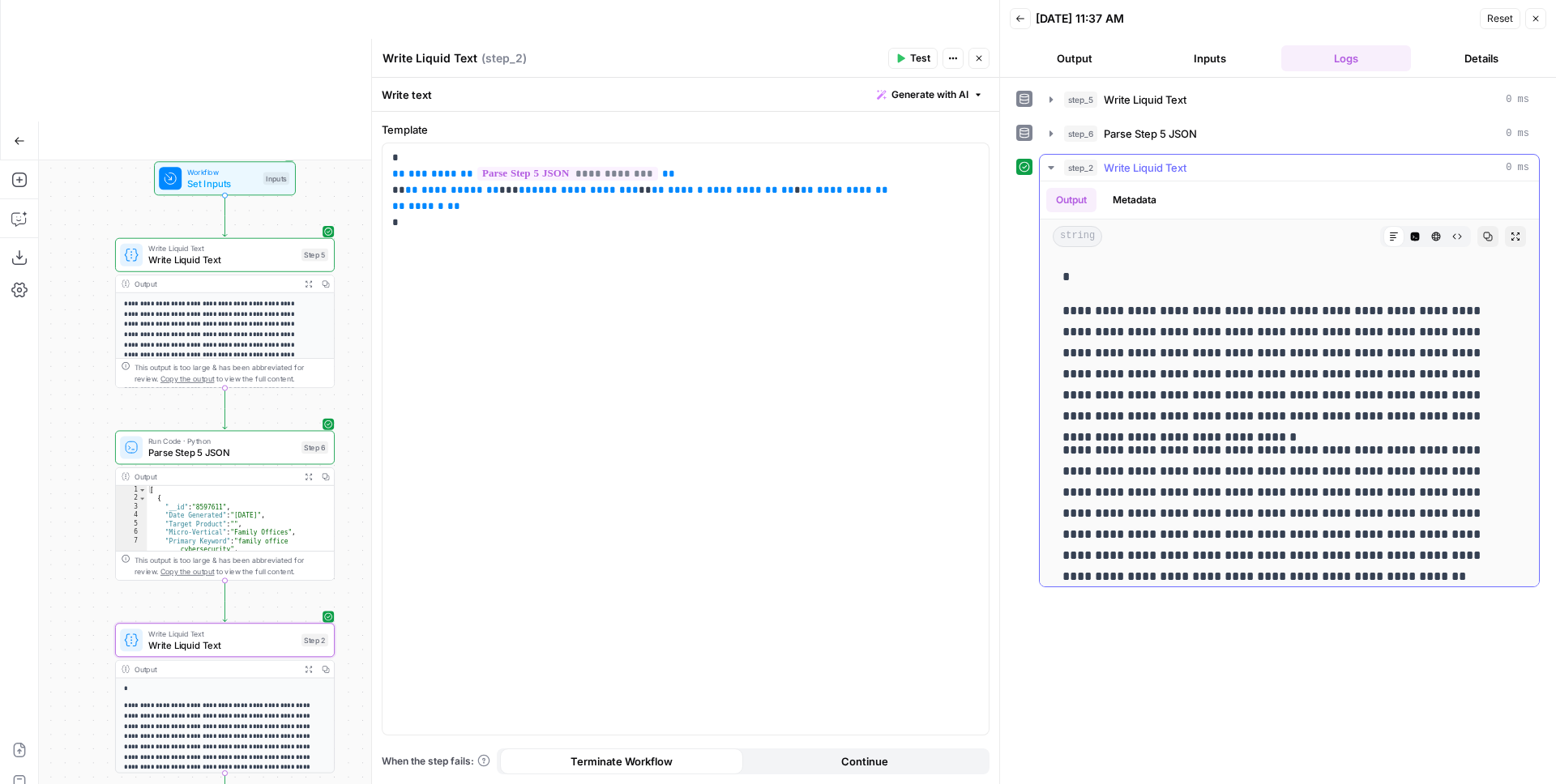
click at [1224, 237] on button "Code Editor" at bounding box center [1415, 236] width 21 height 21
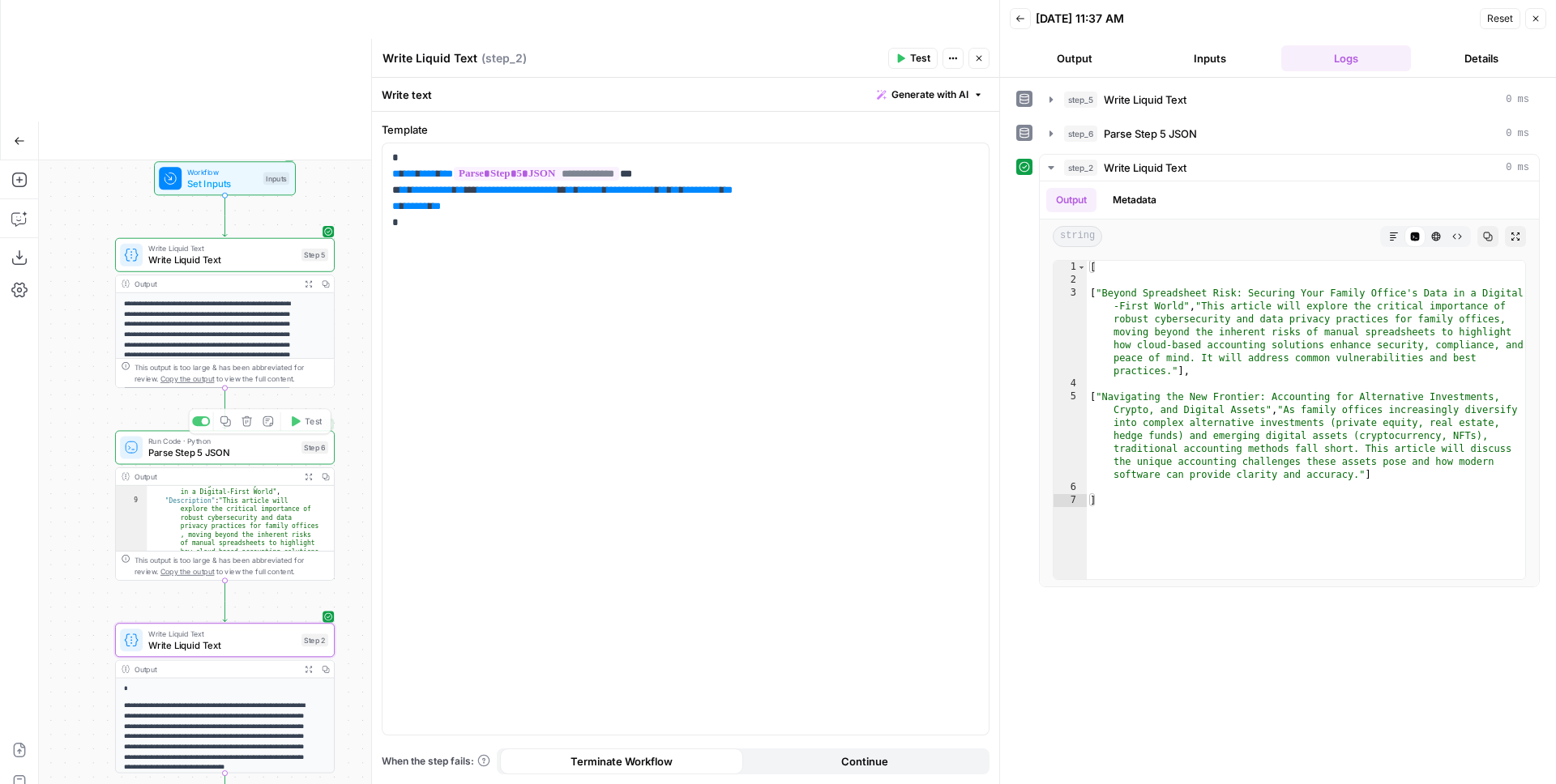
scroll to position [95, 0]
click at [22, 172] on icon "button" at bounding box center [19, 179] width 16 height 16
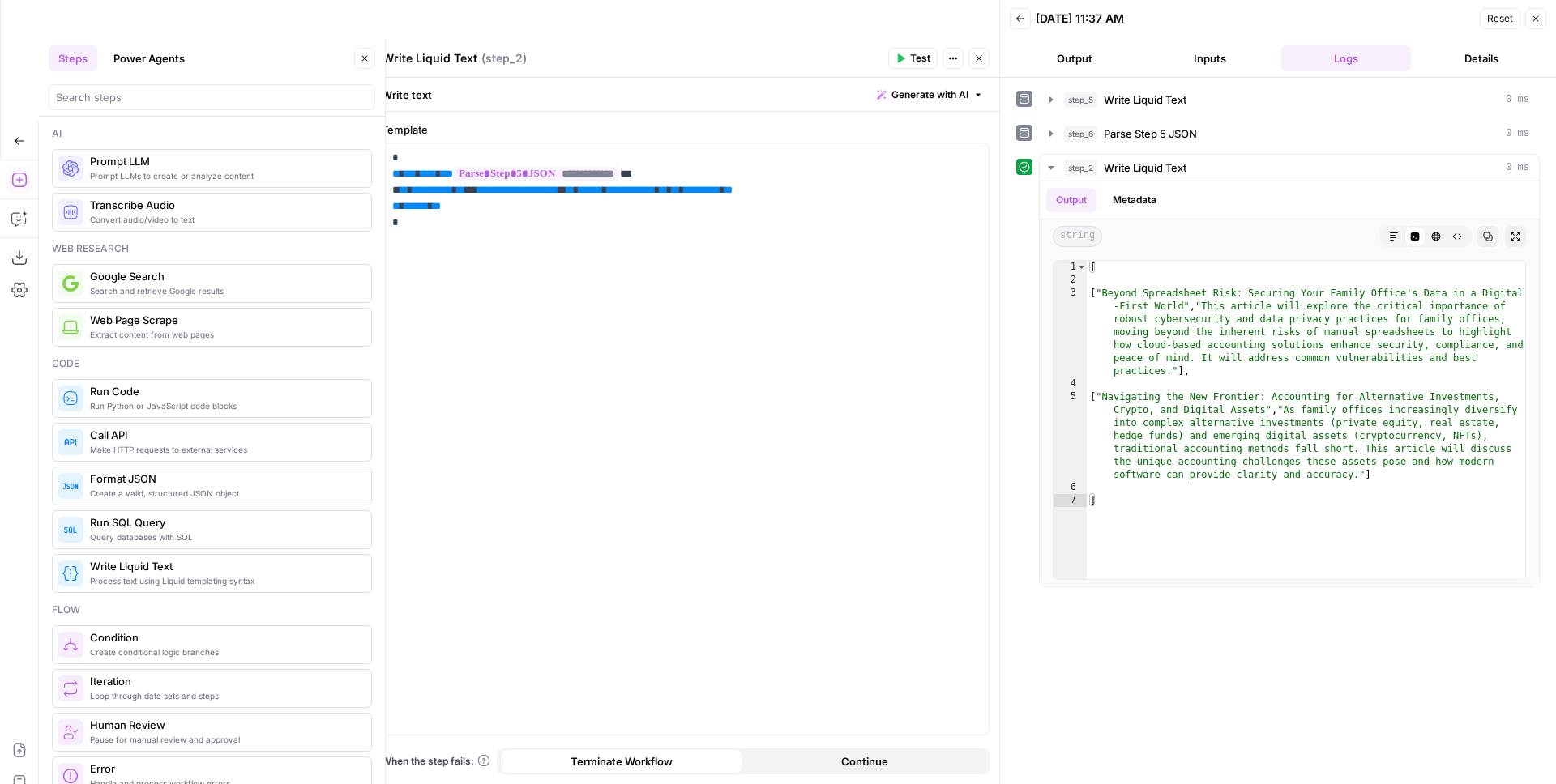
click at [156, 105] on div at bounding box center [211, 97] width 326 height 26
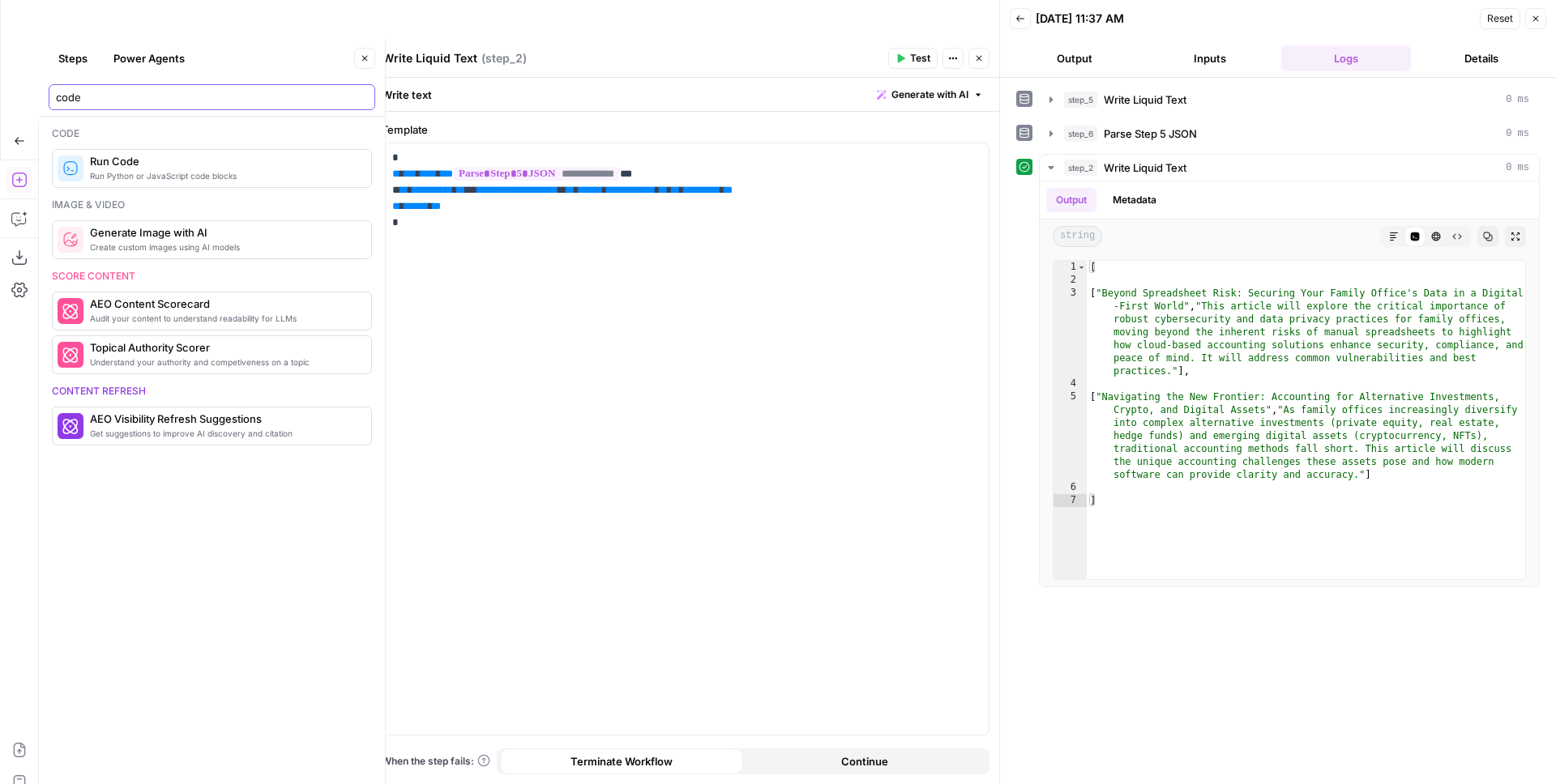
type input "code"
click at [188, 163] on span "Run Code" at bounding box center [224, 161] width 268 height 16
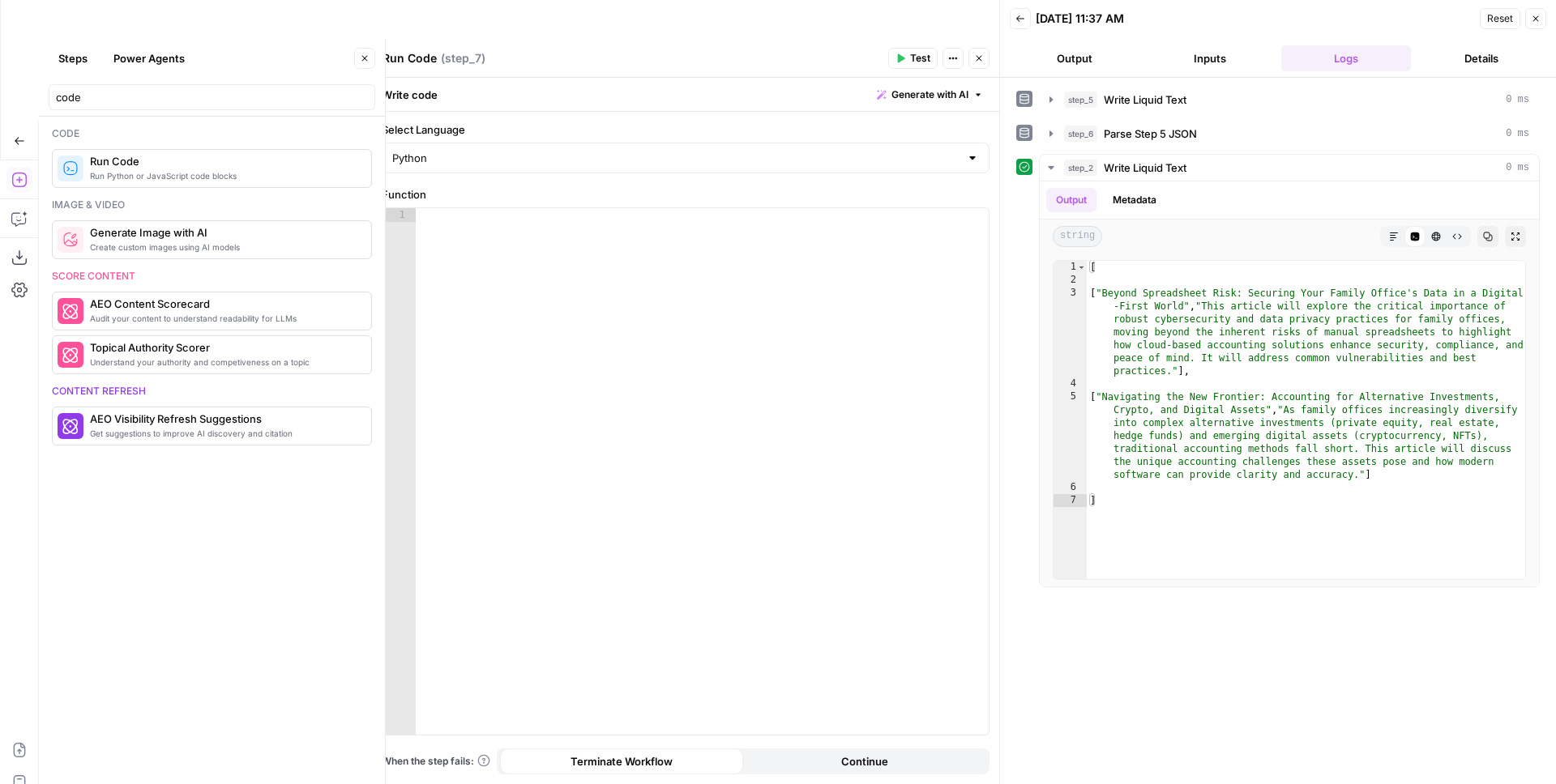
click at [577, 293] on div at bounding box center [702, 485] width 573 height 555
click at [360, 55] on icon "button" at bounding box center [364, 58] width 9 height 9
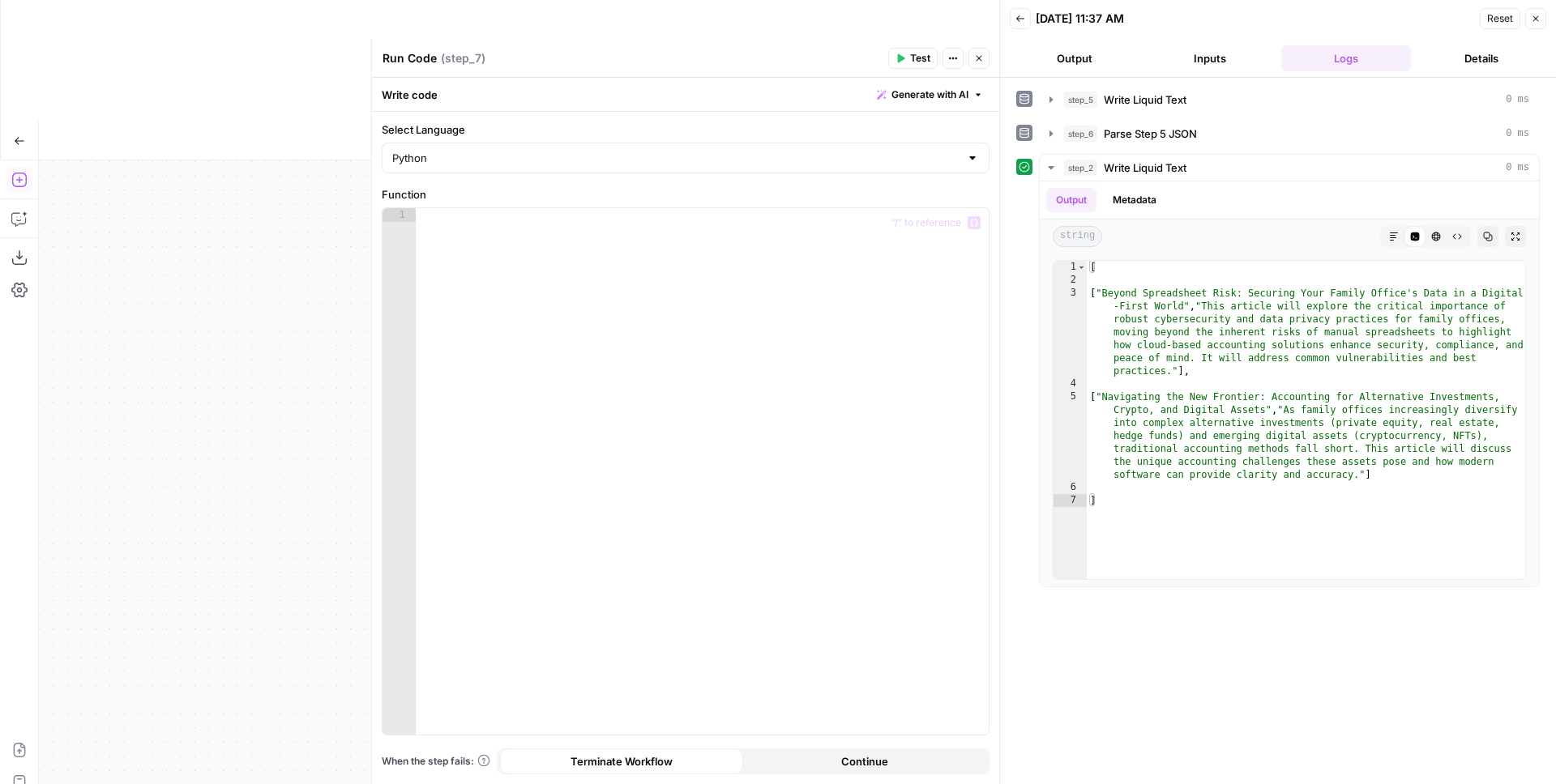
drag, startPoint x: 187, startPoint y: 350, endPoint x: 130, endPoint y: 292, distance: 81.3
click at [70, 292] on div "Workflow Set Inputs Inputs Write Liquid Text Write Liquid Text Step 5 Output Ex…" at bounding box center [519, 533] width 961 height 745
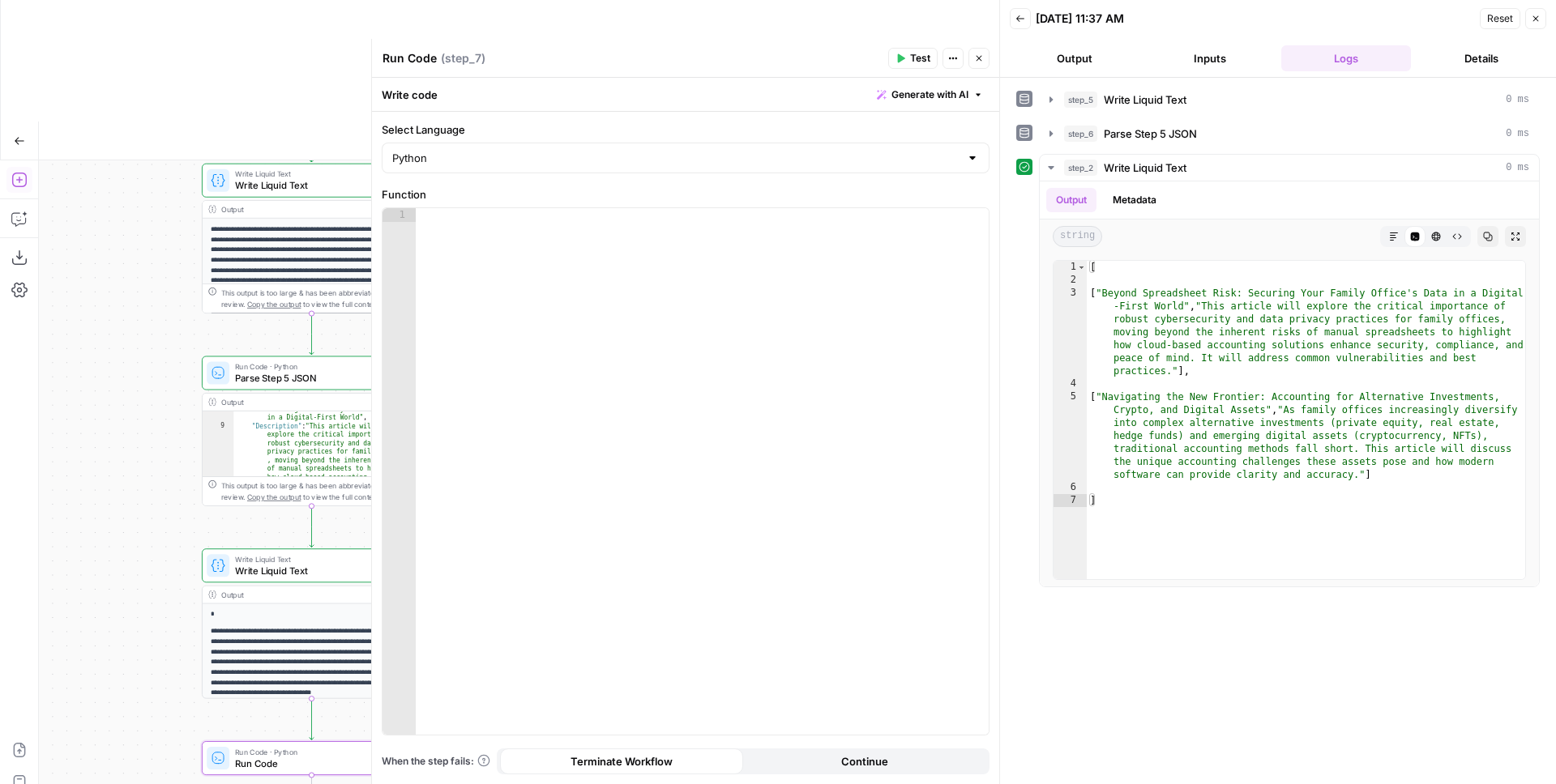
drag, startPoint x: 133, startPoint y: 300, endPoint x: 61, endPoint y: 278, distance: 75.3
click at [77, 282] on div "Workflow Set Inputs Inputs Write Liquid Text Write Liquid Text Step 5 Output Ex…" at bounding box center [519, 533] width 961 height 745
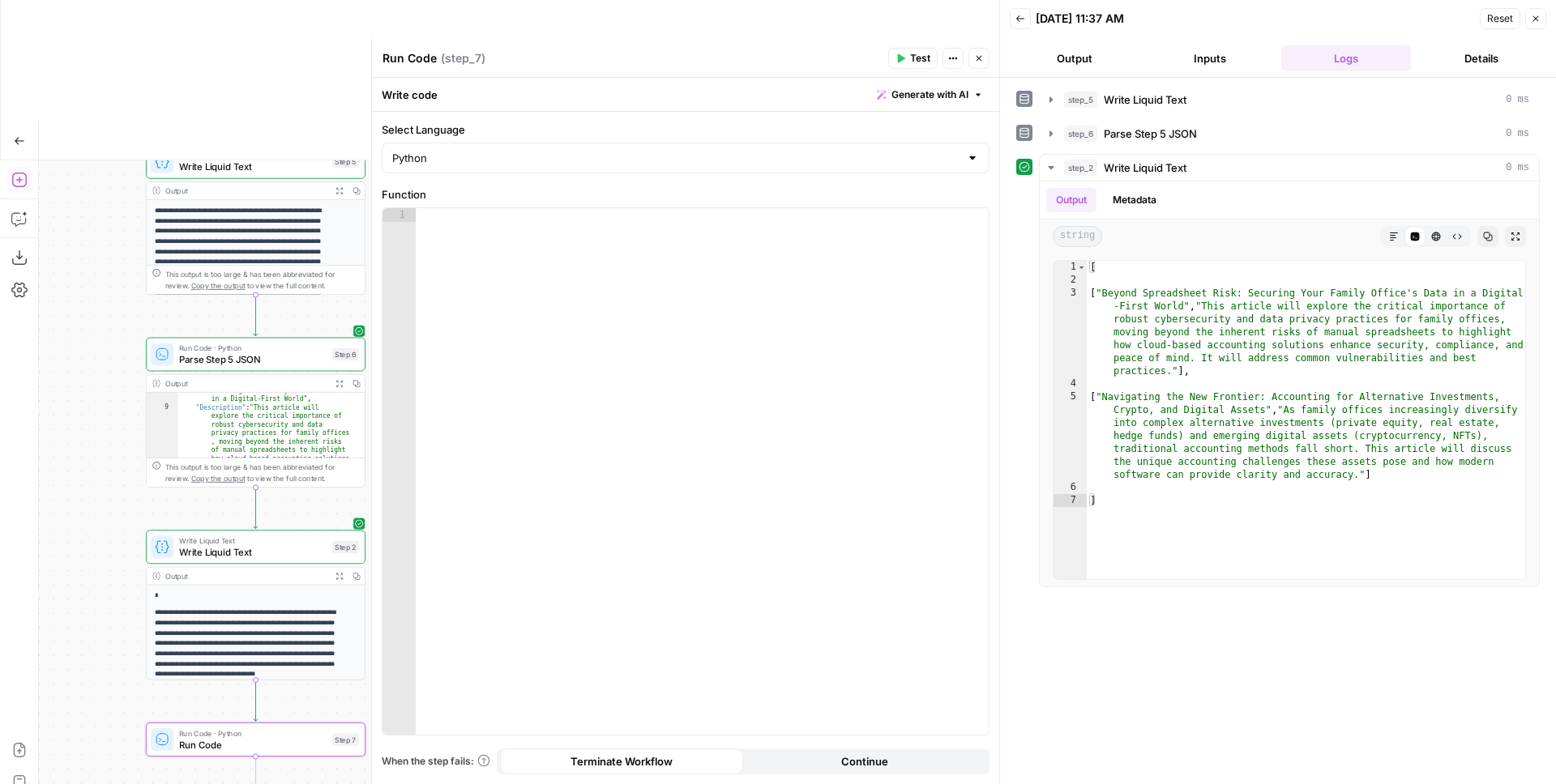
click at [241, 353] on span "Parse Step 5 JSON" at bounding box center [253, 359] width 148 height 14
click at [612, 313] on div "import json # Parse the JSON string from step_5 parsed_articles = json . loads …" at bounding box center [702, 485] width 573 height 555
type textarea "**********"
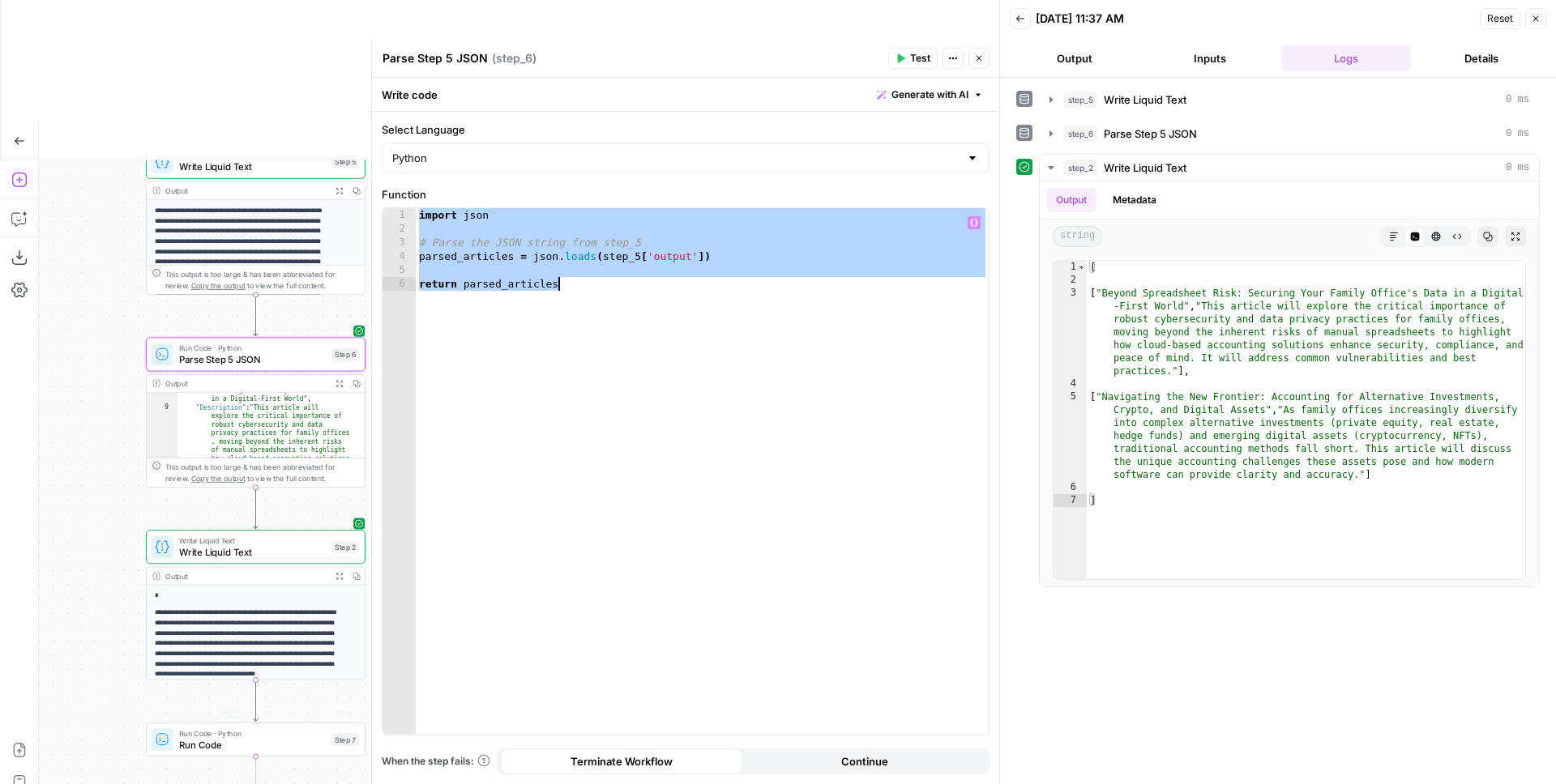
click at [214, 694] on span "Run Code" at bounding box center [253, 744] width 148 height 14
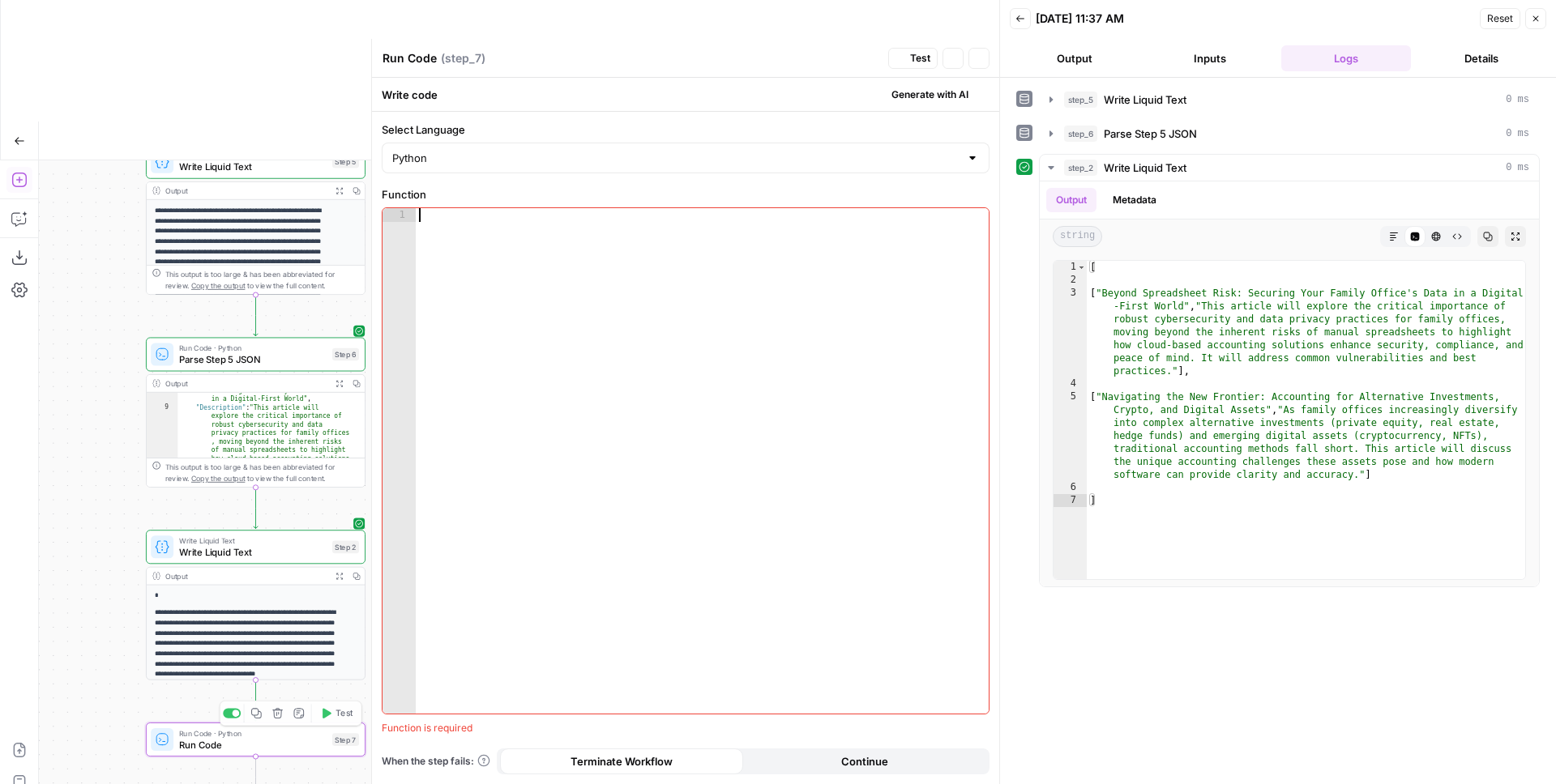
click at [577, 327] on div at bounding box center [702, 475] width 573 height 533
paste textarea "**********"
click at [628, 256] on div "import json # Parse the JSON string from step_5 parsed_articles = json . loads …" at bounding box center [702, 485] width 573 height 555
type textarea "**********"
click at [628, 256] on div "import json # Parse the JSON string from step_5 parsed_articles = json . loads …" at bounding box center [702, 485] width 573 height 555
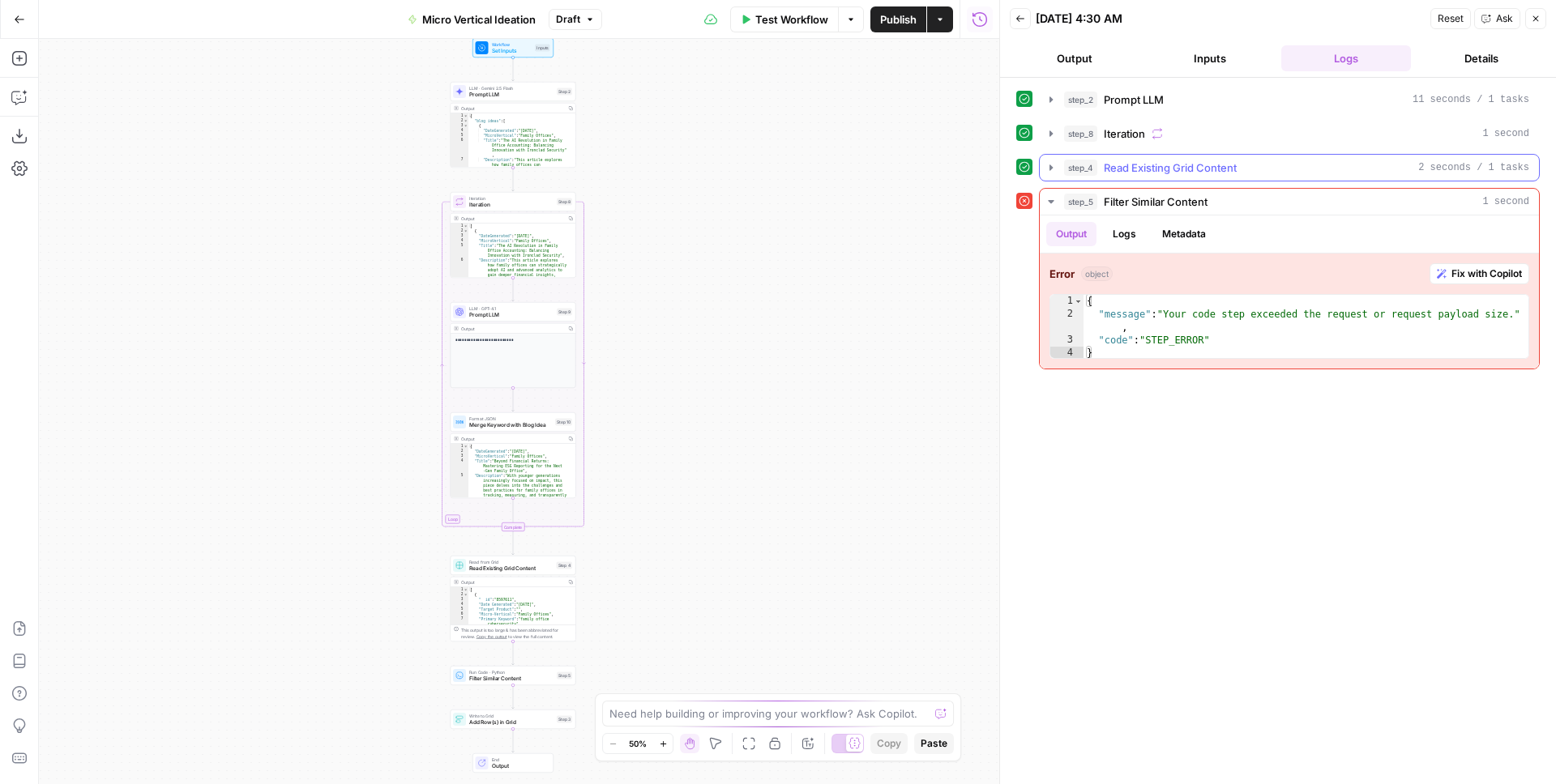
click at [1095, 164] on span "step_4" at bounding box center [1080, 167] width 33 height 16
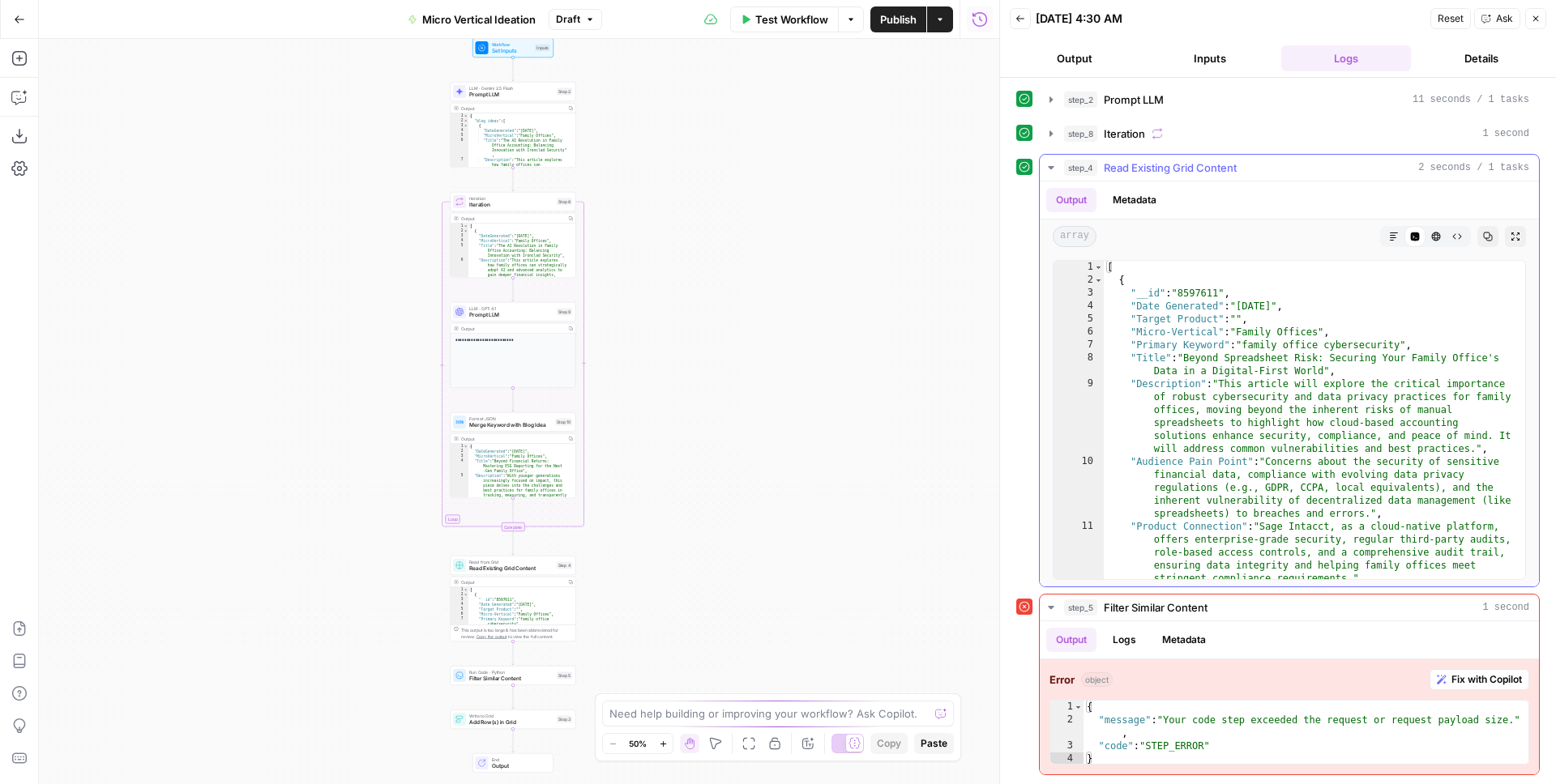
click at [1490, 235] on icon "button" at bounding box center [1488, 236] width 9 height 9
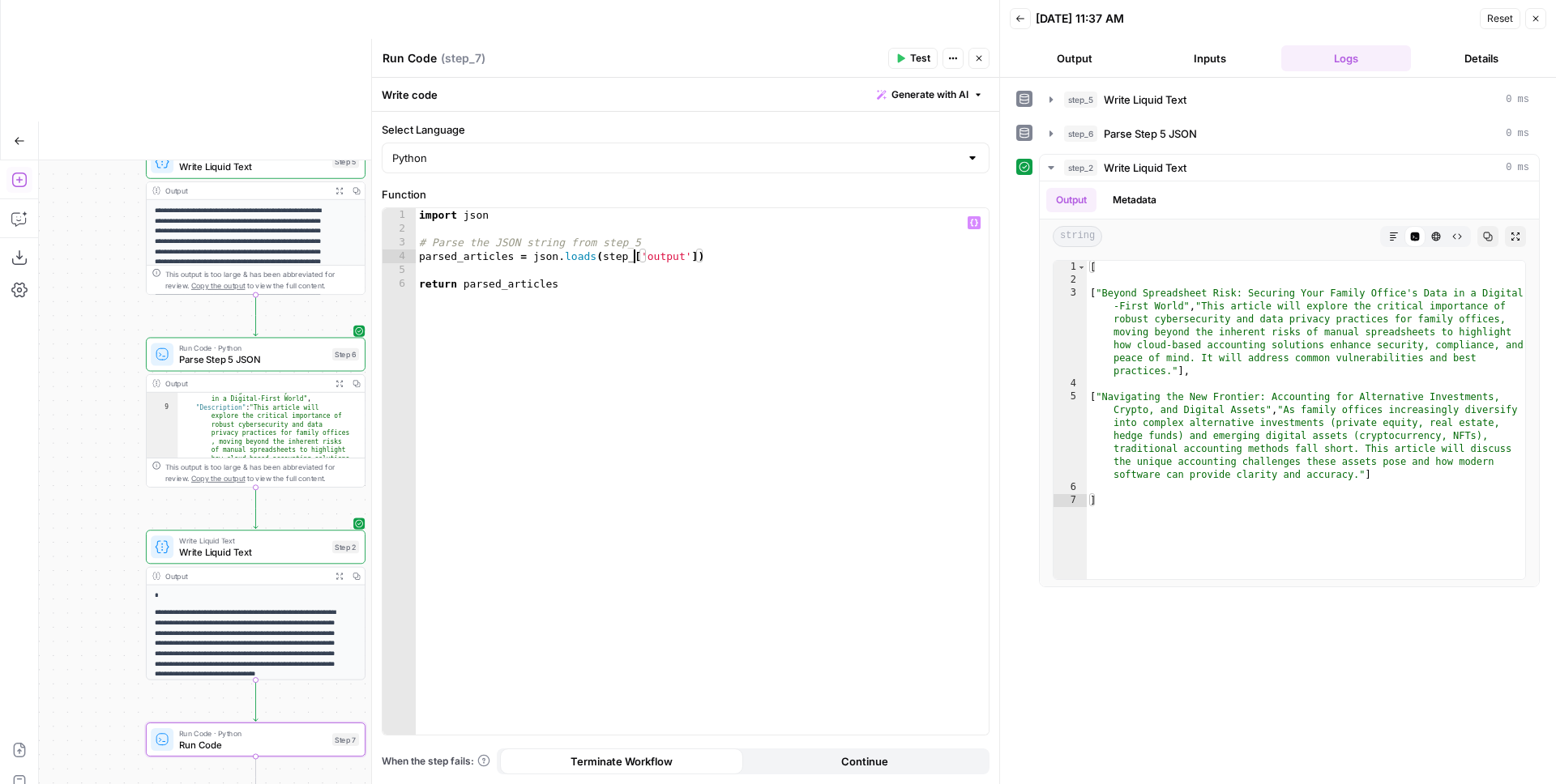
scroll to position [0, 17]
click at [471, 256] on div "import json # Parse the JSON string from step_5 parsed_articles = json . loads …" at bounding box center [702, 485] width 573 height 555
type textarea "**********"
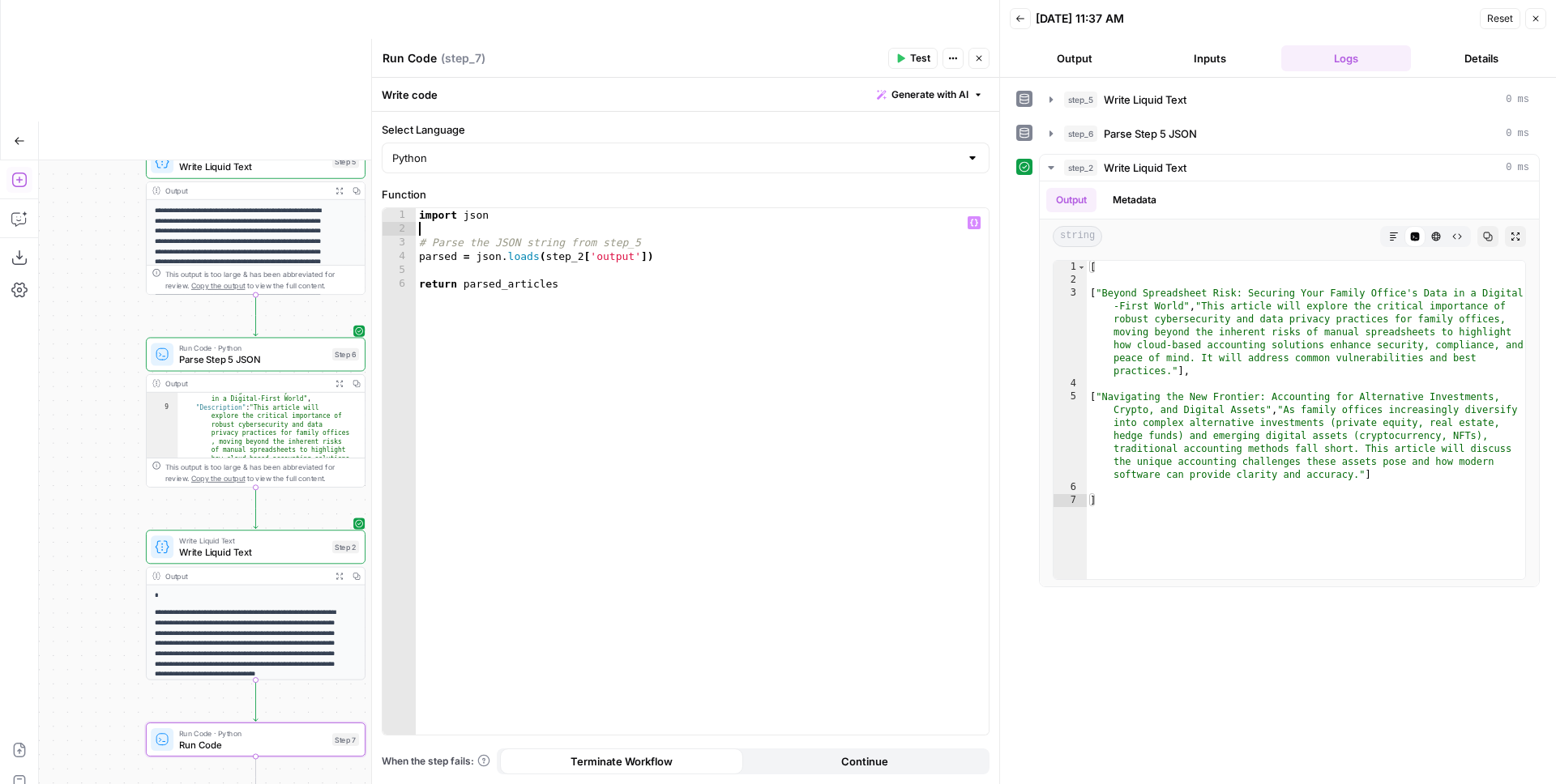
click at [491, 226] on div "import json # Parse the JSON string from step_5 parsed = json . loads ( step_2 …" at bounding box center [702, 485] width 573 height 555
click at [486, 239] on div "import json # Parse the JSON string from step_5 parsed = json . loads ( step_2 …" at bounding box center [702, 485] width 573 height 555
type textarea "**********"
click at [486, 239] on div "import json # Parse the JSON string from step_5 parsed = json . loads ( step_2 …" at bounding box center [702, 485] width 573 height 555
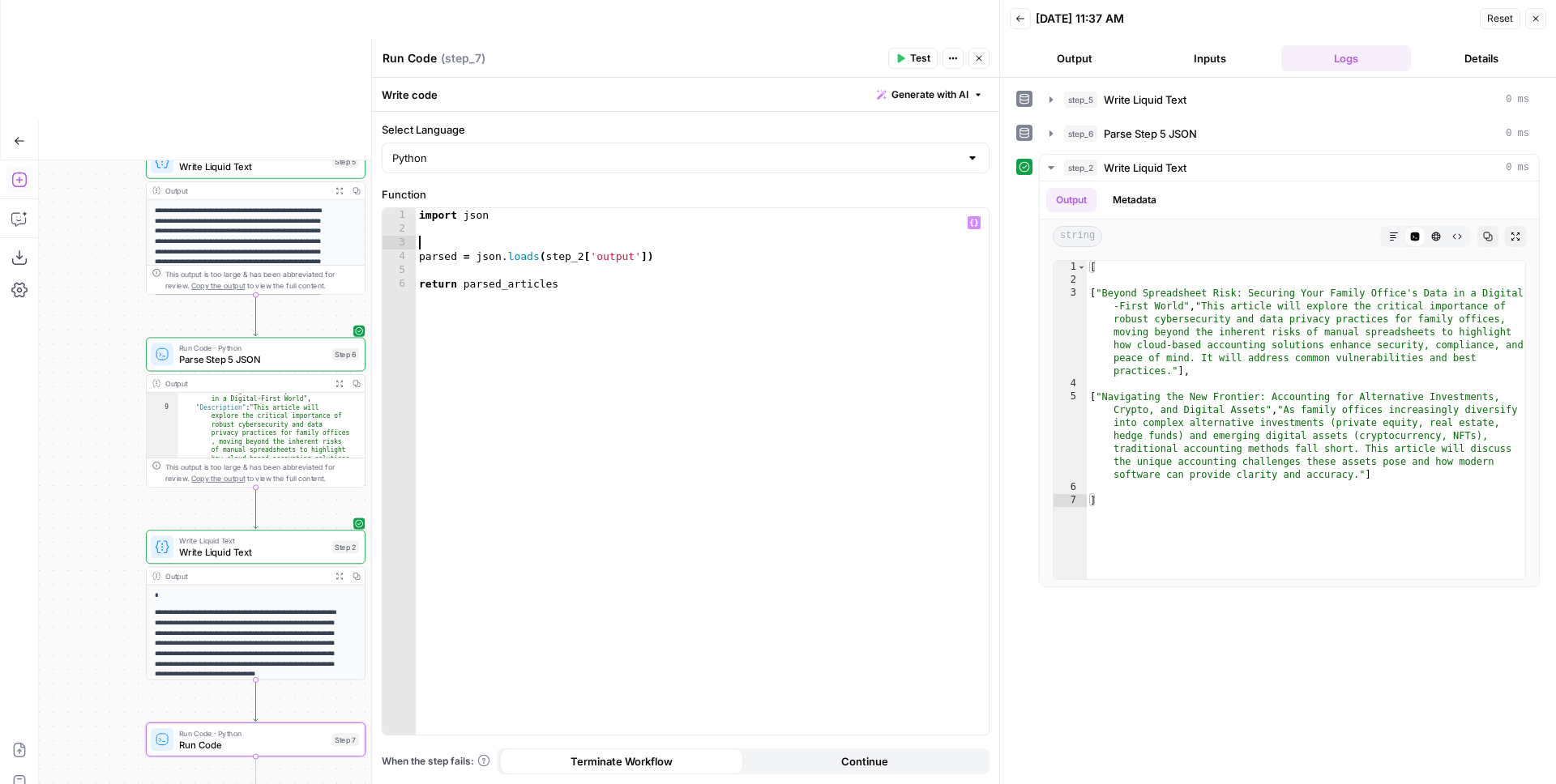
click at [442, 259] on div "import json parsed = json . loads ( step_2 [ 'output' ]) return parsed_articles" at bounding box center [702, 485] width 573 height 555
click at [495, 282] on div "import json parsed = json . loads ( step_2 [ 'output' ]) return parsed_articles" at bounding box center [702, 485] width 573 height 555
type textarea "**********"
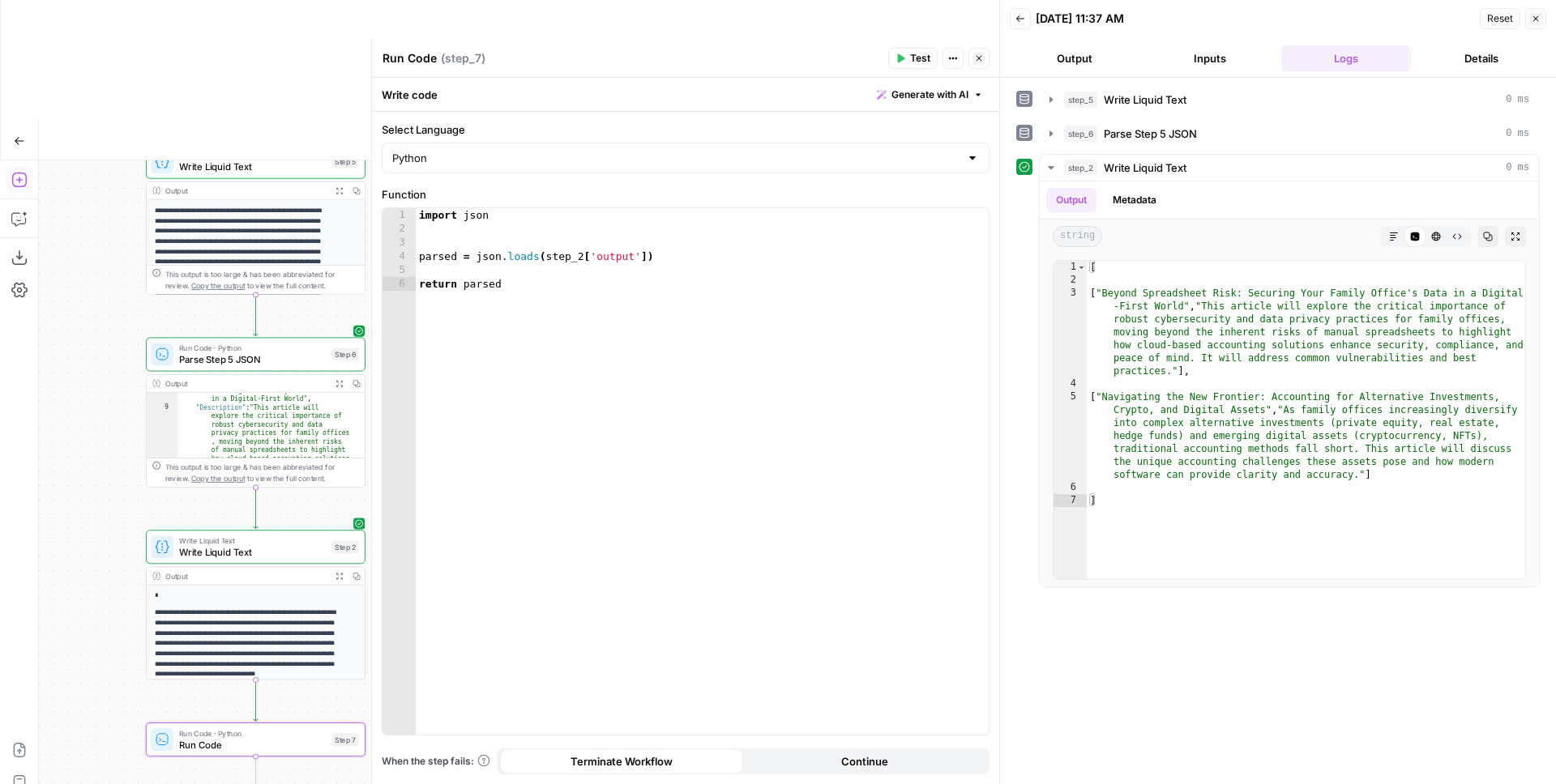
click at [902, 59] on icon "button" at bounding box center [902, 58] width 8 height 9
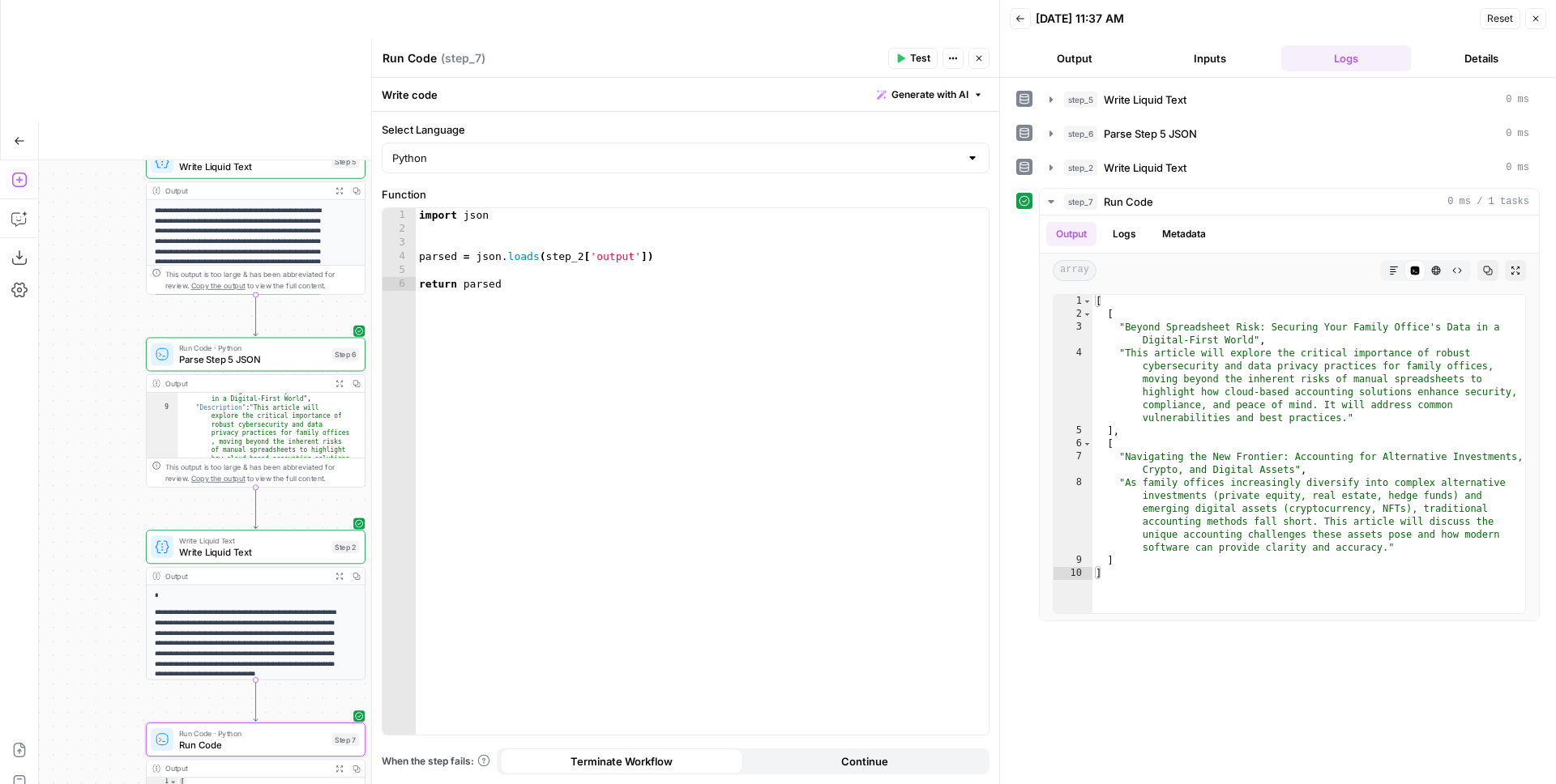
click at [264, 545] on span "Write Liquid Text" at bounding box center [253, 552] width 148 height 14
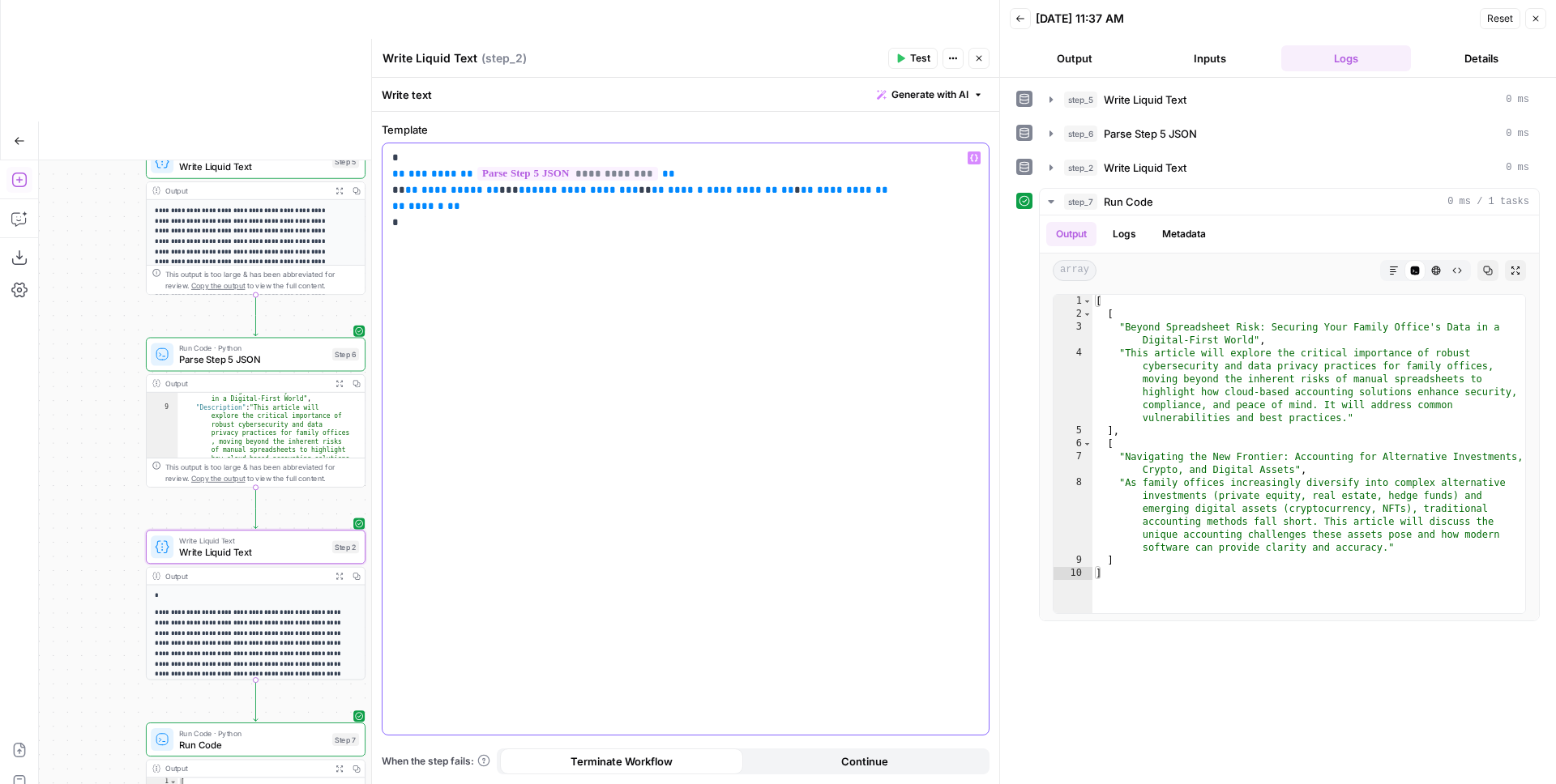
click at [402, 175] on span "**" at bounding box center [399, 173] width 13 height 10
click at [486, 204] on p "**********" at bounding box center [686, 198] width 587 height 98
click at [510, 223] on p "**********" at bounding box center [686, 207] width 587 height 114
click at [923, 55] on span "Test" at bounding box center [920, 58] width 20 height 14
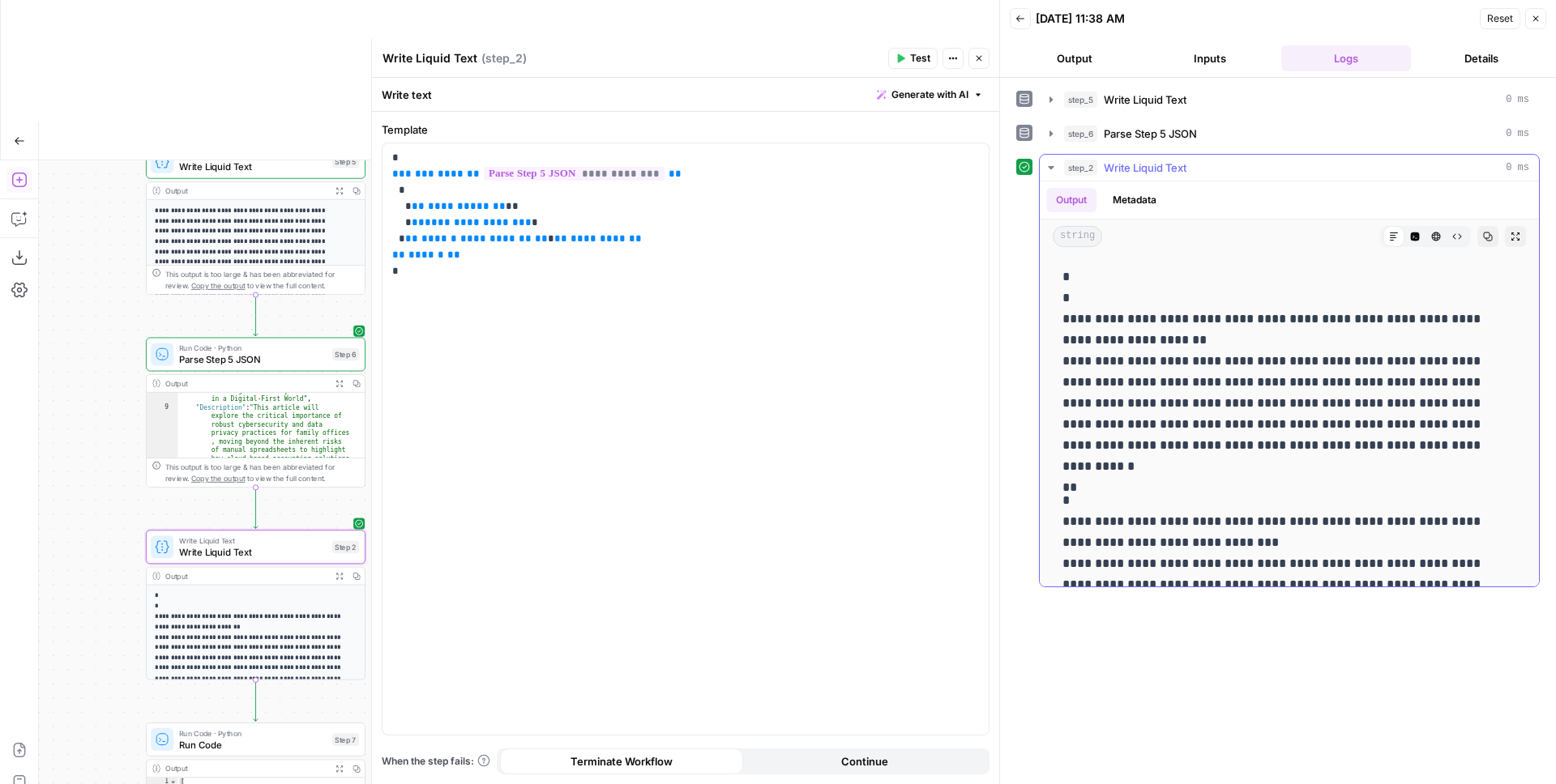
click at [1404, 235] on button "Code Editor" at bounding box center [1415, 236] width 21 height 21
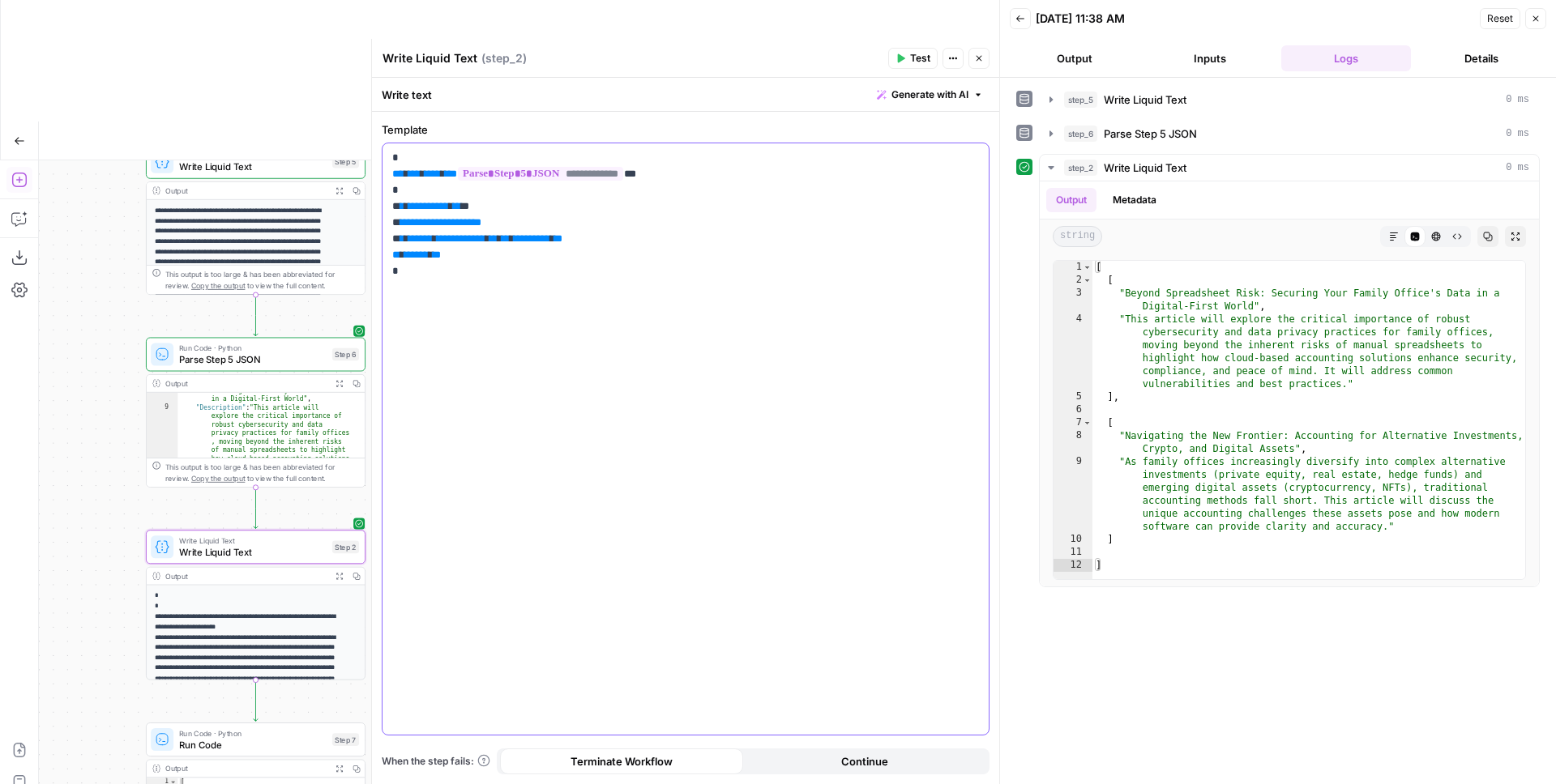
click at [650, 321] on div "**********" at bounding box center [685, 439] width 606 height 592
click at [439, 194] on p "**********" at bounding box center [686, 214] width 587 height 130
click at [482, 217] on span "**" at bounding box center [475, 222] width 12 height 10
click at [577, 192] on p "**********" at bounding box center [686, 214] width 587 height 130
click at [500, 291] on div "**********" at bounding box center [685, 439] width 606 height 592
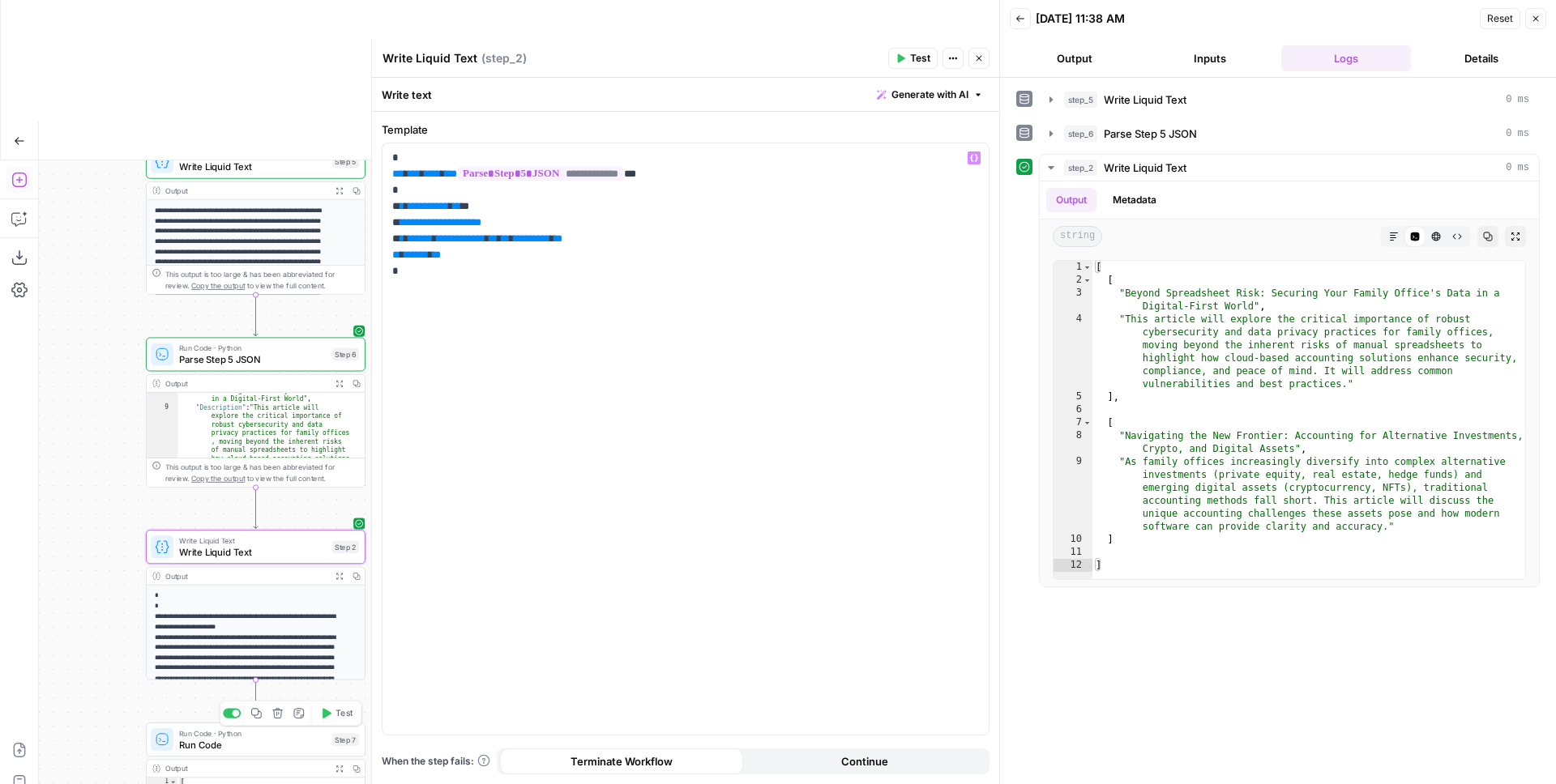
click at [250, 738] on span "Run Code" at bounding box center [253, 744] width 148 height 14
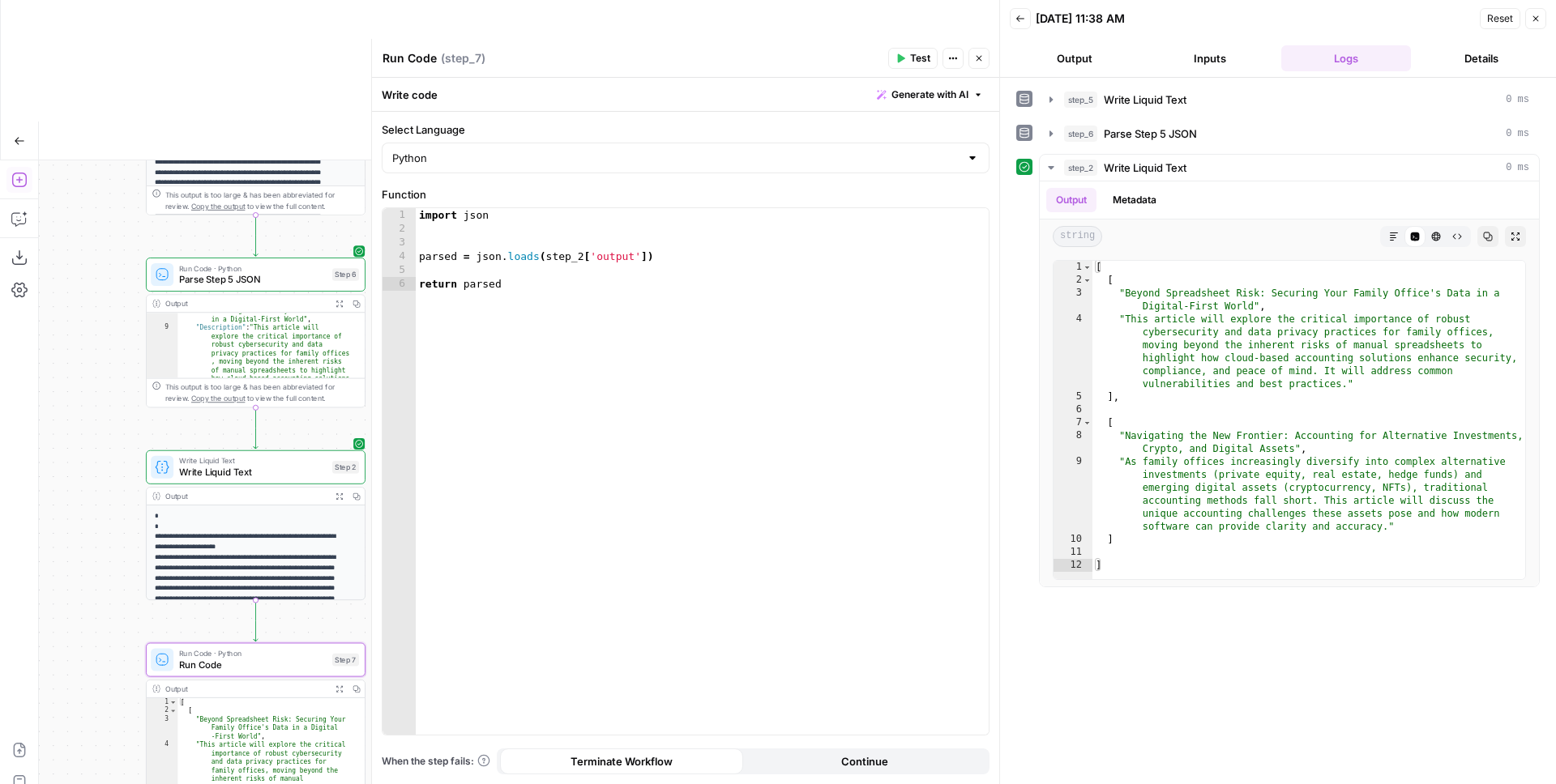
click at [911, 52] on span "Test" at bounding box center [920, 58] width 20 height 14
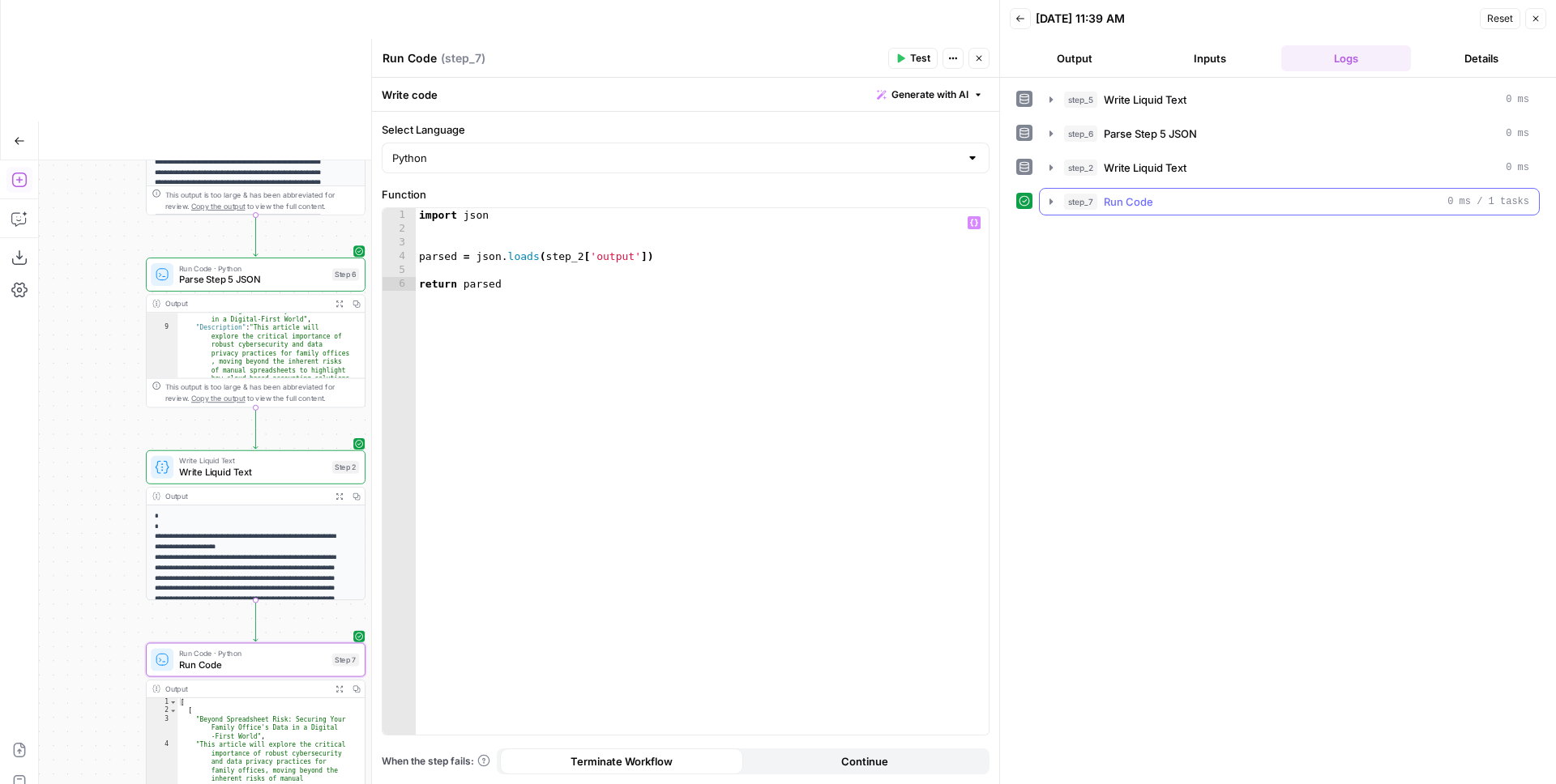
click at [1051, 202] on icon "button" at bounding box center [1051, 201] width 3 height 6
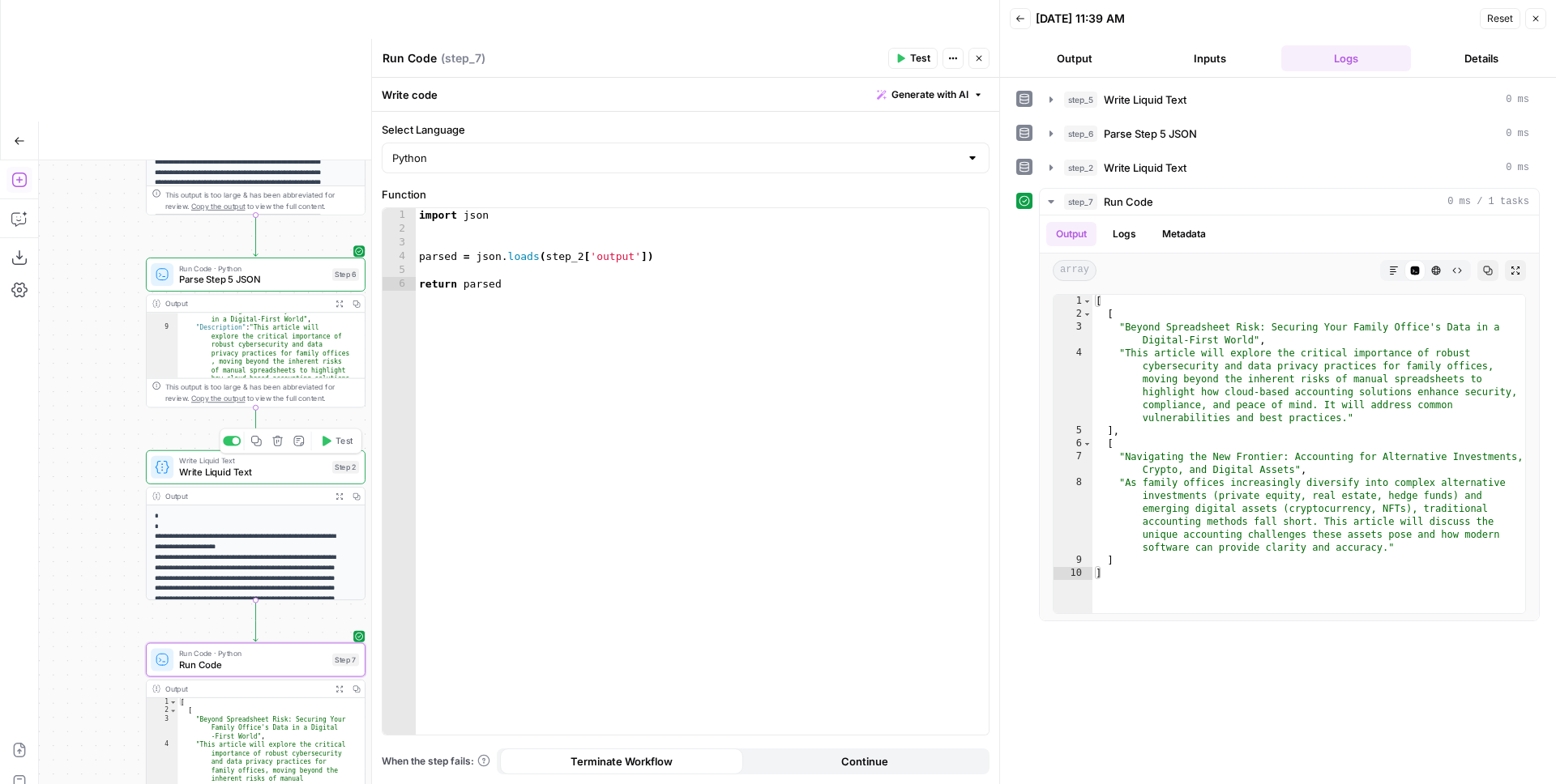
click at [262, 465] on span "Write Liquid Text" at bounding box center [253, 472] width 148 height 14
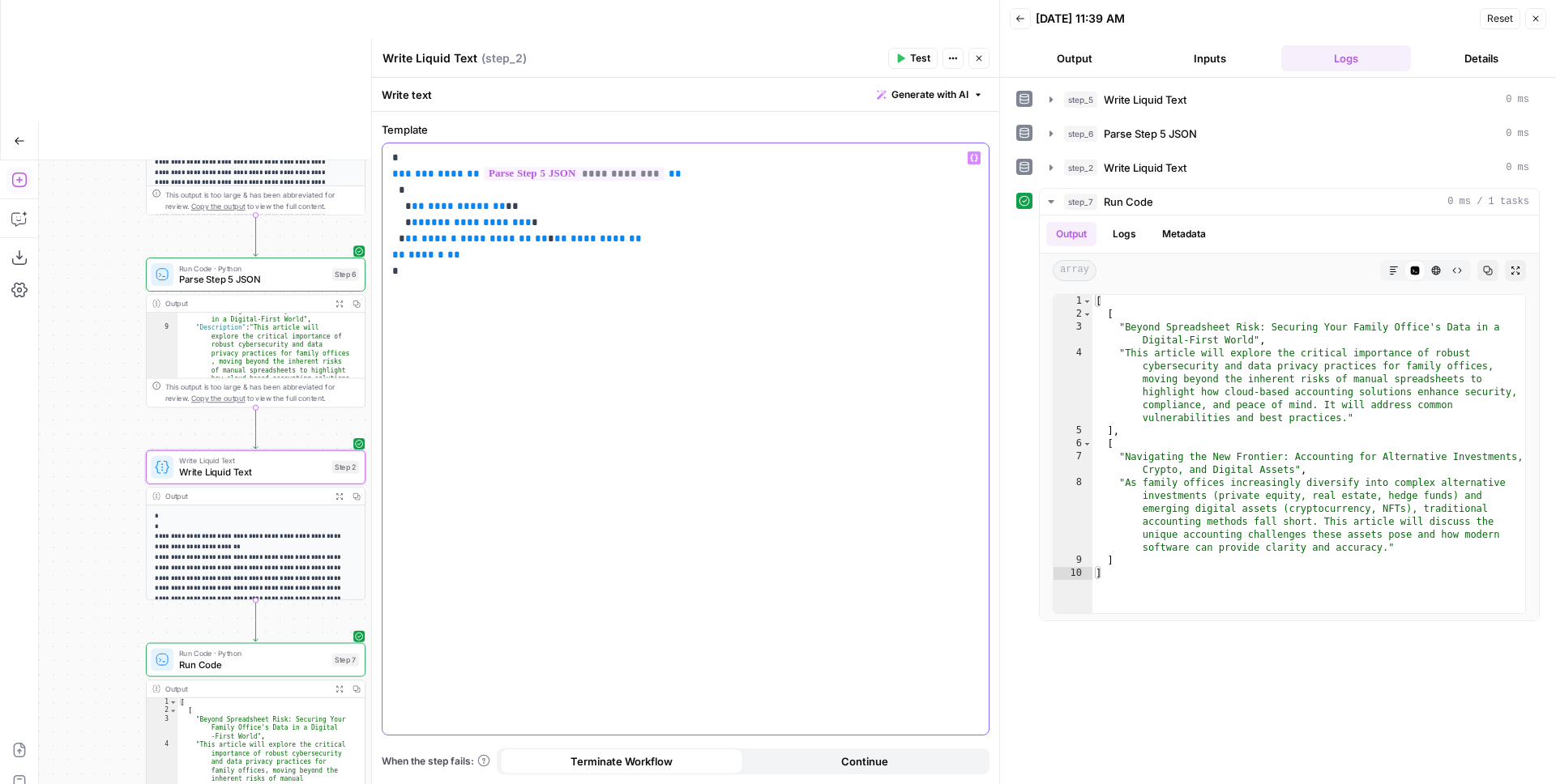
click at [412, 225] on span "**" at bounding box center [418, 222] width 13 height 10
click at [639, 249] on p "**********" at bounding box center [686, 214] width 587 height 130
click at [613, 264] on p "**********" at bounding box center [686, 214] width 587 height 130
click at [642, 310] on div "**********" at bounding box center [685, 439] width 606 height 592
click at [544, 264] on p "**********" at bounding box center [686, 214] width 587 height 130
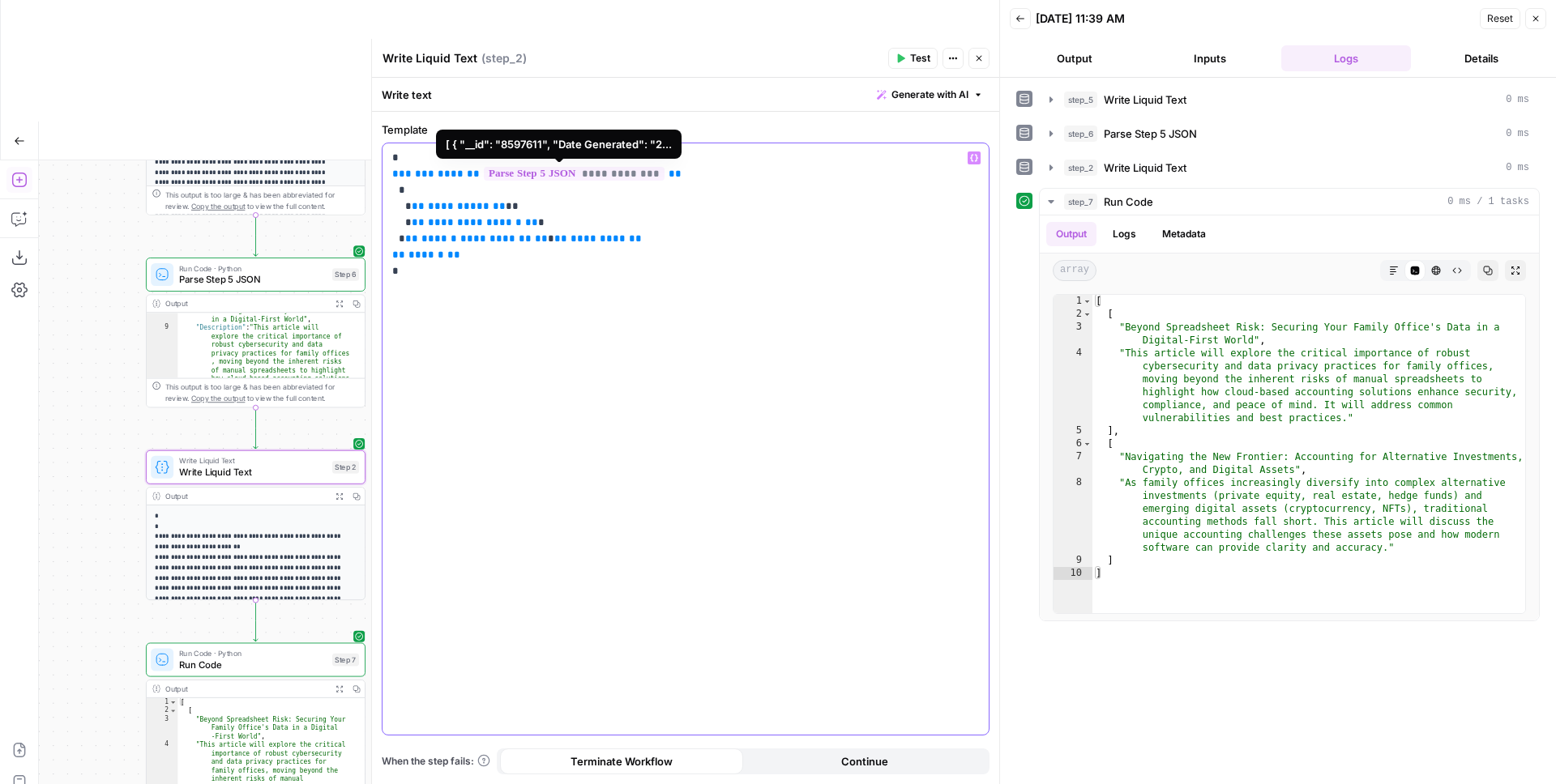
click at [537, 298] on div "**********" at bounding box center [685, 439] width 606 height 592
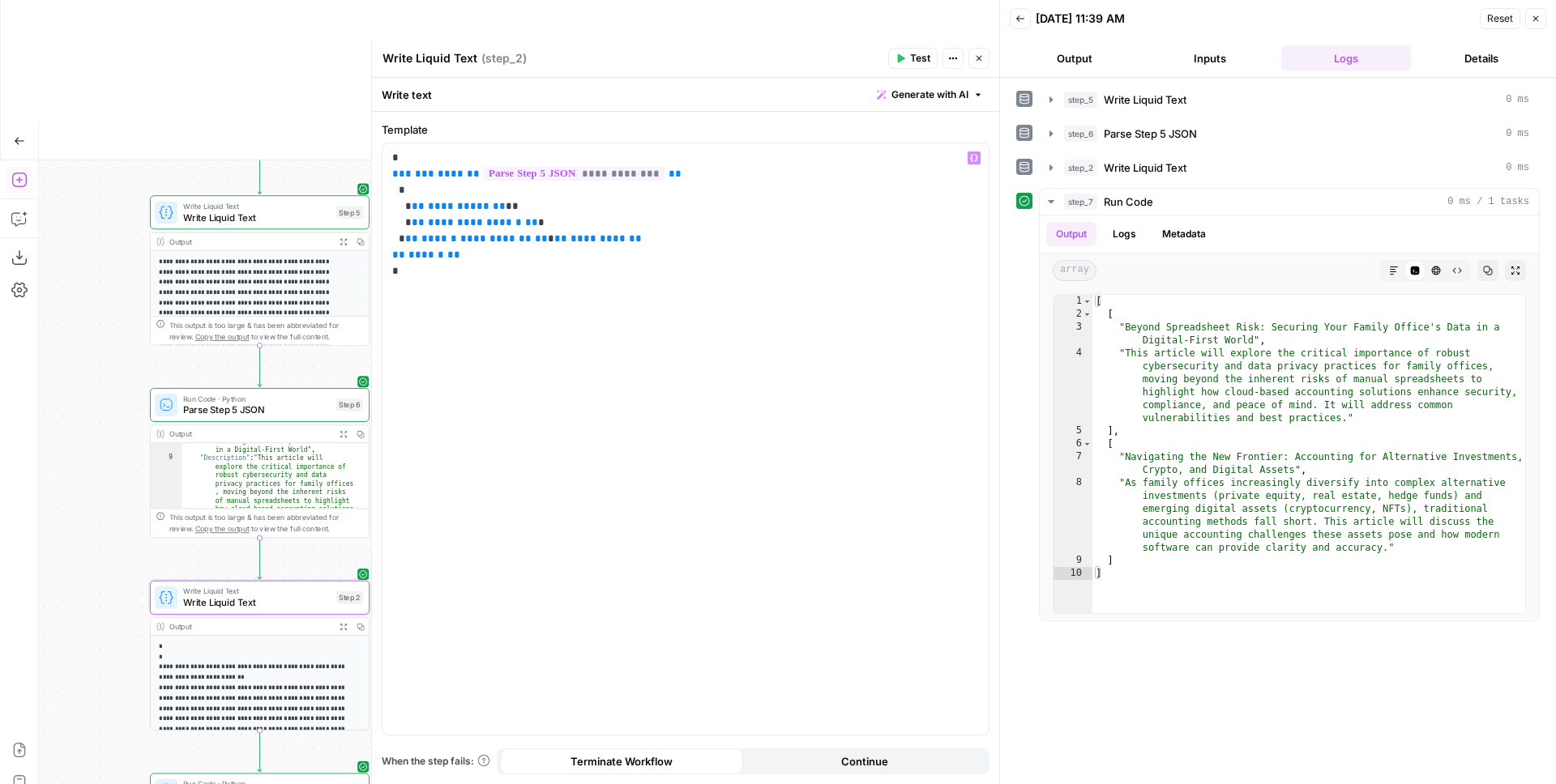
drag, startPoint x: 114, startPoint y: 209, endPoint x: 118, endPoint y: 342, distance: 133.1
click at [118, 342] on div "Workflow Set Inputs Inputs Write Liquid Text Write Liquid Text Step 5 Output Ex…" at bounding box center [519, 533] width 961 height 745
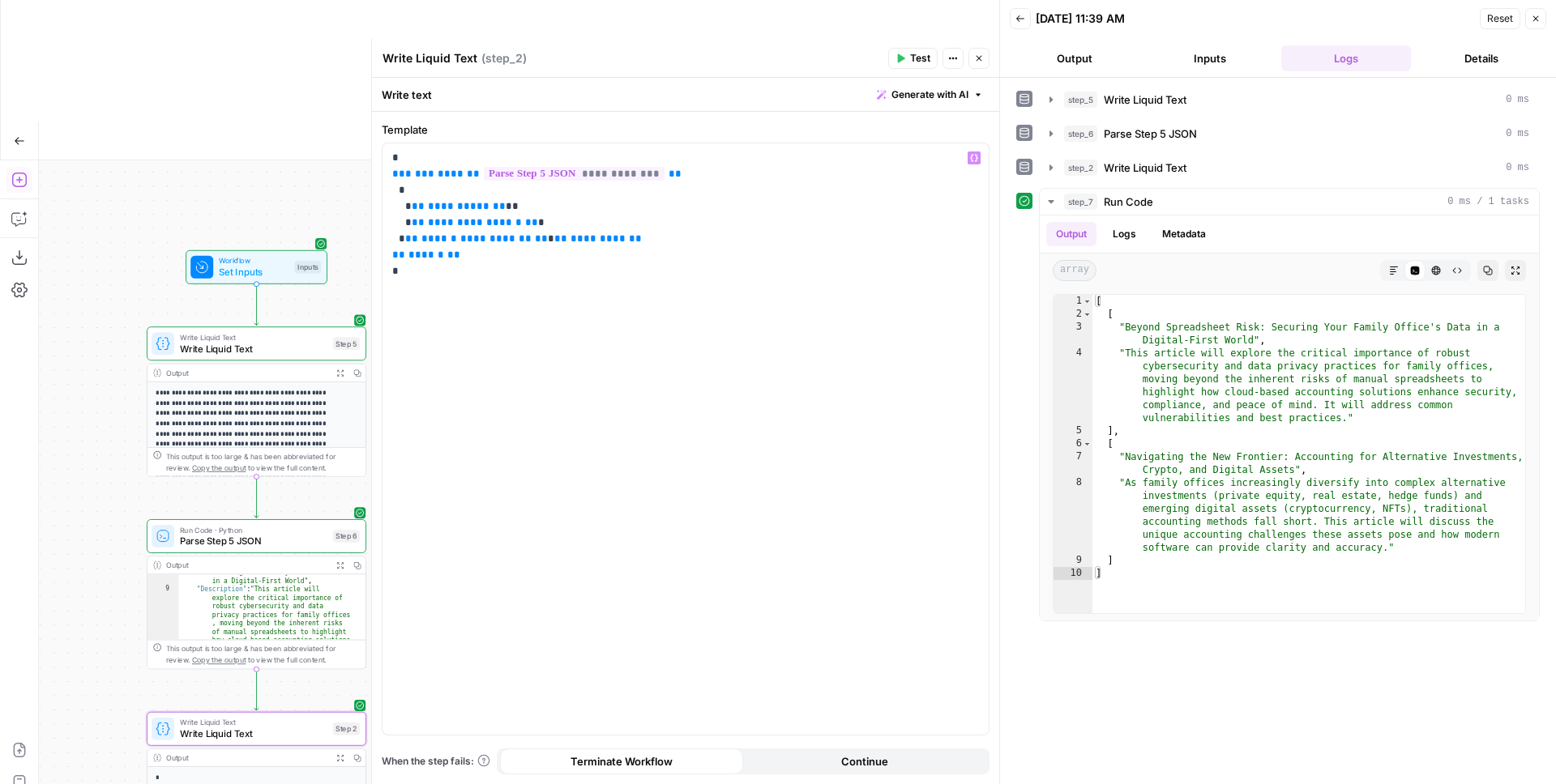
drag, startPoint x: 103, startPoint y: 319, endPoint x: 102, endPoint y: 383, distance: 64.0
click at [102, 383] on div "Workflow Set Inputs Inputs Write Liquid Text Write Liquid Text Step 5 Output Ex…" at bounding box center [519, 533] width 961 height 745
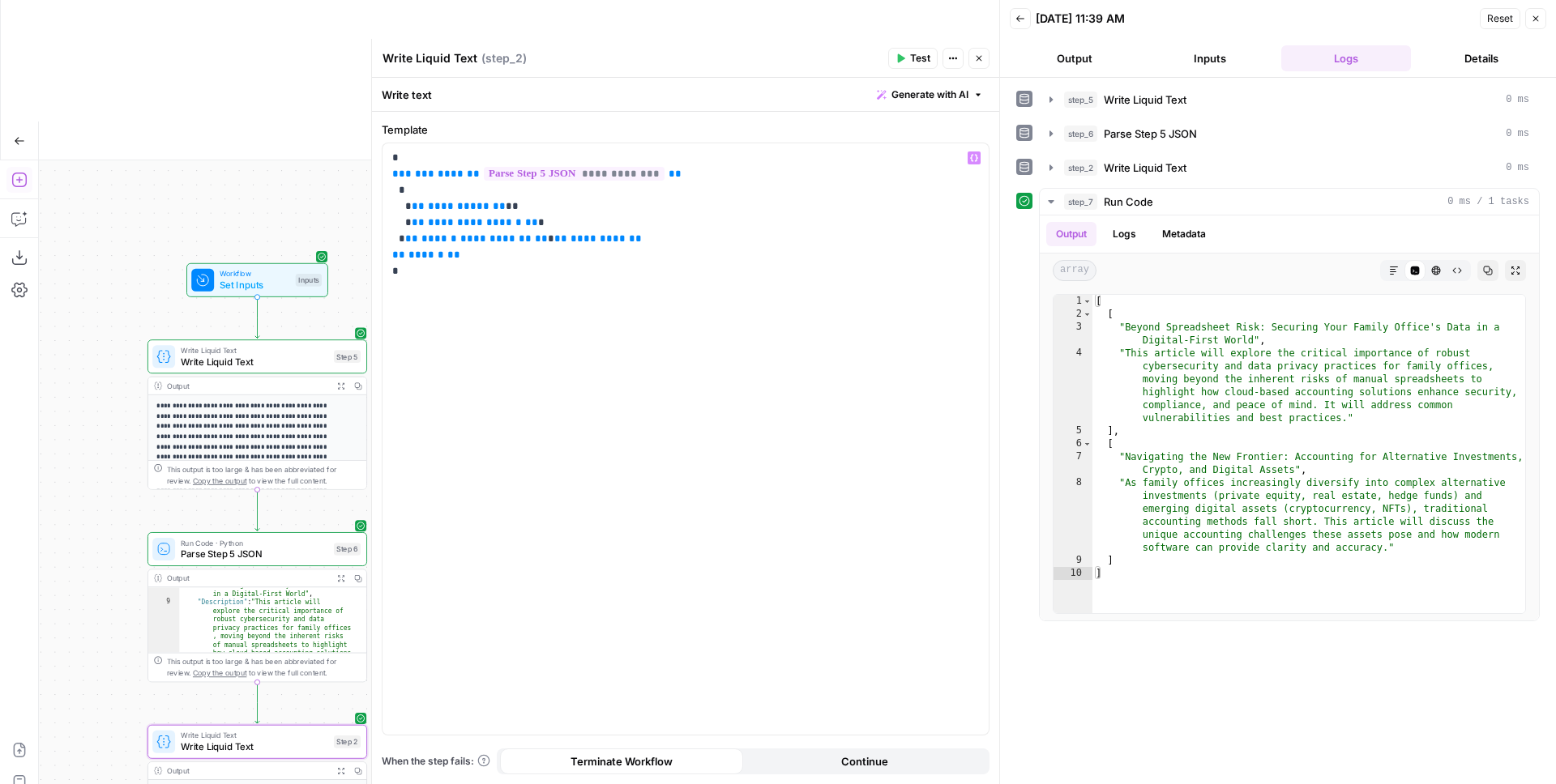
click at [109, 243] on div "Workflow Set Inputs Inputs Write Liquid Text Write Liquid Text Step 5 Output Ex…" at bounding box center [519, 533] width 961 height 745
click at [848, 301] on div "**********" at bounding box center [685, 439] width 606 height 592
